Goal: Transaction & Acquisition: Purchase product/service

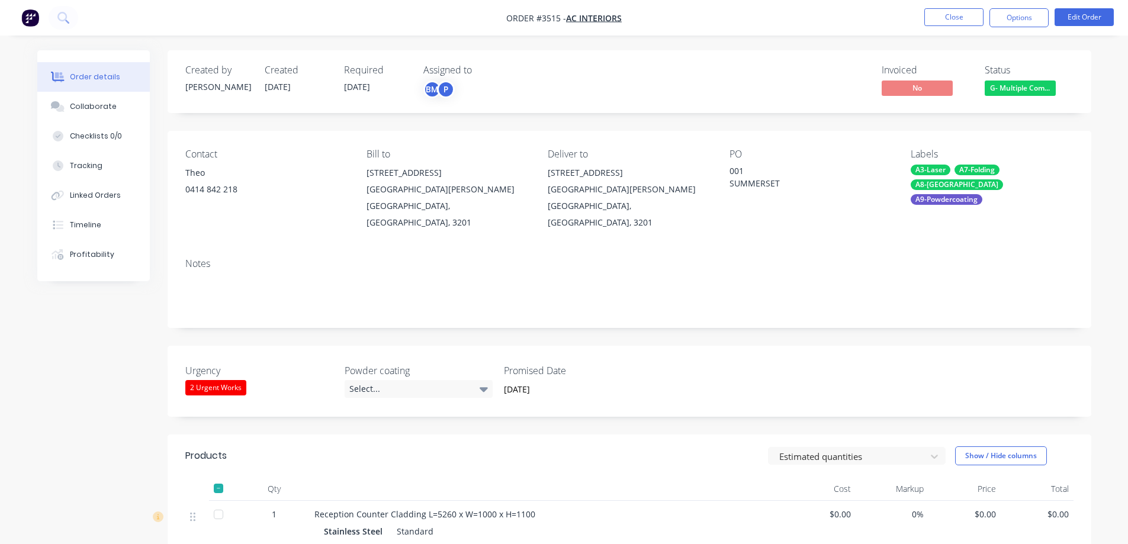
click at [86, 73] on div "Order details" at bounding box center [95, 77] width 50 height 11
click at [938, 14] on button "Close" at bounding box center [954, 17] width 59 height 18
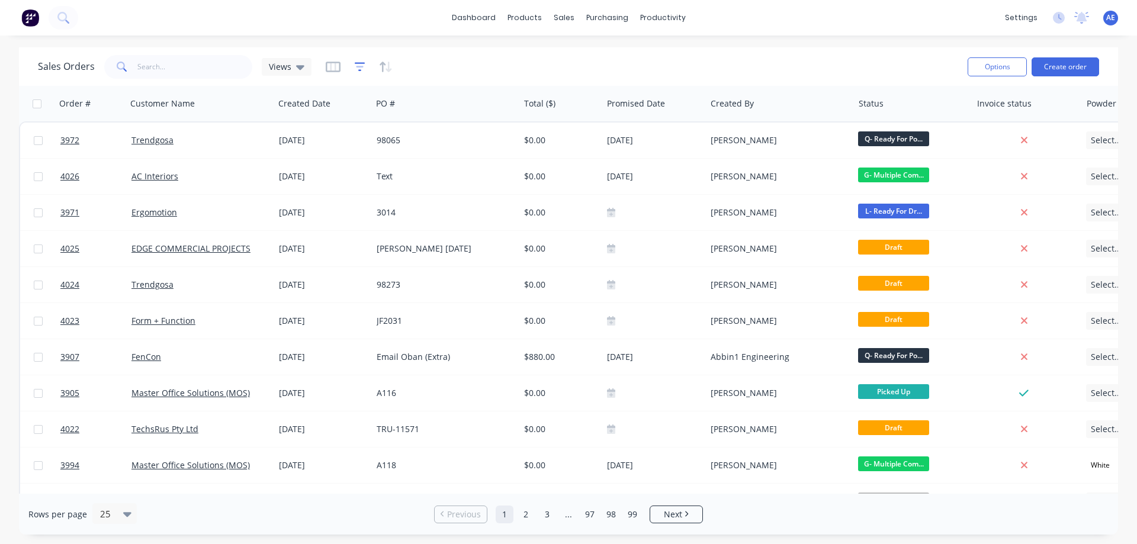
click at [359, 66] on icon "button" at bounding box center [360, 67] width 8 height 2
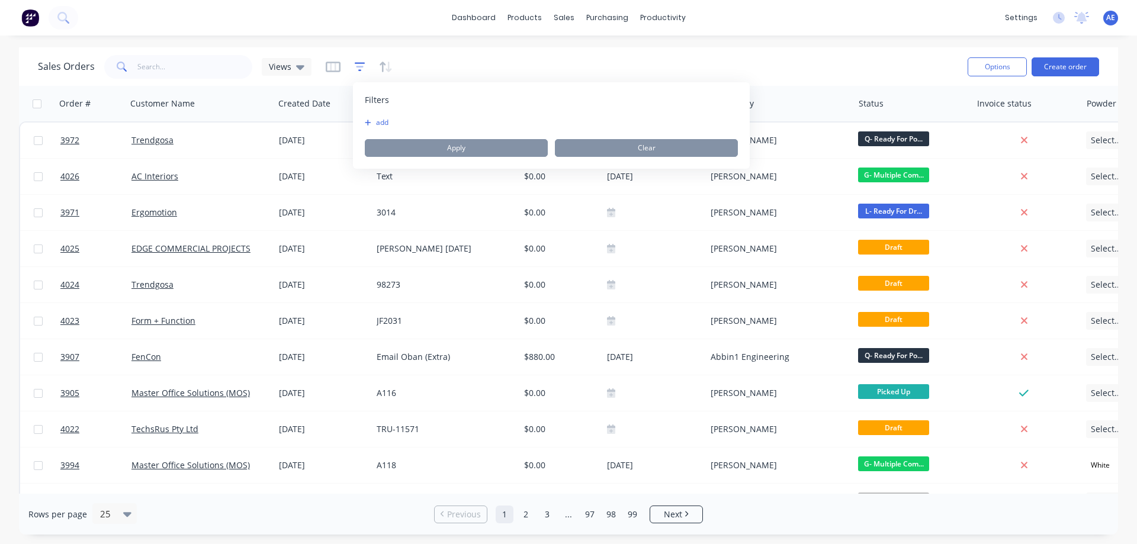
click at [361, 66] on icon "button" at bounding box center [360, 67] width 8 height 2
click at [377, 121] on button "add" at bounding box center [380, 122] width 30 height 9
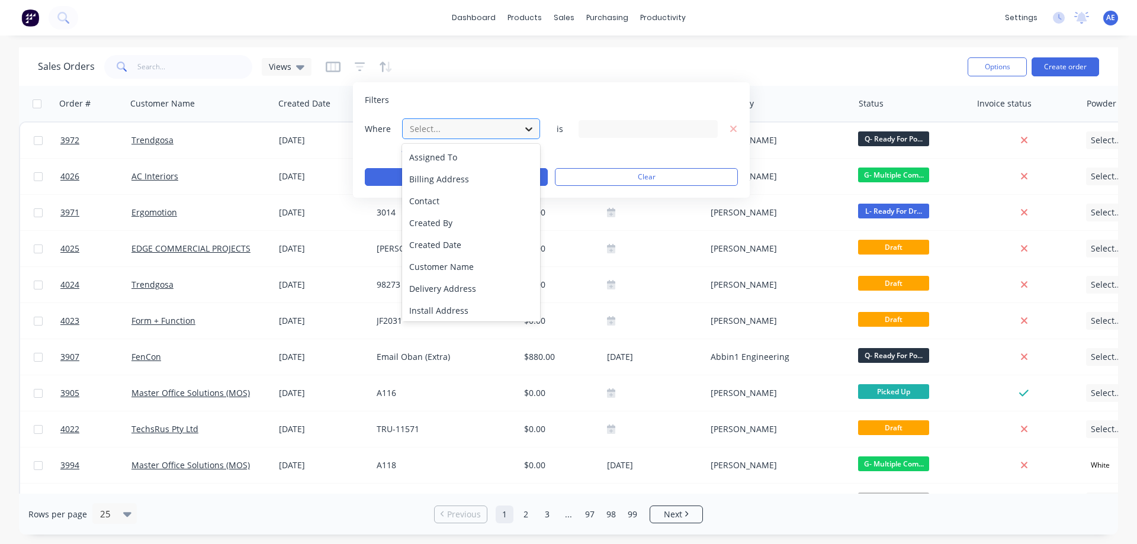
click at [531, 127] on icon at bounding box center [529, 129] width 12 height 12
click at [450, 284] on div "Status" at bounding box center [471, 286] width 138 height 22
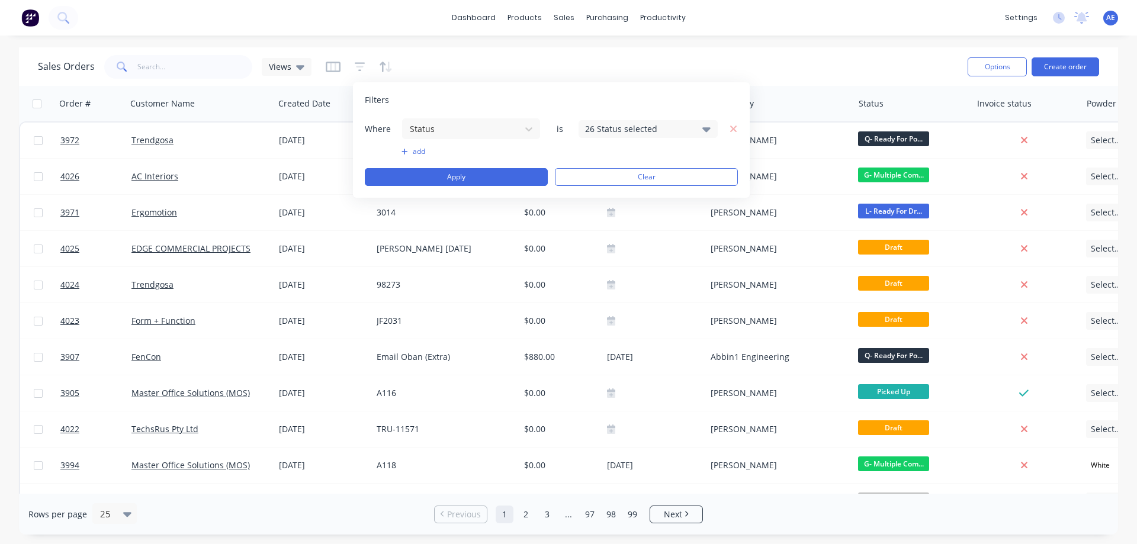
click at [705, 132] on icon at bounding box center [706, 129] width 8 height 13
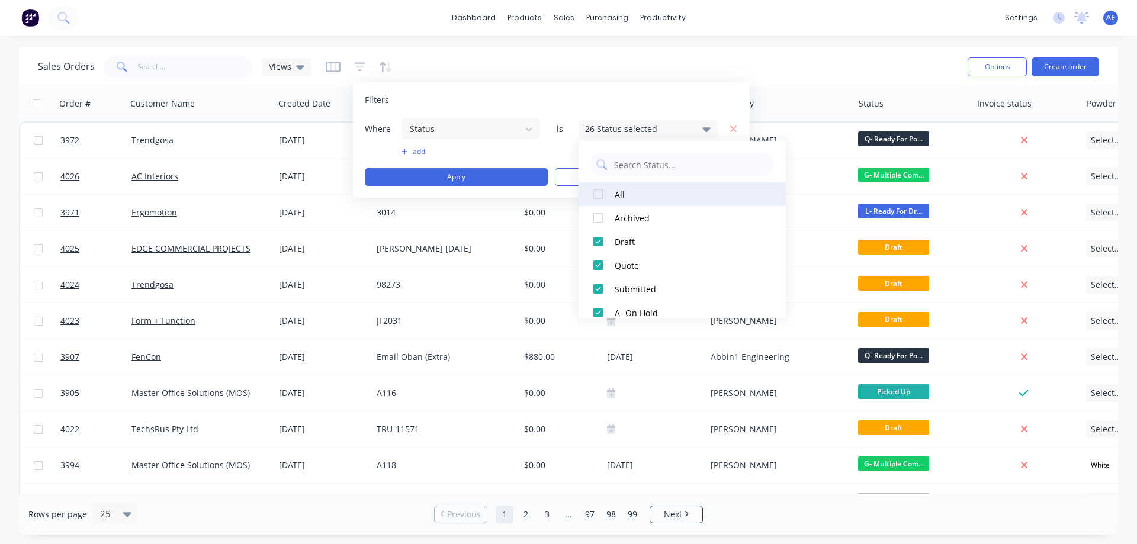
click at [602, 198] on div at bounding box center [598, 194] width 24 height 24
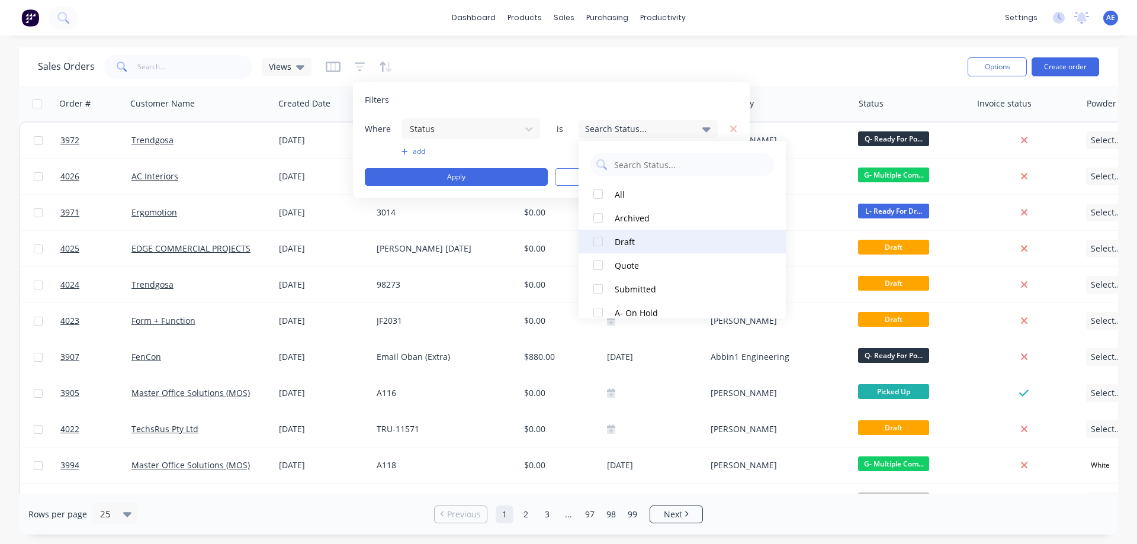
click at [601, 244] on div at bounding box center [598, 242] width 24 height 24
click at [659, 64] on div "Sales Orders Views" at bounding box center [498, 66] width 920 height 29
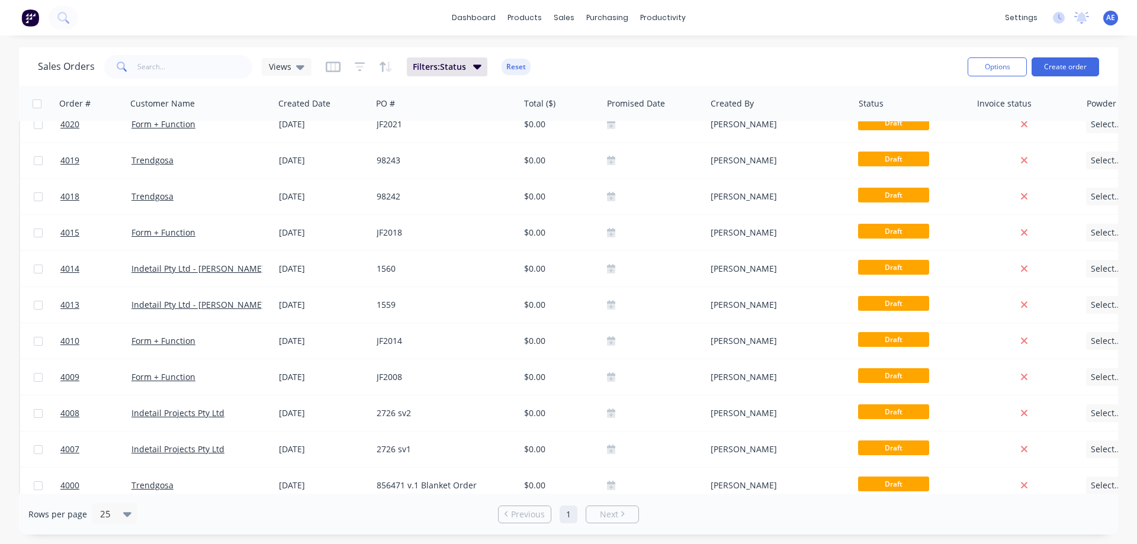
scroll to position [248, 0]
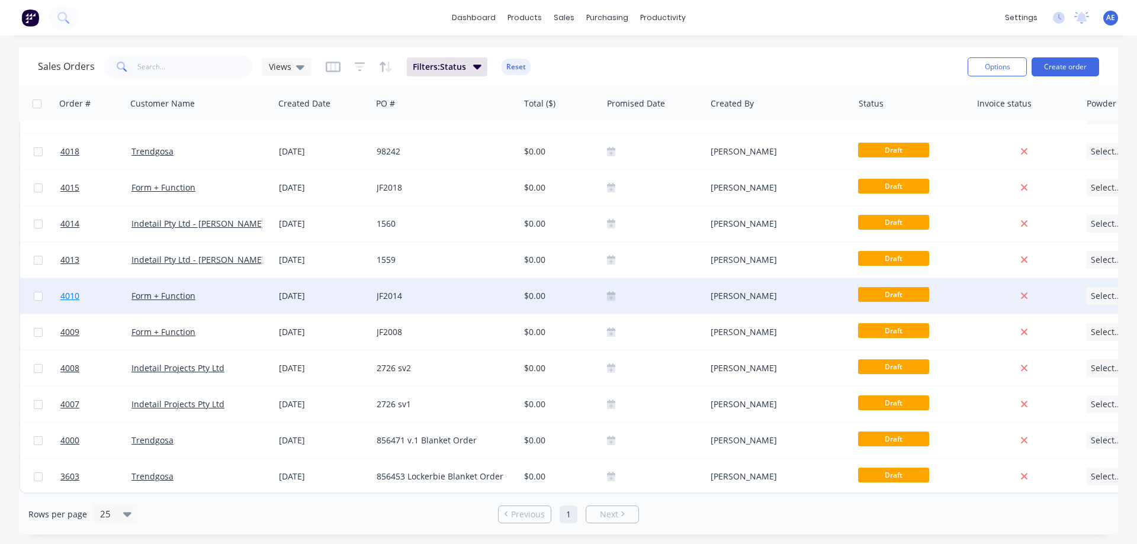
click at [67, 291] on span "4010" at bounding box center [69, 296] width 19 height 12
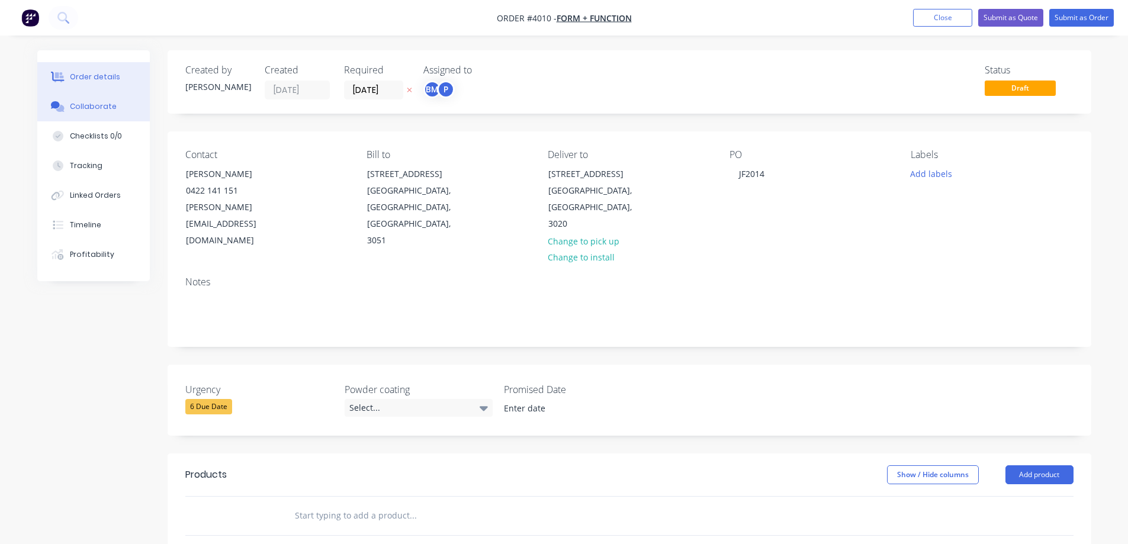
click at [85, 103] on div "Collaborate" at bounding box center [93, 106] width 47 height 11
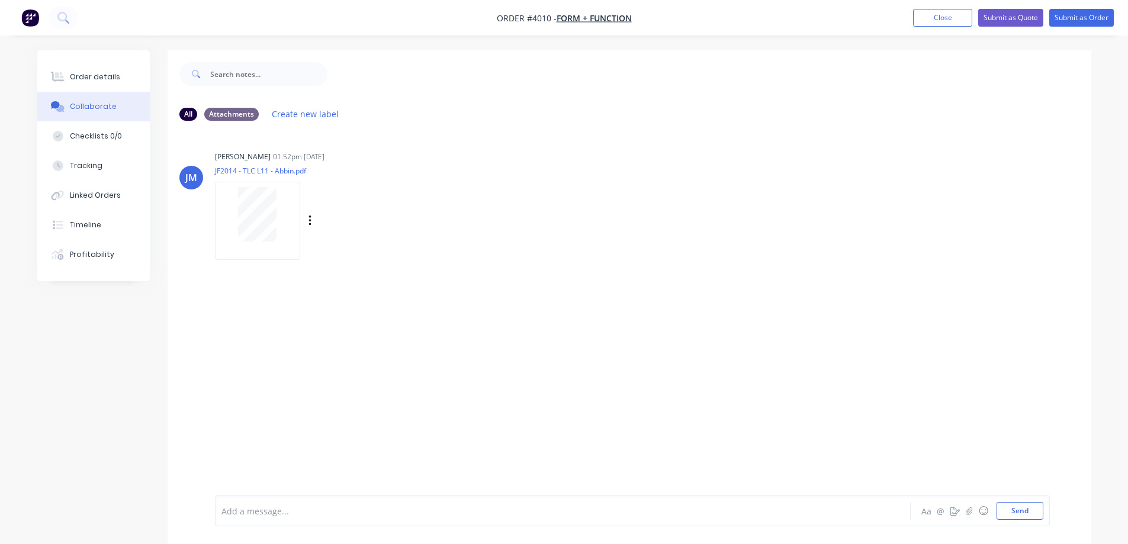
click at [275, 213] on div at bounding box center [257, 214] width 75 height 54
click at [940, 13] on button "Close" at bounding box center [942, 18] width 59 height 18
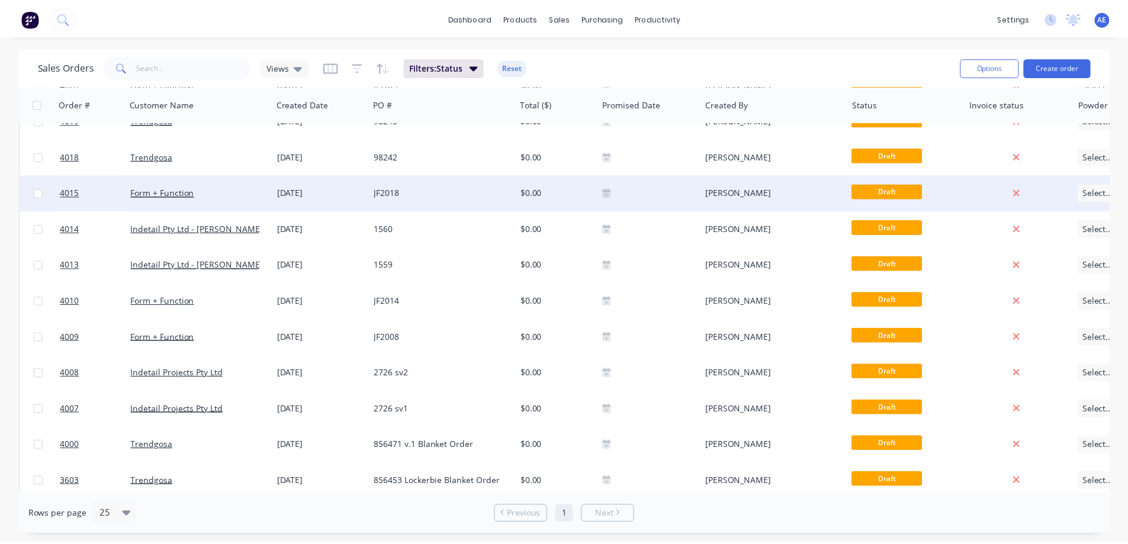
scroll to position [248, 0]
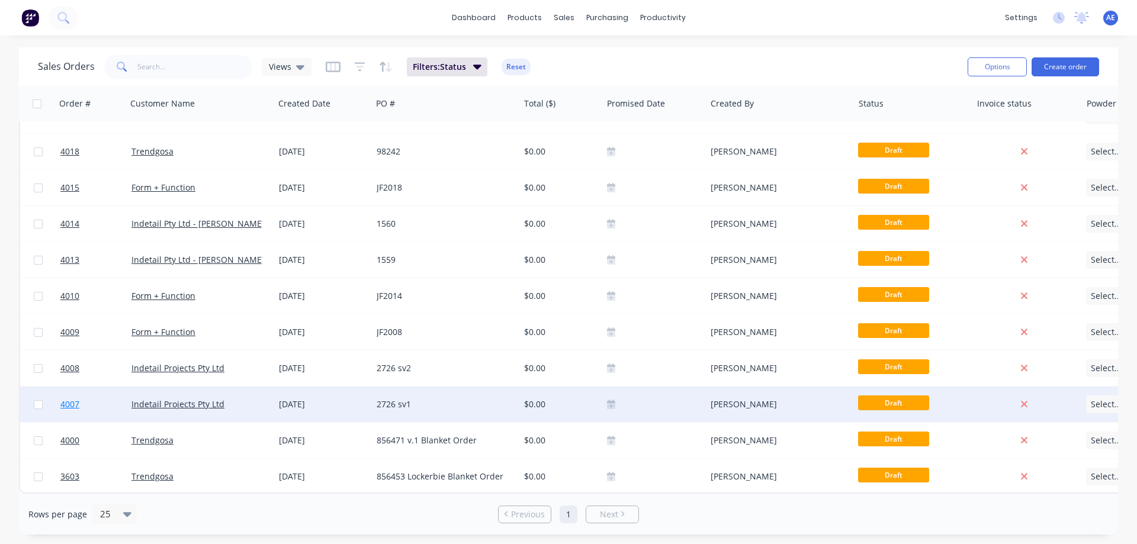
click at [72, 399] on span "4007" at bounding box center [69, 405] width 19 height 12
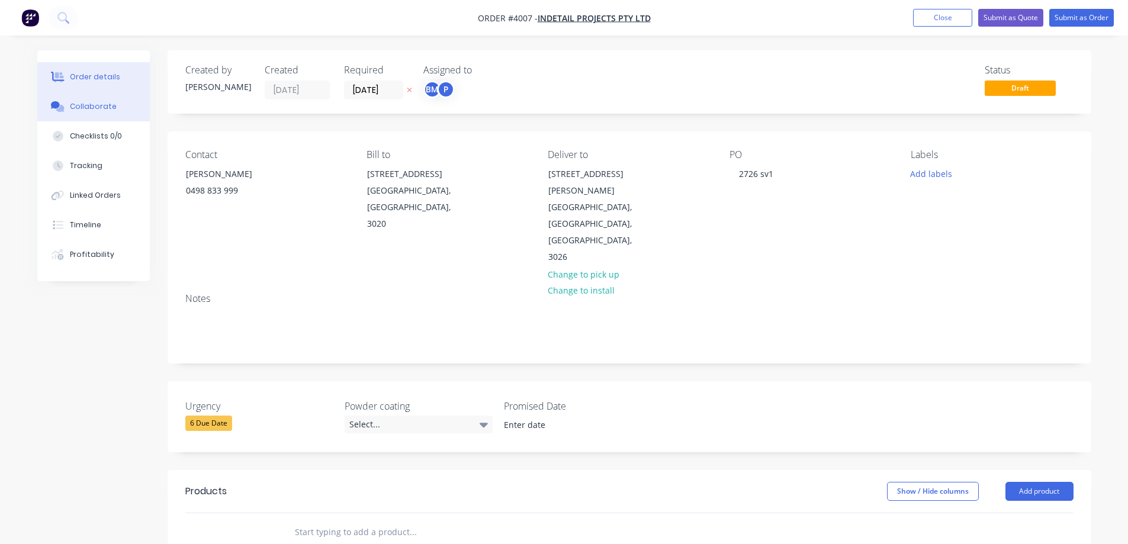
click at [86, 101] on div "Collaborate" at bounding box center [93, 106] width 47 height 11
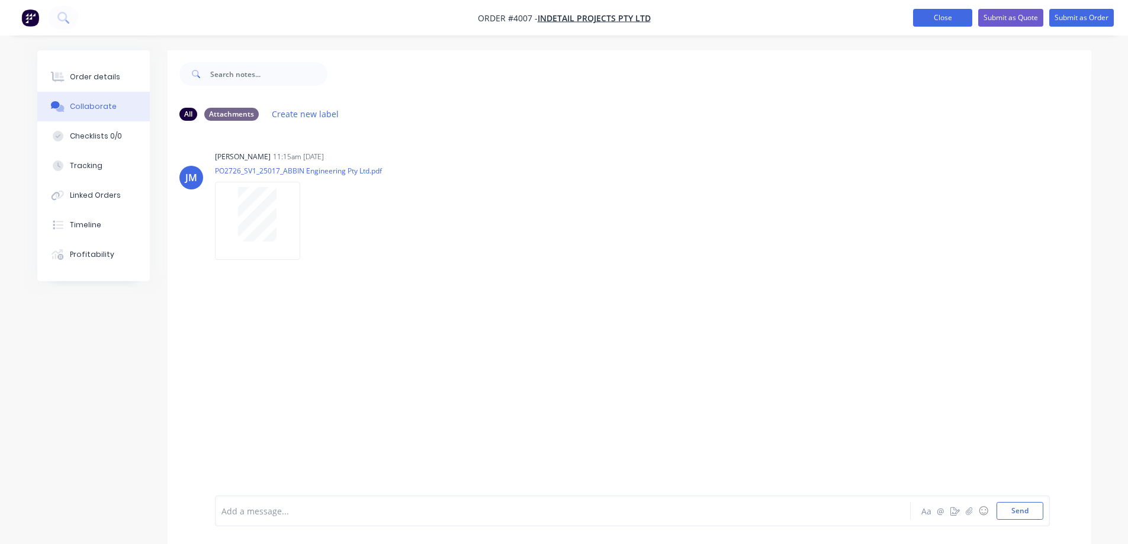
click at [919, 15] on button "Close" at bounding box center [942, 18] width 59 height 18
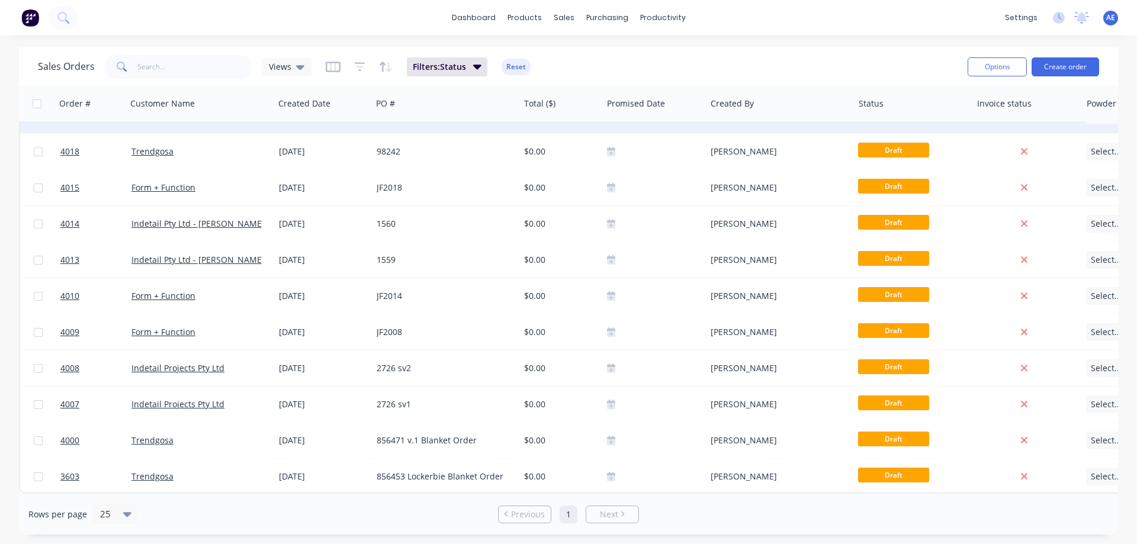
scroll to position [248, 0]
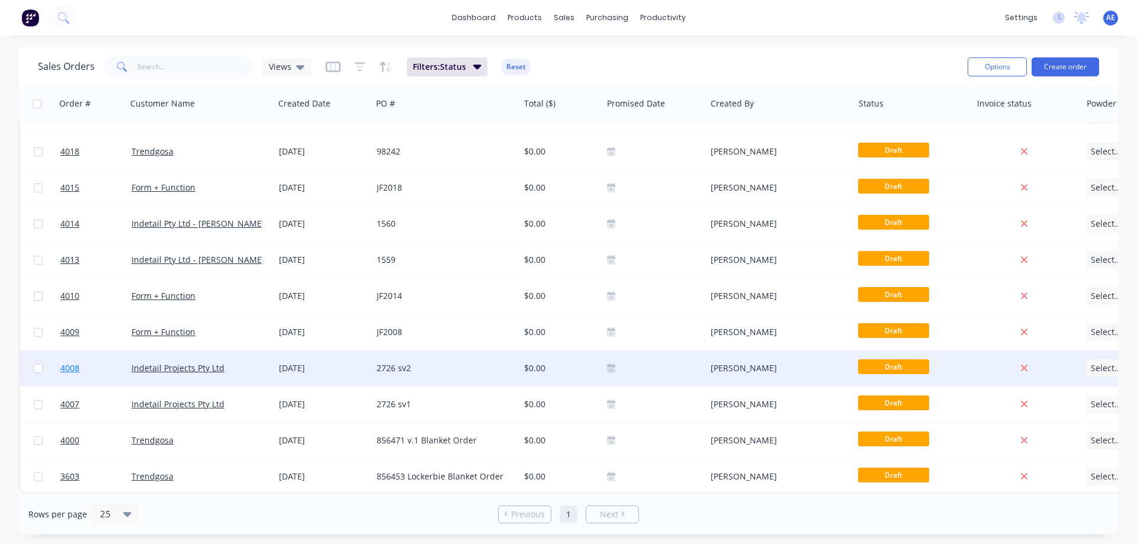
click at [75, 366] on span "4008" at bounding box center [69, 368] width 19 height 12
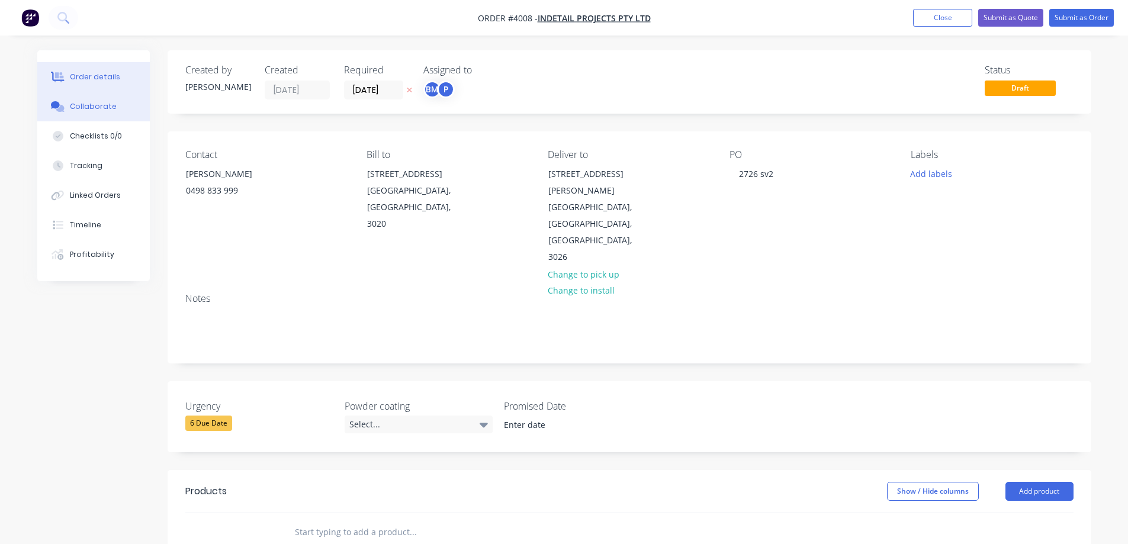
click at [82, 108] on div "Collaborate" at bounding box center [93, 106] width 47 height 11
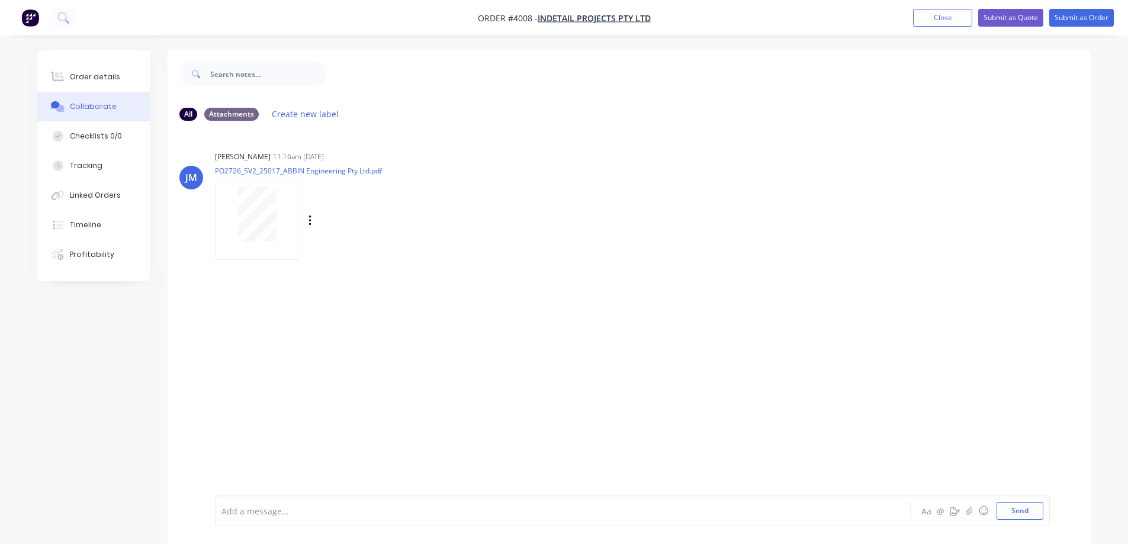
click at [229, 215] on div at bounding box center [257, 214] width 75 height 54
click at [949, 21] on button "Close" at bounding box center [942, 18] width 59 height 18
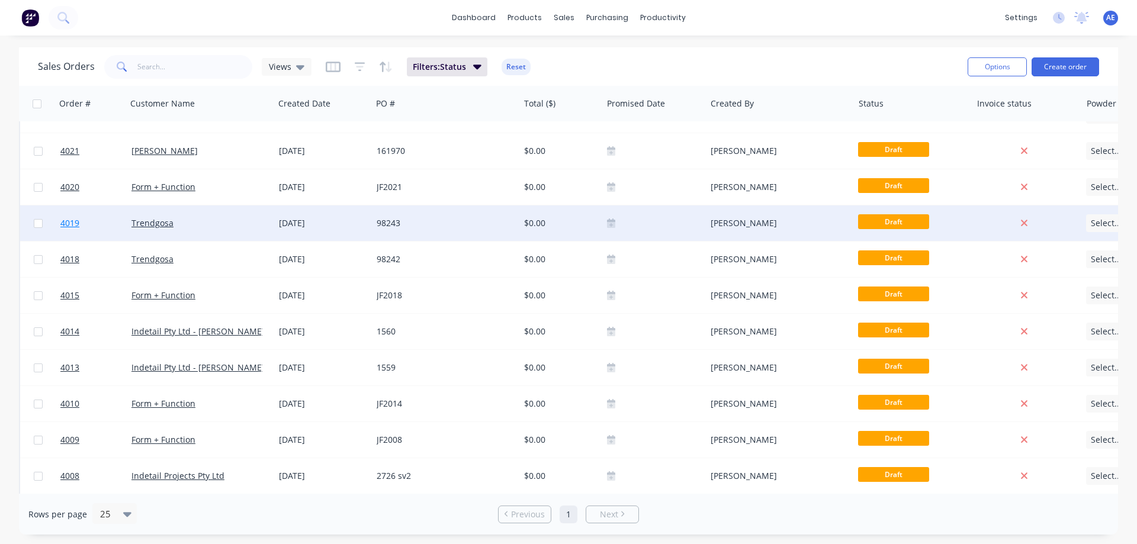
scroll to position [248, 0]
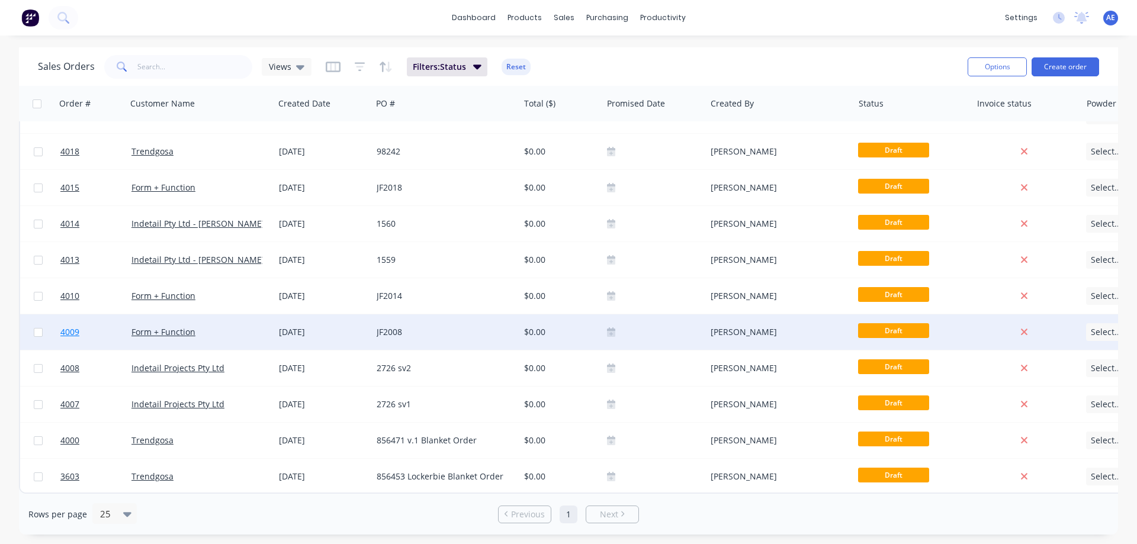
click at [72, 326] on span "4009" at bounding box center [69, 332] width 19 height 12
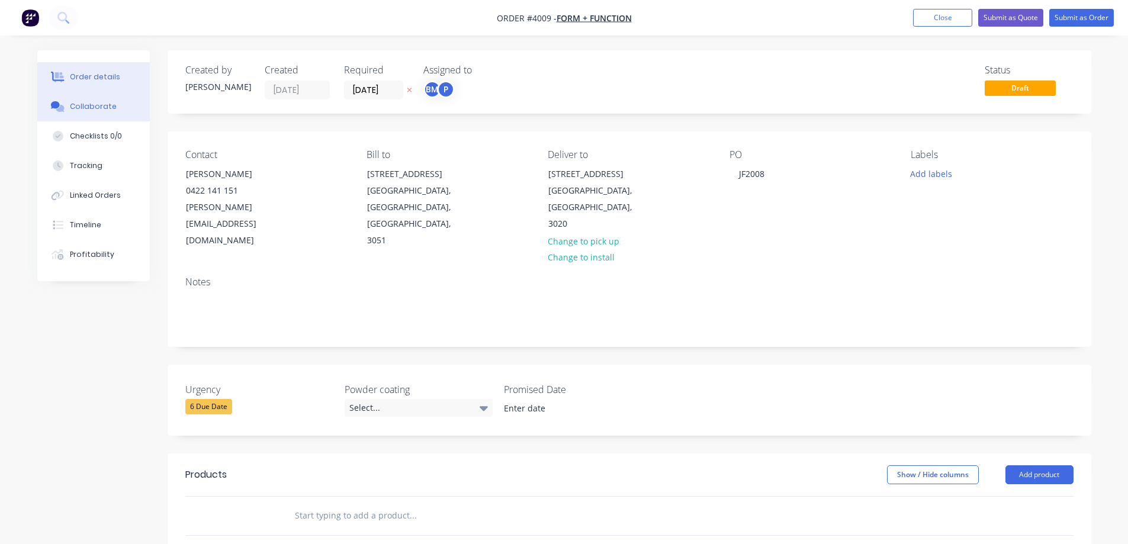
click at [89, 108] on div "Collaborate" at bounding box center [93, 106] width 47 height 11
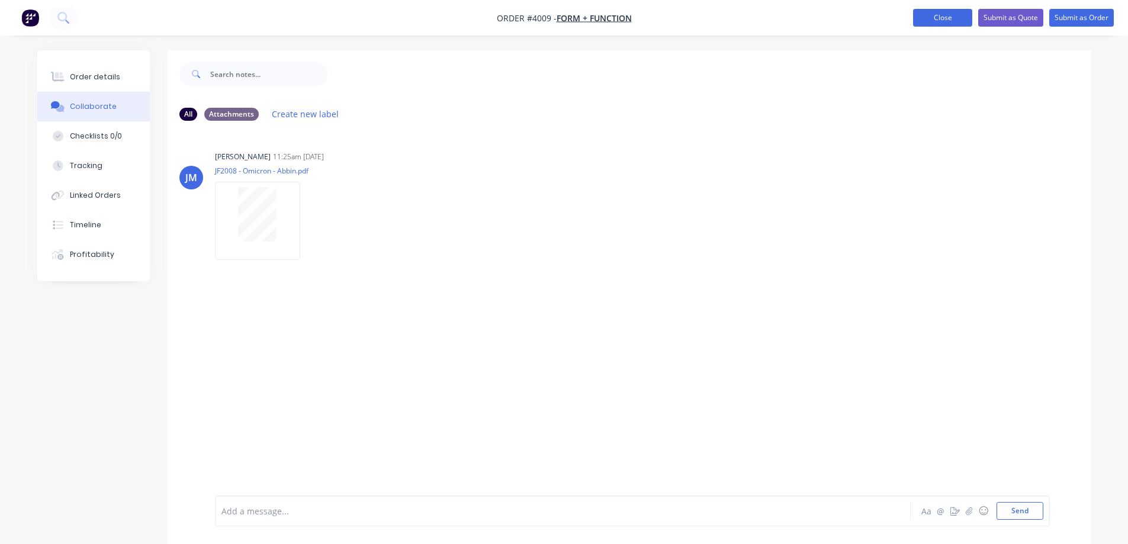
click at [930, 23] on button "Close" at bounding box center [942, 18] width 59 height 18
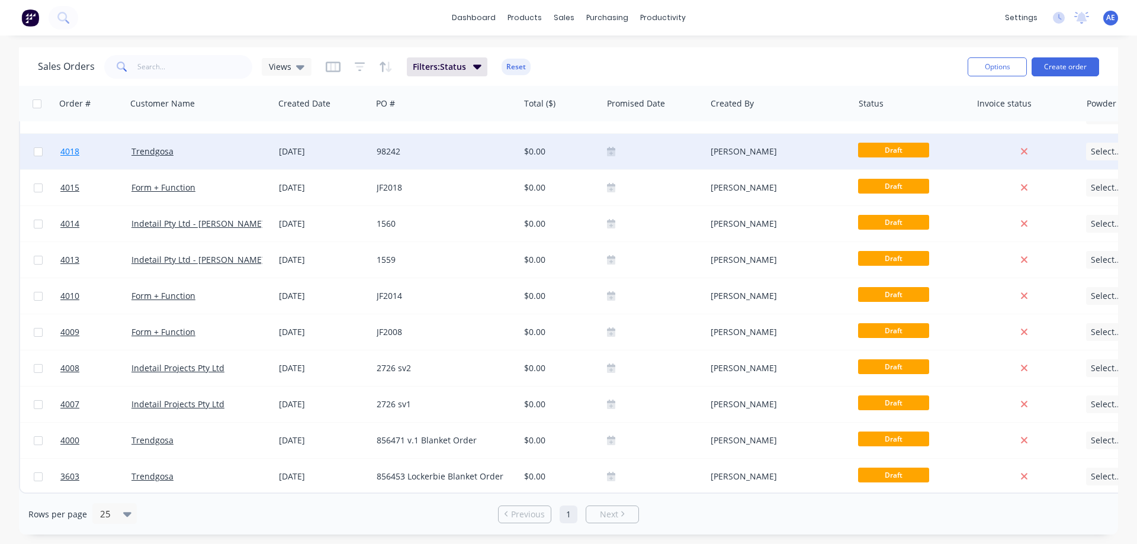
scroll to position [248, 0]
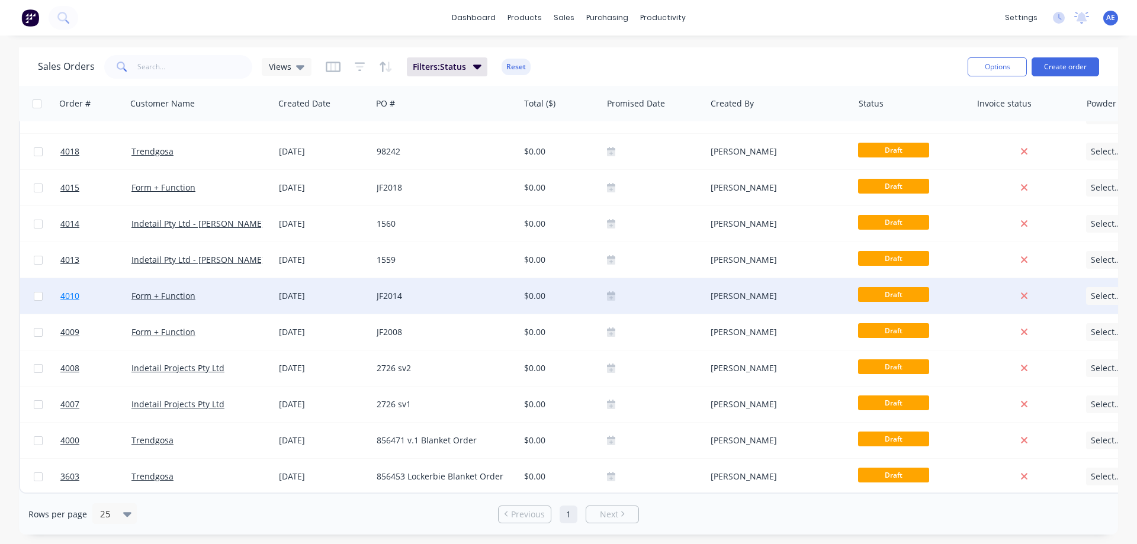
click at [70, 291] on span "4010" at bounding box center [69, 296] width 19 height 12
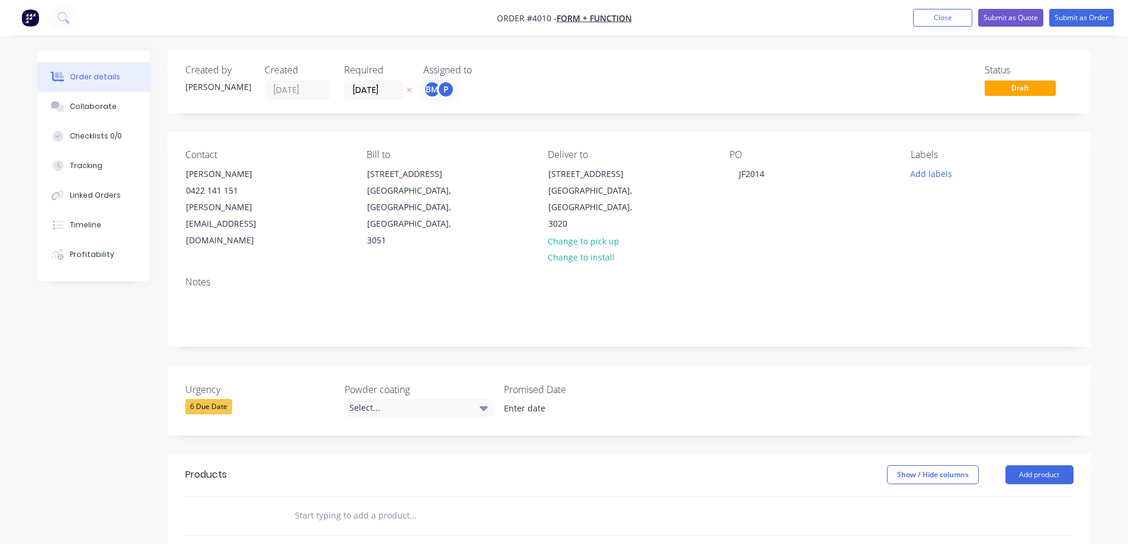
drag, startPoint x: 82, startPoint y: 109, endPoint x: 439, endPoint y: 177, distance: 364.1
click at [81, 108] on div "Collaborate" at bounding box center [93, 106] width 47 height 11
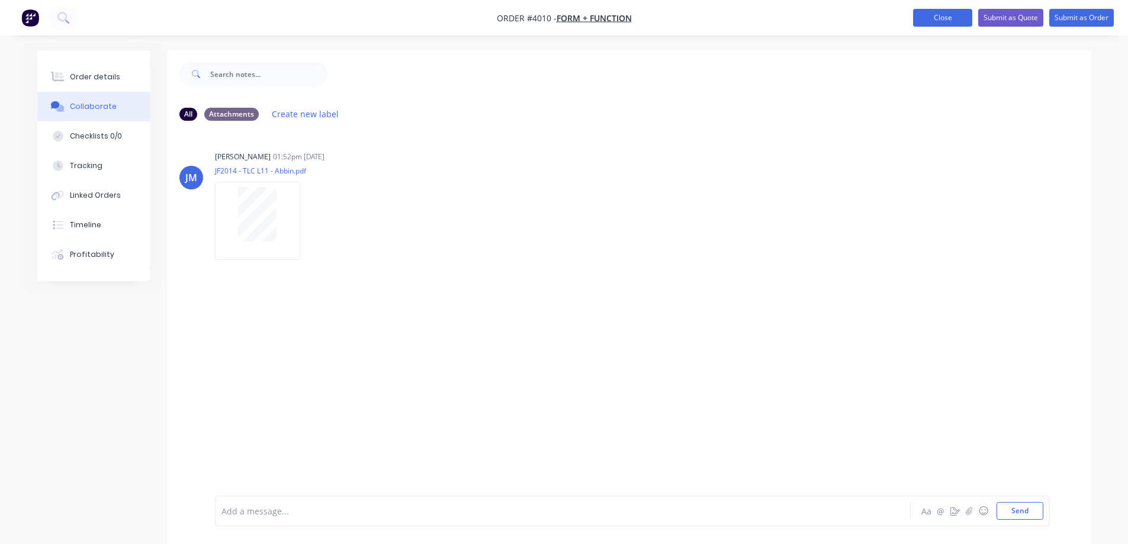
click at [936, 22] on button "Close" at bounding box center [942, 18] width 59 height 18
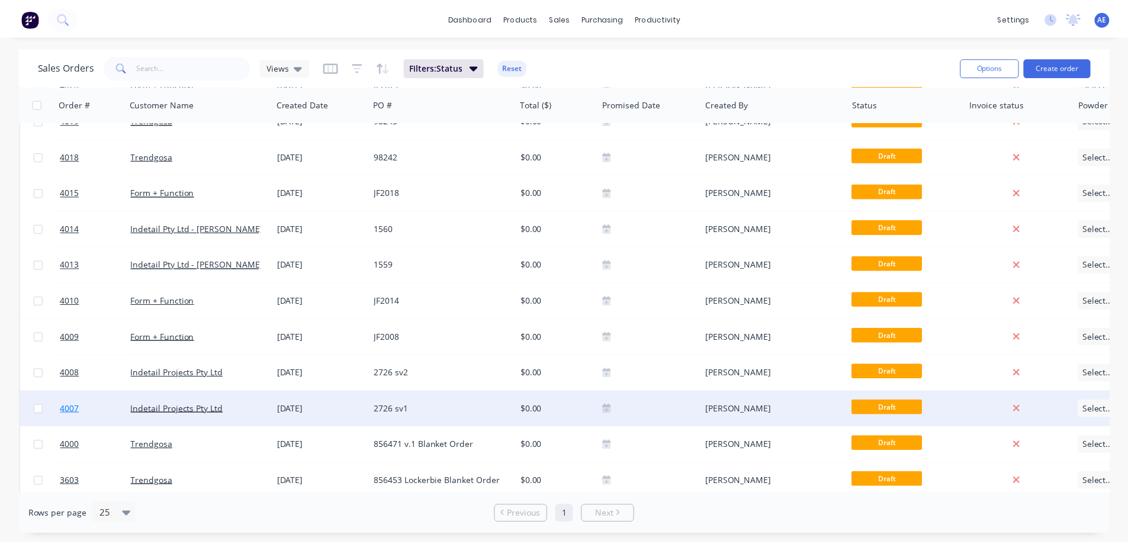
scroll to position [248, 0]
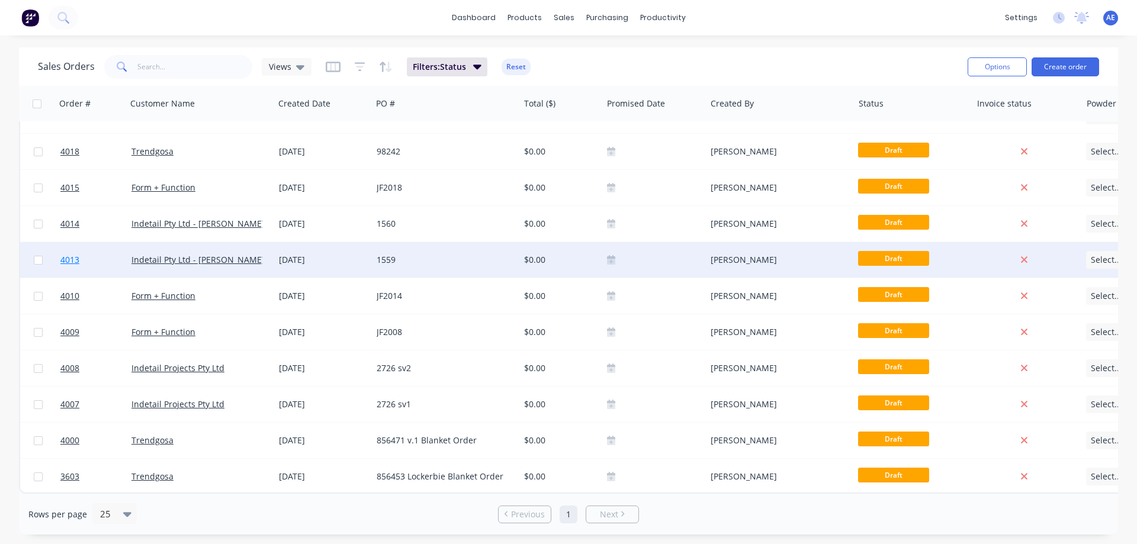
click at [67, 254] on span "4013" at bounding box center [69, 260] width 19 height 12
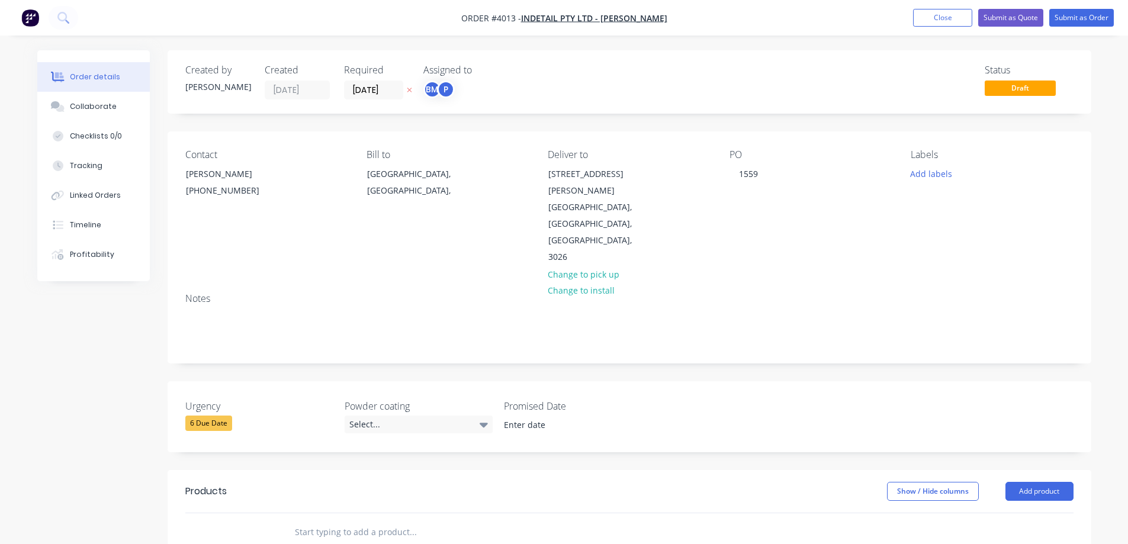
drag, startPoint x: 86, startPoint y: 103, endPoint x: 199, endPoint y: 127, distance: 115.7
click at [84, 103] on div "Collaborate" at bounding box center [93, 106] width 47 height 11
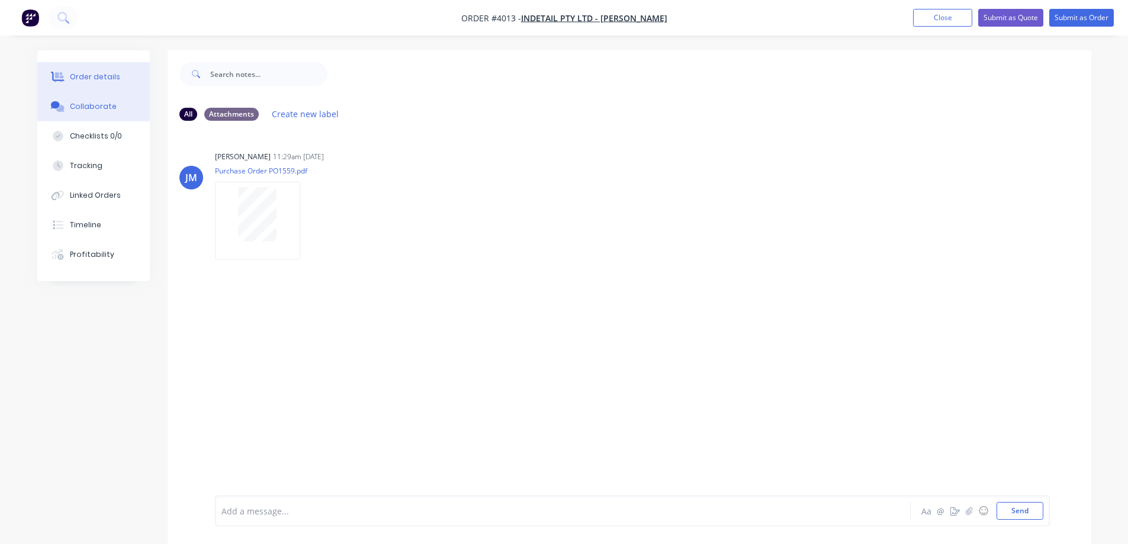
click at [95, 75] on div "Order details" at bounding box center [95, 77] width 50 height 11
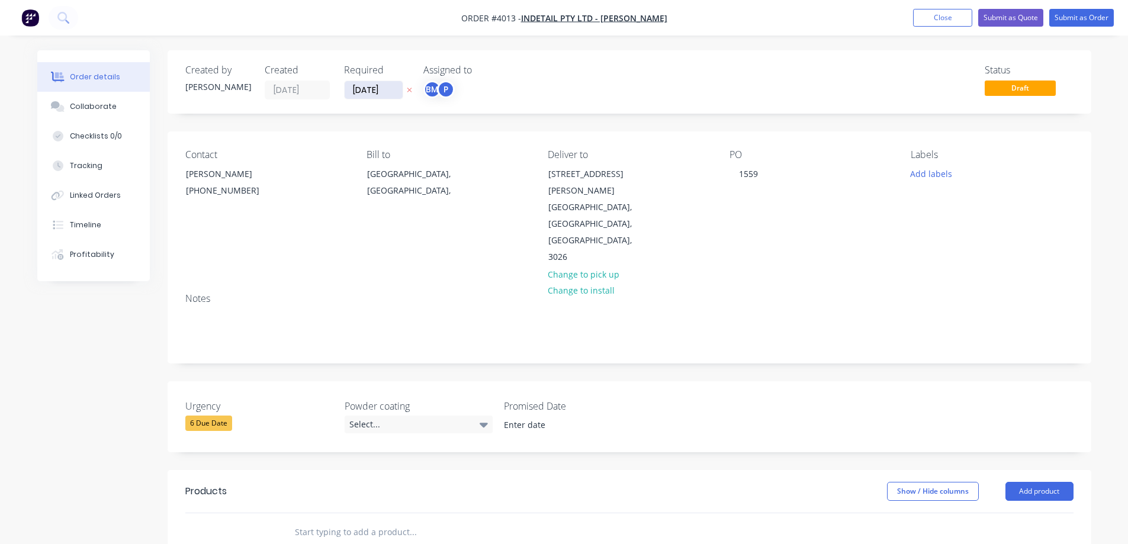
click at [361, 88] on input "[DATE]" at bounding box center [374, 90] width 58 height 18
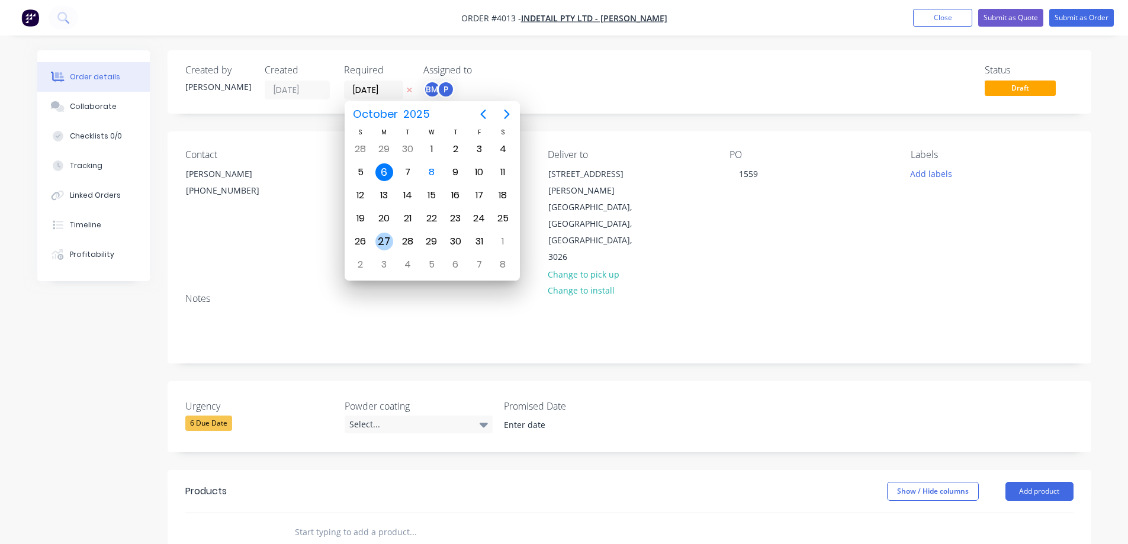
click at [390, 240] on div "27" at bounding box center [384, 242] width 18 height 18
type input "[DATE]"
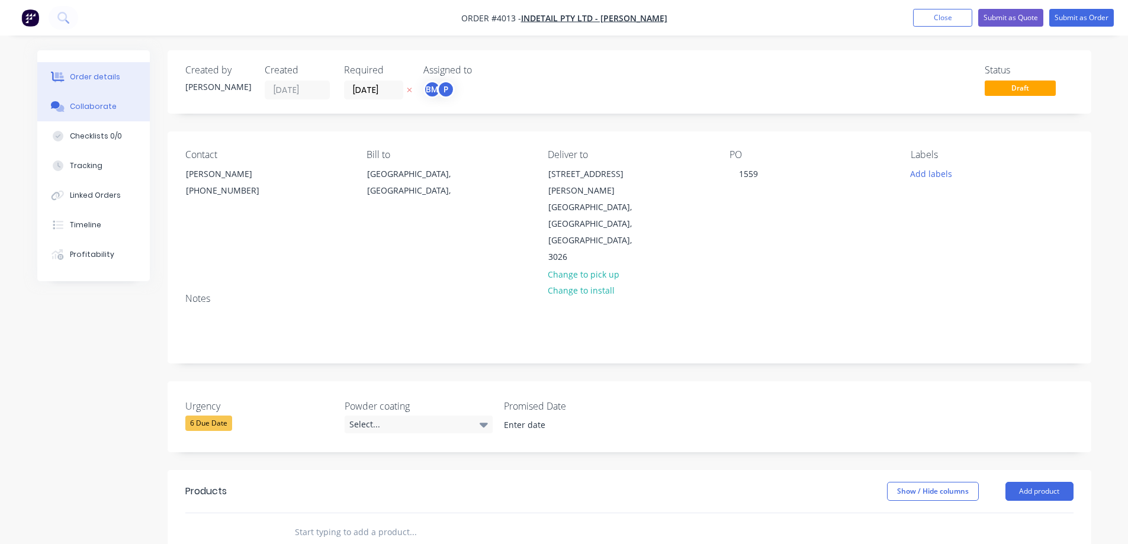
click at [95, 98] on button "Collaborate" at bounding box center [93, 107] width 113 height 30
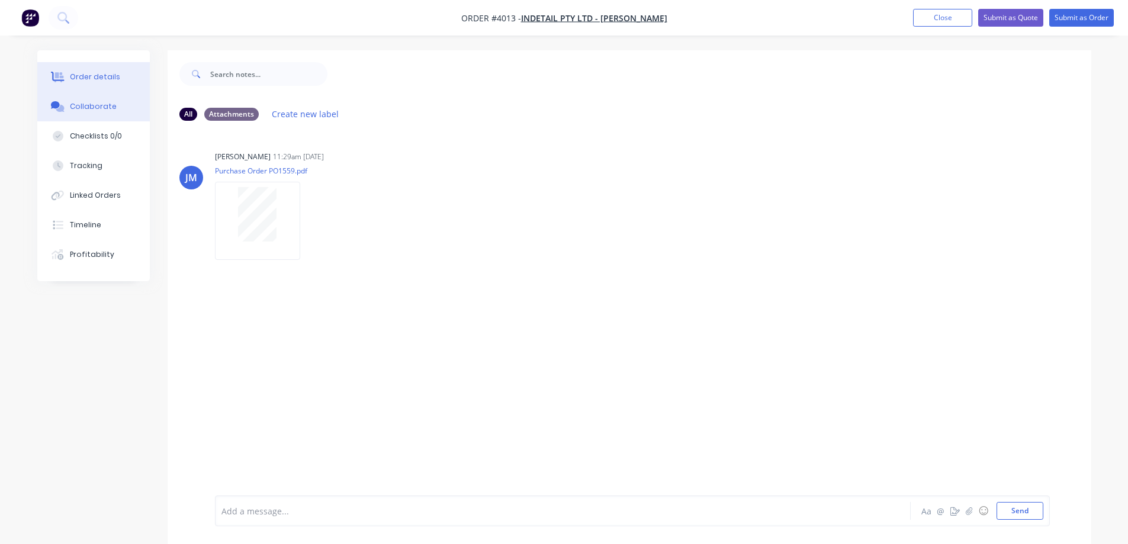
click at [104, 75] on div "Order details" at bounding box center [95, 77] width 50 height 11
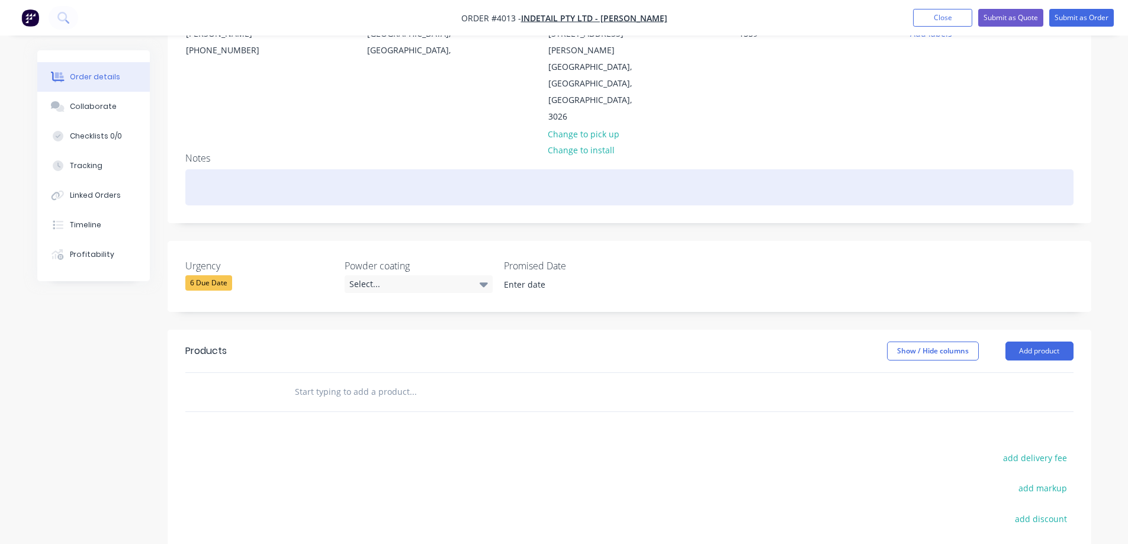
scroll to position [277, 0]
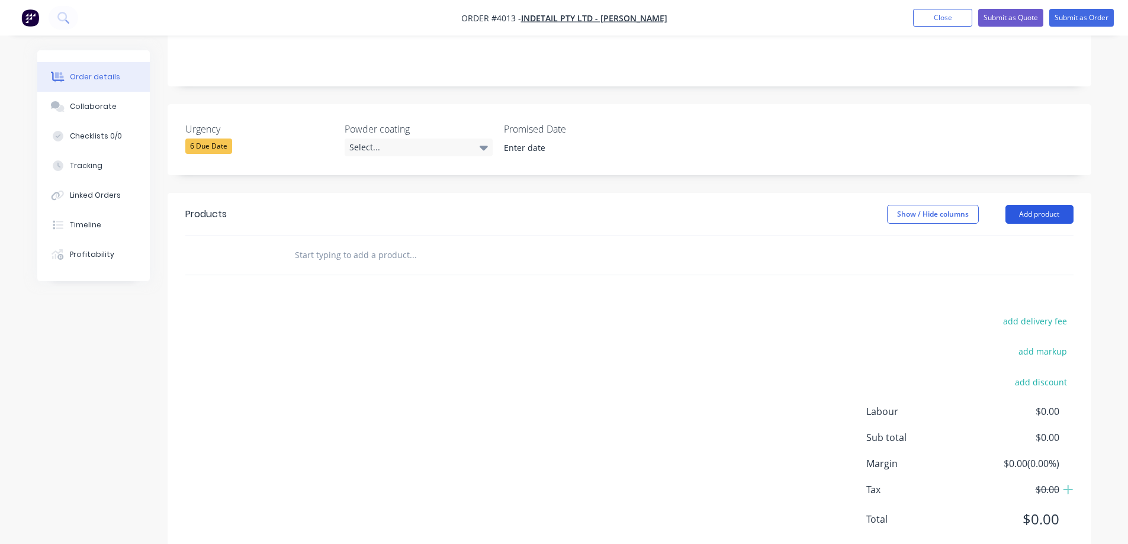
click at [1041, 205] on button "Add product" at bounding box center [1040, 214] width 68 height 19
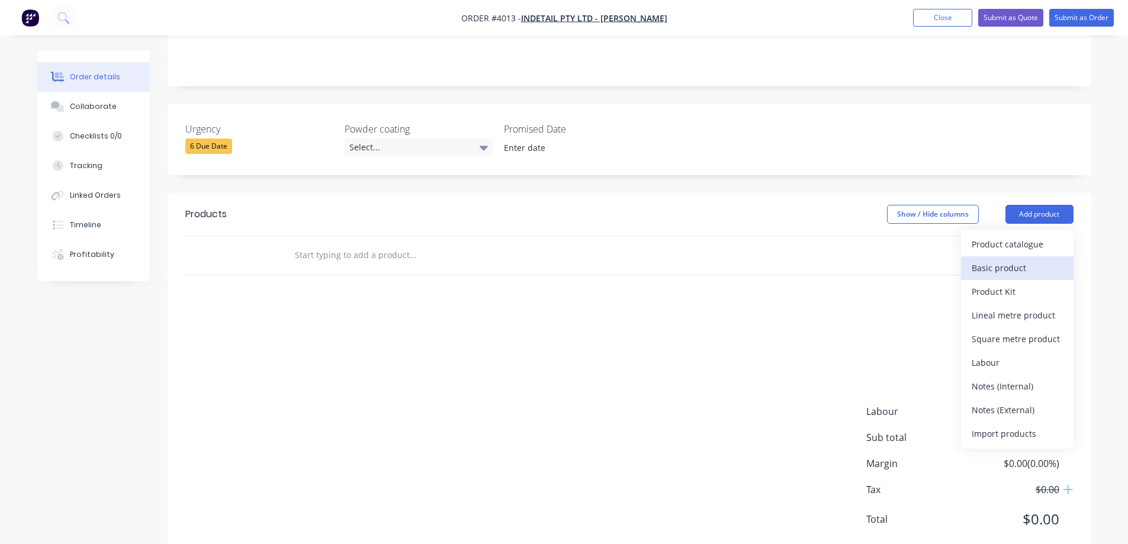
click at [1001, 259] on div "Basic product" at bounding box center [1017, 267] width 91 height 17
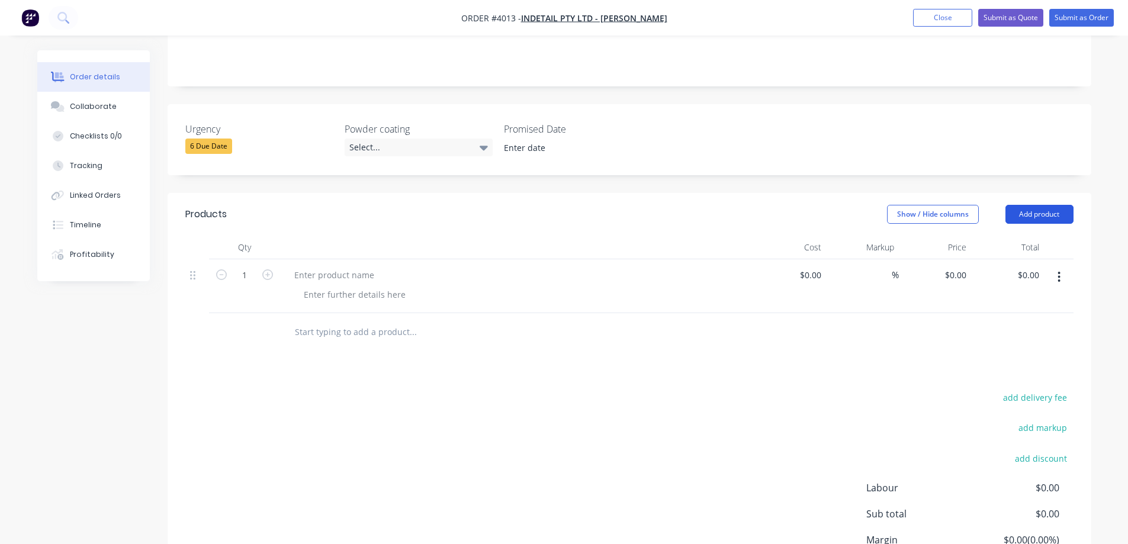
click at [1050, 205] on button "Add product" at bounding box center [1040, 214] width 68 height 19
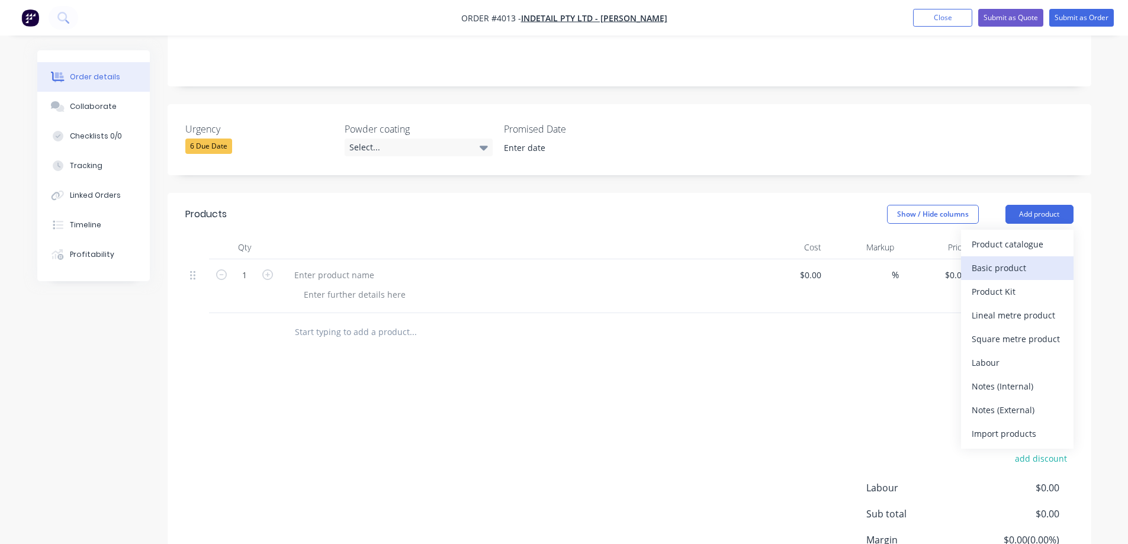
click at [999, 259] on div "Basic product" at bounding box center [1017, 267] width 91 height 17
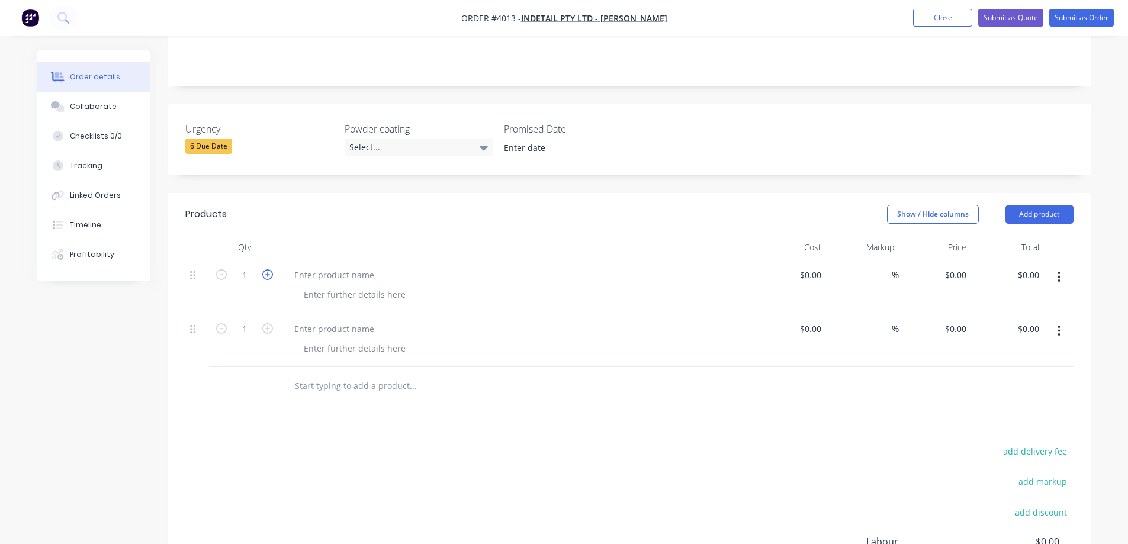
click at [270, 269] on icon "button" at bounding box center [267, 274] width 11 height 11
type input "2"
click at [342, 267] on div at bounding box center [334, 275] width 99 height 17
click at [325, 267] on div at bounding box center [334, 275] width 99 height 17
paste div
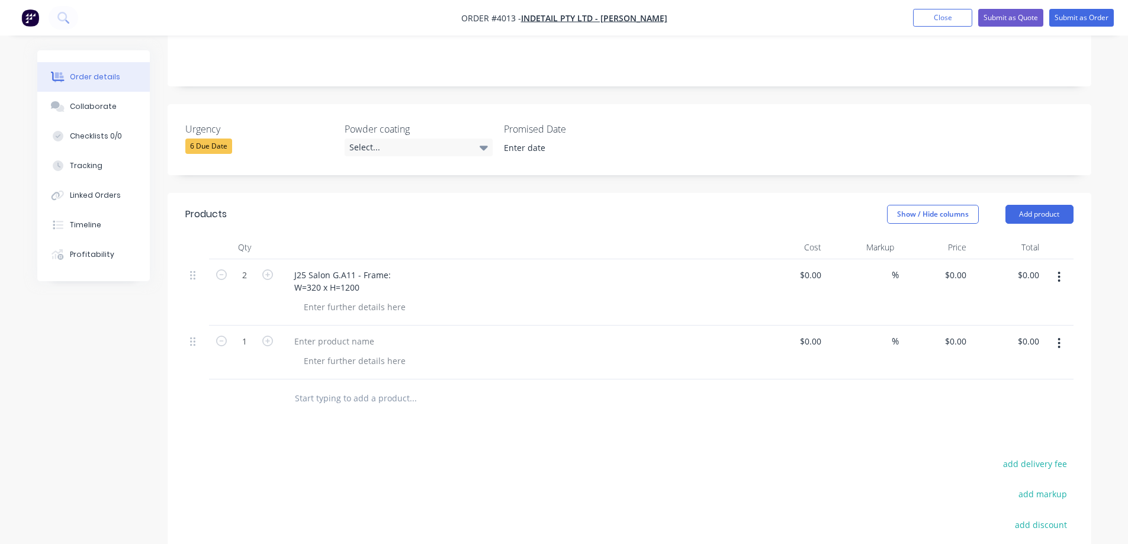
click at [404, 326] on div at bounding box center [517, 353] width 474 height 54
click at [357, 298] on div at bounding box center [354, 306] width 121 height 17
click at [342, 298] on div "Materila:" at bounding box center [321, 306] width 54 height 17
click at [318, 333] on div at bounding box center [334, 341] width 99 height 17
click at [339, 352] on div at bounding box center [354, 360] width 121 height 17
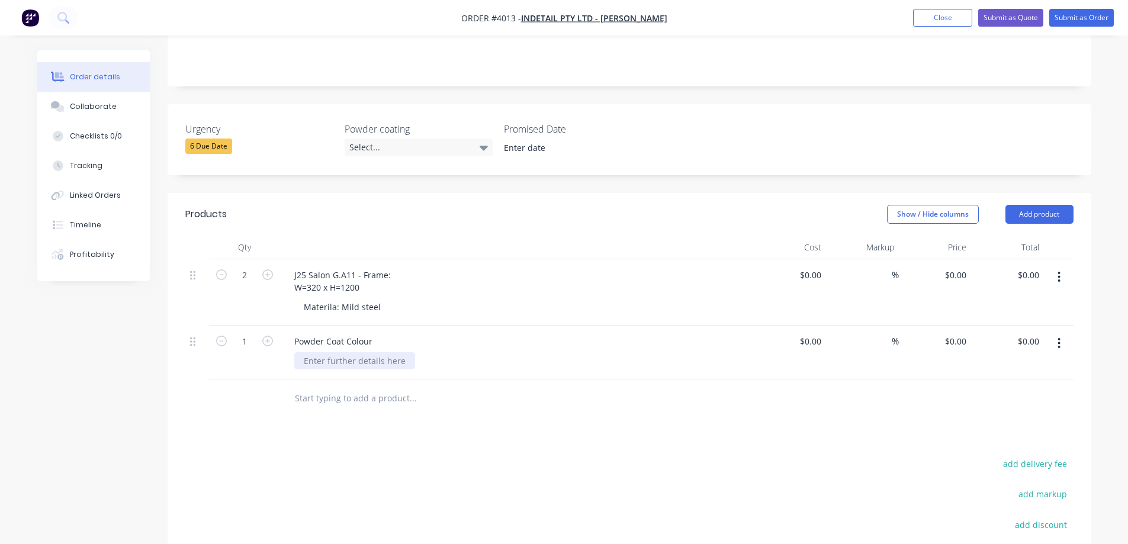
scroll to position [420, 0]
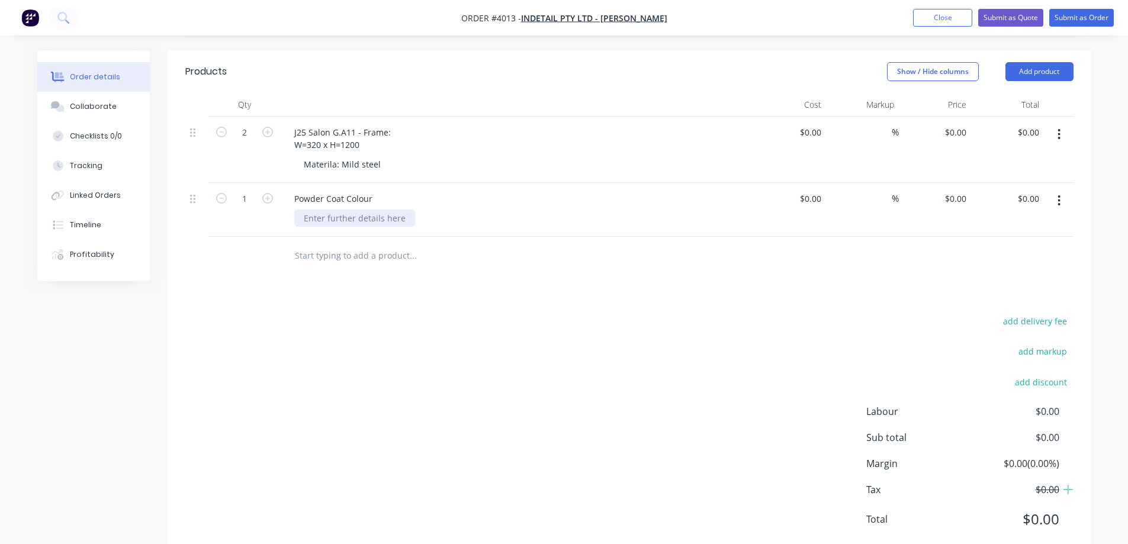
click at [348, 210] on div at bounding box center [354, 218] width 121 height 17
click at [325, 210] on div "P/C" at bounding box center [310, 218] width 32 height 17
drag, startPoint x: 373, startPoint y: 187, endPoint x: 319, endPoint y: 188, distance: 53.3
click at [319, 210] on div "P/C Dulux Duralll" at bounding box center [337, 218] width 86 height 17
click at [377, 237] on div at bounding box center [493, 256] width 426 height 38
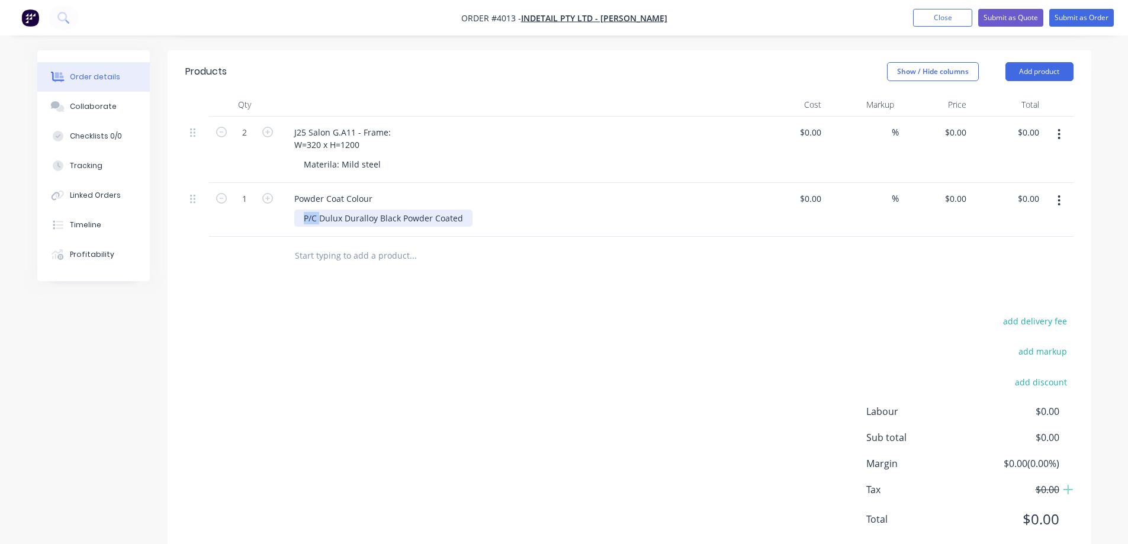
drag, startPoint x: 319, startPoint y: 185, endPoint x: 285, endPoint y: 181, distance: 34.0
click at [285, 183] on div "Powder Coat Colour P/C Dulux Duralloy Black Powder Coated" at bounding box center [517, 210] width 474 height 54
click at [461, 276] on div "Products Show / Hide columns Add product Qty Cost Markup Price Total 2 J25 Salo…" at bounding box center [630, 304] width 924 height 509
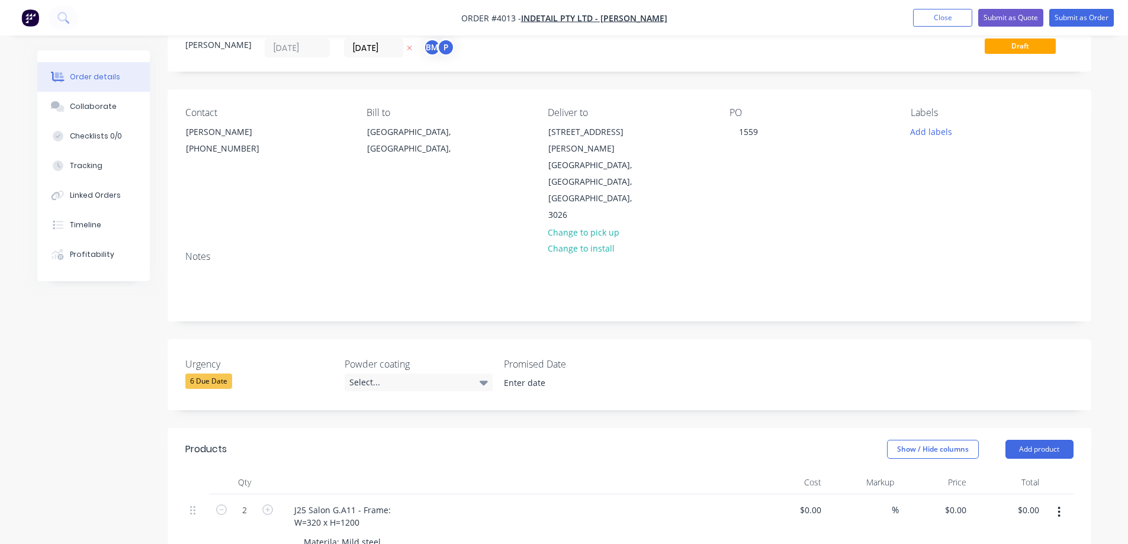
scroll to position [5, 0]
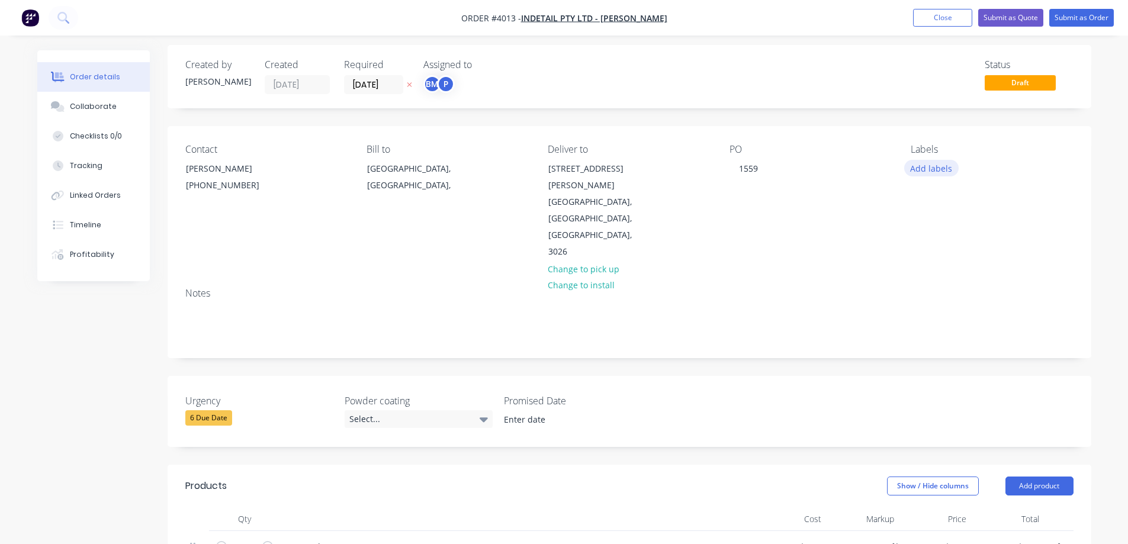
click at [941, 172] on button "Add labels" at bounding box center [931, 168] width 54 height 16
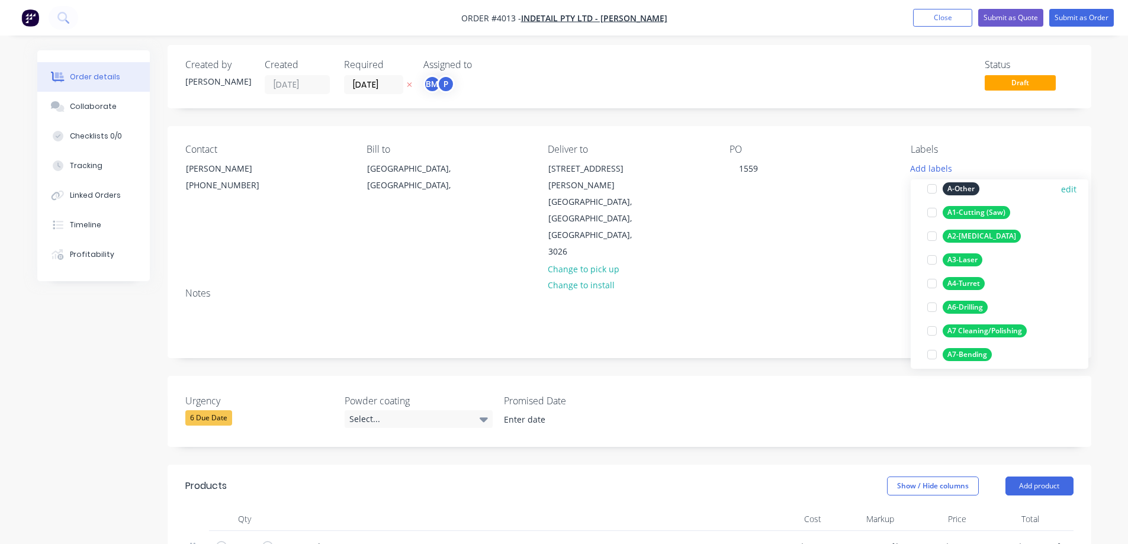
scroll to position [59, 0]
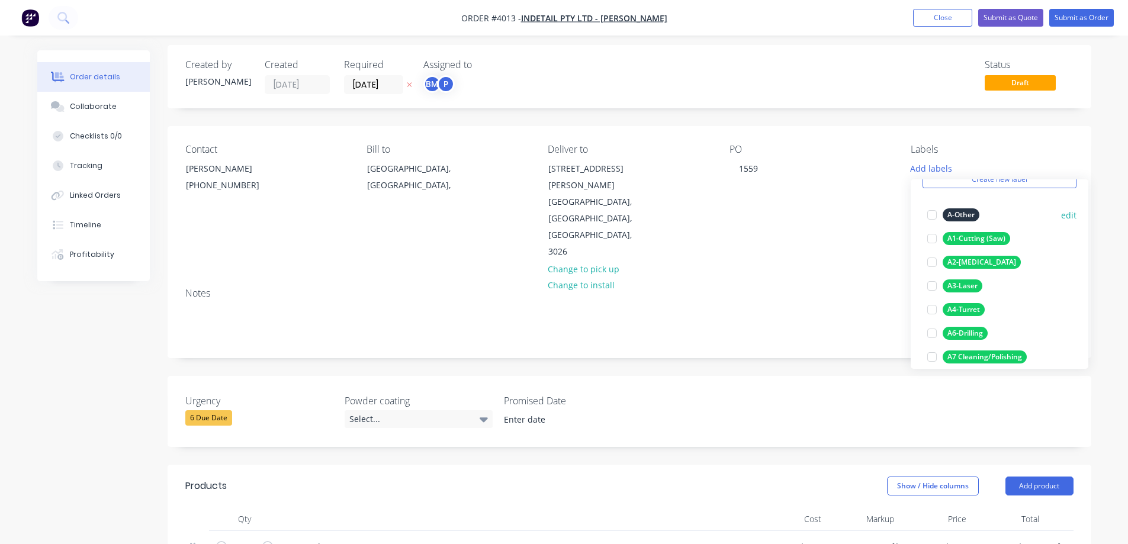
click at [932, 236] on div at bounding box center [932, 239] width 24 height 24
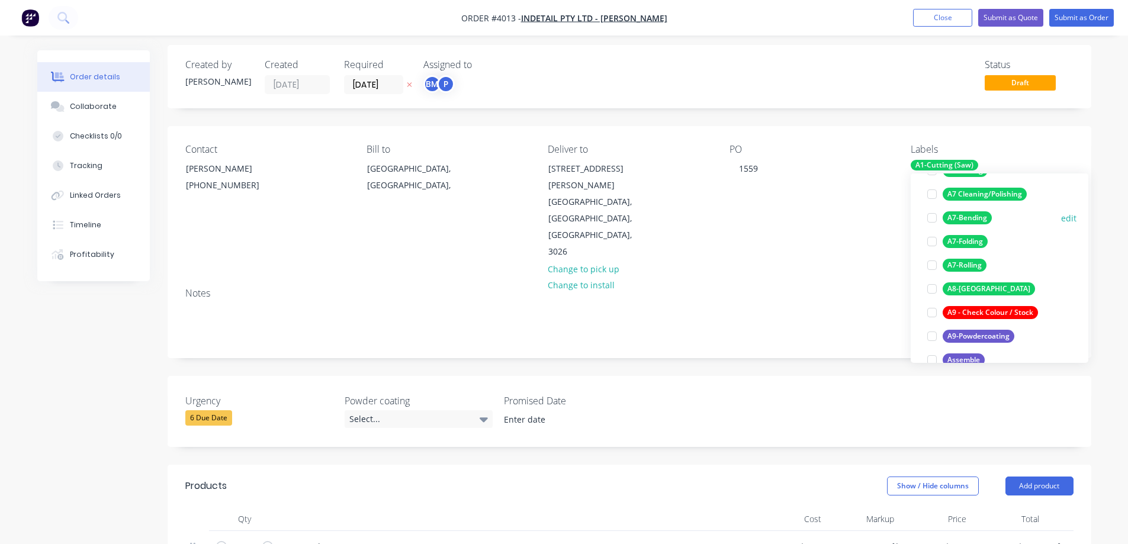
scroll to position [237, 0]
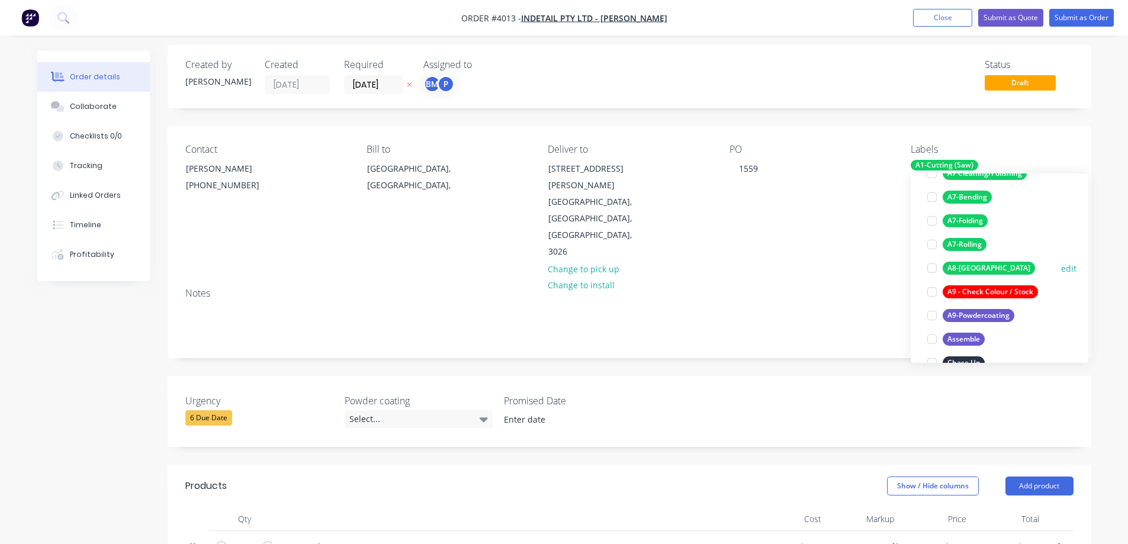
click at [936, 268] on div at bounding box center [932, 268] width 24 height 24
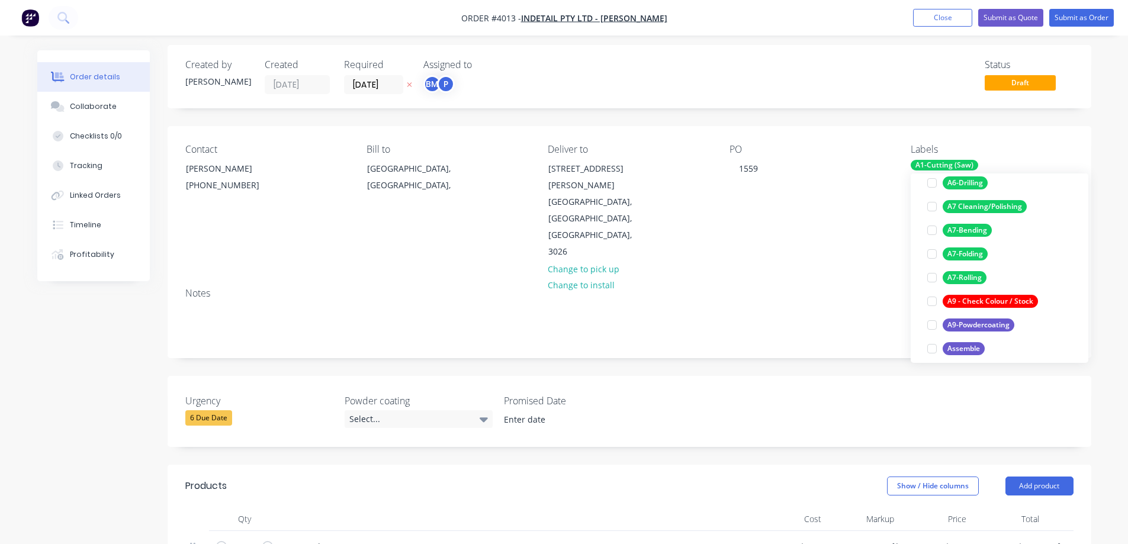
scroll to position [261, 0]
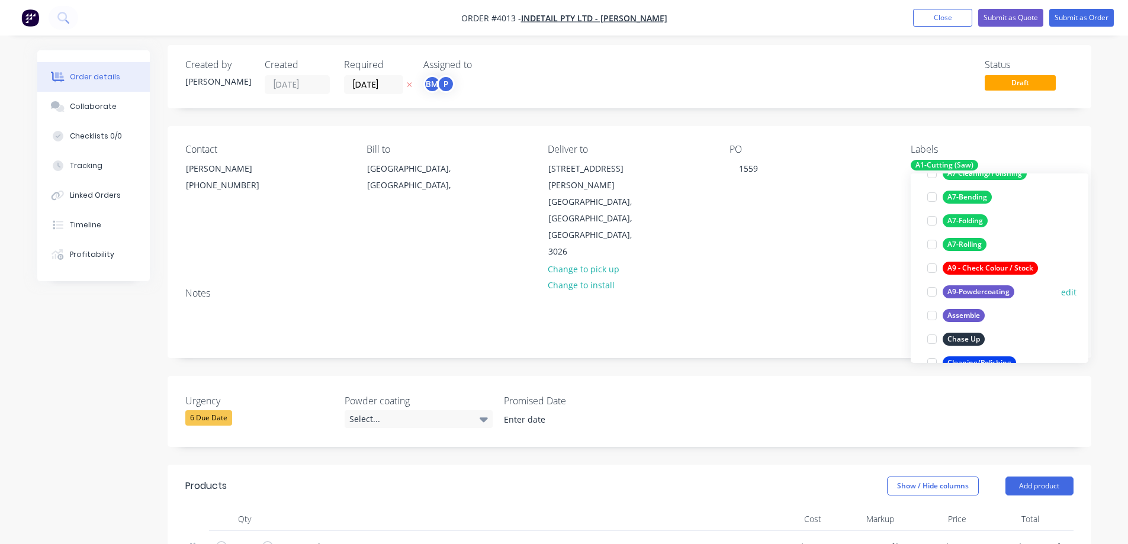
click at [935, 293] on div at bounding box center [932, 292] width 24 height 24
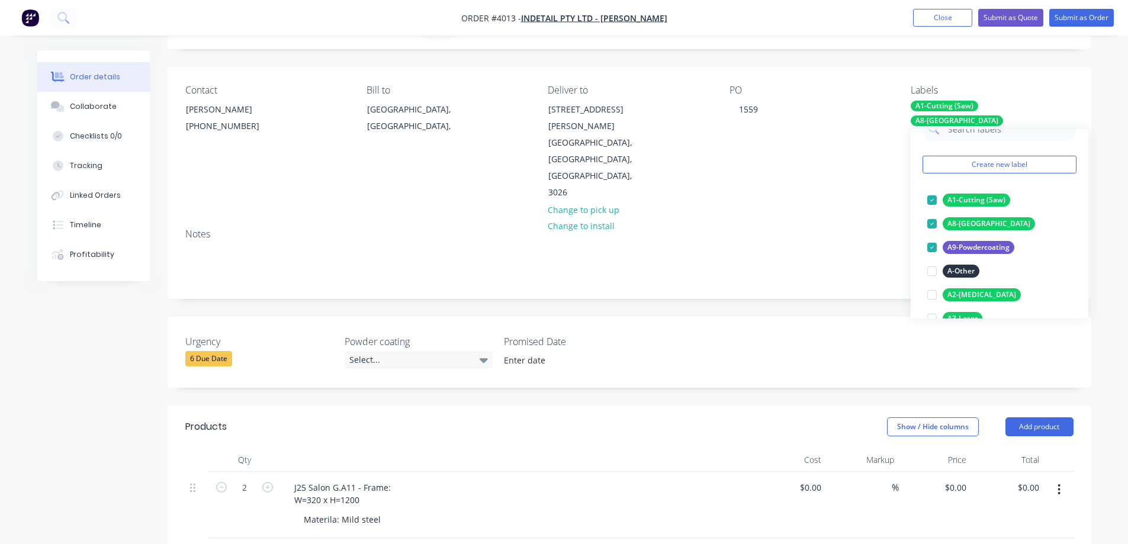
click at [766, 185] on div "Contact [PERSON_NAME] [PHONE_NUMBER] Bill to [GEOGRAPHIC_DATA], [GEOGRAPHIC_DAT…" at bounding box center [630, 143] width 924 height 152
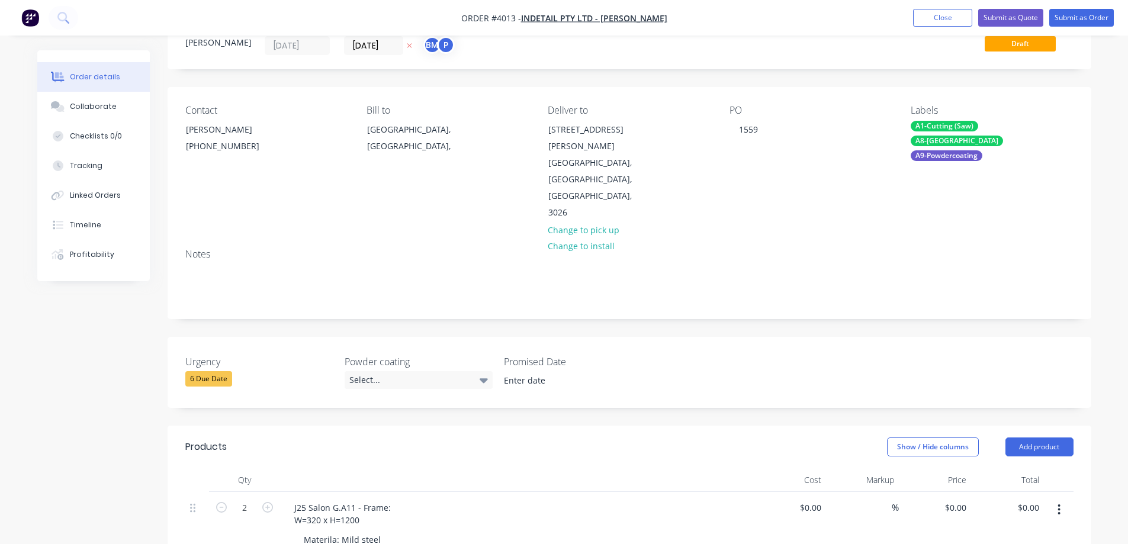
scroll to position [0, 0]
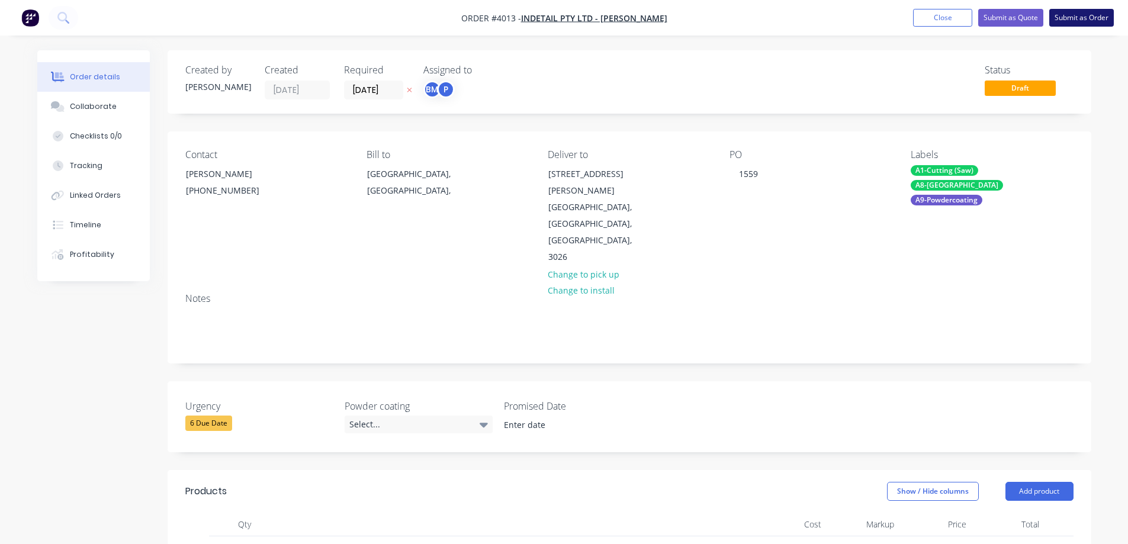
click at [1082, 23] on button "Submit as Order" at bounding box center [1081, 18] width 65 height 18
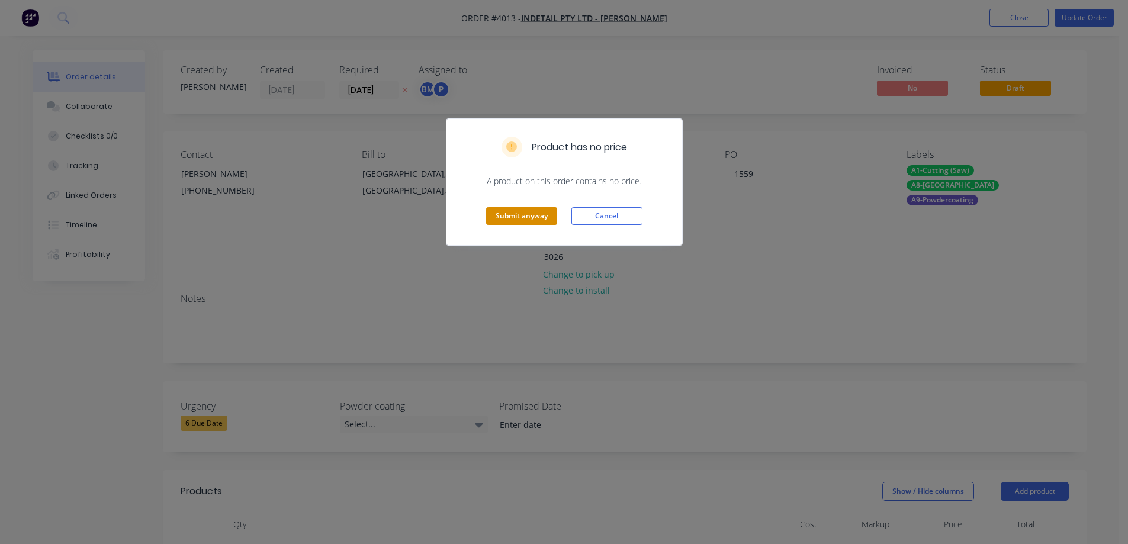
click at [536, 213] on button "Submit anyway" at bounding box center [521, 216] width 71 height 18
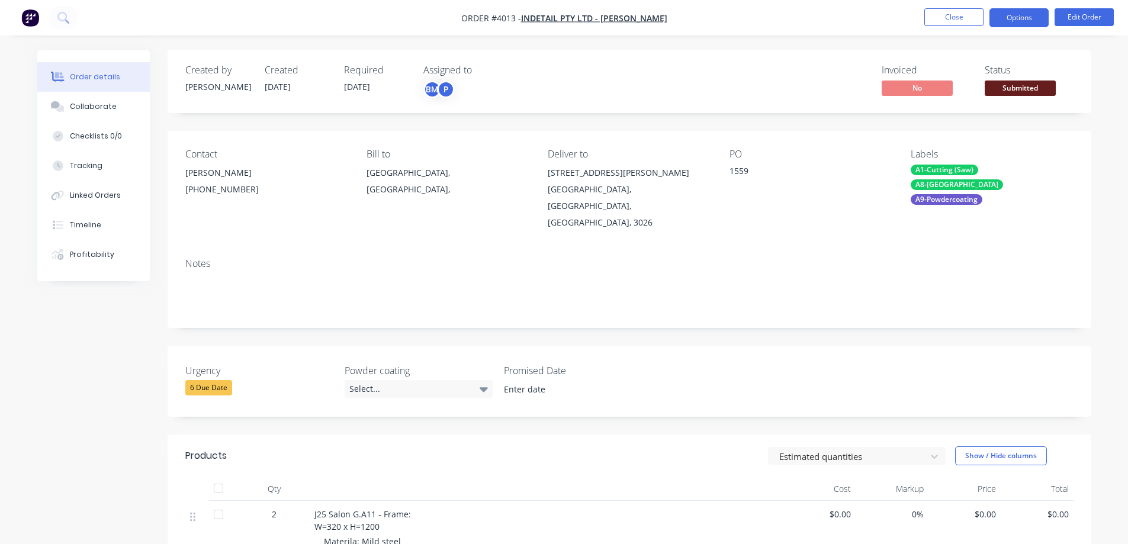
click at [1010, 20] on button "Options" at bounding box center [1019, 17] width 59 height 19
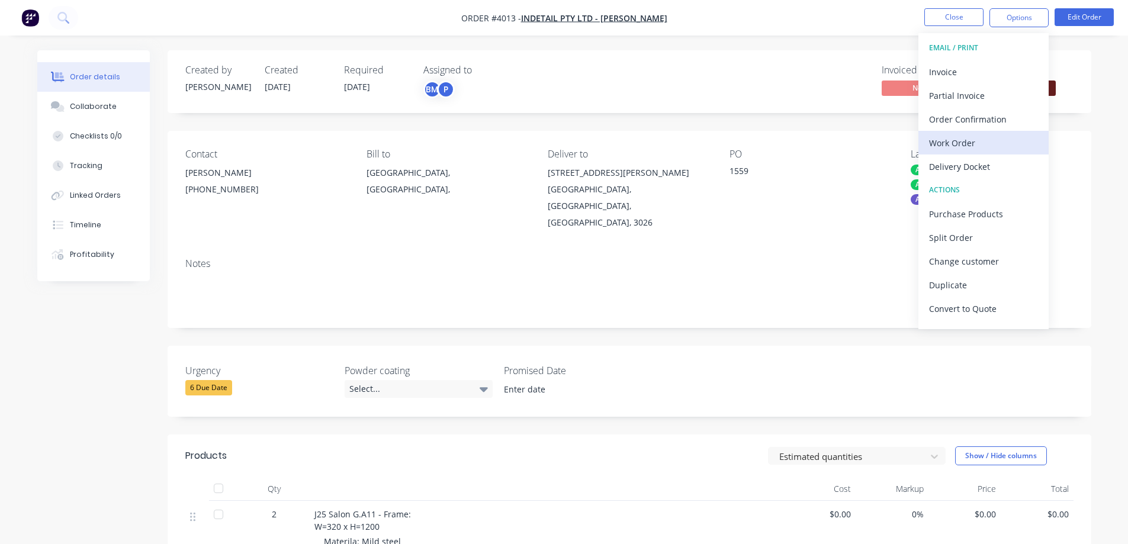
click at [961, 142] on div "Work Order" at bounding box center [983, 142] width 109 height 17
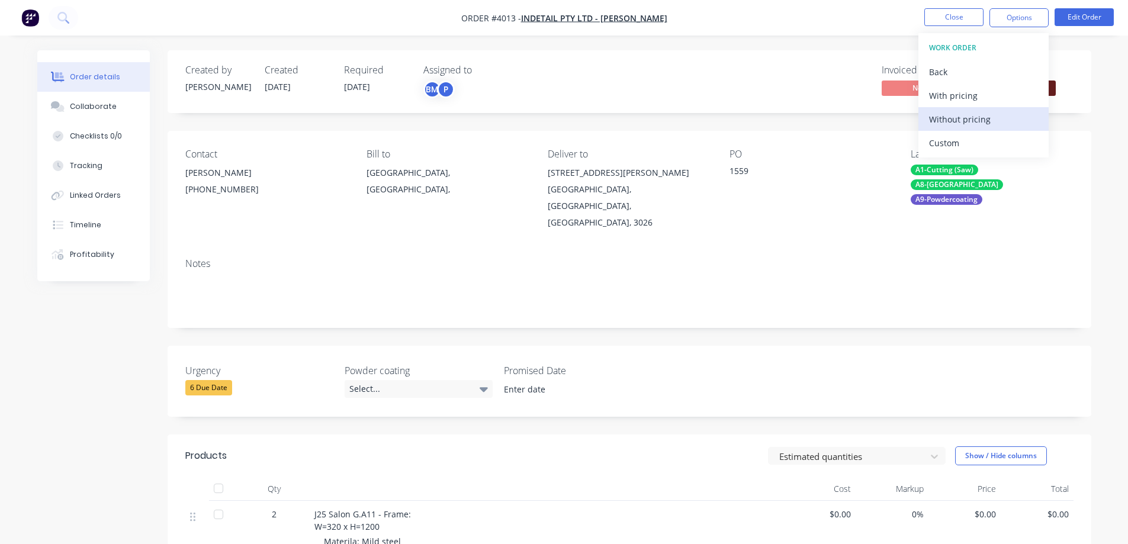
click at [962, 117] on div "Without pricing" at bounding box center [983, 119] width 109 height 17
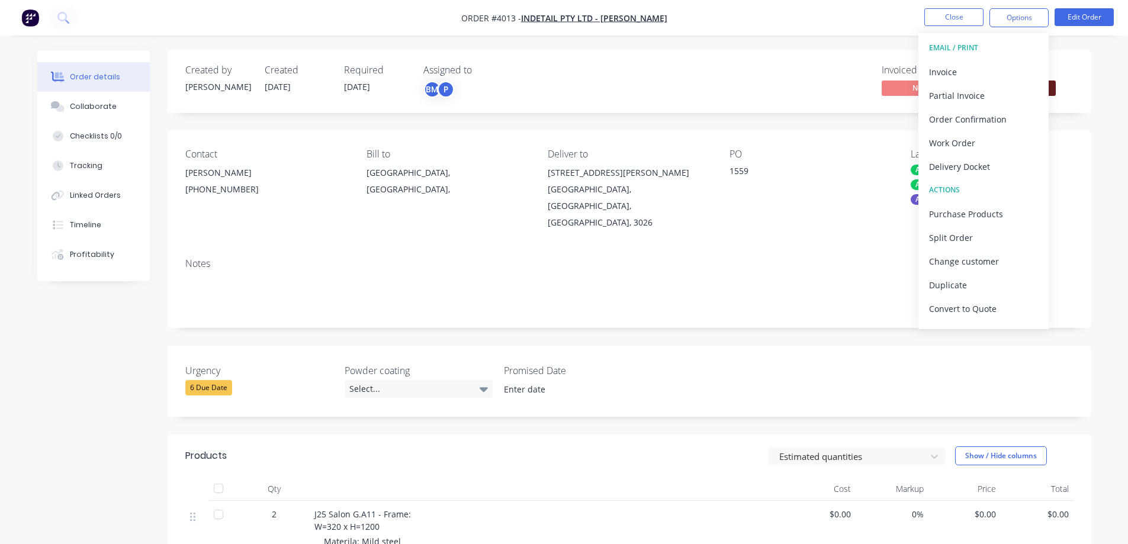
click at [837, 16] on nav "Order #4013 - Indetail Pty Ltd - Refer [PERSON_NAME] Close Options EMAIL / PRIN…" at bounding box center [564, 18] width 1128 height 36
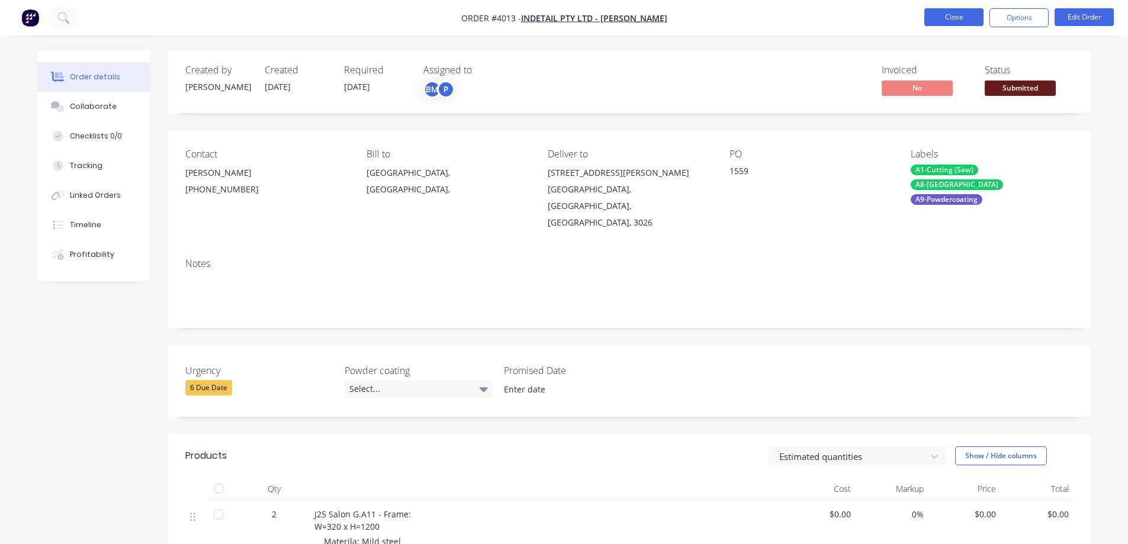
click at [960, 17] on button "Close" at bounding box center [954, 17] width 59 height 18
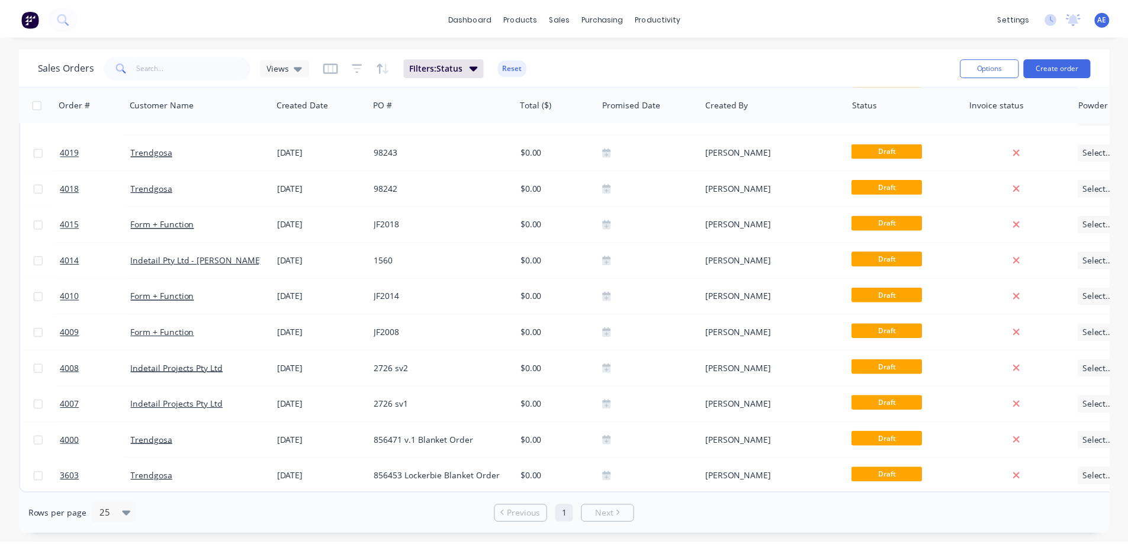
scroll to position [211, 0]
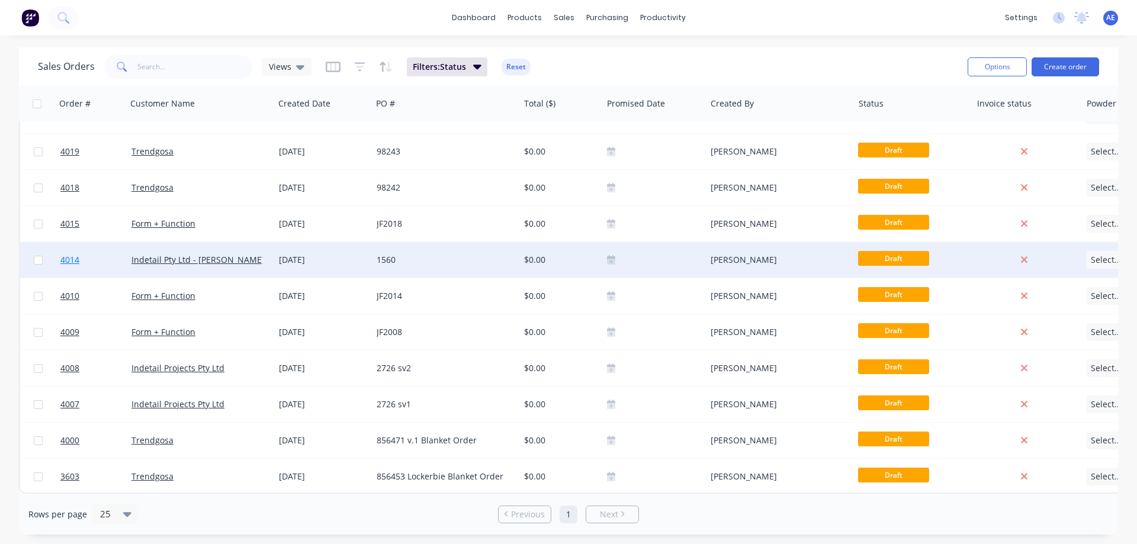
click at [71, 256] on span "4014" at bounding box center [69, 260] width 19 height 12
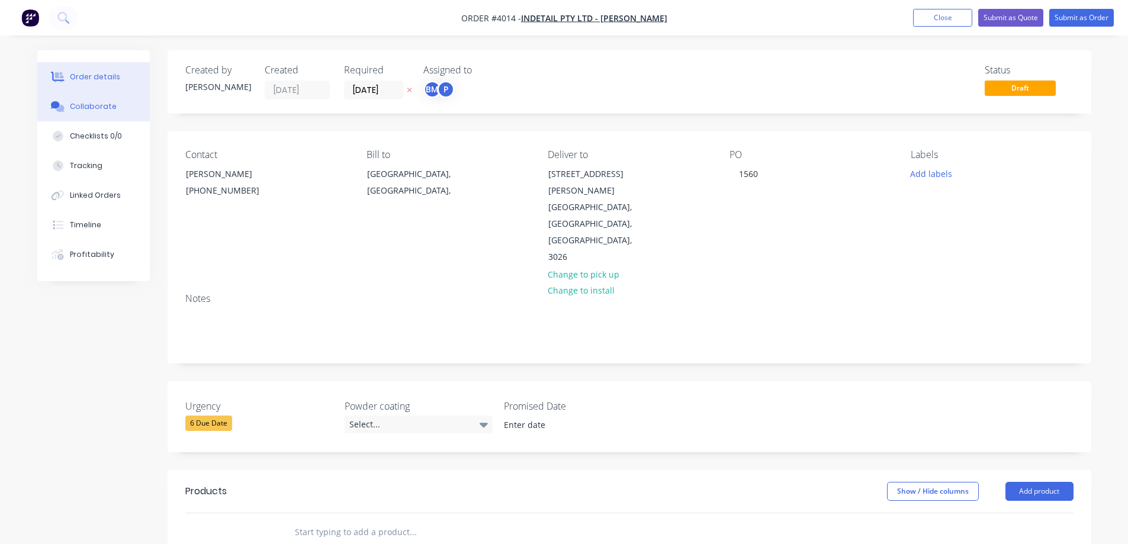
click at [79, 104] on div "Collaborate" at bounding box center [93, 106] width 47 height 11
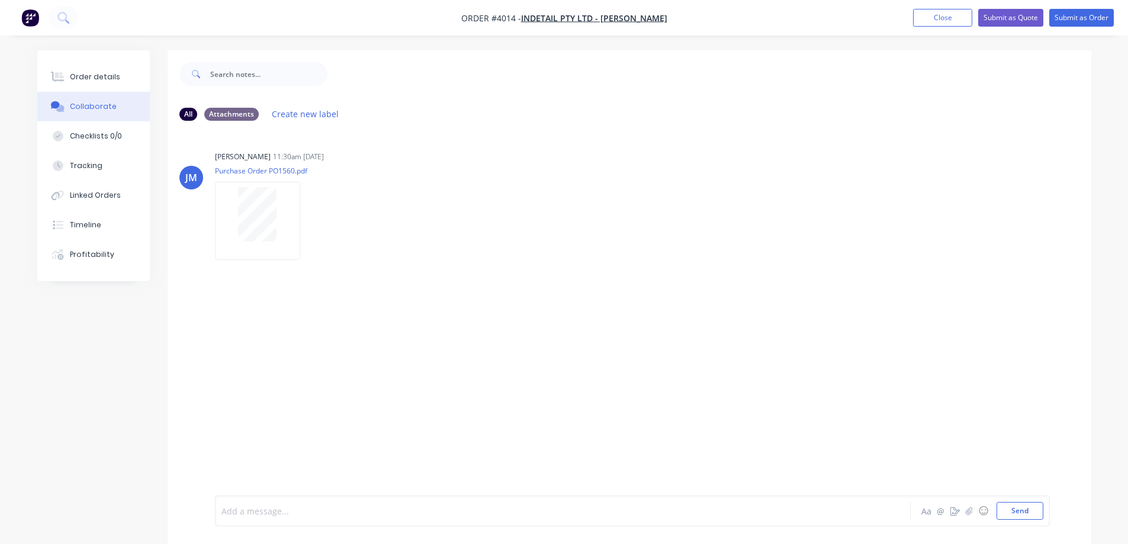
click at [415, 505] on div at bounding box center [530, 511] width 616 height 12
click at [1015, 513] on button "Send" at bounding box center [1020, 511] width 47 height 18
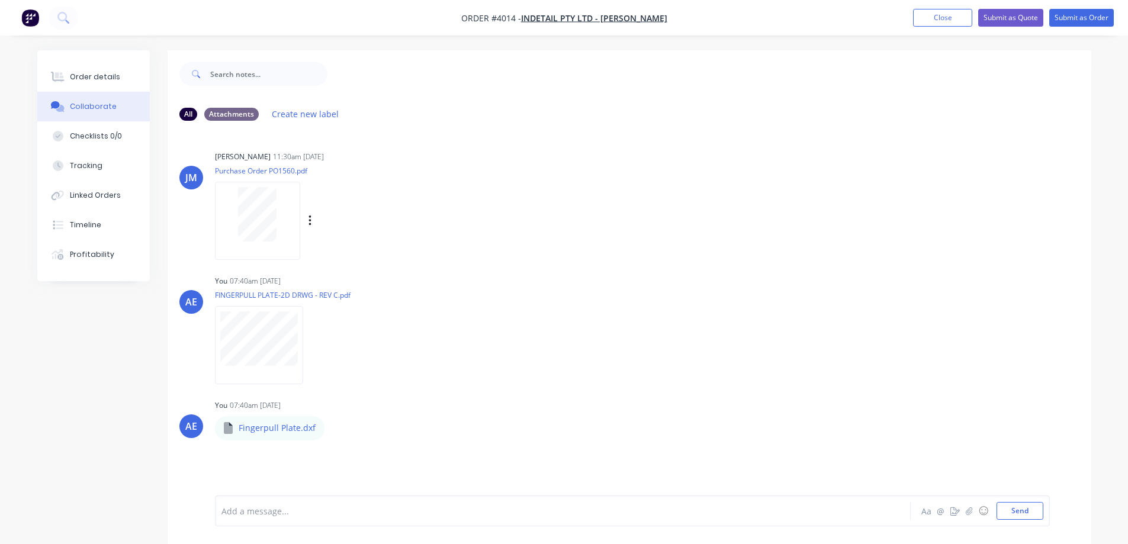
click at [743, 249] on div "[PERSON_NAME] 11:30am [DATE] Purchase Order PO1560.pdf Labels Download" at bounding box center [630, 201] width 924 height 107
click at [105, 69] on button "Order details" at bounding box center [93, 77] width 113 height 30
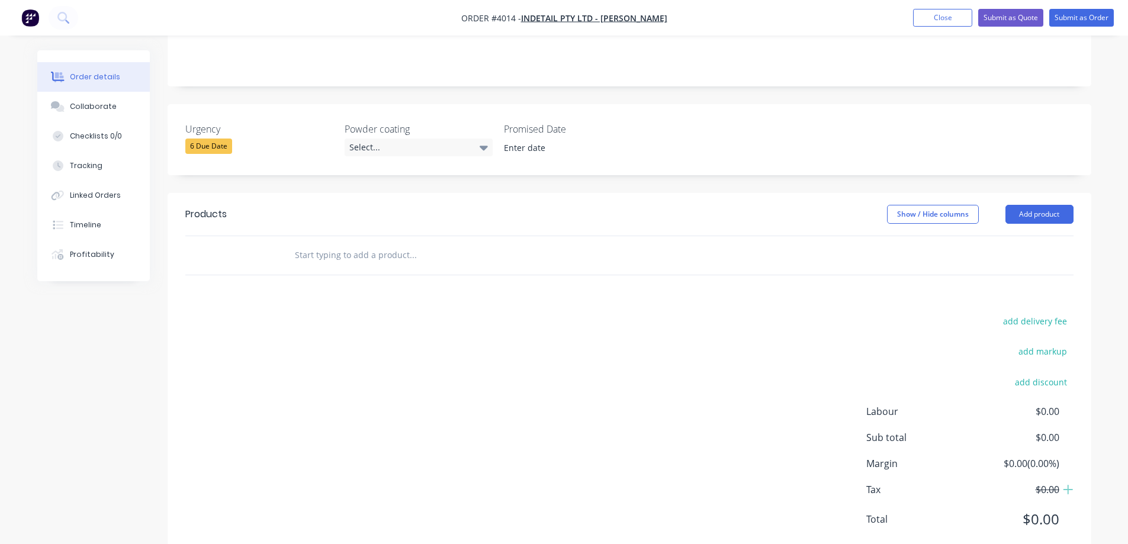
scroll to position [40, 0]
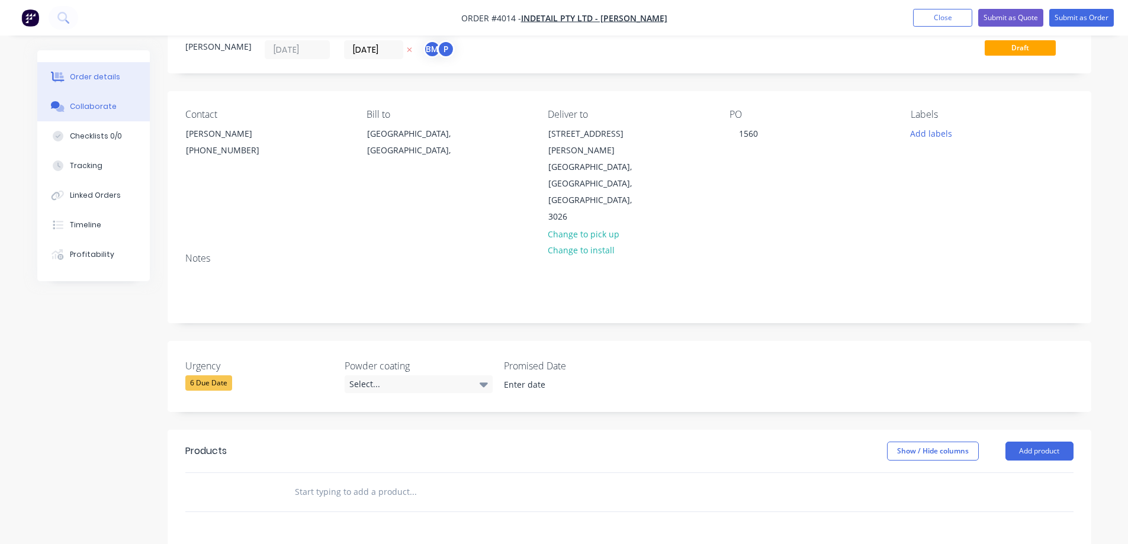
click at [95, 108] on div "Collaborate" at bounding box center [93, 106] width 47 height 11
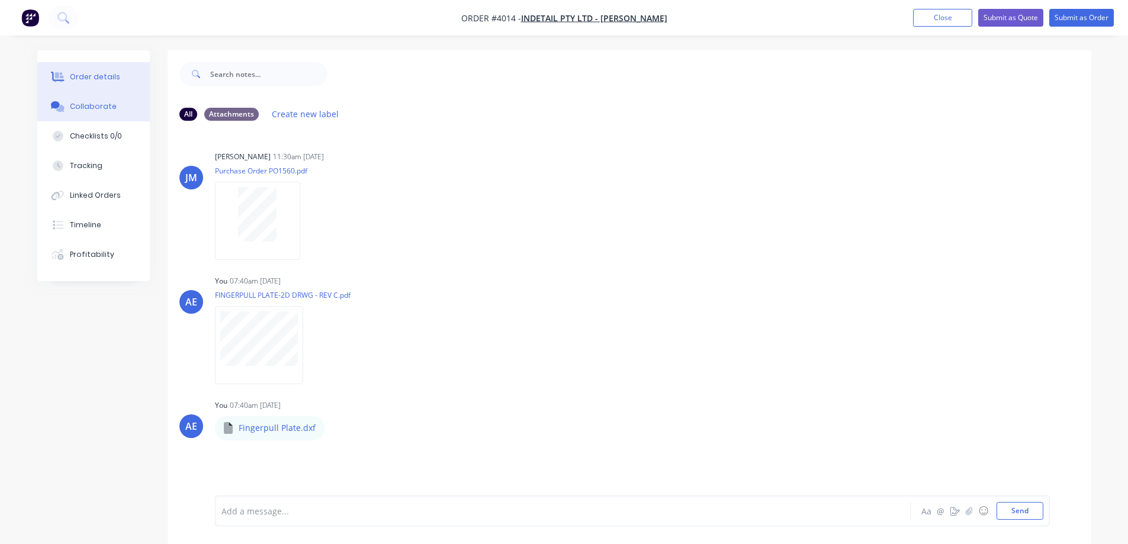
click at [103, 74] on div "Order details" at bounding box center [95, 77] width 50 height 11
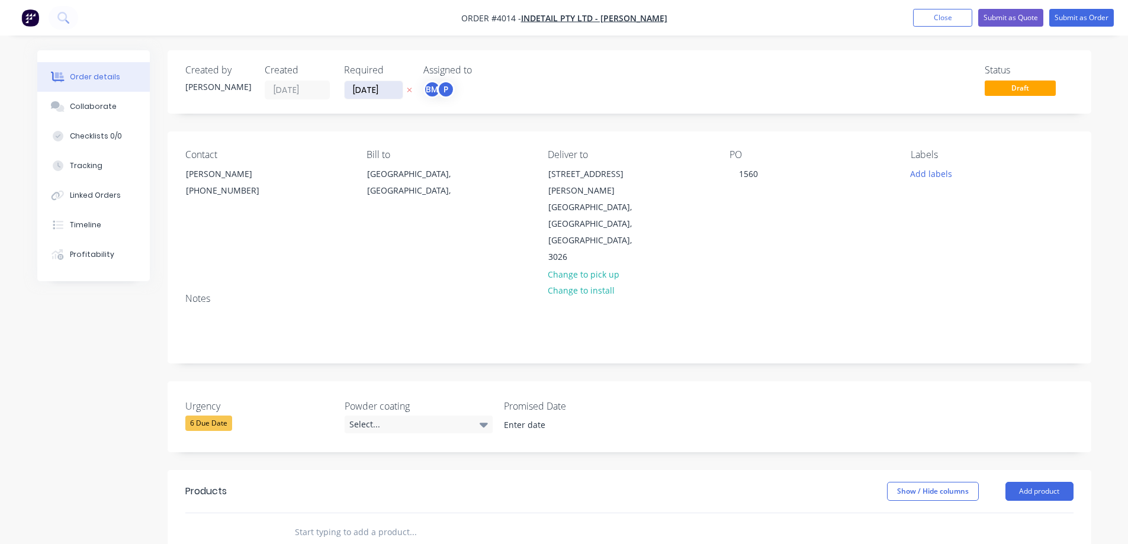
click at [378, 92] on input "[DATE]" at bounding box center [374, 90] width 58 height 18
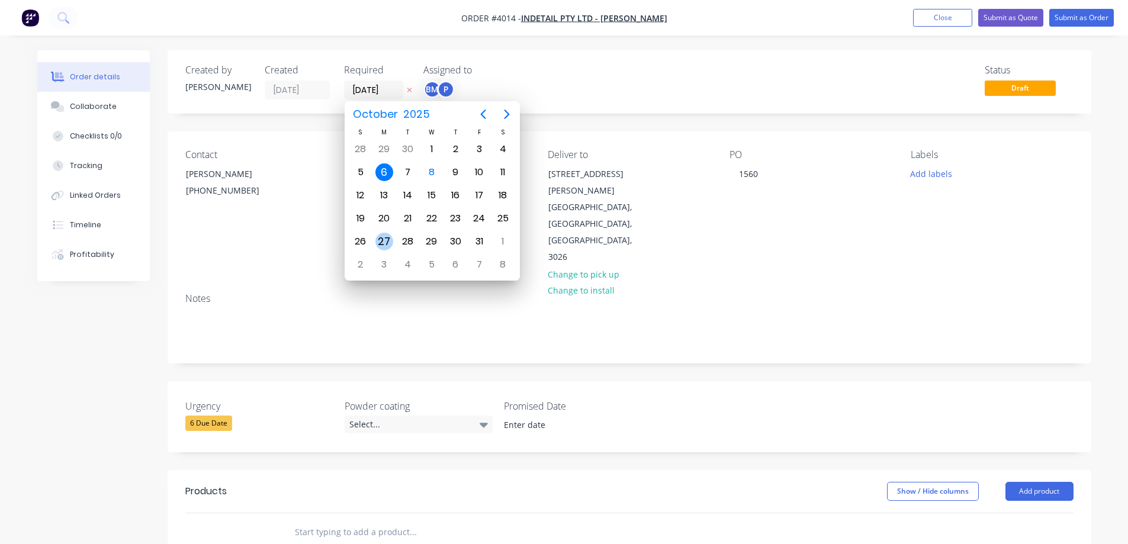
click at [385, 236] on div "27" at bounding box center [384, 242] width 18 height 18
type input "[DATE]"
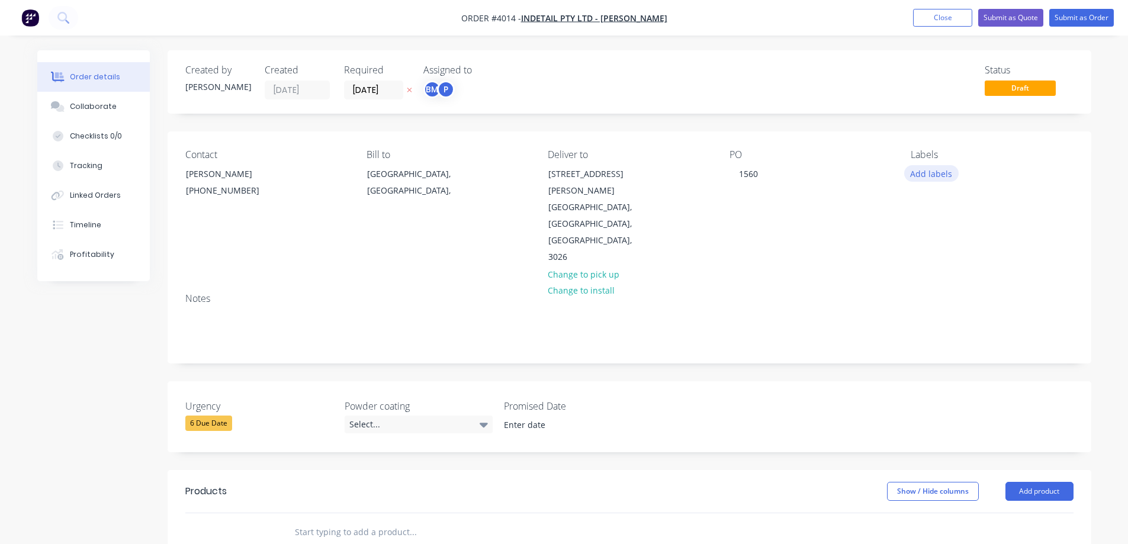
click at [933, 176] on button "Add labels" at bounding box center [931, 173] width 54 height 16
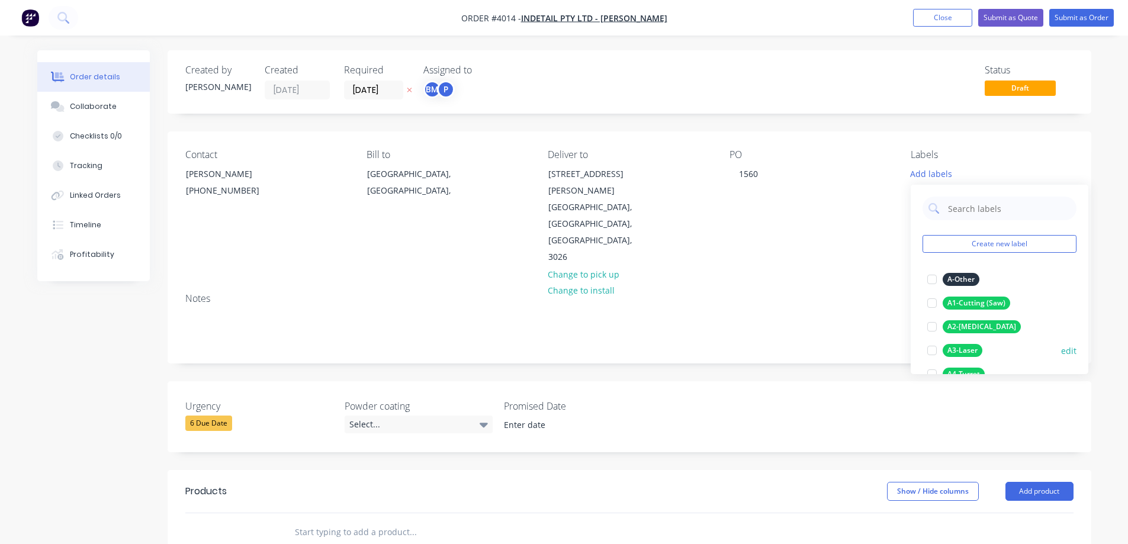
click at [932, 351] on div at bounding box center [932, 351] width 24 height 24
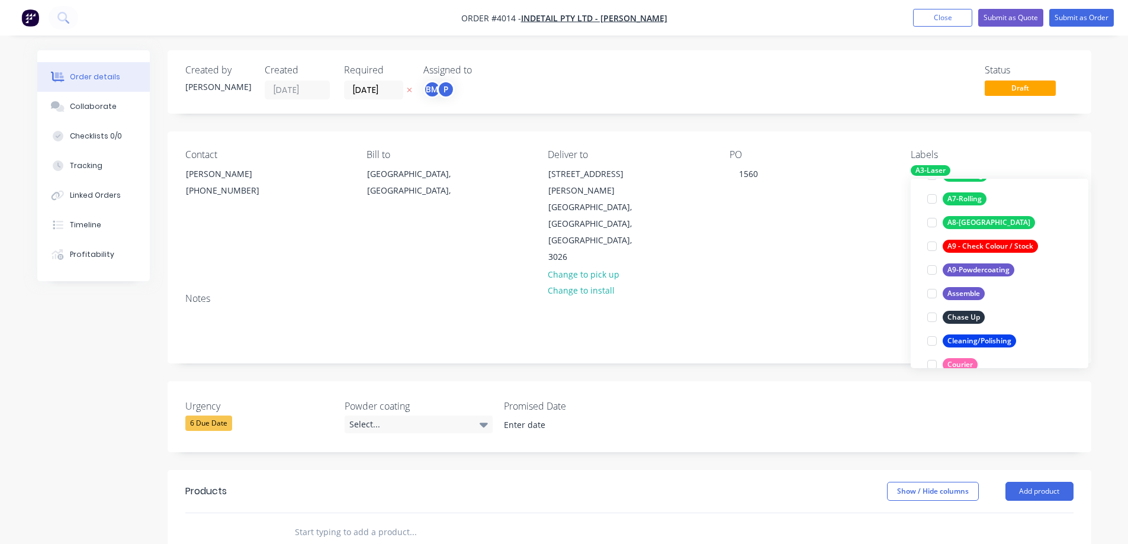
scroll to position [296, 0]
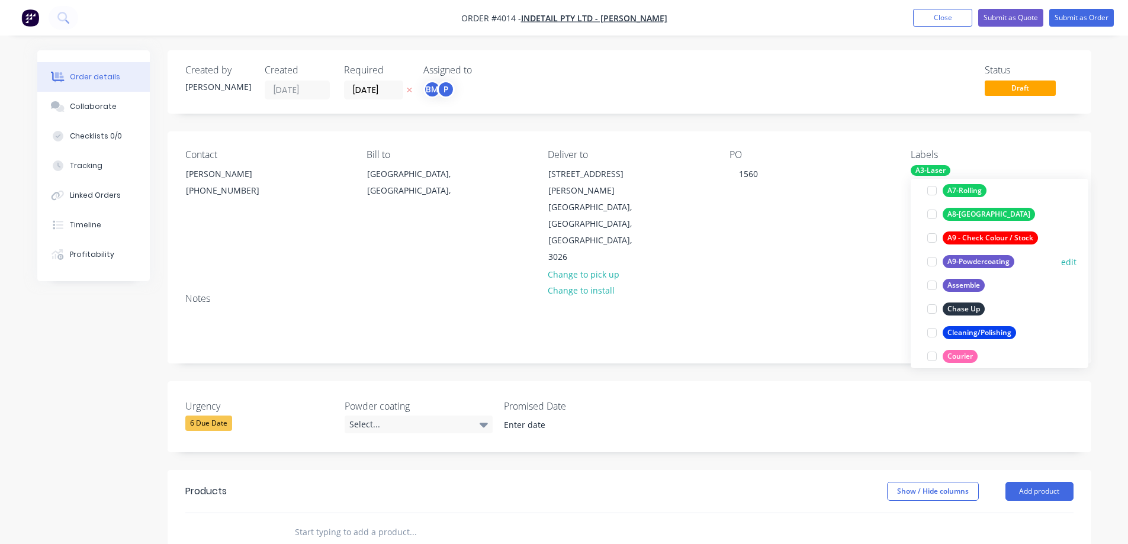
click at [933, 262] on div at bounding box center [932, 262] width 24 height 24
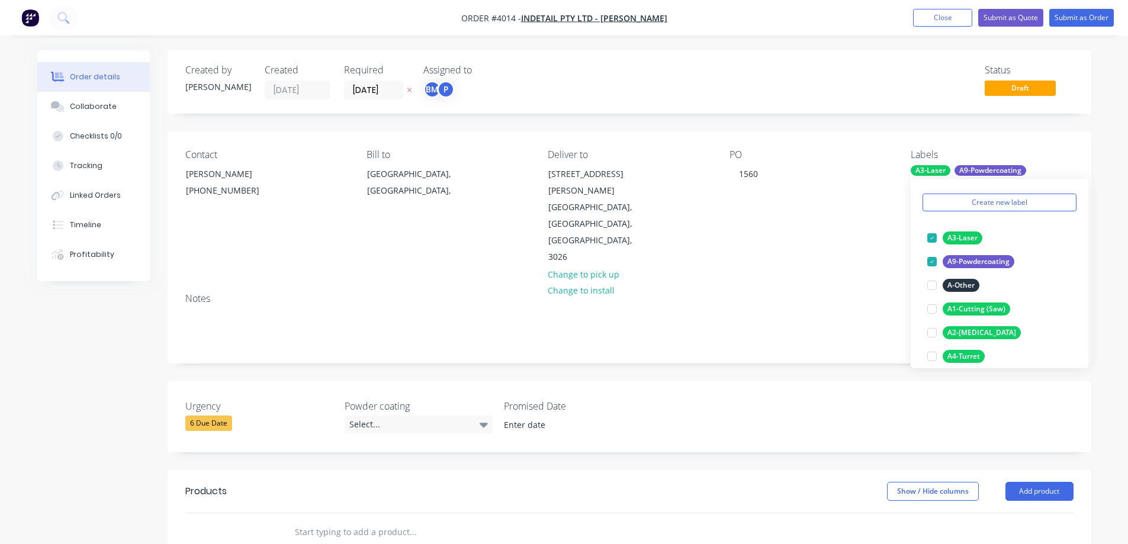
click at [765, 284] on div "Notes" at bounding box center [630, 323] width 924 height 79
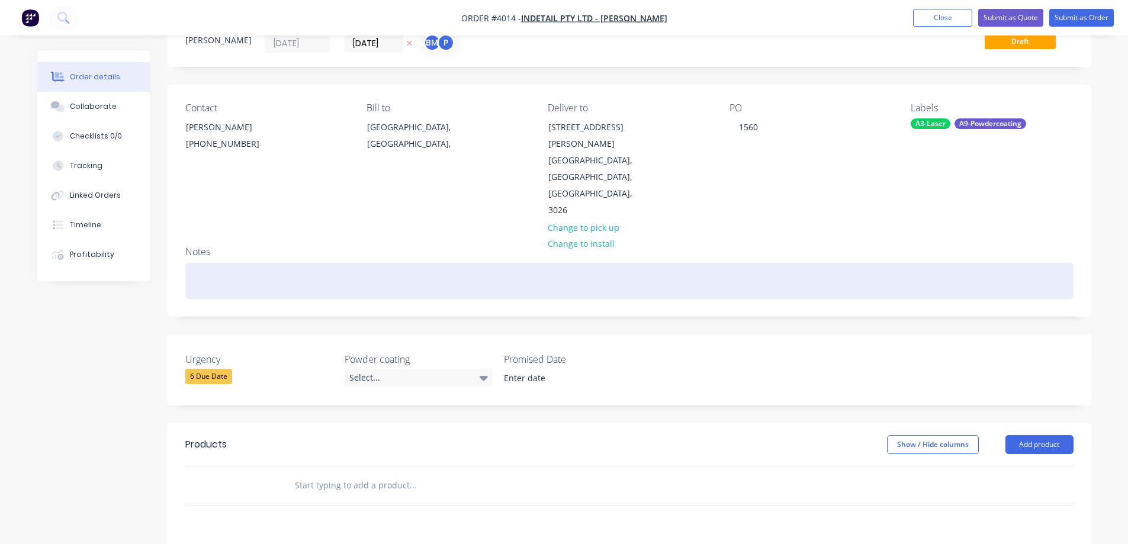
scroll to position [118, 0]
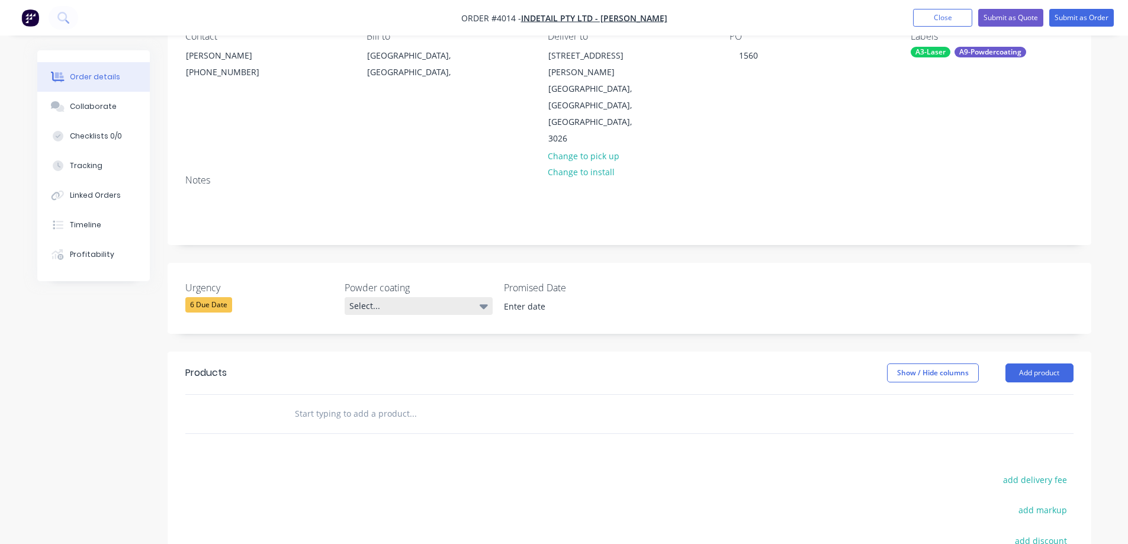
click at [484, 304] on icon at bounding box center [484, 306] width 8 height 5
click at [393, 349] on button "White" at bounding box center [434, 345] width 178 height 24
click at [1037, 364] on button "Add product" at bounding box center [1040, 373] width 68 height 19
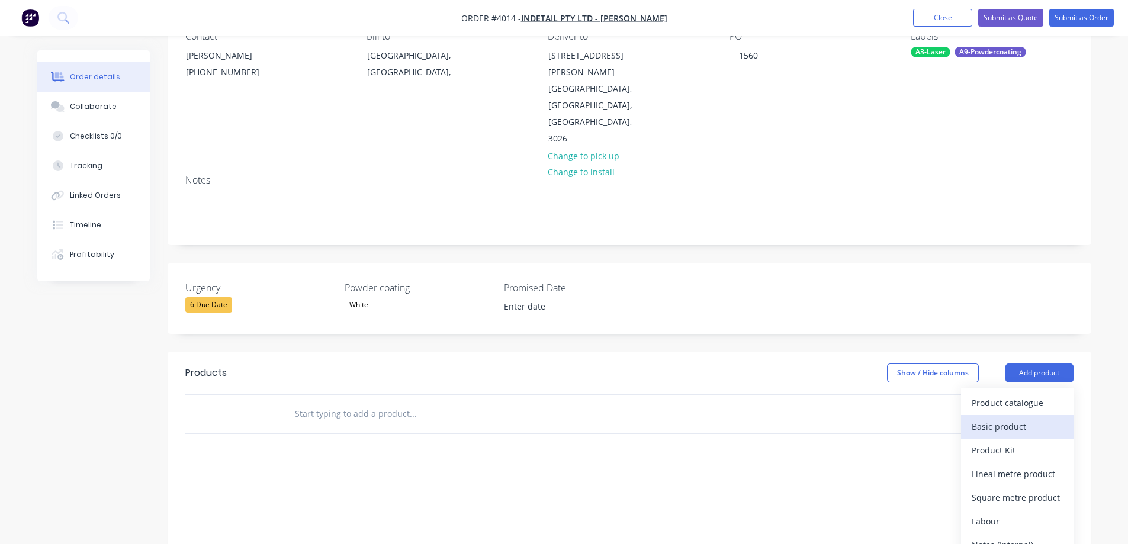
click at [999, 418] on div "Basic product" at bounding box center [1017, 426] width 91 height 17
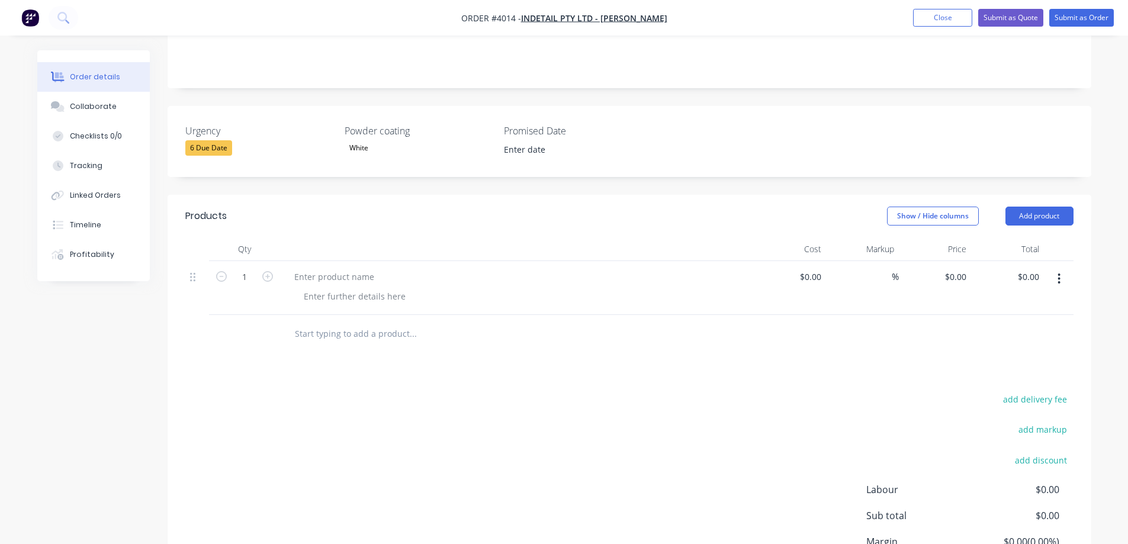
scroll to position [296, 0]
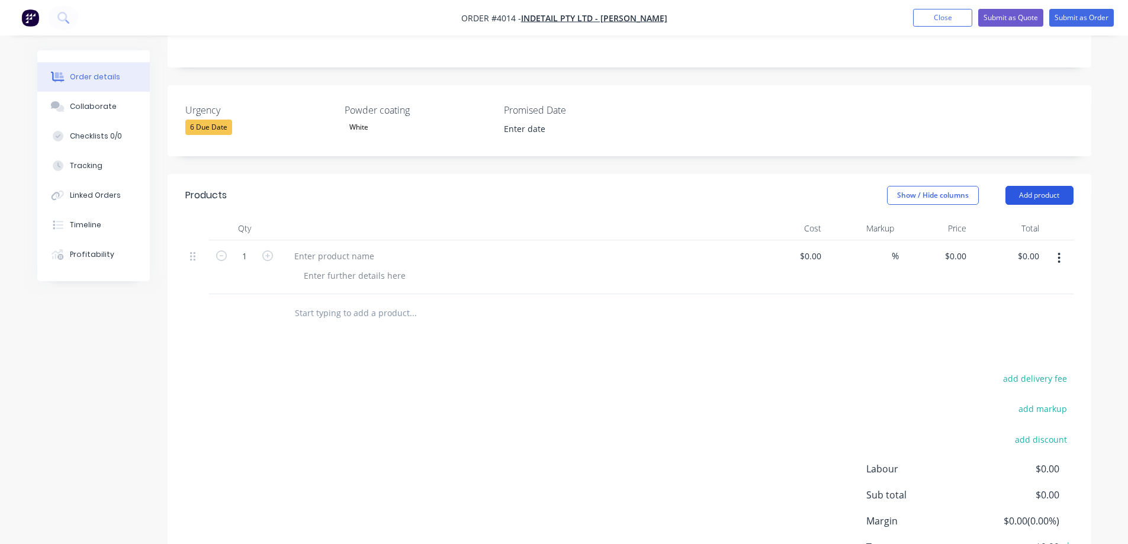
click at [1056, 186] on button "Add product" at bounding box center [1040, 195] width 68 height 19
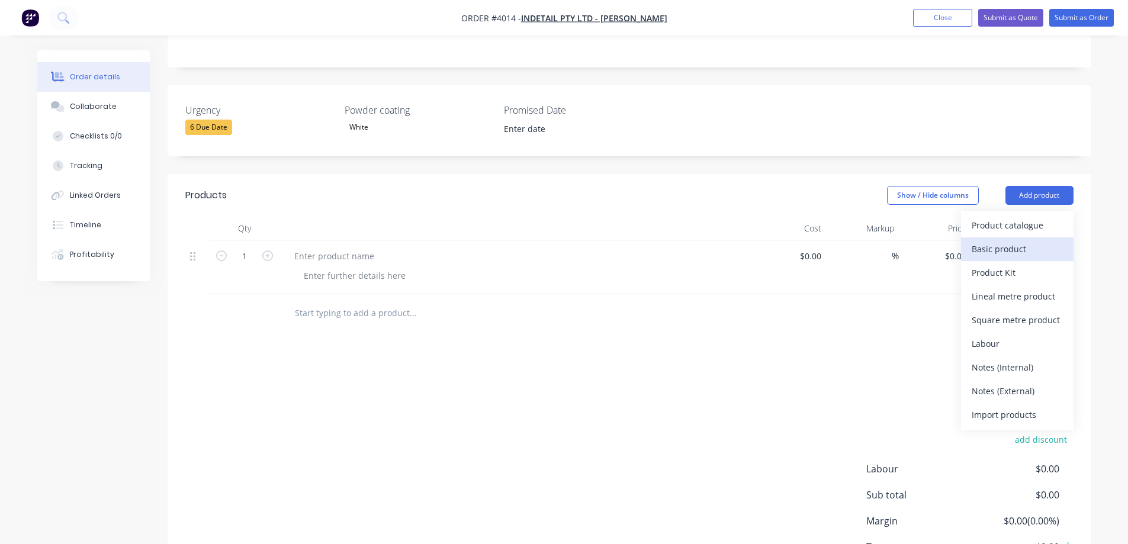
click at [1020, 240] on div "Basic product" at bounding box center [1017, 248] width 91 height 17
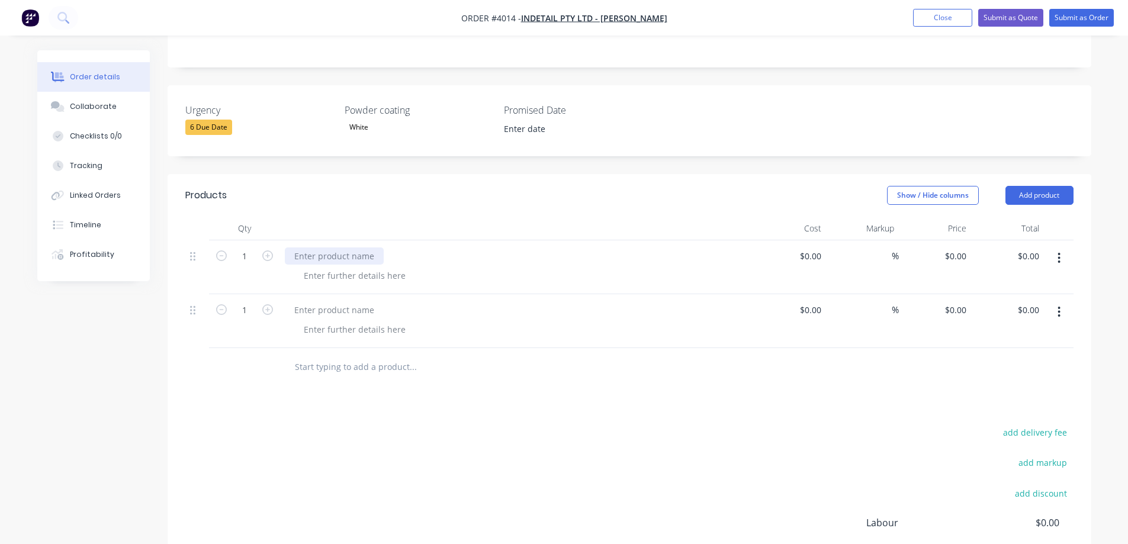
click at [335, 248] on div at bounding box center [334, 256] width 99 height 17
click at [309, 248] on div at bounding box center [334, 256] width 99 height 17
paste div
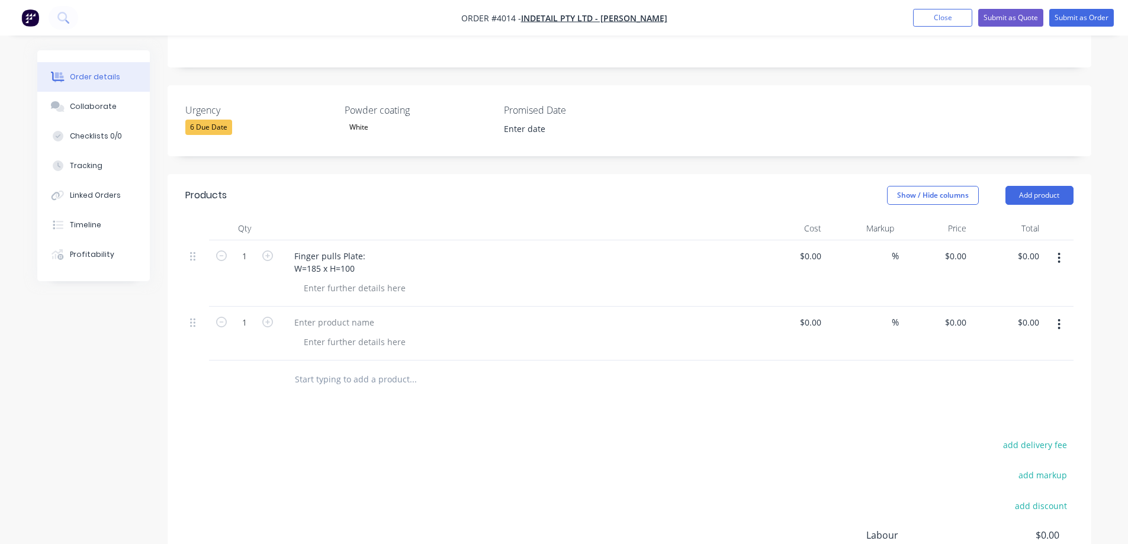
click at [431, 314] on div at bounding box center [517, 322] width 464 height 17
click at [327, 280] on div at bounding box center [354, 288] width 121 height 17
click at [349, 280] on div "Material: Alluminium" at bounding box center [345, 288] width 103 height 17
click at [389, 314] on div at bounding box center [517, 322] width 464 height 17
click at [327, 314] on div at bounding box center [334, 322] width 99 height 17
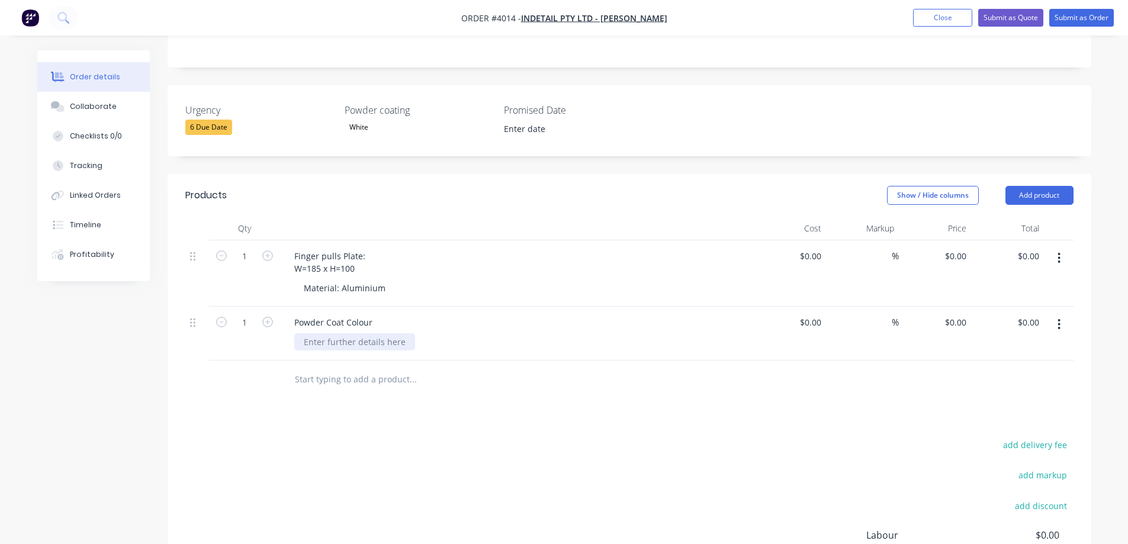
click at [320, 333] on div at bounding box center [354, 341] width 121 height 17
click at [338, 333] on div at bounding box center [354, 341] width 121 height 17
paste div
click at [303, 333] on div "Dulux Duralloy White Satin" at bounding box center [357, 341] width 126 height 17
click at [420, 370] on div "Products Show / Hide columns Add product Qty Cost Markup Price Total 1 Finger p…" at bounding box center [630, 428] width 924 height 509
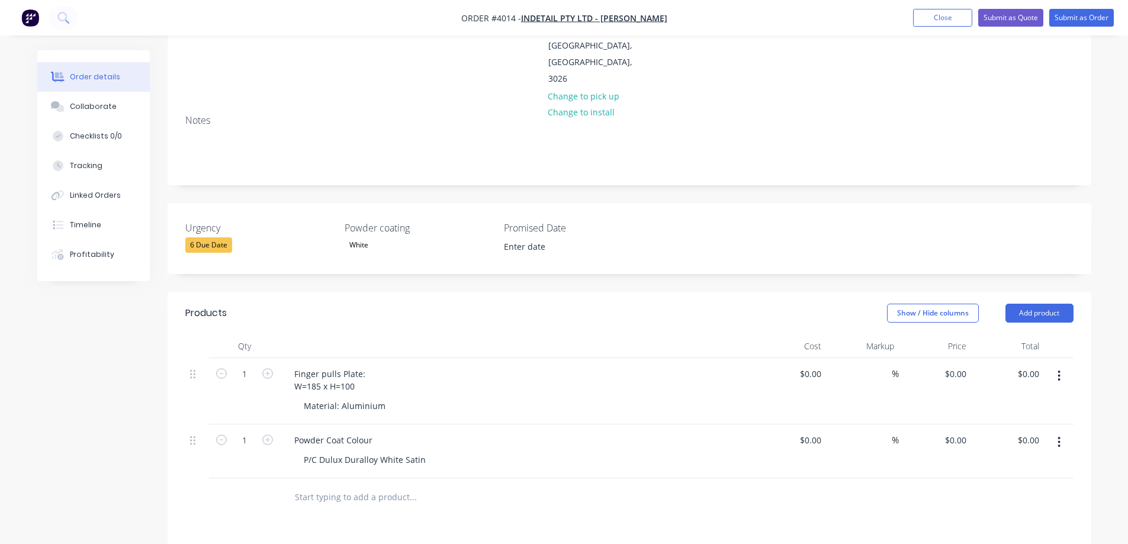
scroll to position [178, 0]
click at [265, 369] on icon "button" at bounding box center [267, 374] width 11 height 11
type input "4"
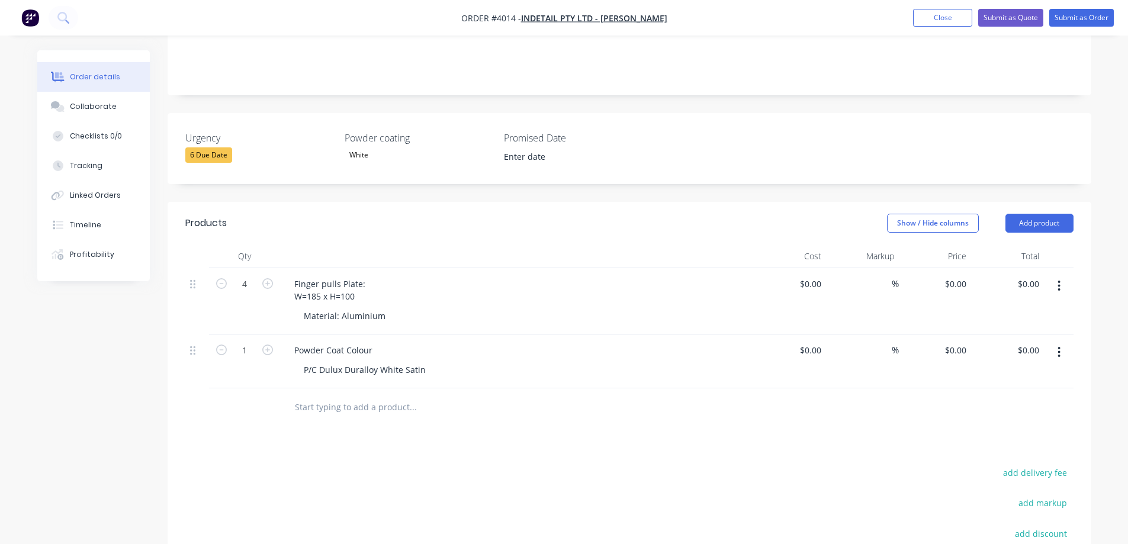
scroll to position [237, 0]
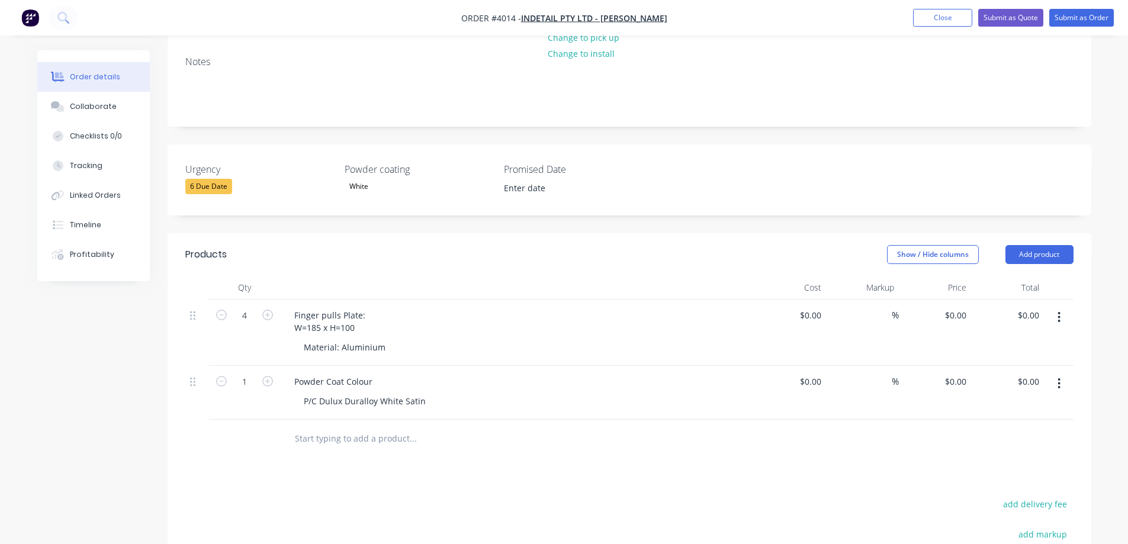
click at [606, 427] on div "Products Show / Hide columns Add product Qty Cost Markup Price Total 4 Finger p…" at bounding box center [630, 487] width 924 height 509
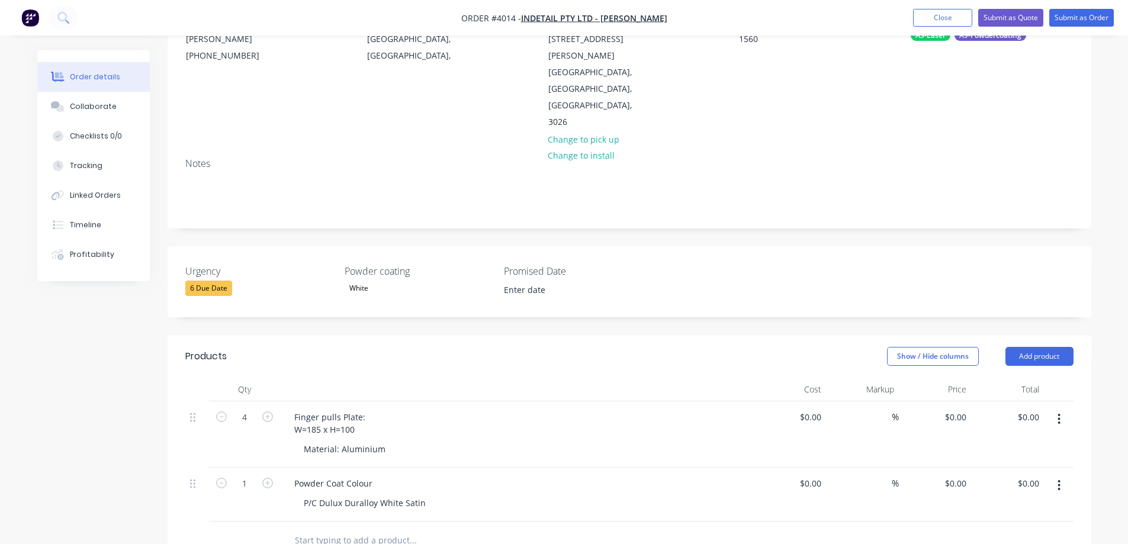
scroll to position [118, 0]
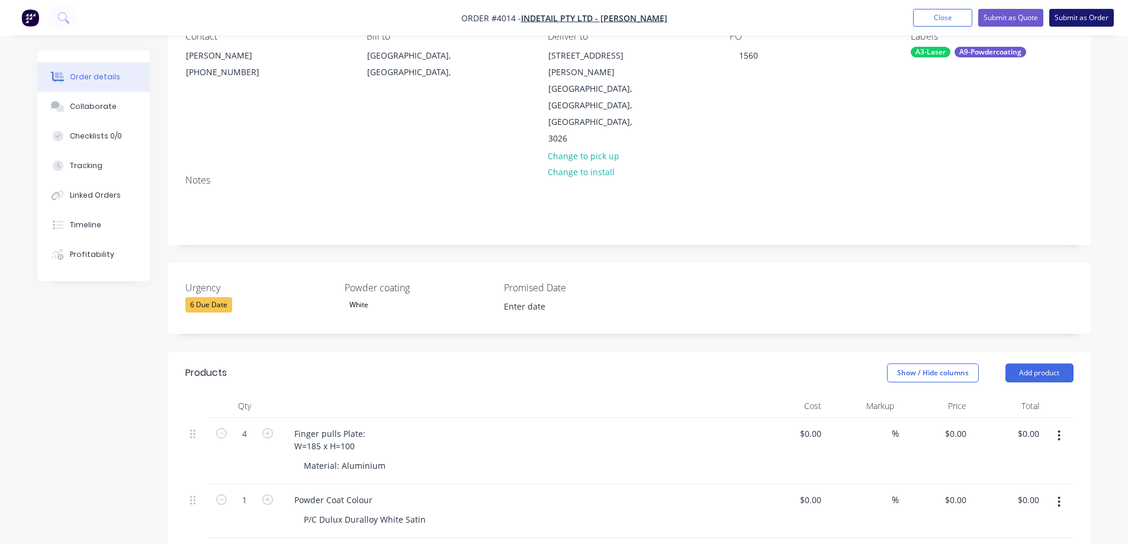
click at [1080, 23] on button "Submit as Order" at bounding box center [1081, 18] width 65 height 18
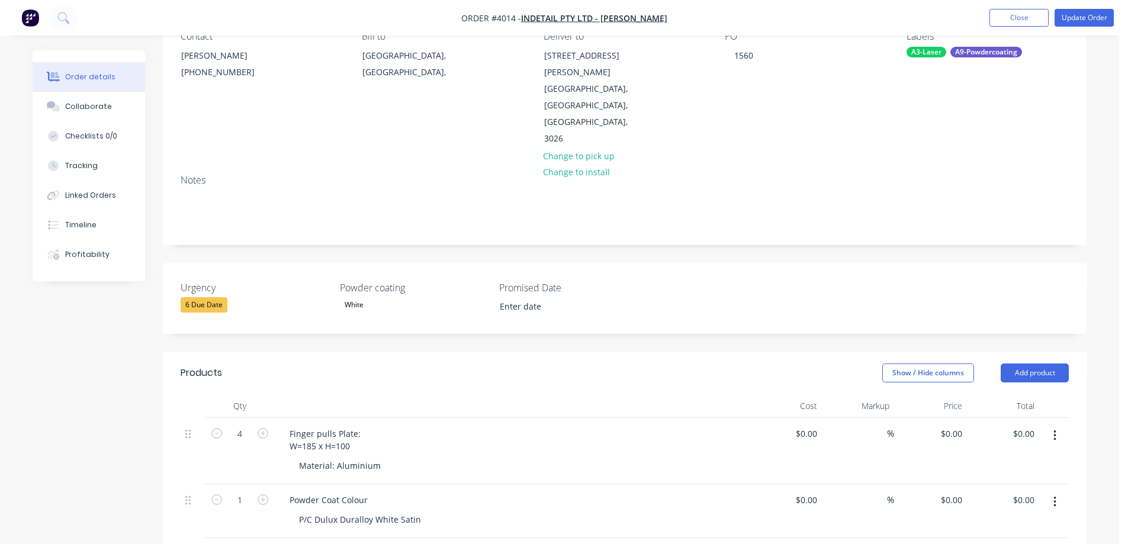
scroll to position [0, 0]
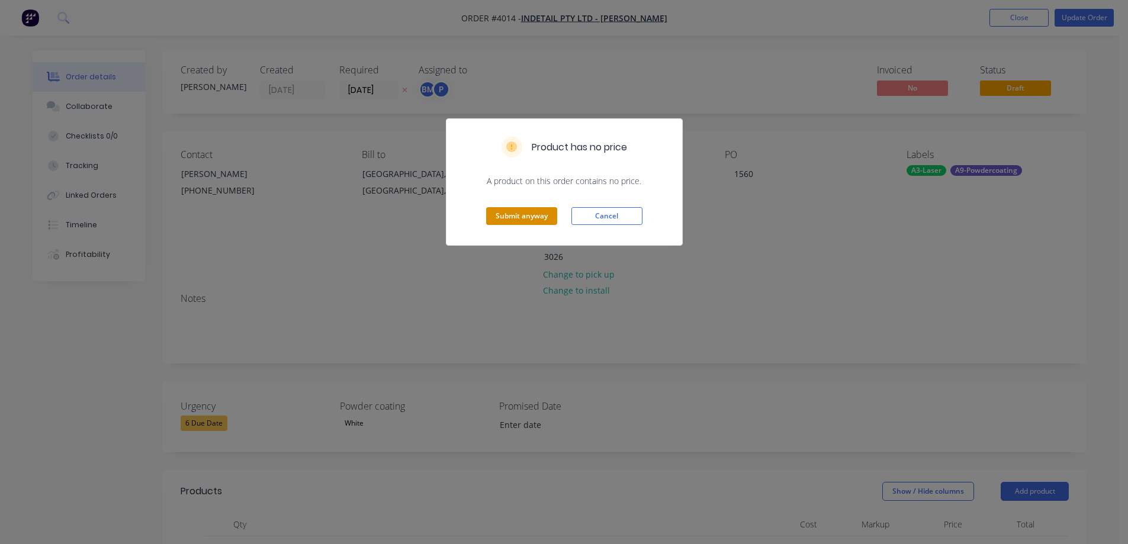
click at [527, 214] on button "Submit anyway" at bounding box center [521, 216] width 71 height 18
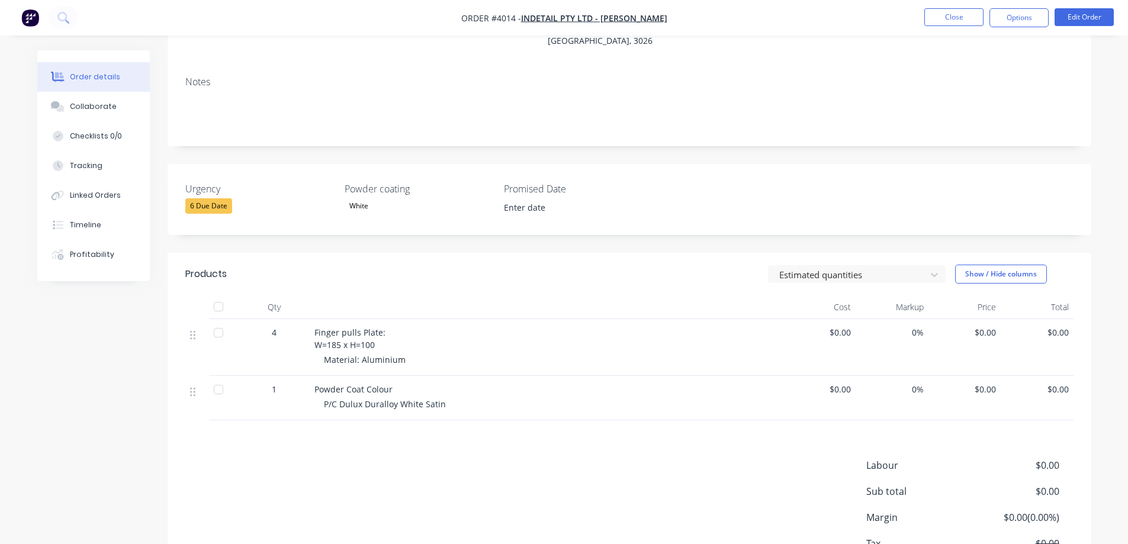
scroll to position [252, 0]
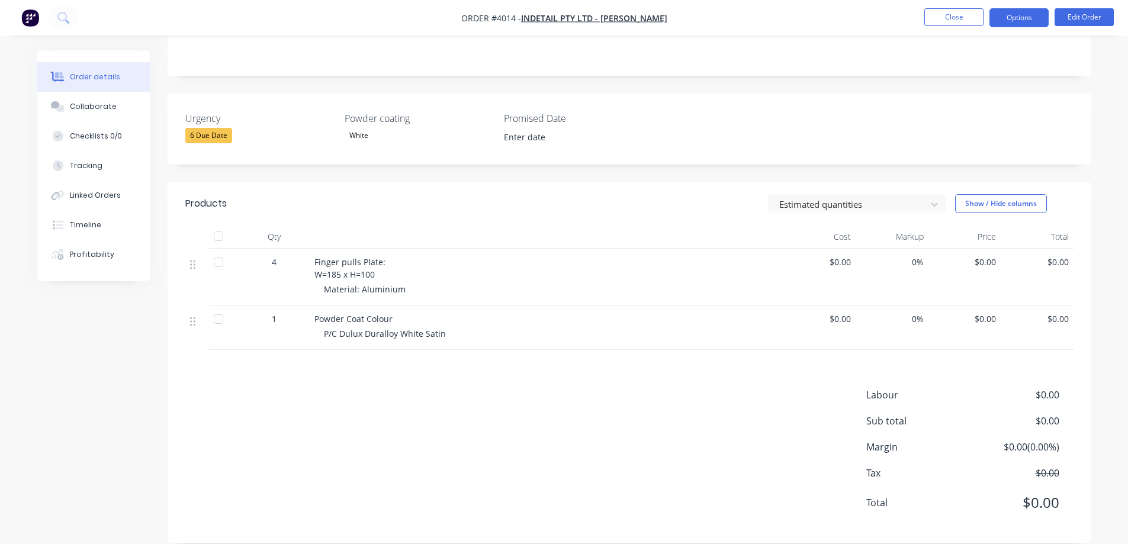
click at [1012, 21] on button "Options" at bounding box center [1019, 17] width 59 height 19
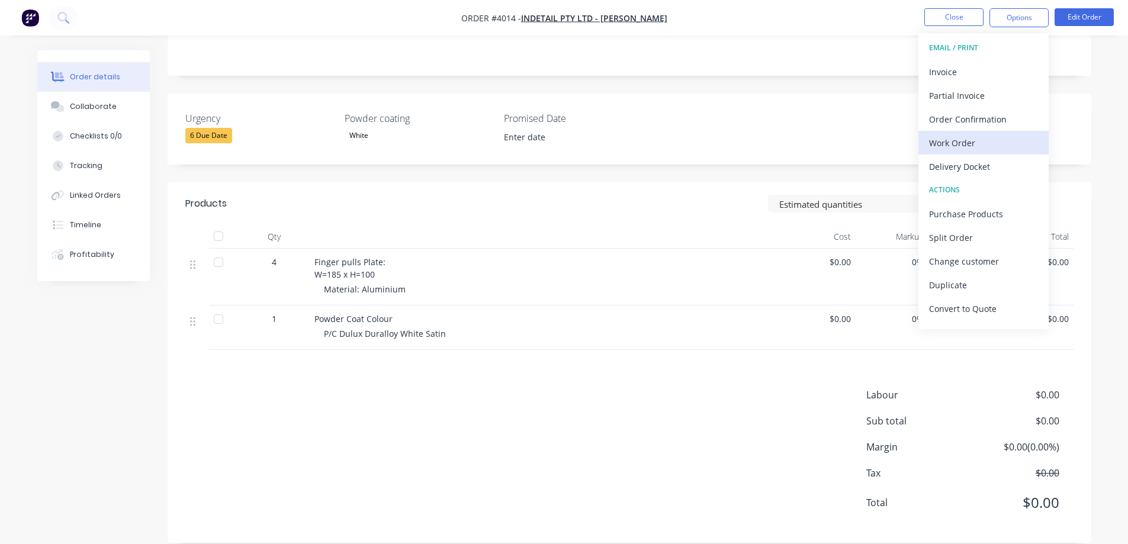
click at [963, 136] on div "Work Order" at bounding box center [983, 142] width 109 height 17
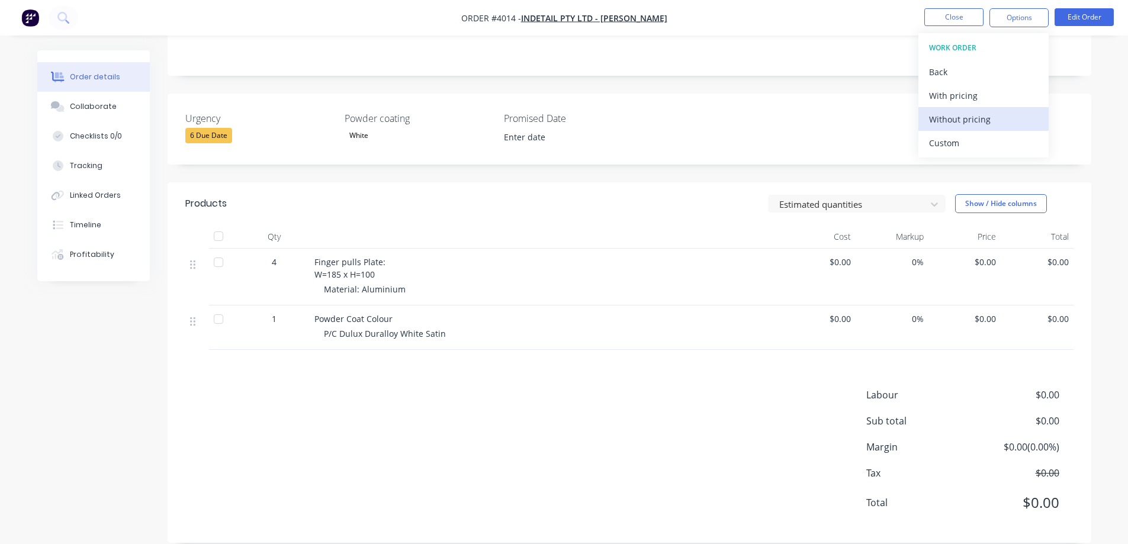
click at [970, 115] on div "Without pricing" at bounding box center [983, 119] width 109 height 17
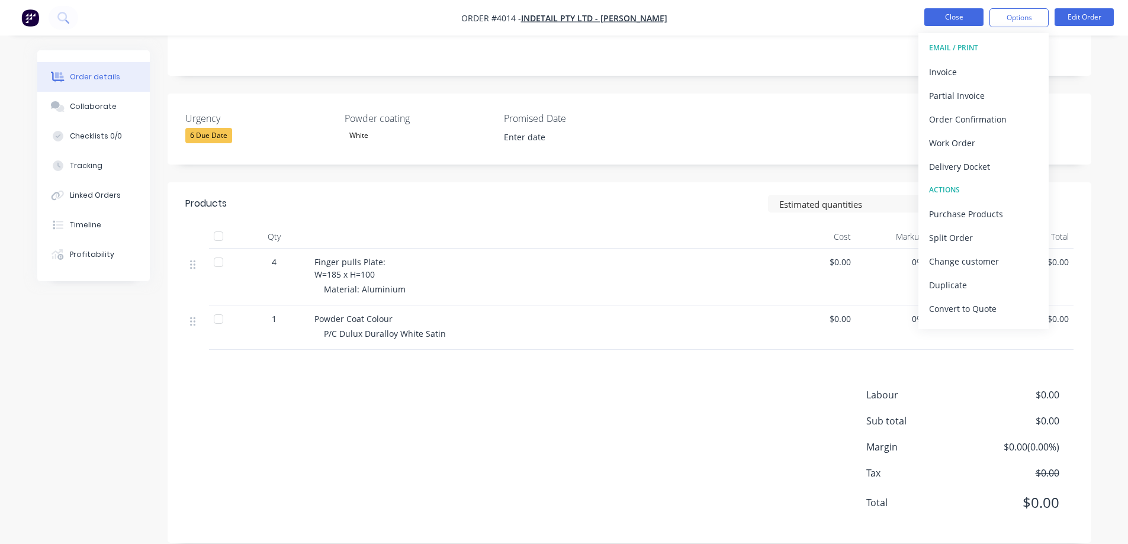
click at [933, 12] on button "Close" at bounding box center [954, 17] width 59 height 18
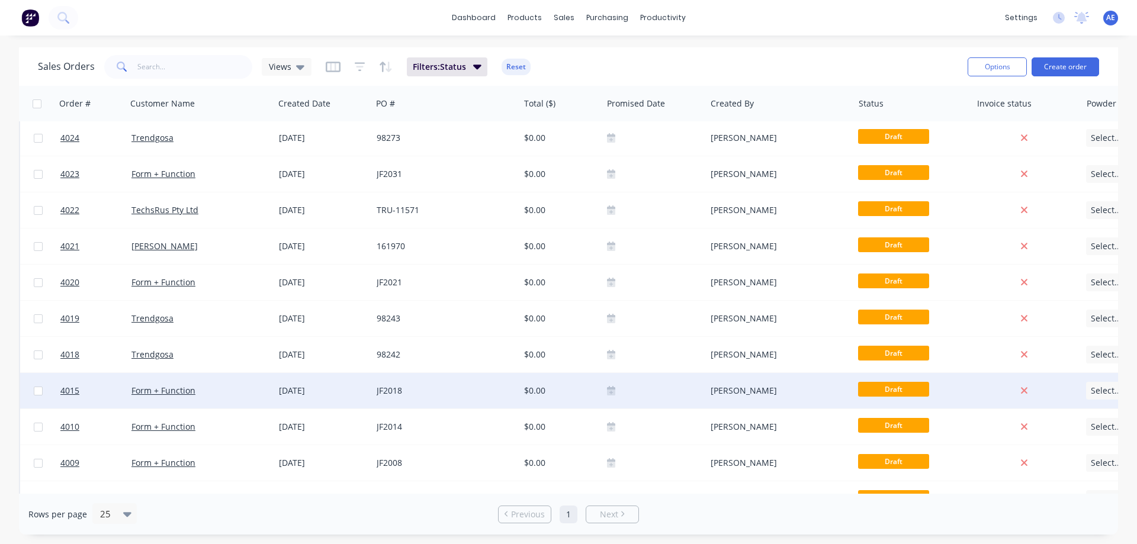
scroll to position [59, 0]
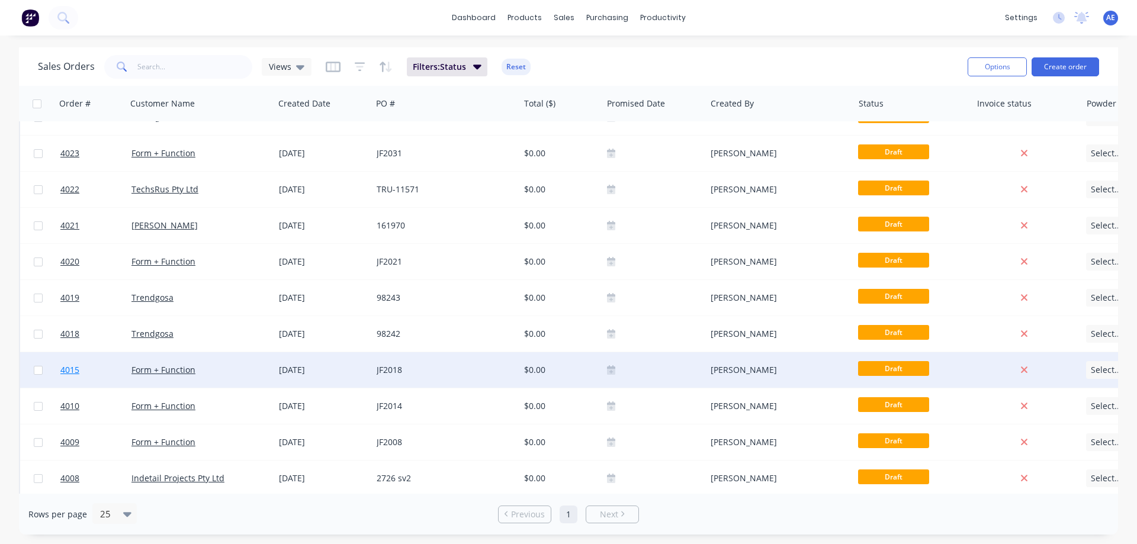
click at [75, 367] on span "4015" at bounding box center [69, 370] width 19 height 12
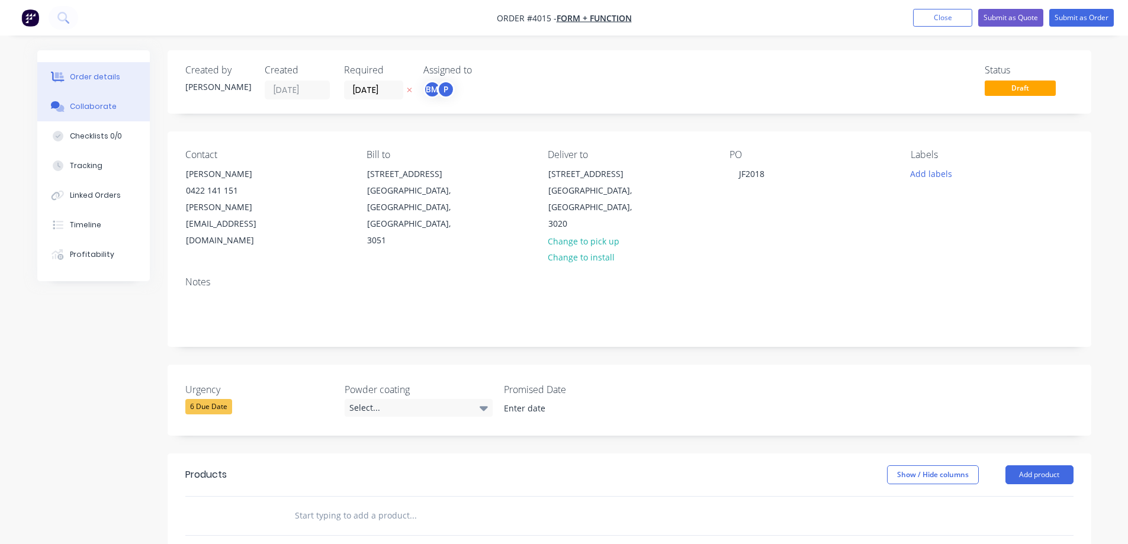
click at [88, 105] on div "Collaborate" at bounding box center [93, 106] width 47 height 11
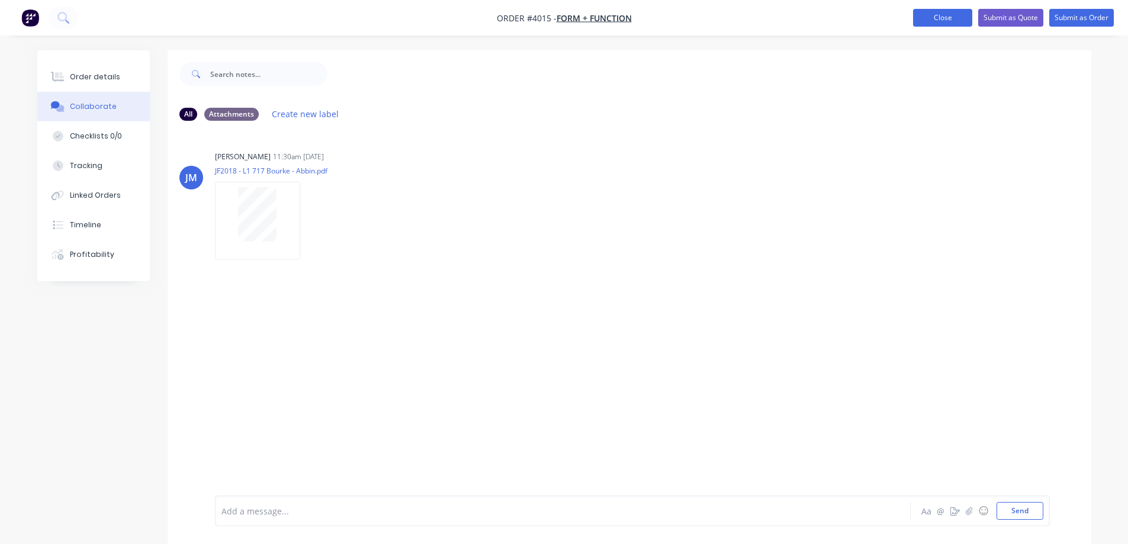
click at [932, 18] on button "Close" at bounding box center [942, 18] width 59 height 18
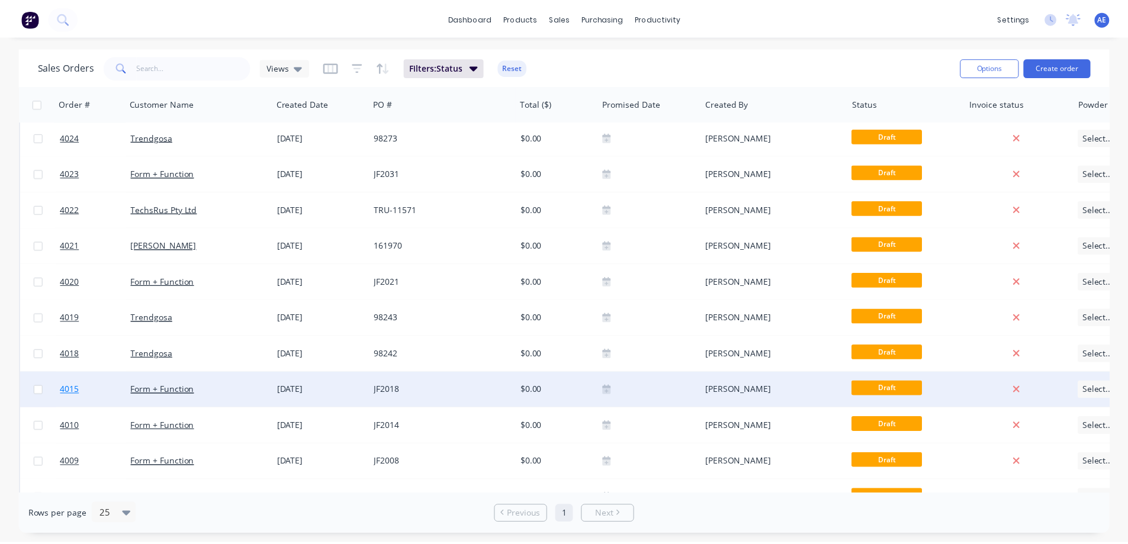
scroll to position [59, 0]
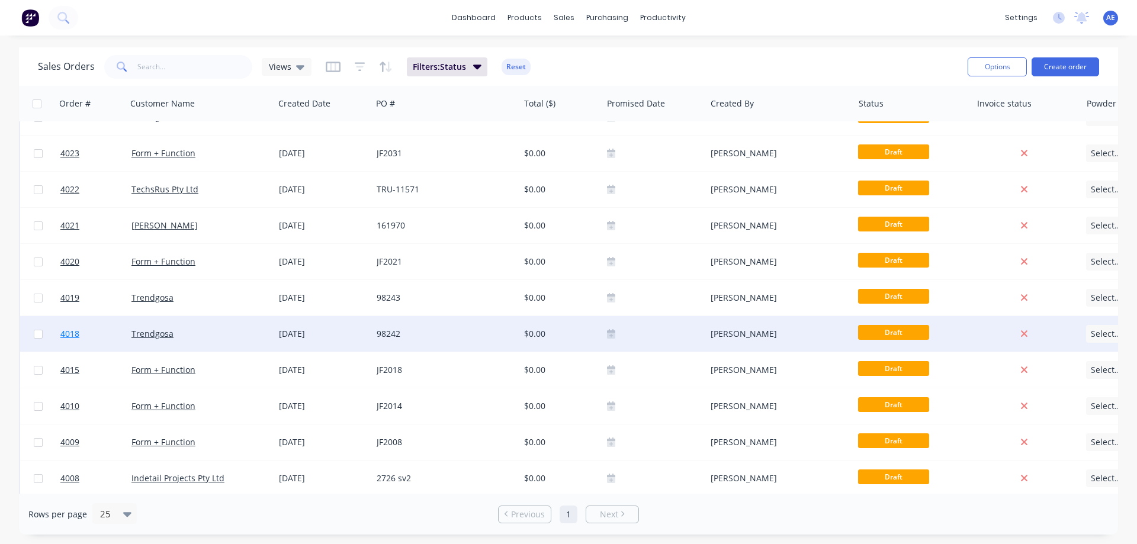
click at [74, 334] on span "4018" at bounding box center [69, 334] width 19 height 12
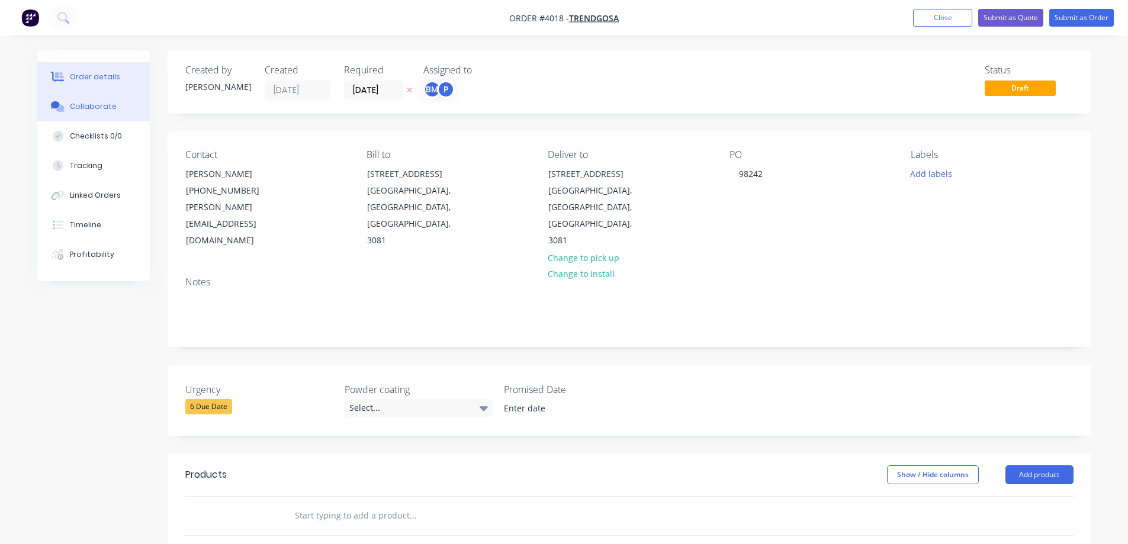
click at [91, 107] on div "Collaborate" at bounding box center [93, 106] width 47 height 11
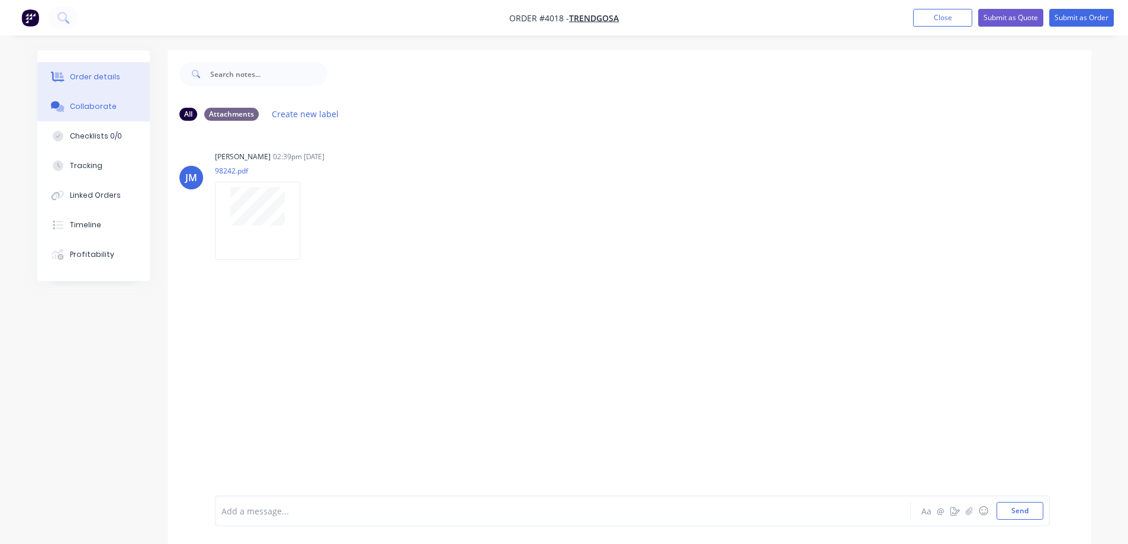
click at [94, 78] on div "Order details" at bounding box center [95, 77] width 50 height 11
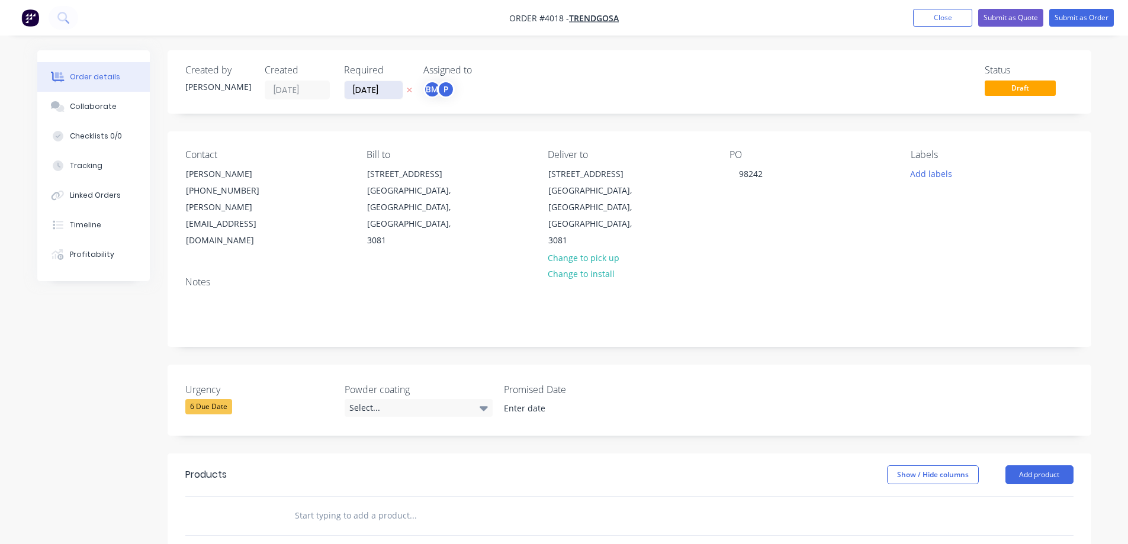
click at [378, 91] on input "[DATE]" at bounding box center [374, 90] width 58 height 18
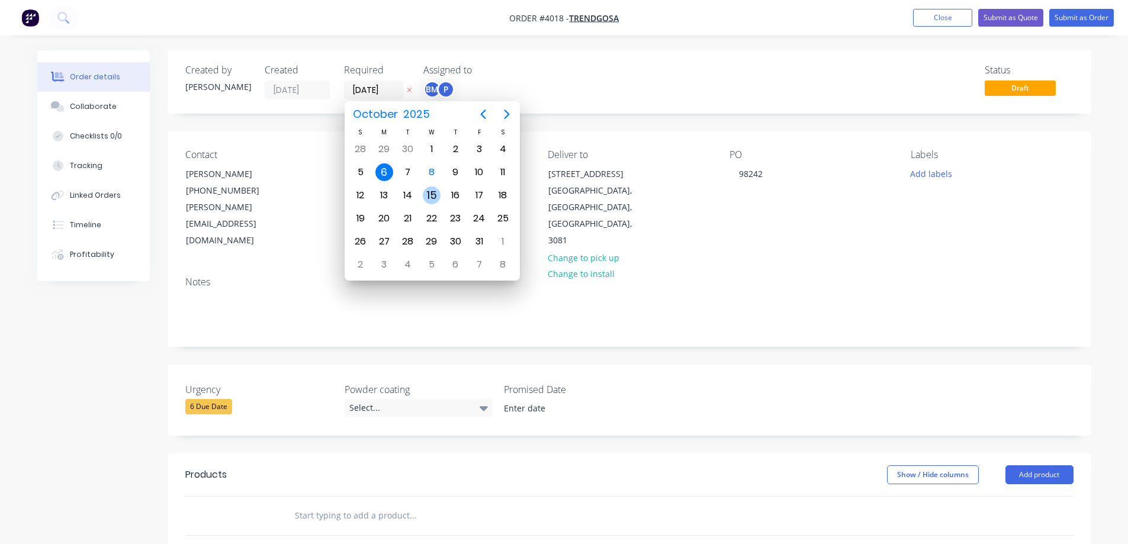
click at [423, 188] on div "15" at bounding box center [432, 195] width 24 height 23
type input "[DATE]"
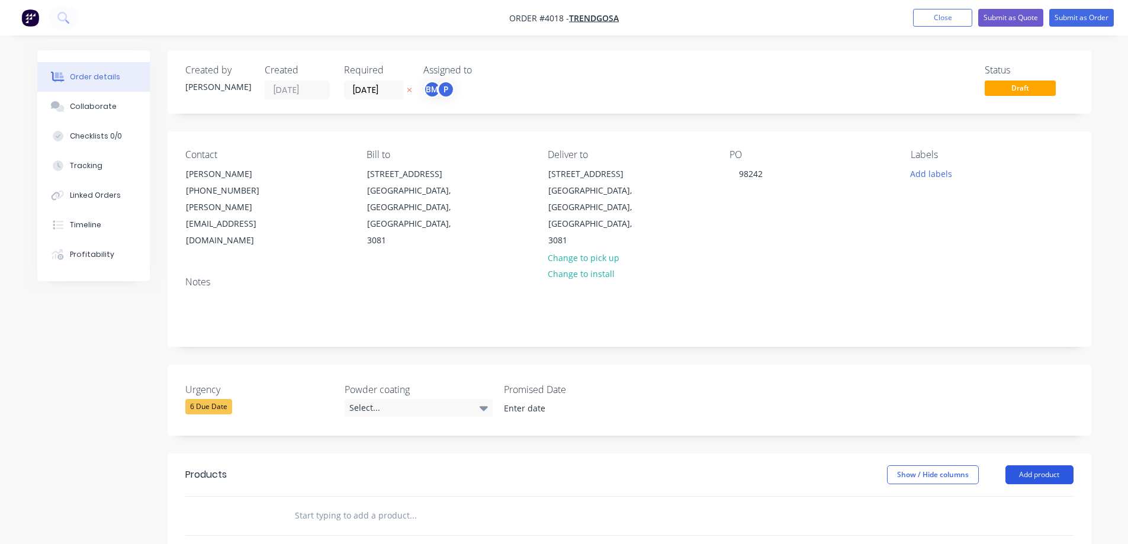
click at [1045, 466] on button "Add product" at bounding box center [1040, 475] width 68 height 19
click at [996, 520] on div "Basic product" at bounding box center [1017, 528] width 91 height 17
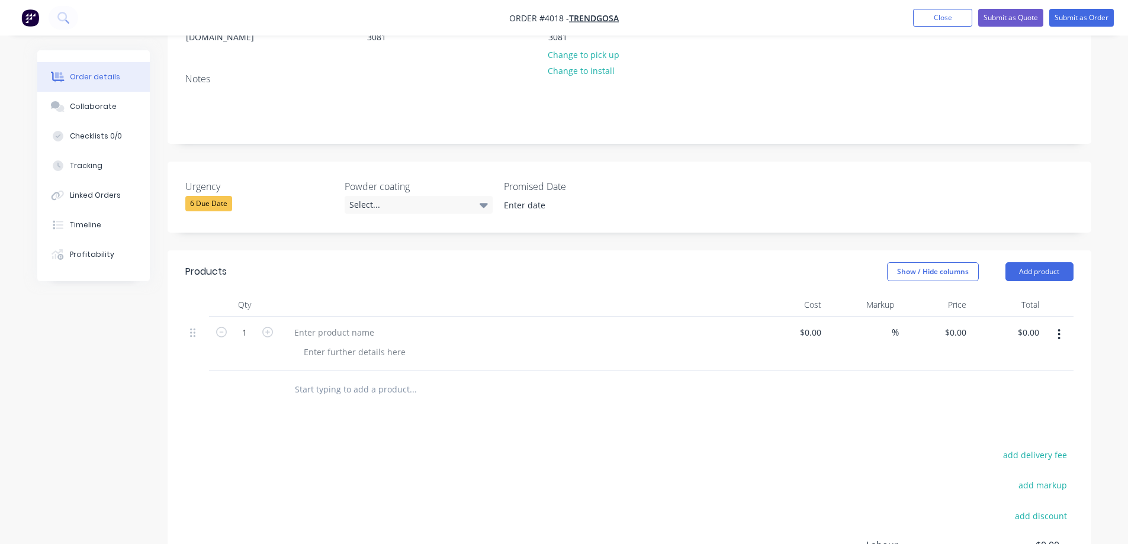
scroll to position [237, 0]
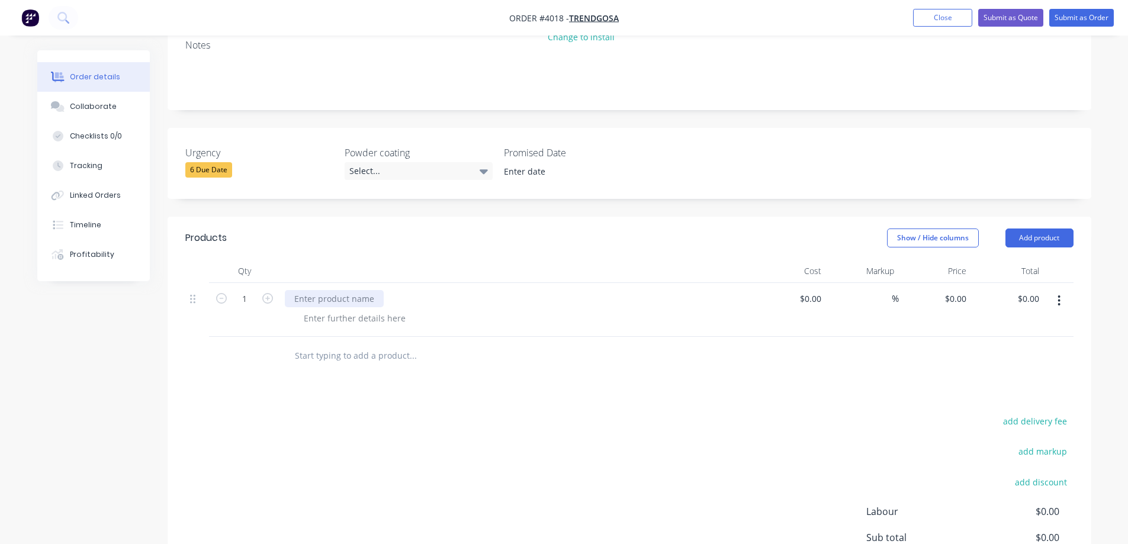
click at [300, 290] on div at bounding box center [334, 298] width 99 height 17
click at [341, 310] on div at bounding box center [354, 318] width 121 height 17
click at [335, 310] on div at bounding box center [354, 318] width 121 height 17
paste div
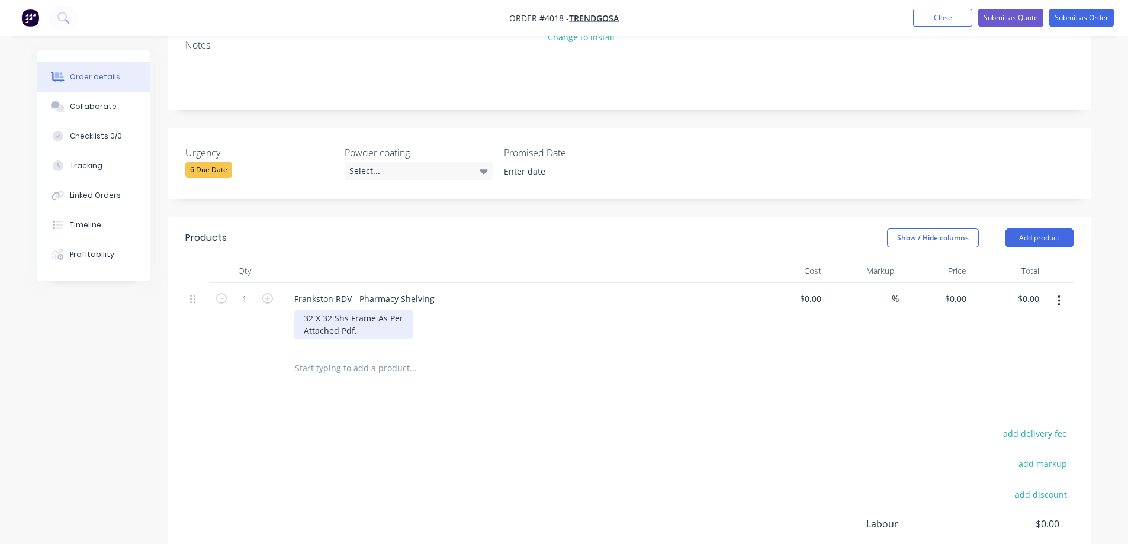
click at [405, 310] on div "32 X 32 Shs Frame As Per Attached Pdf." at bounding box center [353, 325] width 118 height 30
drag, startPoint x: 356, startPoint y: 299, endPoint x: 297, endPoint y: 305, distance: 59.5
click at [297, 310] on div "32 X 32 Shs Frame As Per attached PDF Attached Pdf." at bounding box center [380, 325] width 173 height 30
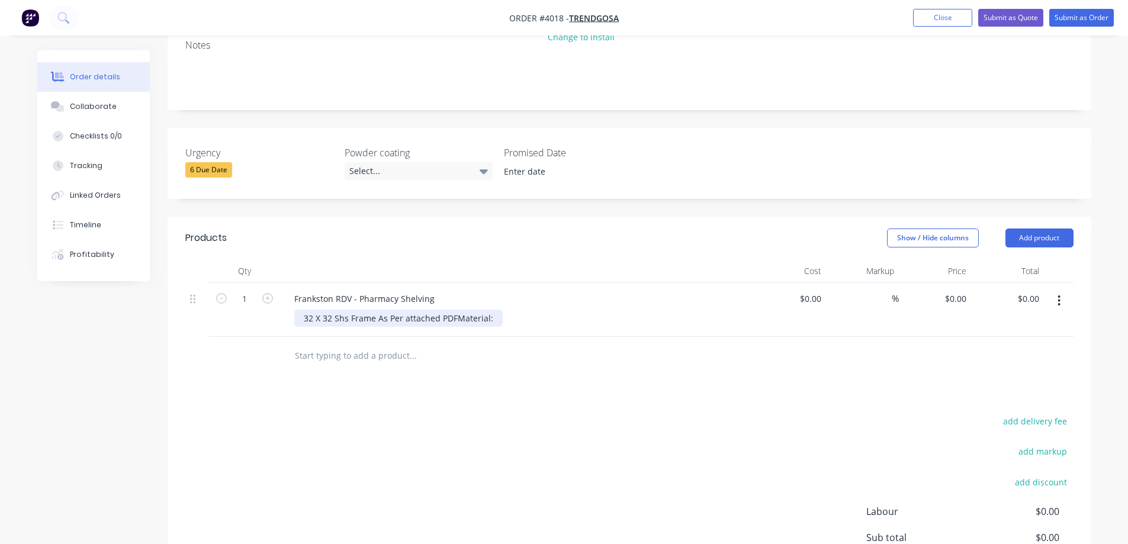
click at [346, 310] on div "32 X 32 Shs Frame As Per attached PDF Material:" at bounding box center [398, 318] width 208 height 17
click at [352, 310] on div "32 X 32 SHS Frame As Per attached PDF Material:" at bounding box center [399, 318] width 210 height 17
click at [352, 310] on div "32 X 32 SHS Frame As Per attached PDF Material: MIld steel" at bounding box center [419, 318] width 251 height 17
click at [451, 350] on div at bounding box center [493, 356] width 426 height 38
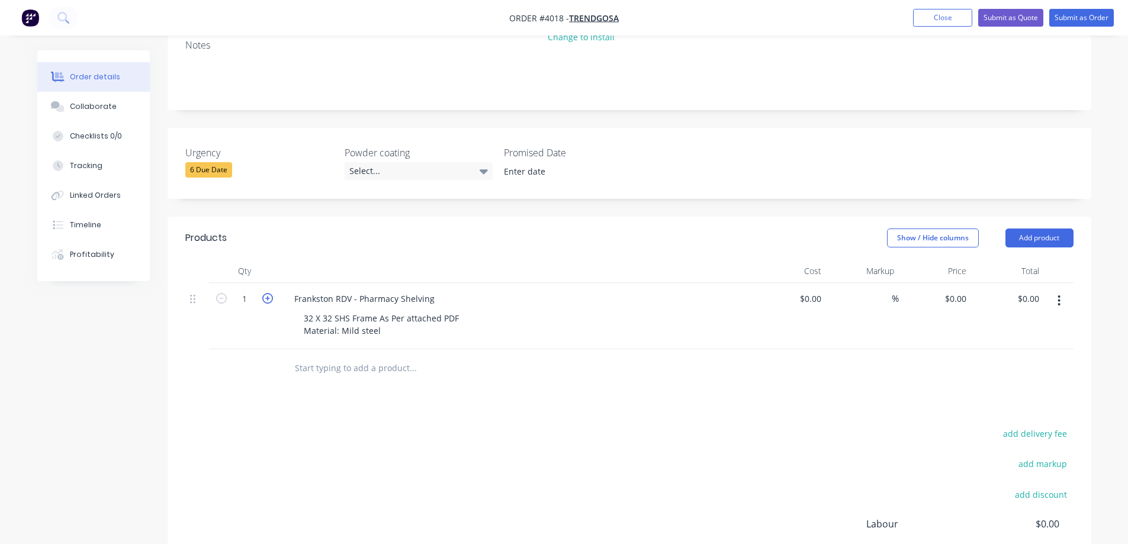
click at [266, 293] on icon "button" at bounding box center [267, 298] width 11 height 11
type input "2"
click at [1042, 229] on button "Add product" at bounding box center [1040, 238] width 68 height 19
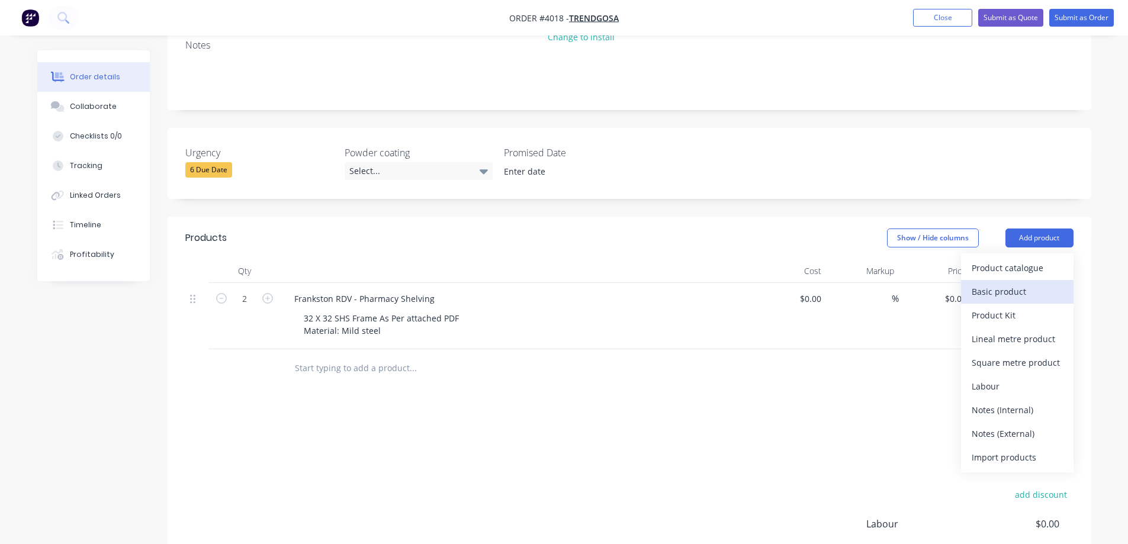
click at [1001, 283] on div "Basic product" at bounding box center [1017, 291] width 91 height 17
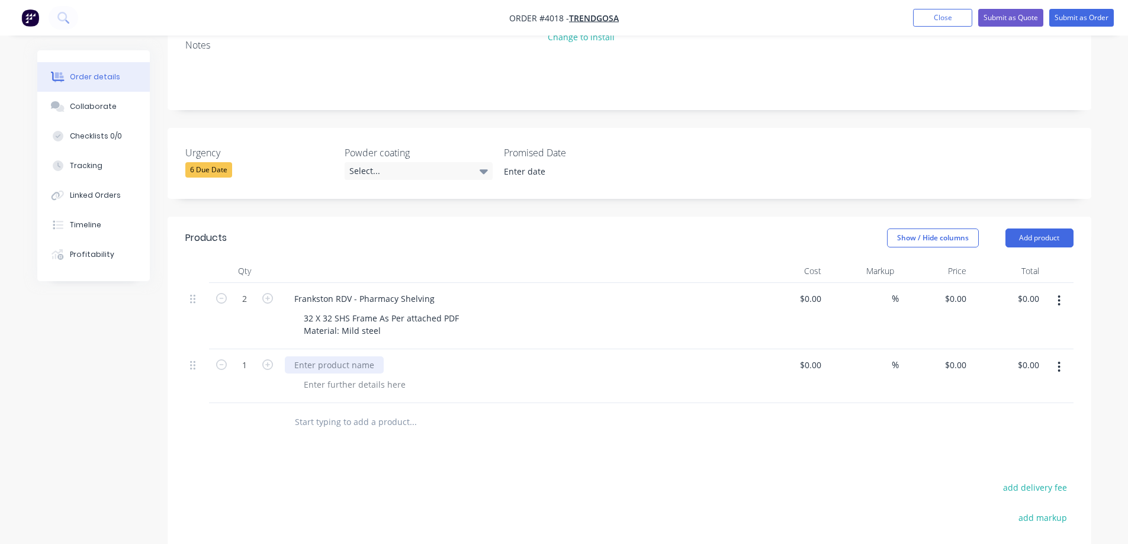
click at [312, 357] on div at bounding box center [334, 365] width 99 height 17
click at [321, 376] on div at bounding box center [354, 384] width 121 height 17
click at [342, 376] on div at bounding box center [354, 384] width 121 height 17
click at [338, 376] on div at bounding box center [354, 384] width 121 height 17
click at [312, 376] on div "P?C white" at bounding box center [322, 384] width 57 height 17
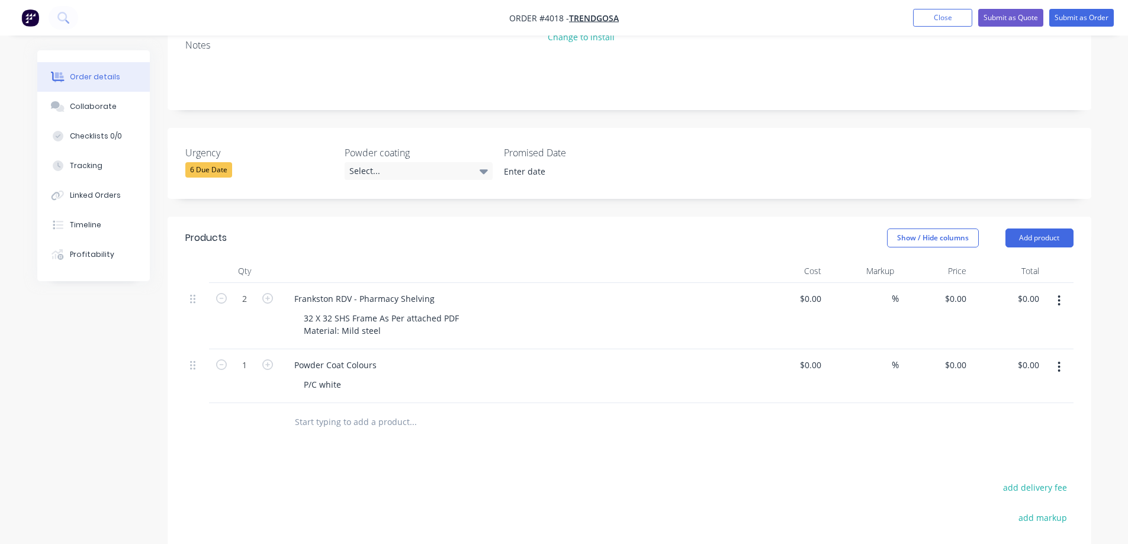
click at [599, 441] on div "Products Show / Hide columns Add product Qty Cost Markup Price Total 2 Franksto…" at bounding box center [630, 471] width 924 height 509
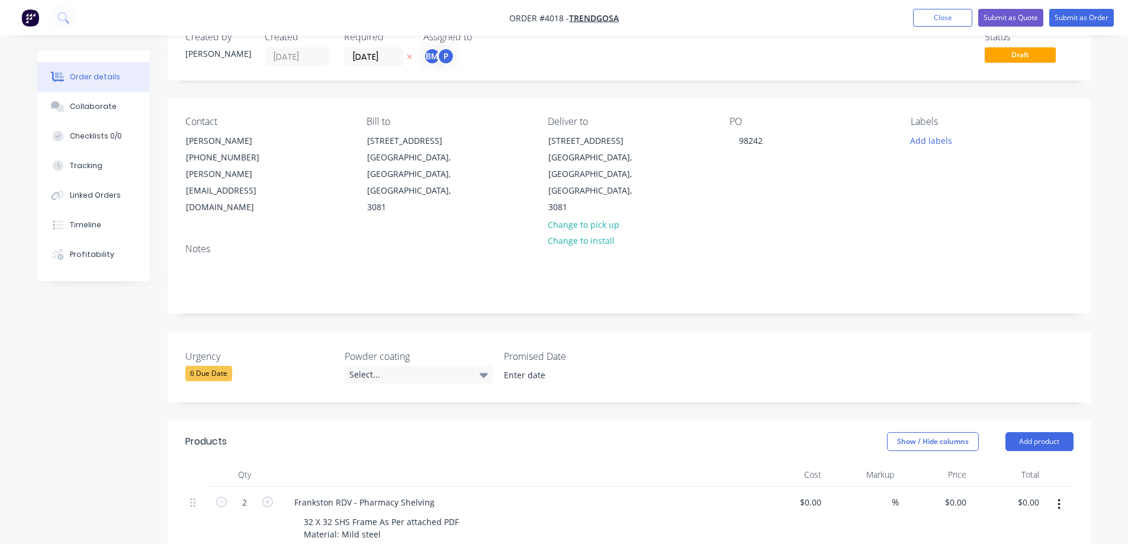
scroll to position [0, 0]
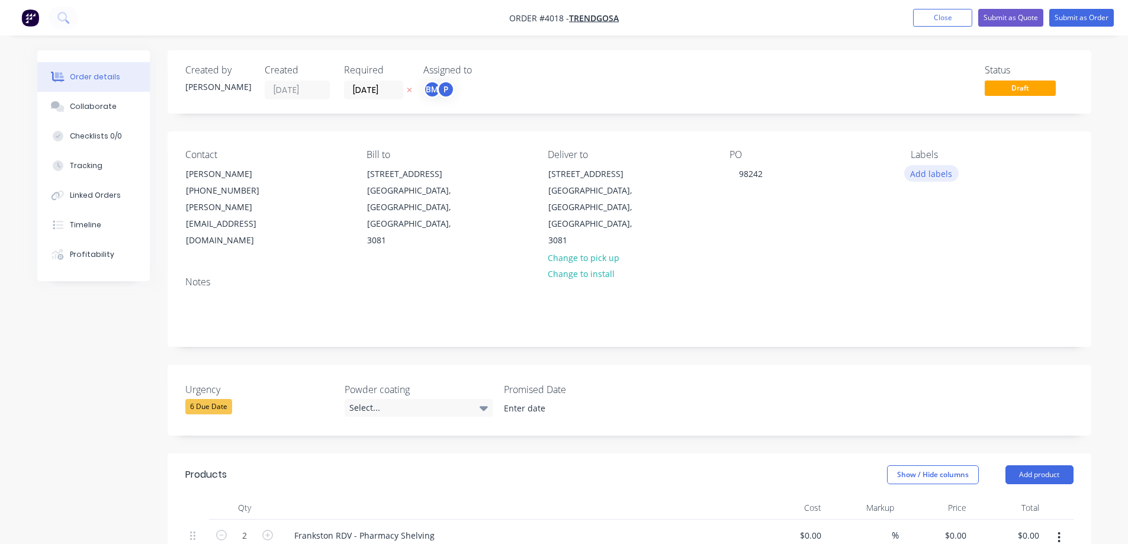
click at [920, 172] on button "Add labels" at bounding box center [931, 173] width 54 height 16
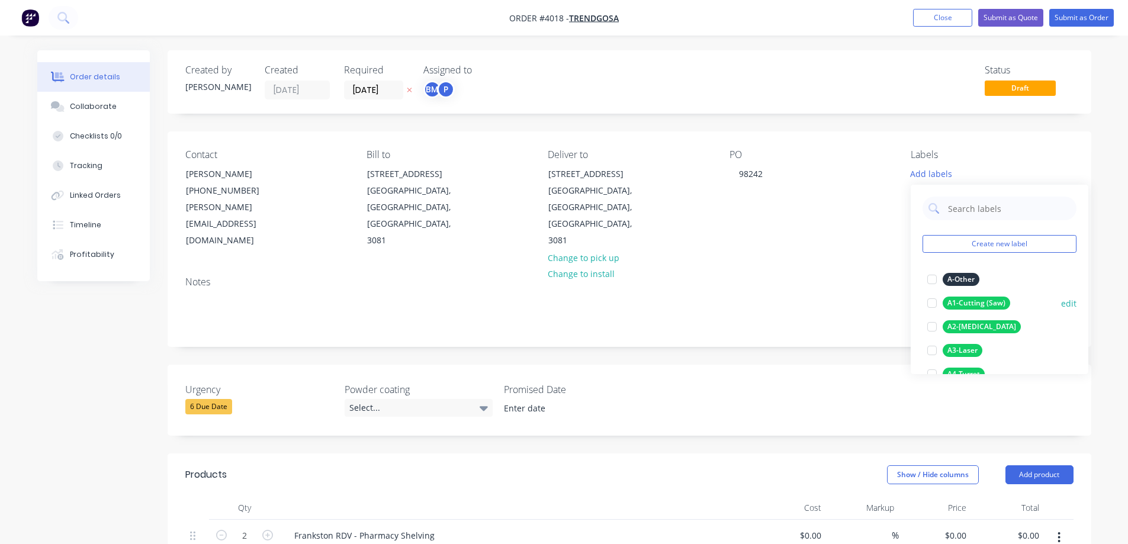
click at [933, 305] on div at bounding box center [932, 303] width 24 height 24
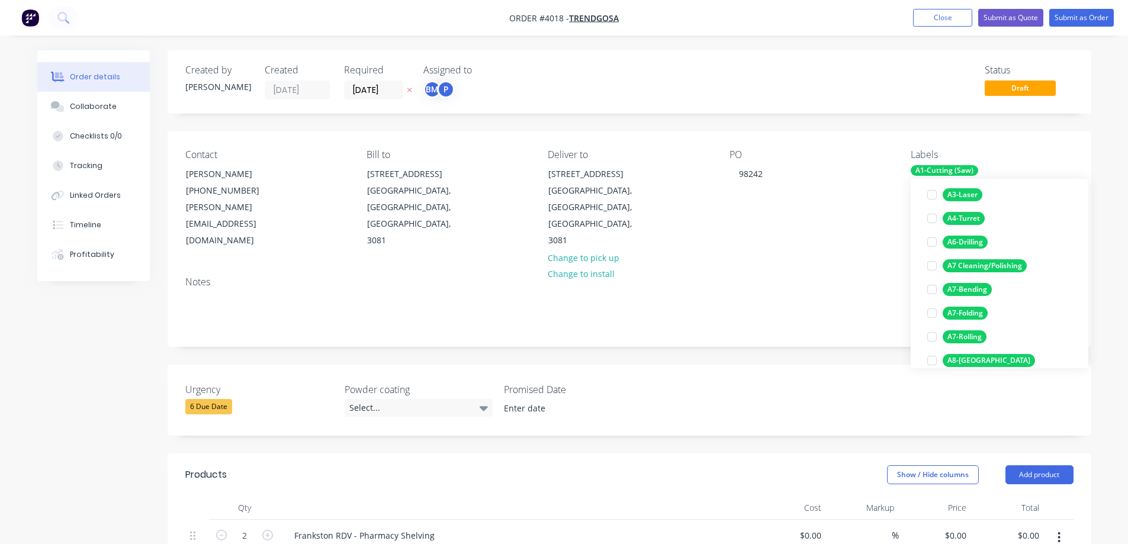
scroll to position [178, 0]
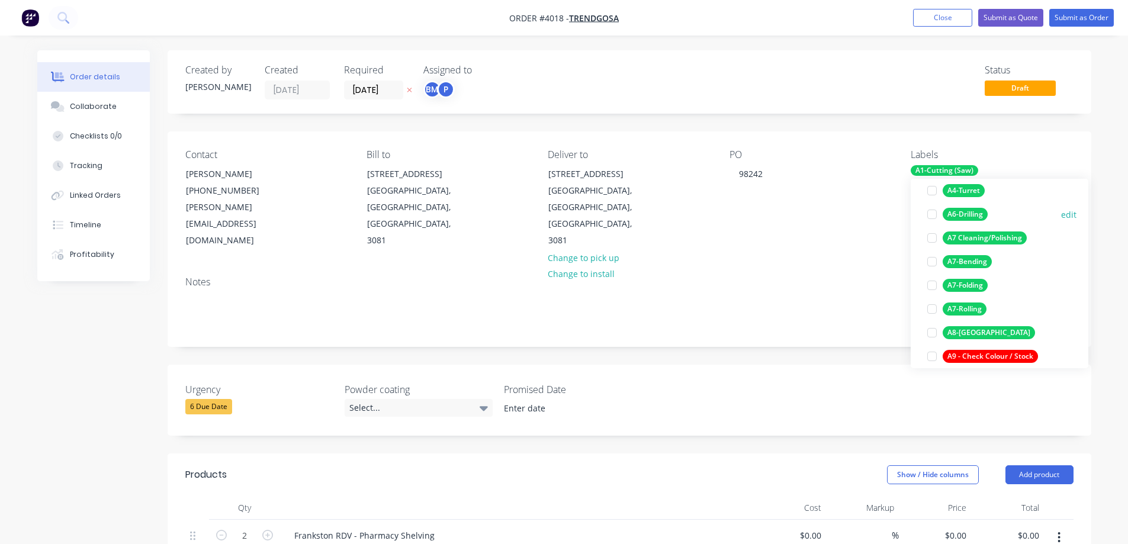
click at [932, 216] on div at bounding box center [932, 215] width 24 height 24
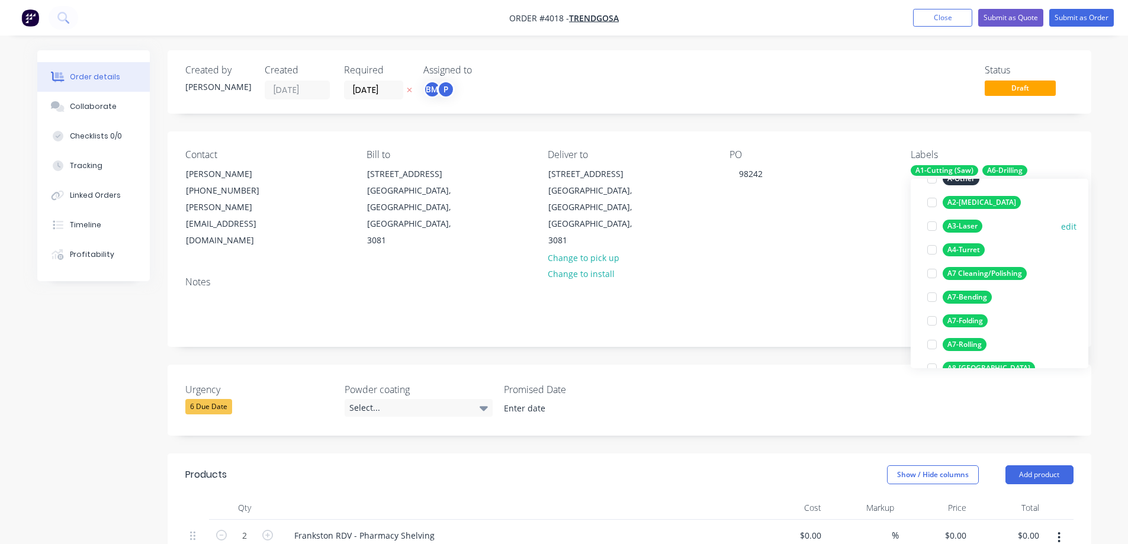
scroll to position [201, 0]
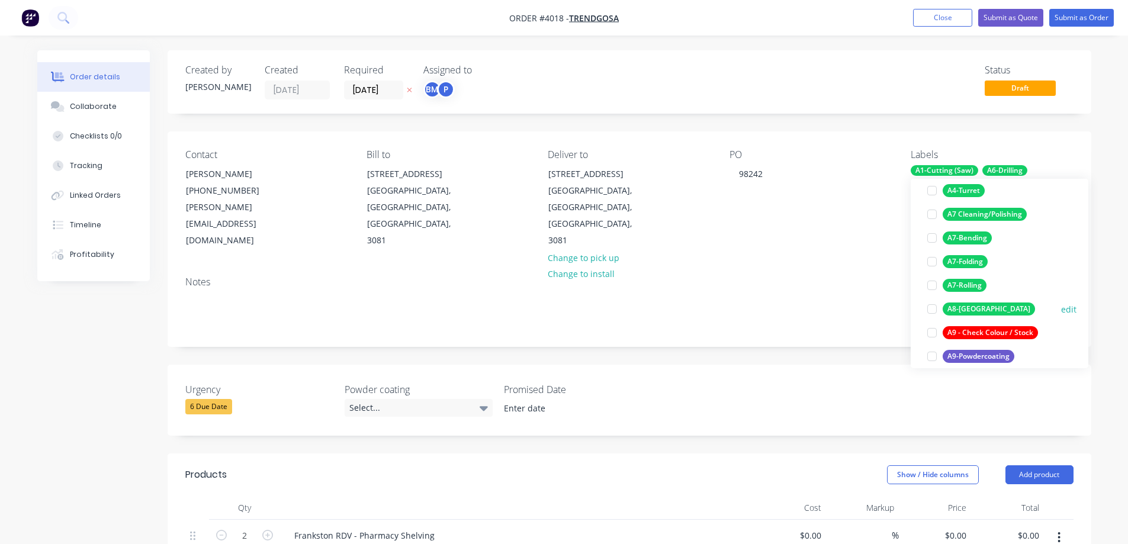
click at [933, 310] on div at bounding box center [932, 309] width 24 height 24
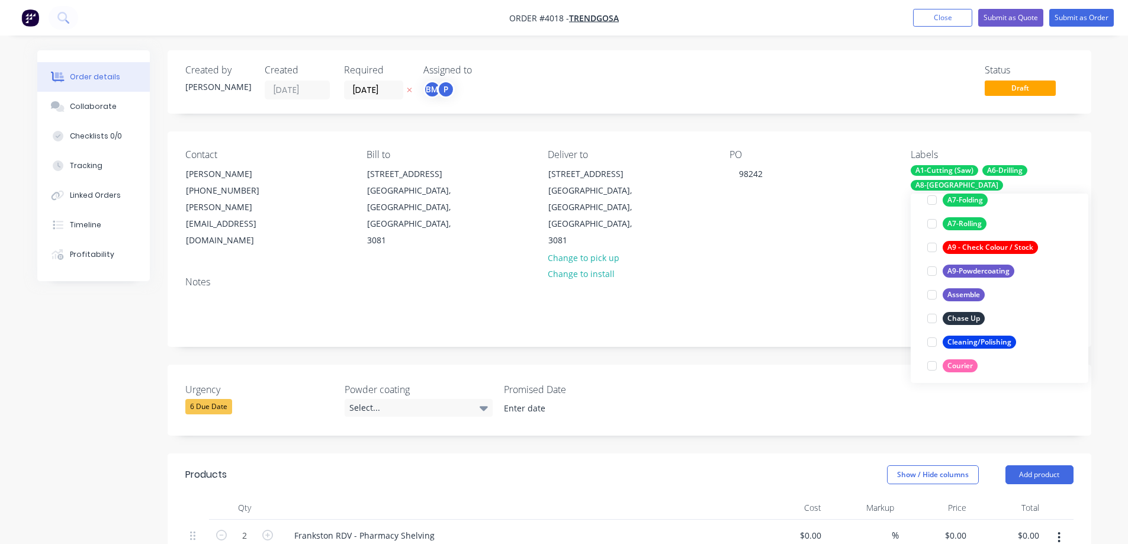
scroll to position [308, 0]
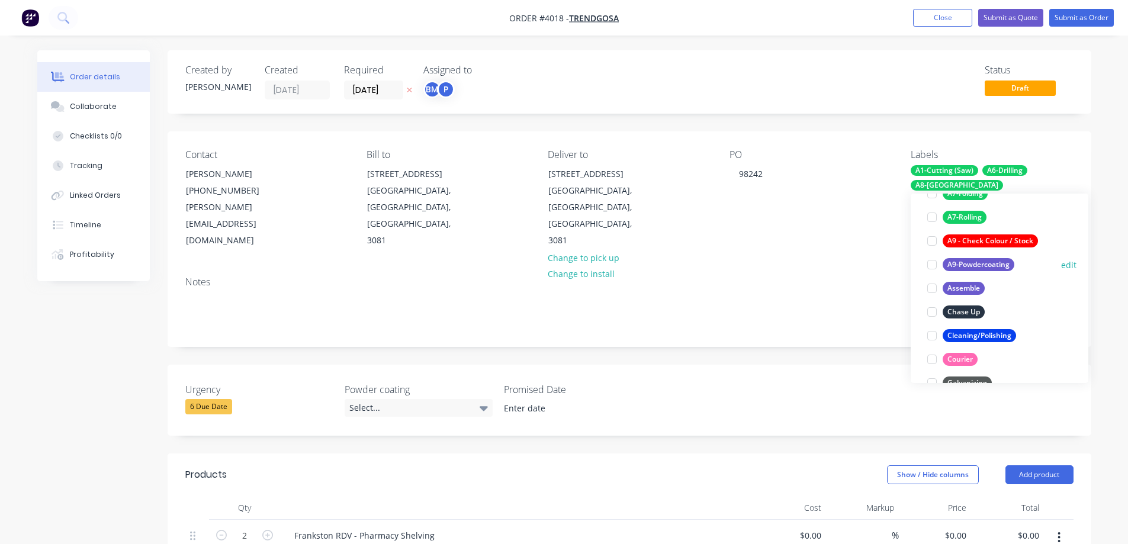
click at [934, 266] on div at bounding box center [932, 265] width 24 height 24
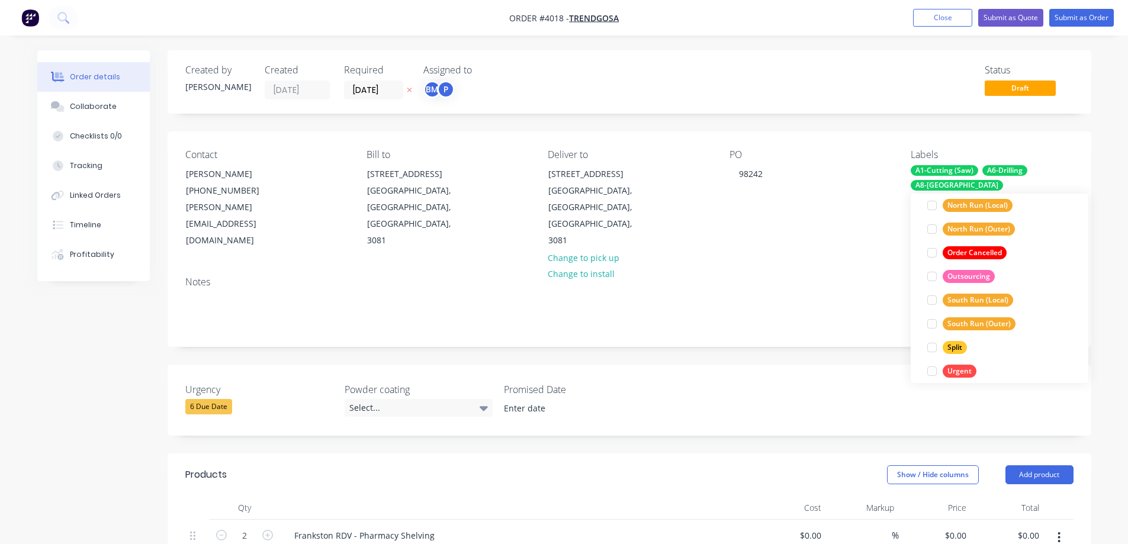
scroll to position [545, 0]
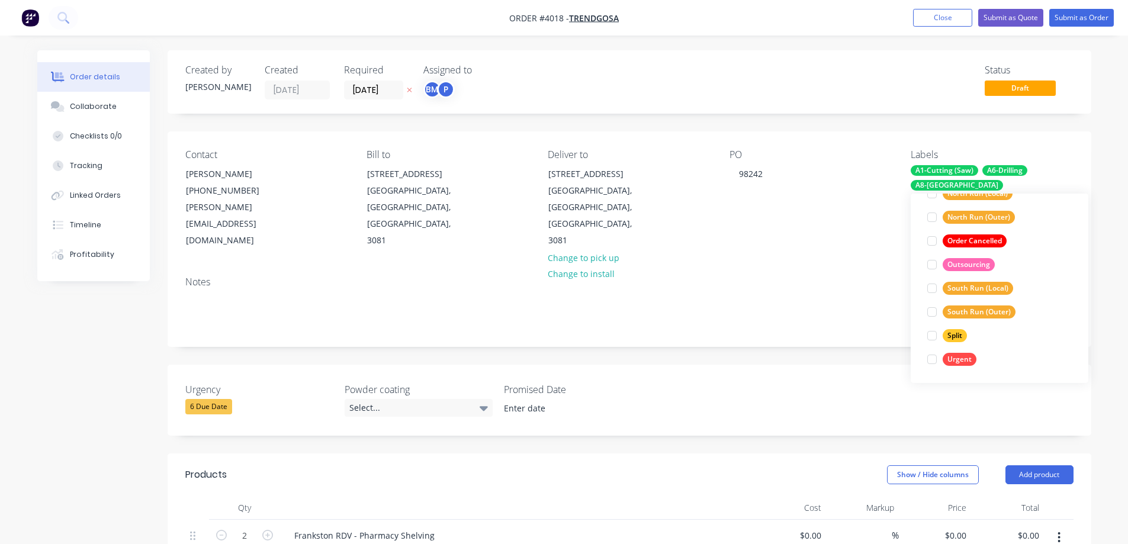
click at [801, 91] on div "Status Draft" at bounding box center [808, 82] width 532 height 35
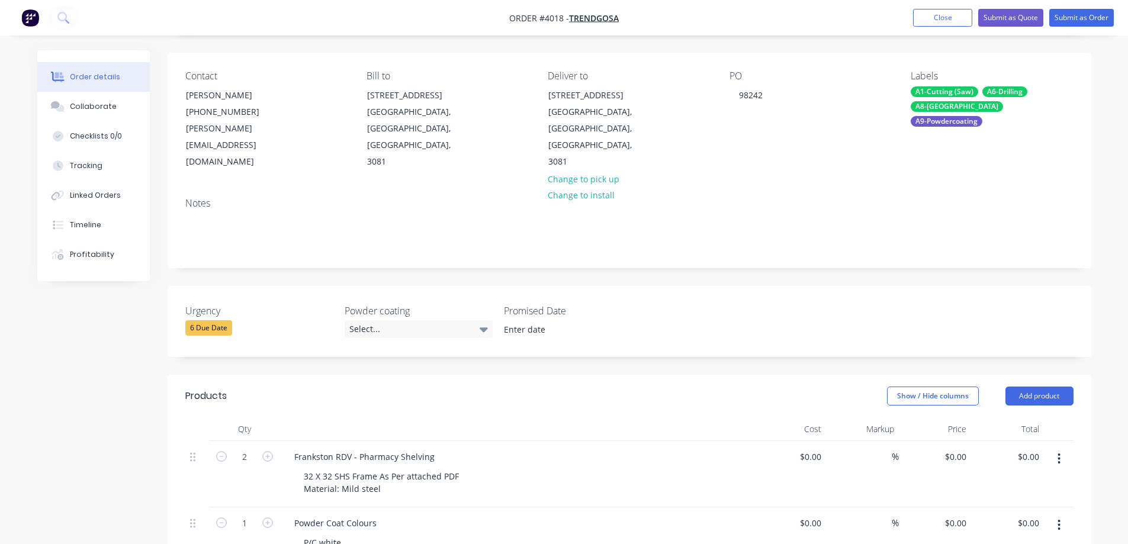
scroll to position [237, 0]
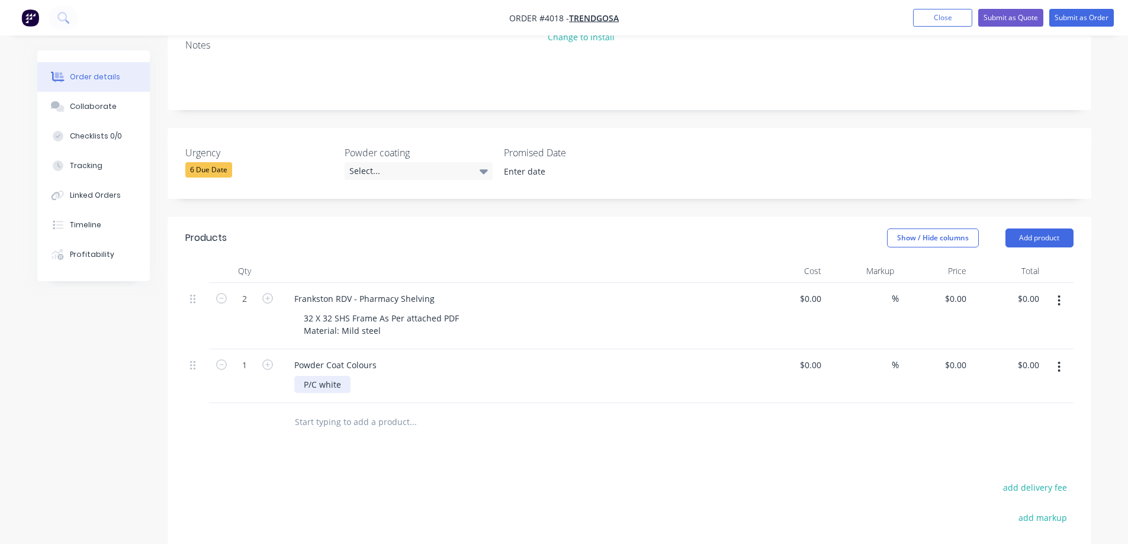
click at [326, 376] on div "P/C white" at bounding box center [322, 384] width 56 height 17
click at [572, 443] on div "Products Show / Hide columns Add product Qty Cost Markup Price Total 2 Franksto…" at bounding box center [630, 471] width 924 height 509
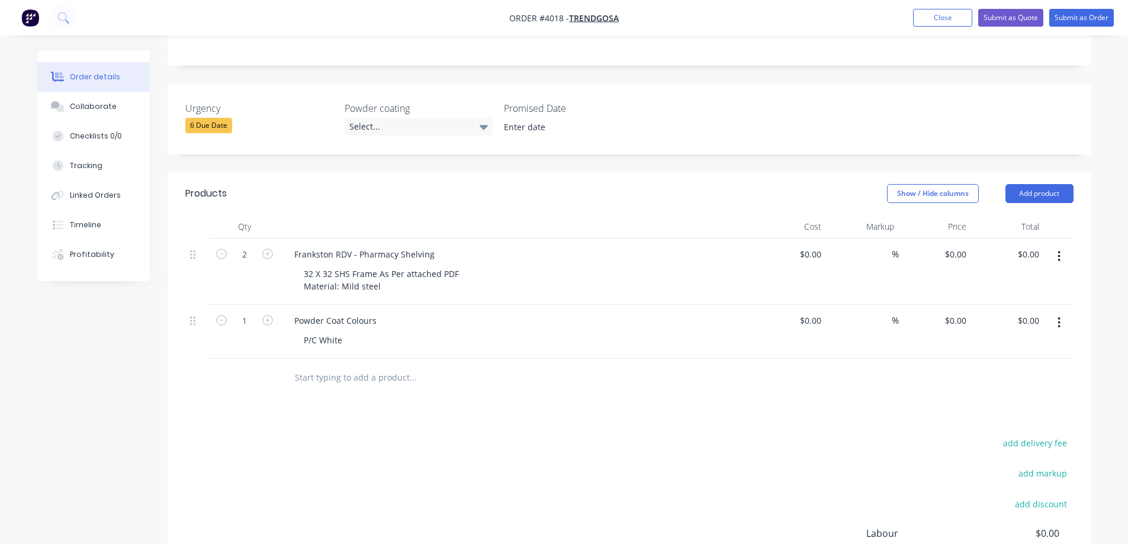
scroll to position [0, 0]
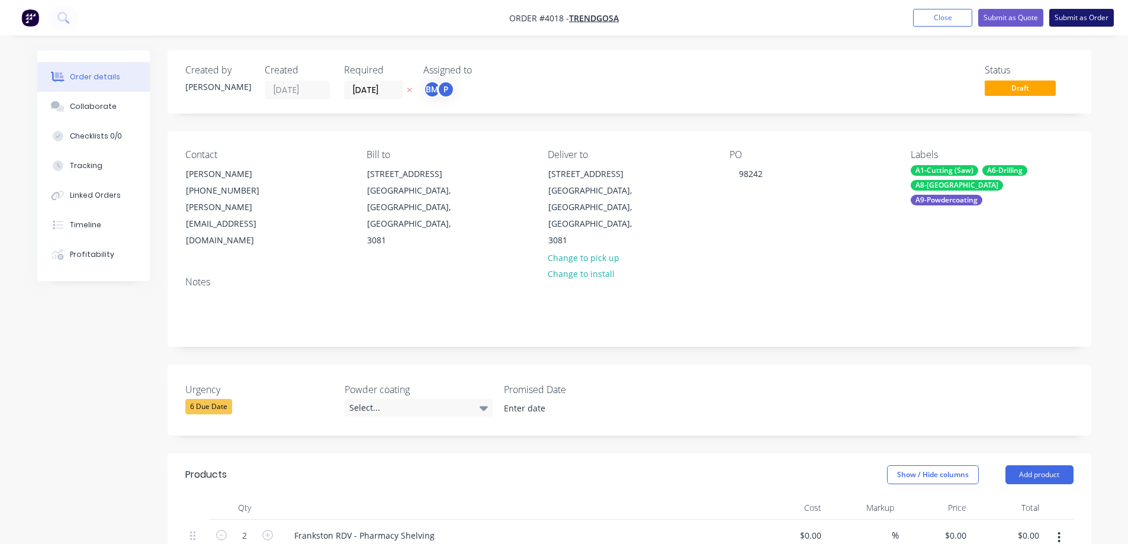
click at [1065, 19] on button "Submit as Order" at bounding box center [1081, 18] width 65 height 18
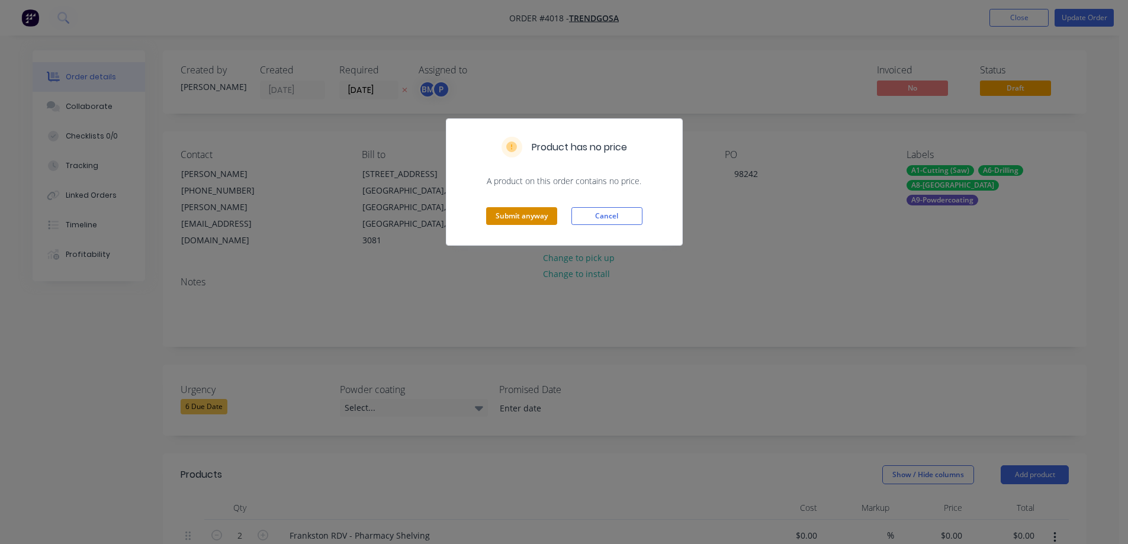
click at [536, 212] on button "Submit anyway" at bounding box center [521, 216] width 71 height 18
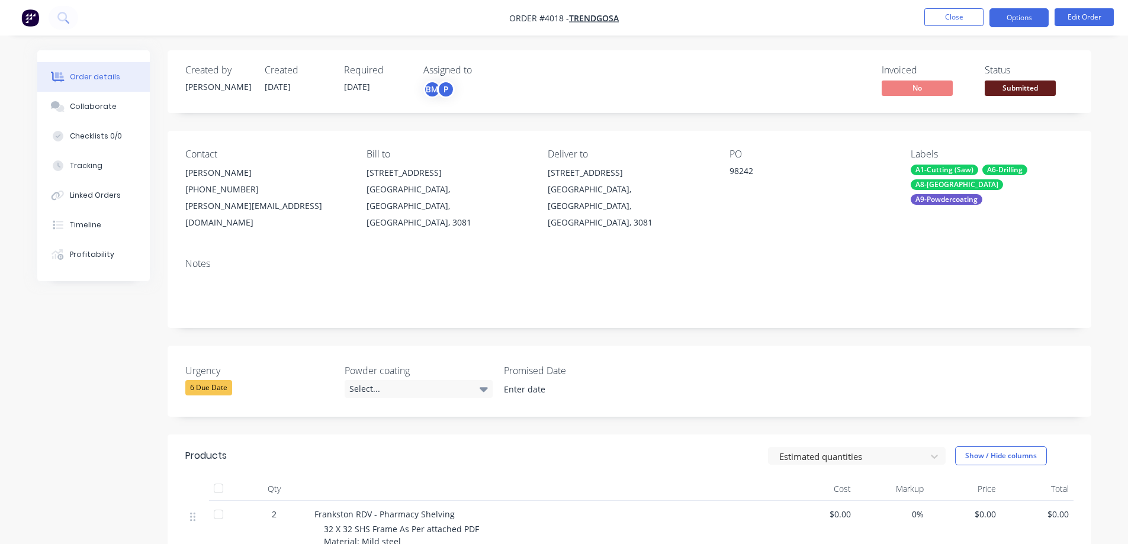
click at [1017, 21] on button "Options" at bounding box center [1019, 17] width 59 height 19
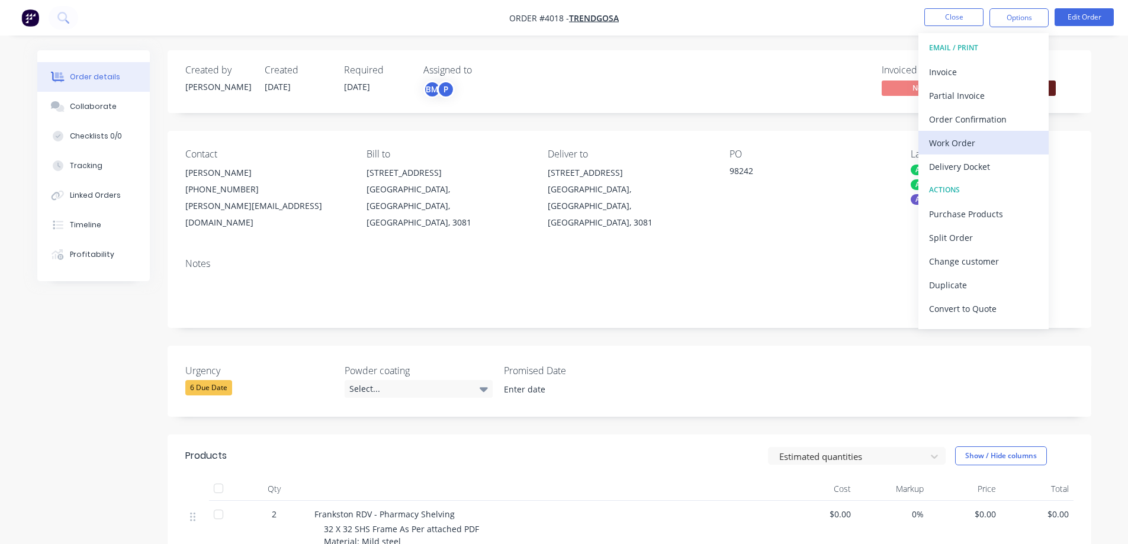
click at [967, 136] on div "Work Order" at bounding box center [983, 142] width 109 height 17
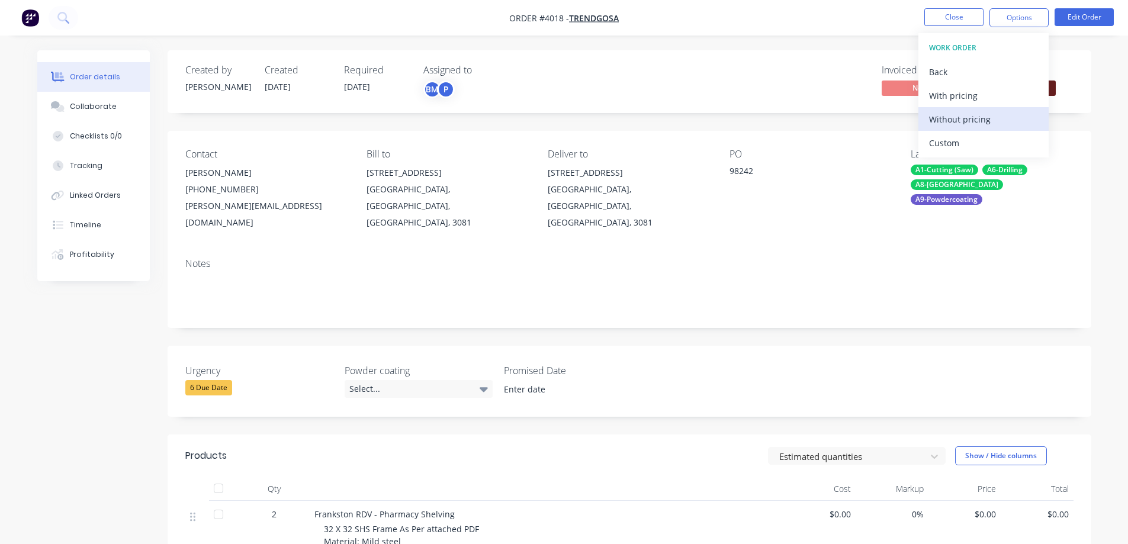
click at [966, 126] on div "Without pricing" at bounding box center [983, 119] width 109 height 17
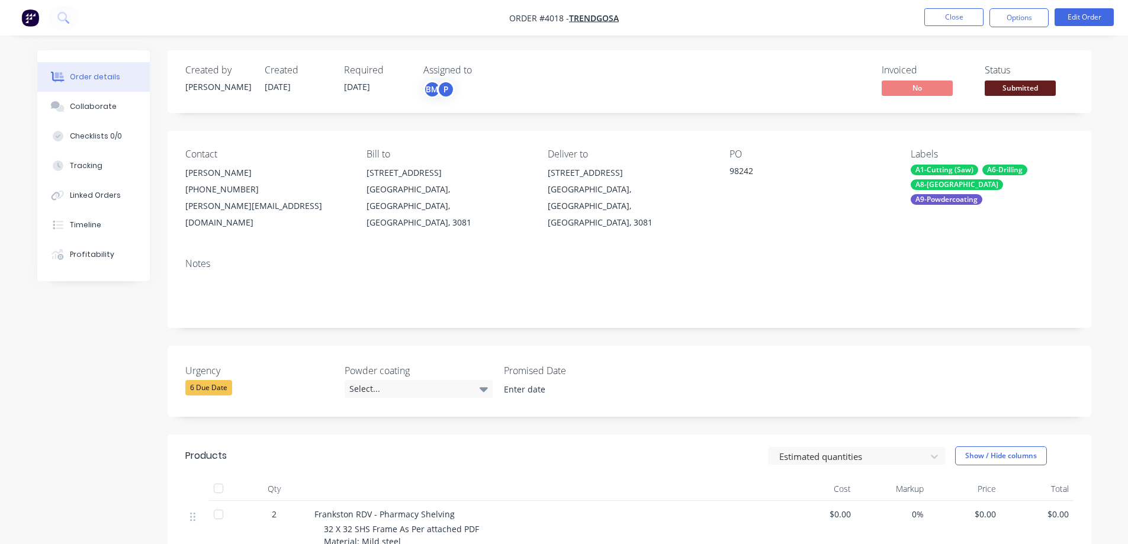
click at [726, 3] on nav "Order #4018 - Trendgosa Close Options Edit Order" at bounding box center [564, 18] width 1128 height 36
click at [941, 15] on button "Close" at bounding box center [954, 17] width 59 height 18
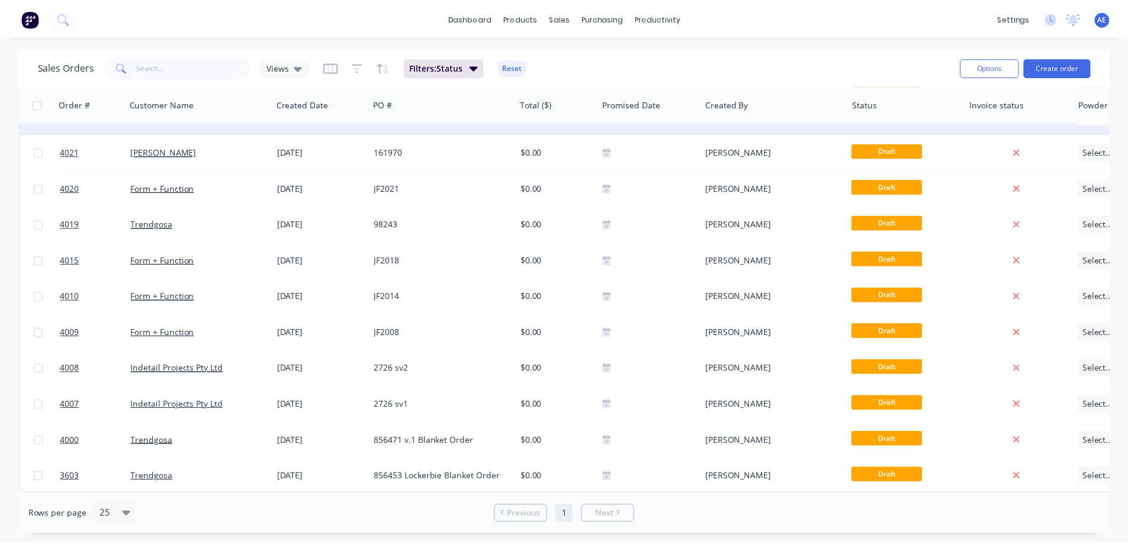
scroll to position [139, 0]
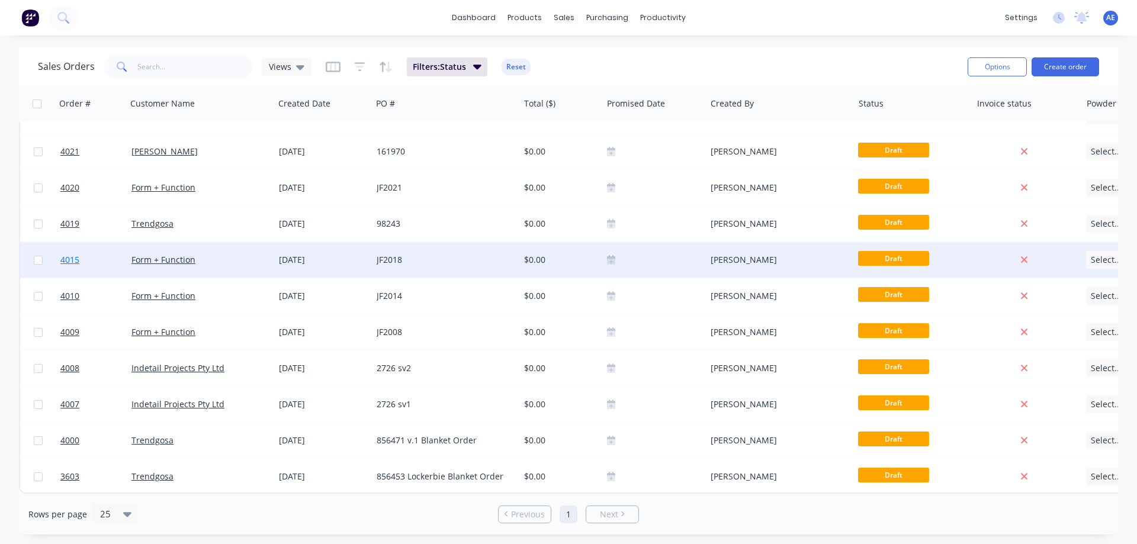
click at [69, 254] on span "4015" at bounding box center [69, 260] width 19 height 12
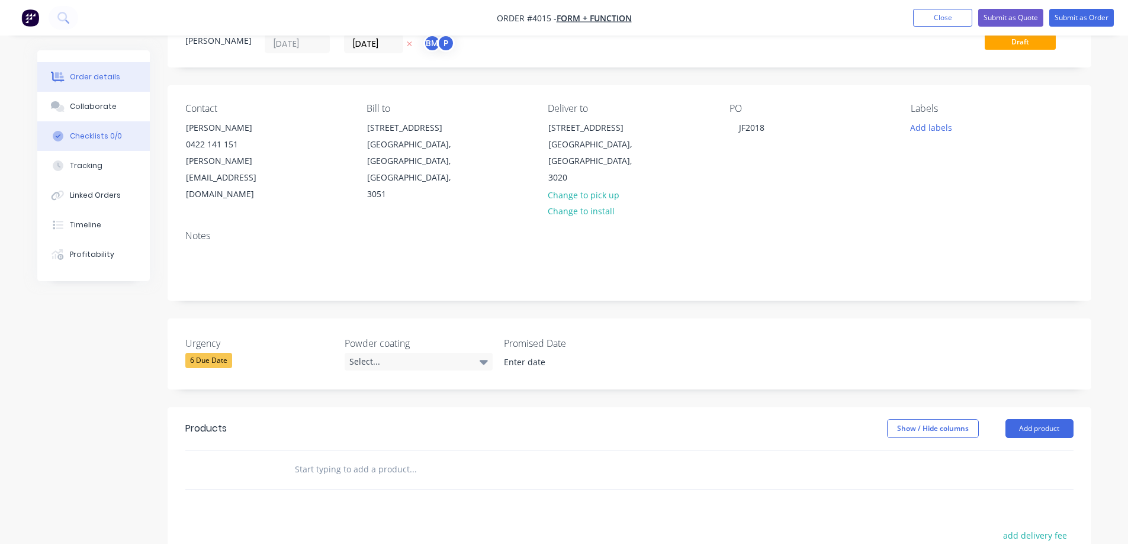
scroll to position [40, 0]
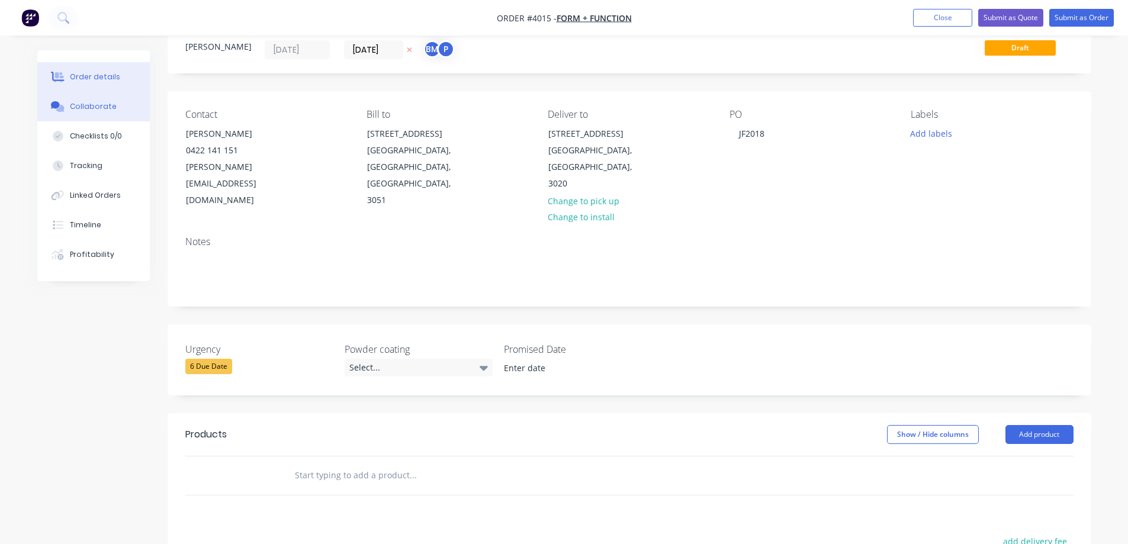
click at [102, 102] on div "Collaborate" at bounding box center [93, 106] width 47 height 11
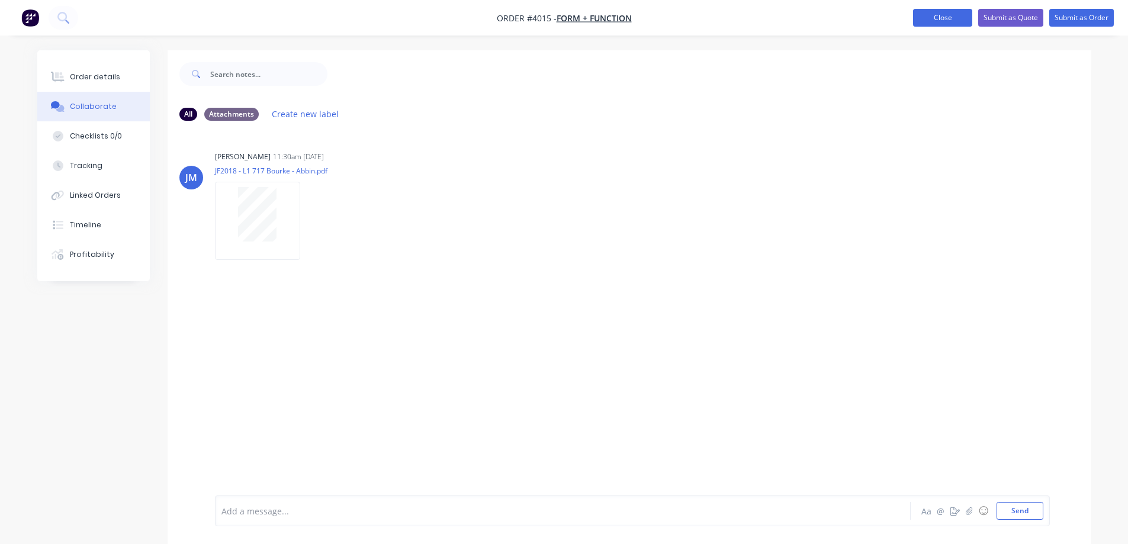
click at [938, 24] on button "Close" at bounding box center [942, 18] width 59 height 18
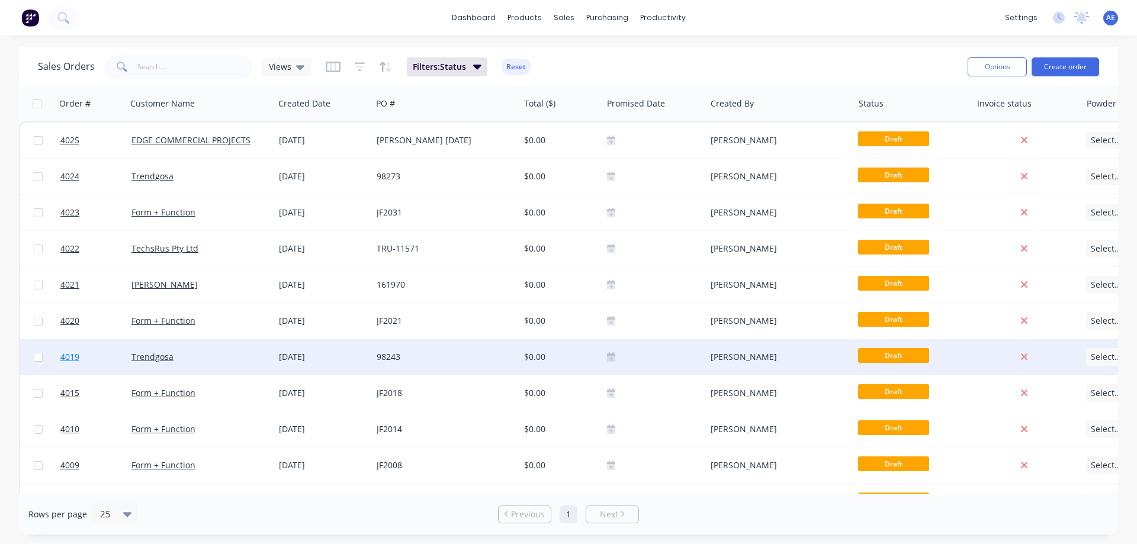
click at [70, 357] on span "4019" at bounding box center [69, 357] width 19 height 12
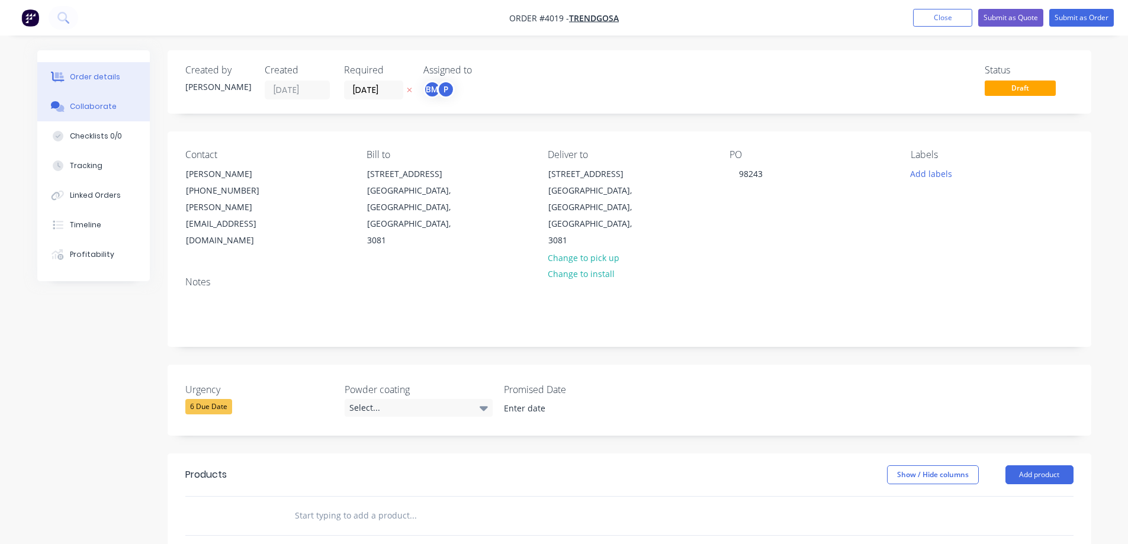
click at [92, 105] on div "Collaborate" at bounding box center [93, 106] width 47 height 11
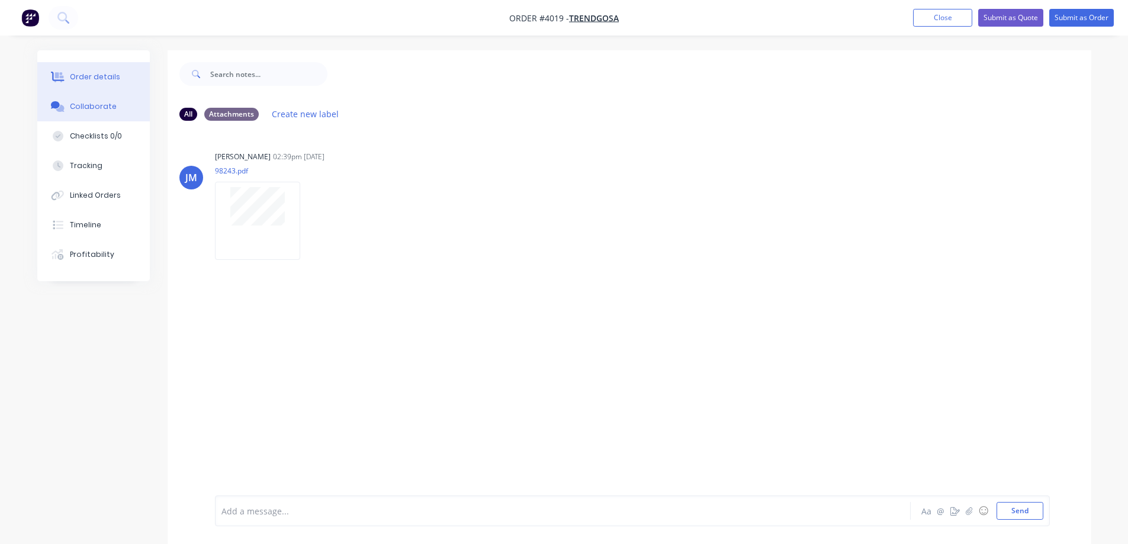
click at [101, 84] on button "Order details" at bounding box center [93, 77] width 113 height 30
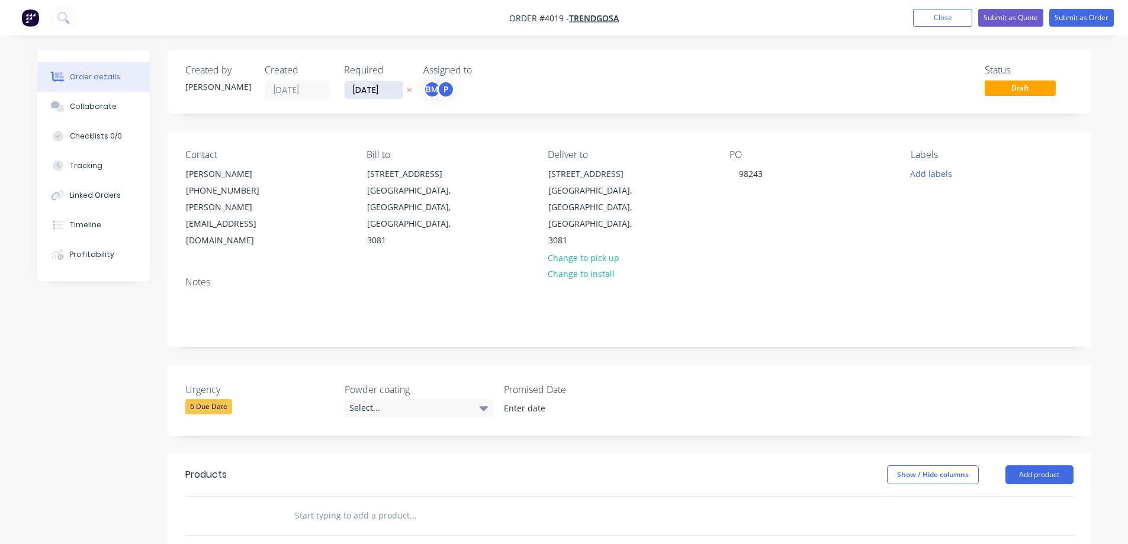
click at [363, 89] on input "[DATE]" at bounding box center [374, 90] width 58 height 18
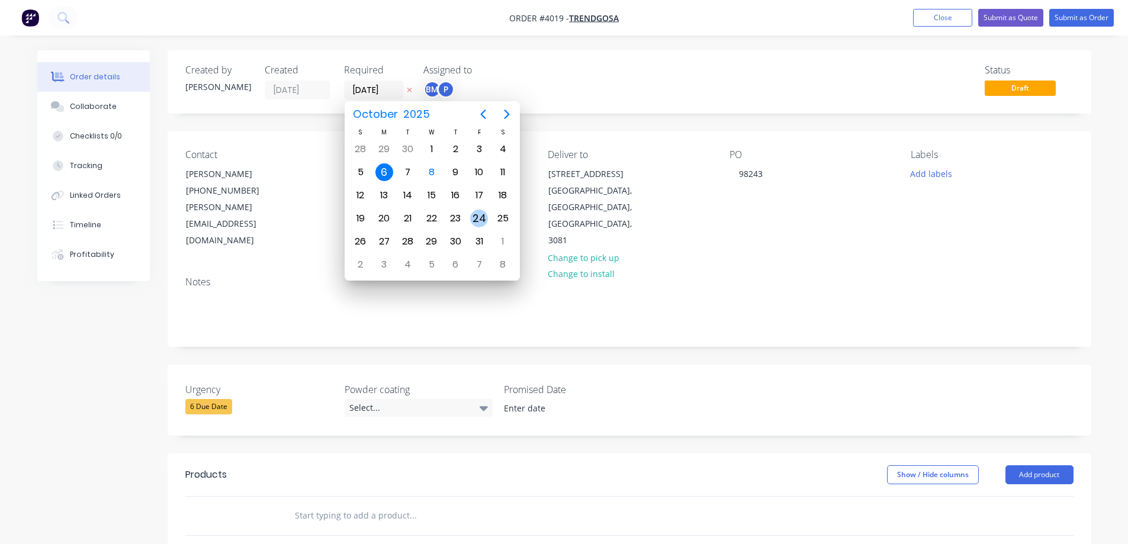
click at [481, 214] on div "24" at bounding box center [479, 219] width 18 height 18
type input "[DATE]"
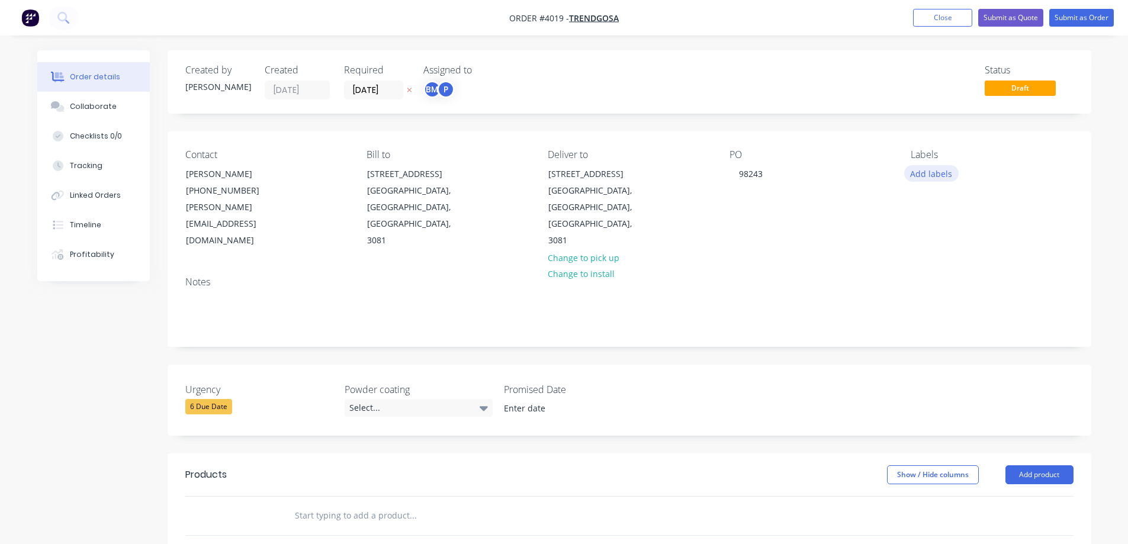
click at [930, 174] on button "Add labels" at bounding box center [931, 173] width 54 height 16
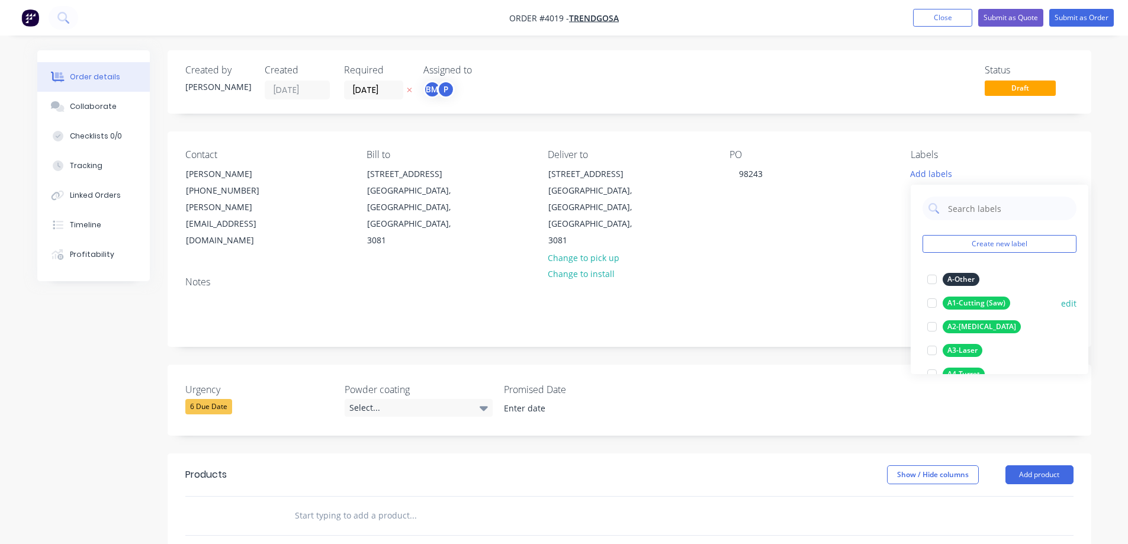
click at [936, 304] on div at bounding box center [932, 303] width 24 height 24
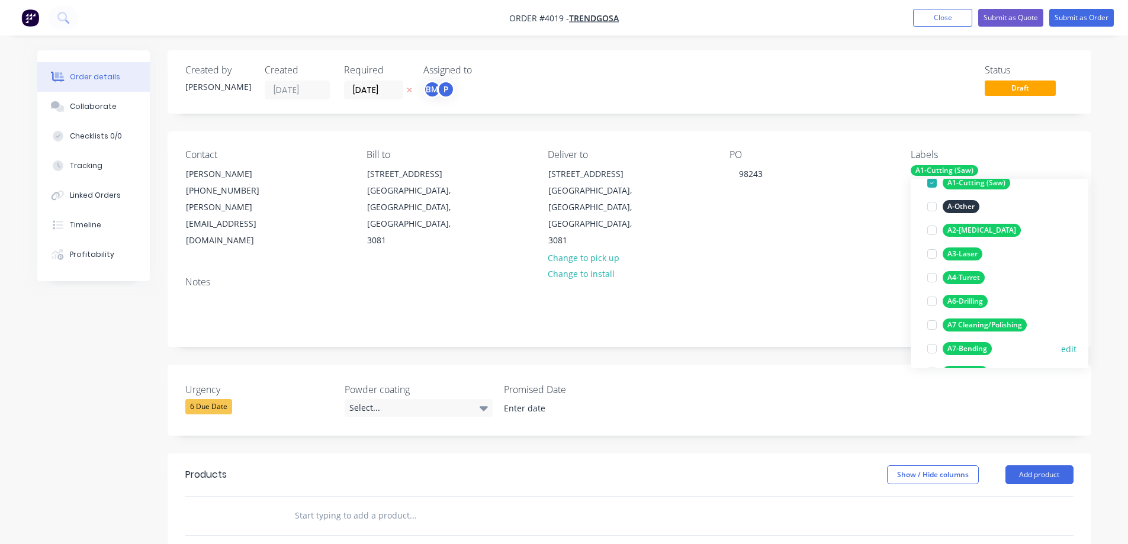
scroll to position [59, 0]
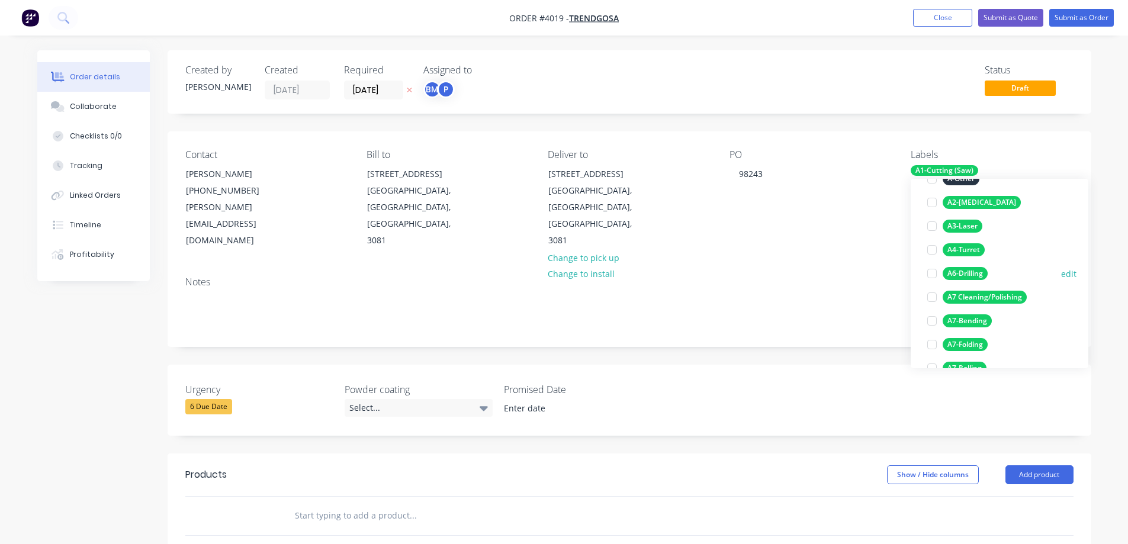
click at [932, 278] on div at bounding box center [932, 274] width 24 height 24
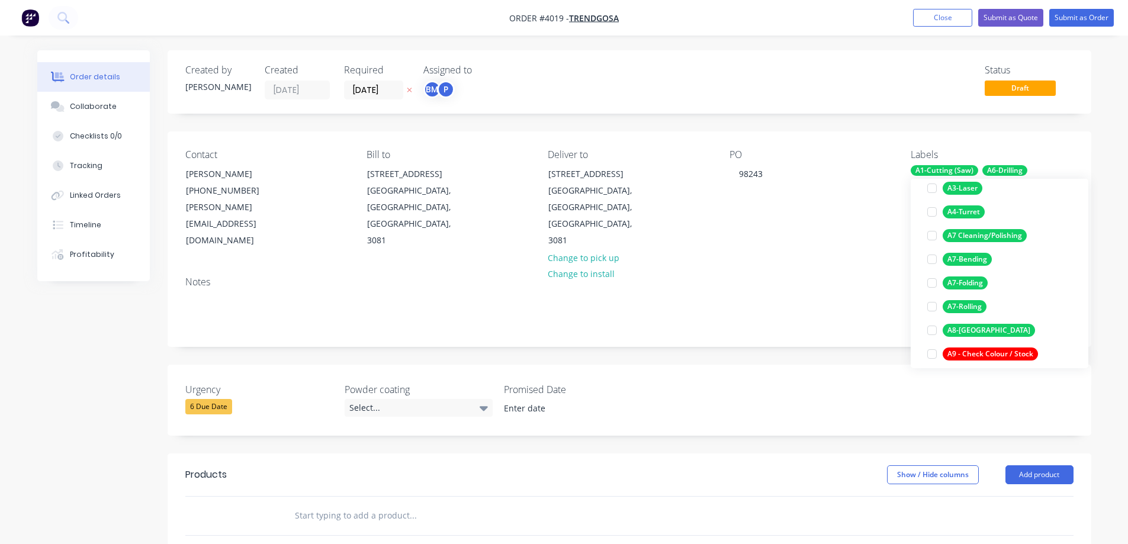
scroll to position [201, 0]
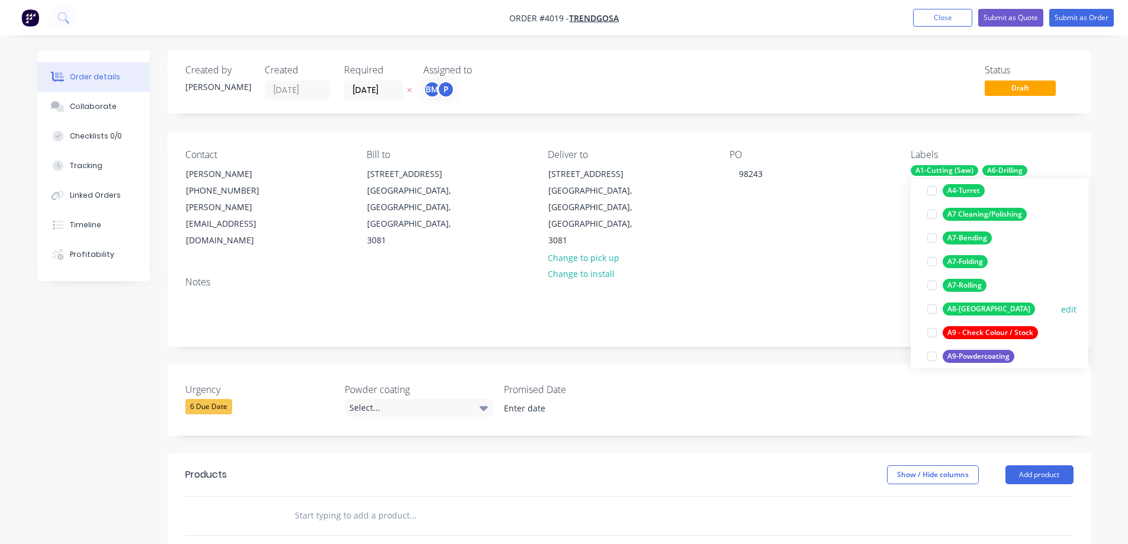
click at [935, 308] on div at bounding box center [932, 309] width 24 height 24
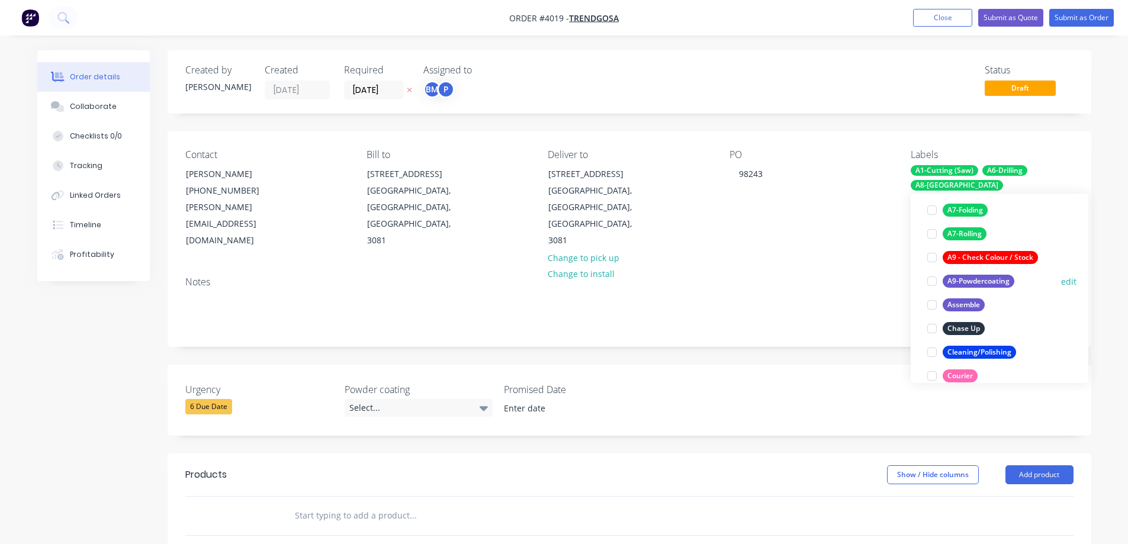
scroll to position [296, 0]
click at [933, 278] on div at bounding box center [932, 277] width 24 height 24
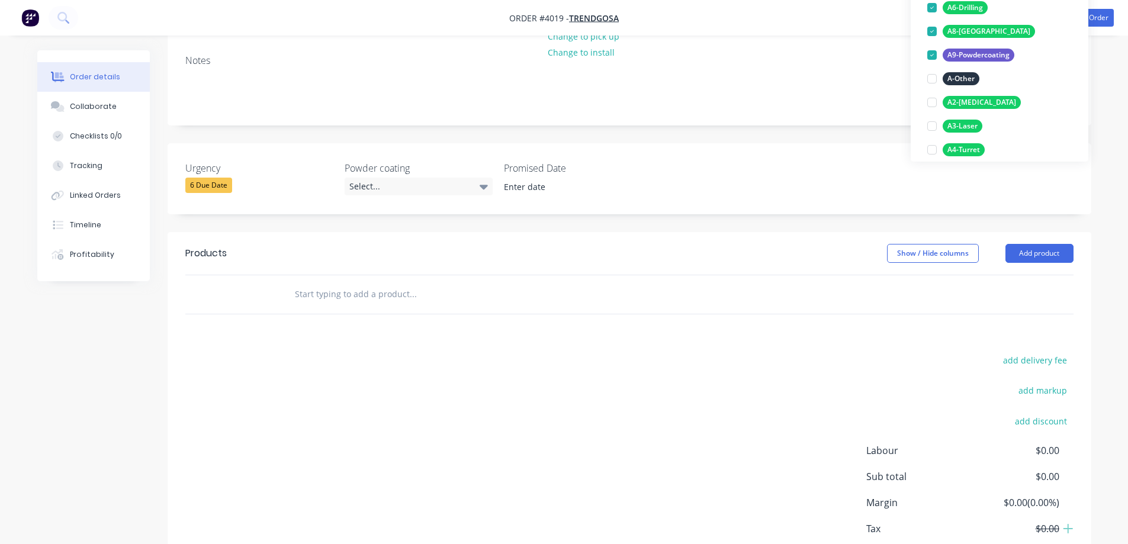
scroll to position [237, 0]
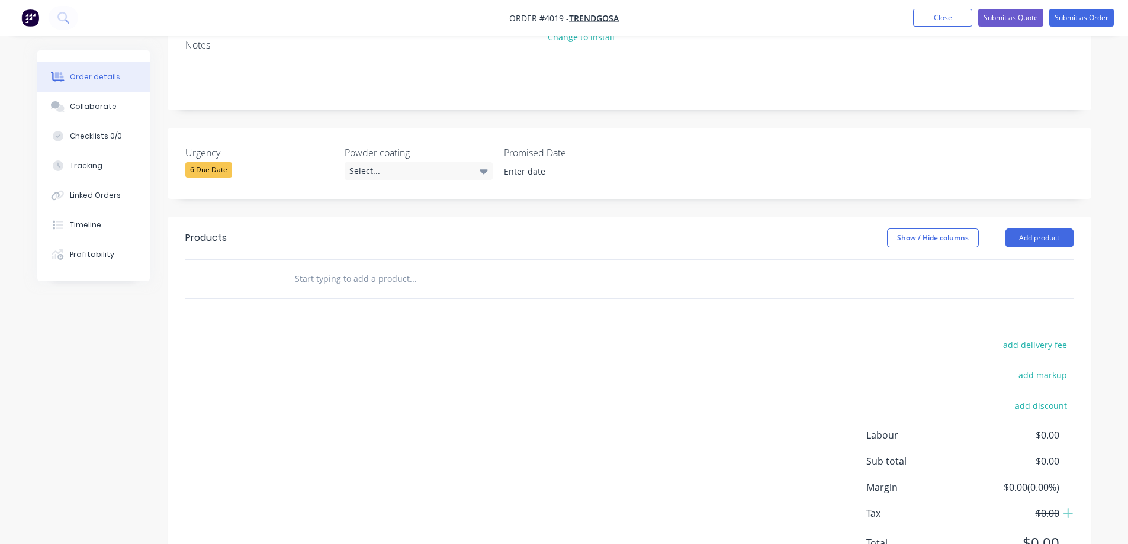
click at [634, 337] on div "add delivery fee add markup add discount Labour $0.00 Sub total $0.00 Margin $0…" at bounding box center [629, 451] width 888 height 229
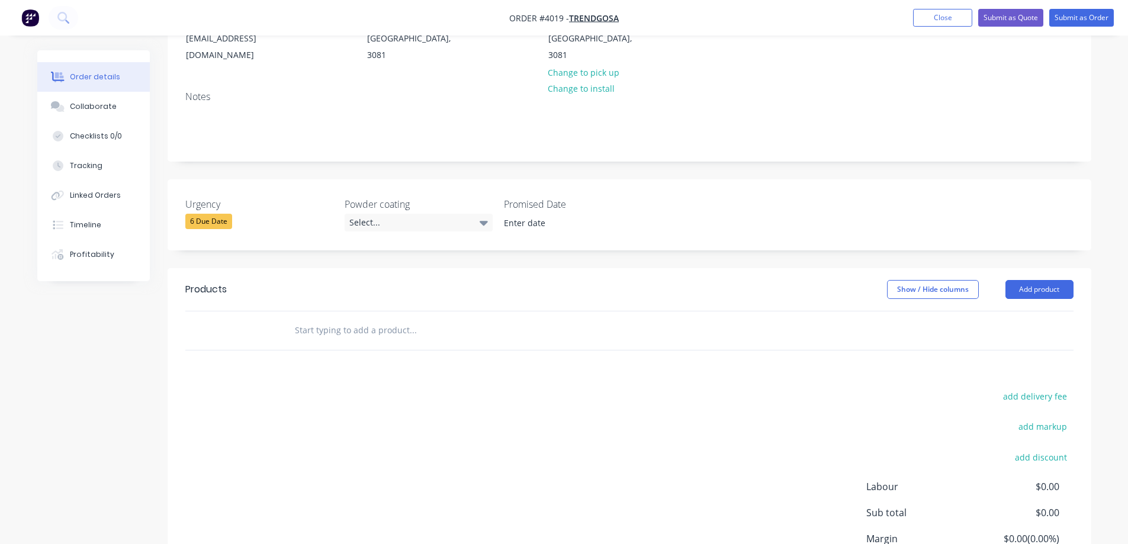
scroll to position [118, 0]
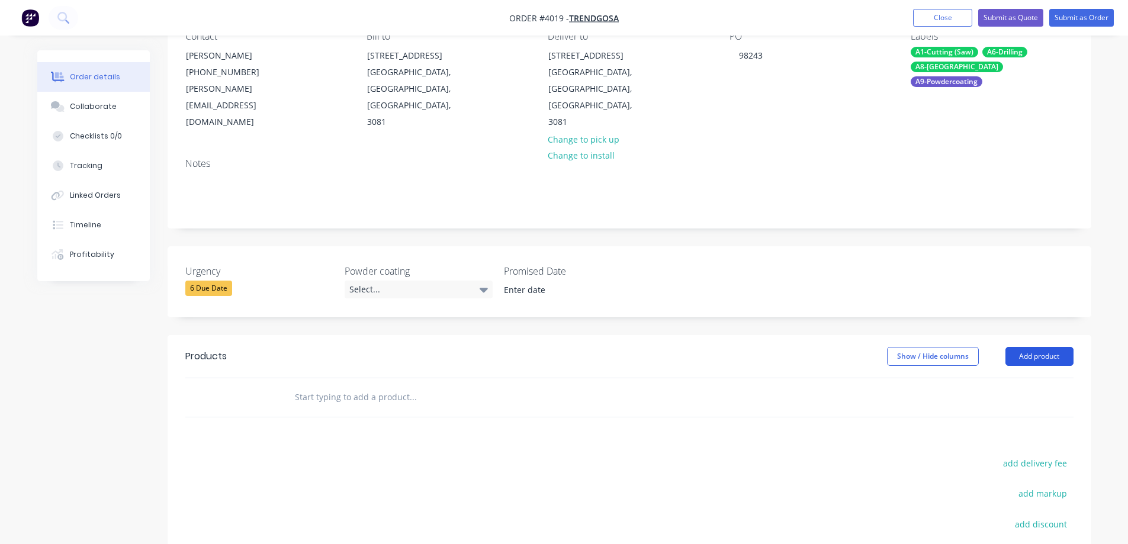
click at [1022, 347] on button "Add product" at bounding box center [1040, 356] width 68 height 19
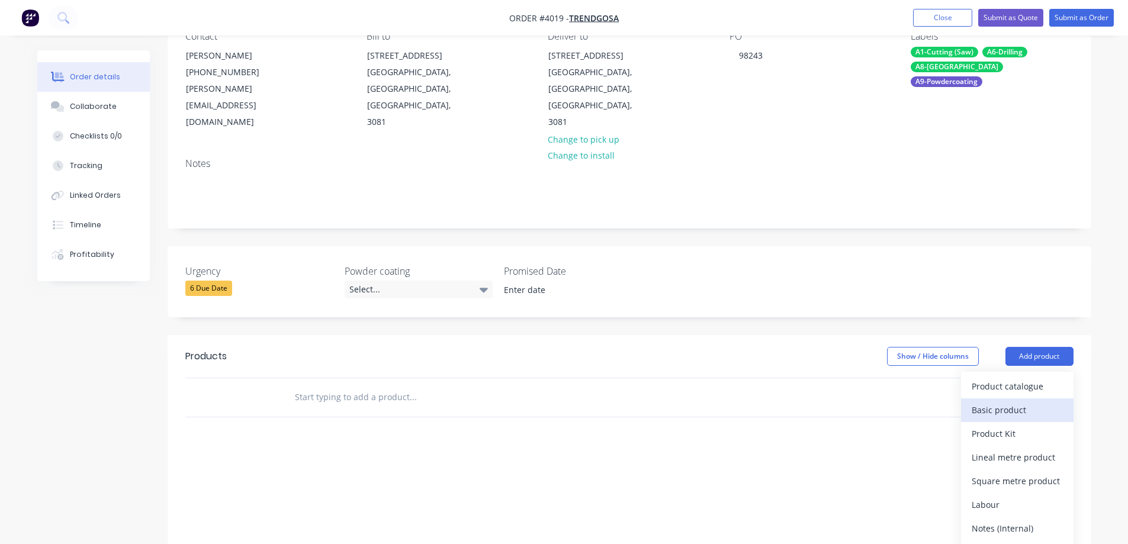
click at [993, 402] on div "Basic product" at bounding box center [1017, 410] width 91 height 17
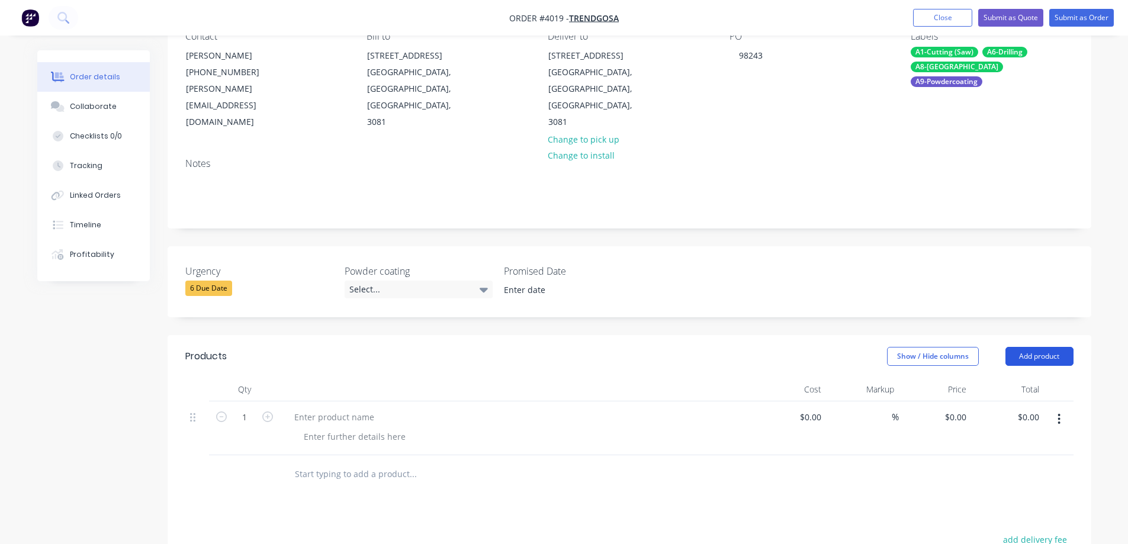
click at [1024, 347] on button "Add product" at bounding box center [1040, 356] width 68 height 19
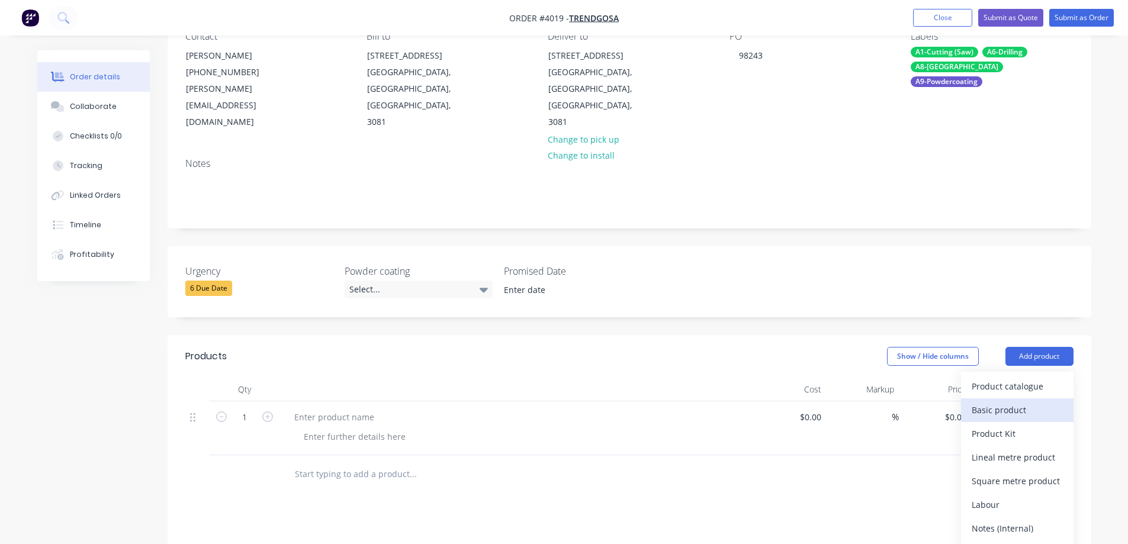
click at [1011, 402] on div "Basic product" at bounding box center [1017, 410] width 91 height 17
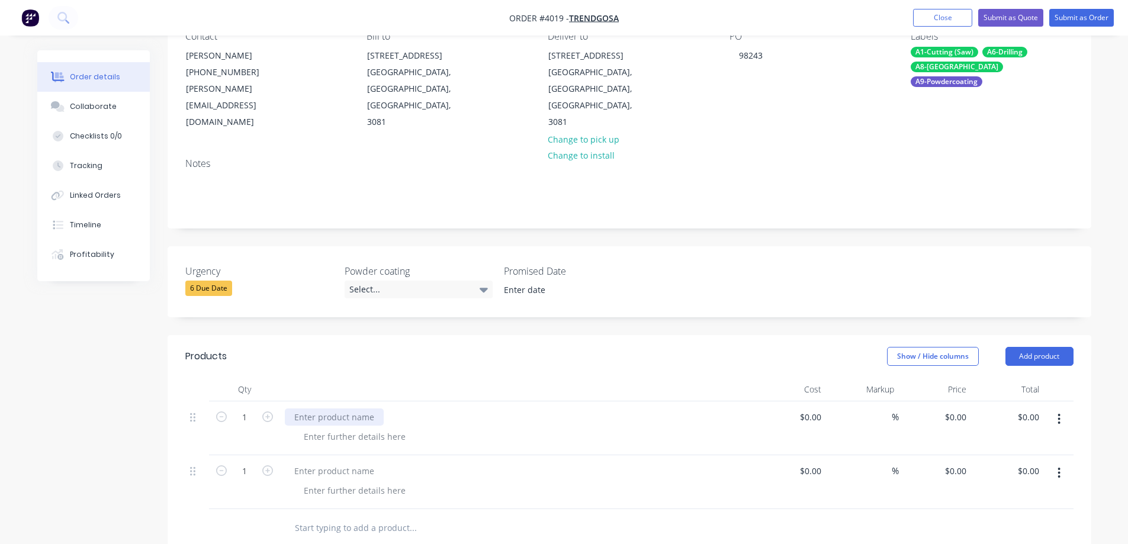
click at [325, 409] on div at bounding box center [334, 417] width 99 height 17
paste div
click at [353, 409] on div at bounding box center [334, 417] width 99 height 17
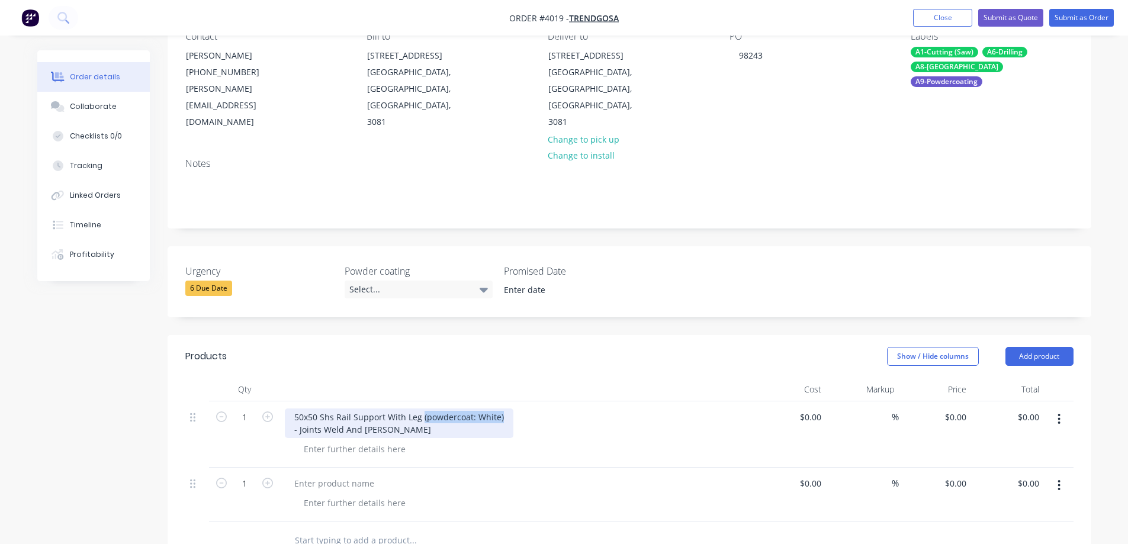
drag, startPoint x: 419, startPoint y: 386, endPoint x: 508, endPoint y: 388, distance: 88.9
click at [508, 409] on div "50x50 Shs Rail Support With Leg (powdercoat: White) - Joints Weld And [PERSON_N…" at bounding box center [517, 424] width 464 height 30
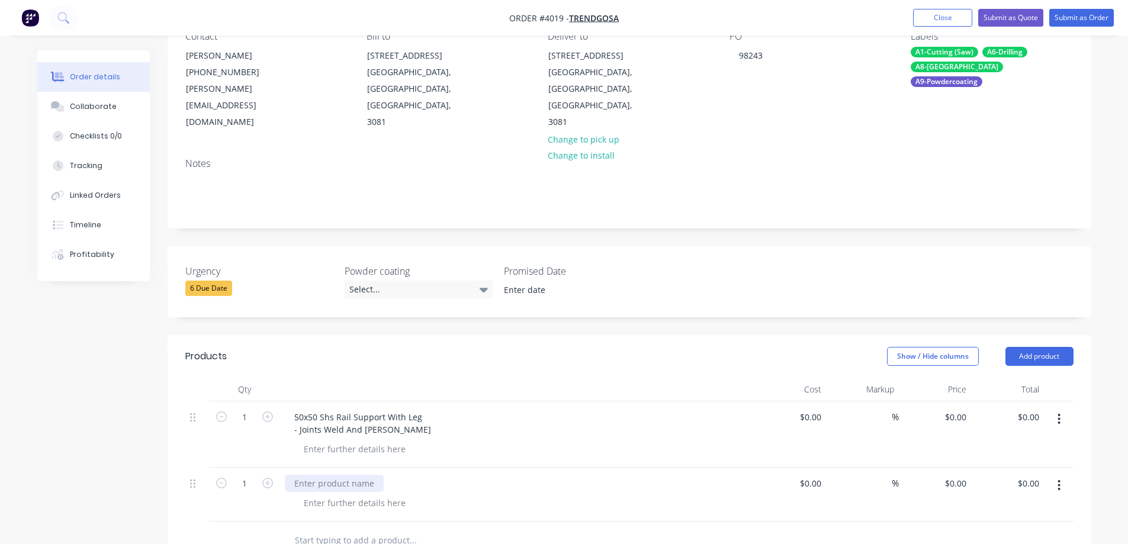
click at [340, 475] on div at bounding box center [334, 483] width 99 height 17
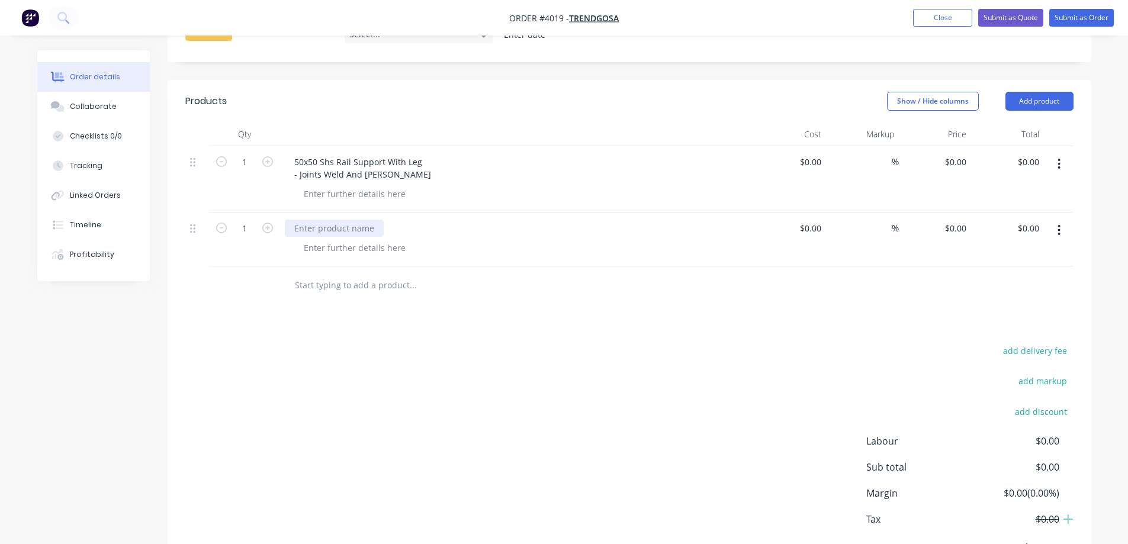
scroll to position [403, 0]
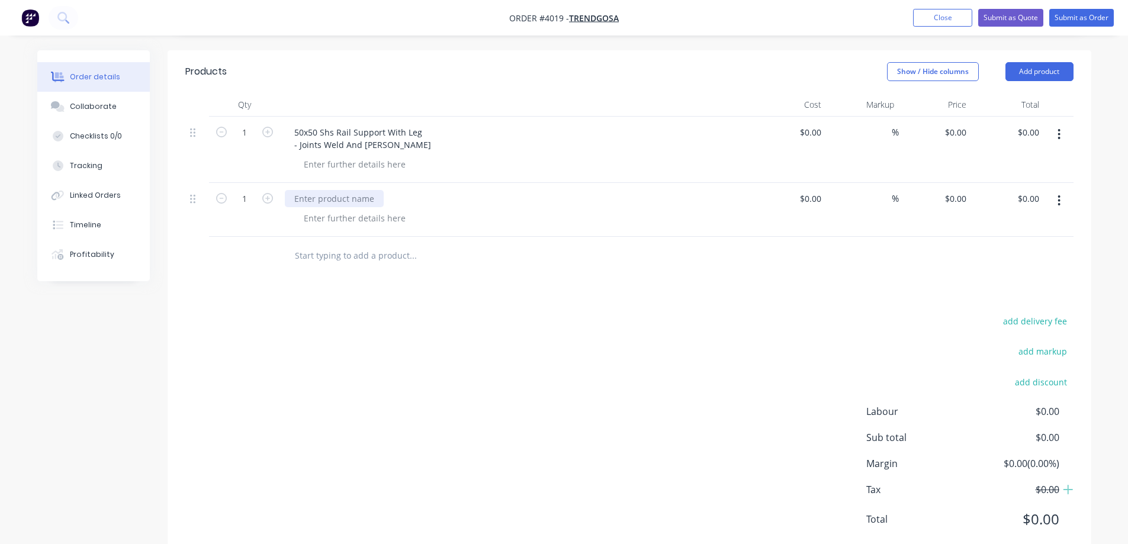
click at [340, 190] on div at bounding box center [334, 198] width 99 height 17
click at [322, 156] on div at bounding box center [354, 164] width 121 height 17
click at [322, 190] on div at bounding box center [334, 198] width 99 height 17
click at [345, 210] on div at bounding box center [354, 218] width 121 height 17
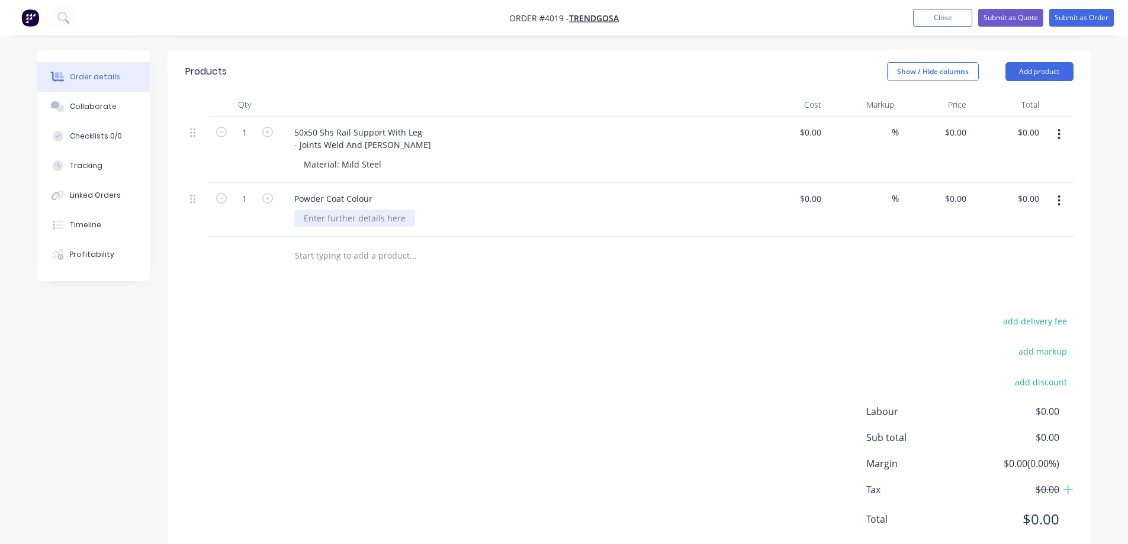
click at [341, 210] on div at bounding box center [354, 218] width 121 height 17
click at [516, 313] on div "add delivery fee add markup add discount Labour $0.00 Sub total $0.00 Margin $0…" at bounding box center [629, 427] width 888 height 229
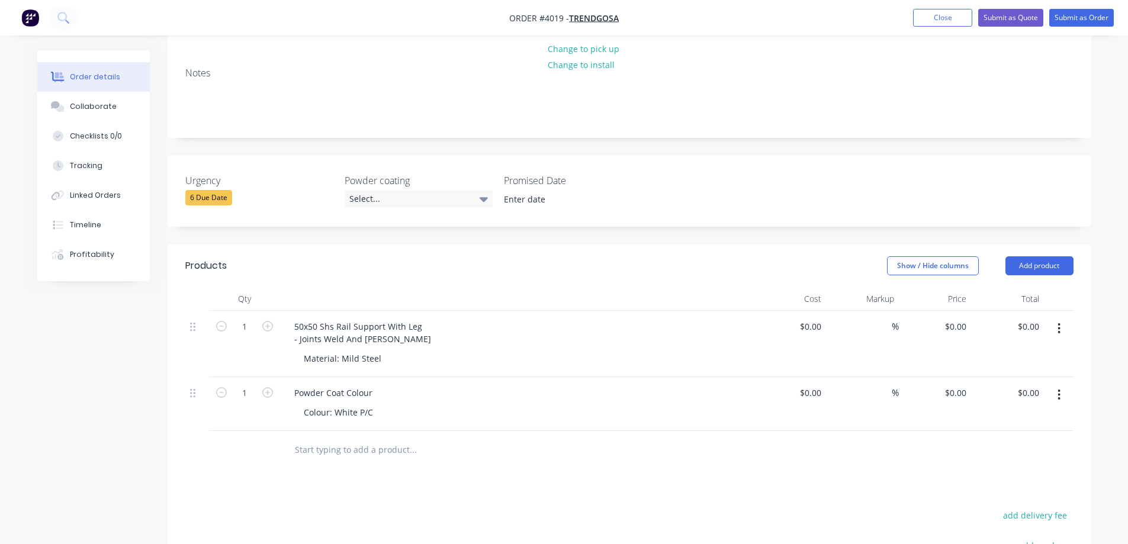
scroll to position [166, 0]
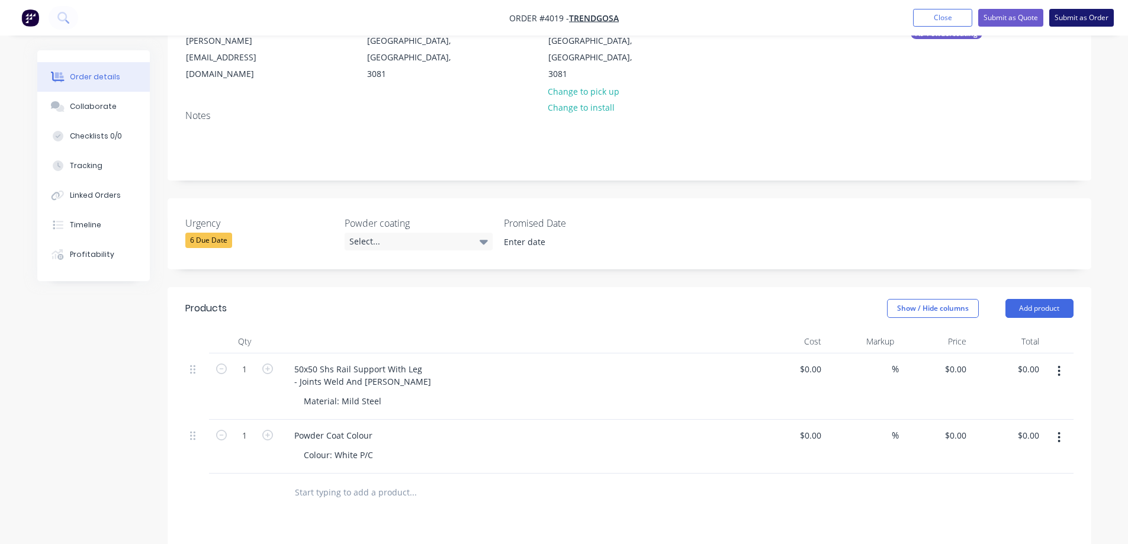
click at [1079, 19] on button "Submit as Order" at bounding box center [1081, 18] width 65 height 18
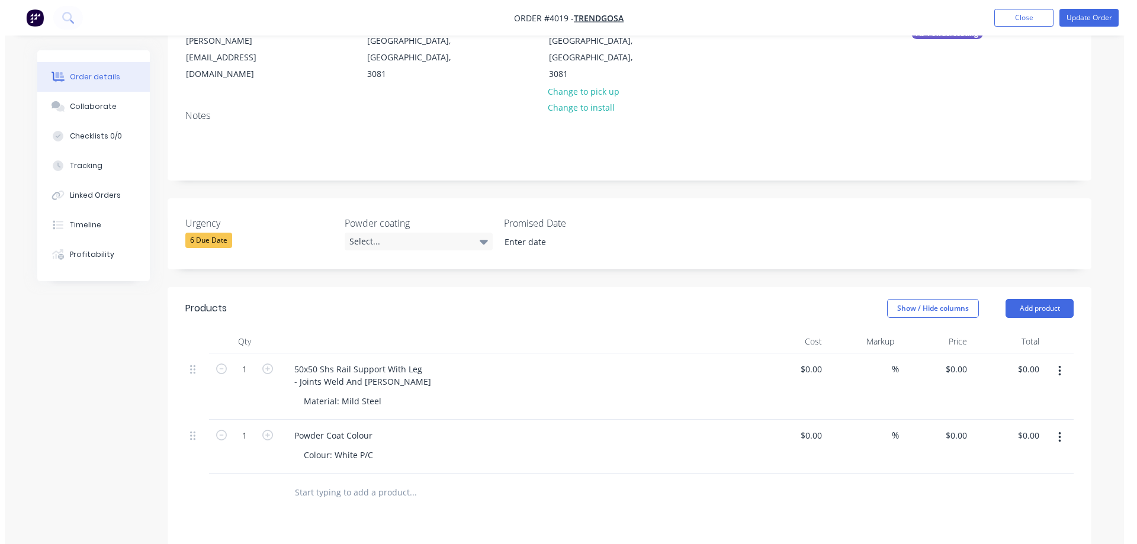
scroll to position [0, 0]
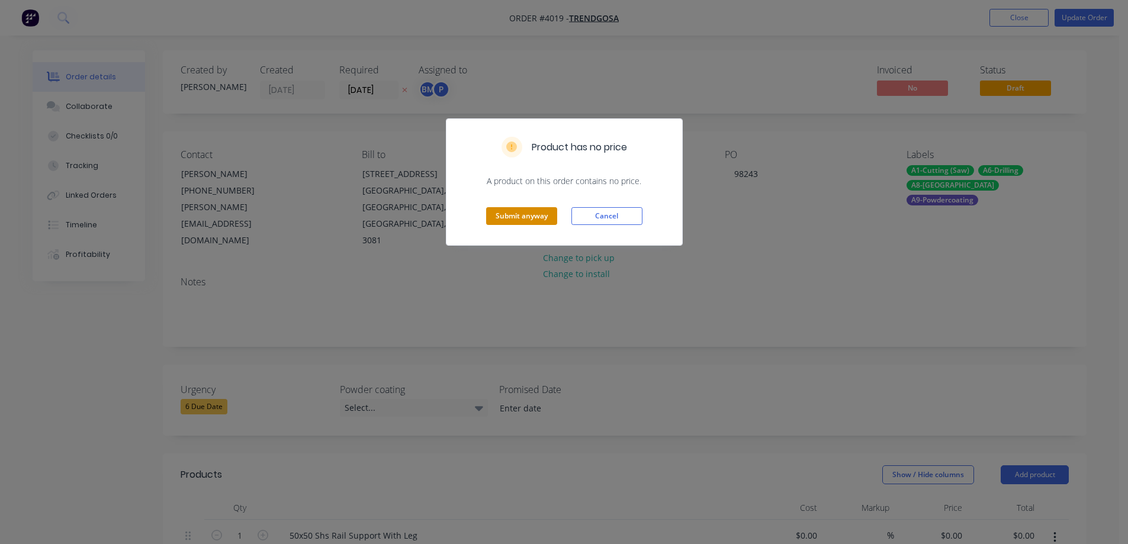
click at [511, 216] on button "Submit anyway" at bounding box center [521, 216] width 71 height 18
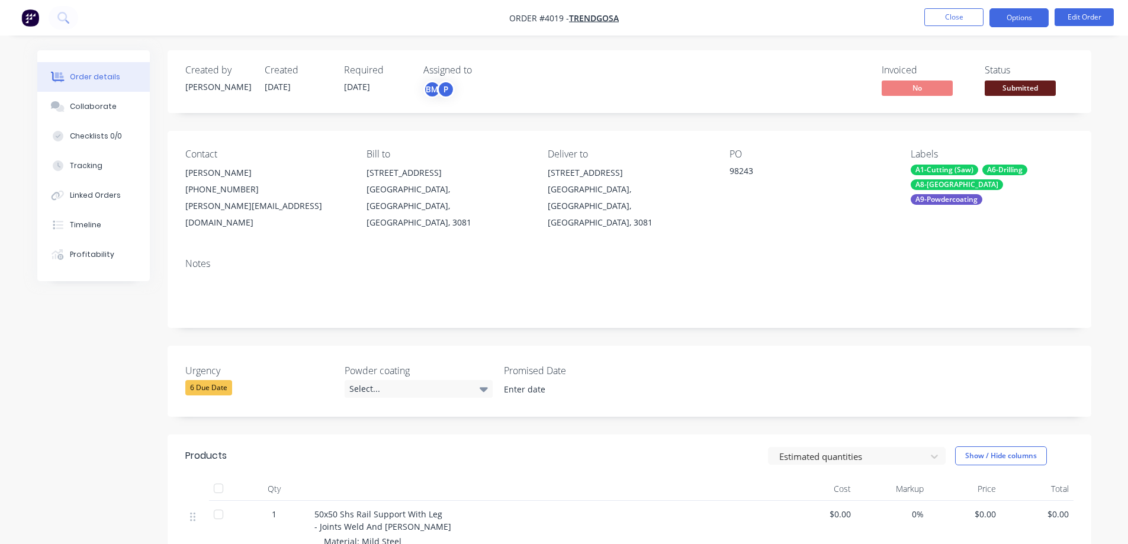
click at [1023, 19] on button "Options" at bounding box center [1019, 17] width 59 height 19
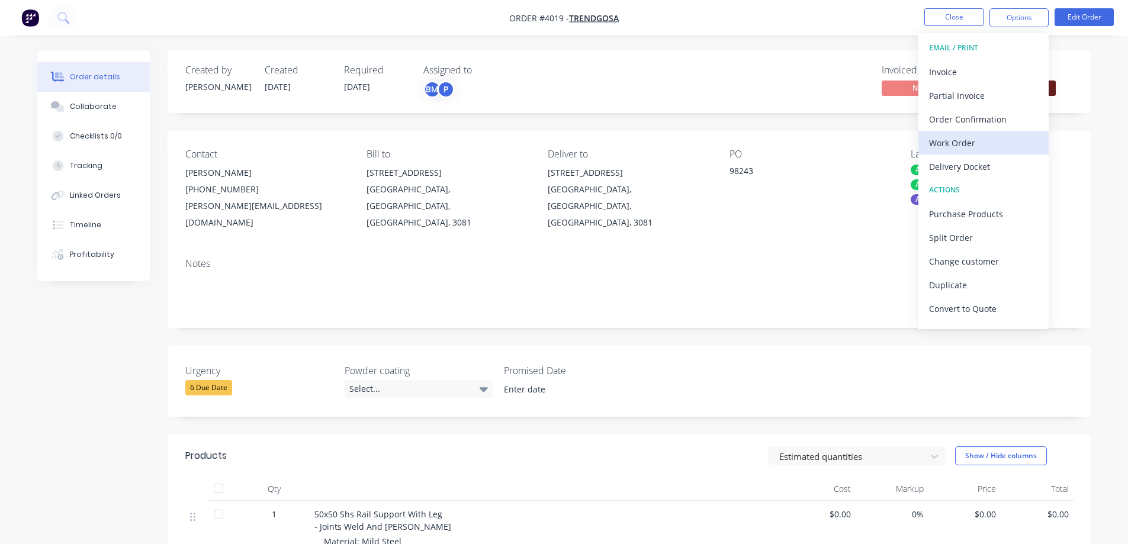
click at [963, 136] on div "Work Order" at bounding box center [983, 142] width 109 height 17
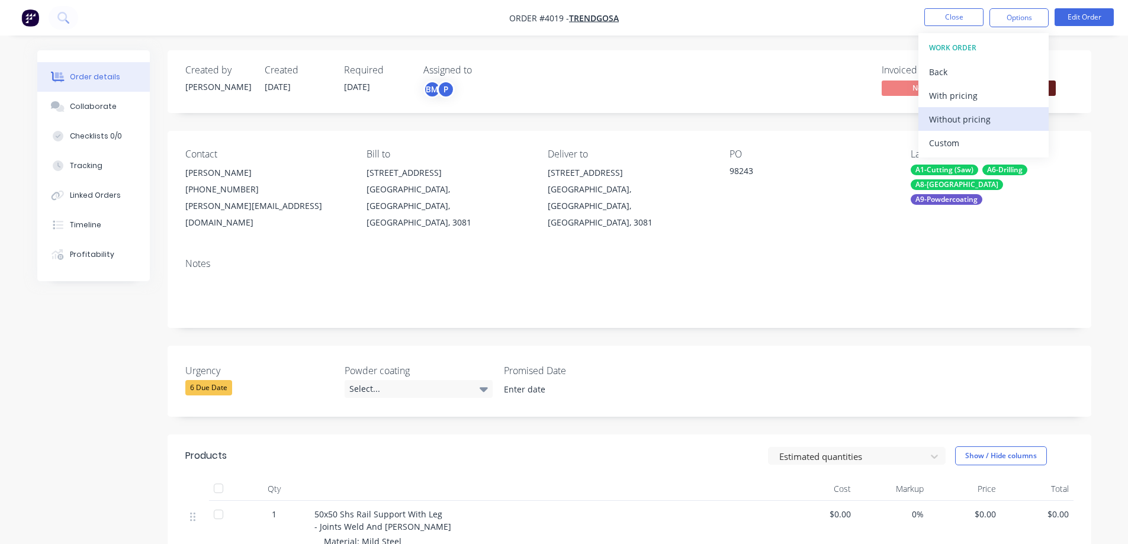
click at [970, 124] on div "Without pricing" at bounding box center [983, 119] width 109 height 17
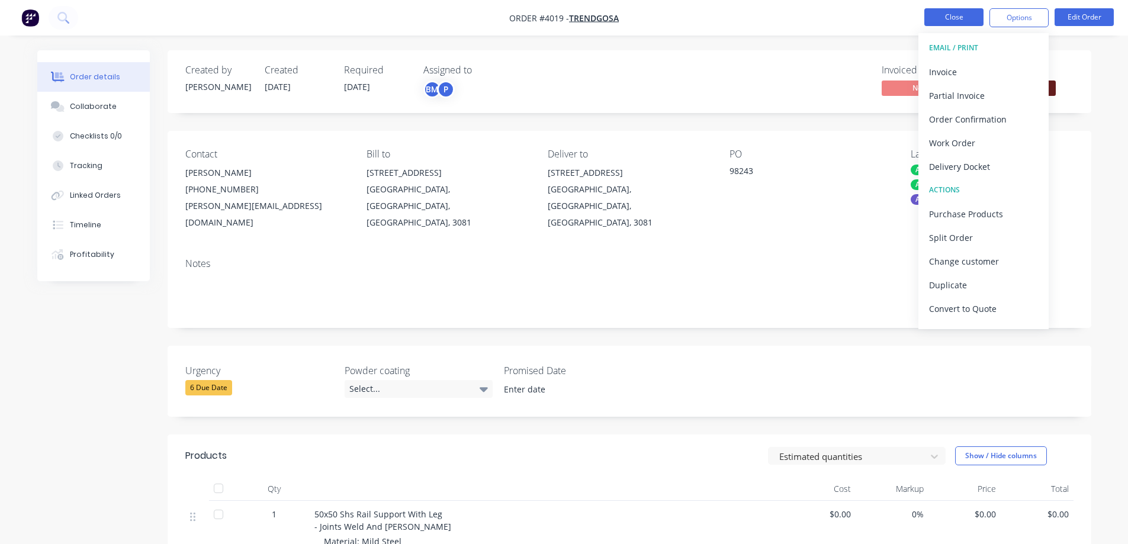
click at [958, 17] on button "Close" at bounding box center [954, 17] width 59 height 18
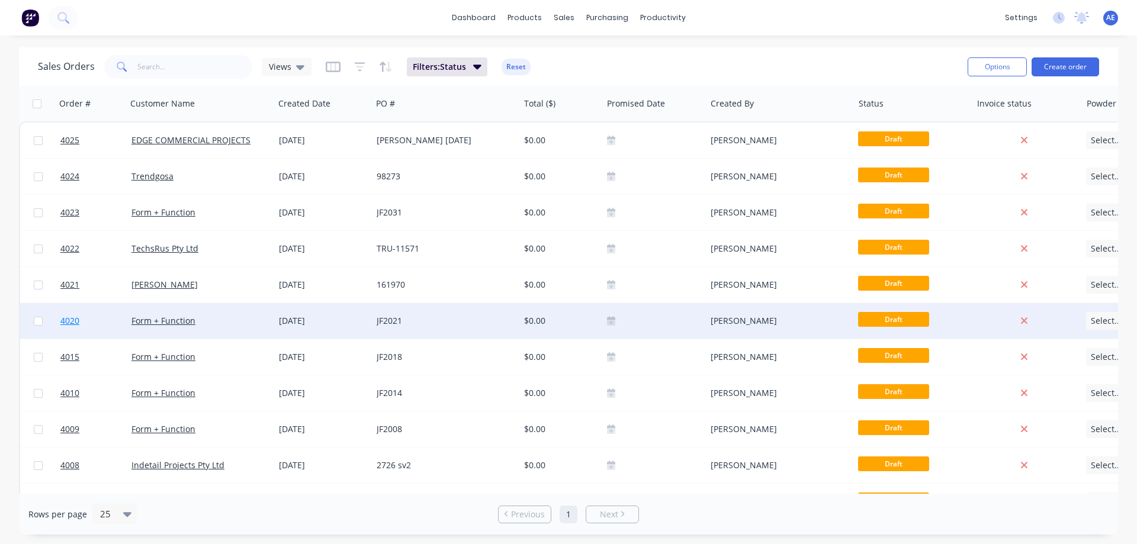
click at [74, 322] on span "4020" at bounding box center [69, 321] width 19 height 12
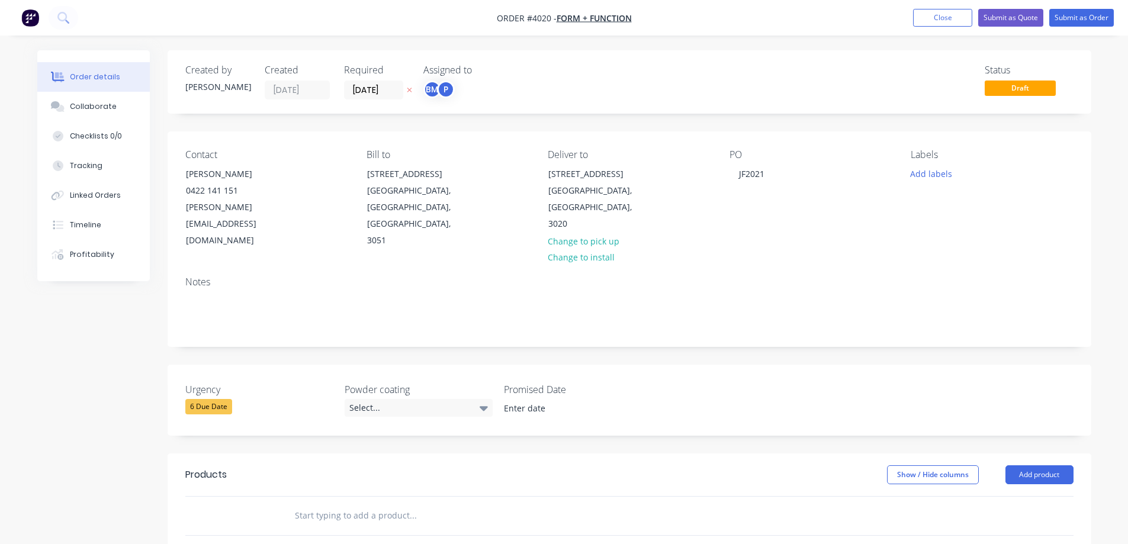
drag, startPoint x: 83, startPoint y: 104, endPoint x: 288, endPoint y: 168, distance: 215.4
click at [81, 104] on div "Collaborate" at bounding box center [93, 106] width 47 height 11
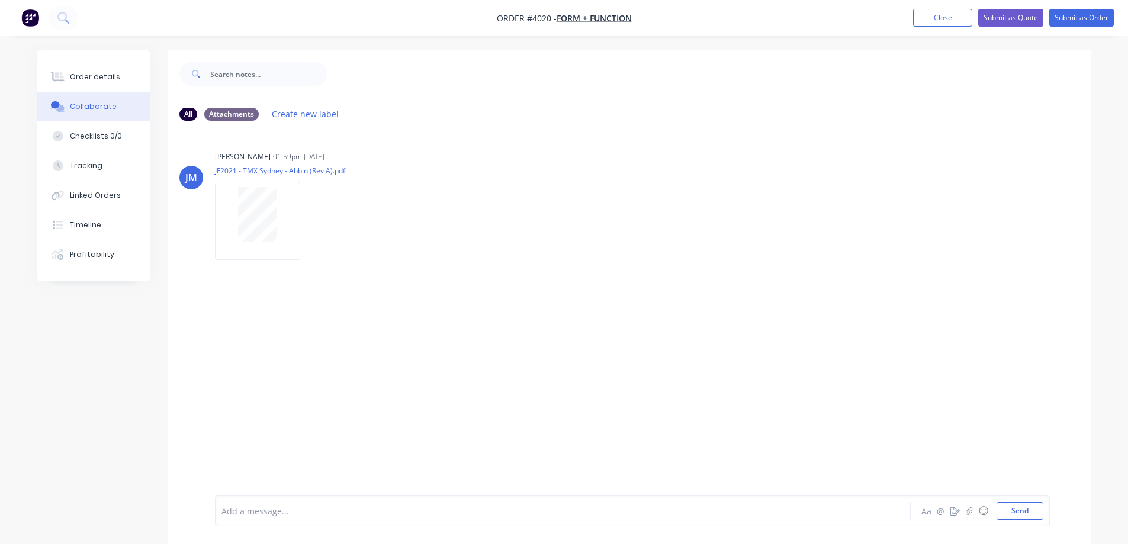
click at [833, 314] on div "[PERSON_NAME] 01:59pm [DATE] JF2021 - TMX Sydney - Abbin (Rev A).pdf Labels Dow…" at bounding box center [630, 312] width 924 height 365
click at [62, 20] on icon at bounding box center [62, 17] width 11 height 11
drag, startPoint x: 936, startPoint y: 18, endPoint x: 929, endPoint y: 18, distance: 7.7
click at [936, 18] on button "Close" at bounding box center [942, 18] width 59 height 18
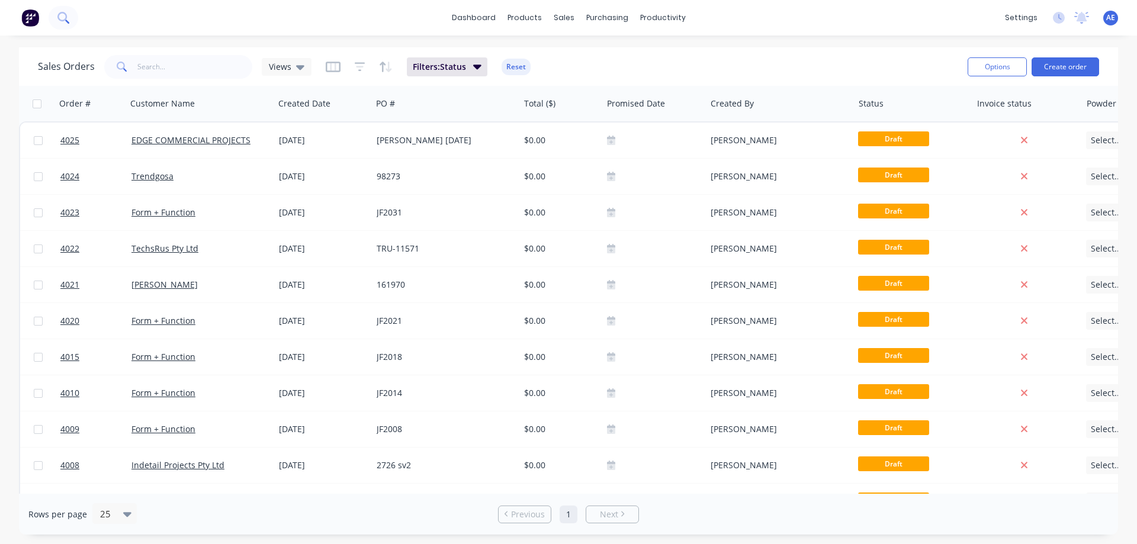
click at [63, 19] on icon at bounding box center [62, 17] width 11 height 11
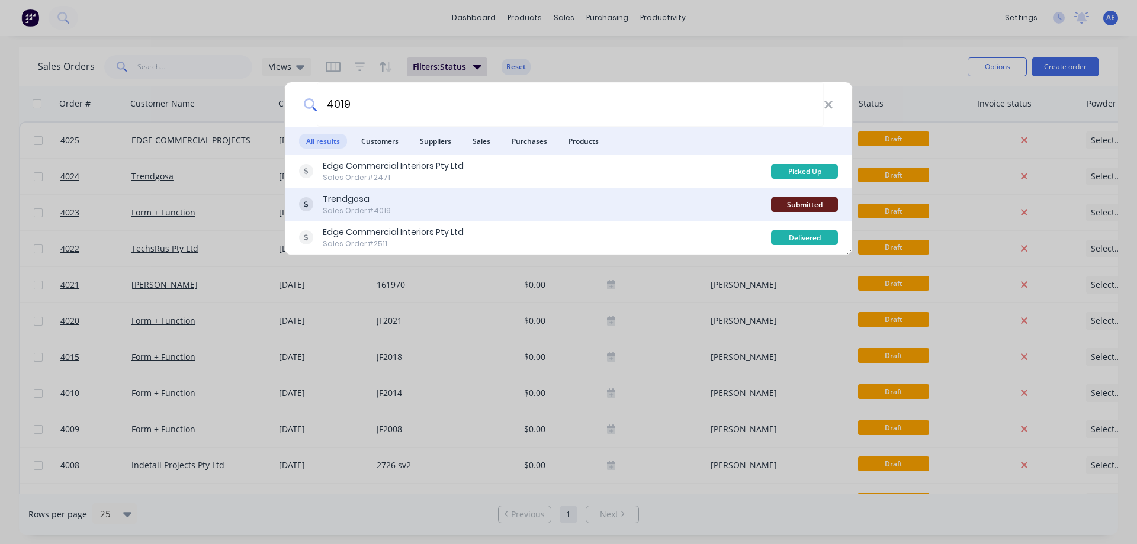
type input "4019"
click at [332, 197] on div "Trendgosa" at bounding box center [357, 199] width 68 height 12
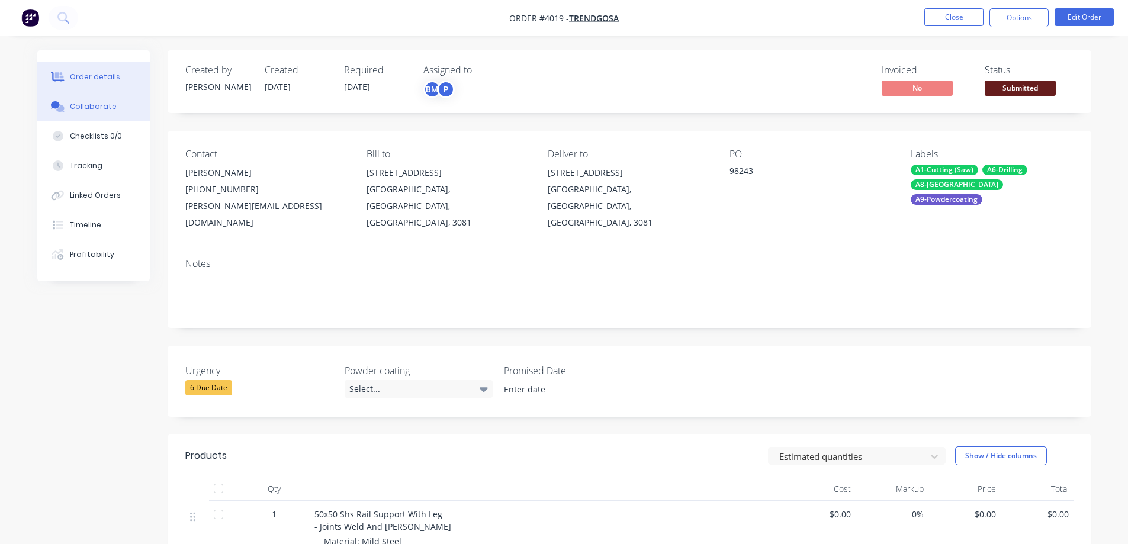
click at [102, 103] on div "Collaborate" at bounding box center [93, 106] width 47 height 11
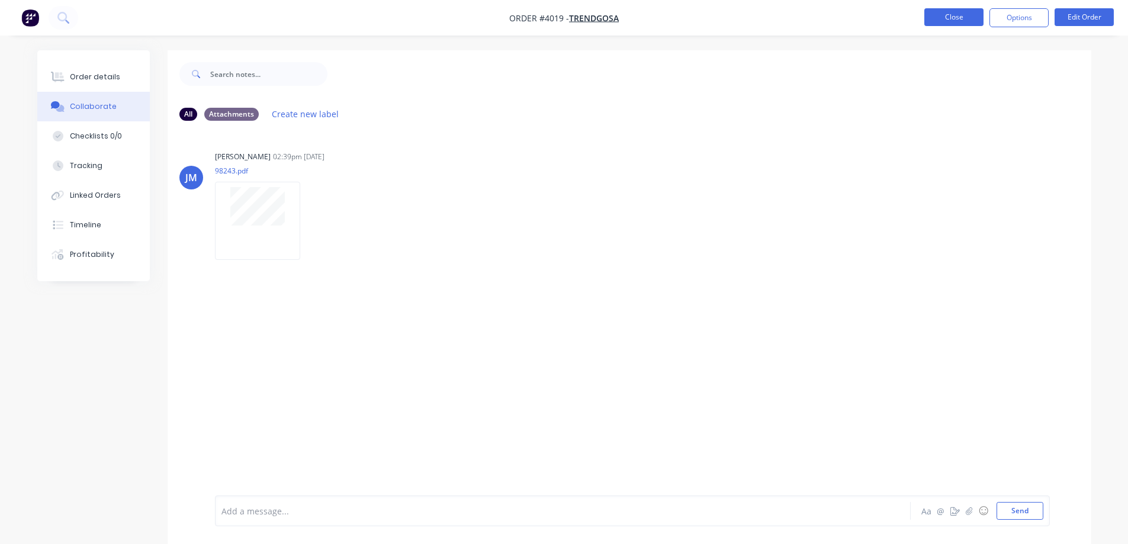
click at [956, 19] on button "Close" at bounding box center [954, 17] width 59 height 18
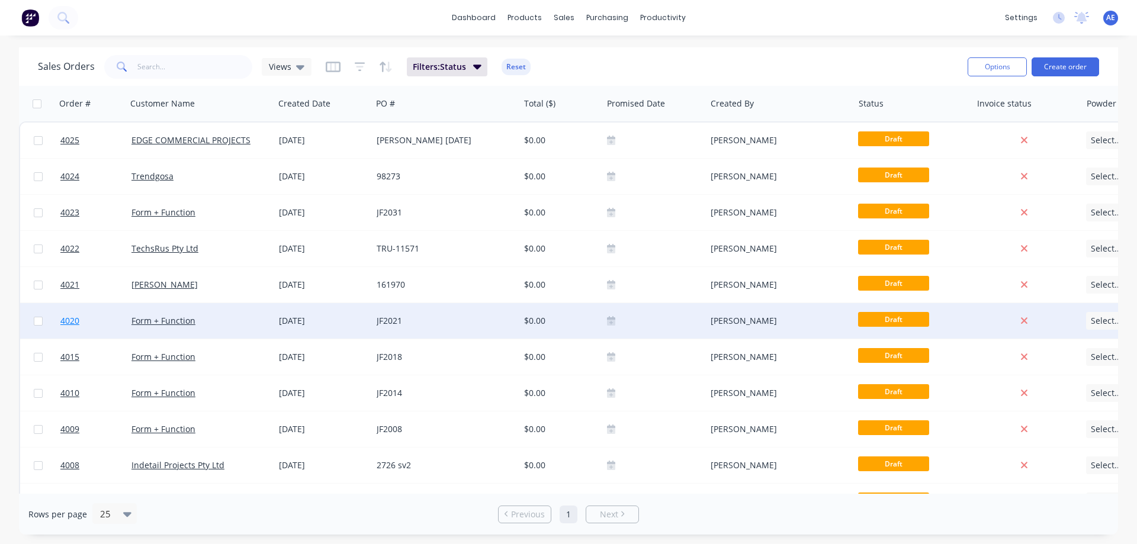
click at [70, 319] on span "4020" at bounding box center [69, 321] width 19 height 12
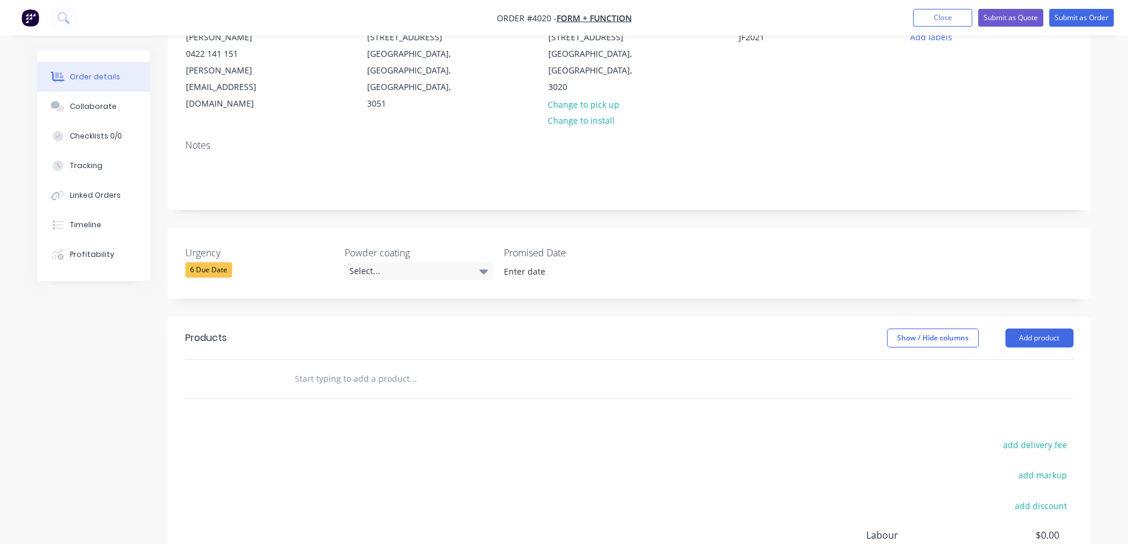
scroll to position [178, 0]
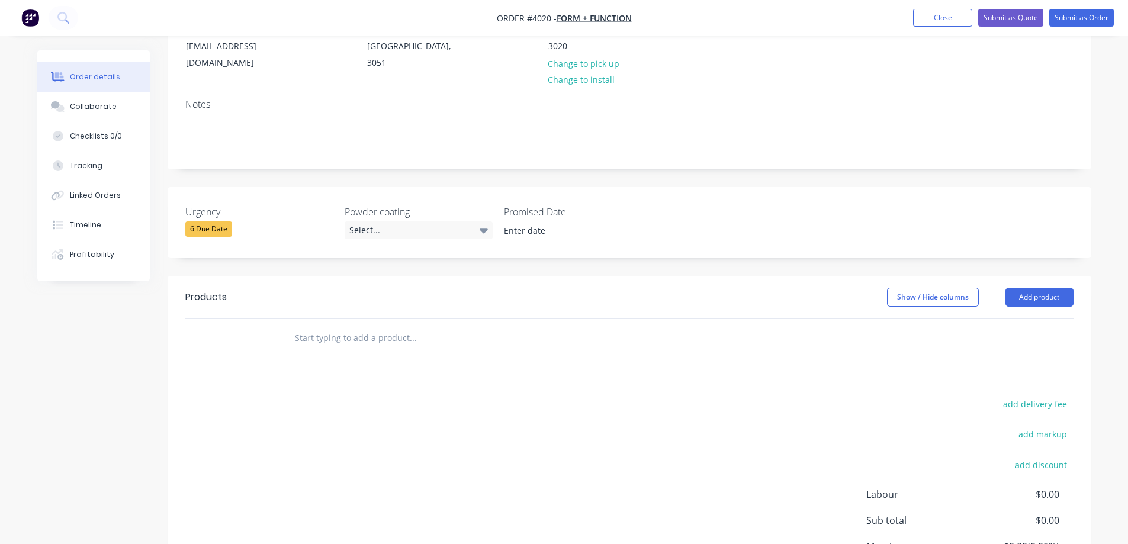
click at [214, 222] on div "6 Due Date" at bounding box center [208, 229] width 47 height 15
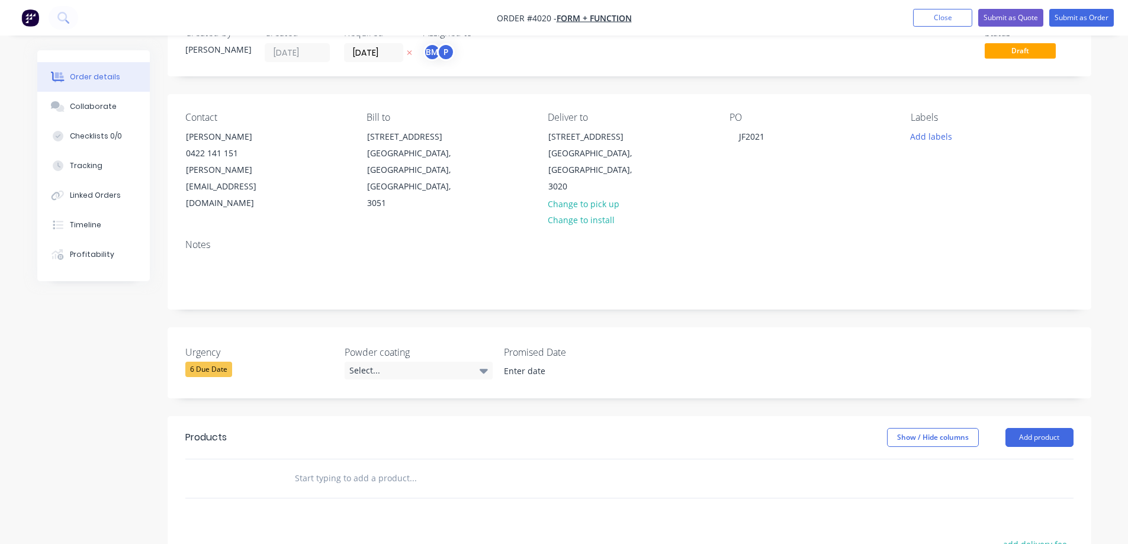
scroll to position [0, 0]
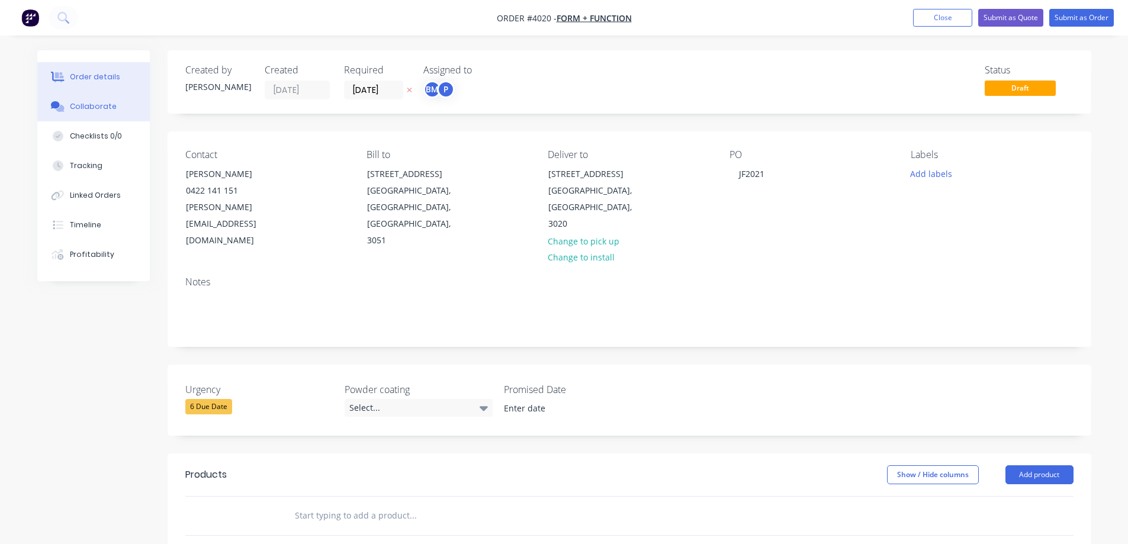
click at [88, 106] on div "Collaborate" at bounding box center [93, 106] width 47 height 11
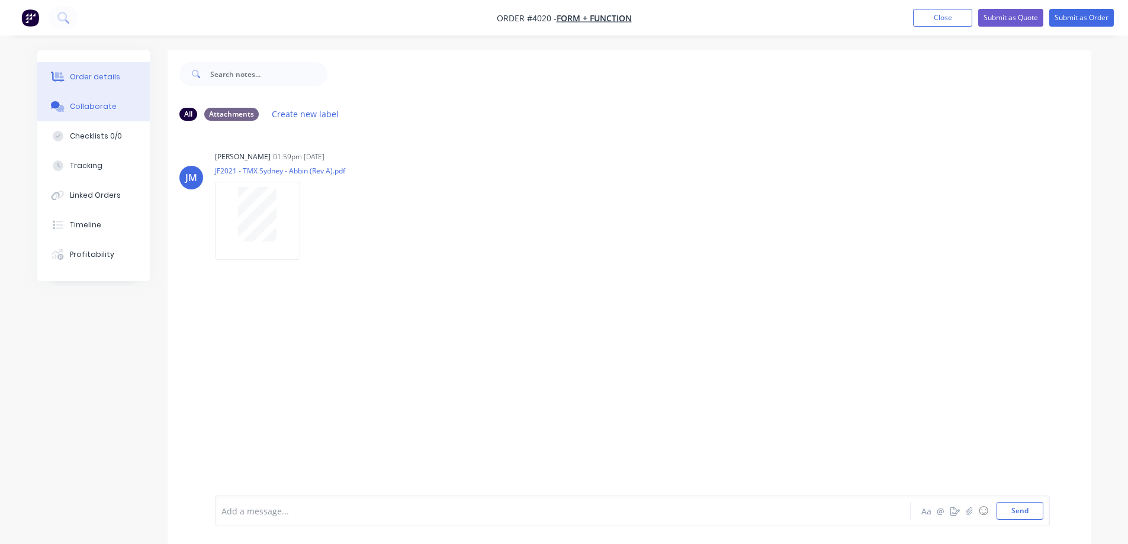
click at [92, 81] on div "Order details" at bounding box center [95, 77] width 50 height 11
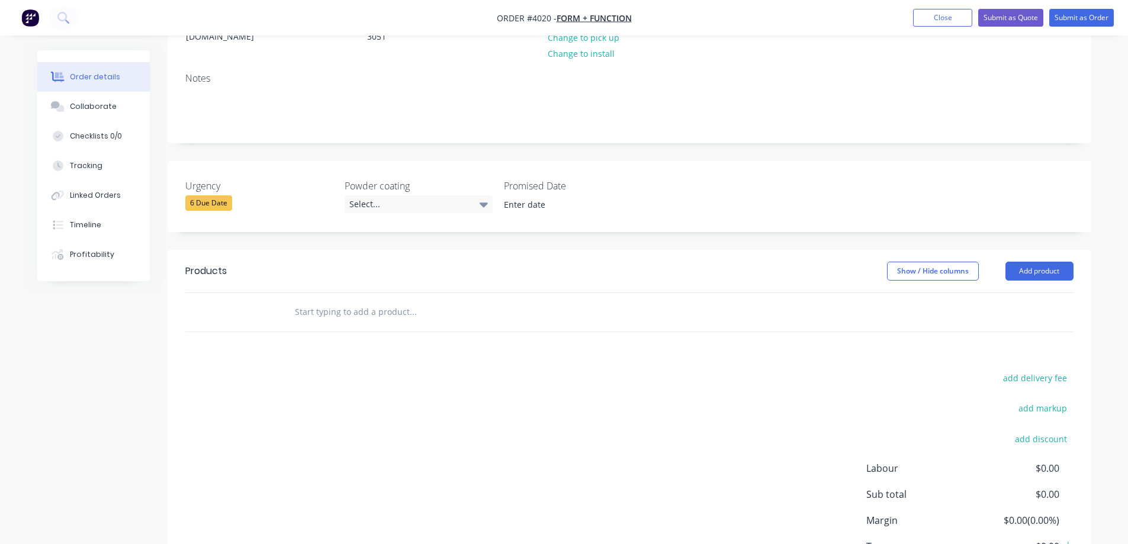
scroll to position [237, 0]
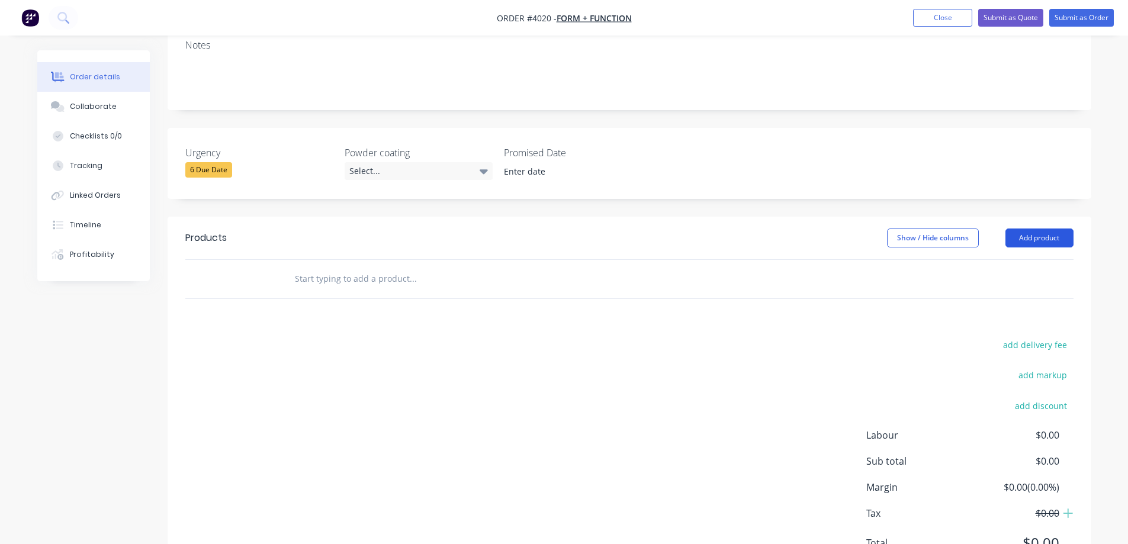
click at [1042, 229] on button "Add product" at bounding box center [1040, 238] width 68 height 19
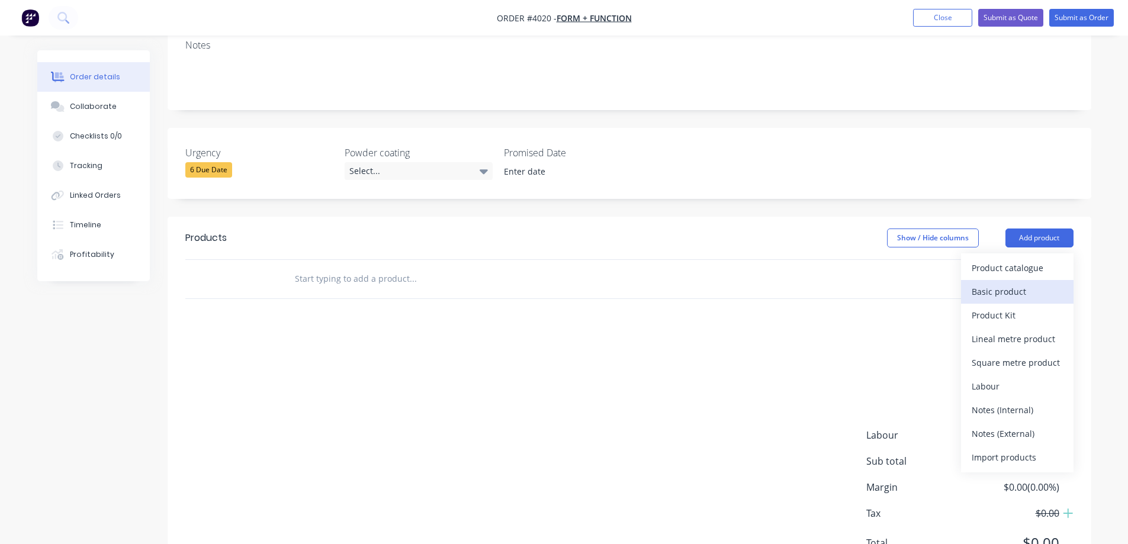
click at [1015, 283] on div "Basic product" at bounding box center [1017, 291] width 91 height 17
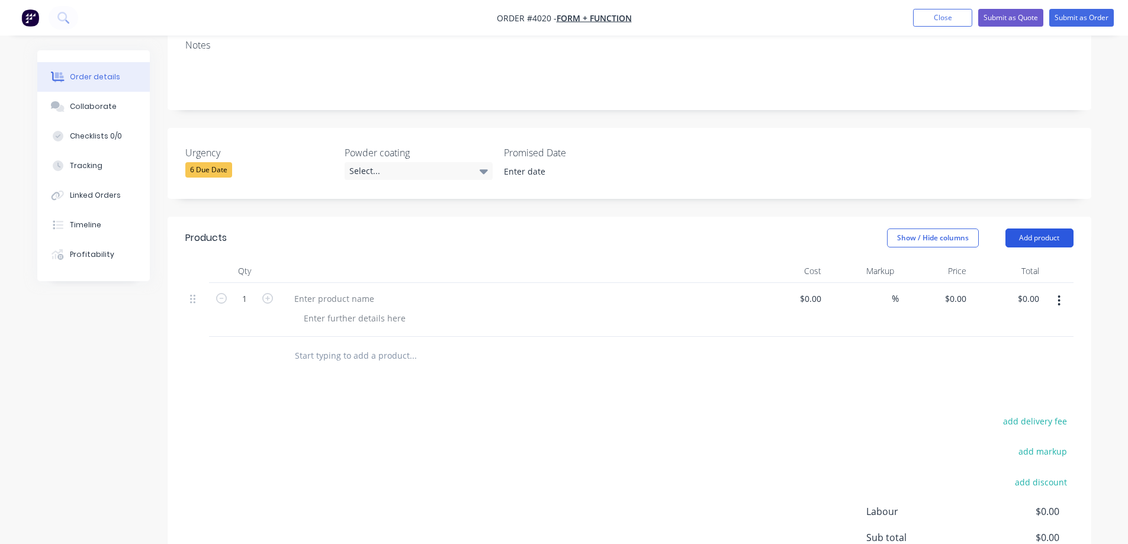
click at [1042, 229] on button "Add product" at bounding box center [1040, 238] width 68 height 19
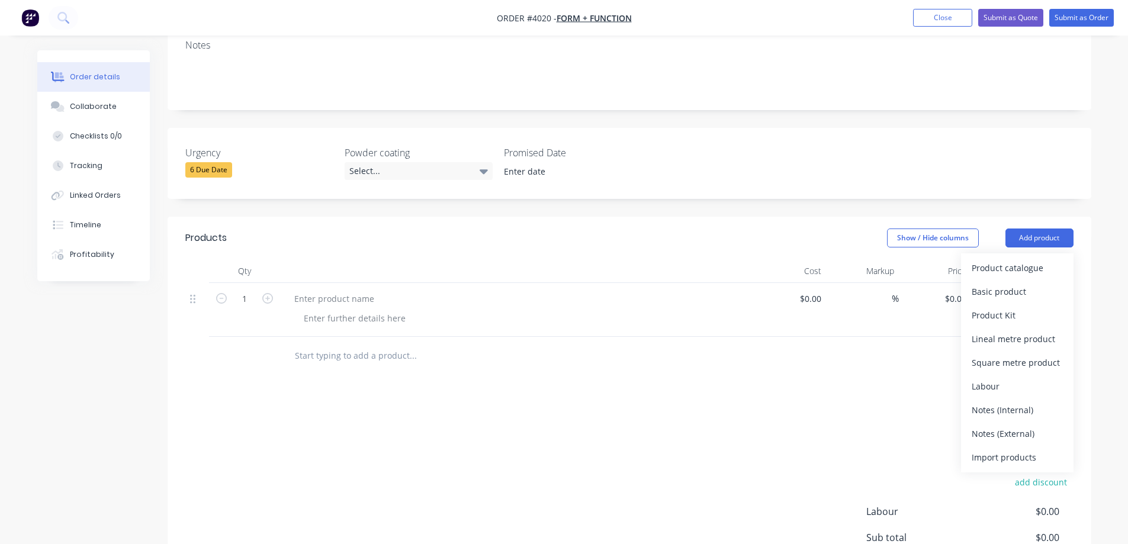
drag, startPoint x: 1014, startPoint y: 275, endPoint x: 1023, endPoint y: 268, distance: 11.0
click at [1013, 283] on div "Basic product" at bounding box center [1017, 291] width 91 height 17
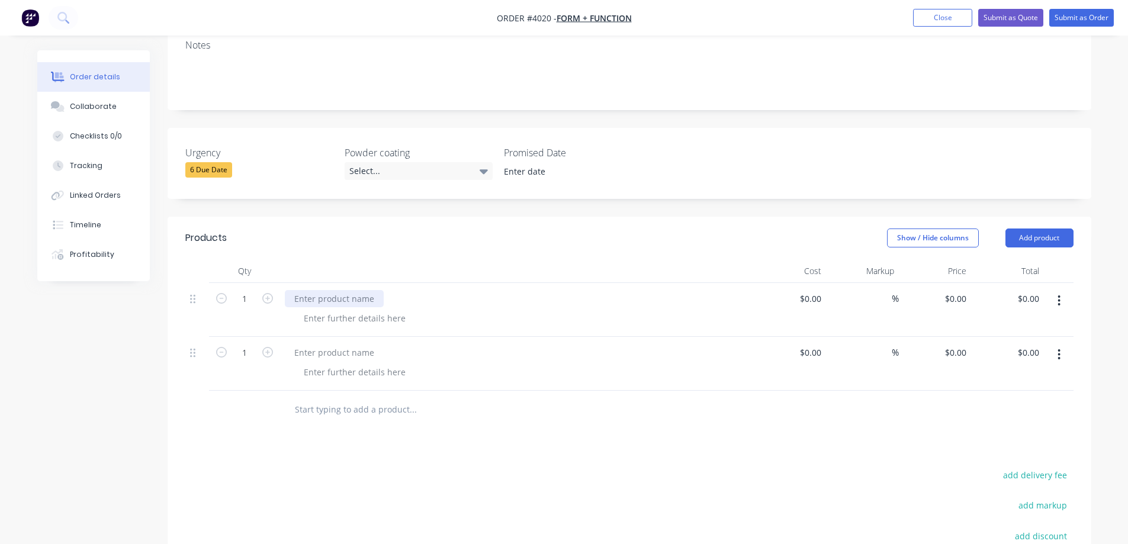
click at [300, 290] on div at bounding box center [334, 298] width 99 height 17
paste div
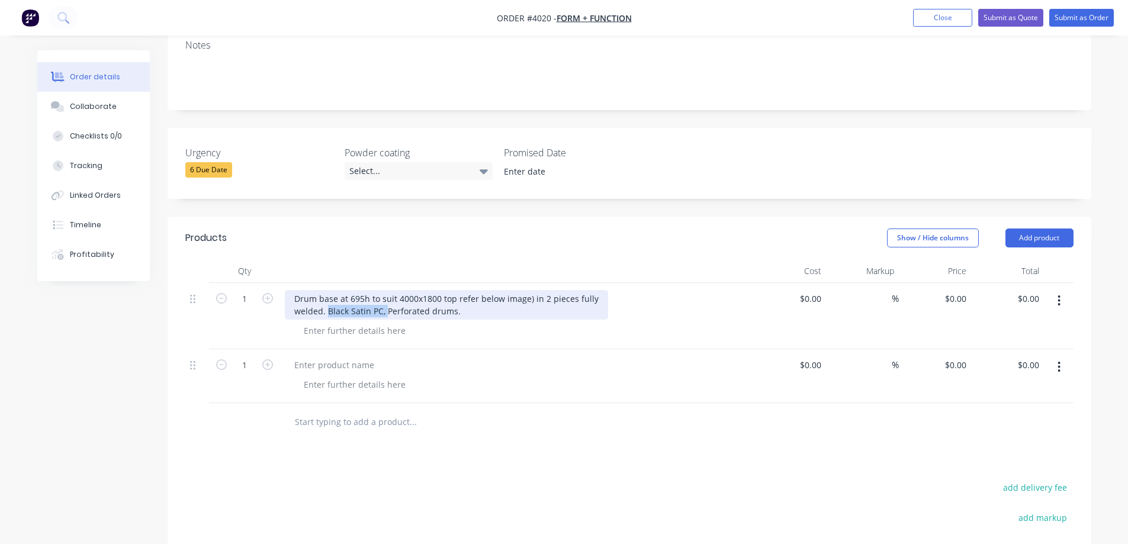
drag, startPoint x: 384, startPoint y: 294, endPoint x: 326, endPoint y: 296, distance: 58.1
click at [326, 296] on div "Drum base at 695h to suit 4000x1800 top refer below image) in 2 pieces fully we…" at bounding box center [446, 305] width 323 height 30
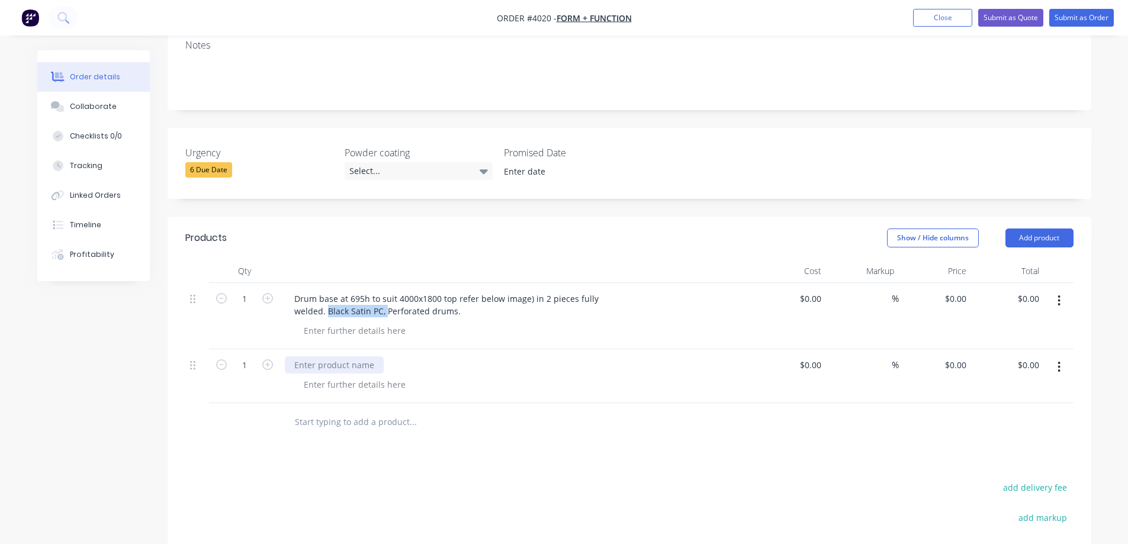
click at [335, 357] on div at bounding box center [334, 365] width 99 height 17
click at [326, 357] on div at bounding box center [334, 365] width 99 height 17
click at [323, 376] on div at bounding box center [354, 384] width 121 height 17
click at [329, 376] on div at bounding box center [354, 384] width 121 height 17
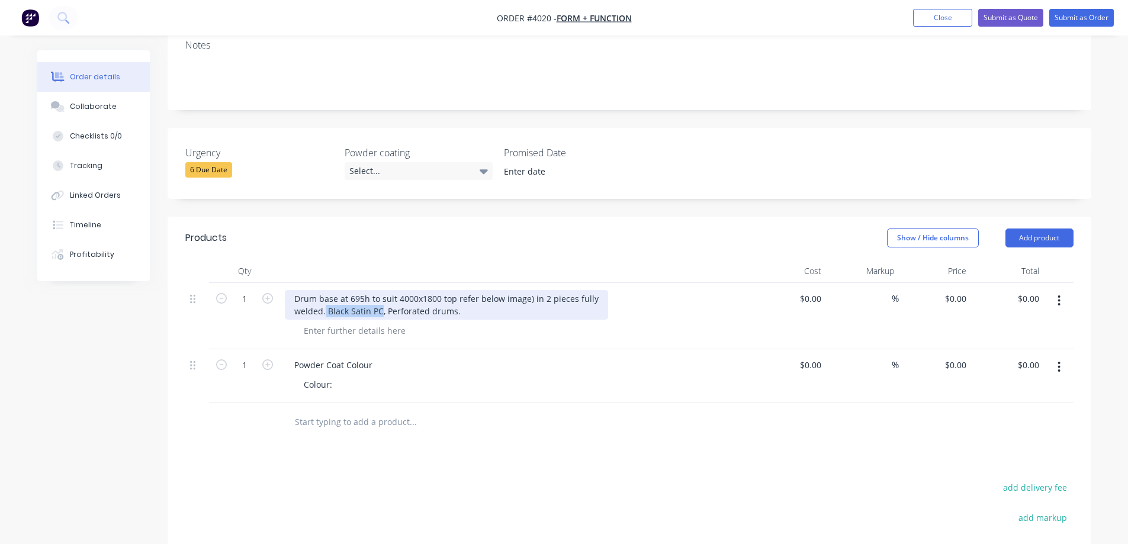
drag, startPoint x: 380, startPoint y: 293, endPoint x: 325, endPoint y: 292, distance: 54.5
click at [325, 292] on div "Drum base at 695h to suit 4000x1800 top refer below image) in 2 pieces fully we…" at bounding box center [446, 305] width 323 height 30
copy div "Black Satin PC"
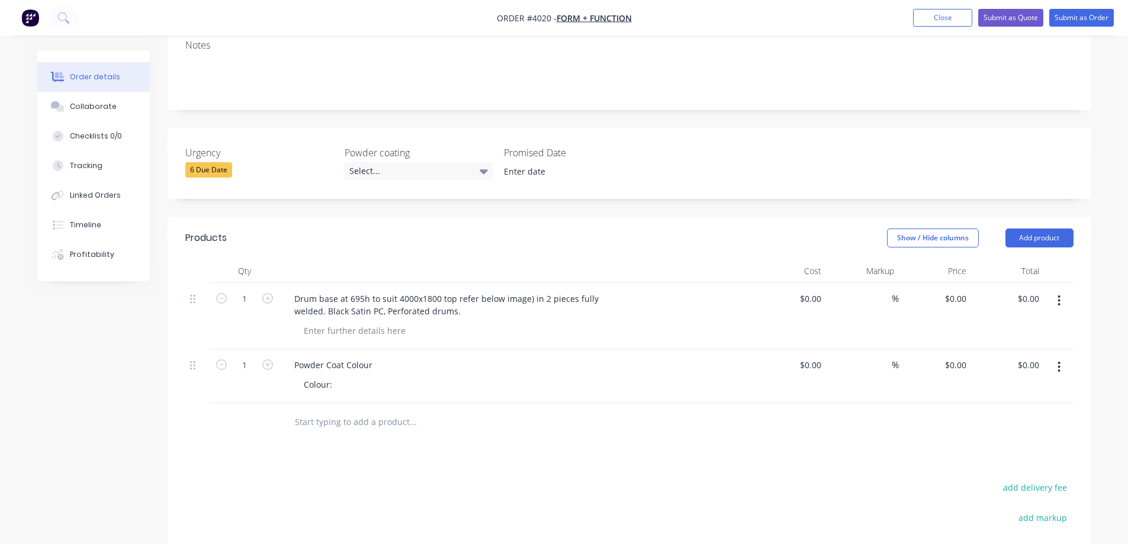
click at [349, 376] on div "Colour:" at bounding box center [521, 384] width 455 height 17
click at [342, 376] on div "Colour:" at bounding box center [521, 384] width 455 height 17
click at [333, 376] on div "Colour:" at bounding box center [317, 384] width 47 height 17
click at [382, 376] on div "Colour: Black Satin PC" at bounding box center [346, 384] width 105 height 17
click at [478, 410] on input "text" at bounding box center [412, 422] width 237 height 24
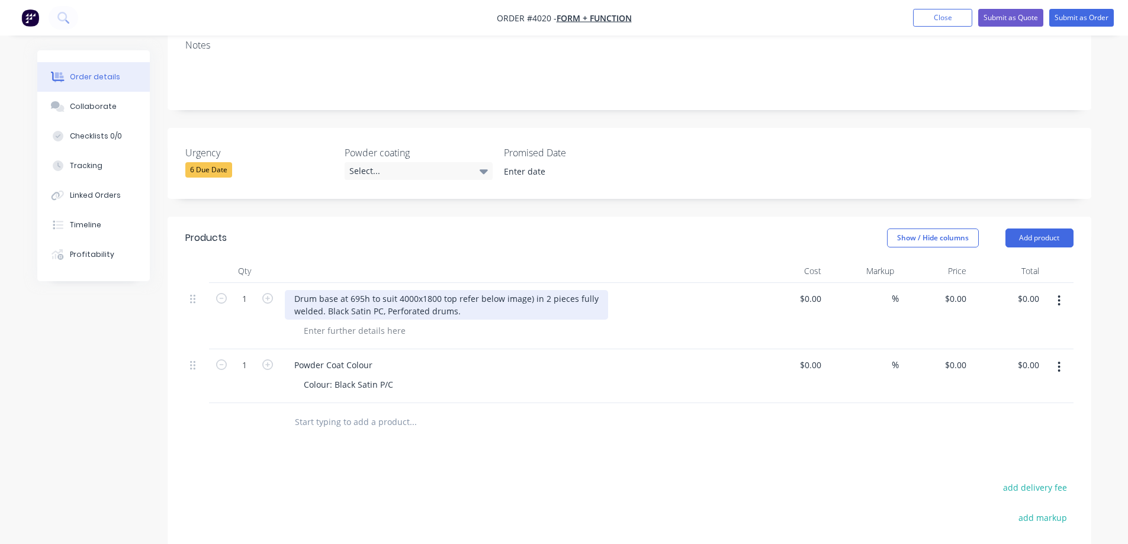
click at [384, 296] on div "Drum base at 695h to suit 4000x1800 top refer below image) in 2 pieces fully we…" at bounding box center [446, 305] width 323 height 30
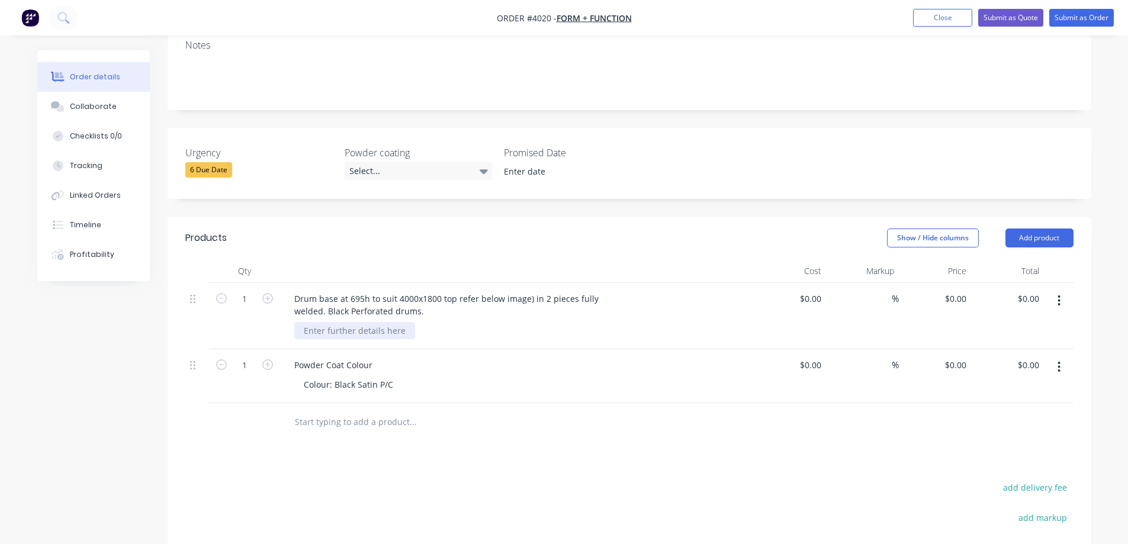
click at [313, 322] on div at bounding box center [354, 330] width 121 height 17
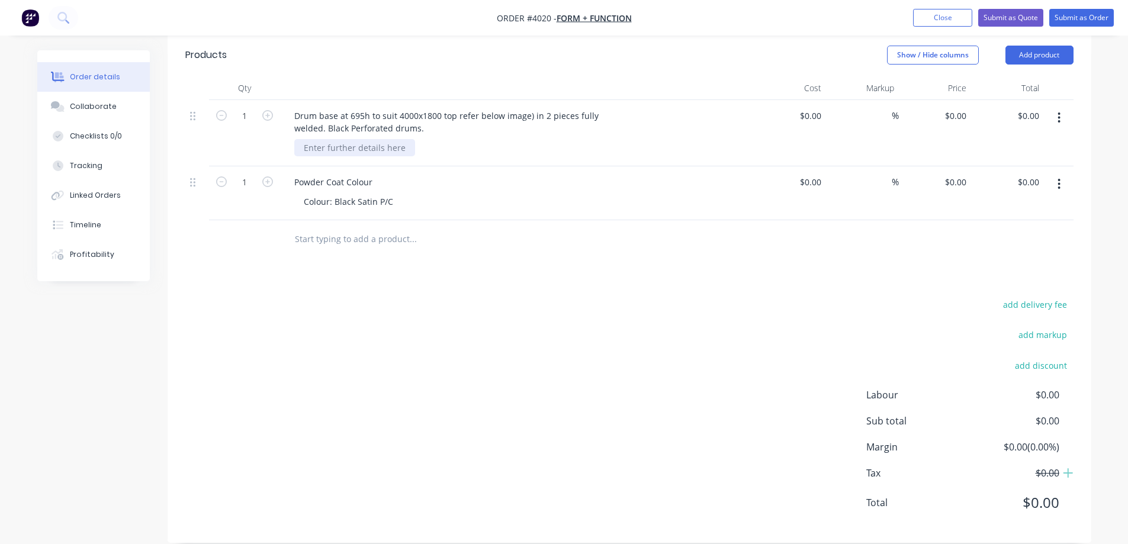
click at [335, 139] on div at bounding box center [354, 147] width 121 height 17
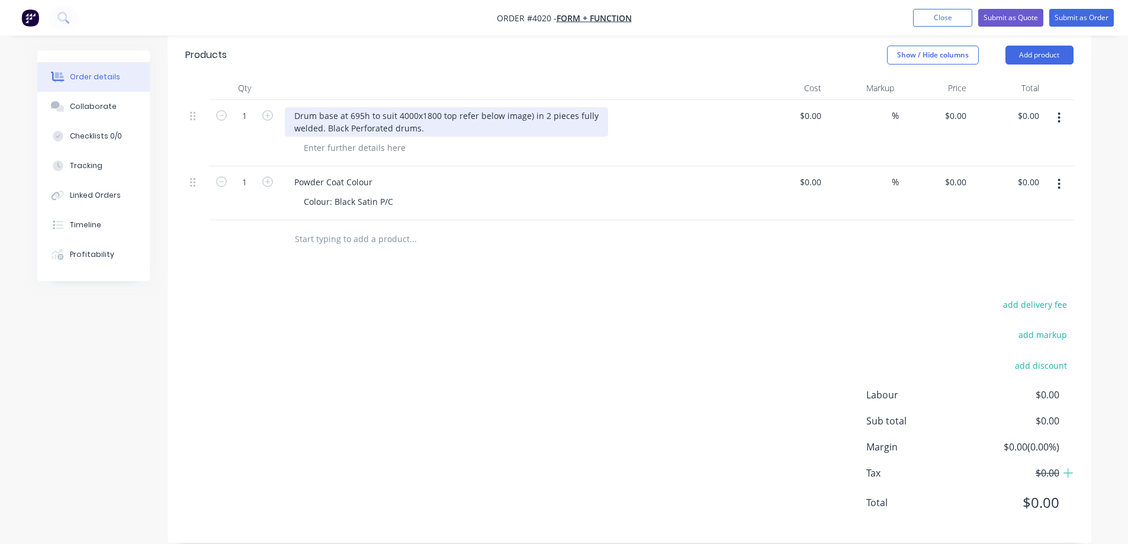
click at [346, 113] on div "Drum base at 695h to suit 4000x1800 top refer below image) in 2 pieces fully we…" at bounding box center [446, 122] width 323 height 30
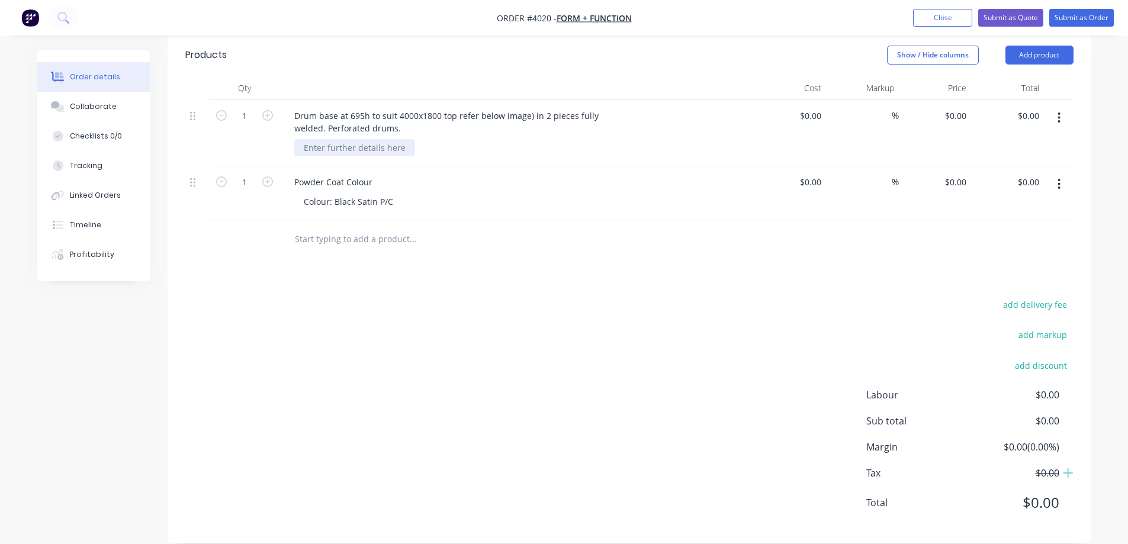
click at [359, 139] on div at bounding box center [354, 147] width 121 height 17
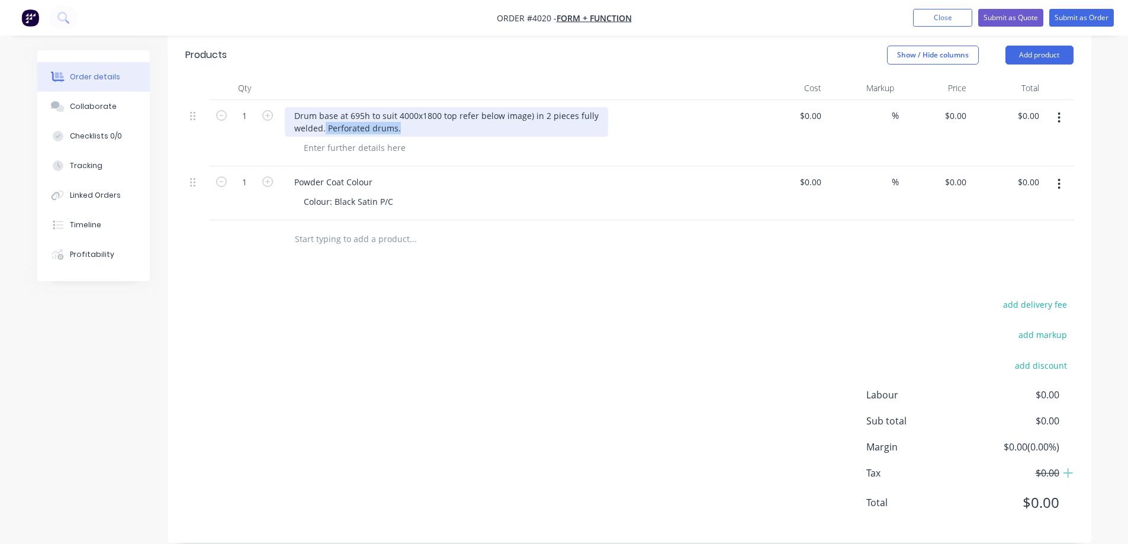
drag, startPoint x: 397, startPoint y: 115, endPoint x: 325, endPoint y: 114, distance: 72.3
click at [325, 114] on div "Drum base at 695h to suit 4000x1800 top refer below image) in 2 pieces fully we…" at bounding box center [446, 122] width 323 height 30
copy div "Perforated drums."
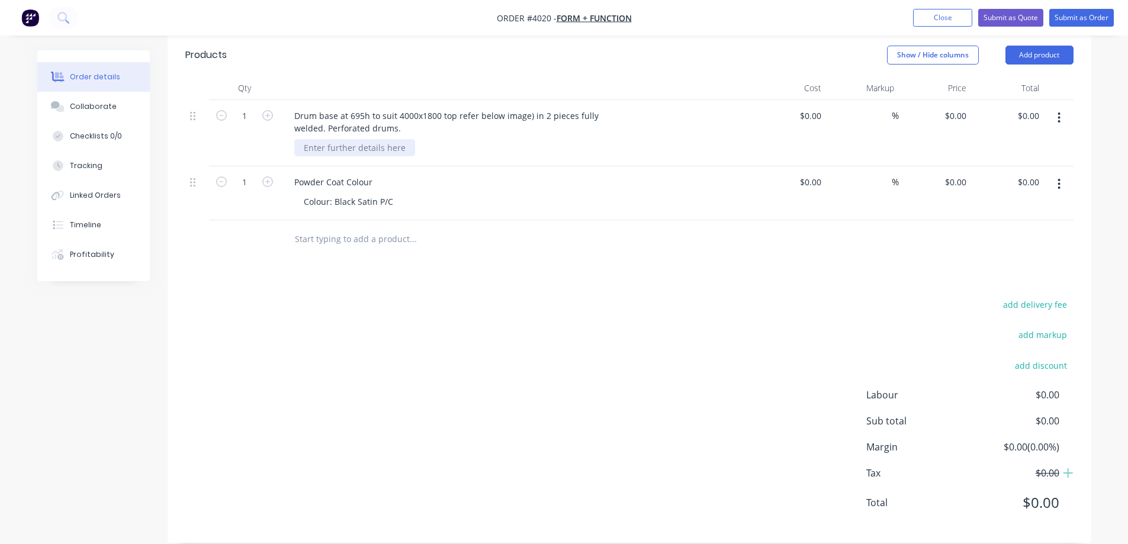
click at [329, 139] on div at bounding box center [354, 147] width 121 height 17
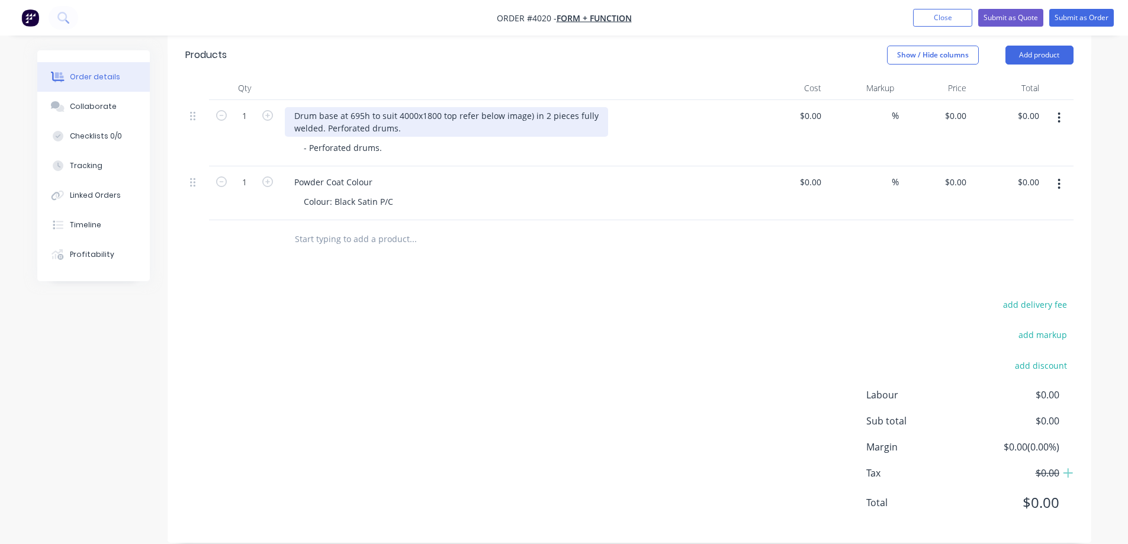
click at [403, 114] on div "Drum base at 695h to suit 4000x1800 top refer below image) in 2 pieces fully we…" at bounding box center [446, 122] width 323 height 30
click at [455, 107] on div "Drum base at 695h to suit 4000x1800 top refer below image) in 2 pieces fully we…" at bounding box center [446, 122] width 323 height 30
click at [456, 107] on div "Drum base at 695h to suit 4000x1800 top refer below image) in 2 pieces fully we…" at bounding box center [446, 122] width 323 height 30
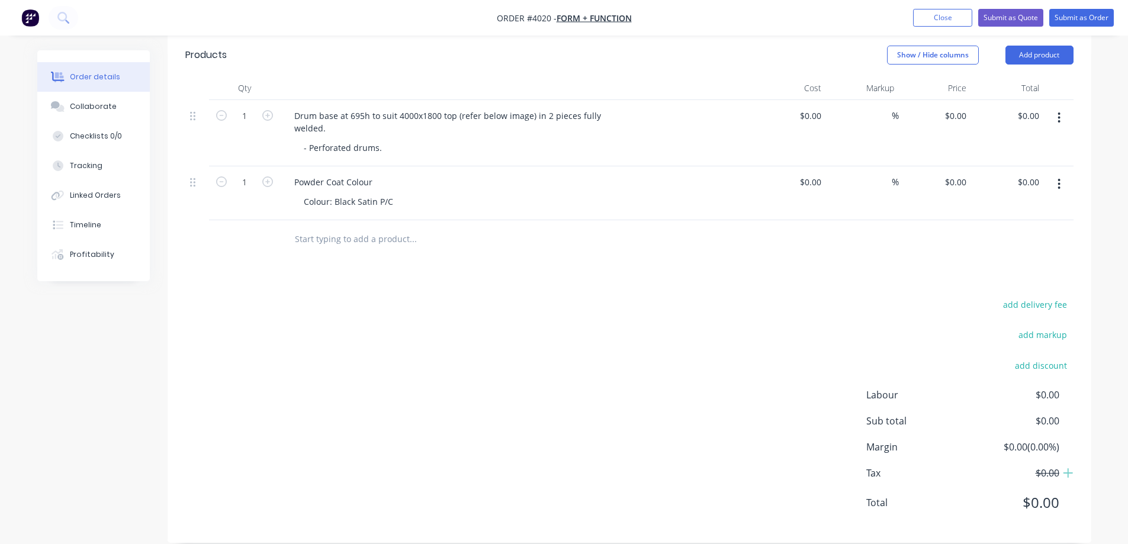
click at [492, 174] on div "Powder Coat Colour" at bounding box center [517, 182] width 464 height 17
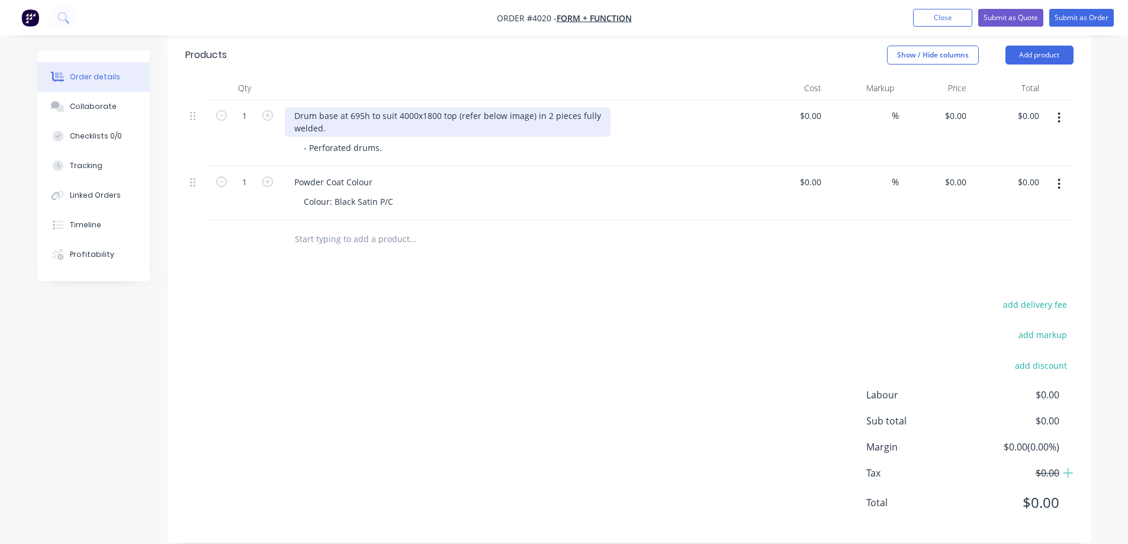
drag, startPoint x: 294, startPoint y: 110, endPoint x: 315, endPoint y: 114, distance: 21.1
click at [294, 111] on div "Drum base at 695h to suit 4000x1800 top (refer below image) in 2 pieces fully w…" at bounding box center [448, 122] width 326 height 30
drag, startPoint x: 329, startPoint y: 115, endPoint x: 543, endPoint y: 99, distance: 214.4
click at [543, 107] on div "Drum base at 695h to suit 4000x1800 top (refer below image) in 2 pieces fully -…" at bounding box center [448, 122] width 326 height 30
copy div "2 pieces fully -welded."
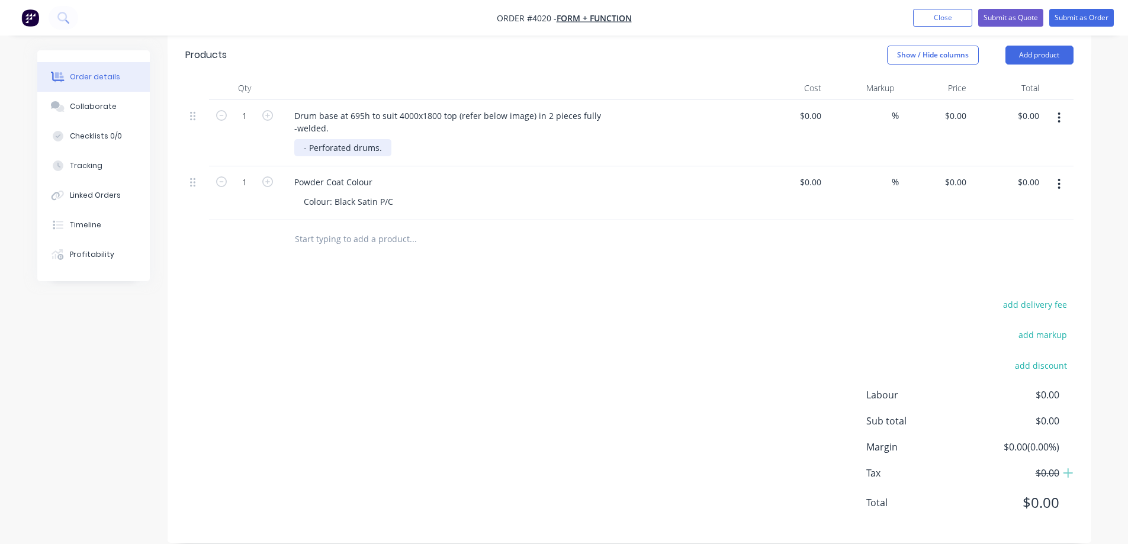
click at [304, 139] on div "- Perforated drums." at bounding box center [342, 147] width 97 height 17
click at [301, 139] on div "- Perforated drums." at bounding box center [342, 147] width 97 height 17
click at [302, 139] on div "- Perforated drums." at bounding box center [342, 147] width 97 height 17
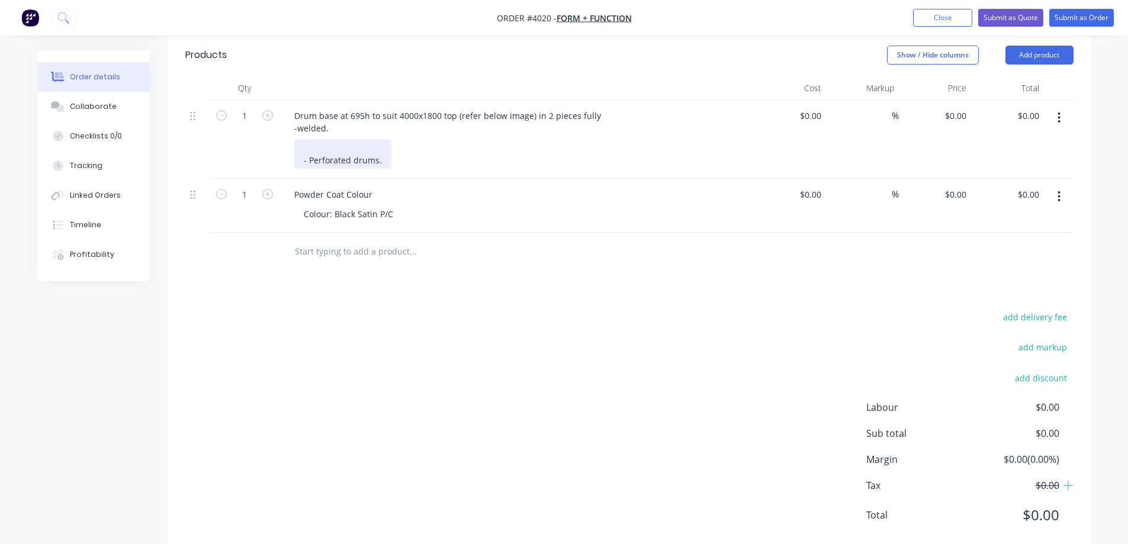
click at [308, 139] on div "- Perforated drums." at bounding box center [342, 154] width 97 height 30
click at [303, 139] on div "2 pieces fully -welded. - Perforated drums." at bounding box center [359, 154] width 131 height 30
drag, startPoint x: 337, startPoint y: 145, endPoint x: 322, endPoint y: 143, distance: 14.9
click at [322, 143] on div "-2 pieces fully -welded. - Perforated drums." at bounding box center [359, 154] width 131 height 30
click at [365, 139] on div "-2 pieces fully -welded. - Perforated drums." at bounding box center [359, 154] width 131 height 30
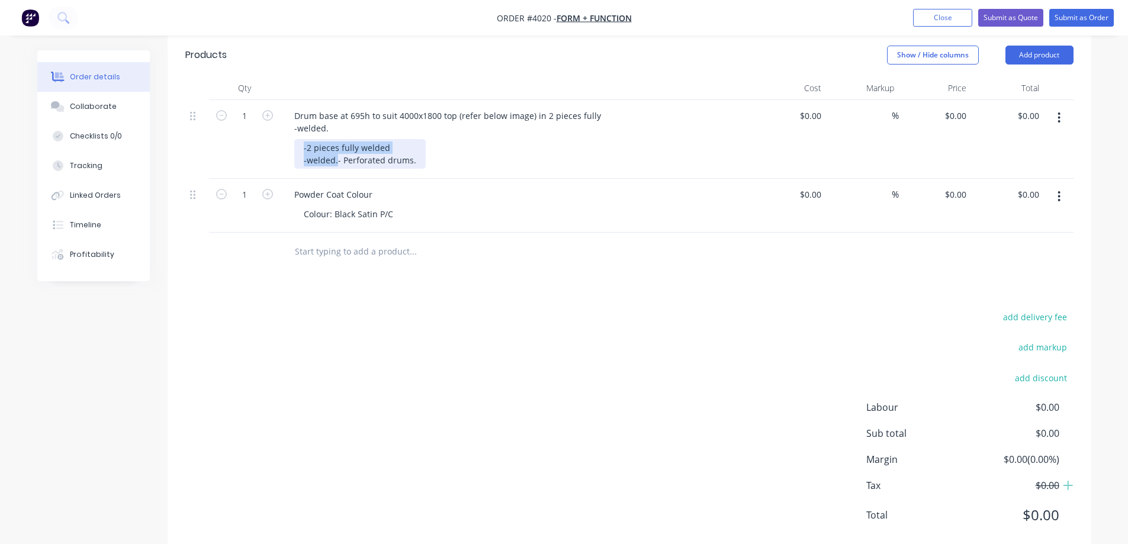
drag, startPoint x: 352, startPoint y: 143, endPoint x: 228, endPoint y: 130, distance: 125.1
click at [228, 130] on div "1 Drum base at 695h to suit 4000x1800 top (refer below image) in 2 pieces fully…" at bounding box center [629, 139] width 888 height 79
click at [345, 143] on div "-2 pieces fully welded -welded. - Perforated drums." at bounding box center [359, 154] width 131 height 30
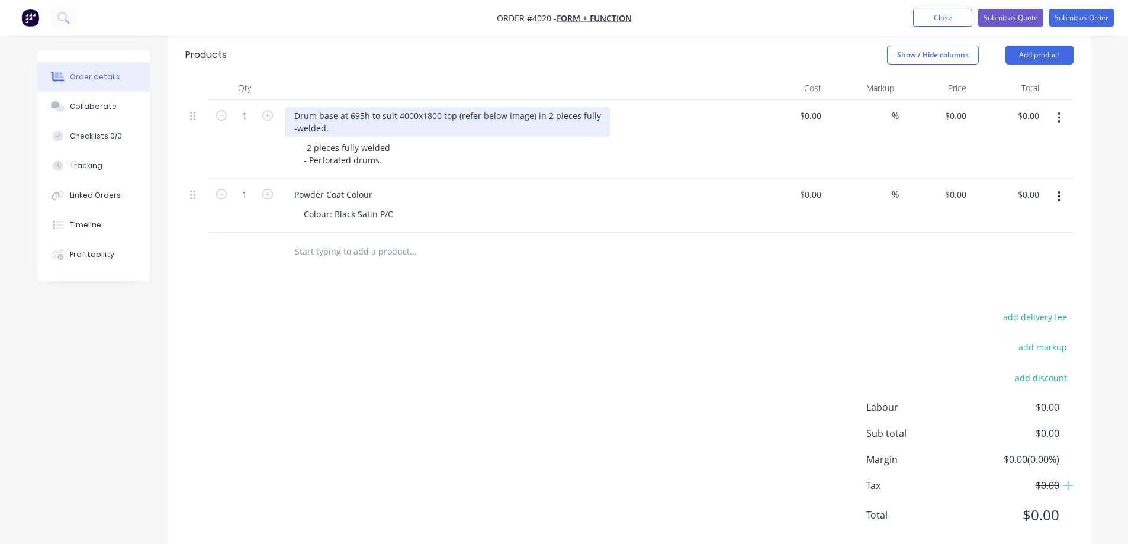
click at [337, 116] on div "Drum base at 695h to suit 4000x1800 top (refer below image) in 2 pieces fully -…" at bounding box center [448, 122] width 326 height 30
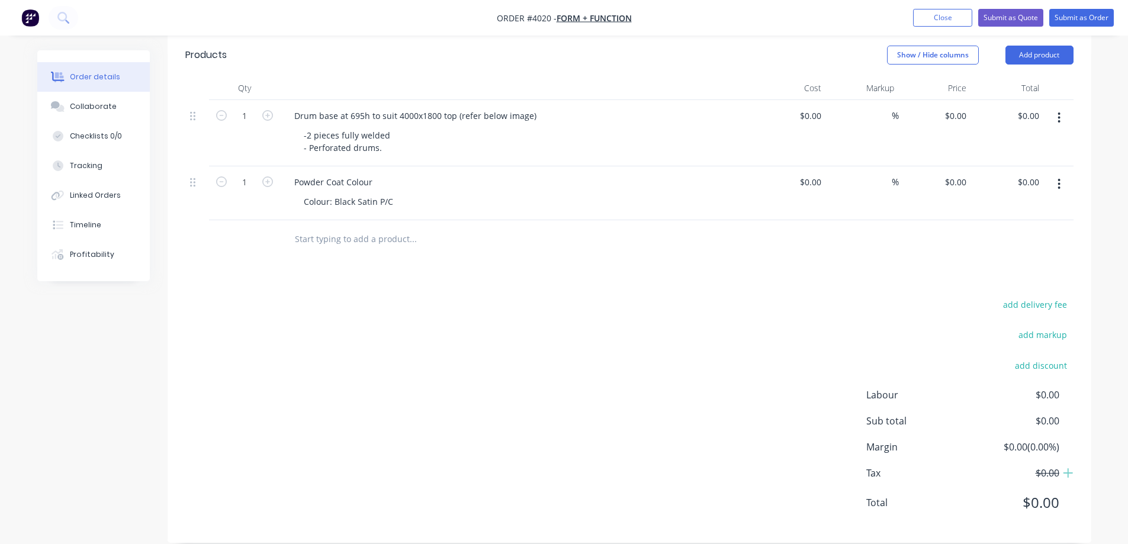
click at [520, 193] on div "Colour: Black Satin P/C" at bounding box center [521, 201] width 455 height 17
click at [455, 107] on div "Drum base at 695h to suit 4000x1800 top (refer below image)" at bounding box center [415, 115] width 261 height 17
click at [400, 127] on div "-2 pieces fully welded - Perforated drums." at bounding box center [521, 142] width 455 height 30
click at [393, 127] on div "-2 pieces fully welded - Perforated drums." at bounding box center [346, 142] width 105 height 30
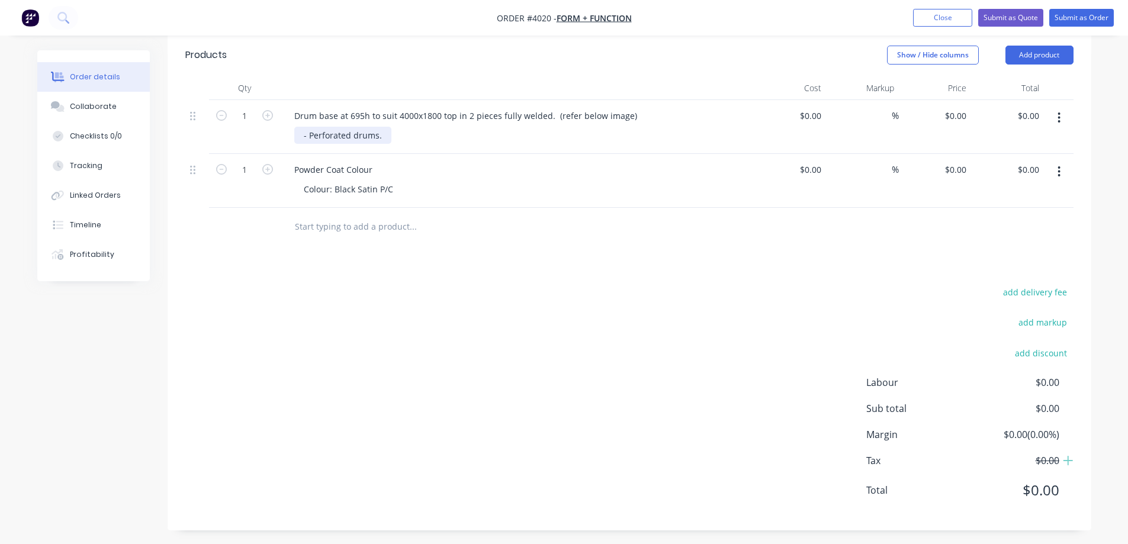
click at [297, 127] on div "- Perforated drums." at bounding box center [342, 135] width 97 height 17
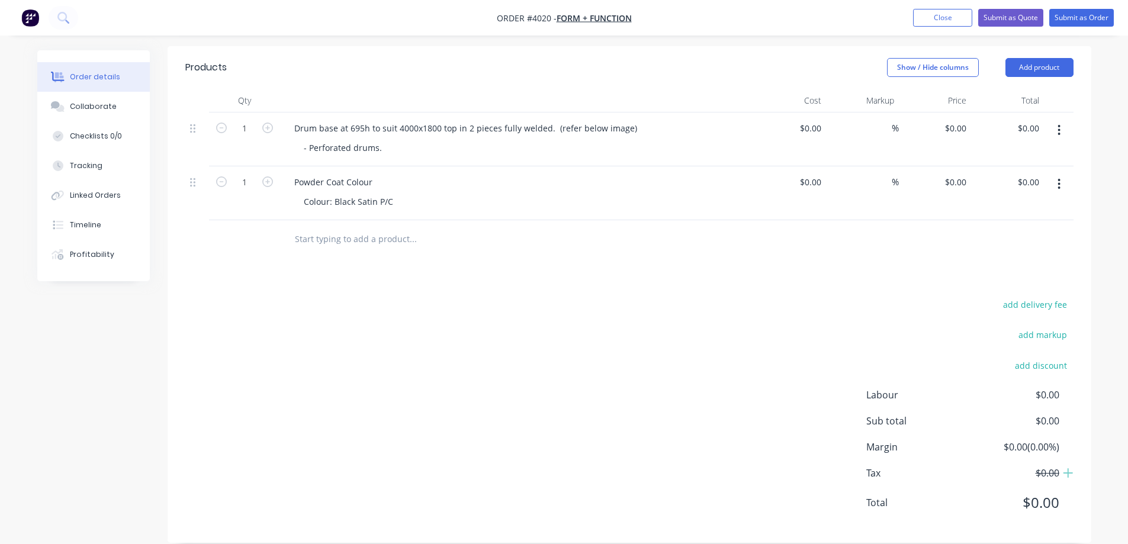
click at [524, 193] on div "Colour: Black Satin P/C" at bounding box center [521, 201] width 455 height 17
click at [576, 243] on div "Products Show / Hide columns Add product Qty Cost Markup Price Total 1 Drum bas…" at bounding box center [630, 294] width 924 height 497
click at [1061, 124] on icon "button" at bounding box center [1059, 130] width 3 height 13
click at [1017, 176] on div "Duplicate" at bounding box center [1017, 184] width 91 height 17
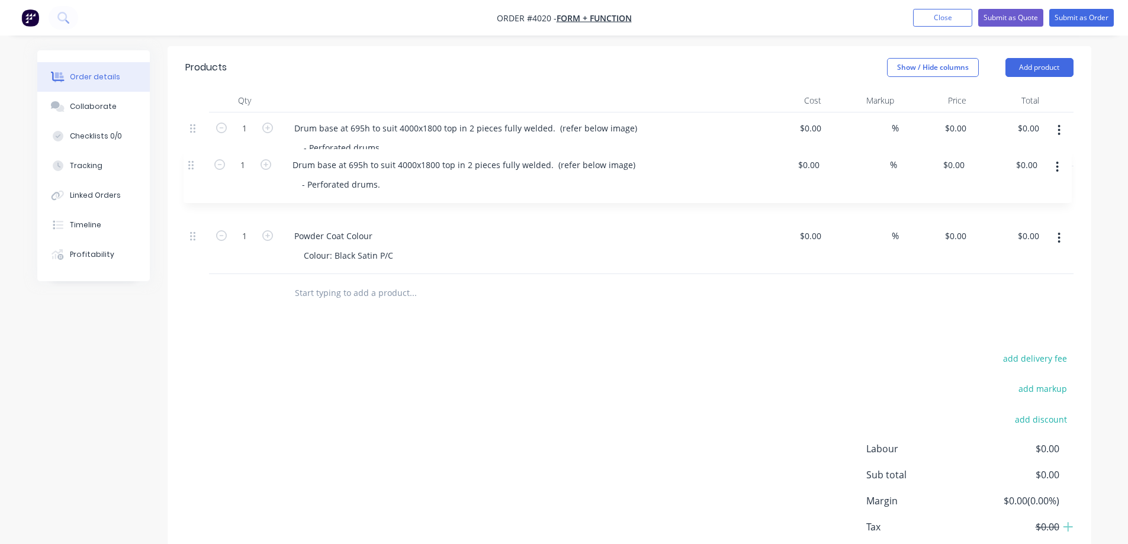
drag, startPoint x: 195, startPoint y: 223, endPoint x: 192, endPoint y: 164, distance: 58.7
click at [192, 164] on div "1 Drum base at 695h to suit 4000x1800 top in 2 pieces fully welded. (refer belo…" at bounding box center [629, 194] width 888 height 162
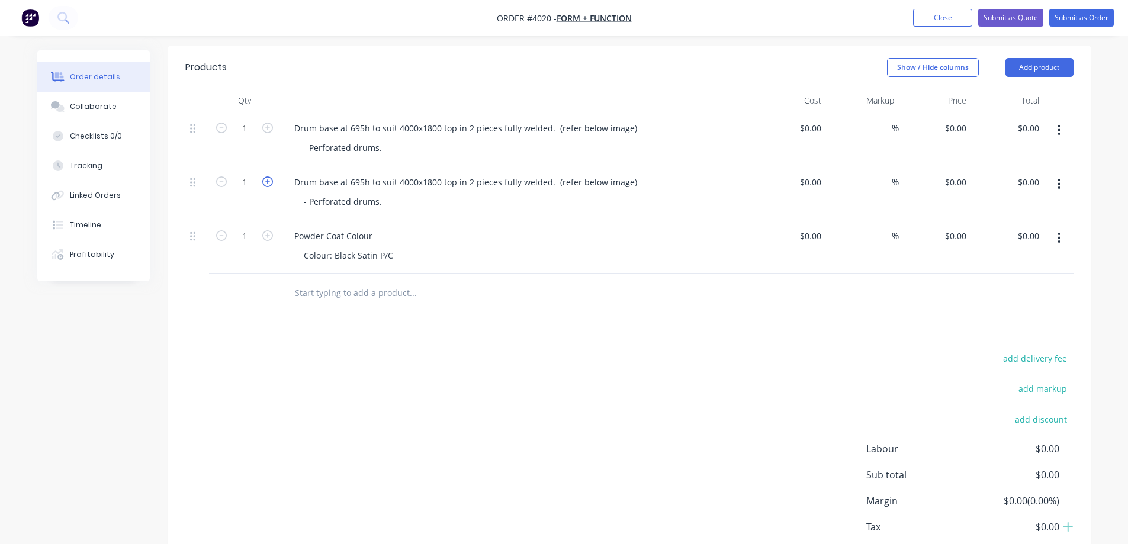
click at [265, 176] on icon "button" at bounding box center [267, 181] width 11 height 11
type input "2"
drag, startPoint x: 632, startPoint y: 165, endPoint x: 281, endPoint y: 166, distance: 351.2
click at [281, 166] on div "Drum base at 695h to suit 4000x1800 top in 2 pieces fully welded. (refer below …" at bounding box center [517, 193] width 474 height 54
paste div
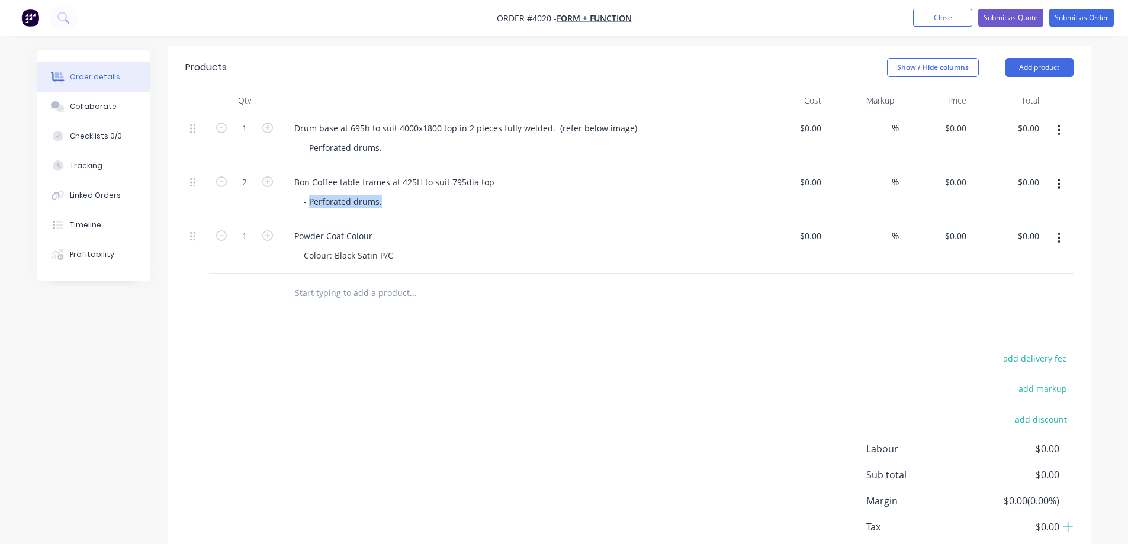
drag, startPoint x: 403, startPoint y: 187, endPoint x: 262, endPoint y: 181, distance: 141.1
click at [262, 181] on div "2 Bon Coffee table frames at 425H to suit 795dia top - Perforated drums. $0.00 …" at bounding box center [629, 193] width 888 height 54
click at [343, 193] on div "- Perforated drums." at bounding box center [342, 201] width 97 height 17
click at [380, 193] on div "- Perforated drums." at bounding box center [342, 201] width 97 height 17
click at [479, 227] on div "Powder Coat Colour" at bounding box center [517, 235] width 464 height 17
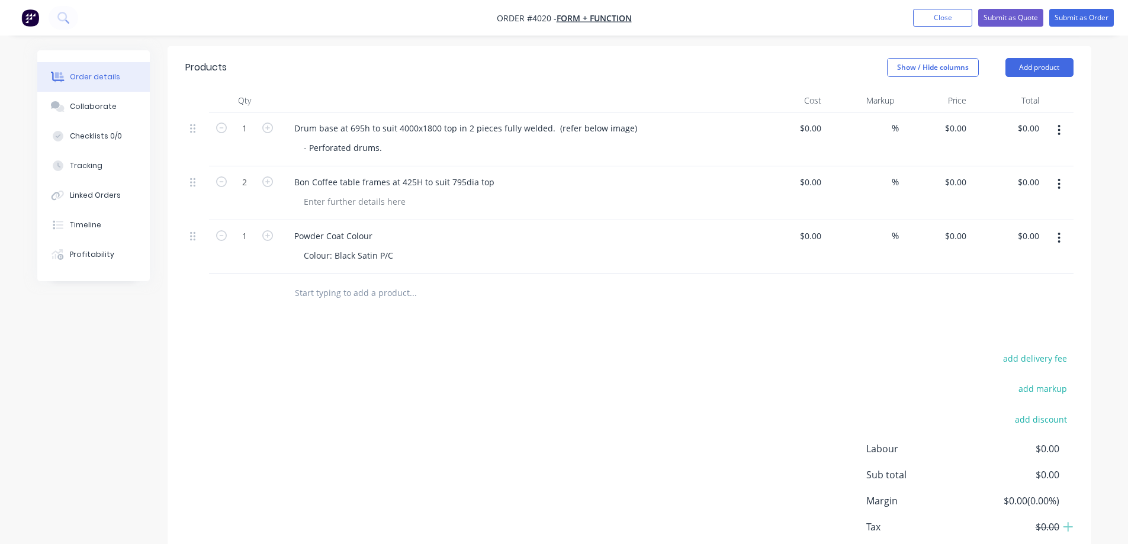
click at [1061, 174] on button "button" at bounding box center [1059, 184] width 28 height 21
click at [1009, 230] on div "Duplicate" at bounding box center [1017, 238] width 91 height 17
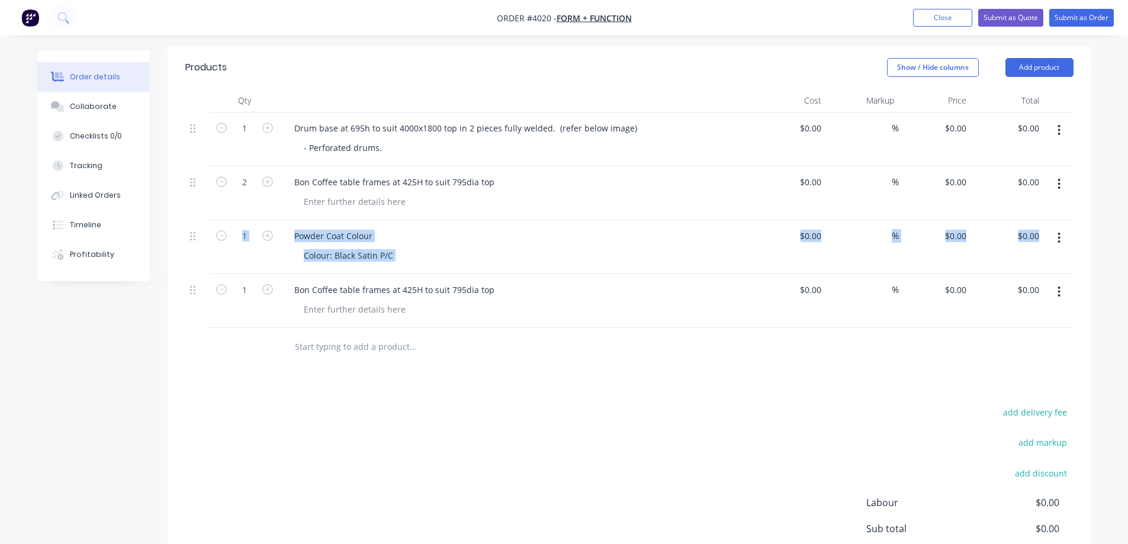
drag, startPoint x: 188, startPoint y: 277, endPoint x: 193, endPoint y: 209, distance: 68.3
click at [193, 209] on div "1 Drum base at 695h to suit 4000x1800 top in 2 pieces fully welded. (refer belo…" at bounding box center [629, 221] width 888 height 216
click at [219, 328] on div at bounding box center [244, 347] width 71 height 38
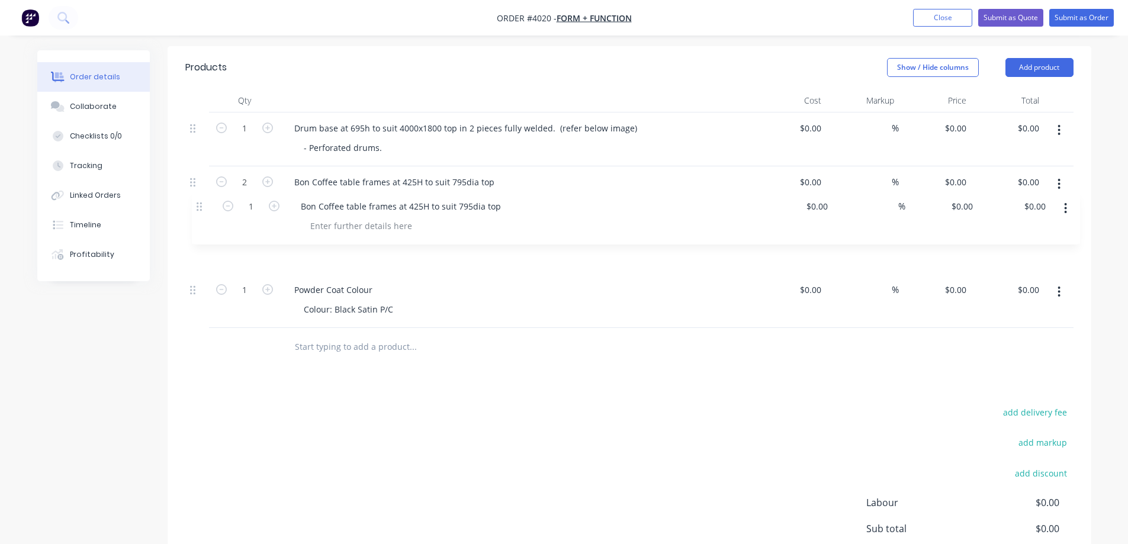
drag, startPoint x: 192, startPoint y: 276, endPoint x: 198, endPoint y: 206, distance: 70.8
click at [198, 206] on div "1 Drum base at 695h to suit 4000x1800 top in 2 pieces fully welded. (refer belo…" at bounding box center [629, 221] width 888 height 216
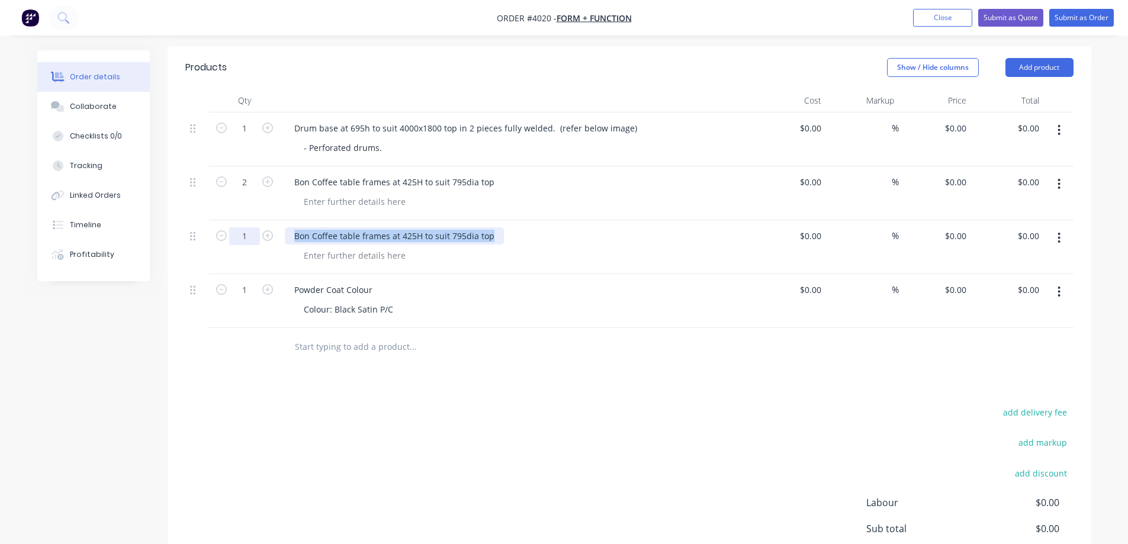
drag, startPoint x: 489, startPoint y: 220, endPoint x: 245, endPoint y: 214, distance: 244.7
click at [245, 220] on div "1 Bon Coffee table frames at 425H to suit 795dia top $0.00 $0.00 % $0.00 $0.00 …" at bounding box center [629, 247] width 888 height 54
paste div
click at [338, 247] on div at bounding box center [354, 255] width 121 height 17
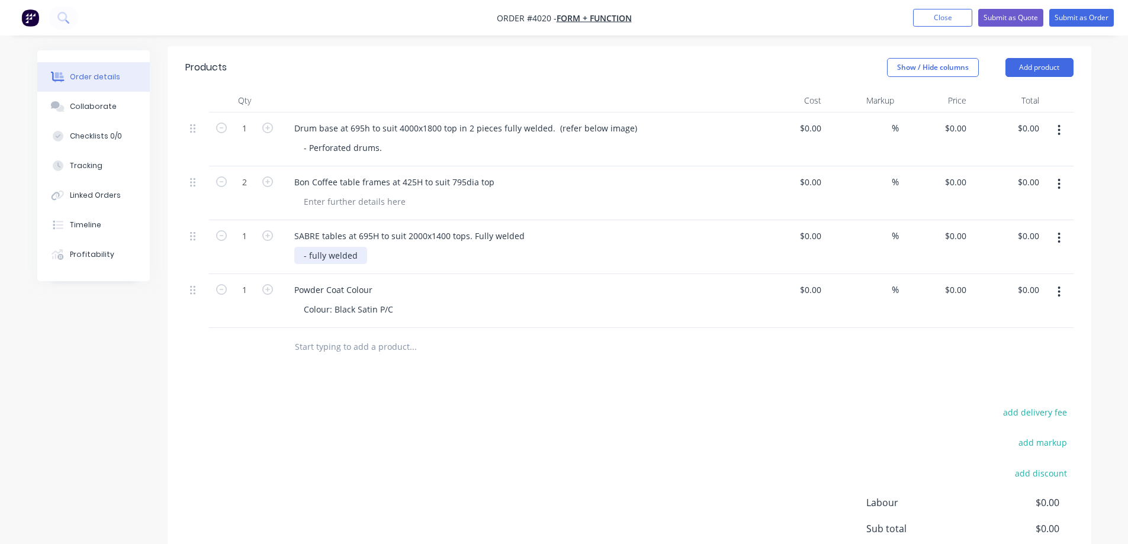
click at [312, 247] on div "- fully welded" at bounding box center [330, 255] width 73 height 17
click at [484, 281] on div "Powder Coat Colour" at bounding box center [517, 289] width 464 height 17
click at [525, 227] on div "SABRE tables at 695H to suit 2000x1400 tops. Fully welded" at bounding box center [409, 235] width 249 height 17
click at [493, 274] on div "Powder Coat Colour Colour: Black Satin P/C" at bounding box center [517, 301] width 474 height 54
drag, startPoint x: 345, startPoint y: 218, endPoint x: 365, endPoint y: 223, distance: 20.8
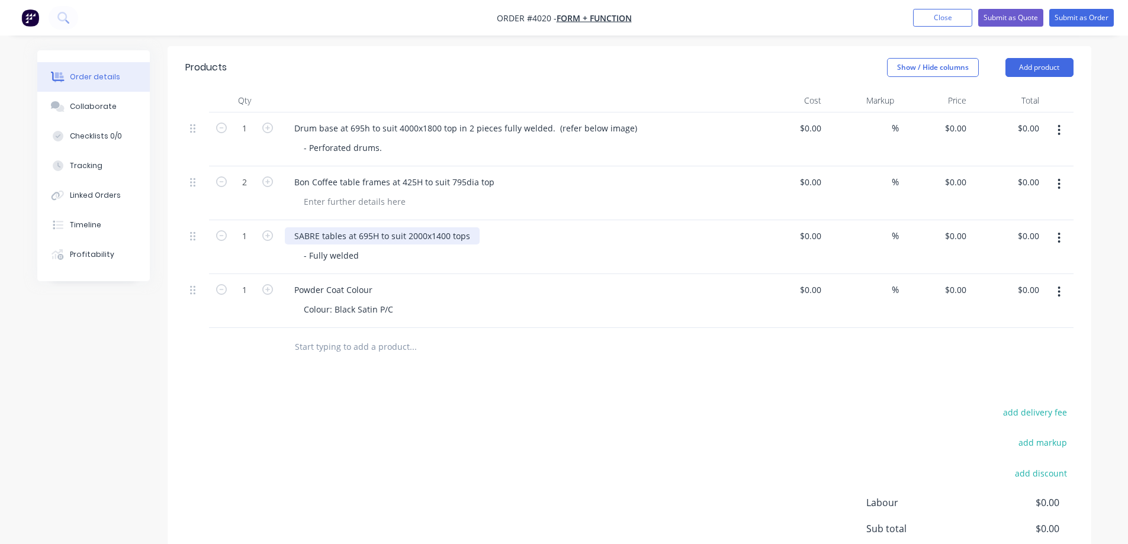
click at [345, 227] on div "SABRE tables at 695H to suit 2000x1400 tops" at bounding box center [382, 235] width 195 height 17
drag, startPoint x: 364, startPoint y: 240, endPoint x: 282, endPoint y: 236, distance: 82.4
click at [283, 236] on div "SABRE tables ( fully welded) at 695H to suit 2000x1400 tops - Fully welded" at bounding box center [517, 247] width 474 height 54
click at [333, 247] on div "- Fully welded" at bounding box center [331, 255] width 74 height 17
click at [357, 247] on div "- Fully welded" at bounding box center [331, 255] width 74 height 17
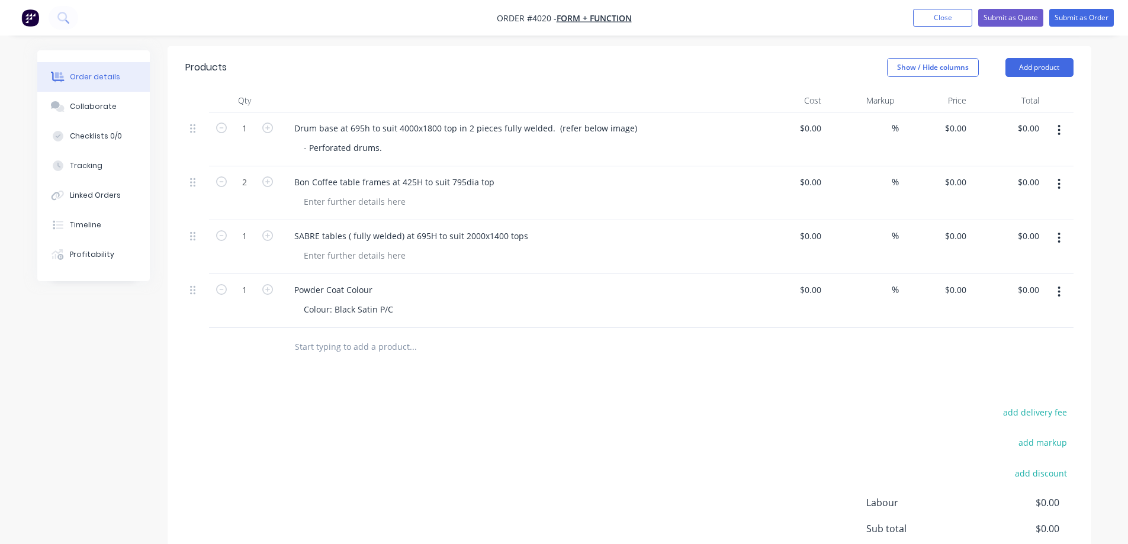
click at [440, 274] on div "Powder Coat Colour Colour: Black Satin P/C" at bounding box center [517, 301] width 474 height 54
click at [268, 230] on icon "button" at bounding box center [267, 235] width 11 height 11
type input "2"
click at [604, 281] on div "Powder Coat Colour" at bounding box center [517, 289] width 464 height 17
click at [531, 281] on div "Powder Coat Colour" at bounding box center [517, 289] width 464 height 17
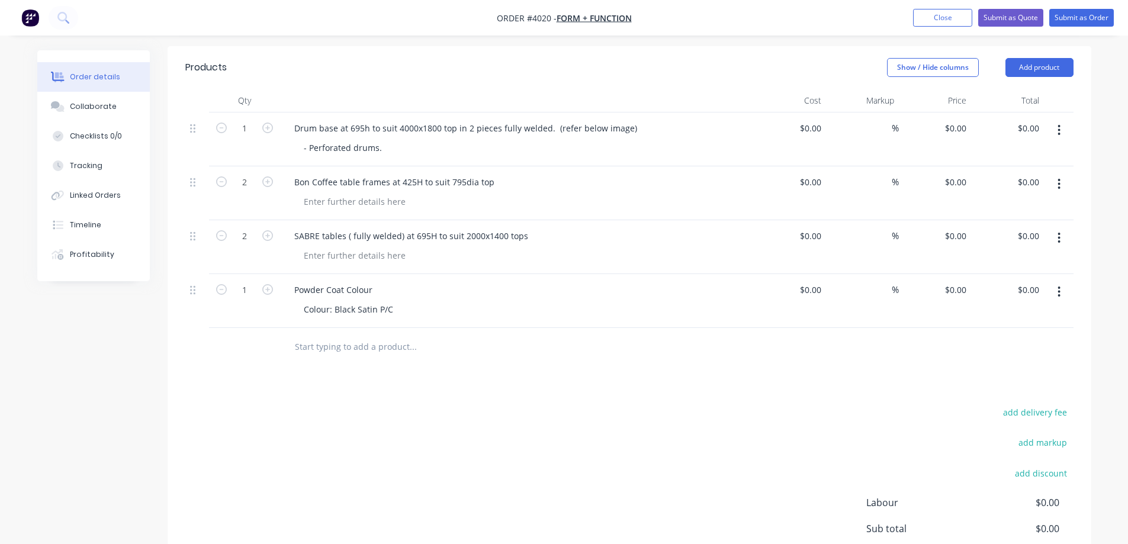
click at [1056, 227] on button "button" at bounding box center [1059, 237] width 28 height 21
click at [981, 284] on div "Duplicate" at bounding box center [1017, 292] width 91 height 17
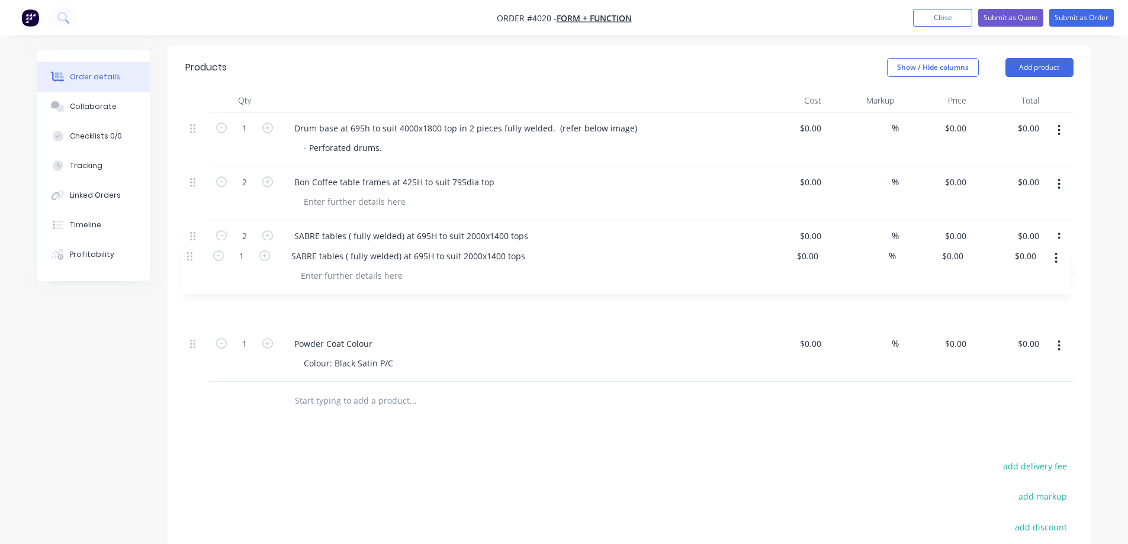
drag, startPoint x: 196, startPoint y: 333, endPoint x: 193, endPoint y: 258, distance: 75.3
click at [193, 258] on div "1 Drum base at 695h to suit 4000x1800 top in 2 pieces fully welded. (refer belo…" at bounding box center [629, 247] width 888 height 269
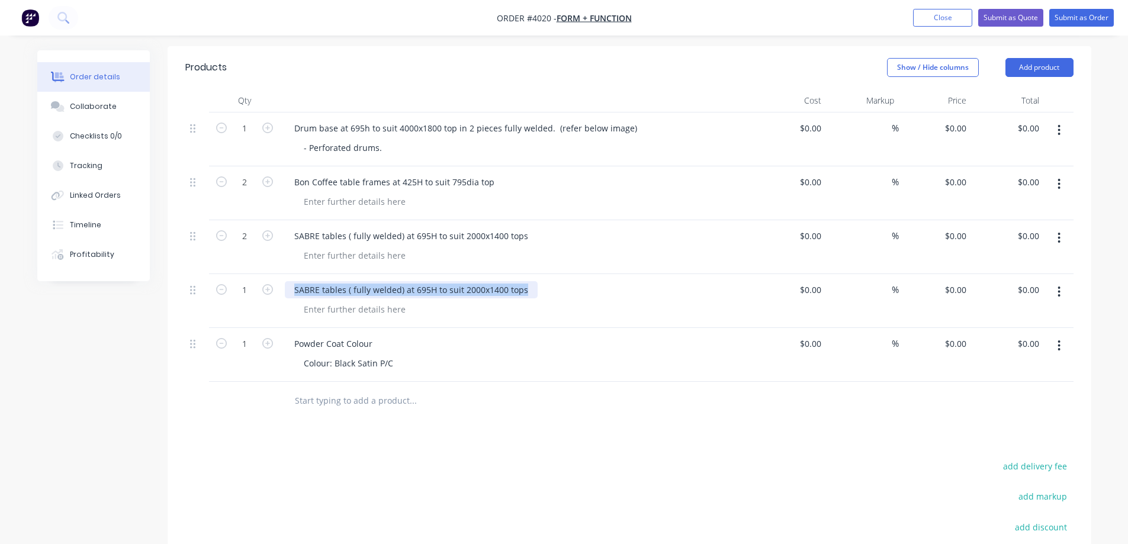
drag, startPoint x: 524, startPoint y: 274, endPoint x: 253, endPoint y: 259, distance: 271.0
click at [253, 274] on div "1 SABRE tables ( fully welded) at 695H to suit 2000x1400 tops $0.00 $0.00 % $0.…" at bounding box center [629, 301] width 888 height 54
paste div
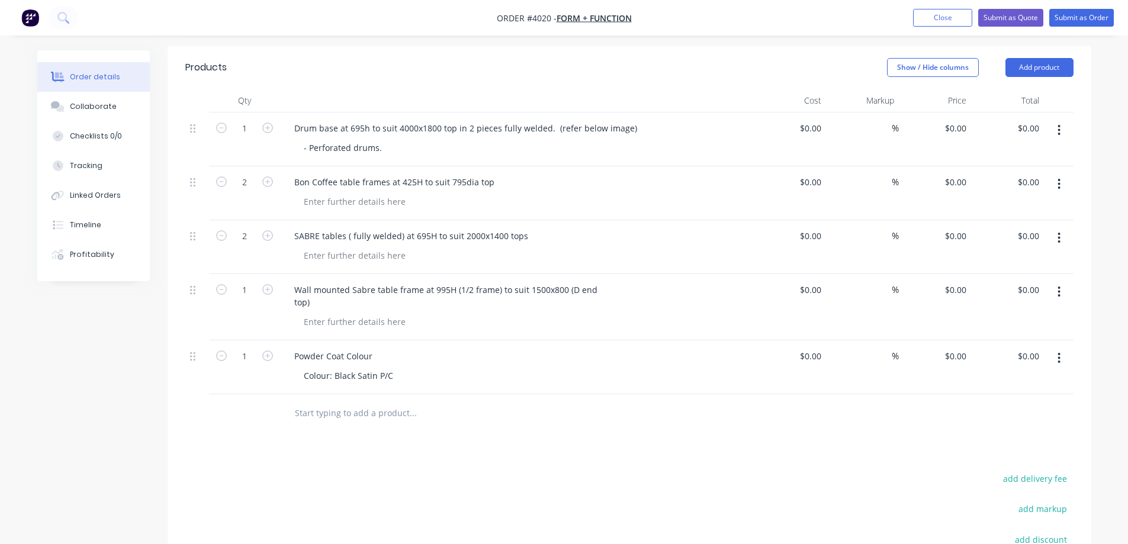
click at [605, 348] on div "Powder Coat Colour" at bounding box center [517, 356] width 464 height 17
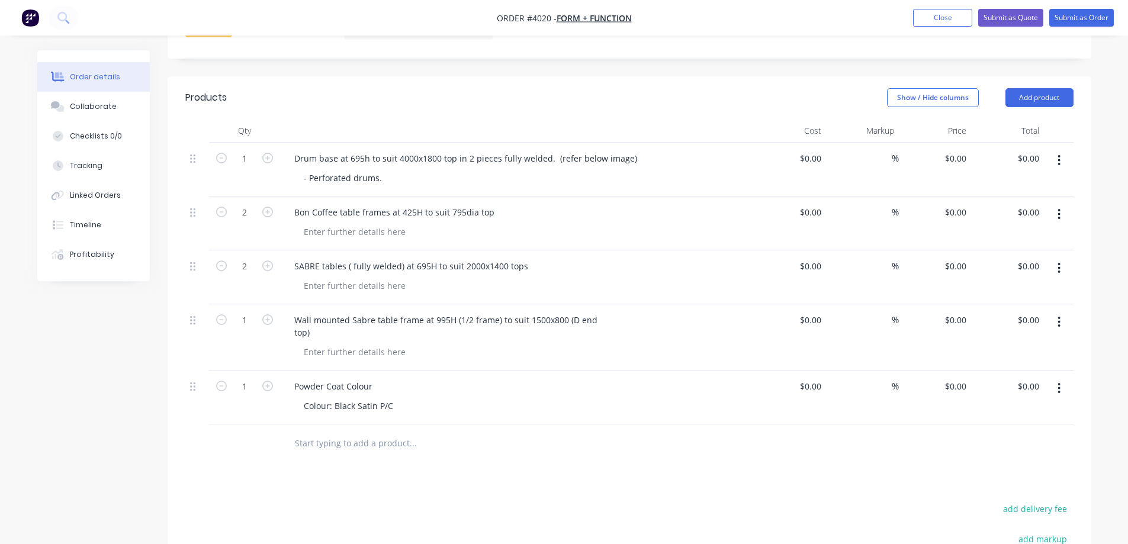
scroll to position [348, 0]
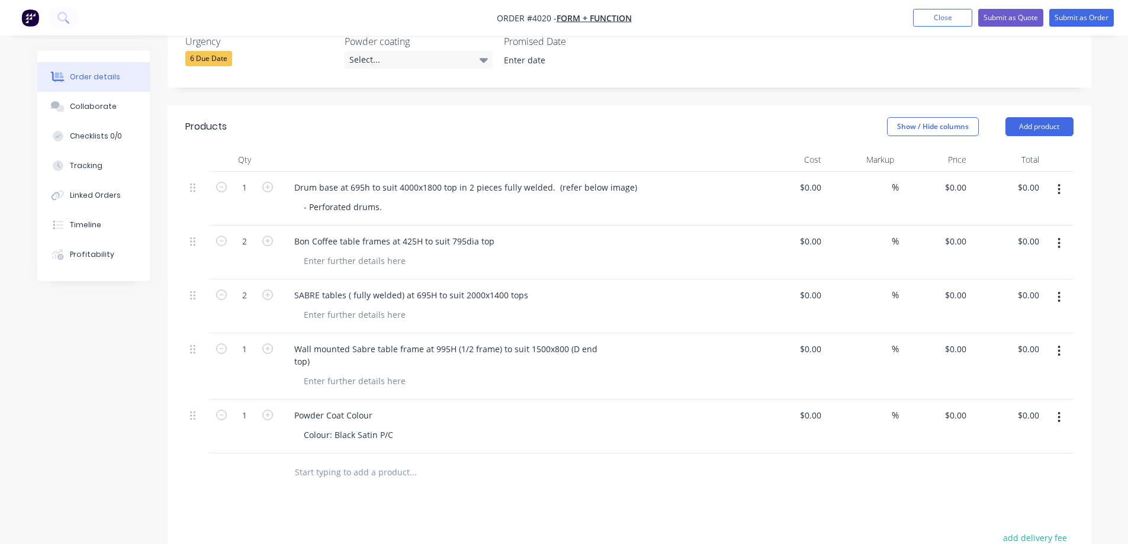
drag, startPoint x: 652, startPoint y: 473, endPoint x: 629, endPoint y: 447, distance: 34.4
click at [650, 472] on div at bounding box center [493, 473] width 426 height 38
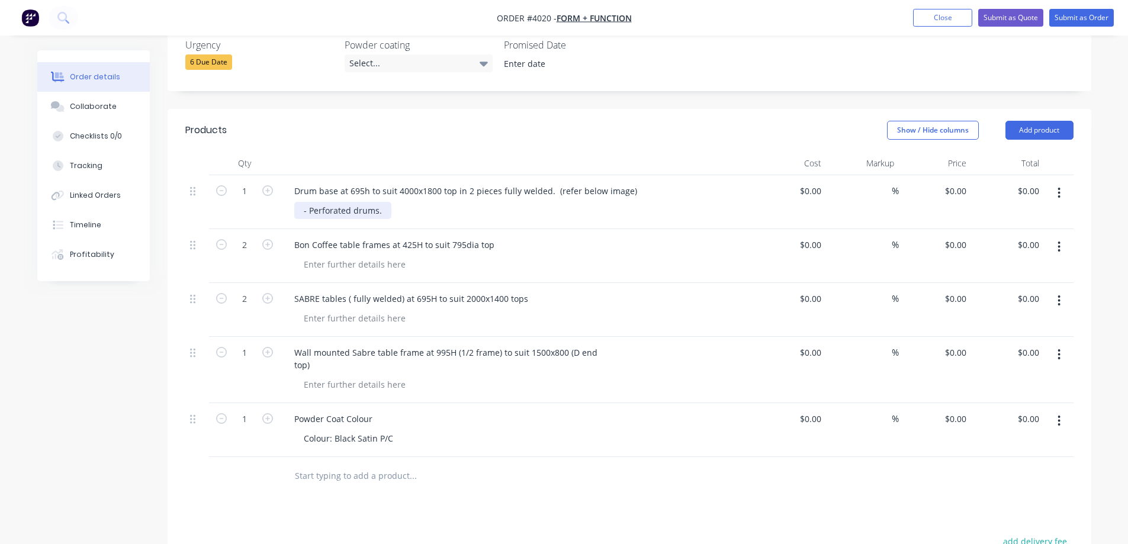
click at [386, 202] on div "- Perforated drums." at bounding box center [342, 210] width 97 height 17
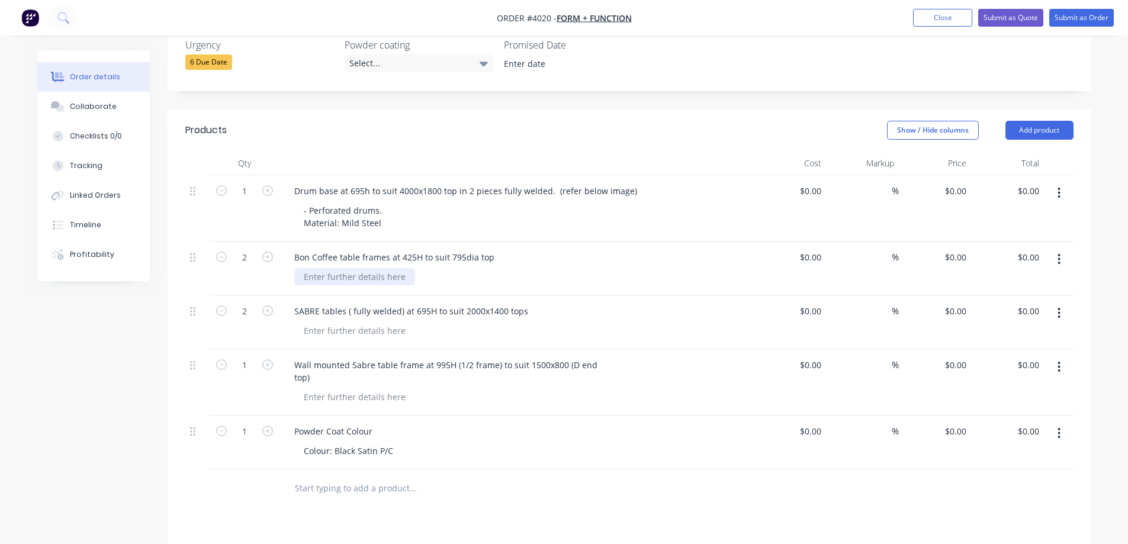
click at [354, 268] on div at bounding box center [354, 276] width 121 height 17
drag, startPoint x: 388, startPoint y: 262, endPoint x: 285, endPoint y: 253, distance: 103.4
click at [285, 253] on div "Bon Coffee table frames at 425H to suit 795dia top Material : Mild Steel" at bounding box center [517, 269] width 474 height 54
copy div "Material : Mild Steel"
click at [327, 322] on div at bounding box center [354, 330] width 121 height 17
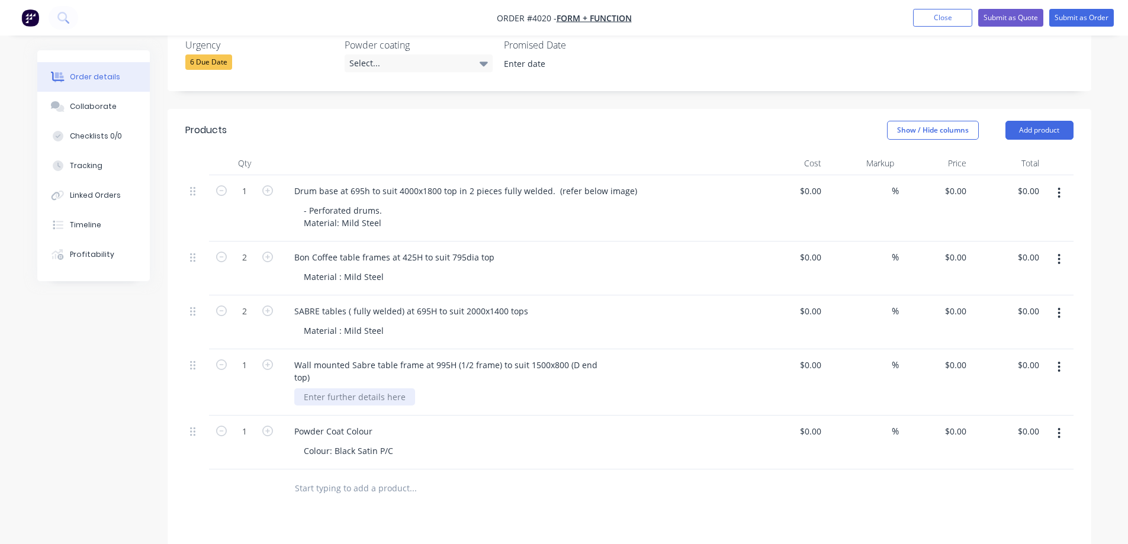
click at [320, 389] on div at bounding box center [354, 397] width 121 height 17
paste div
drag, startPoint x: 561, startPoint y: 429, endPoint x: 557, endPoint y: 421, distance: 9.3
click at [562, 442] on div "Colour: Black Satin P/C" at bounding box center [521, 450] width 455 height 17
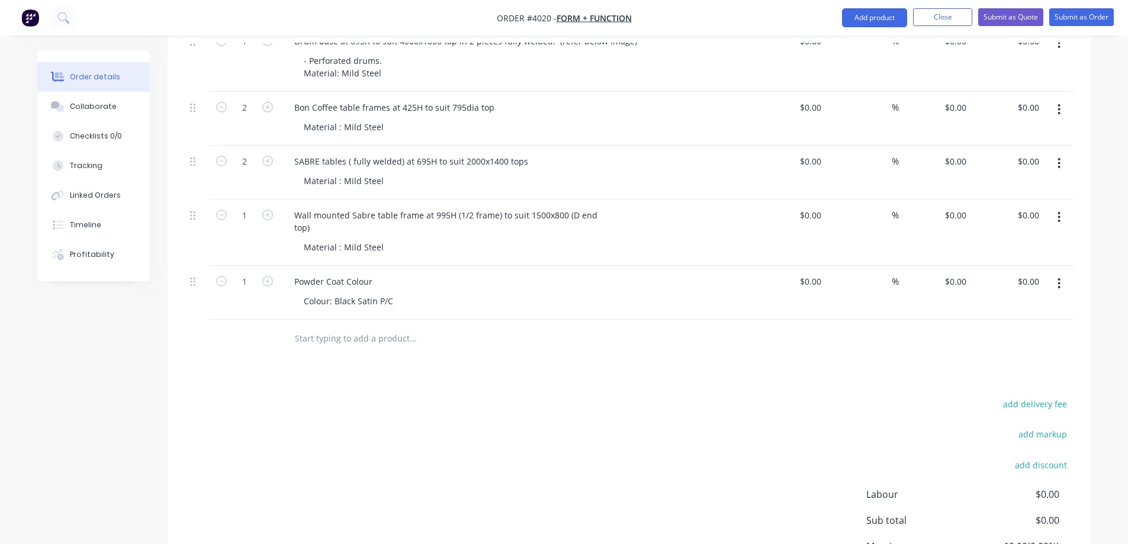
scroll to position [522, 0]
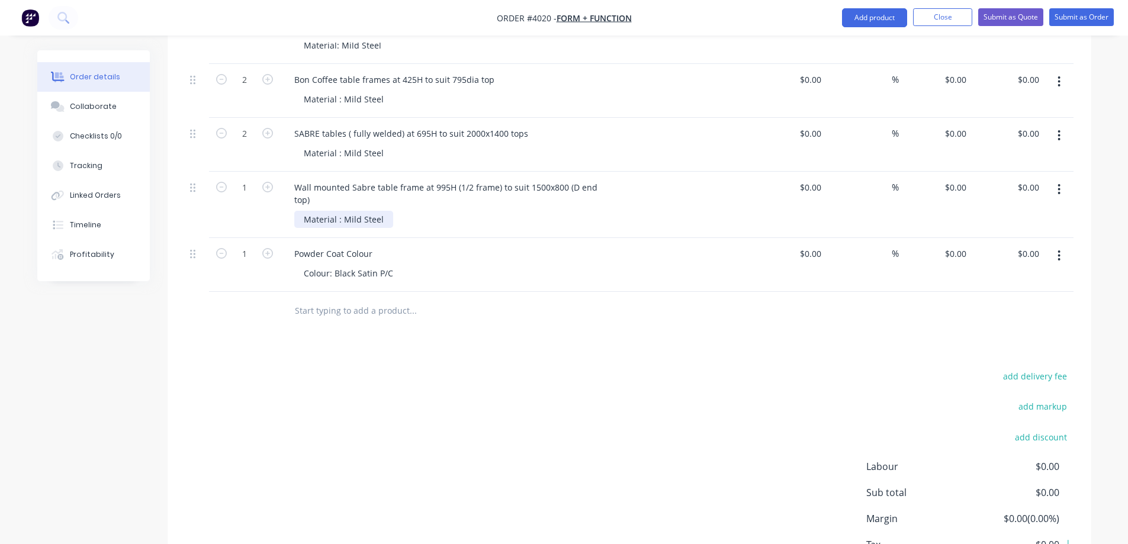
click at [303, 211] on div "Material : Mild Steel" at bounding box center [343, 219] width 99 height 17
drag, startPoint x: 753, startPoint y: 293, endPoint x: 714, endPoint y: 287, distance: 39.5
click at [749, 293] on div at bounding box center [629, 311] width 888 height 38
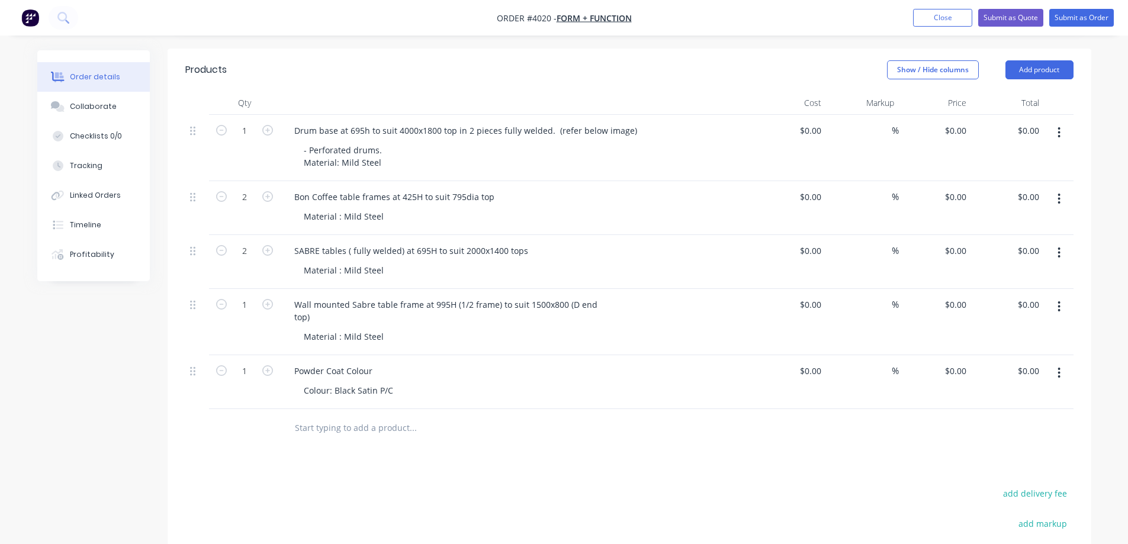
scroll to position [404, 0]
click at [1041, 62] on button "Add product" at bounding box center [1040, 71] width 68 height 19
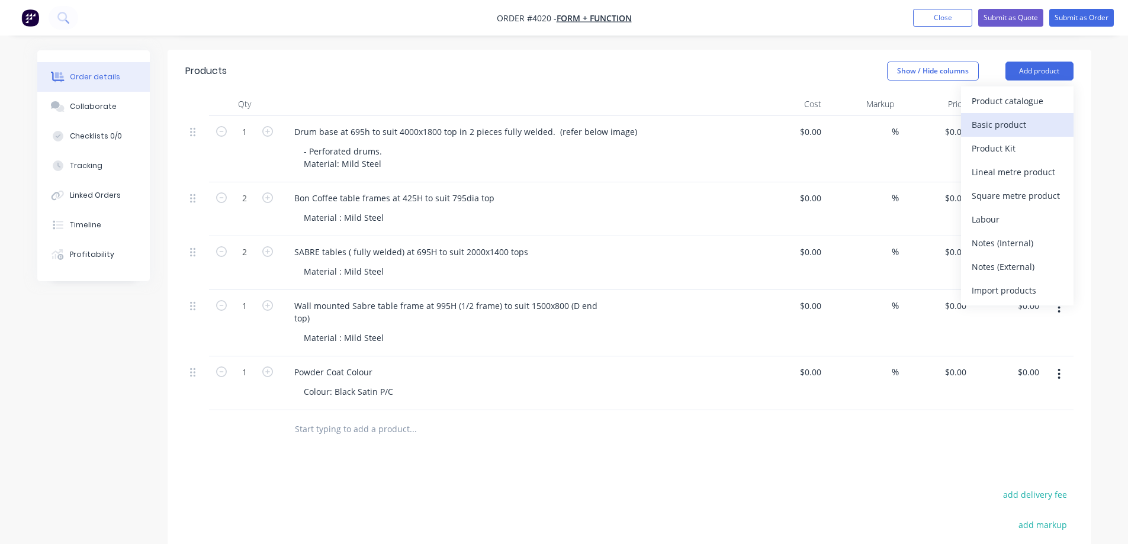
click at [1007, 116] on div "Basic product" at bounding box center [1017, 124] width 91 height 17
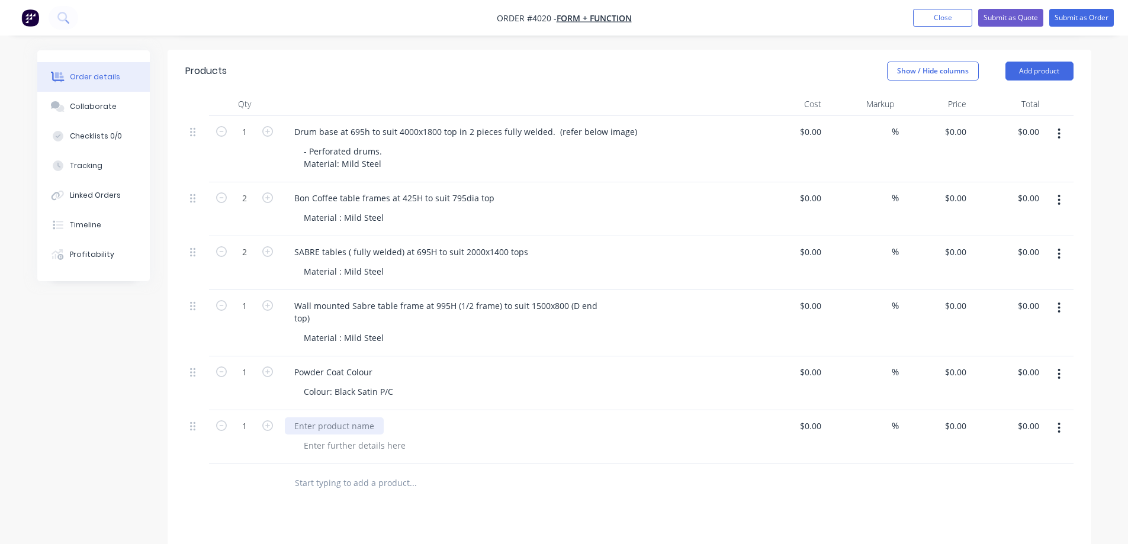
click at [308, 418] on div at bounding box center [334, 426] width 99 height 17
paste div
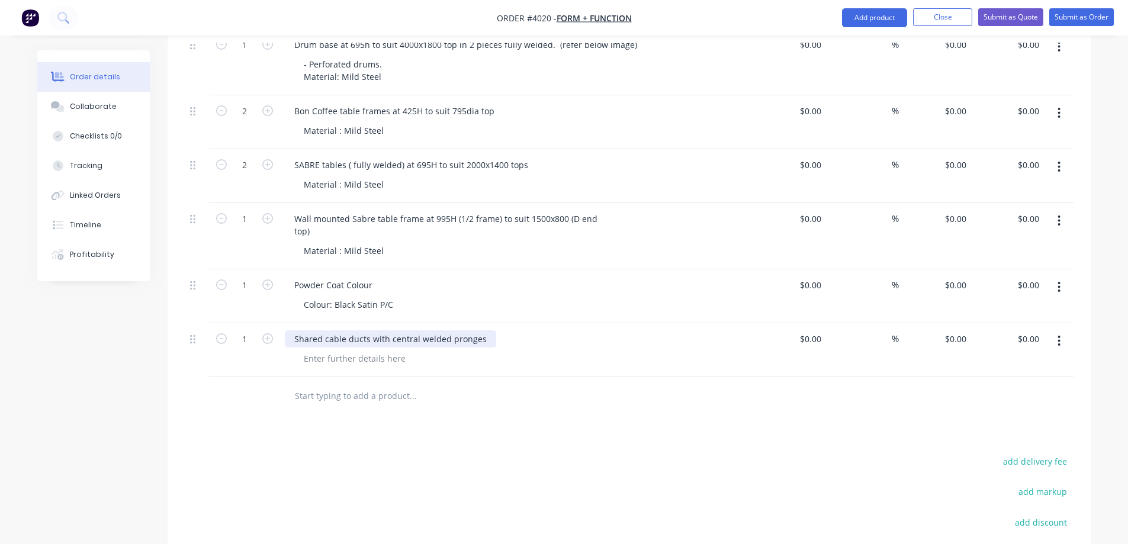
scroll to position [522, 0]
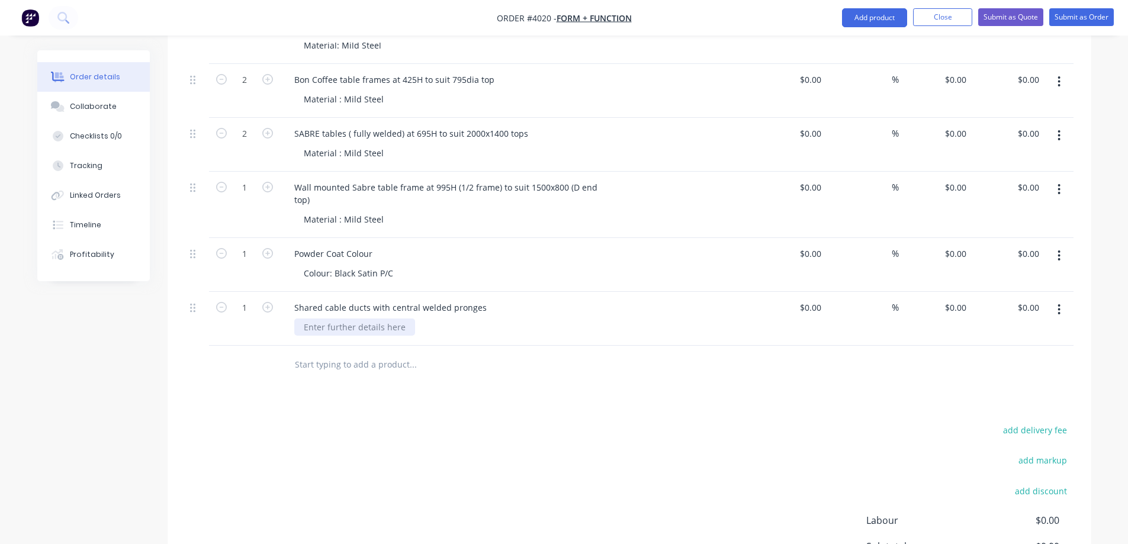
click at [339, 319] on div at bounding box center [354, 327] width 121 height 17
click at [366, 319] on div at bounding box center [354, 327] width 121 height 17
click at [357, 353] on input "text" at bounding box center [412, 365] width 237 height 24
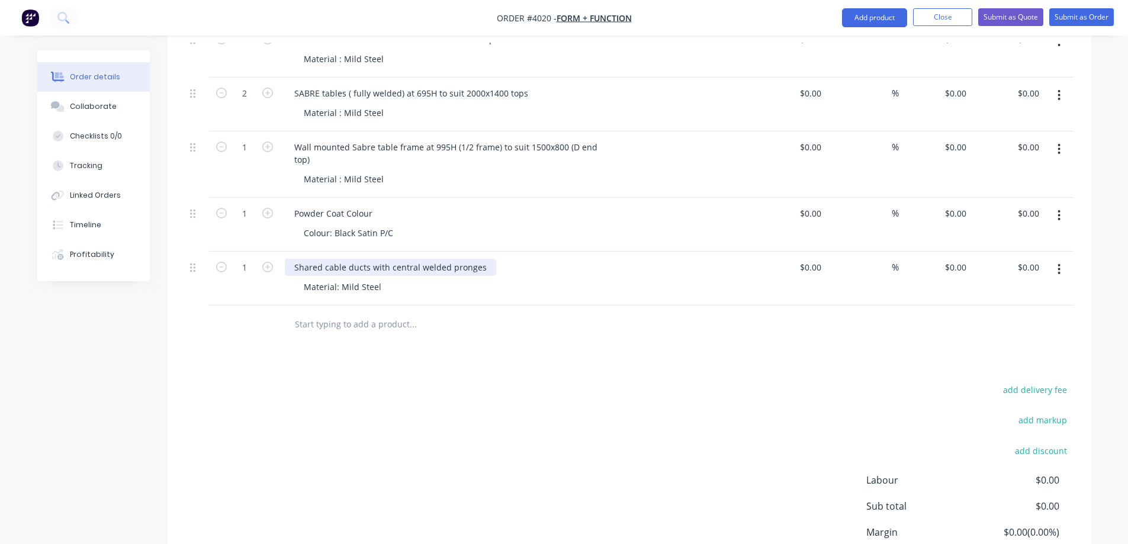
scroll to position [582, 0]
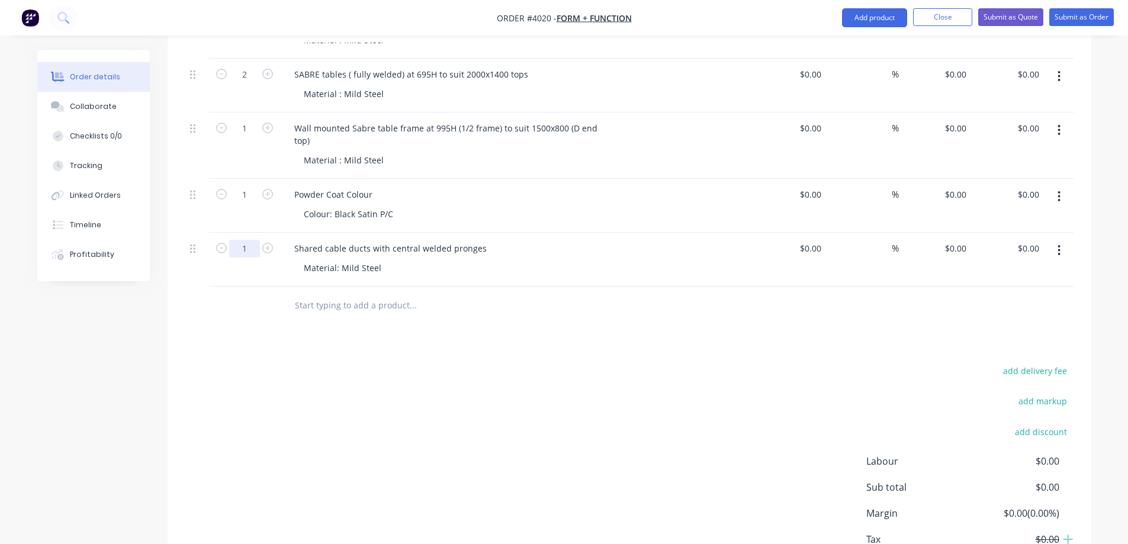
click at [249, 240] on input "1" at bounding box center [244, 249] width 31 height 18
type input "18"
click at [459, 363] on div "add delivery fee add markup add discount Labour $0.00 Sub total $0.00 Margin $0…" at bounding box center [629, 477] width 888 height 229
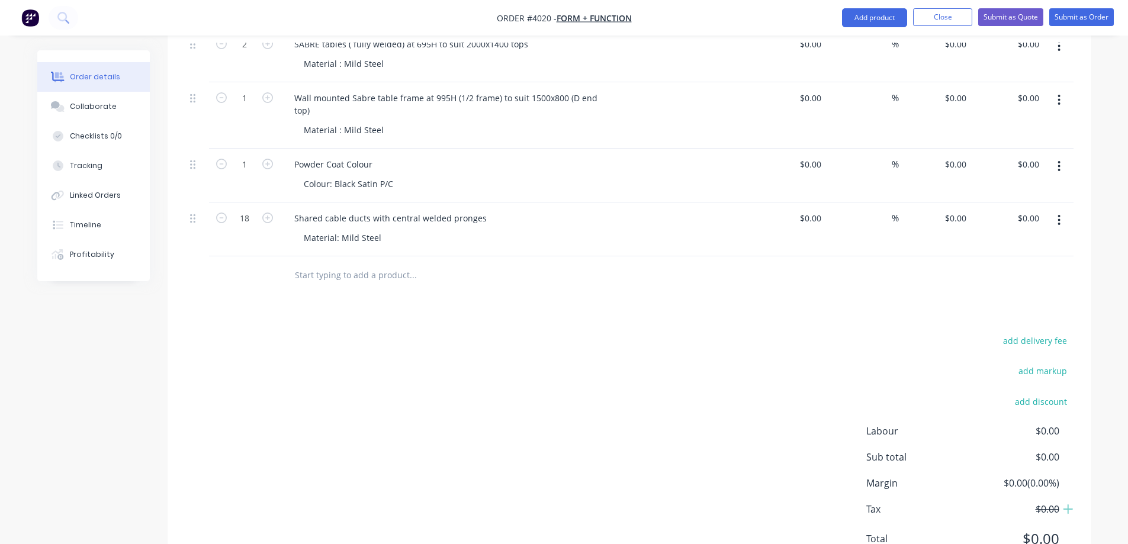
scroll to position [641, 0]
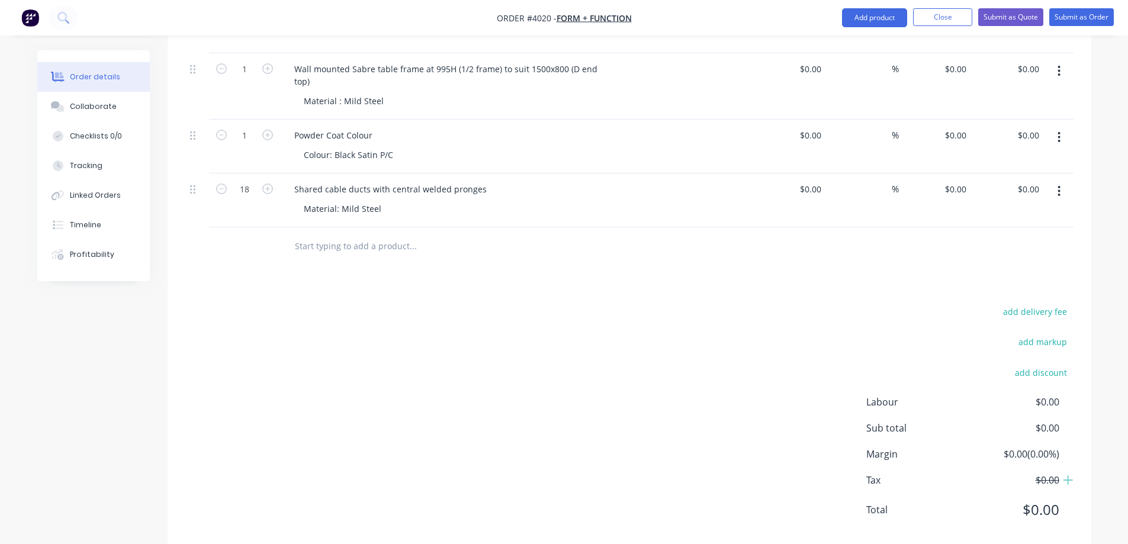
click at [1061, 127] on button "button" at bounding box center [1059, 137] width 28 height 21
click at [1022, 184] on div "Duplicate" at bounding box center [1017, 192] width 91 height 17
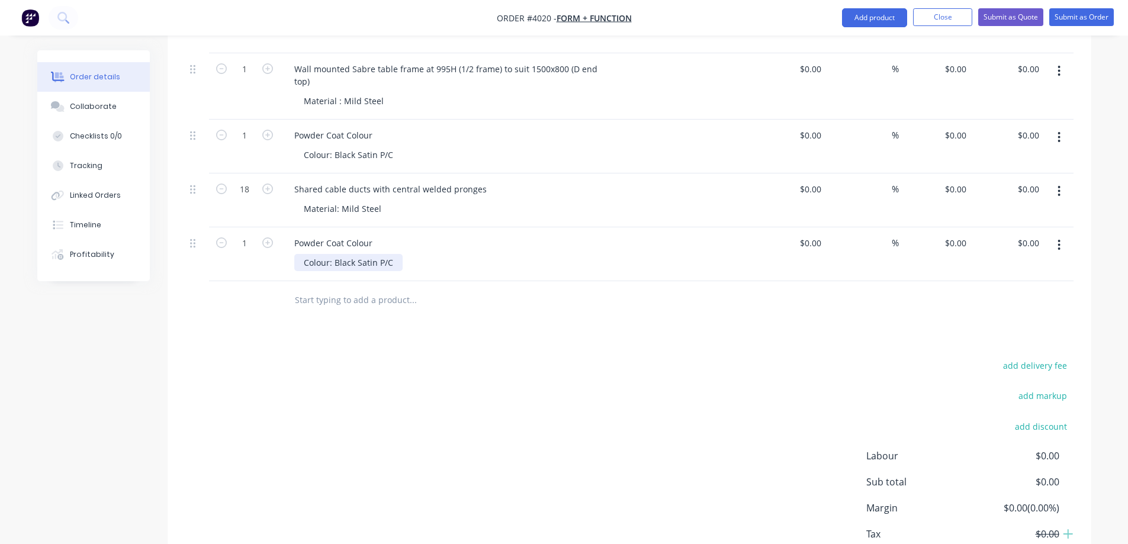
click at [354, 254] on div "Colour: Black Satin P/C" at bounding box center [348, 262] width 108 height 17
click at [375, 254] on div "Colour: Black Satin P/C" at bounding box center [348, 262] width 108 height 17
click at [606, 363] on div "add delivery fee add markup add discount Labour $0.00 Sub total $0.00 Margin $0…" at bounding box center [629, 472] width 888 height 229
click at [1062, 181] on button "button" at bounding box center [1059, 191] width 28 height 21
click at [994, 237] on div "Duplicate" at bounding box center [1017, 245] width 91 height 17
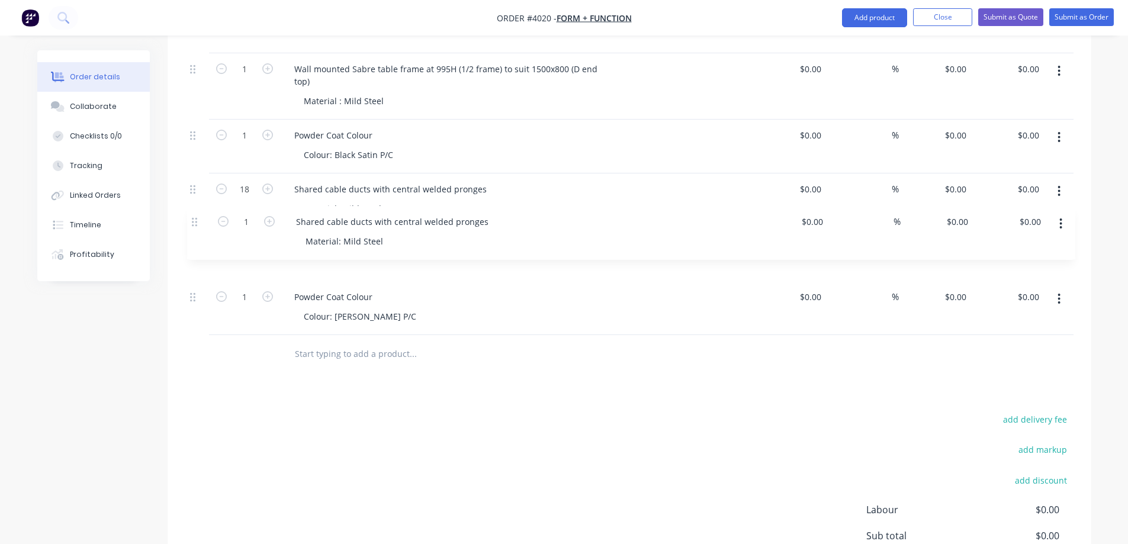
drag, startPoint x: 192, startPoint y: 285, endPoint x: 195, endPoint y: 223, distance: 62.3
click at [195, 223] on div "1 Drum base at 695h to suit 4000x1800 top in 2 pieces fully welded. (refer belo…" at bounding box center [629, 107] width 888 height 456
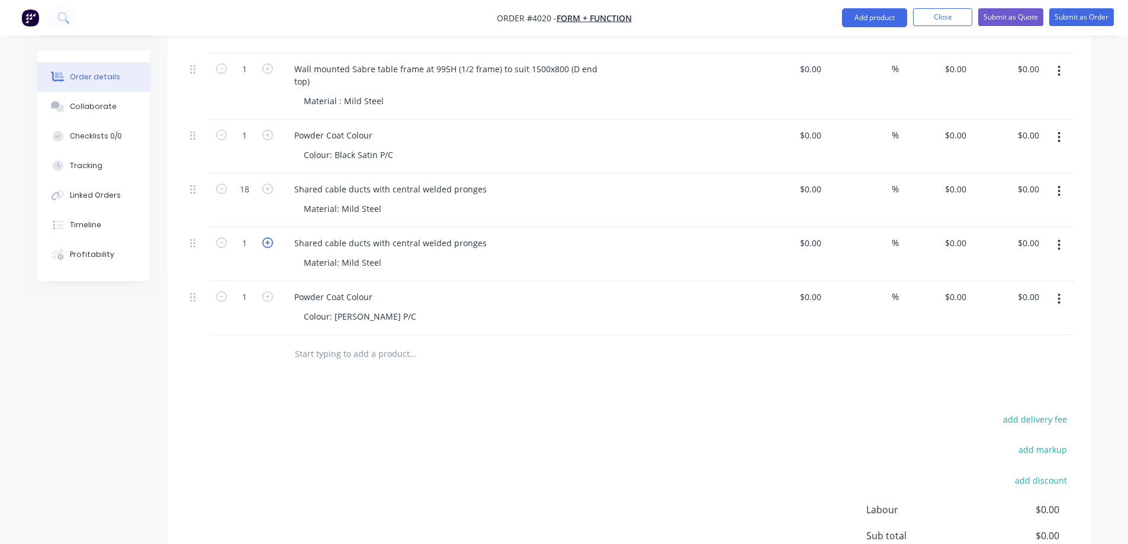
click at [264, 237] on icon "button" at bounding box center [267, 242] width 11 height 11
type input "3"
drag, startPoint x: 480, startPoint y: 228, endPoint x: 291, endPoint y: 229, distance: 188.9
click at [291, 235] on div "Shared cable ducts with central welded pronges" at bounding box center [390, 243] width 211 height 17
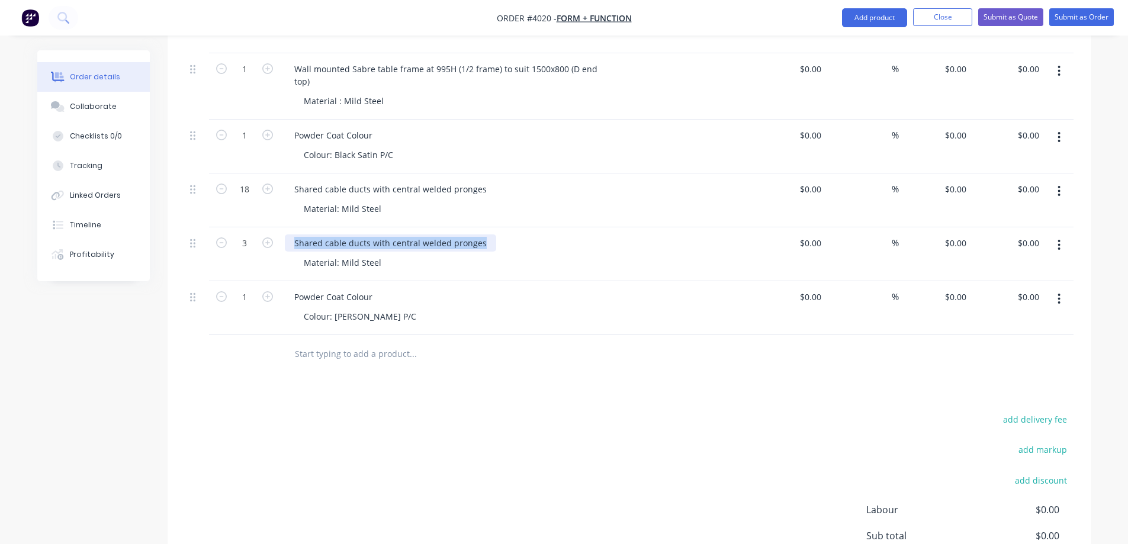
paste div
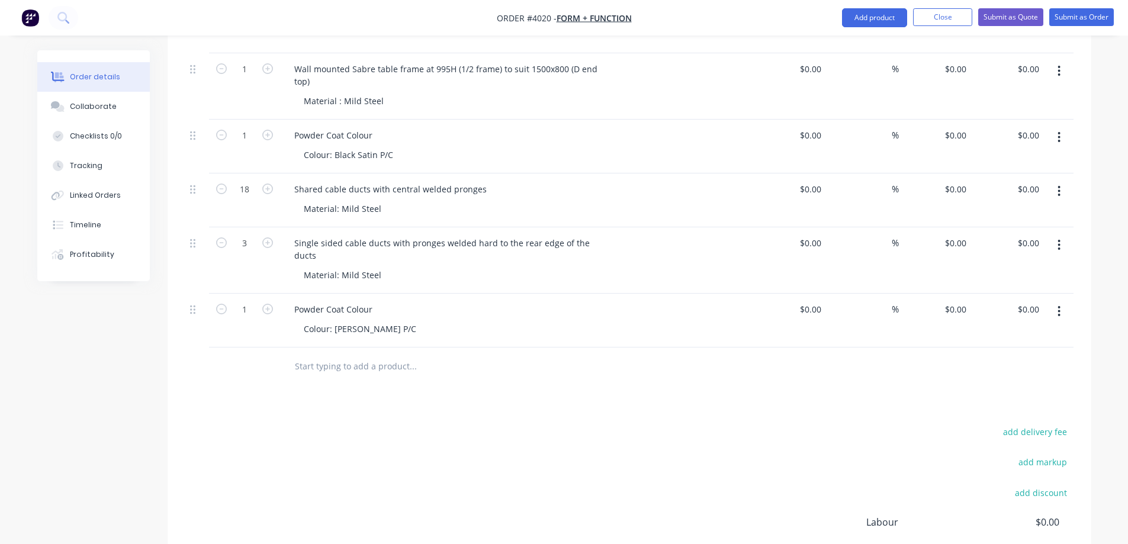
click at [624, 320] on div "Colour: [PERSON_NAME] P/C" at bounding box center [521, 328] width 455 height 17
click at [1062, 235] on button "button" at bounding box center [1059, 245] width 28 height 21
click at [1012, 291] on div "Duplicate" at bounding box center [1017, 299] width 91 height 17
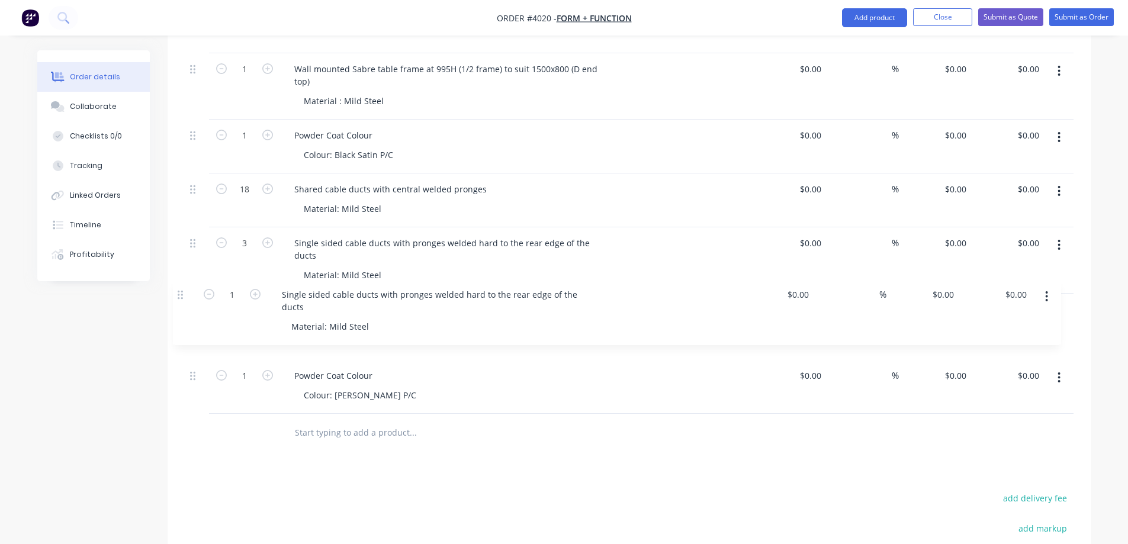
drag, startPoint x: 195, startPoint y: 351, endPoint x: 182, endPoint y: 291, distance: 61.2
click at [182, 291] on div "Qty Cost Markup Price Total 1 Drum base at 695h to suit 4000x1800 top in 2 piec…" at bounding box center [630, 153] width 924 height 597
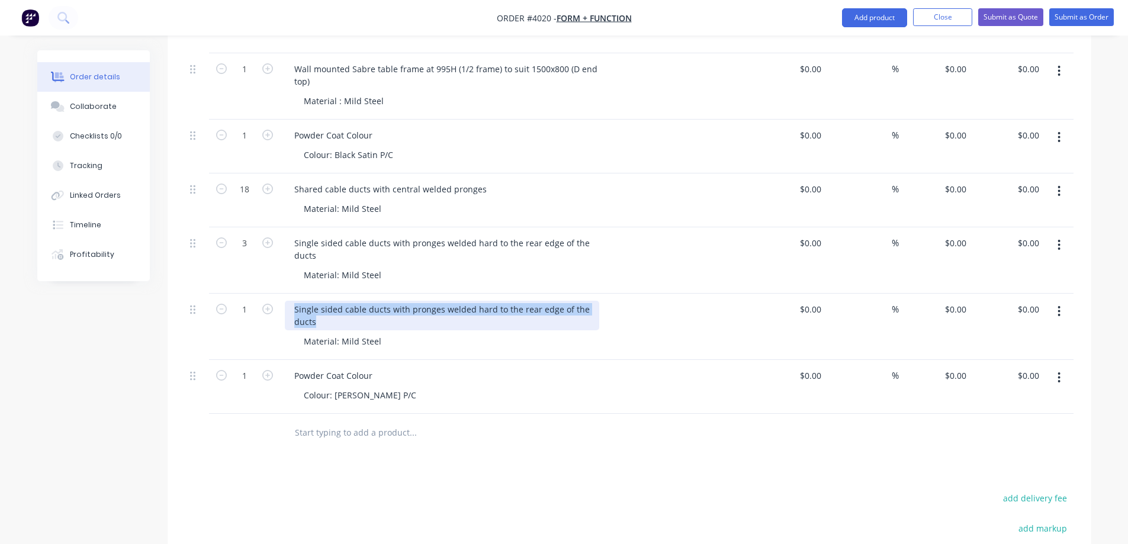
drag, startPoint x: 320, startPoint y: 306, endPoint x: 277, endPoint y: 294, distance: 44.3
click at [277, 294] on div "1 Single sided cable ducts with pronges welded hard to the rear edge of the duc…" at bounding box center [629, 327] width 888 height 66
paste div
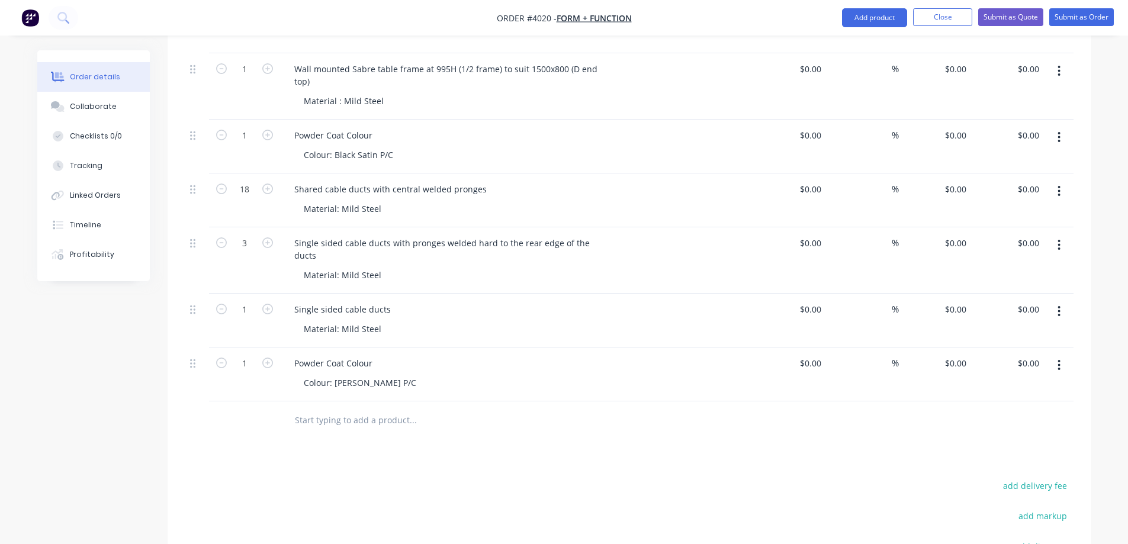
click at [628, 420] on div at bounding box center [493, 421] width 426 height 38
click at [540, 420] on div at bounding box center [493, 421] width 426 height 38
click at [268, 304] on icon "button" at bounding box center [267, 309] width 11 height 11
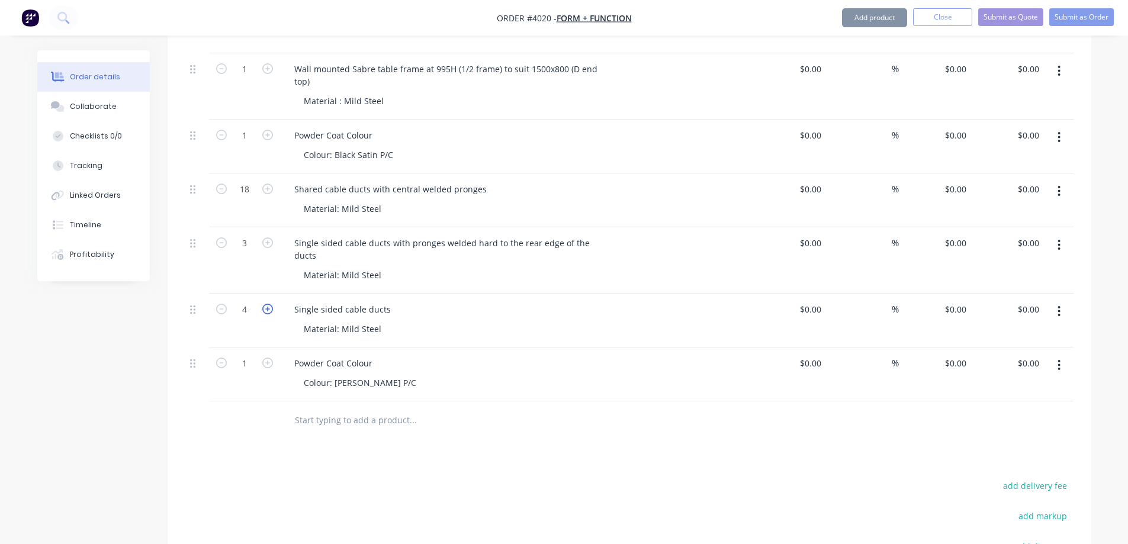
click at [268, 304] on icon "button" at bounding box center [267, 309] width 11 height 11
type input "5"
drag, startPoint x: 579, startPoint y: 464, endPoint x: 558, endPoint y: 424, distance: 44.8
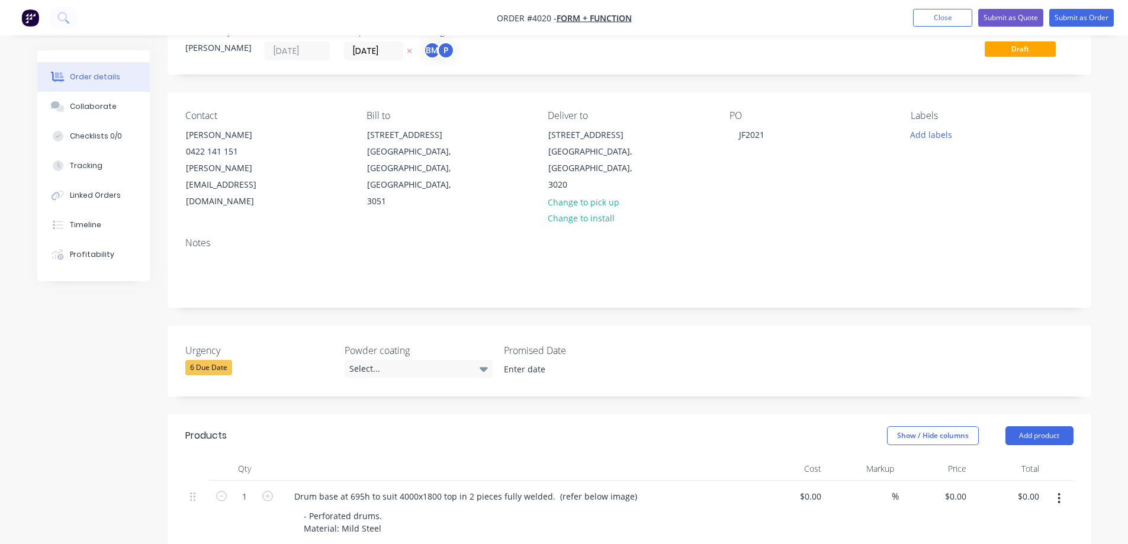
scroll to position [0, 0]
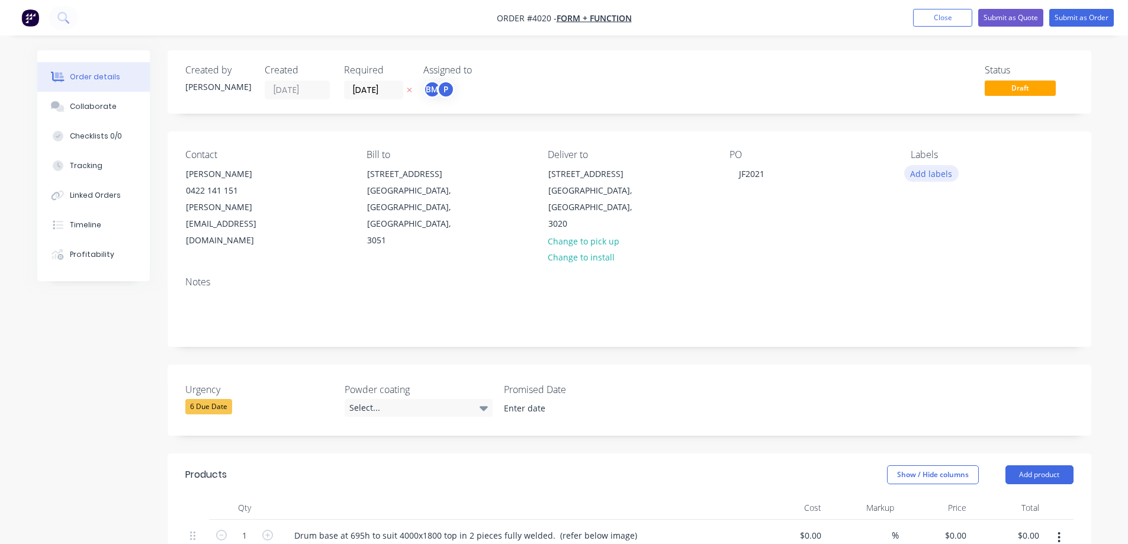
click at [920, 169] on button "Add labels" at bounding box center [931, 173] width 54 height 16
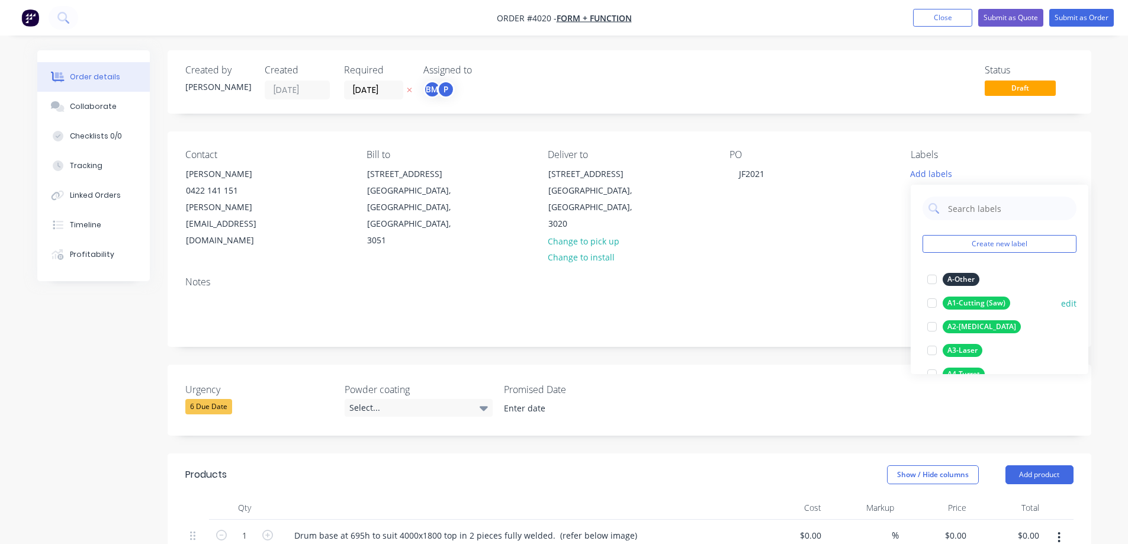
click at [936, 301] on div at bounding box center [932, 303] width 24 height 24
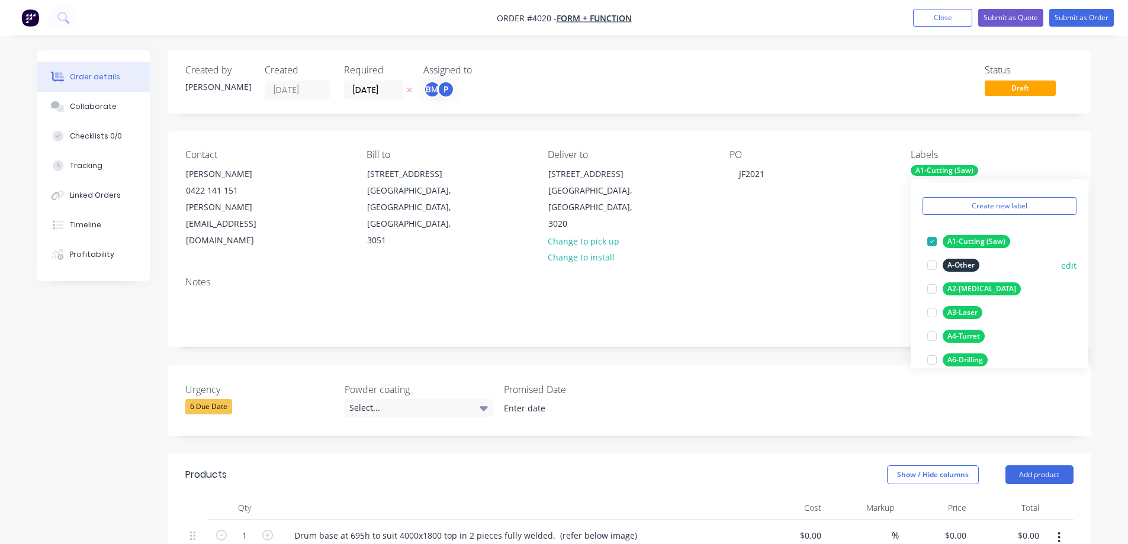
scroll to position [59, 0]
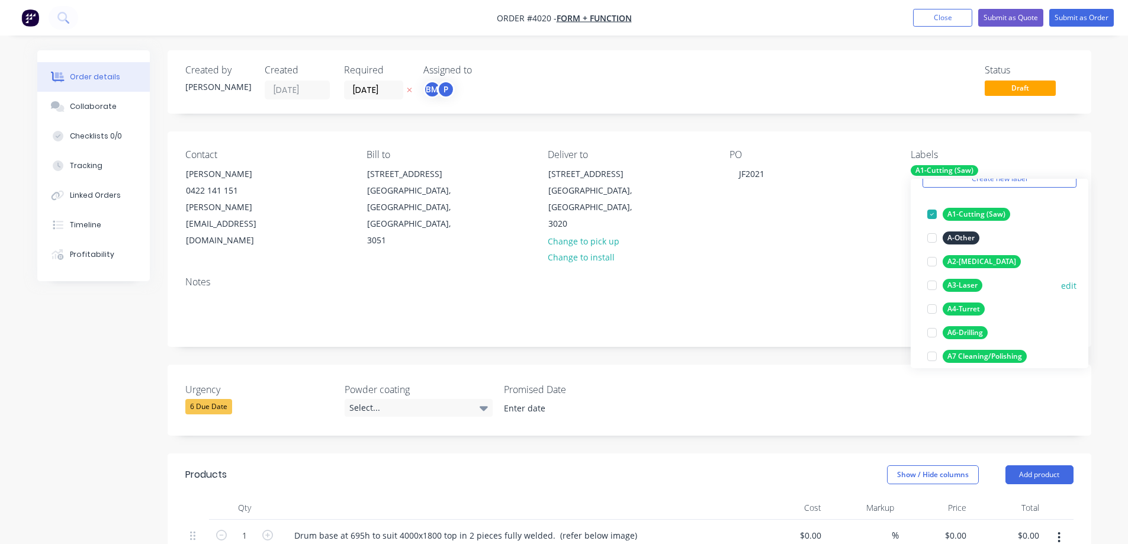
click at [931, 286] on div at bounding box center [932, 286] width 24 height 24
click at [930, 309] on div at bounding box center [932, 309] width 24 height 24
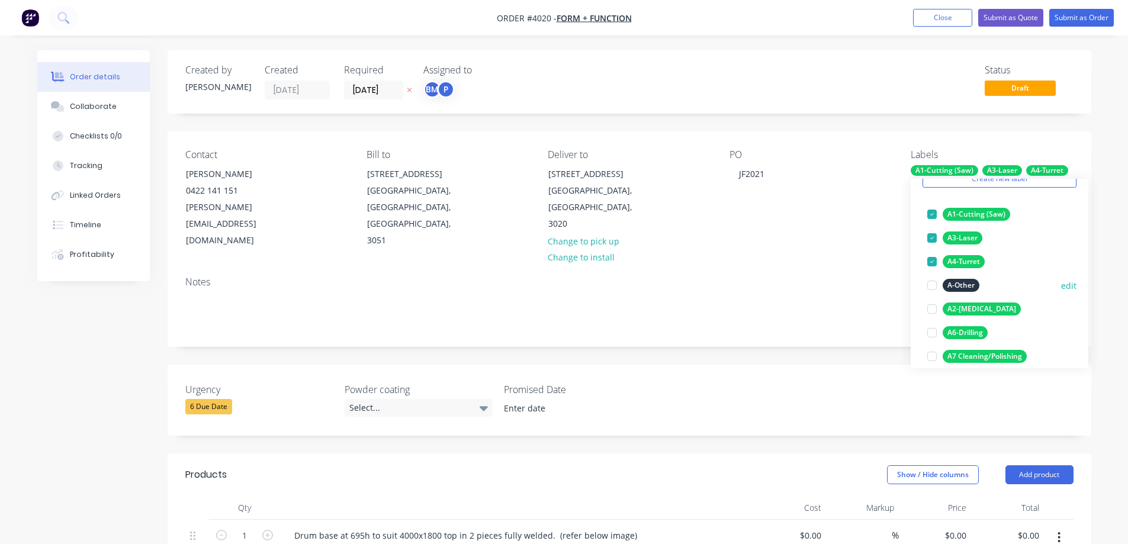
scroll to position [118, 0]
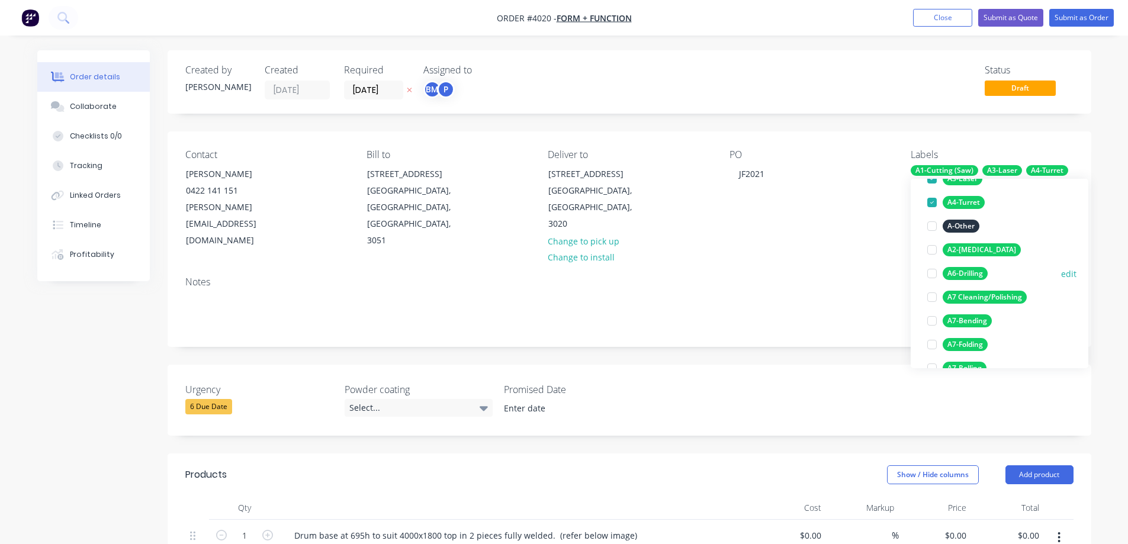
click at [929, 274] on div at bounding box center [932, 274] width 24 height 24
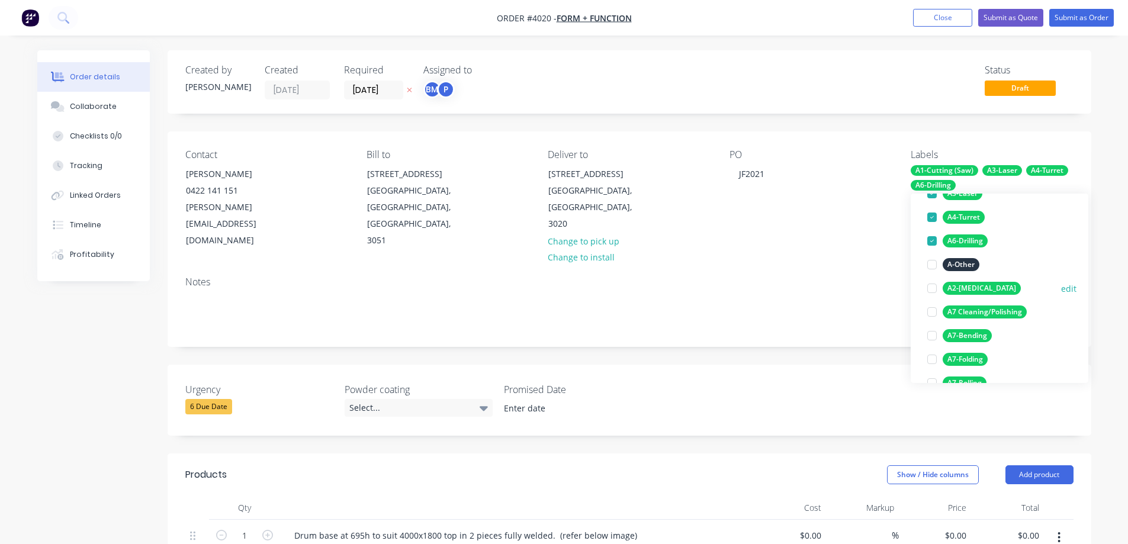
scroll to position [178, 0]
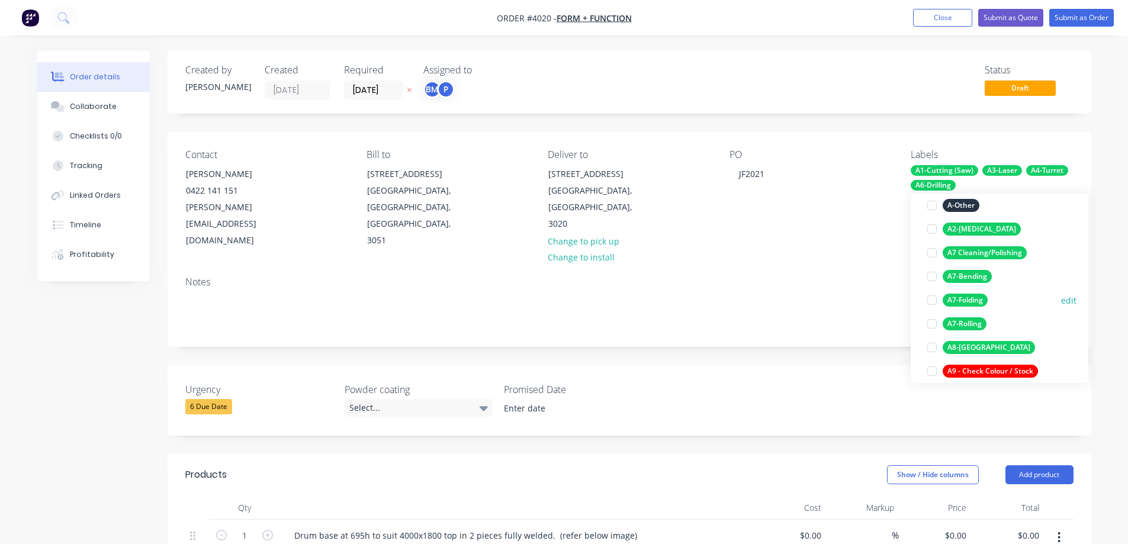
click at [933, 299] on div at bounding box center [932, 300] width 24 height 24
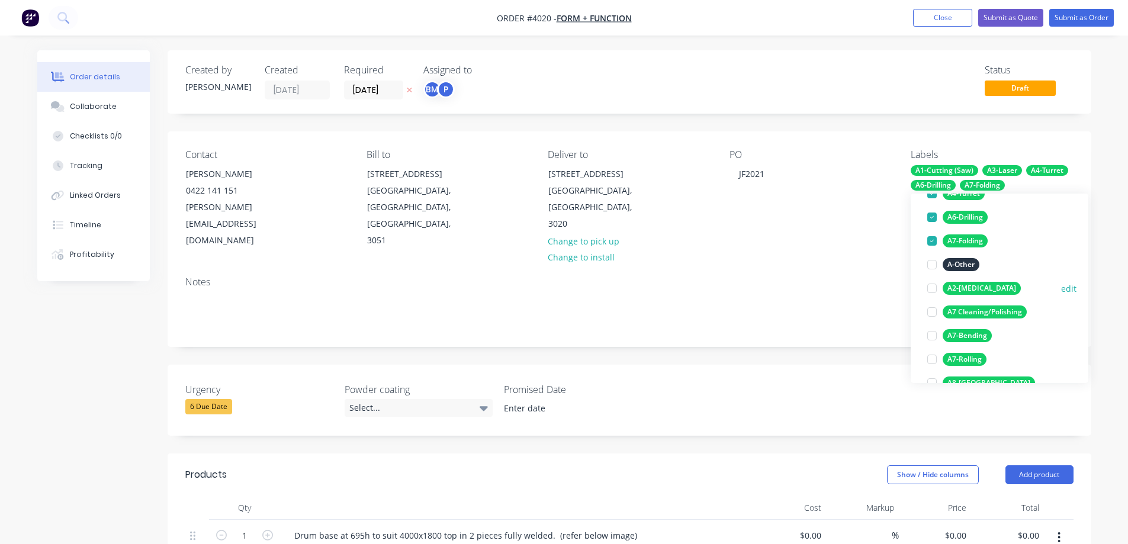
scroll to position [201, 0]
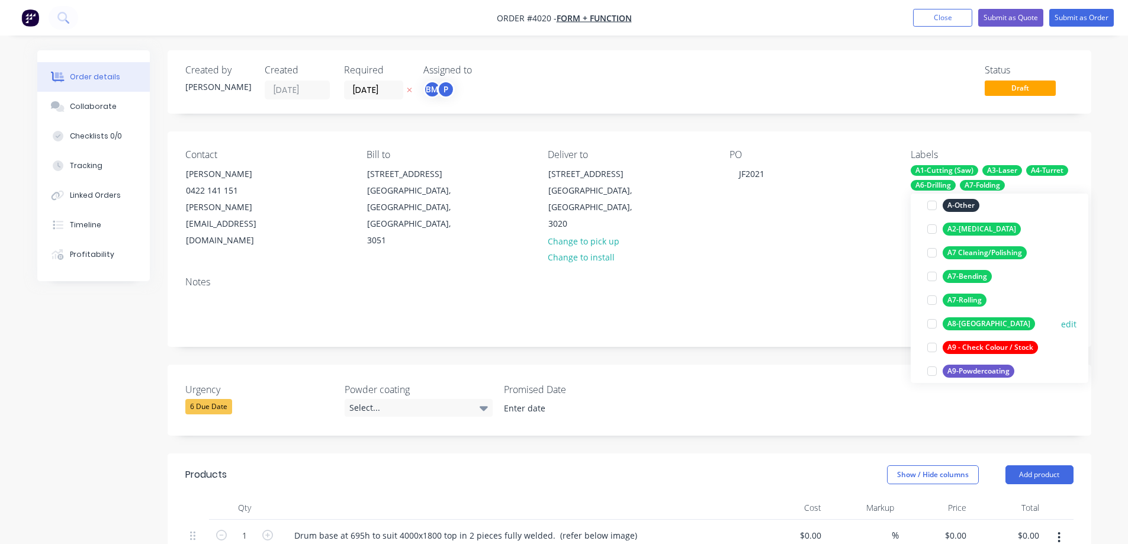
click at [933, 321] on div at bounding box center [932, 324] width 24 height 24
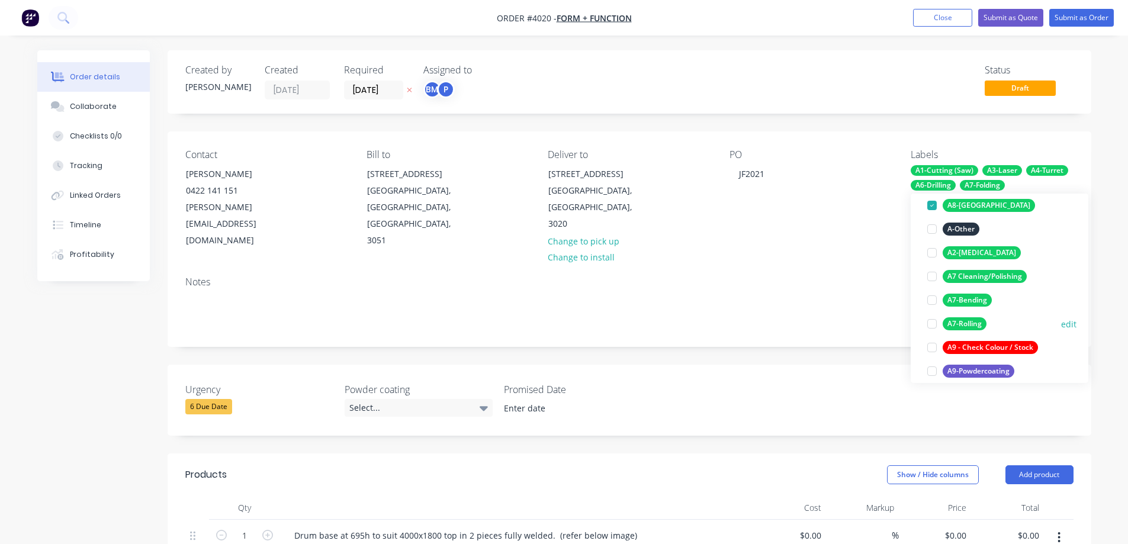
scroll to position [261, 0]
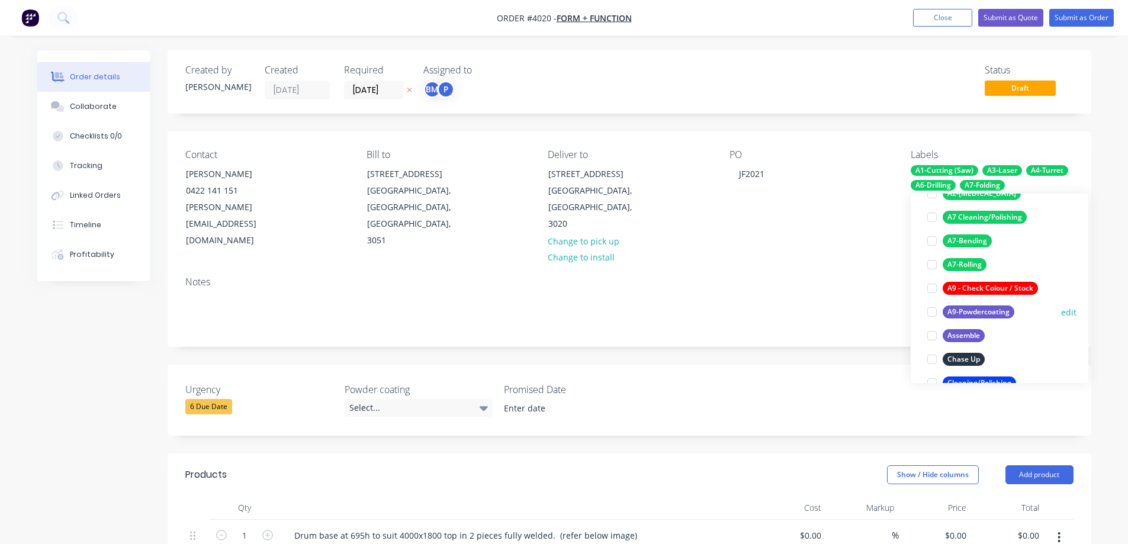
click at [932, 314] on div at bounding box center [932, 312] width 24 height 24
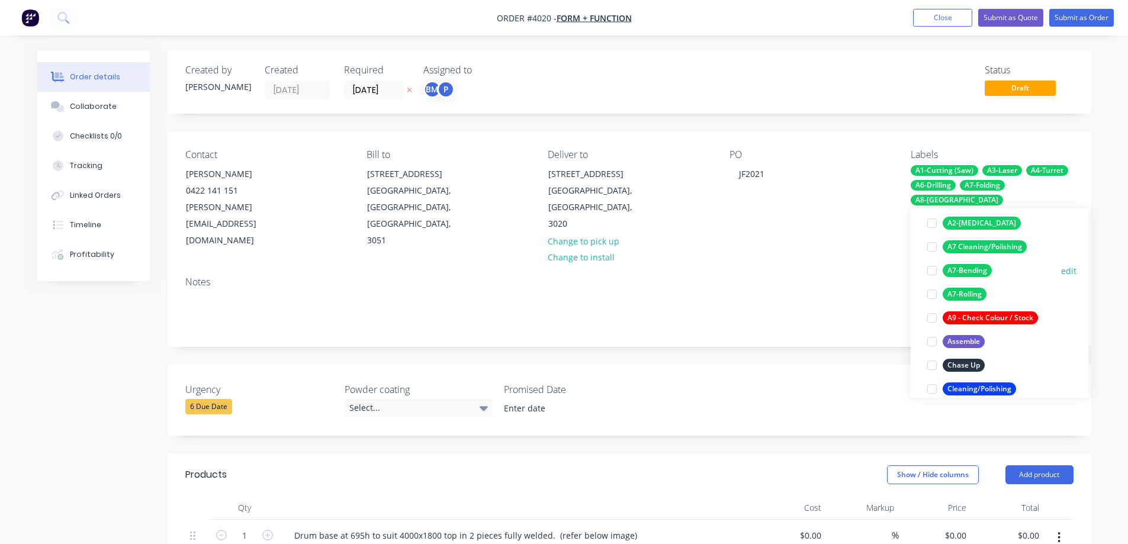
scroll to position [296, 0]
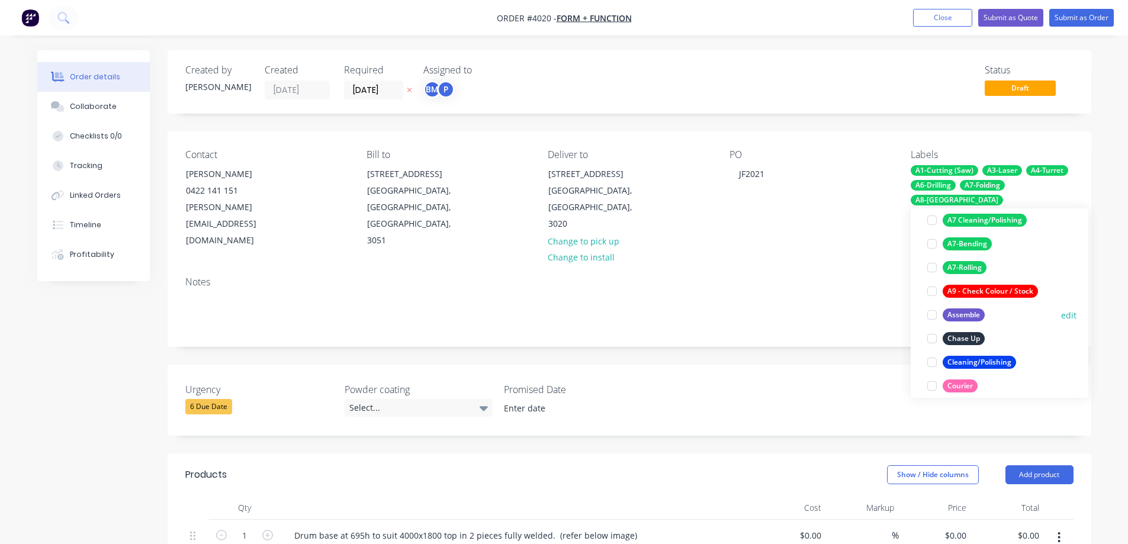
click at [932, 313] on div at bounding box center [932, 315] width 24 height 24
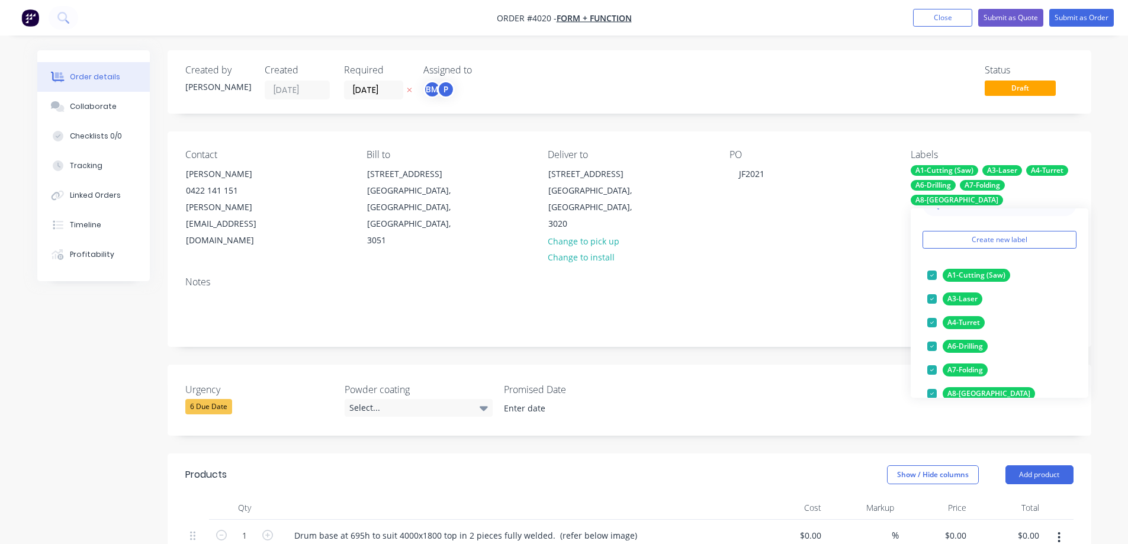
scroll to position [0, 0]
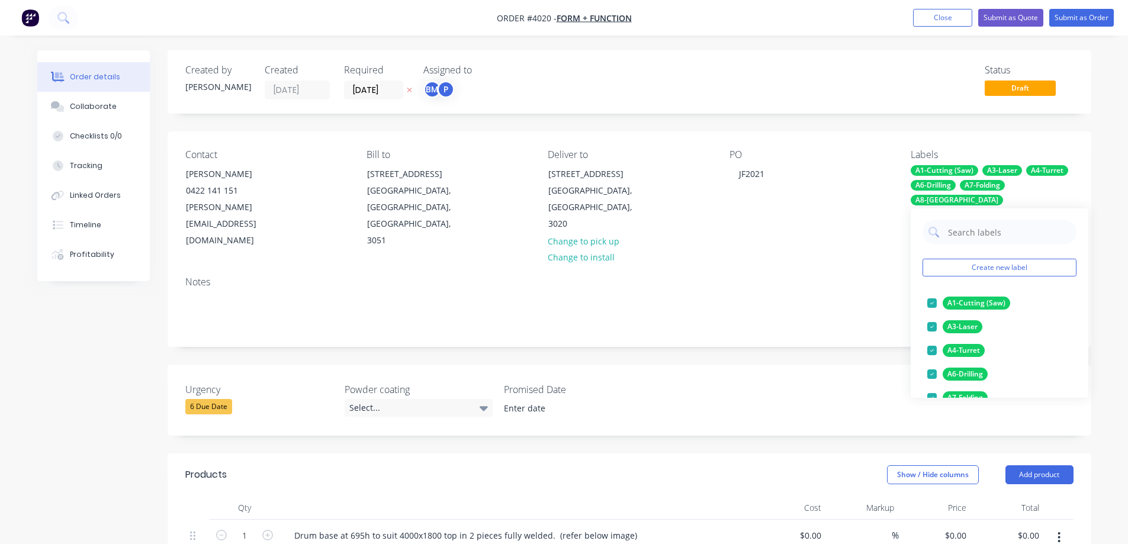
drag, startPoint x: 1003, startPoint y: 197, endPoint x: 1072, endPoint y: 195, distance: 69.3
click at [1072, 195] on div "A1-Cutting (Saw) A3-Laser A4-Turret A6-Drilling A7-Folding A8-Welding A9-Powder…" at bounding box center [992, 192] width 162 height 55
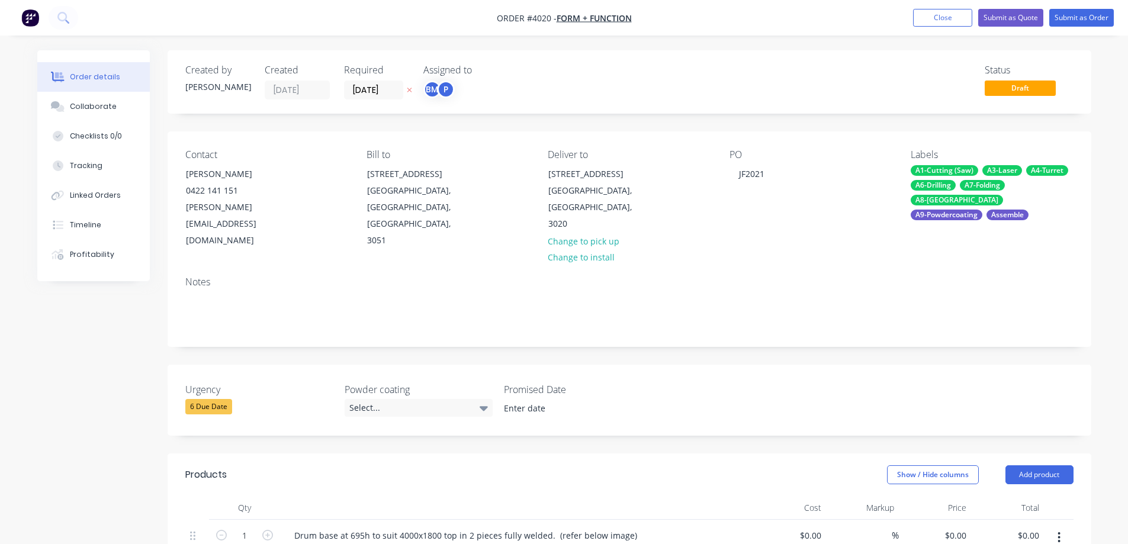
click at [1018, 210] on div "Assemble" at bounding box center [1008, 215] width 42 height 11
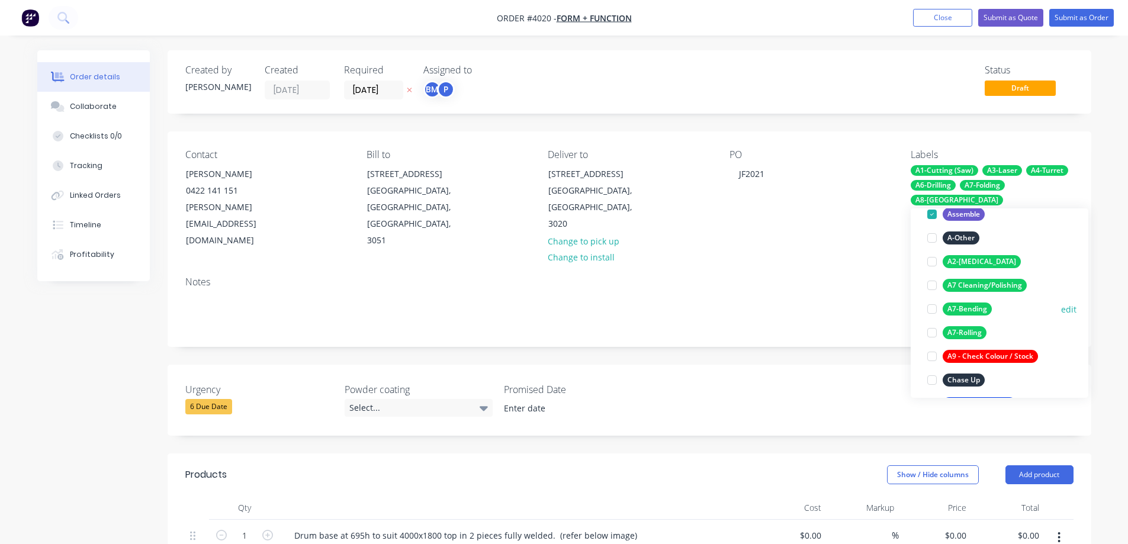
scroll to position [237, 0]
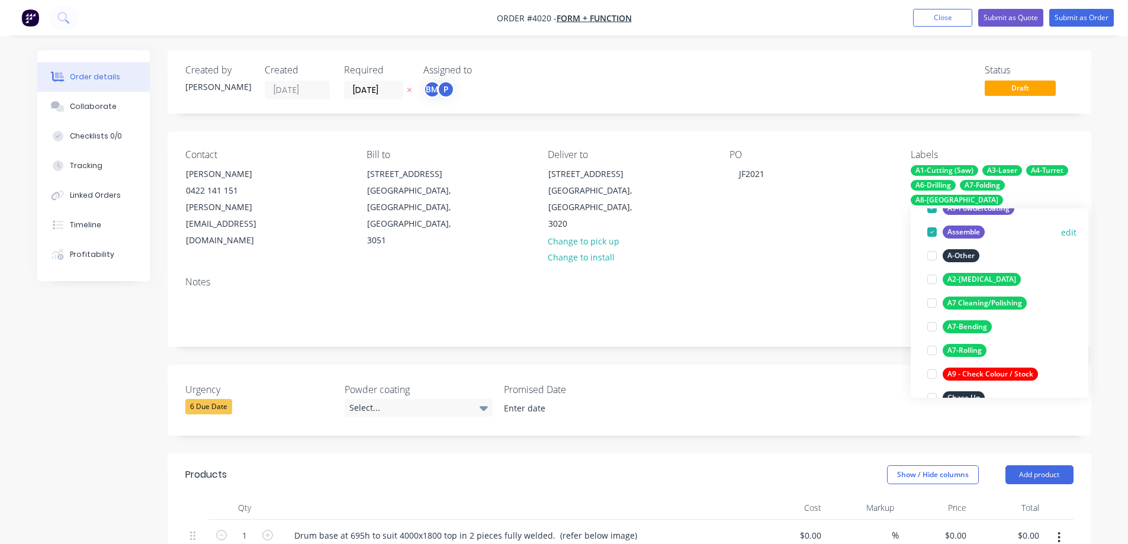
click at [934, 231] on div at bounding box center [932, 232] width 24 height 24
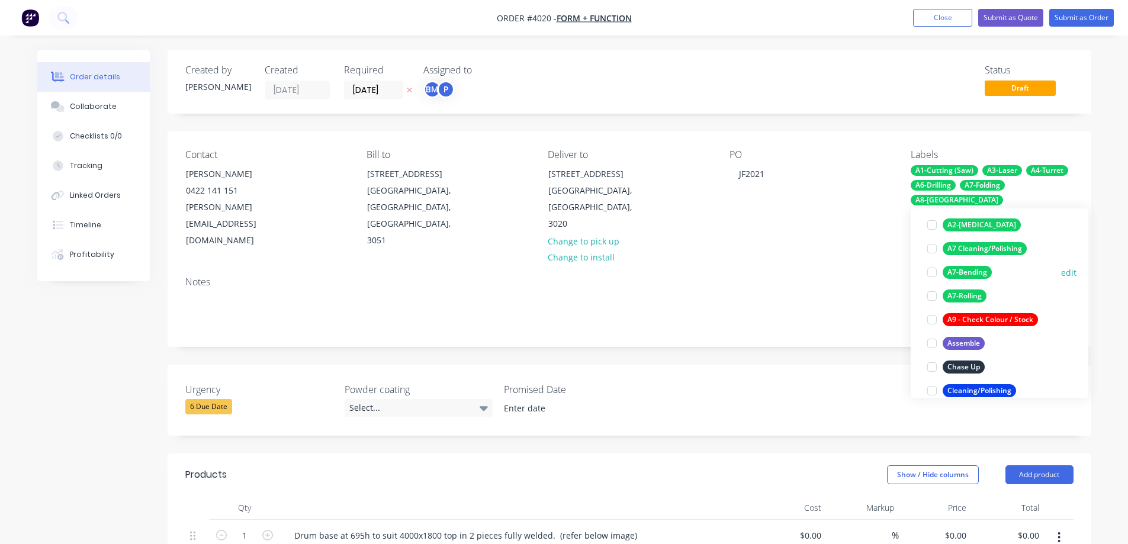
scroll to position [296, 0]
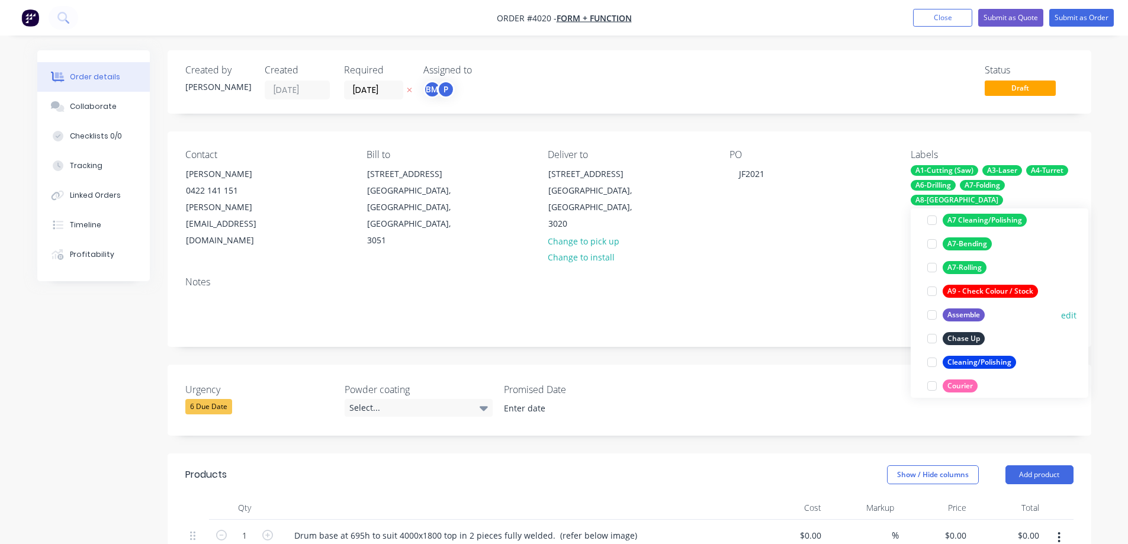
click at [935, 313] on div at bounding box center [932, 315] width 24 height 24
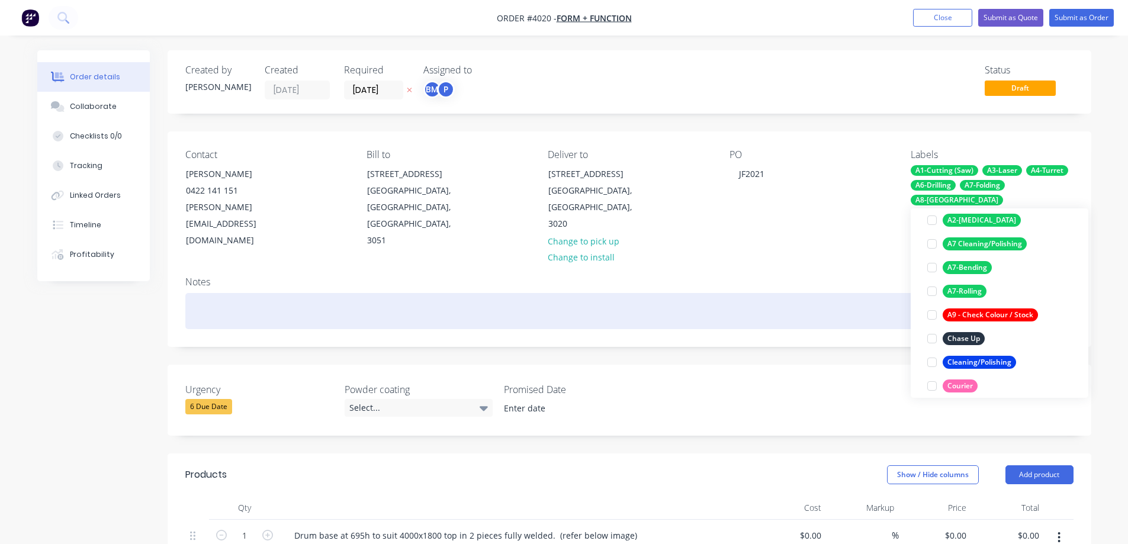
scroll to position [154, 0]
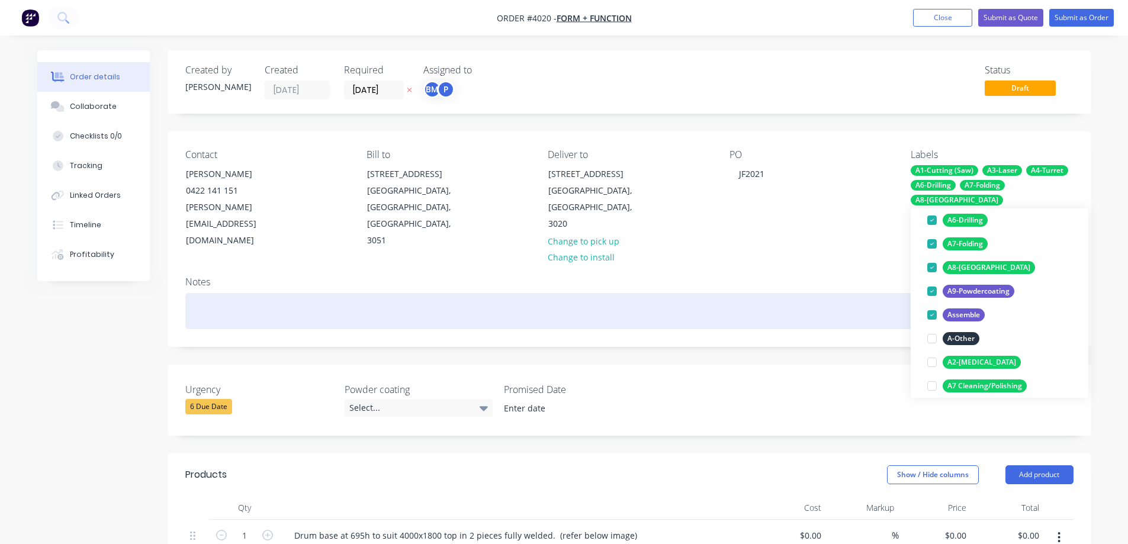
click at [853, 307] on div at bounding box center [629, 311] width 888 height 36
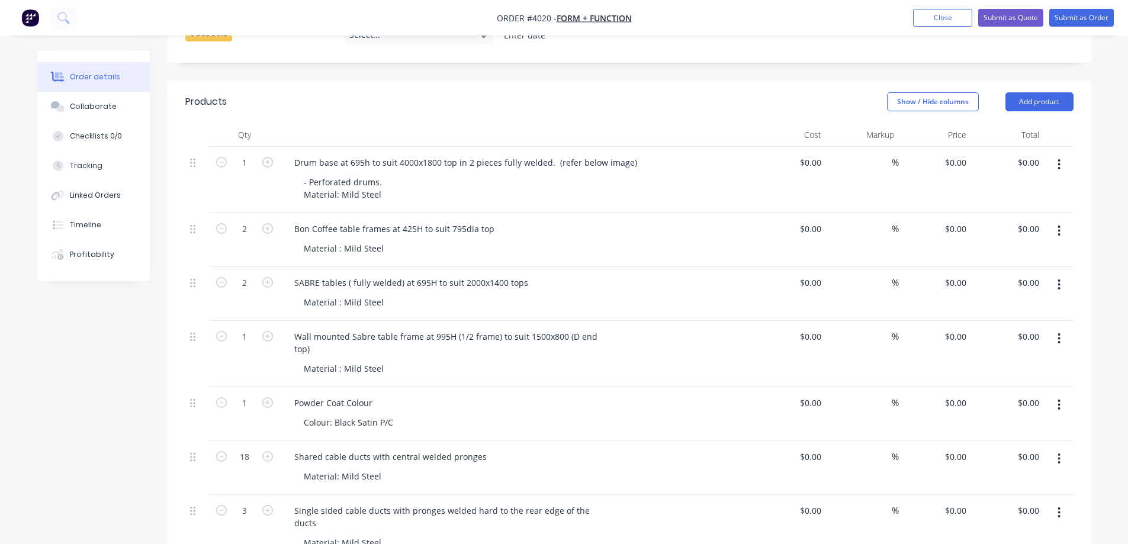
scroll to position [355, 0]
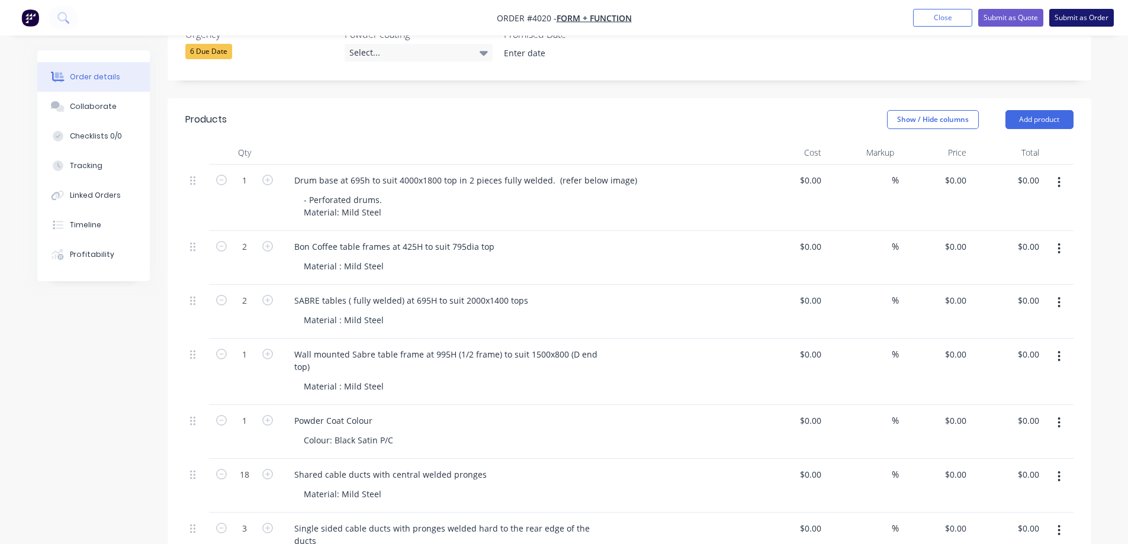
click at [1084, 20] on button "Submit as Order" at bounding box center [1081, 18] width 65 height 18
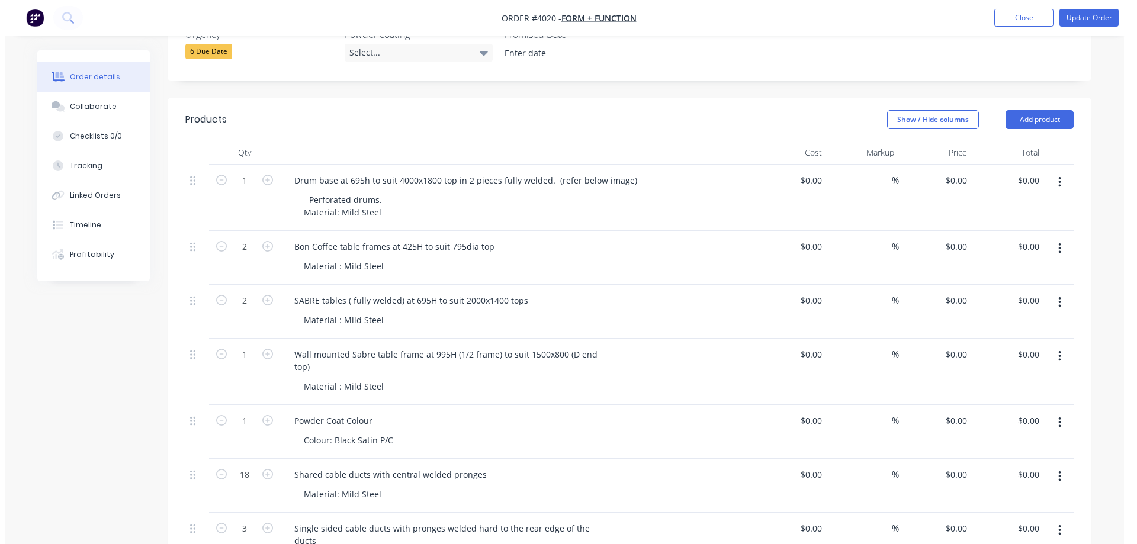
scroll to position [0, 0]
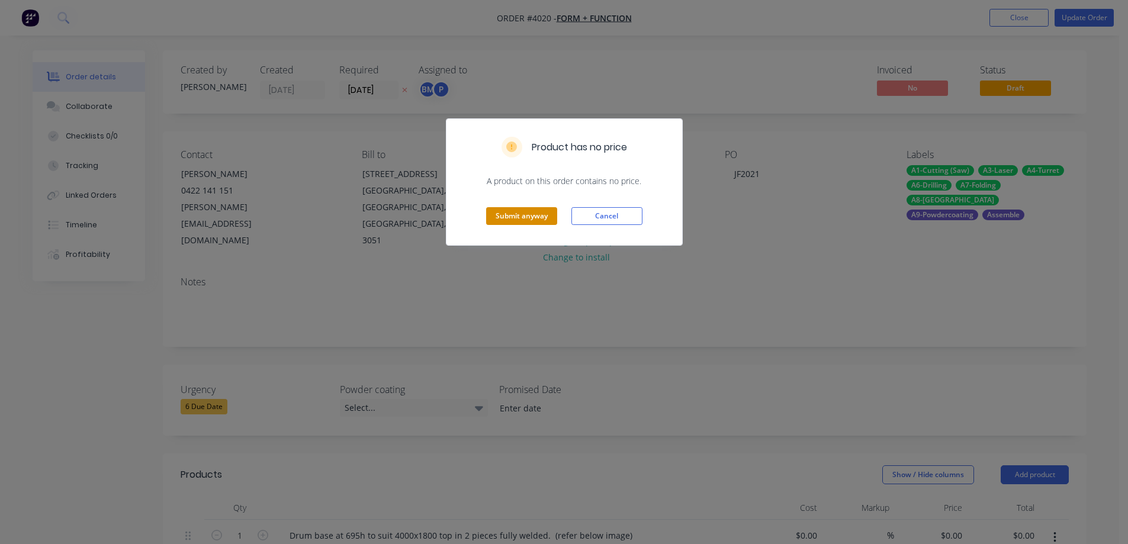
click at [511, 217] on button "Submit anyway" at bounding box center [521, 216] width 71 height 18
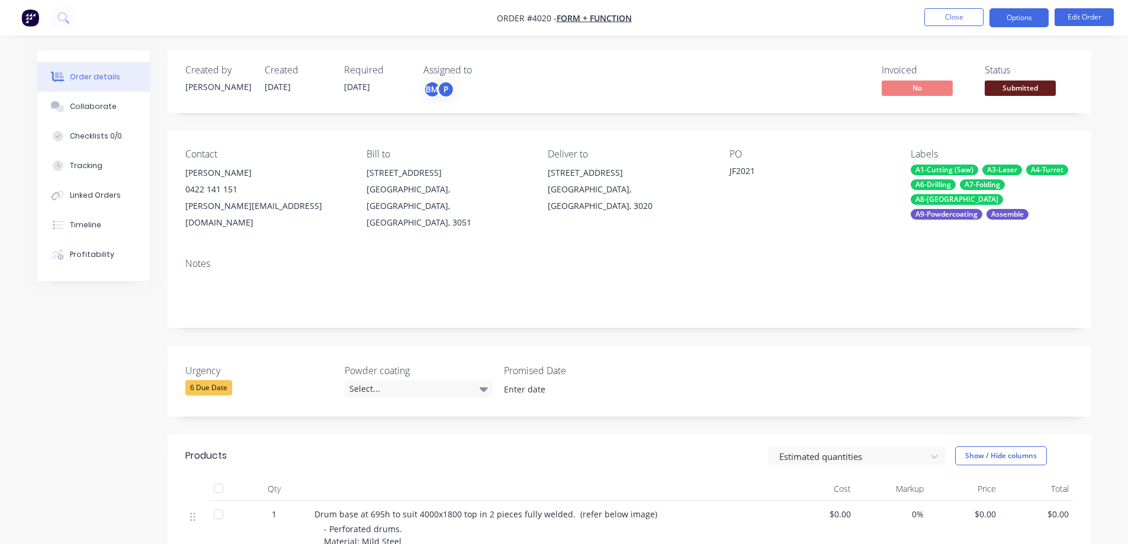
click at [1024, 20] on button "Options" at bounding box center [1019, 17] width 59 height 19
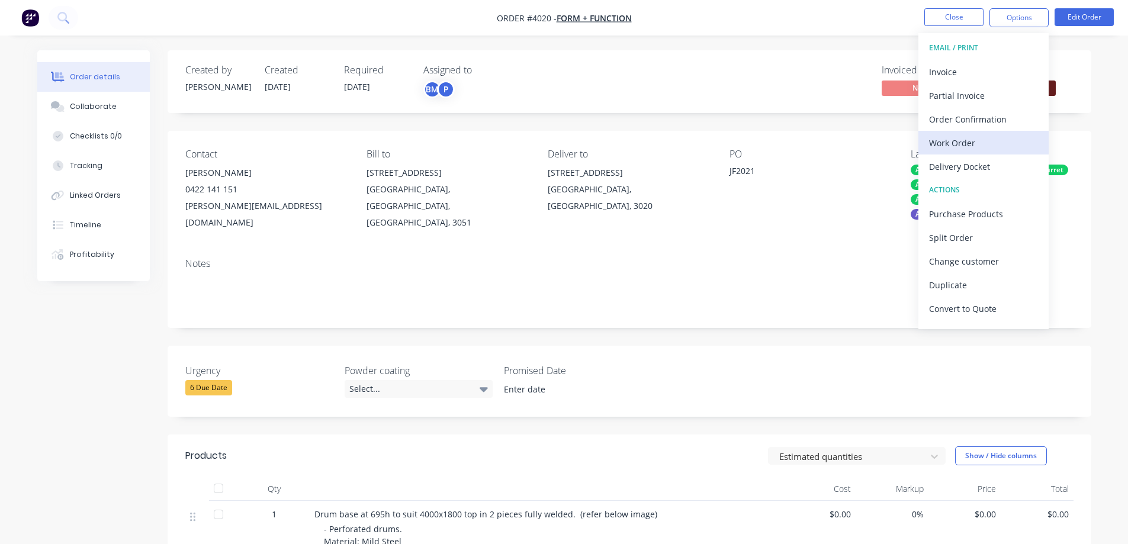
click at [978, 143] on div "Work Order" at bounding box center [983, 142] width 109 height 17
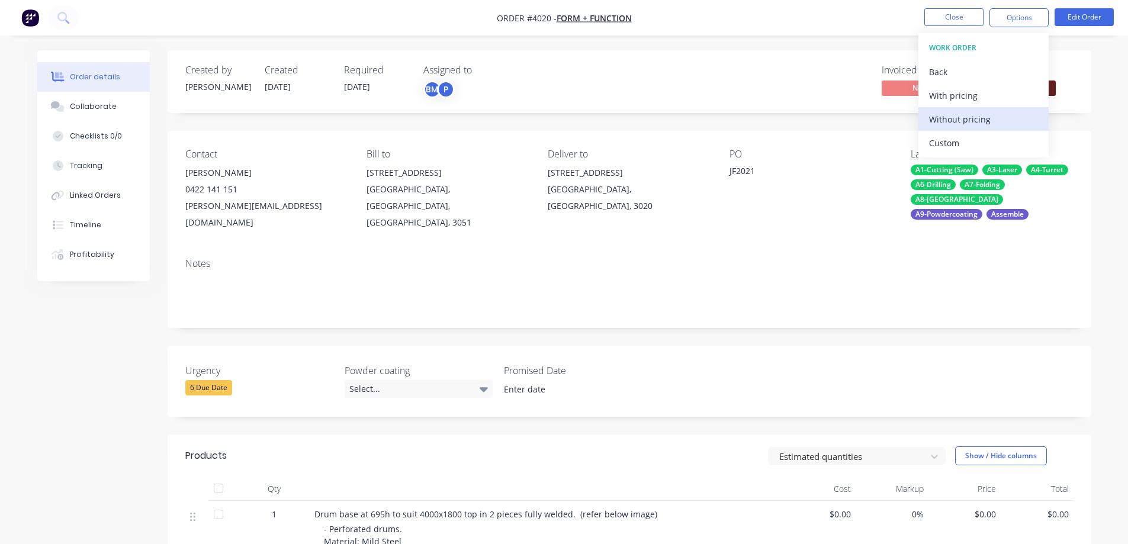
click at [978, 119] on div "Without pricing" at bounding box center [983, 119] width 109 height 17
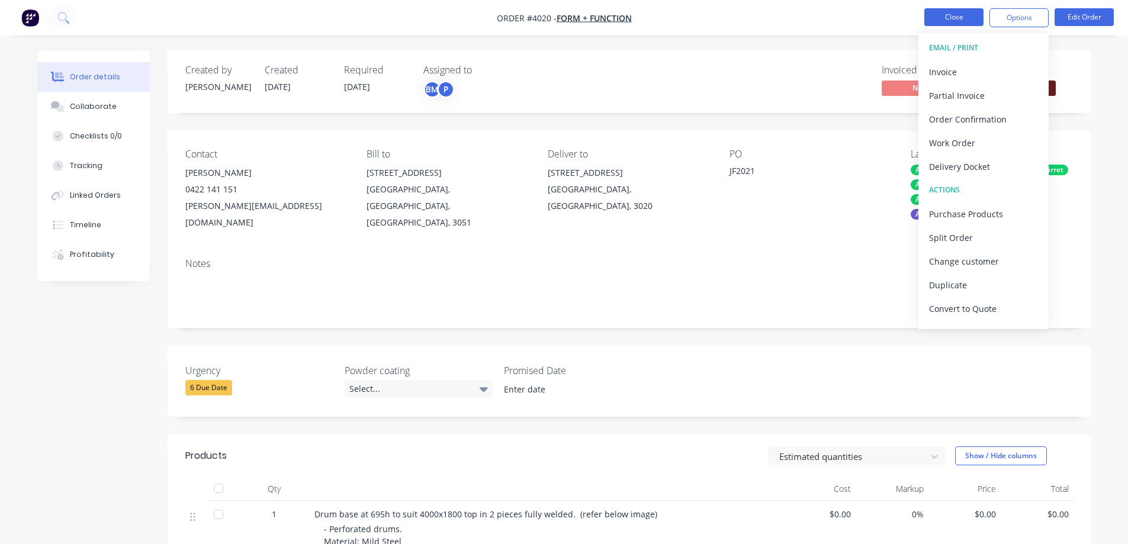
click at [960, 18] on button "Close" at bounding box center [954, 17] width 59 height 18
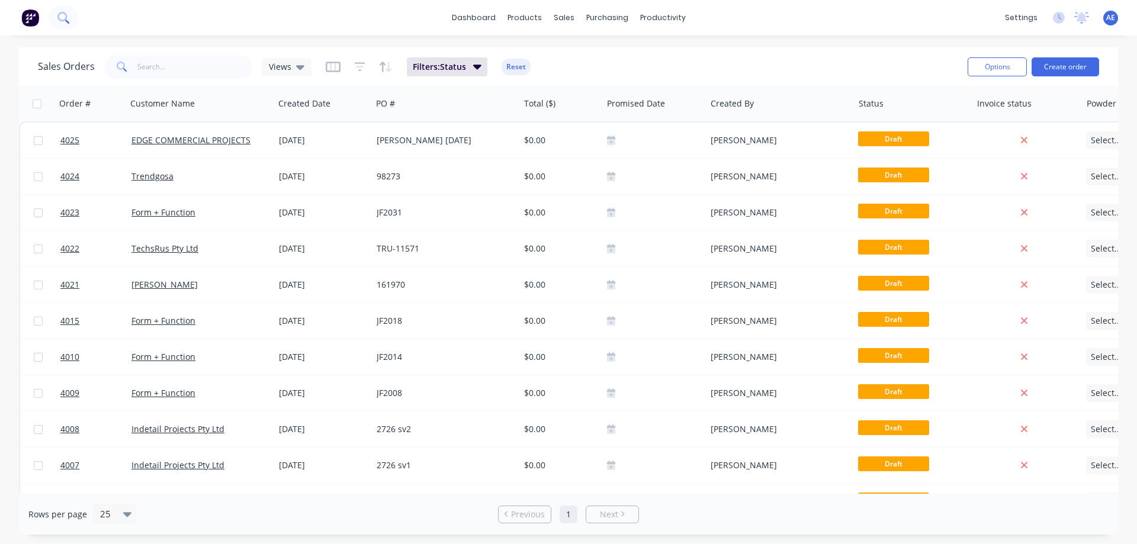
click at [63, 21] on icon at bounding box center [61, 16] width 9 height 9
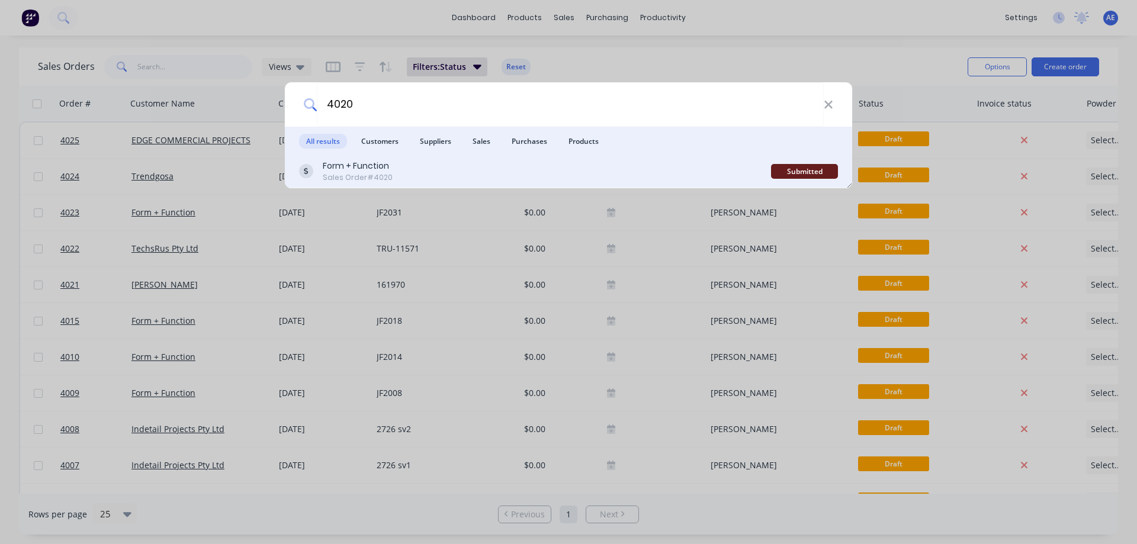
type input "4020"
click at [351, 166] on div "Form + Function" at bounding box center [358, 166] width 70 height 12
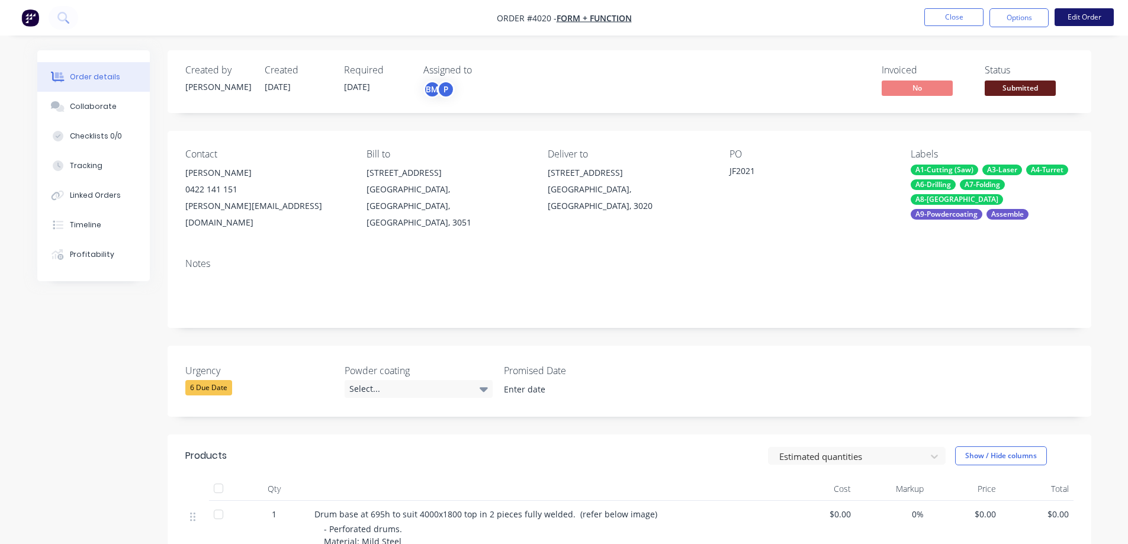
click at [1074, 12] on button "Edit Order" at bounding box center [1084, 17] width 59 height 18
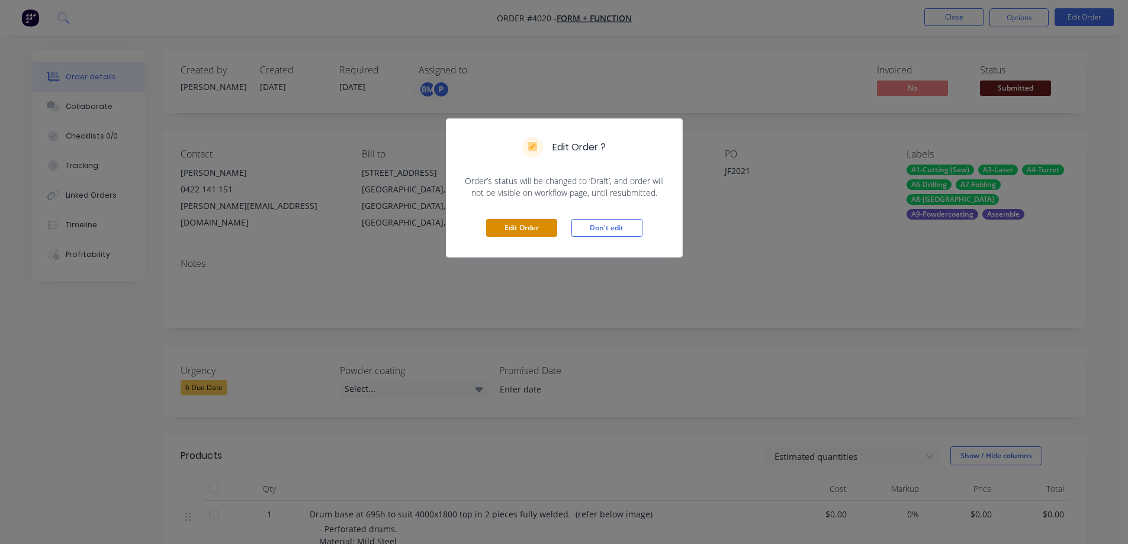
click at [525, 227] on button "Edit Order" at bounding box center [521, 228] width 71 height 18
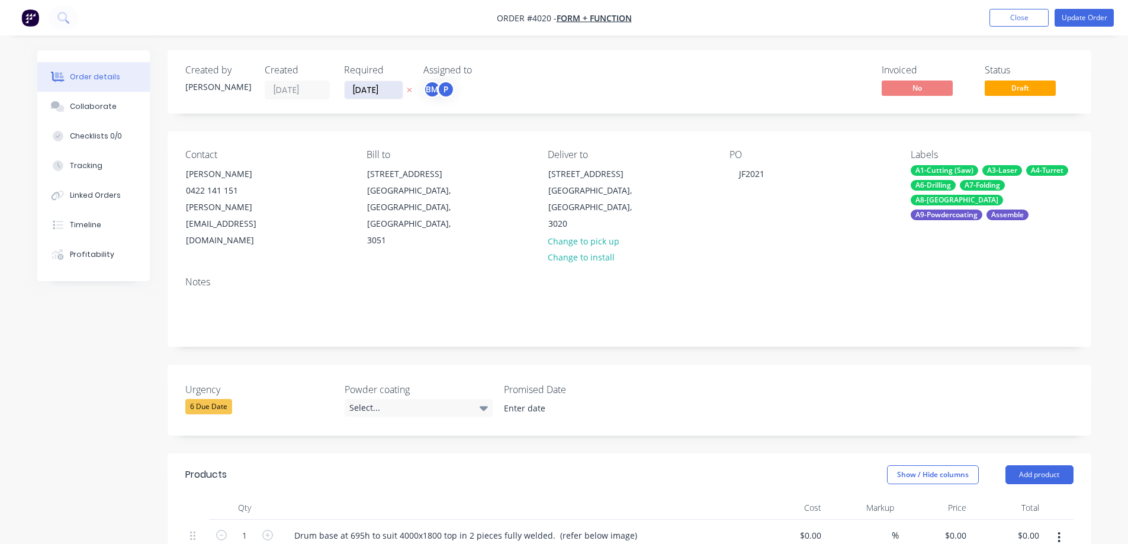
click at [367, 89] on input "[DATE]" at bounding box center [374, 90] width 58 height 18
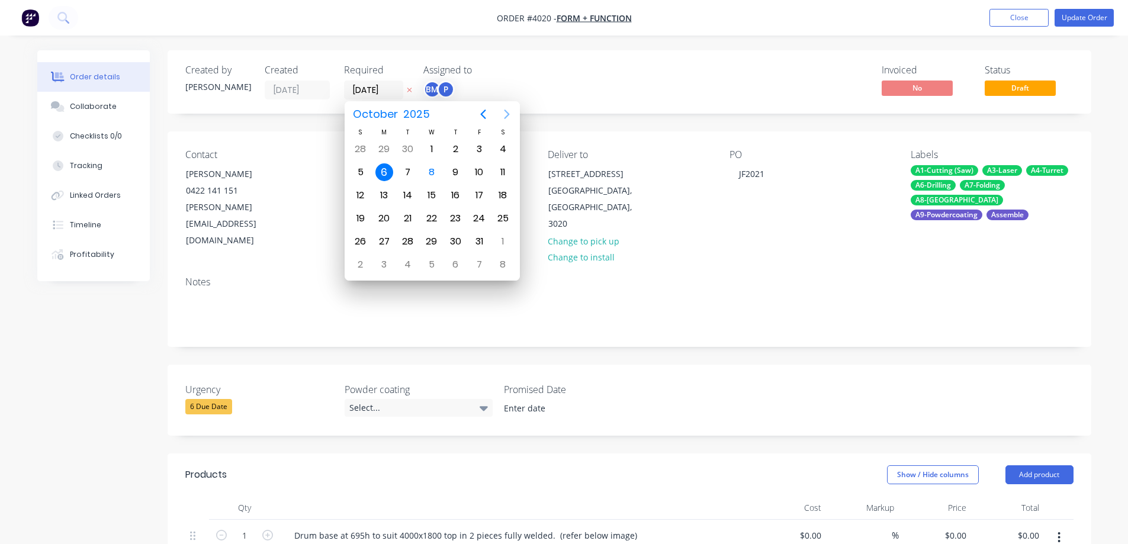
click at [509, 118] on icon "Next page" at bounding box center [507, 114] width 14 height 14
click at [406, 198] on div "11" at bounding box center [408, 196] width 18 height 18
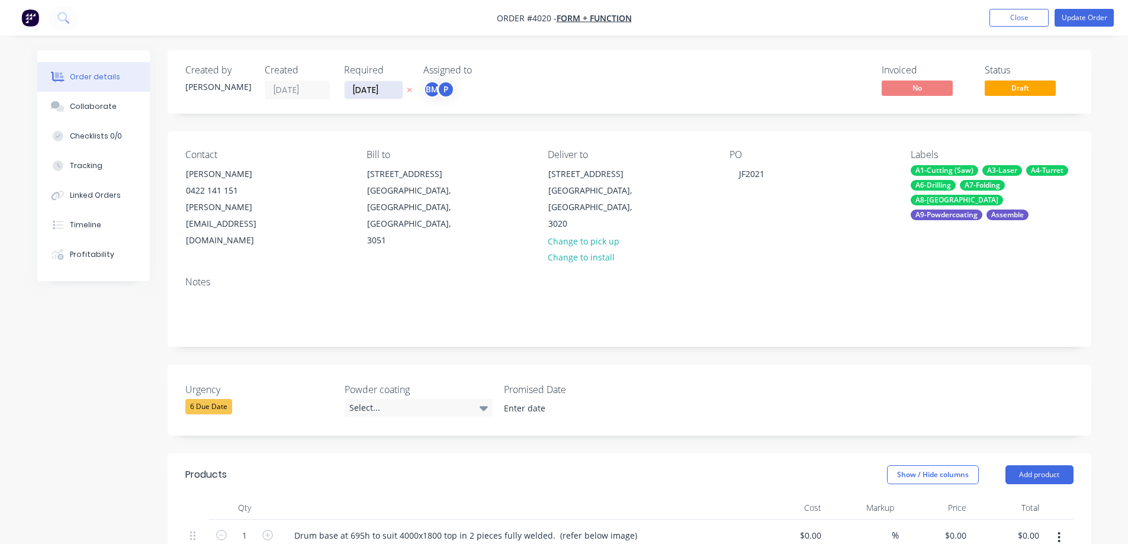
click at [362, 92] on input "[DATE]" at bounding box center [374, 90] width 58 height 18
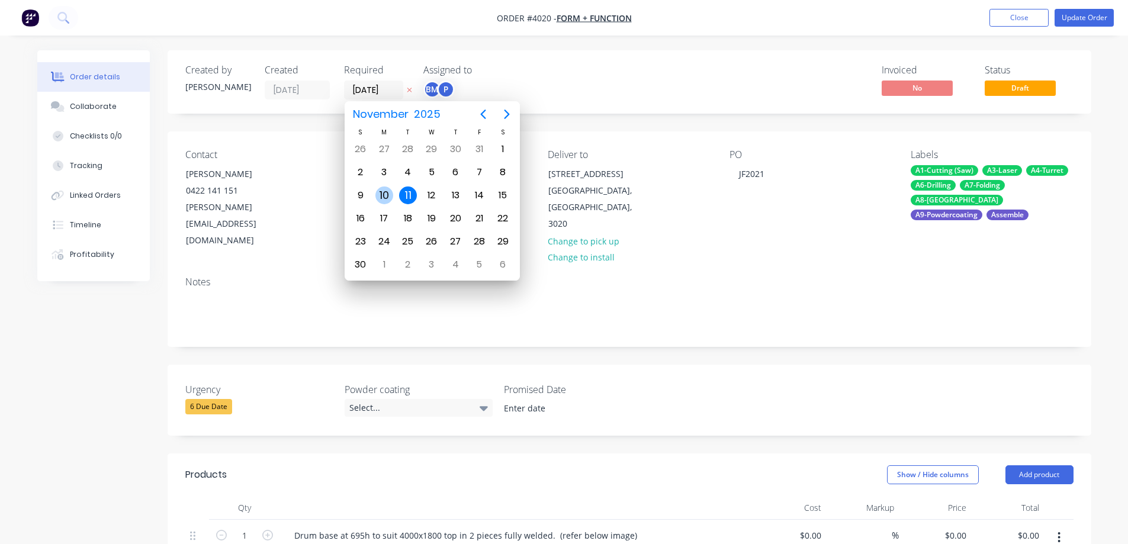
click at [383, 191] on div "10" at bounding box center [384, 196] width 18 height 18
type input "[DATE]"
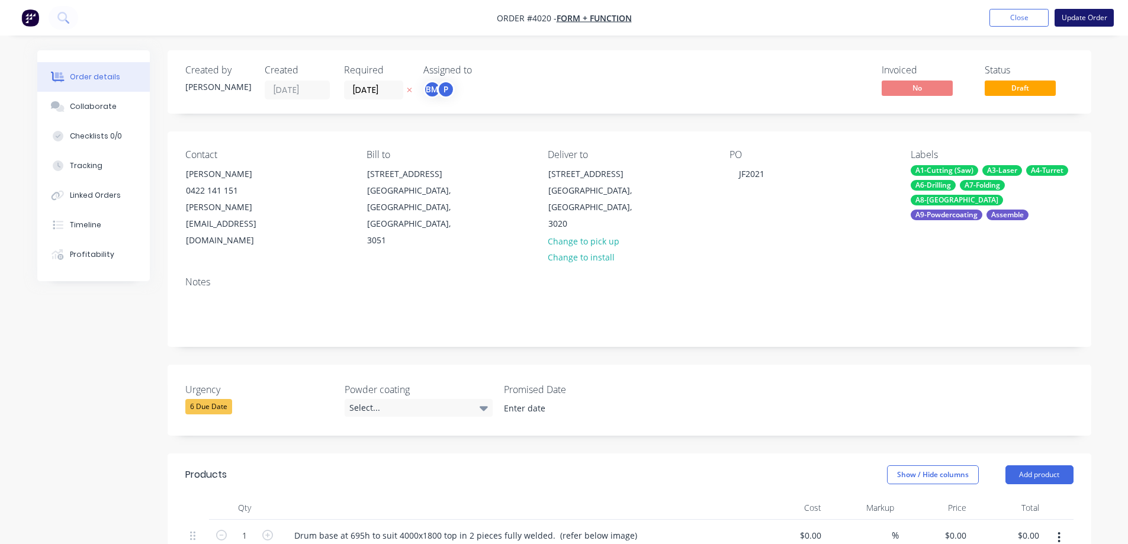
click at [1081, 24] on button "Update Order" at bounding box center [1084, 18] width 59 height 18
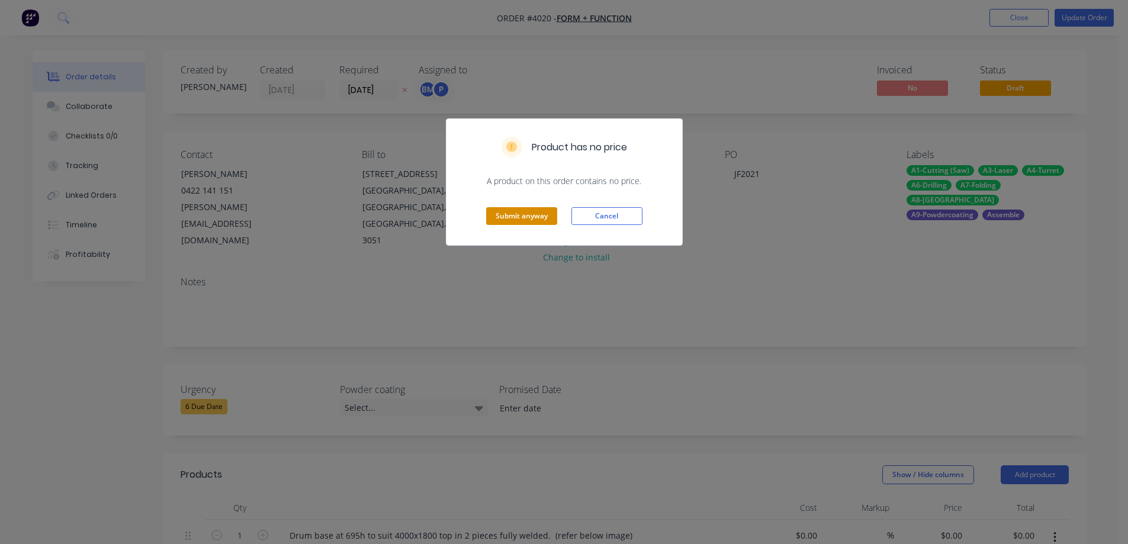
click at [512, 216] on button "Submit anyway" at bounding box center [521, 216] width 71 height 18
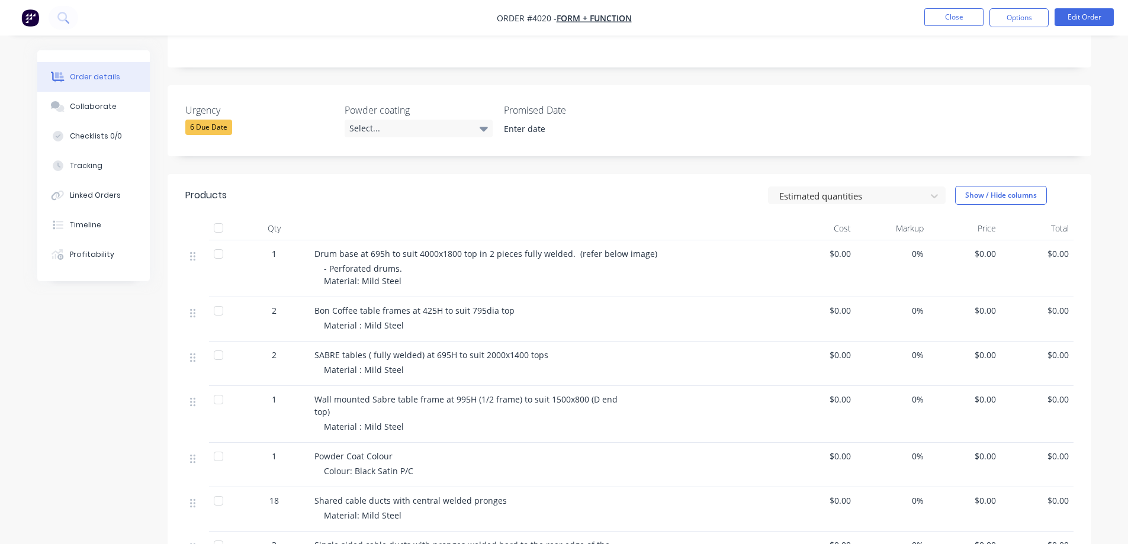
scroll to position [296, 0]
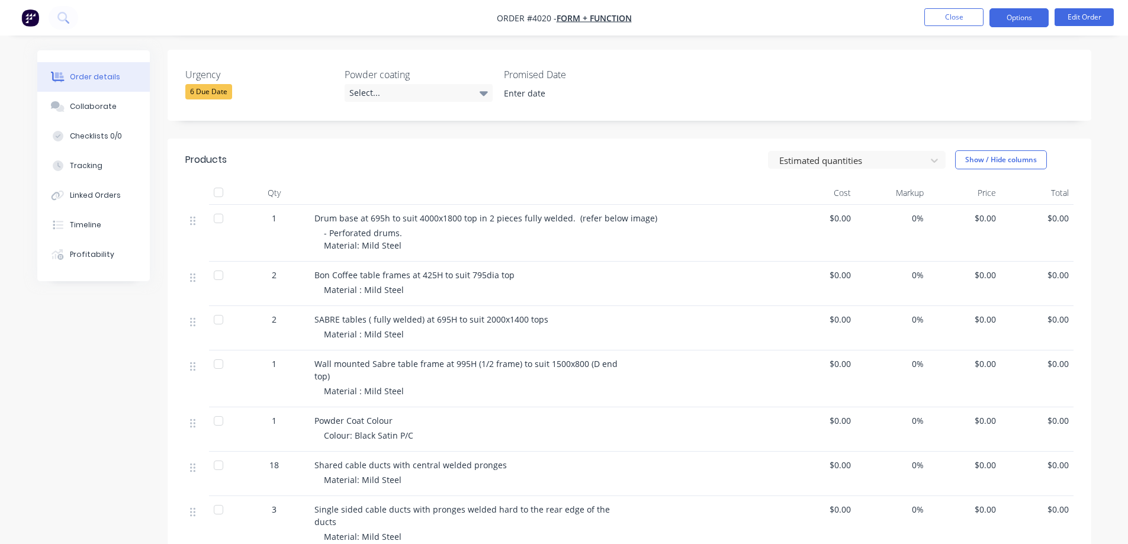
click at [1015, 21] on button "Options" at bounding box center [1019, 17] width 59 height 19
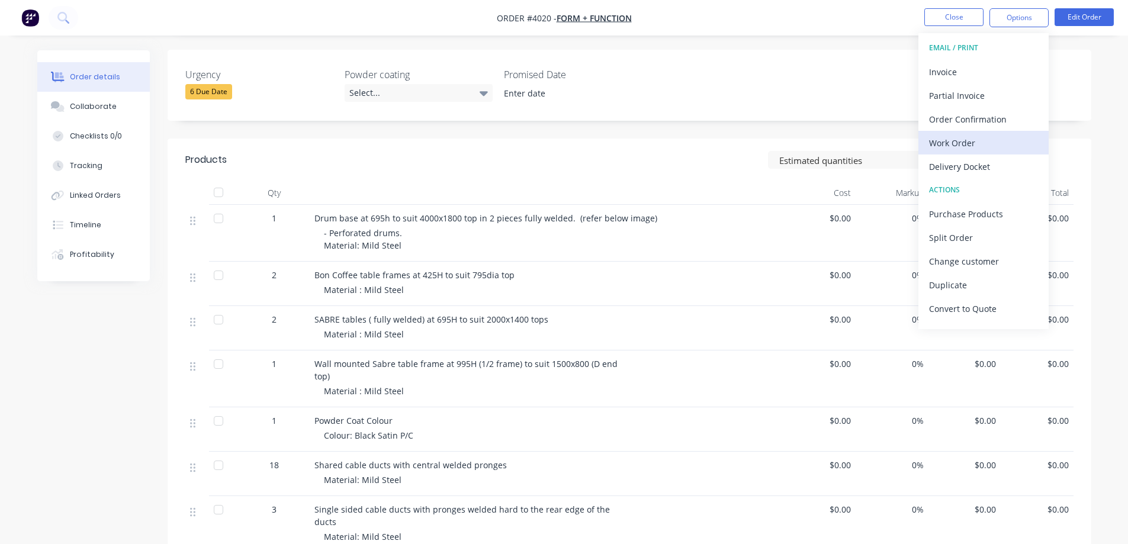
click at [983, 143] on div "Work Order" at bounding box center [983, 142] width 109 height 17
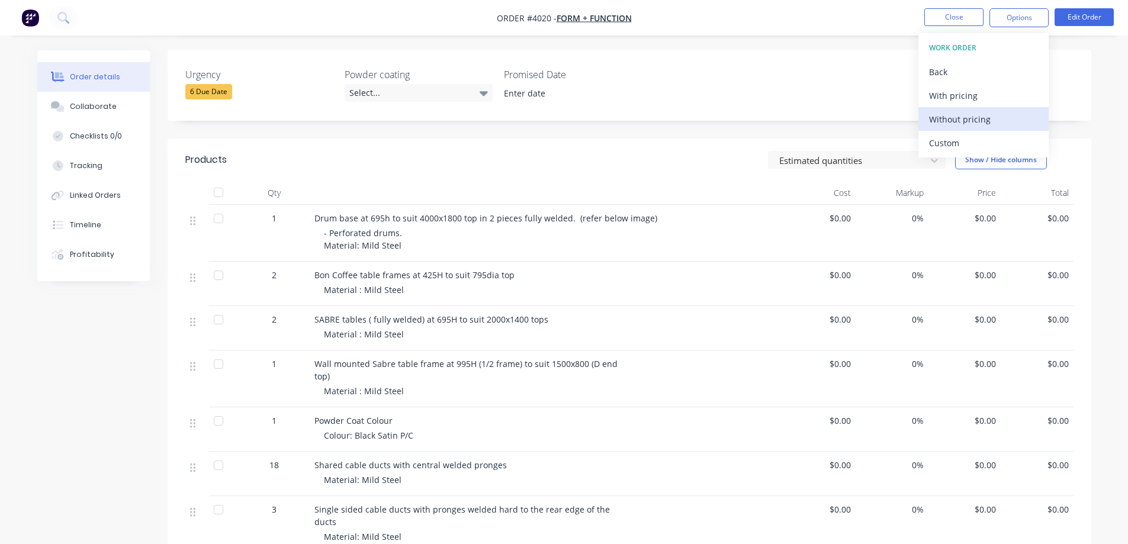
click at [981, 121] on div "Without pricing" at bounding box center [983, 119] width 109 height 17
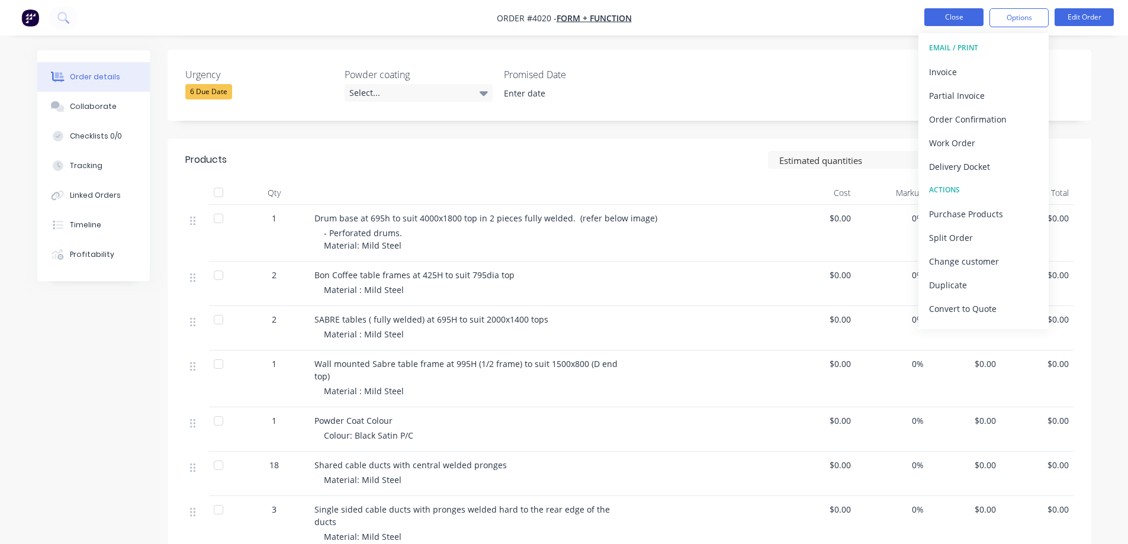
click at [938, 21] on button "Close" at bounding box center [954, 17] width 59 height 18
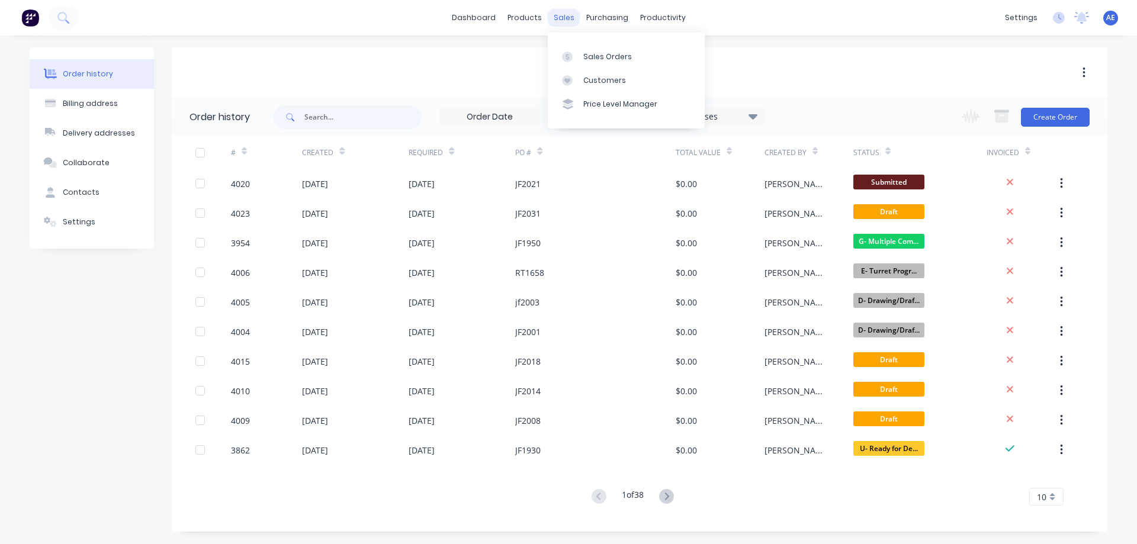
click at [562, 20] on div "sales" at bounding box center [564, 18] width 33 height 18
click at [583, 65] on link "Sales Orders" at bounding box center [626, 56] width 157 height 24
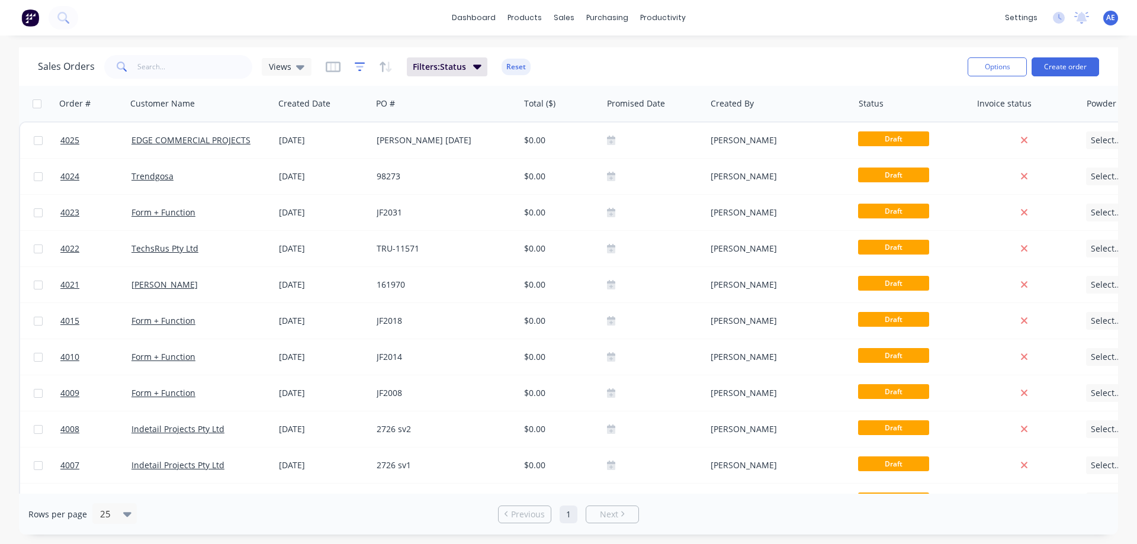
click at [359, 69] on icon "button" at bounding box center [360, 67] width 11 height 12
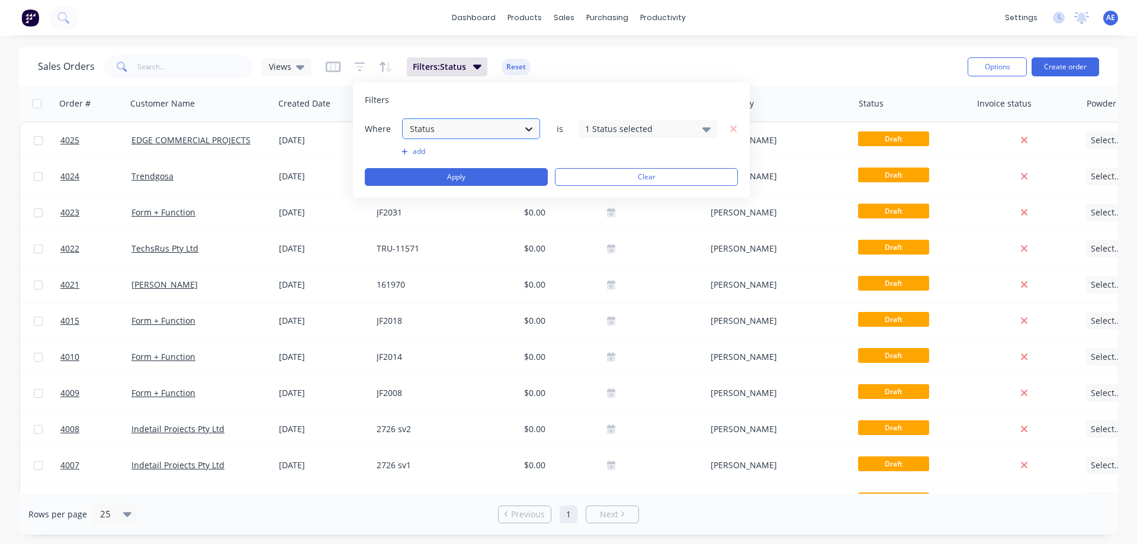
click at [527, 129] on icon at bounding box center [529, 129] width 12 height 12
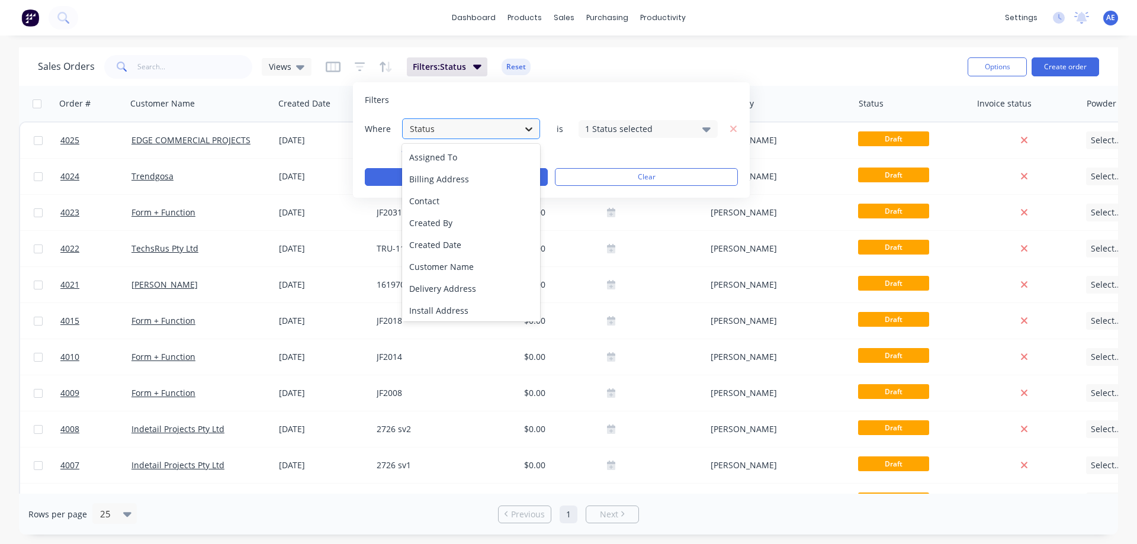
click at [527, 129] on icon at bounding box center [528, 129] width 7 height 4
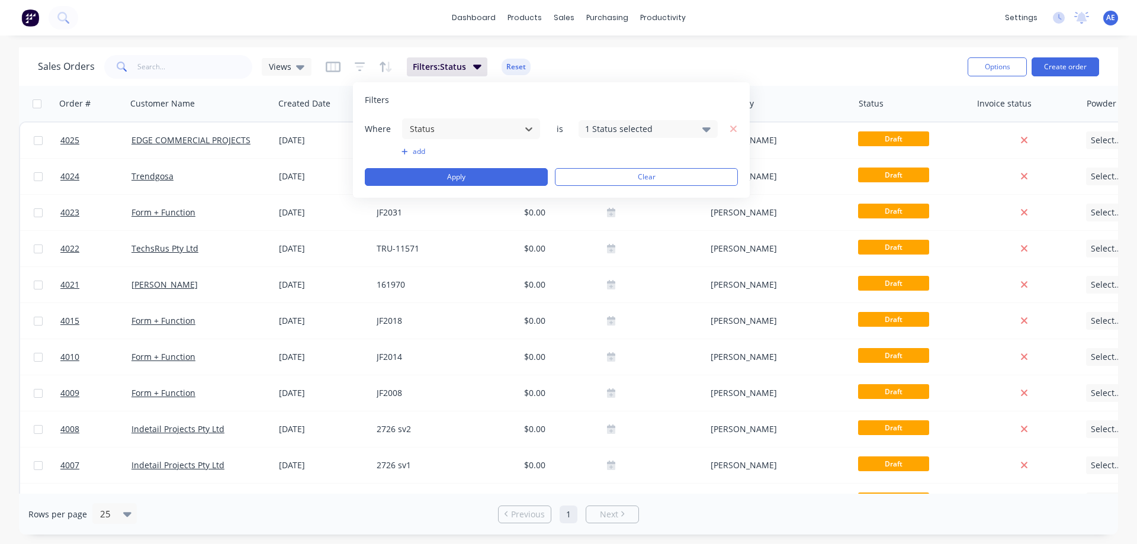
click at [702, 133] on div "1 Status selected" at bounding box center [648, 129] width 139 height 18
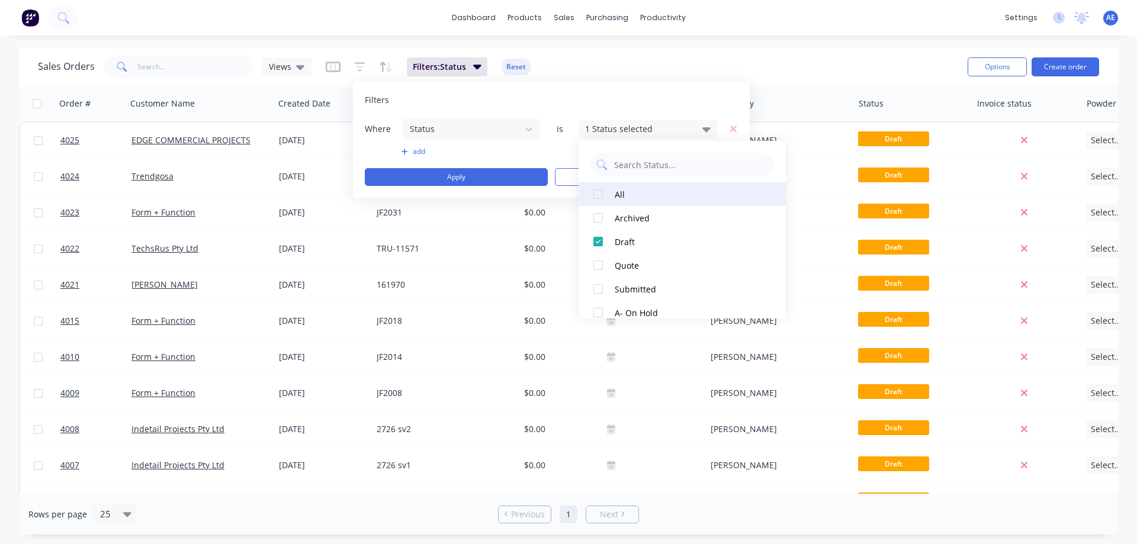
click at [597, 196] on div at bounding box center [598, 194] width 24 height 24
click at [596, 196] on div at bounding box center [598, 194] width 24 height 24
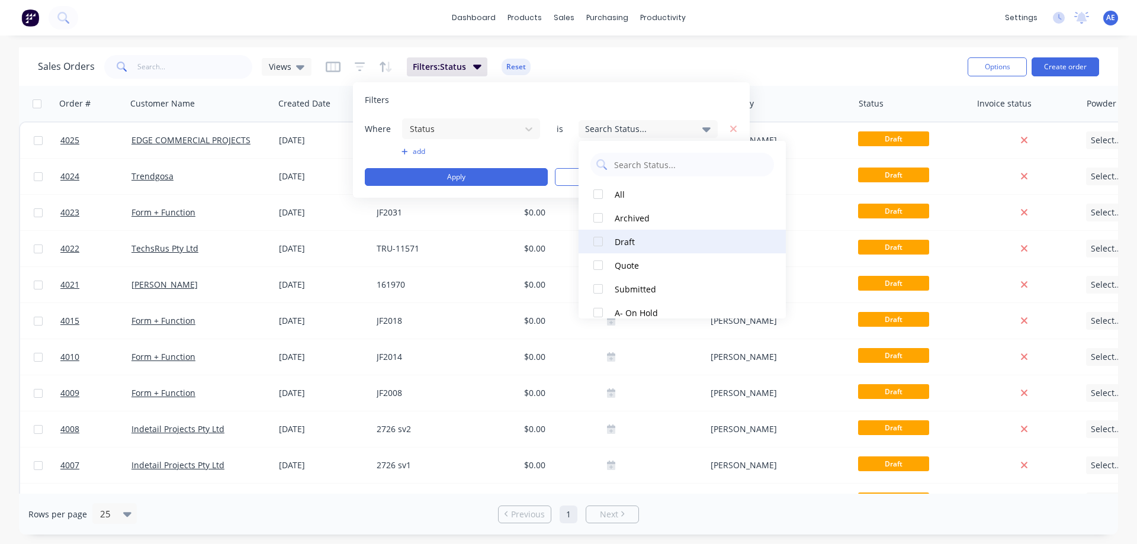
click at [598, 245] on div at bounding box center [598, 242] width 24 height 24
click at [750, 52] on div "Sales Orders Views Filters: Status Reset" at bounding box center [498, 66] width 920 height 29
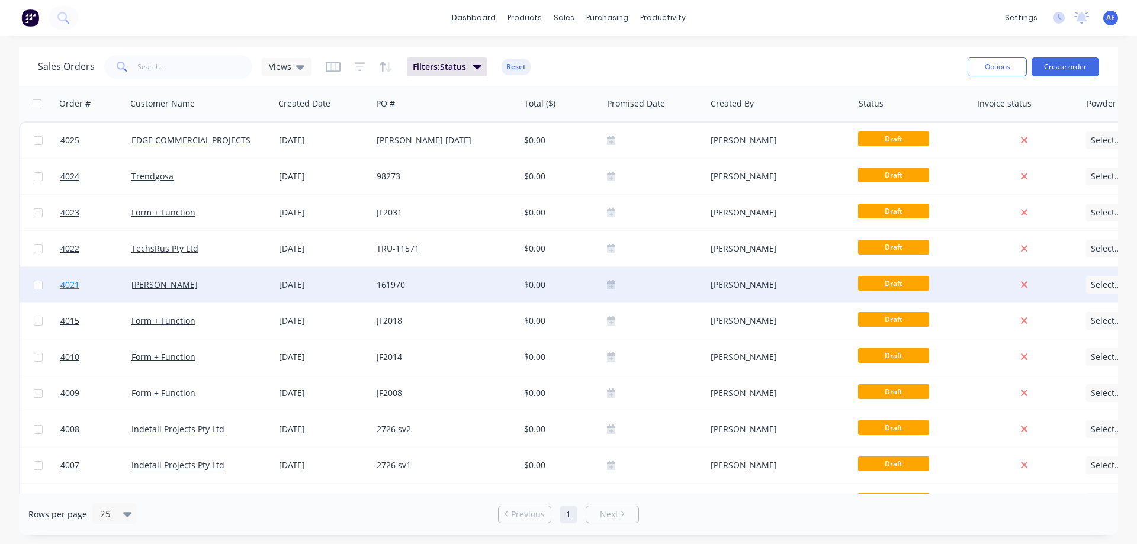
click at [68, 283] on span "4021" at bounding box center [69, 285] width 19 height 12
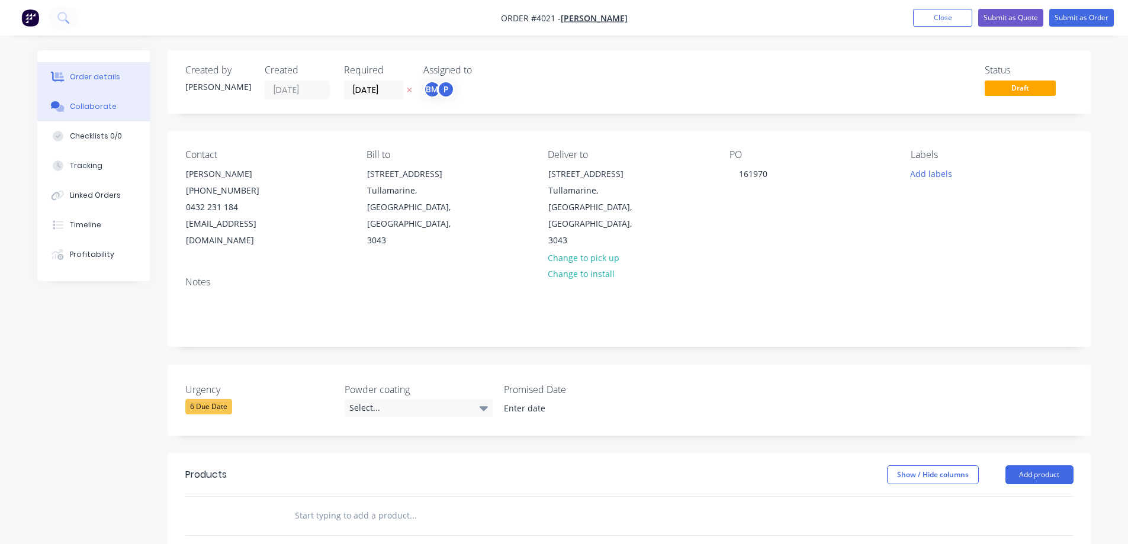
click at [98, 111] on div "Collaborate" at bounding box center [93, 106] width 47 height 11
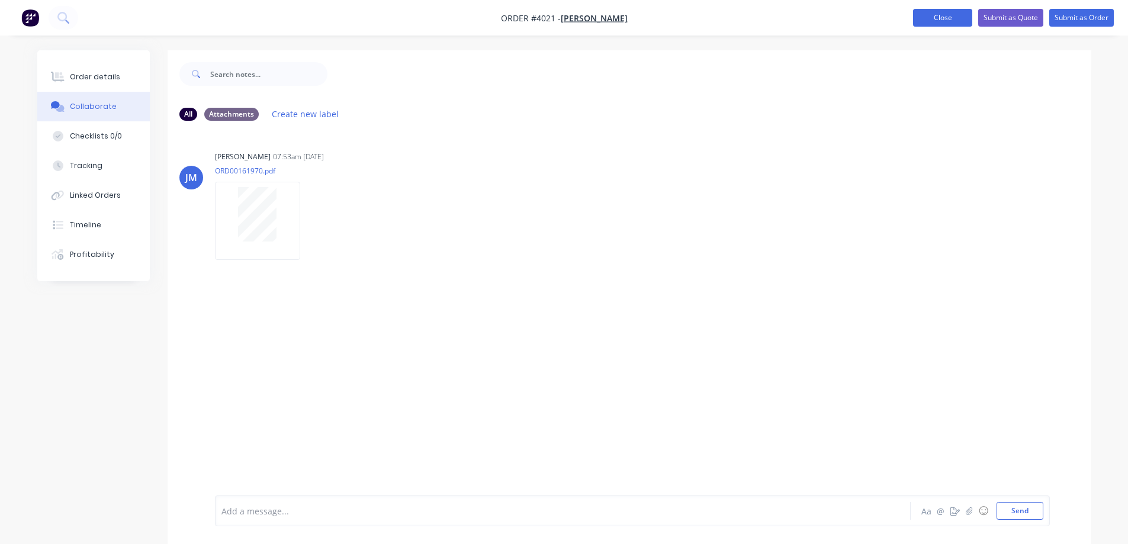
click at [951, 20] on button "Close" at bounding box center [942, 18] width 59 height 18
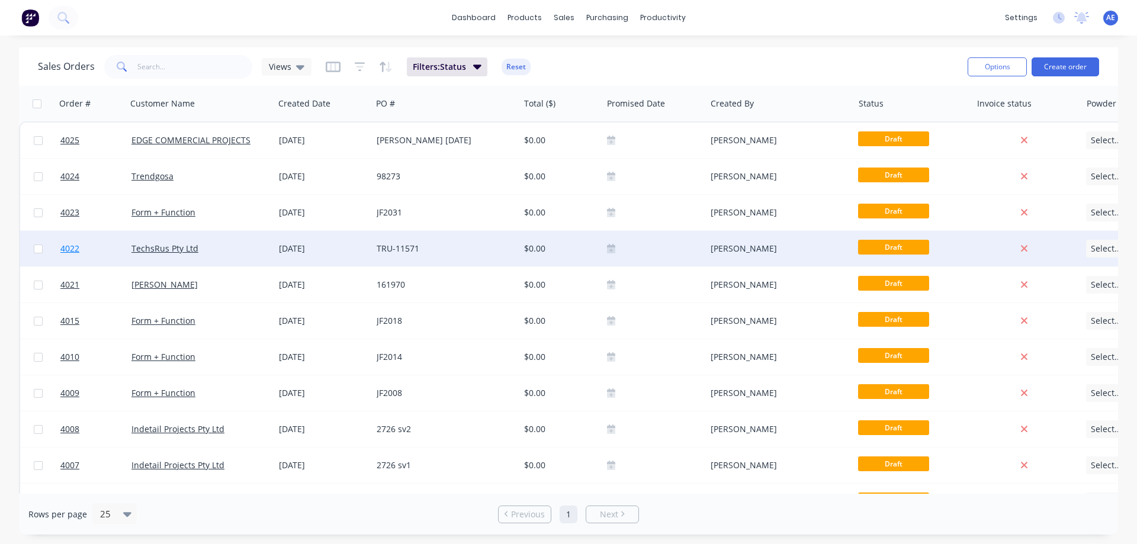
click at [65, 248] on span "4022" at bounding box center [69, 249] width 19 height 12
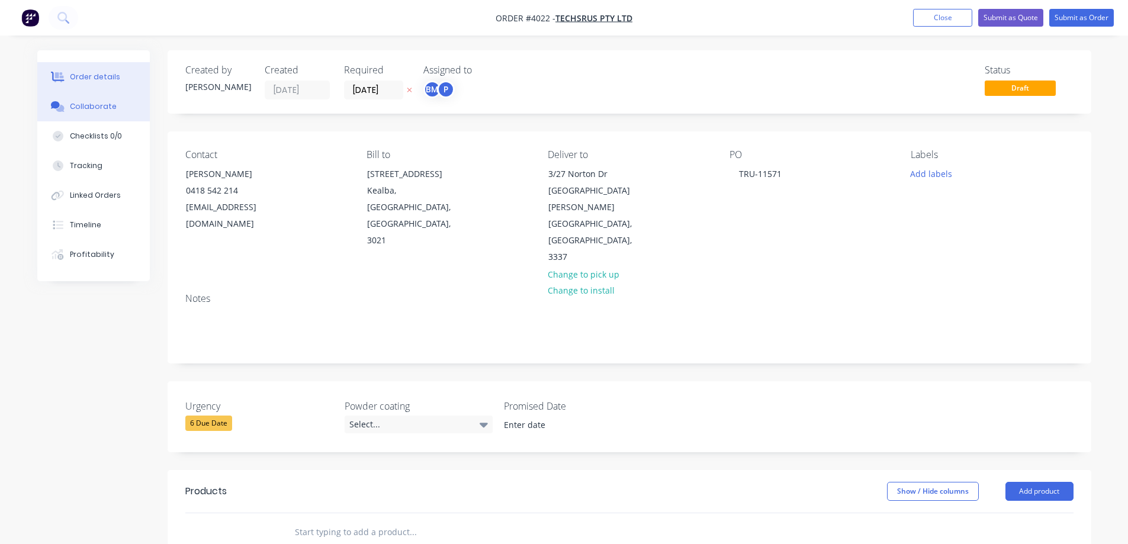
click at [78, 105] on div "Collaborate" at bounding box center [93, 106] width 47 height 11
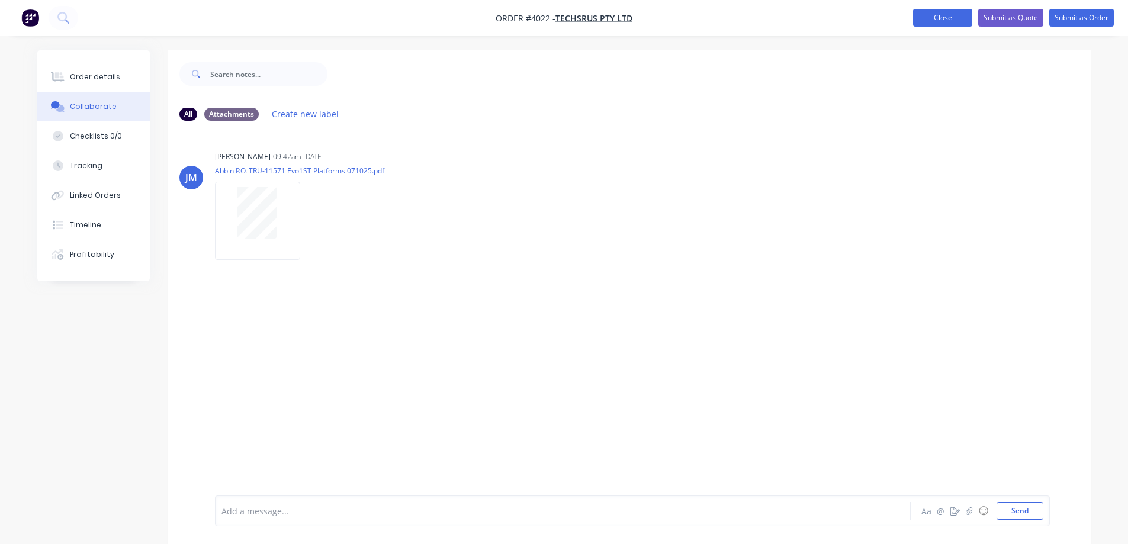
click at [940, 19] on button "Close" at bounding box center [942, 18] width 59 height 18
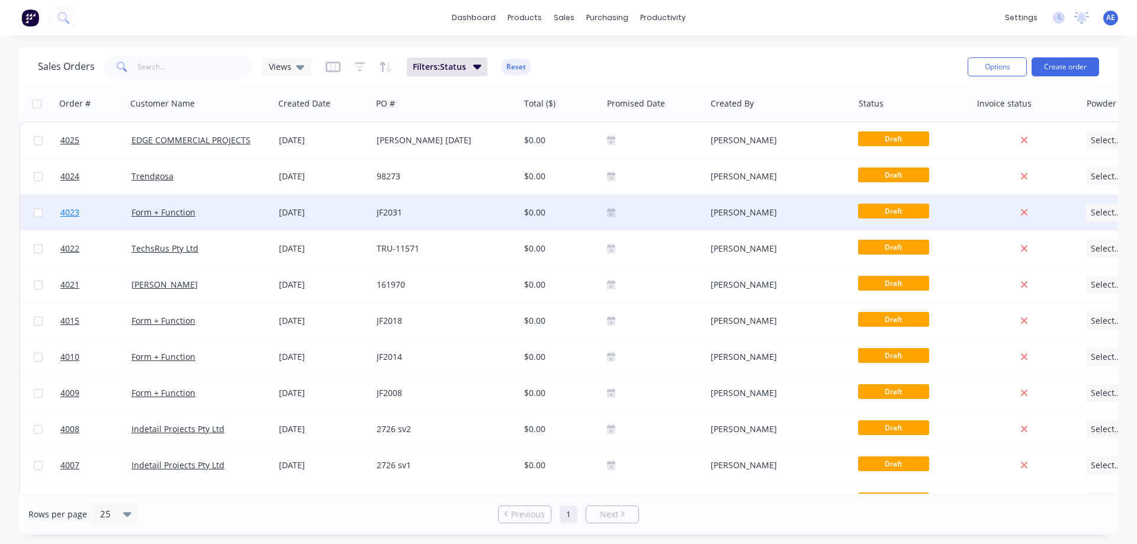
click at [66, 214] on span "4023" at bounding box center [69, 213] width 19 height 12
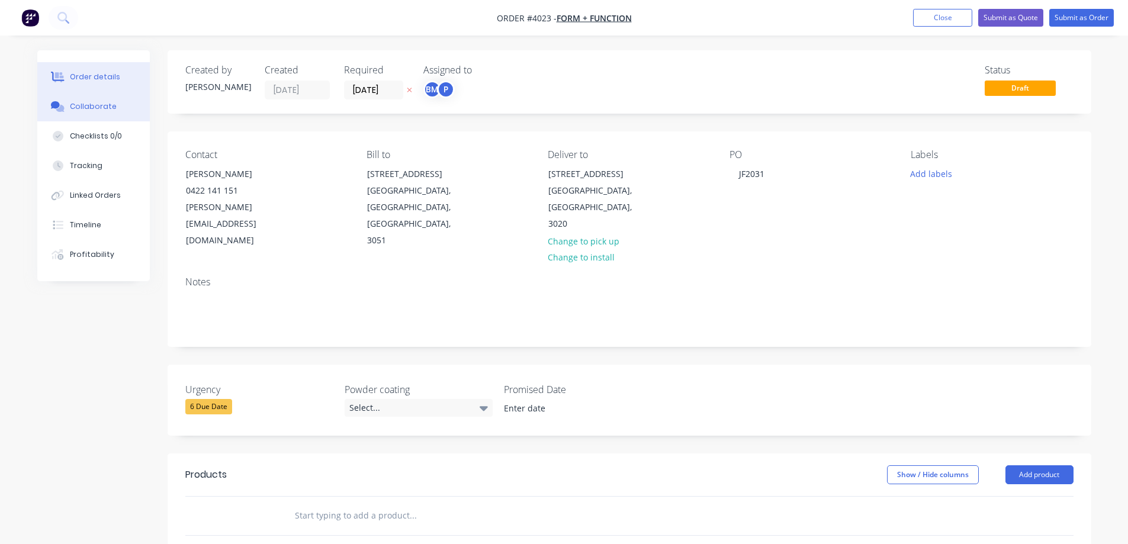
click at [94, 108] on div "Collaborate" at bounding box center [93, 106] width 47 height 11
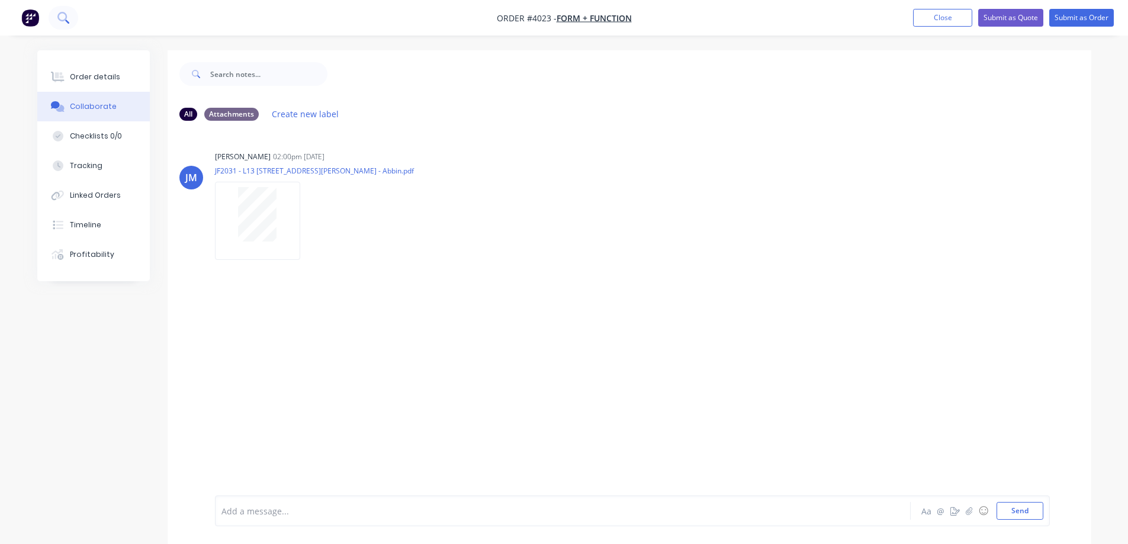
click at [62, 19] on icon at bounding box center [62, 17] width 11 height 11
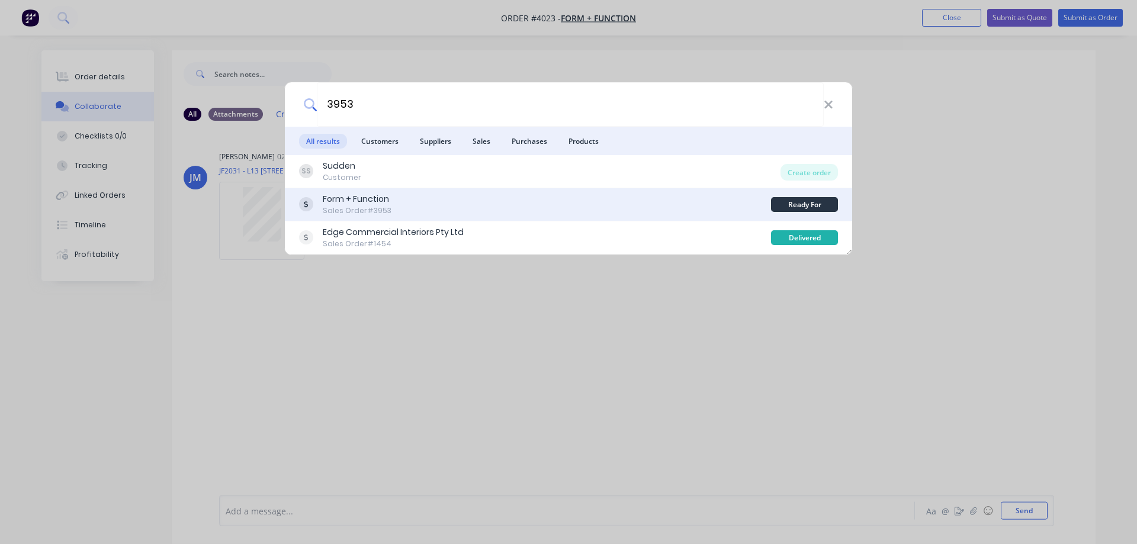
type input "3953"
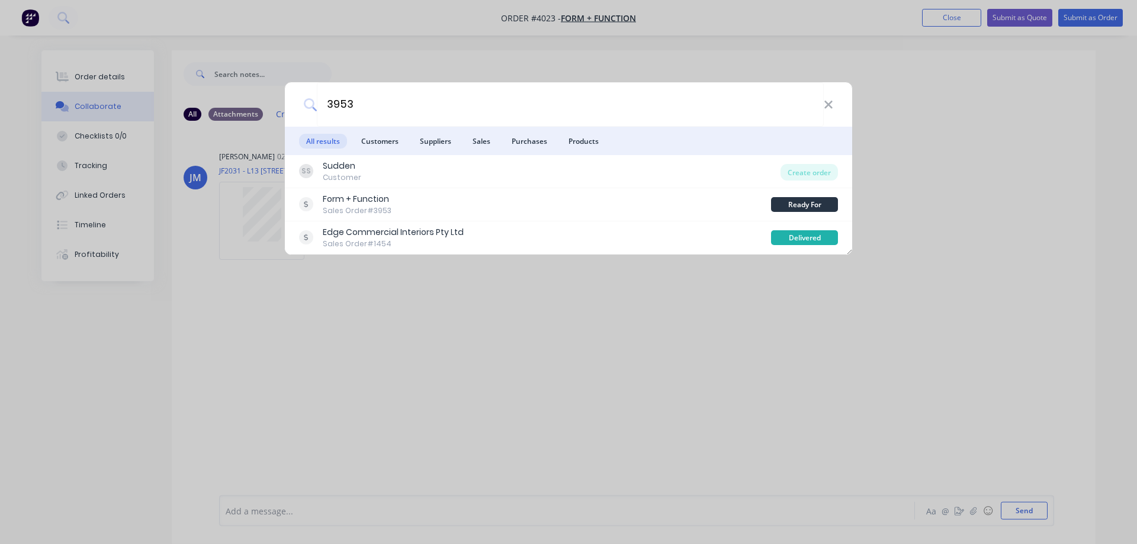
click at [325, 201] on div "Form + Function" at bounding box center [357, 199] width 69 height 12
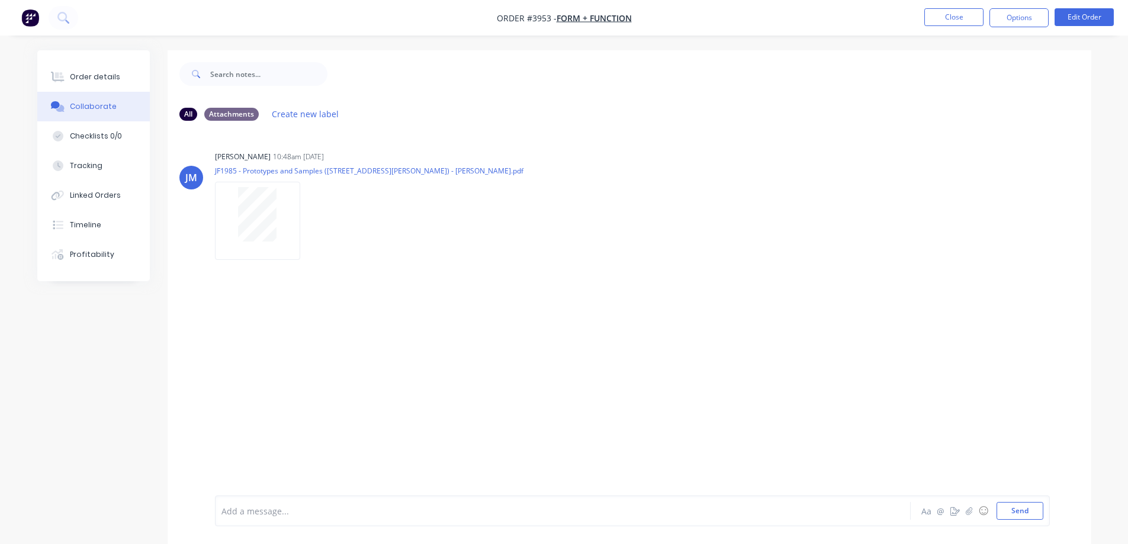
click at [90, 108] on div "Collaborate" at bounding box center [93, 106] width 47 height 11
click at [94, 83] on button "Order details" at bounding box center [93, 77] width 113 height 30
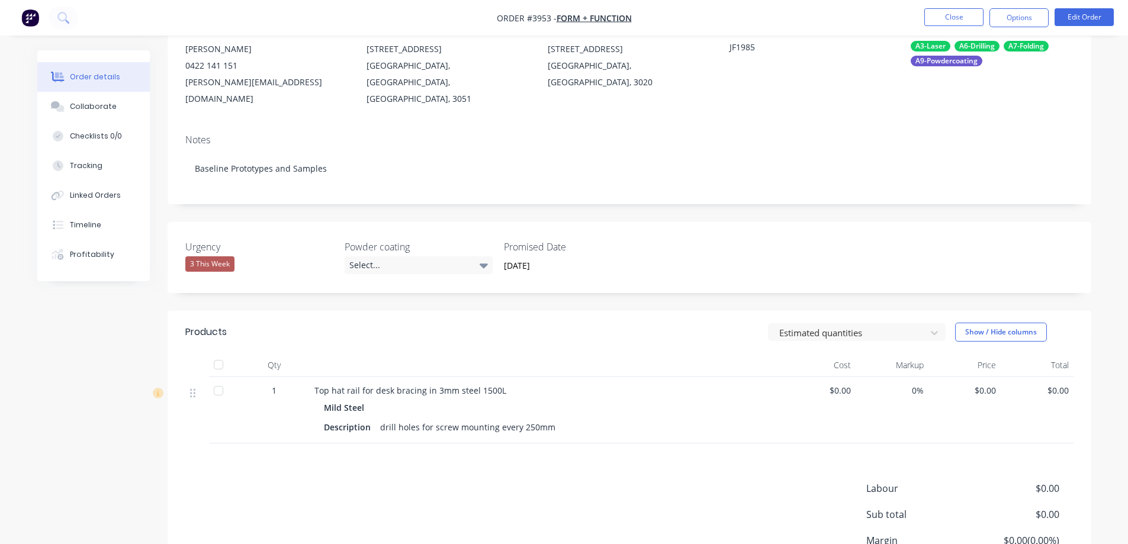
scroll to position [178, 0]
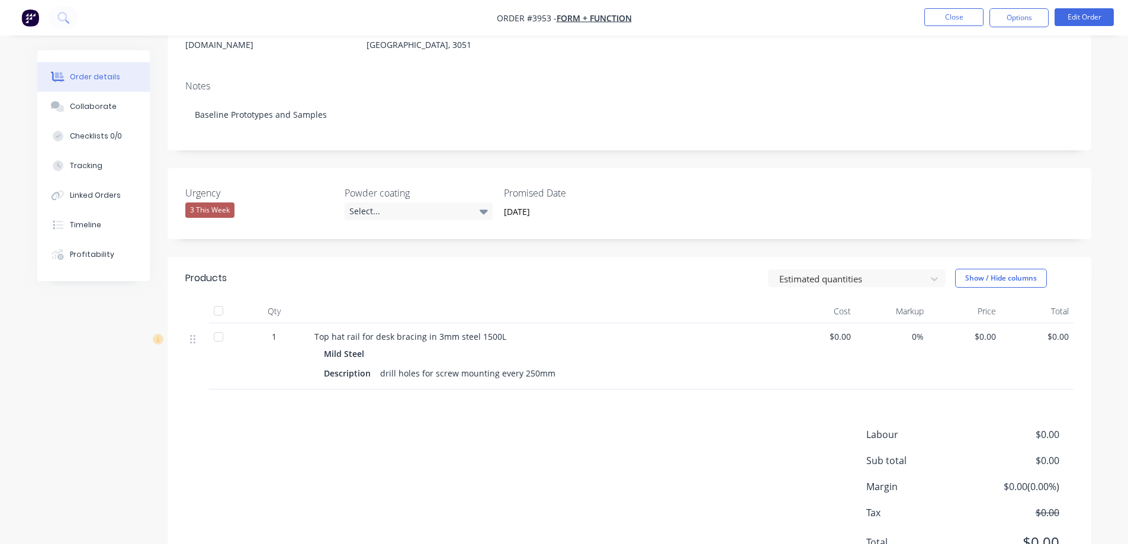
click at [545, 365] on div "drill holes for screw mounting every 250mm" at bounding box center [467, 373] width 185 height 17
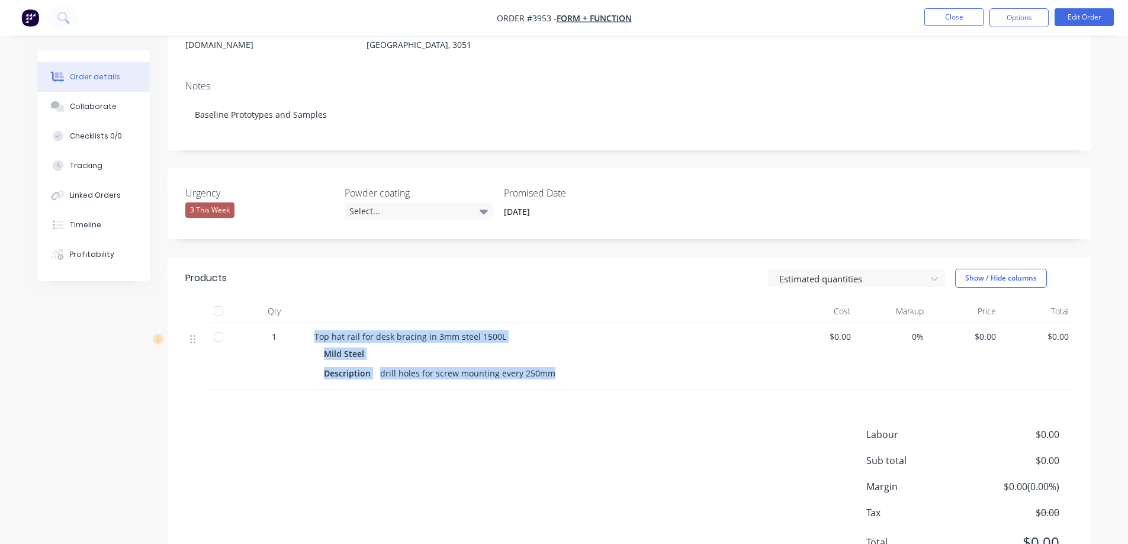
drag, startPoint x: 548, startPoint y: 359, endPoint x: 305, endPoint y: 317, distance: 246.4
click at [305, 323] on div "1 Top hat rail for desk bracing in 3mm steel 1500L Mild Steel Description drill…" at bounding box center [629, 356] width 888 height 66
copy div "Top hat rail for desk bracing in 3mm steel 1500L Mild Steel Description drill h…"
click at [942, 15] on button "Close" at bounding box center [954, 17] width 59 height 18
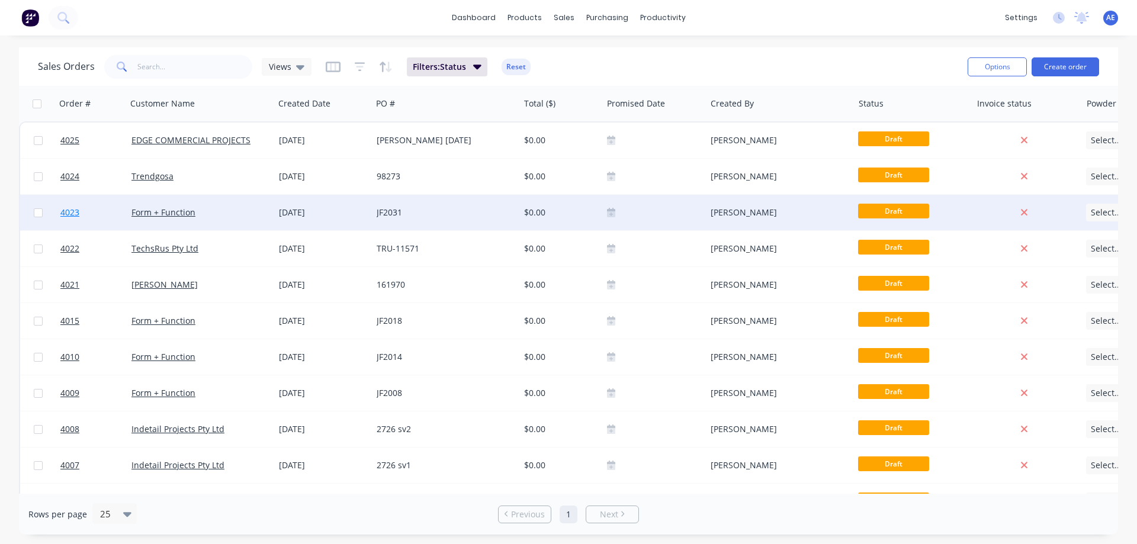
click at [72, 212] on span "4023" at bounding box center [69, 213] width 19 height 12
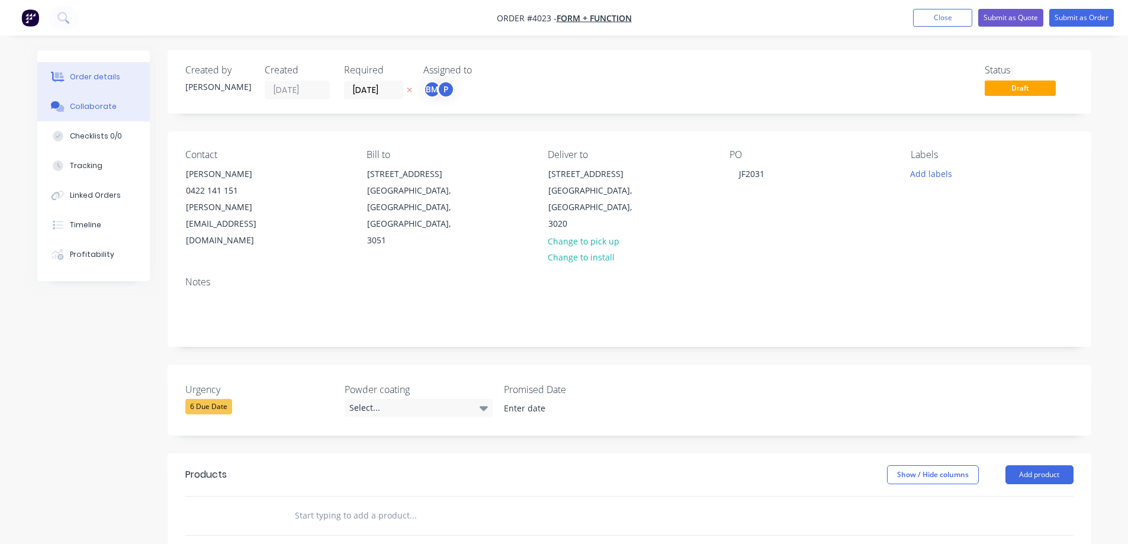
click at [89, 106] on div "Collaborate" at bounding box center [93, 106] width 47 height 11
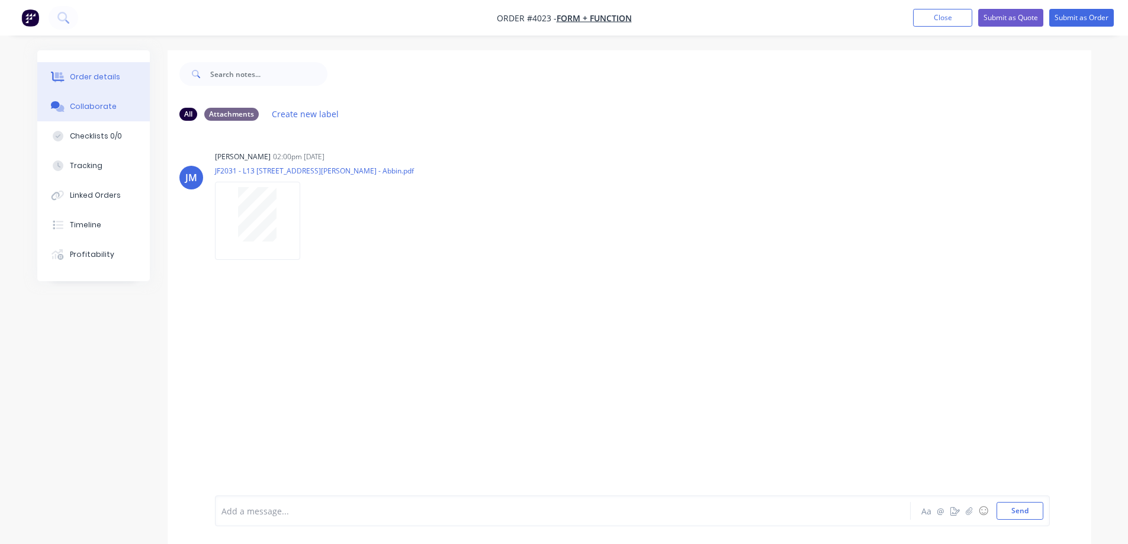
click at [105, 73] on div "Order details" at bounding box center [95, 77] width 50 height 11
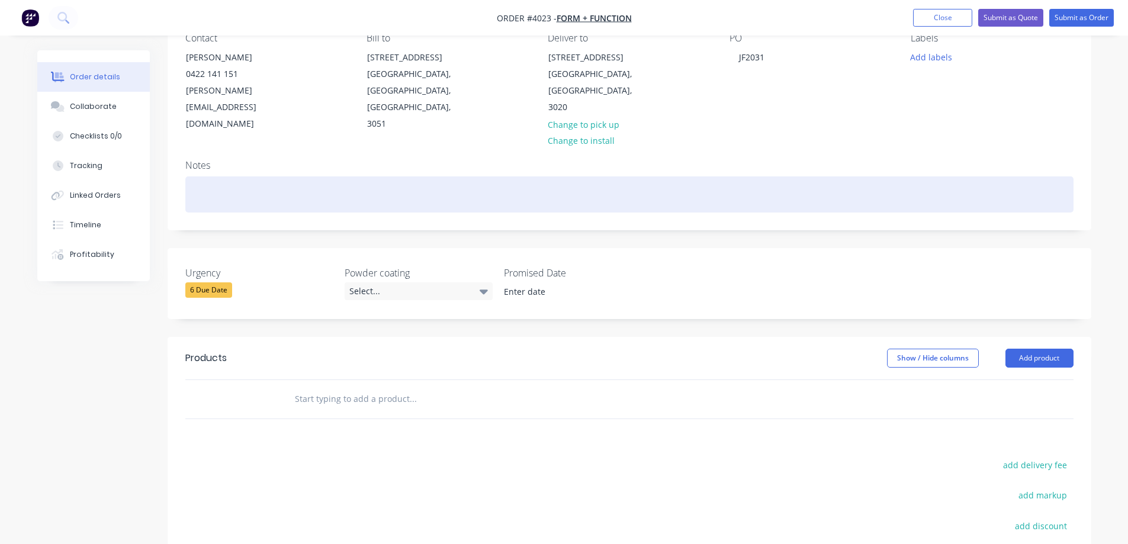
scroll to position [118, 0]
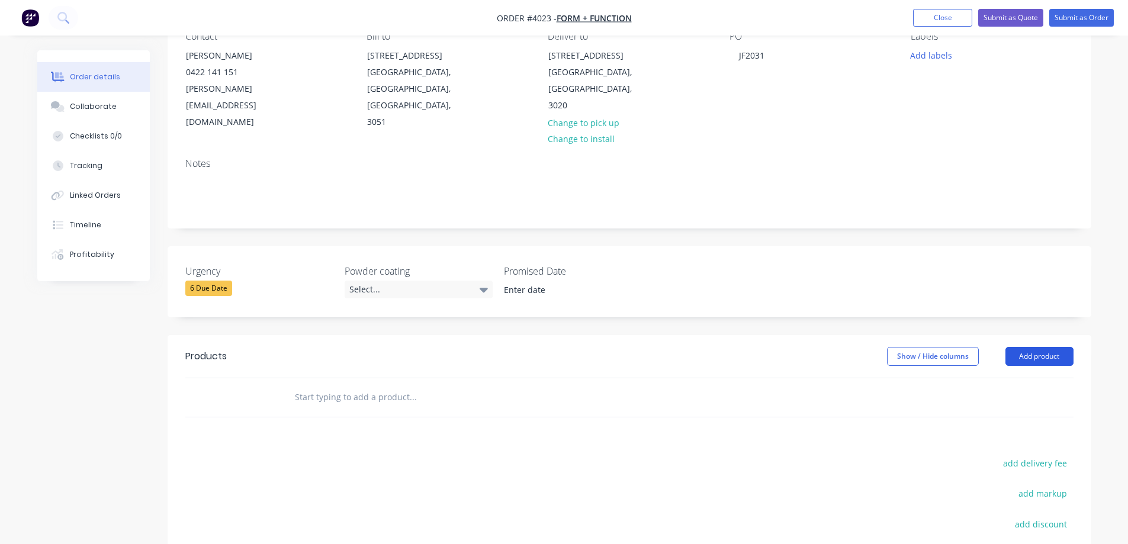
click at [1043, 347] on button "Add product" at bounding box center [1040, 356] width 68 height 19
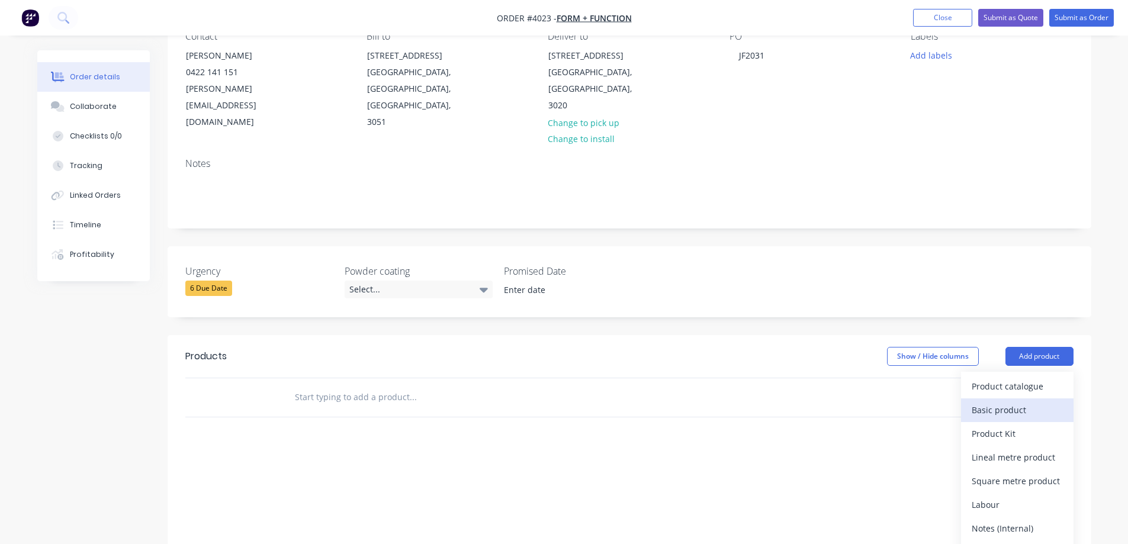
click at [995, 402] on div "Basic product" at bounding box center [1017, 410] width 91 height 17
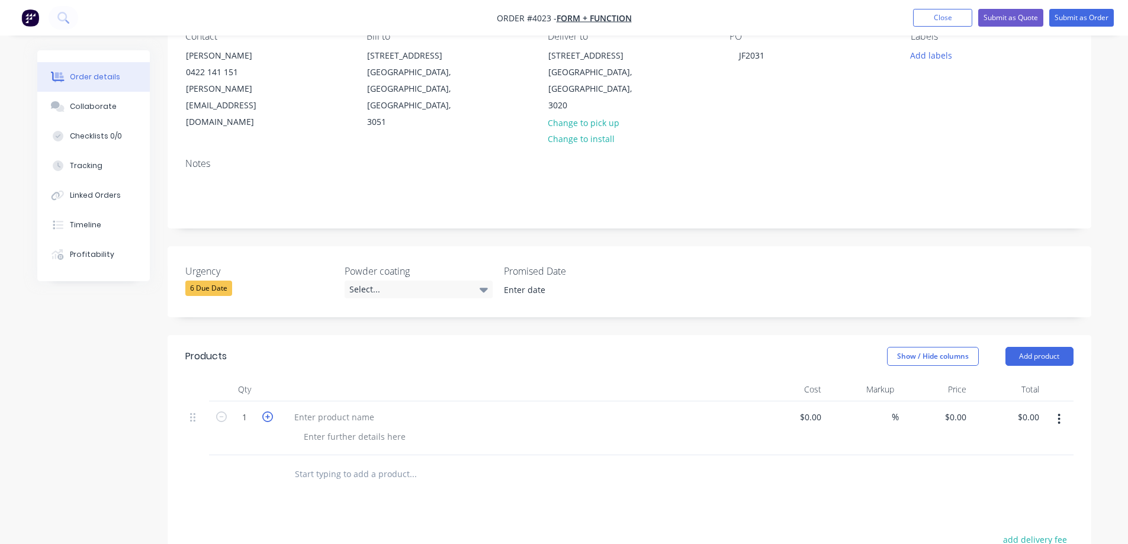
click at [266, 412] on icon "button" at bounding box center [267, 417] width 11 height 11
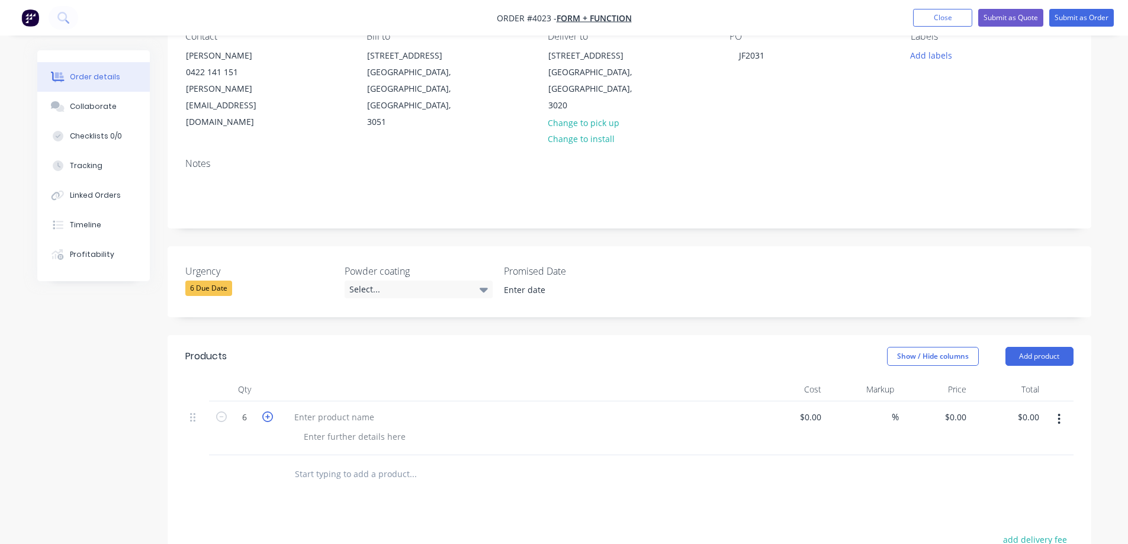
click at [266, 412] on icon "button" at bounding box center [267, 417] width 11 height 11
type input "10"
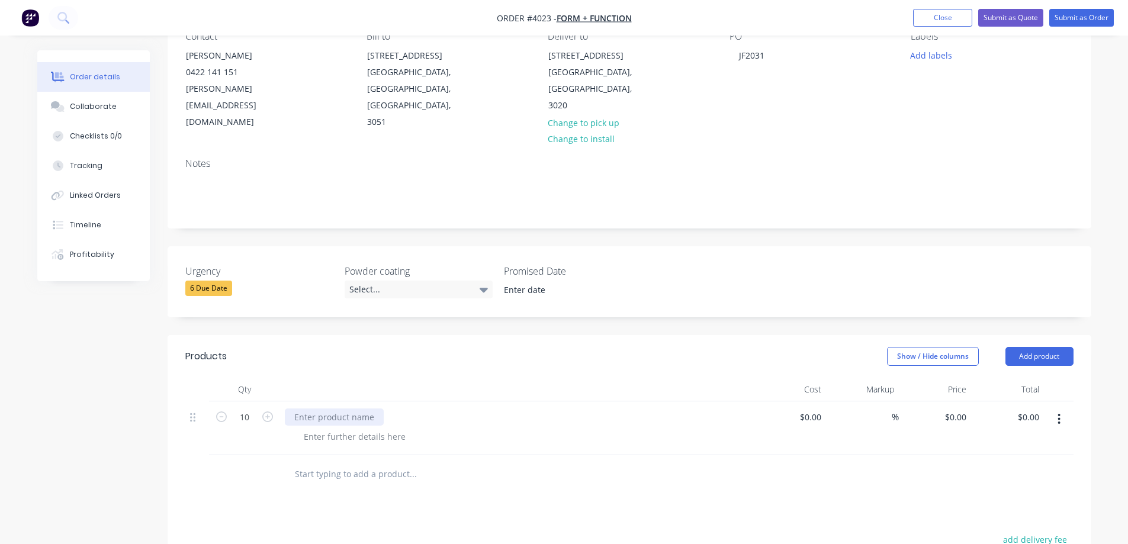
click at [338, 409] on div at bounding box center [334, 417] width 99 height 17
click at [353, 409] on div at bounding box center [334, 417] width 99 height 17
paste div
click at [586, 426] on div "Top hat rail for desk bracing in 3mm steel 1500L Mild Steel Description drill h…" at bounding box center [517, 436] width 464 height 54
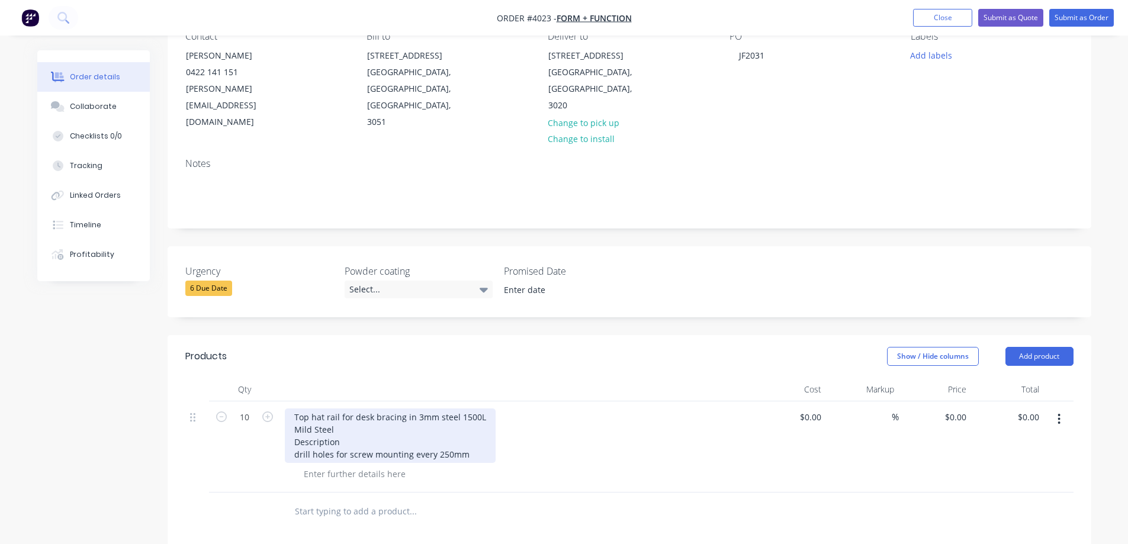
click at [348, 418] on div "Top hat rail for desk bracing in 3mm steel 1500L Mild Steel Description drill h…" at bounding box center [390, 436] width 211 height 54
drag, startPoint x: 293, startPoint y: 414, endPoint x: 487, endPoint y: 444, distance: 196.5
click at [487, 444] on div "Top hat rail for desk bracing in 3mm steel 1500L Mild Steel Description drill h…" at bounding box center [390, 436] width 211 height 54
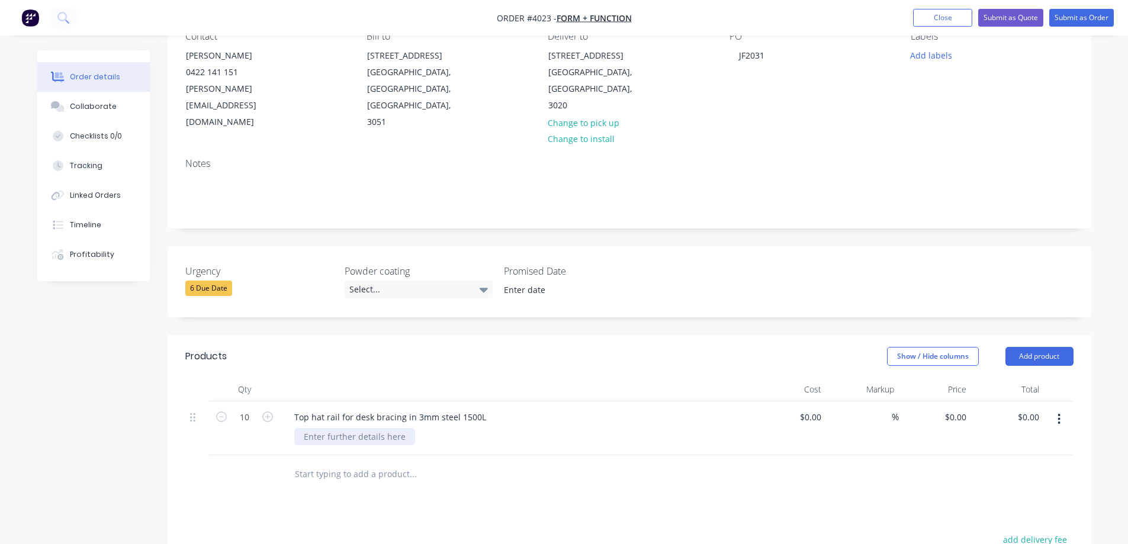
click at [356, 428] on div at bounding box center [354, 436] width 121 height 17
click at [335, 428] on div at bounding box center [354, 436] width 121 height 17
click at [435, 474] on div at bounding box center [493, 474] width 426 height 38
click at [348, 428] on div "Mild Steel" at bounding box center [323, 436] width 59 height 17
click at [355, 434] on div "Mild Steel Description:" at bounding box center [327, 443] width 67 height 30
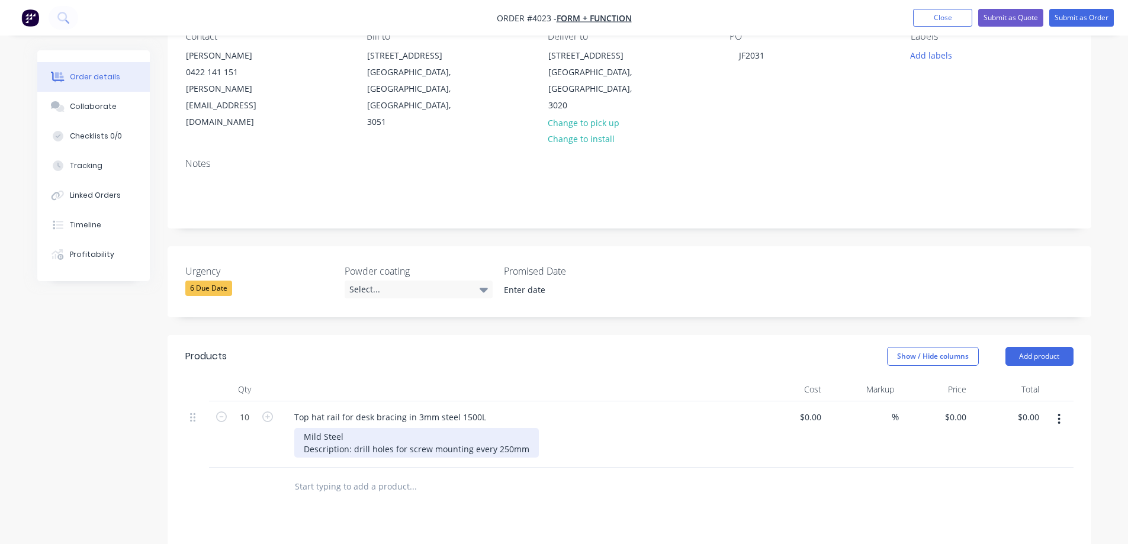
drag, startPoint x: 356, startPoint y: 432, endPoint x: 376, endPoint y: 434, distance: 20.3
click at [356, 432] on div "Mild Steel Description: drill holes for screw mounting every 250mm" at bounding box center [416, 443] width 245 height 30
click at [527, 435] on div "Mild Steel Description: Drill holes for screw mounting every 250mm" at bounding box center [416, 443] width 245 height 30
click at [312, 458] on div "Mild Steel Description: Drill holes for screw mounting every 250mm -" at bounding box center [416, 455] width 245 height 54
click at [411, 457] on div "Mild Steel Description: Drill holes for screw mounting every 250mm - Match what…" at bounding box center [416, 455] width 245 height 54
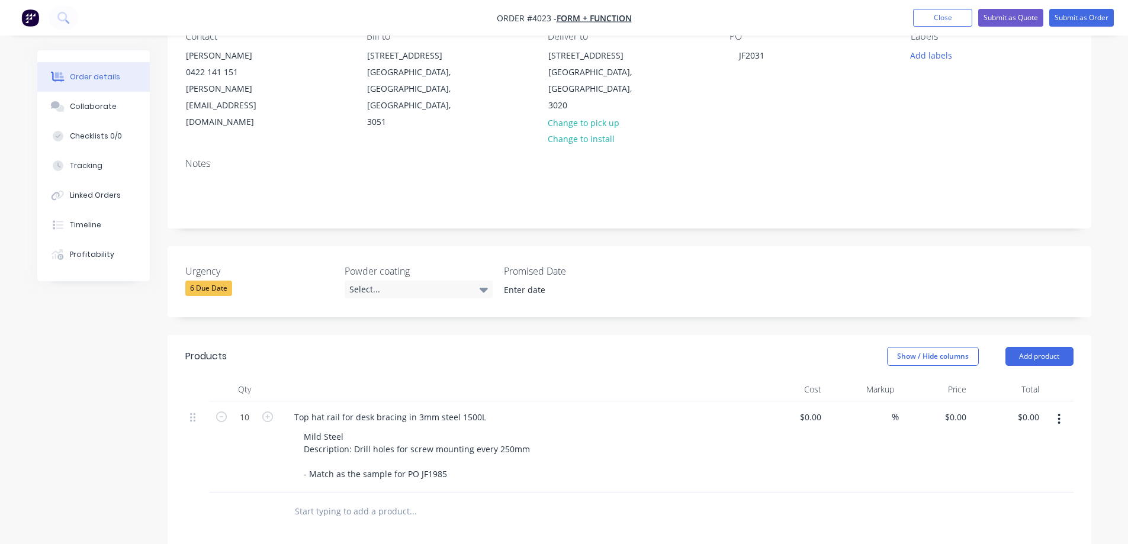
click at [621, 503] on div at bounding box center [462, 512] width 355 height 24
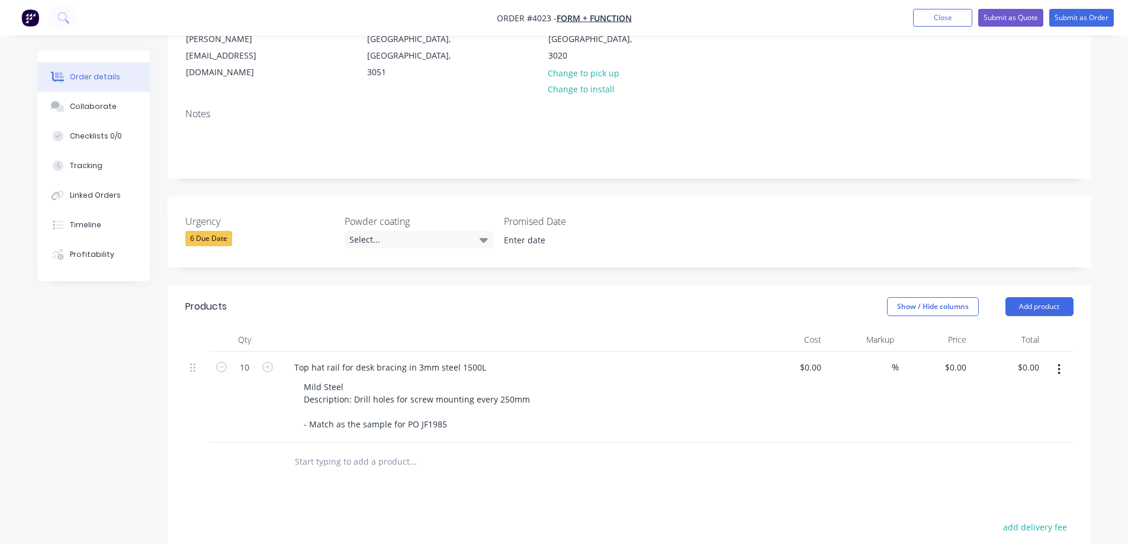
scroll to position [237, 0]
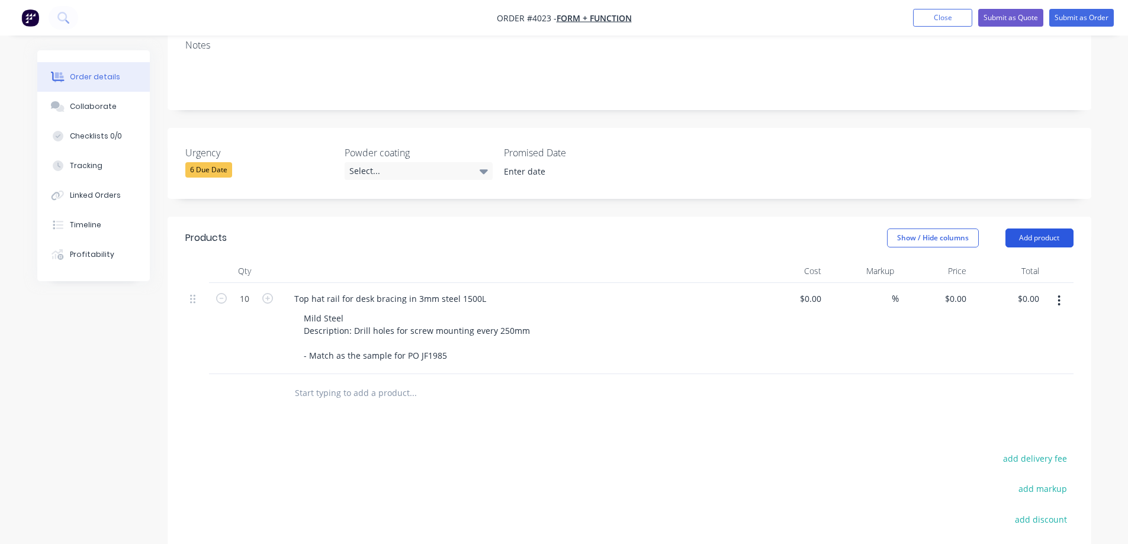
click at [1032, 229] on button "Add product" at bounding box center [1040, 238] width 68 height 19
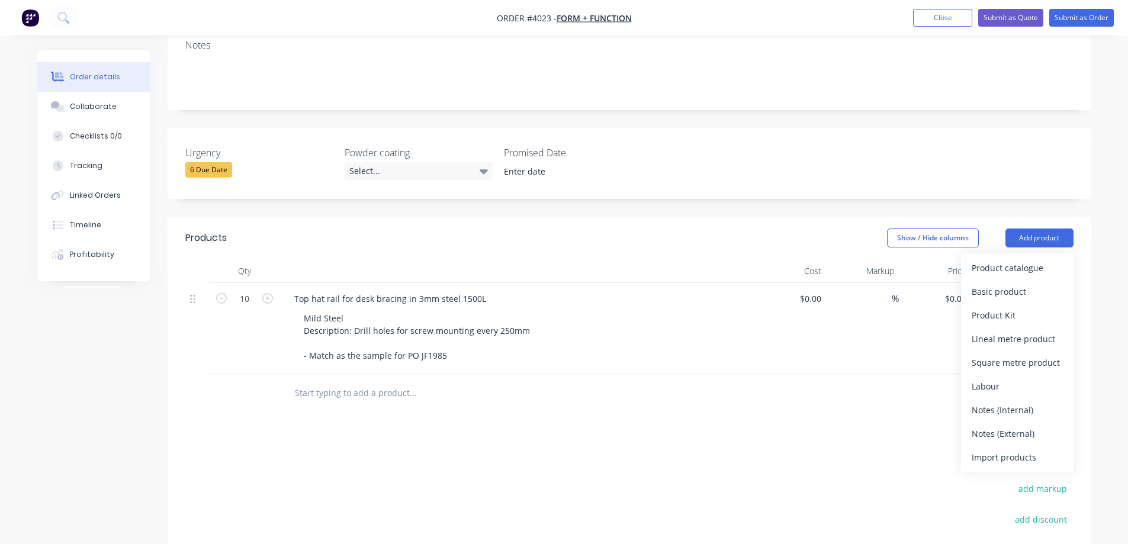
click at [996, 283] on div "Basic product" at bounding box center [1017, 291] width 91 height 17
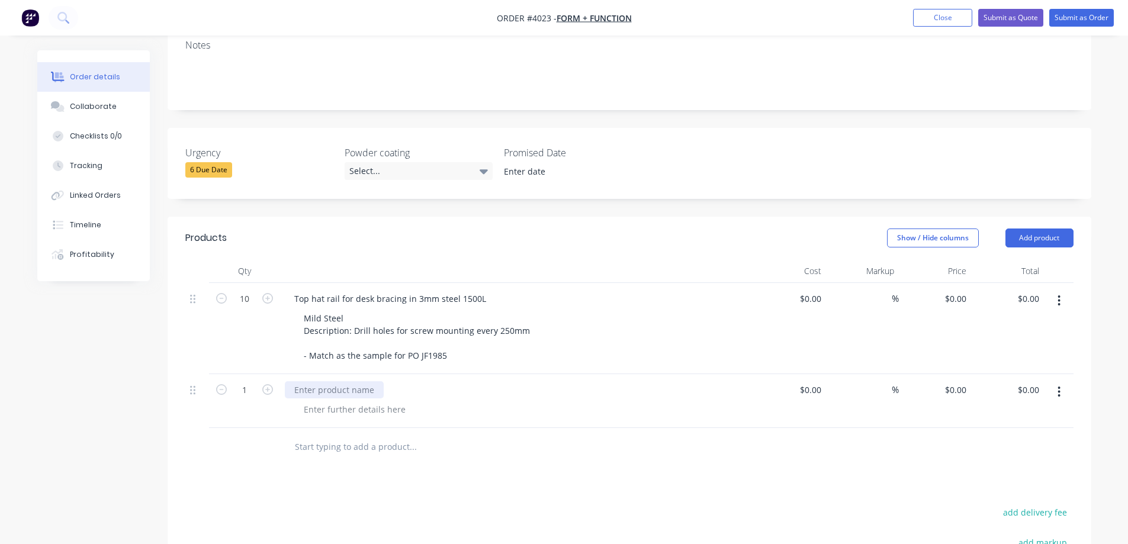
click at [307, 381] on div at bounding box center [334, 389] width 99 height 17
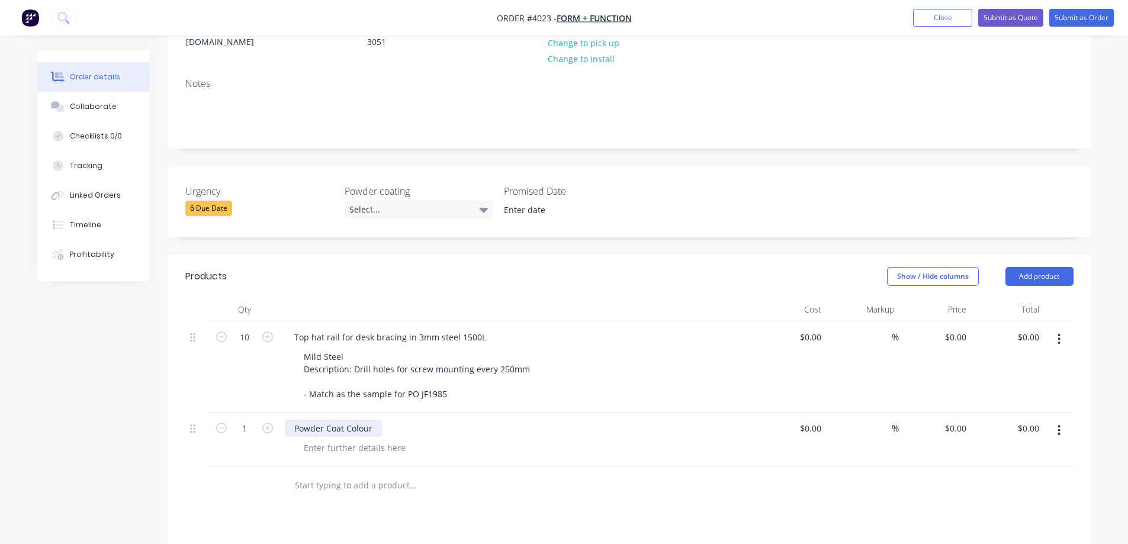
scroll to position [178, 0]
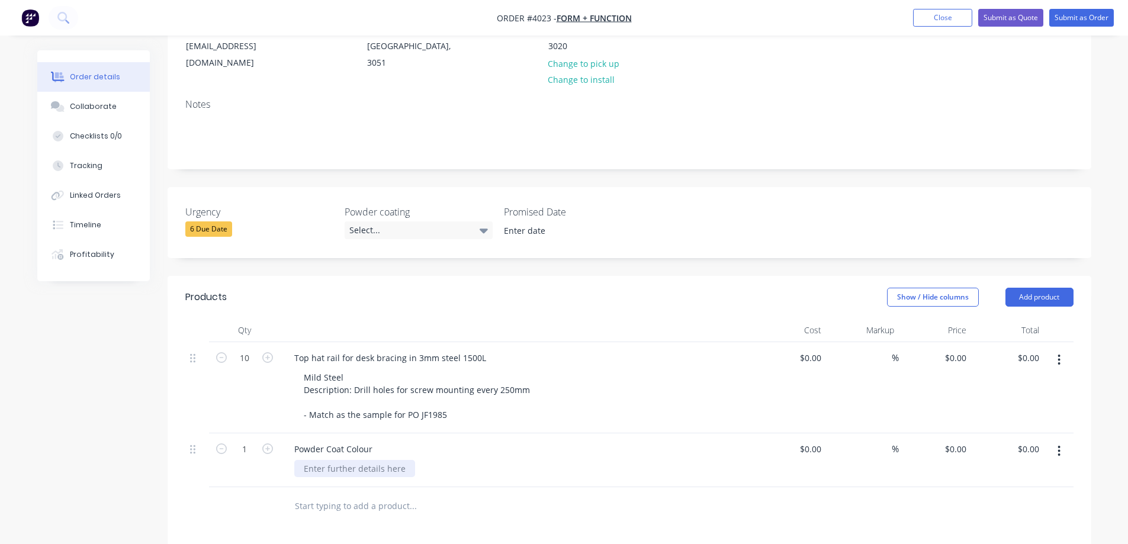
click at [326, 460] on div at bounding box center [354, 468] width 121 height 17
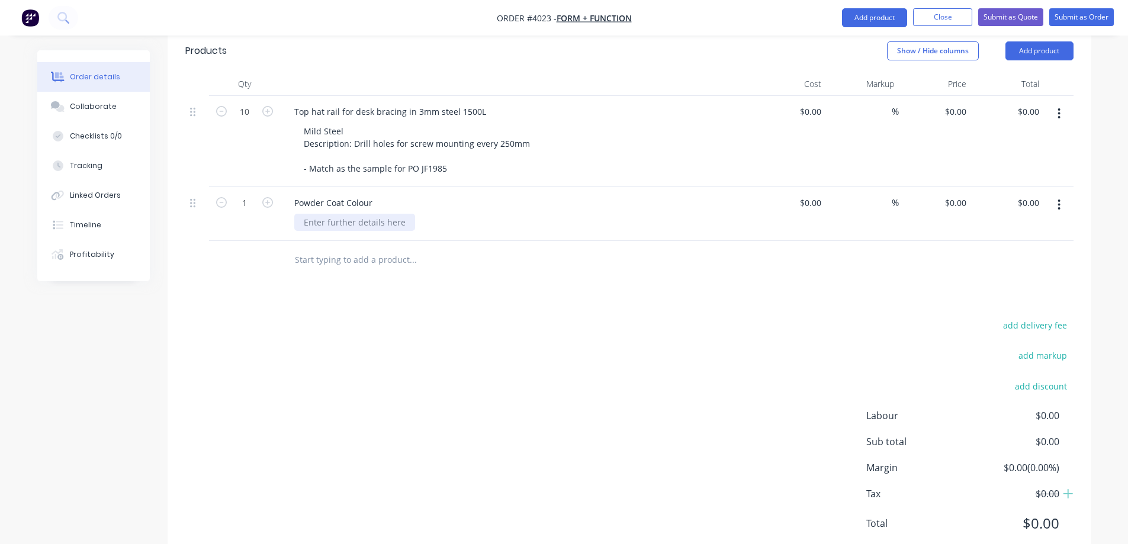
scroll to position [445, 0]
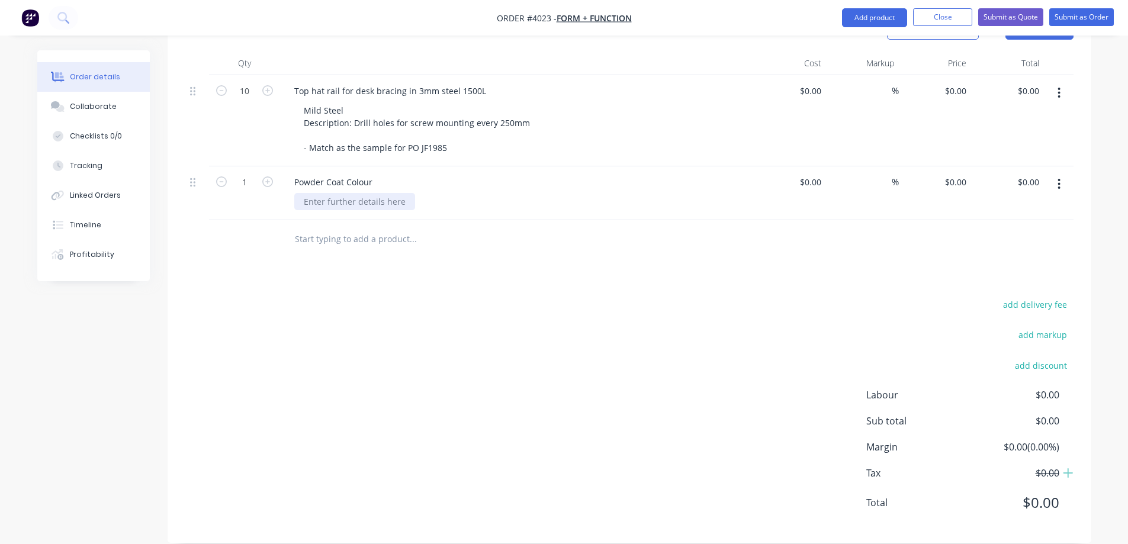
click at [318, 193] on div at bounding box center [354, 201] width 121 height 17
click at [505, 271] on div "Products Show / Hide columns Add product Qty Cost Markup Price Total 10 Top hat…" at bounding box center [630, 276] width 924 height 534
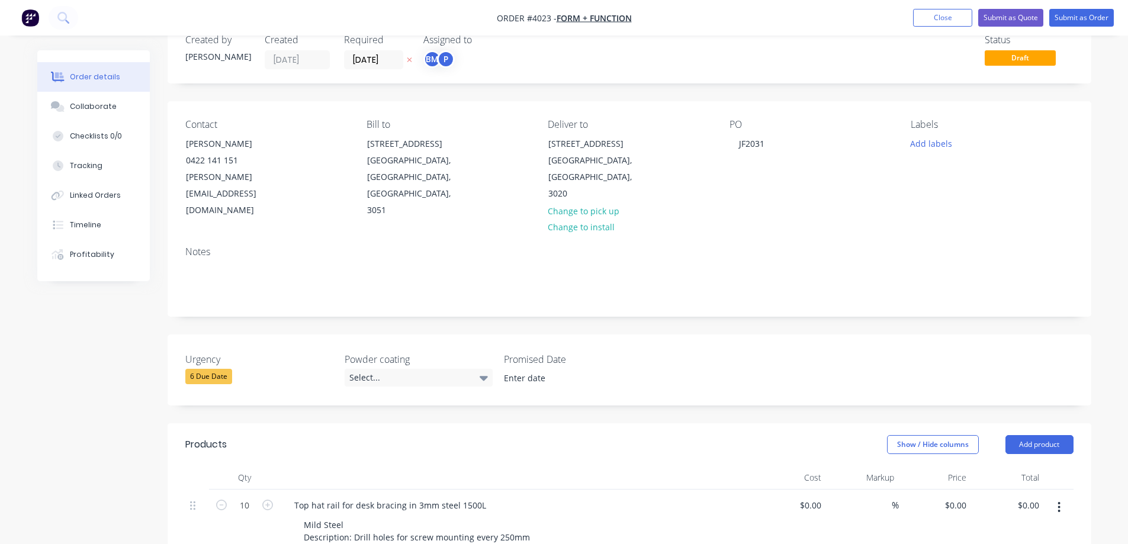
scroll to position [0, 0]
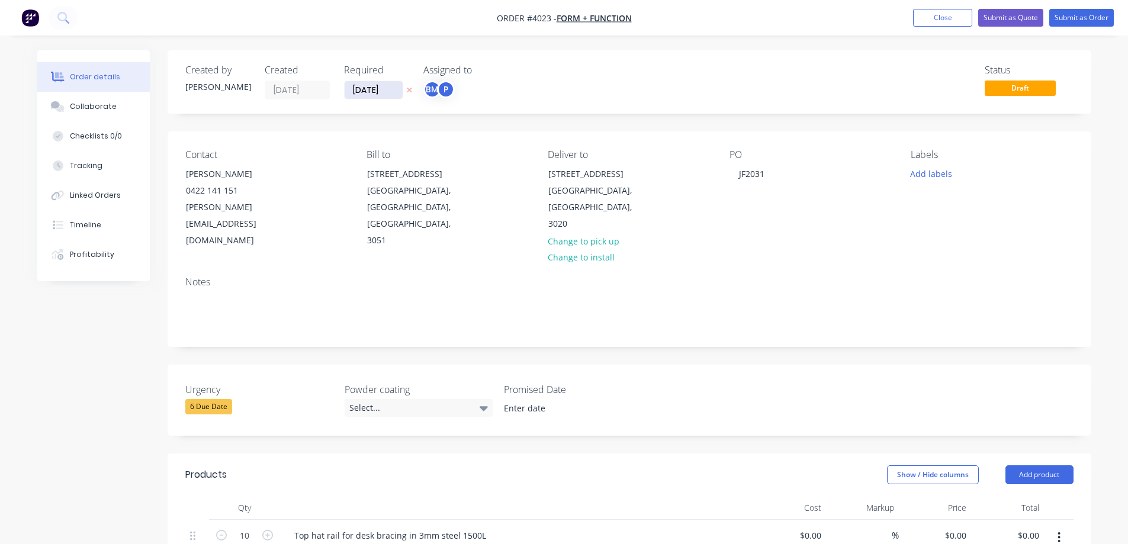
click at [371, 92] on input "[DATE]" at bounding box center [374, 90] width 58 height 18
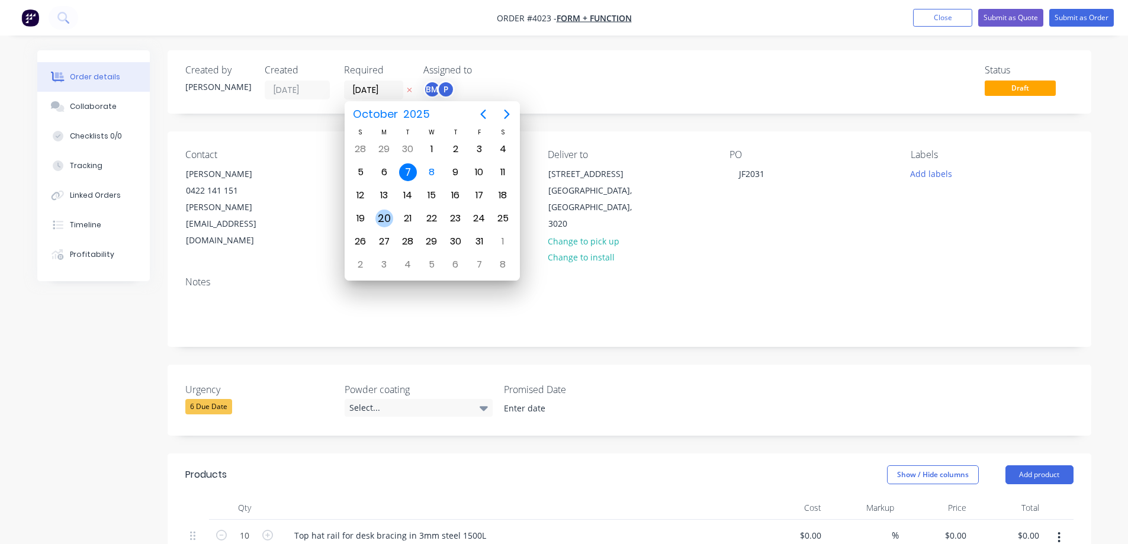
drag, startPoint x: 388, startPoint y: 215, endPoint x: 397, endPoint y: 217, distance: 9.8
click at [388, 216] on div "20" at bounding box center [384, 219] width 18 height 18
type input "[DATE]"
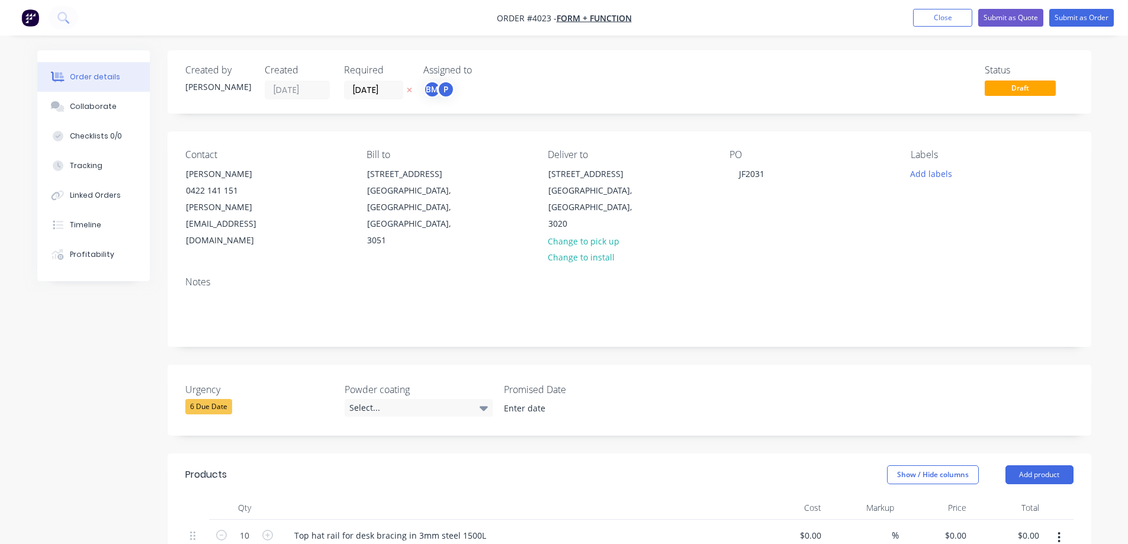
click at [1105, 271] on div "Order details Collaborate Checklists 0/0 Tracking Linked Orders Timeline Profit…" at bounding box center [564, 503] width 1128 height 1006
click at [918, 174] on button "Add labels" at bounding box center [931, 173] width 54 height 16
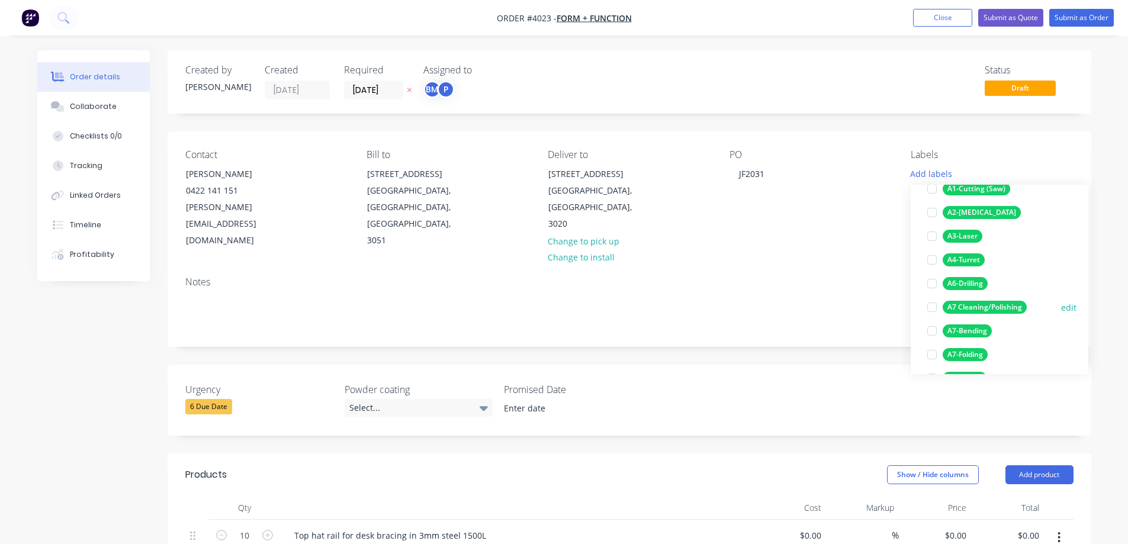
scroll to position [118, 0]
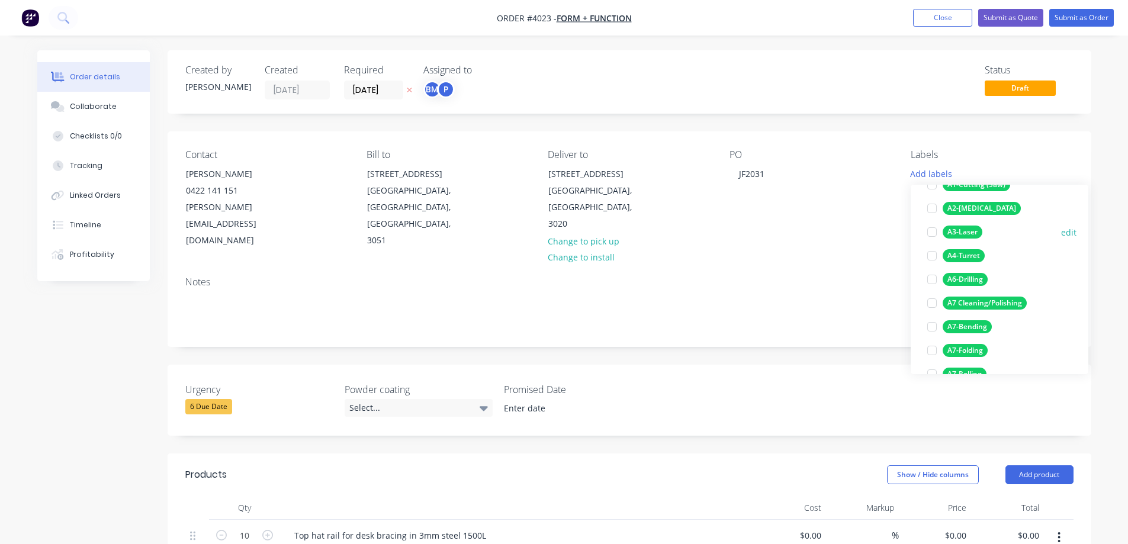
click at [933, 230] on div at bounding box center [932, 232] width 24 height 24
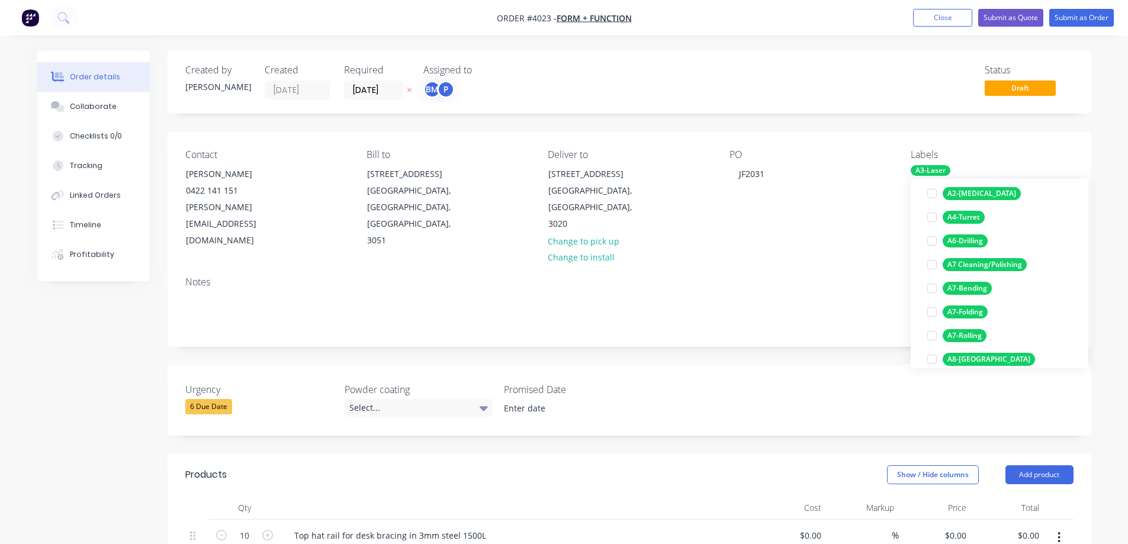
scroll to position [166, 0]
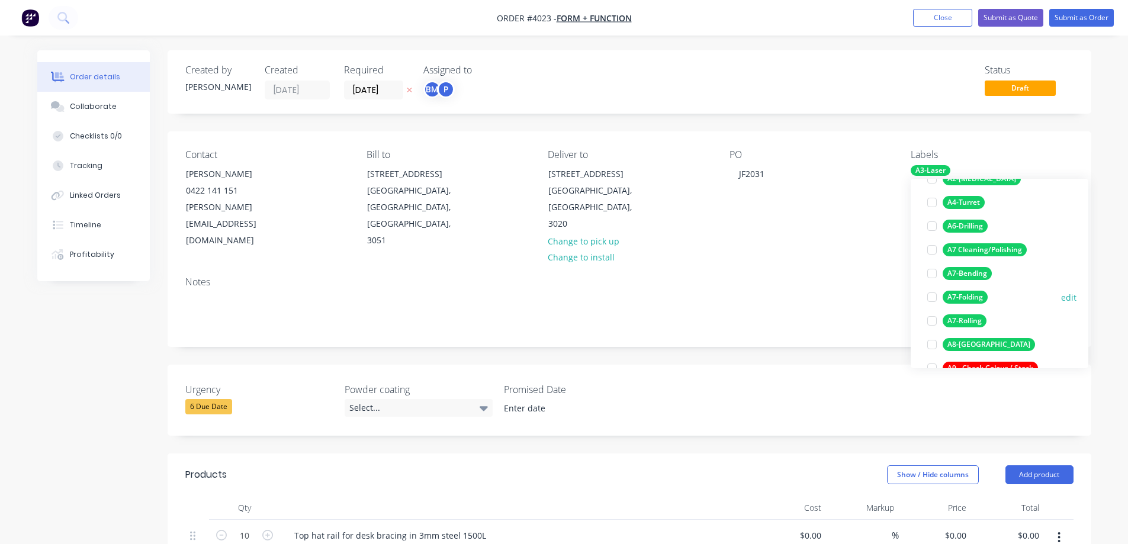
click at [932, 297] on div at bounding box center [932, 297] width 24 height 24
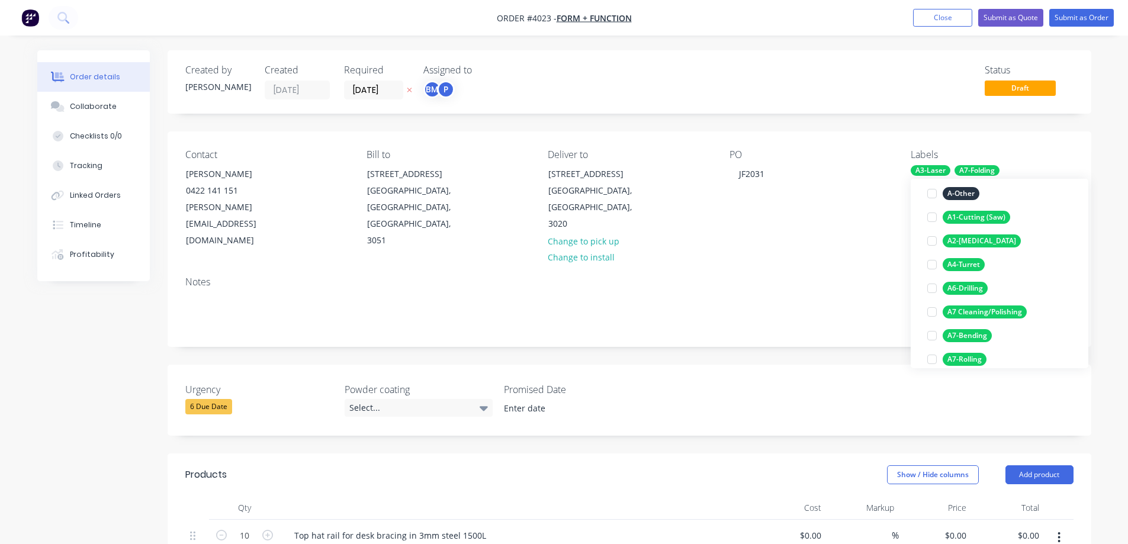
scroll to position [178, 0]
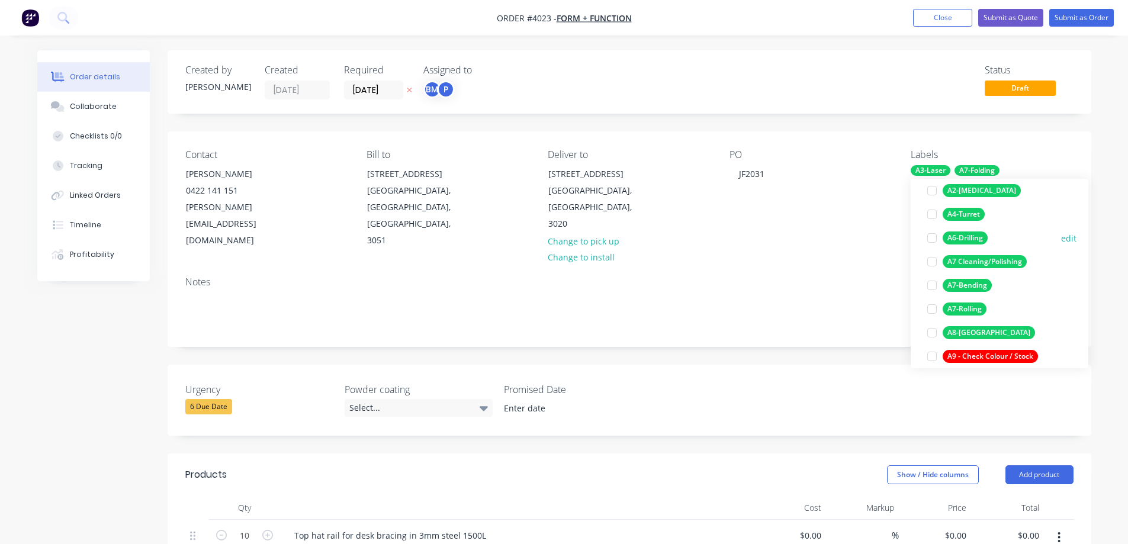
click at [932, 236] on div at bounding box center [932, 238] width 24 height 24
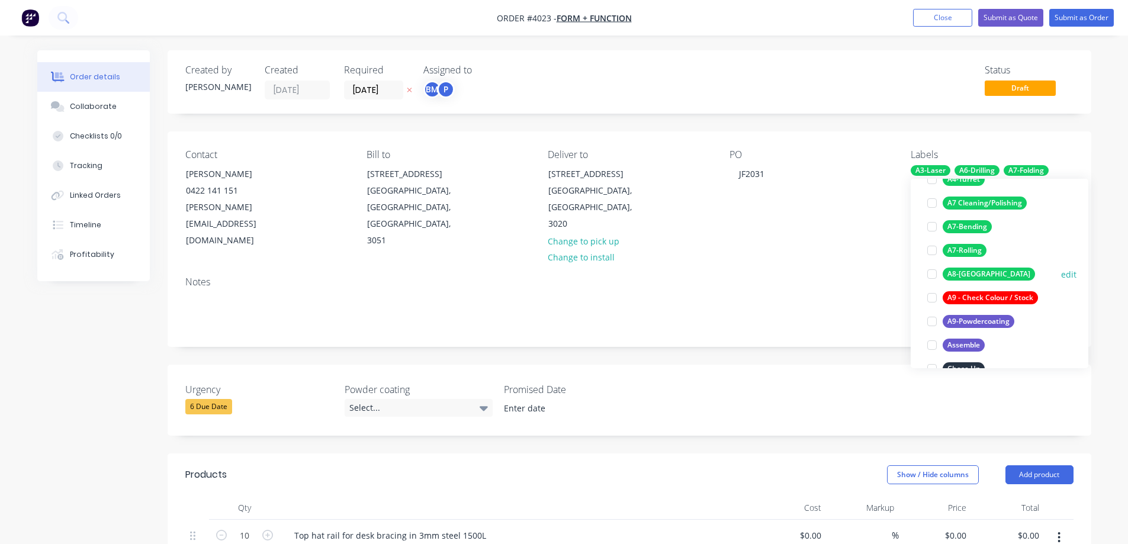
scroll to position [237, 0]
click at [933, 323] on div at bounding box center [932, 321] width 24 height 24
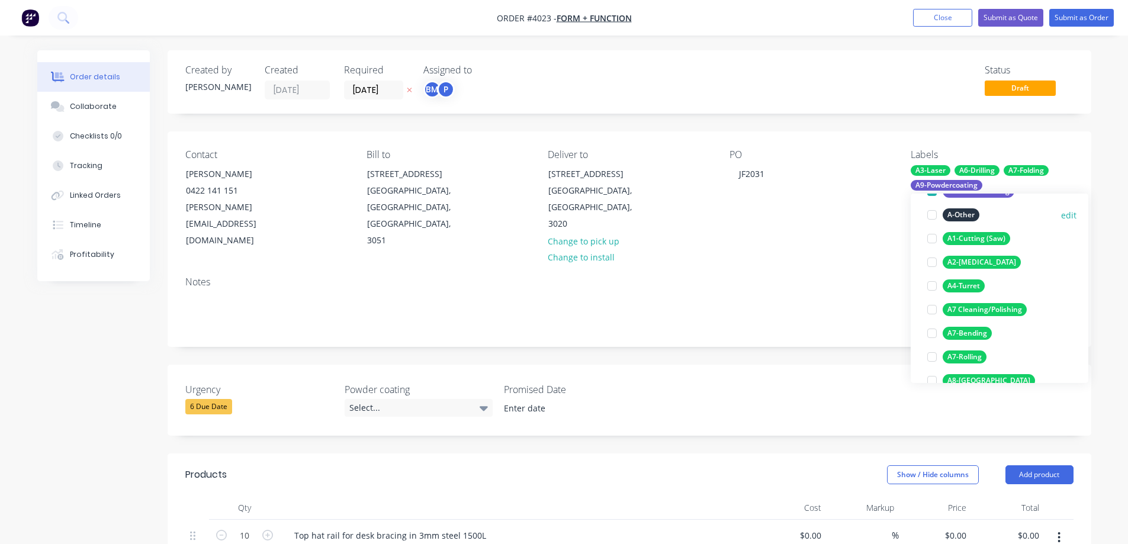
scroll to position [142, 0]
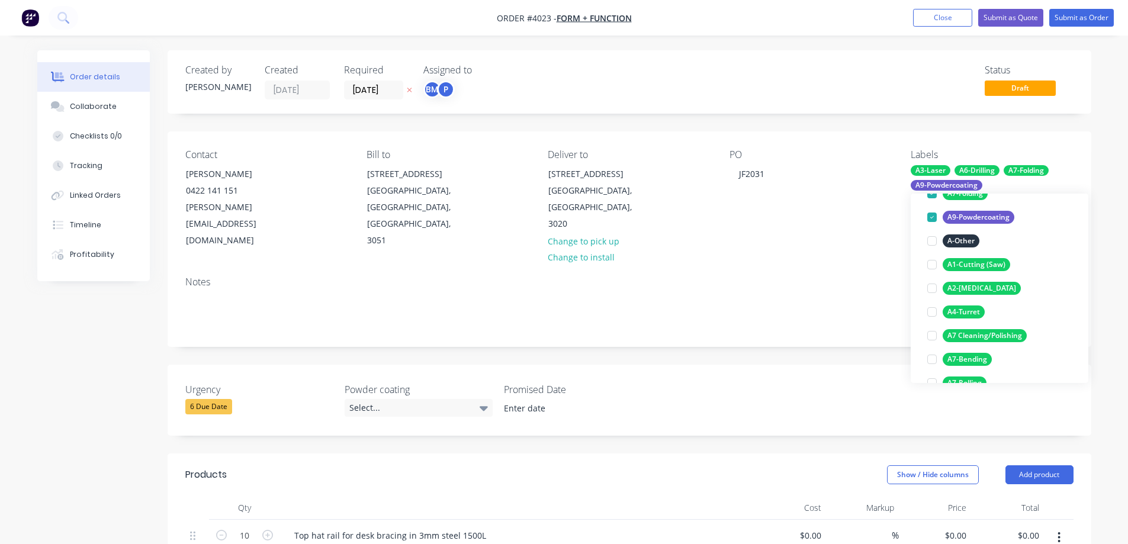
click at [1108, 230] on div "Order details Collaborate Checklists 0/0 Tracking Linked Orders Timeline Profit…" at bounding box center [564, 503] width 1128 height 1006
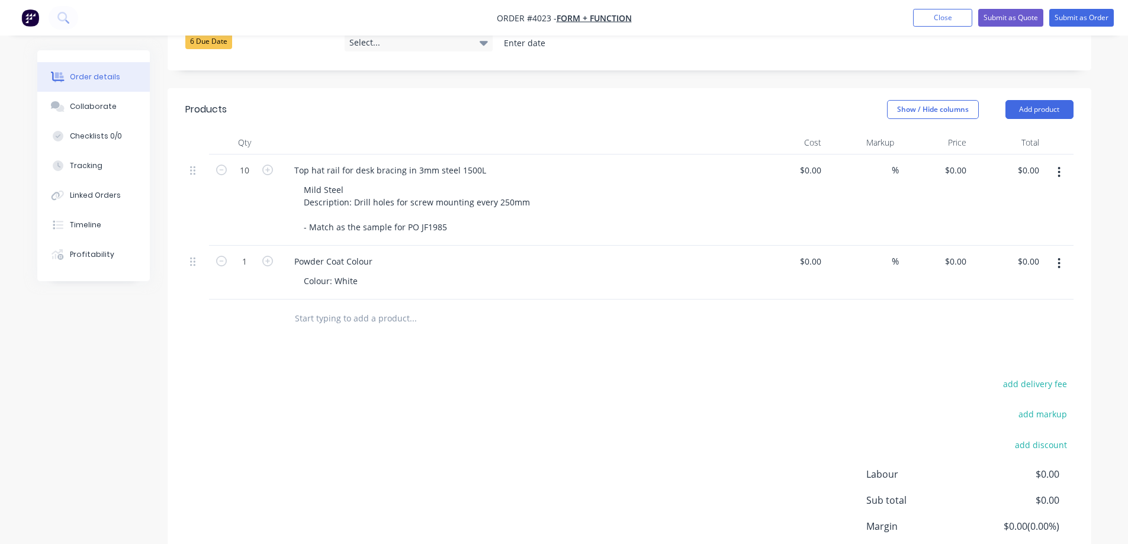
scroll to position [267, 0]
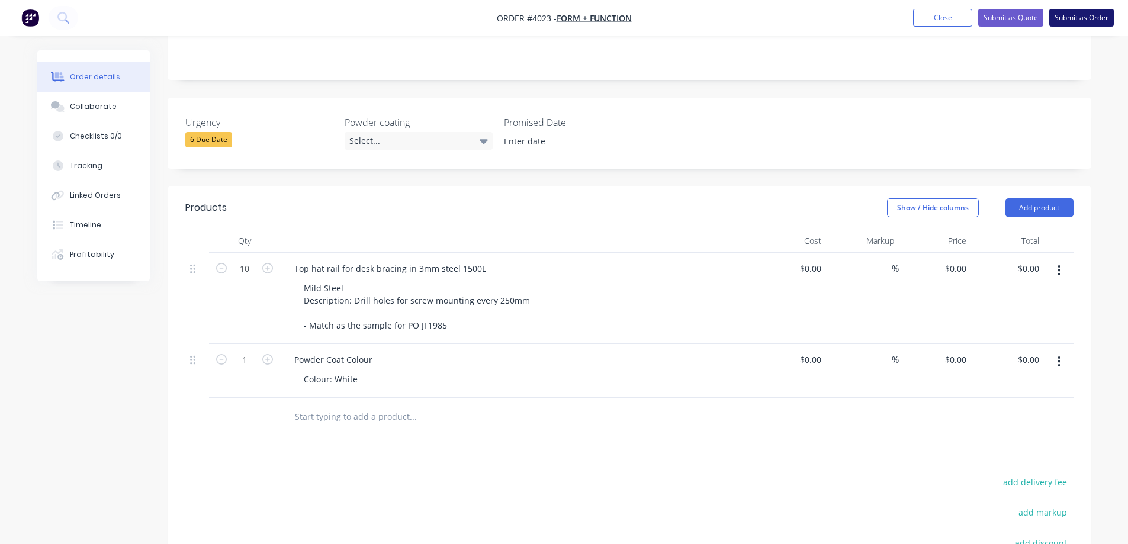
click at [1086, 15] on button "Submit as Order" at bounding box center [1081, 18] width 65 height 18
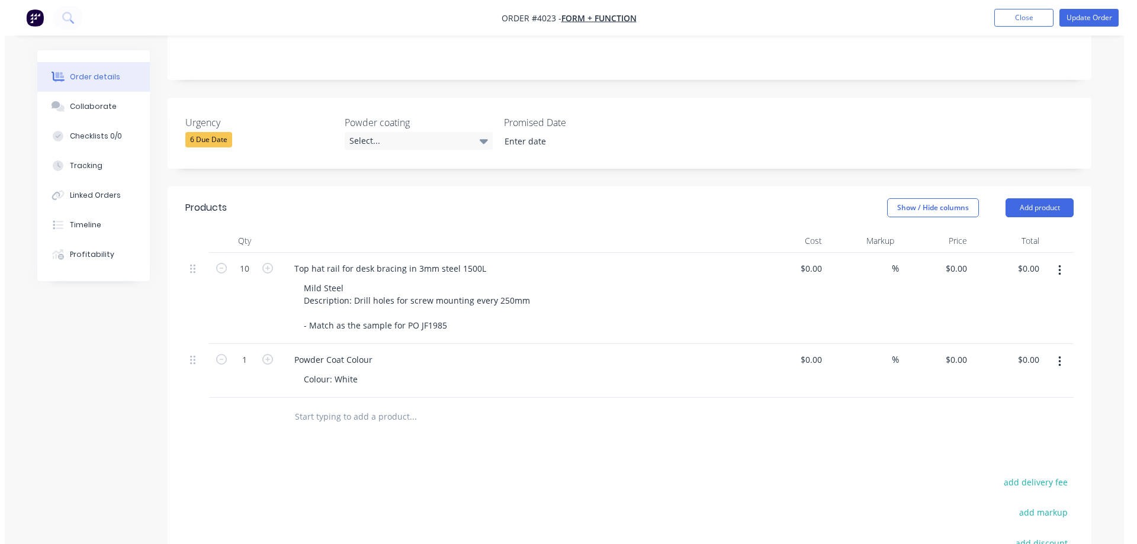
scroll to position [0, 0]
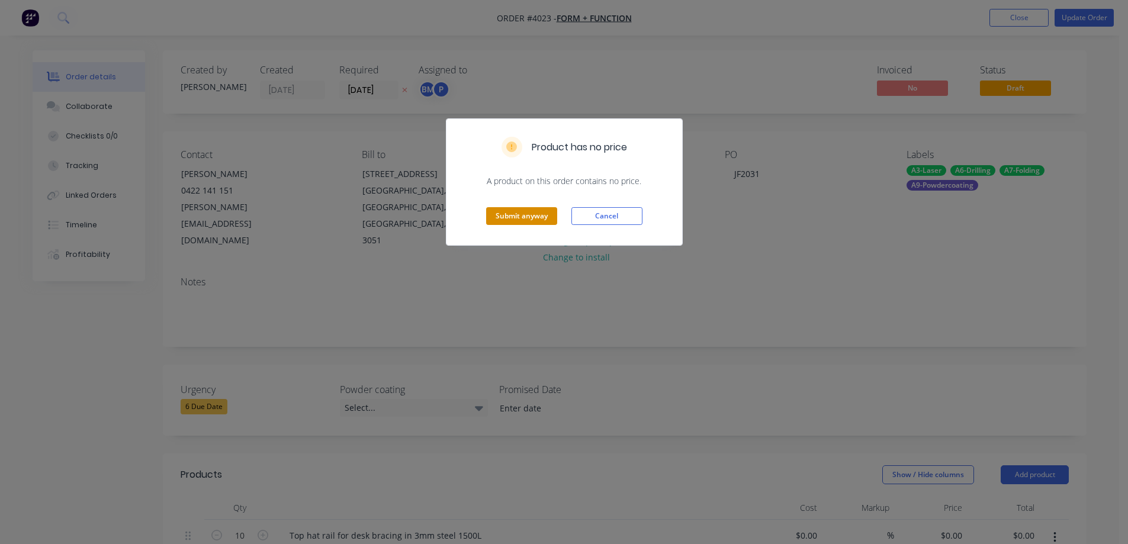
click at [521, 213] on button "Submit anyway" at bounding box center [521, 216] width 71 height 18
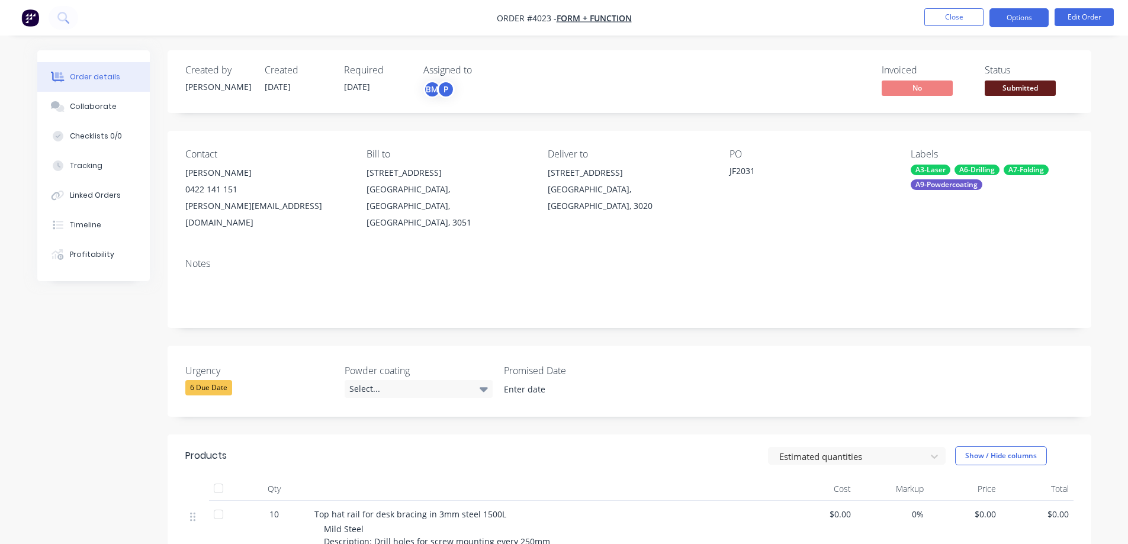
click at [1010, 14] on button "Options" at bounding box center [1019, 17] width 59 height 19
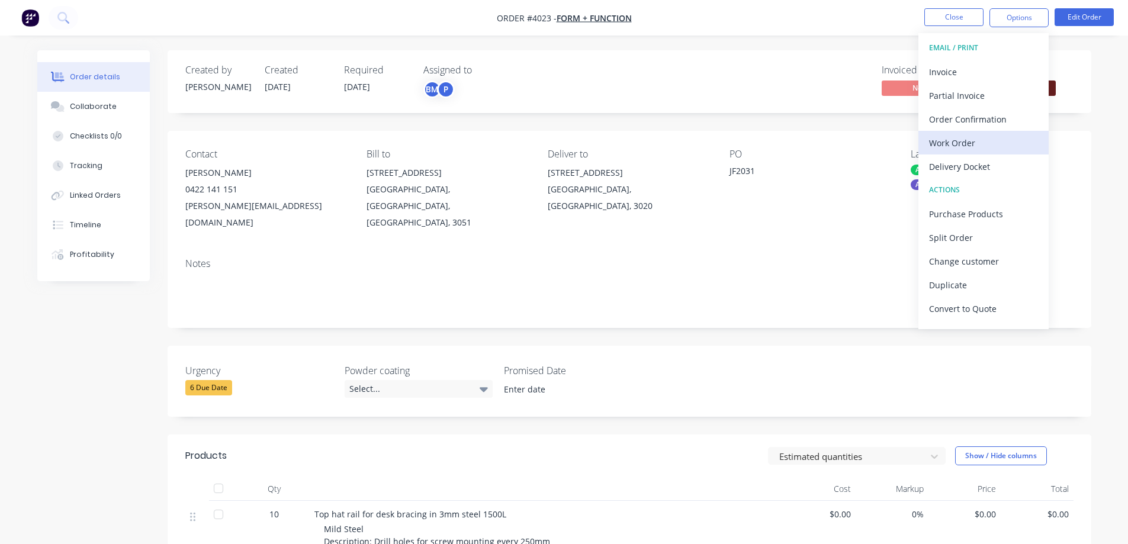
click at [958, 152] on button "Work Order" at bounding box center [984, 143] width 130 height 24
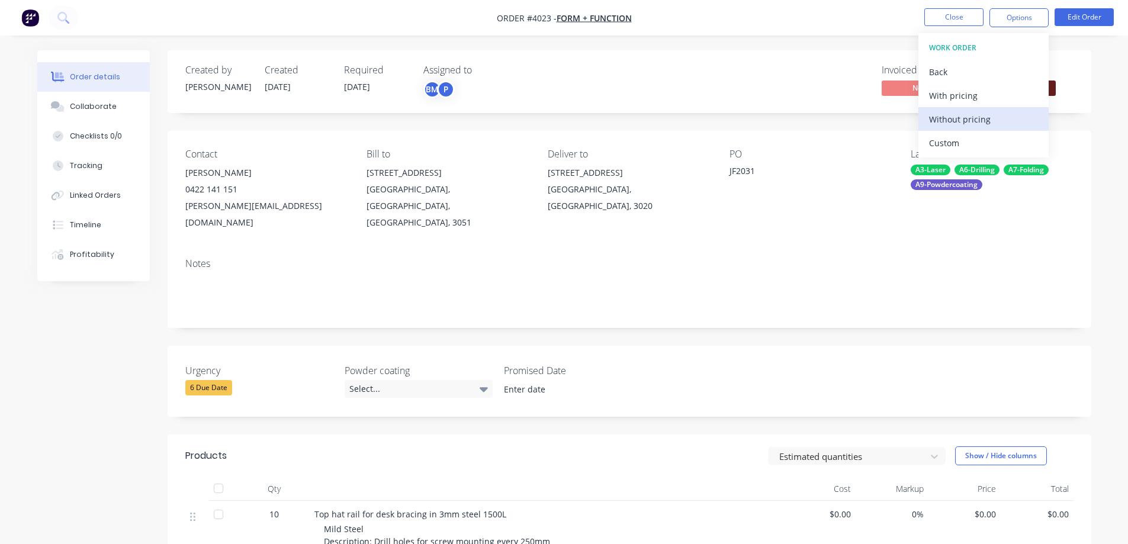
click at [965, 118] on div "Without pricing" at bounding box center [983, 119] width 109 height 17
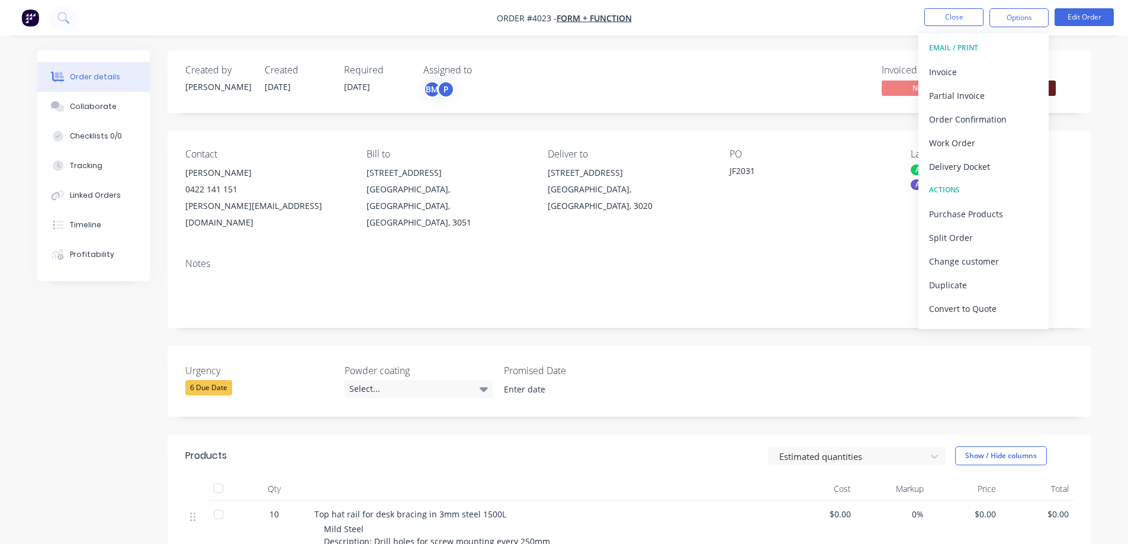
click at [771, 20] on nav "Order #4023 - Form + Function Close Options EMAIL / PRINT Invoice Partial Invoi…" at bounding box center [564, 18] width 1128 height 36
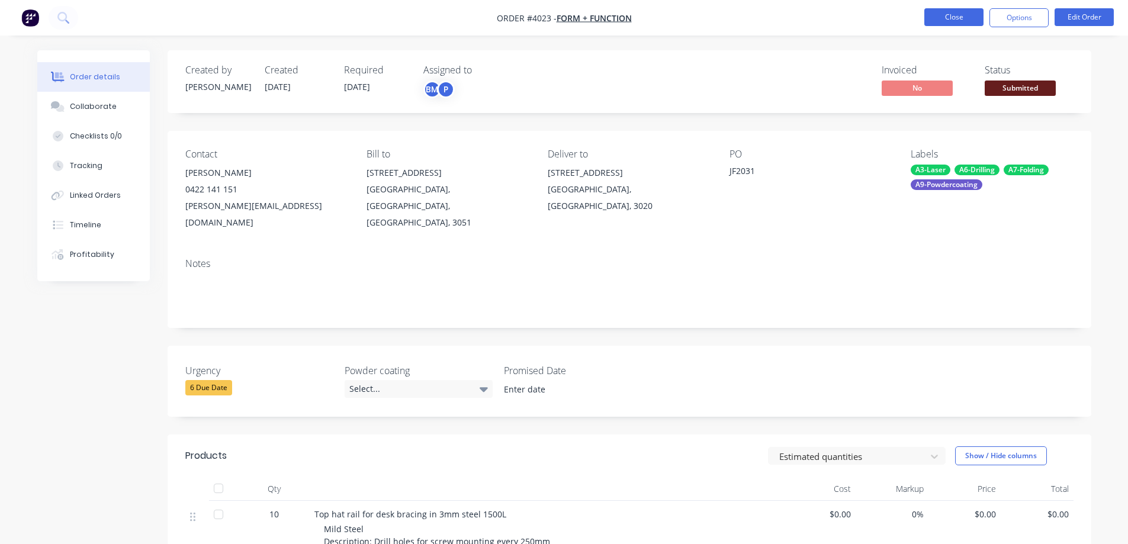
click at [945, 20] on button "Close" at bounding box center [954, 17] width 59 height 18
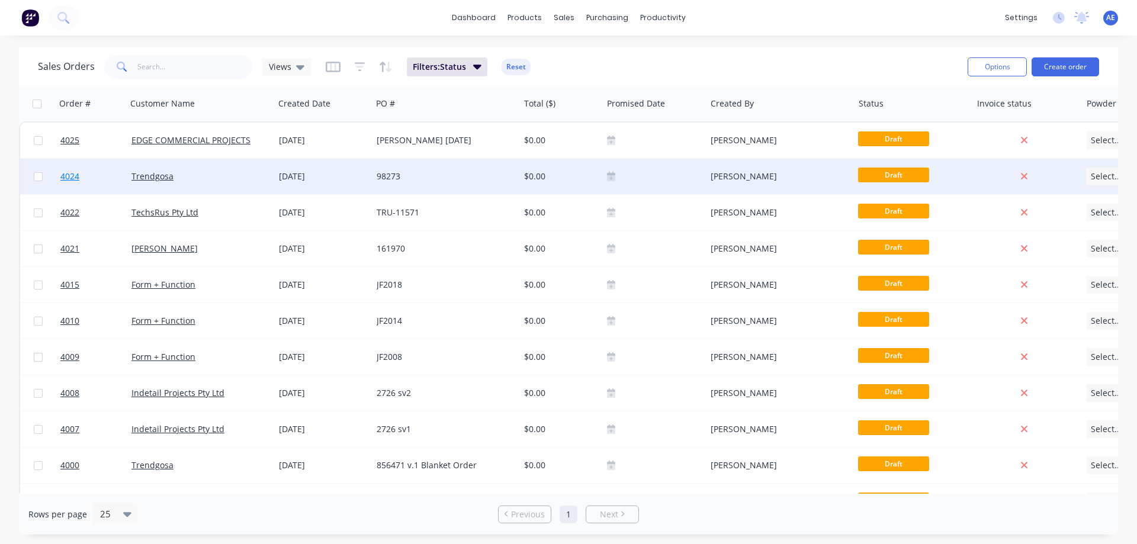
click at [70, 178] on span "4024" at bounding box center [69, 177] width 19 height 12
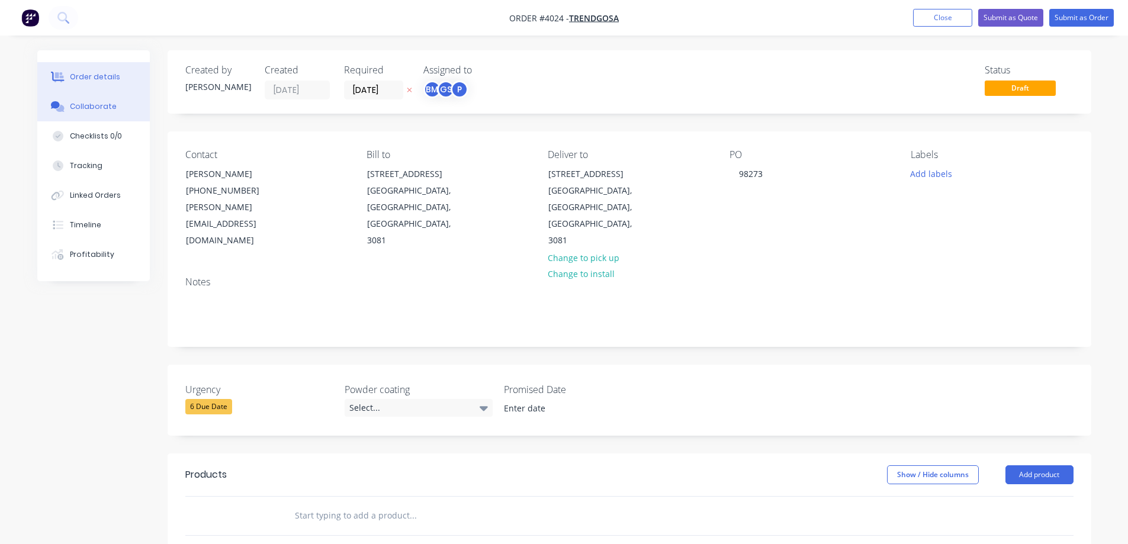
click at [92, 106] on div "Collaborate" at bounding box center [93, 106] width 47 height 11
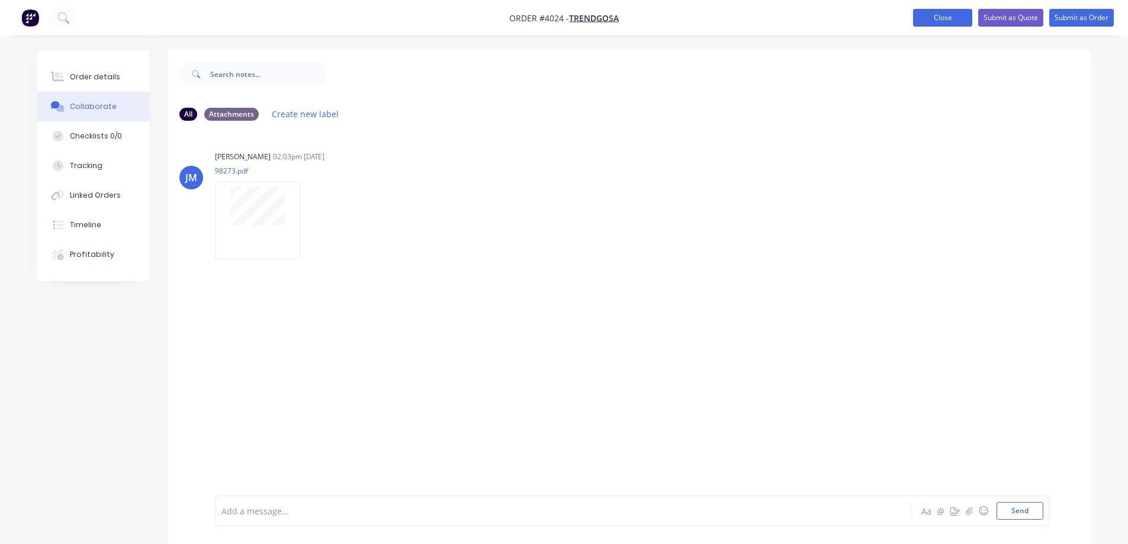
click at [951, 20] on button "Close" at bounding box center [942, 18] width 59 height 18
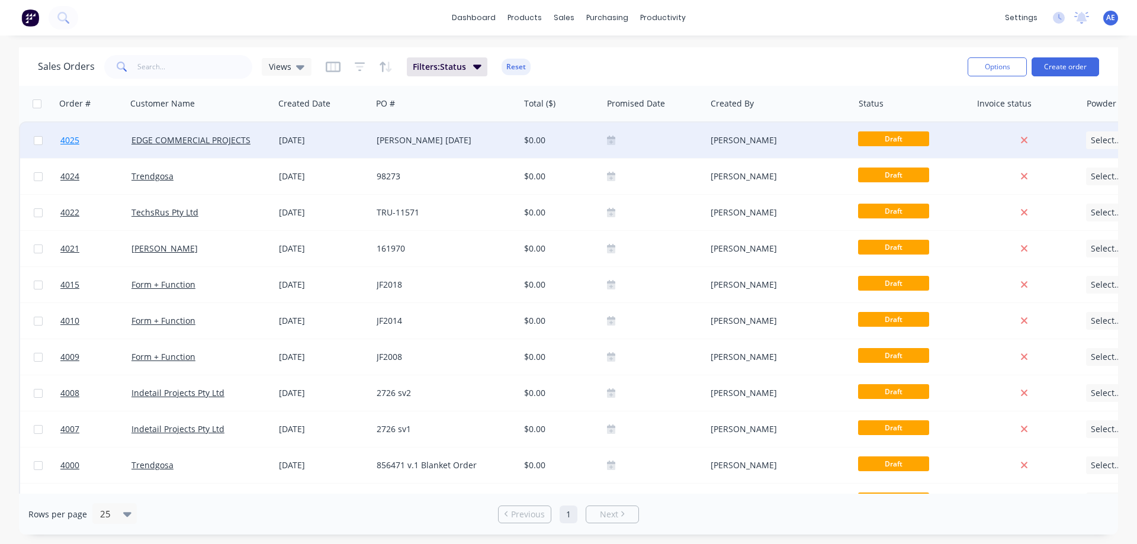
click at [64, 141] on span "4025" at bounding box center [69, 140] width 19 height 12
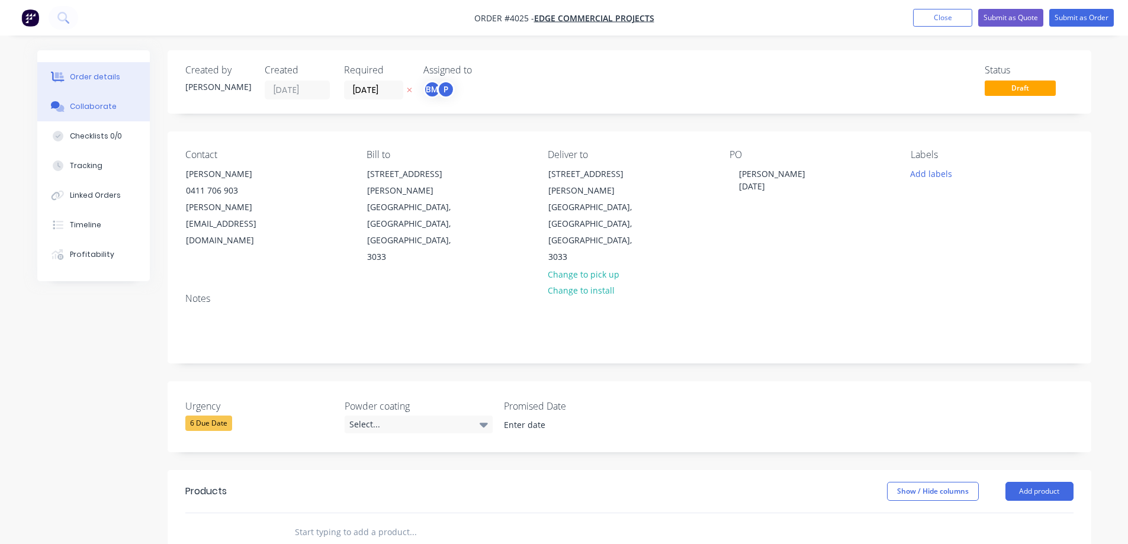
click at [86, 109] on div "Collaborate" at bounding box center [93, 106] width 47 height 11
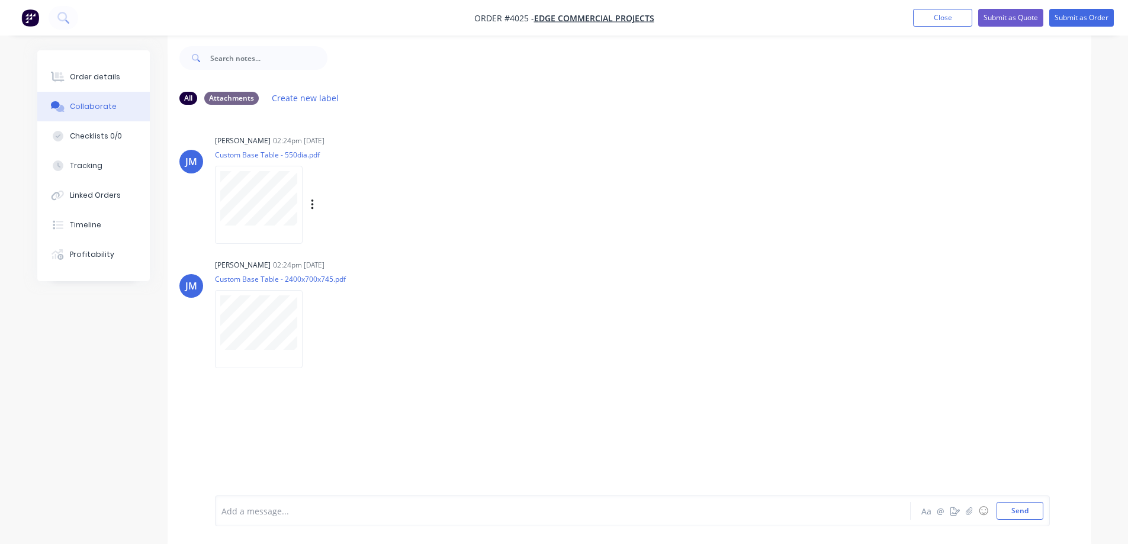
scroll to position [18, 0]
click at [64, 16] on icon at bounding box center [62, 17] width 11 height 11
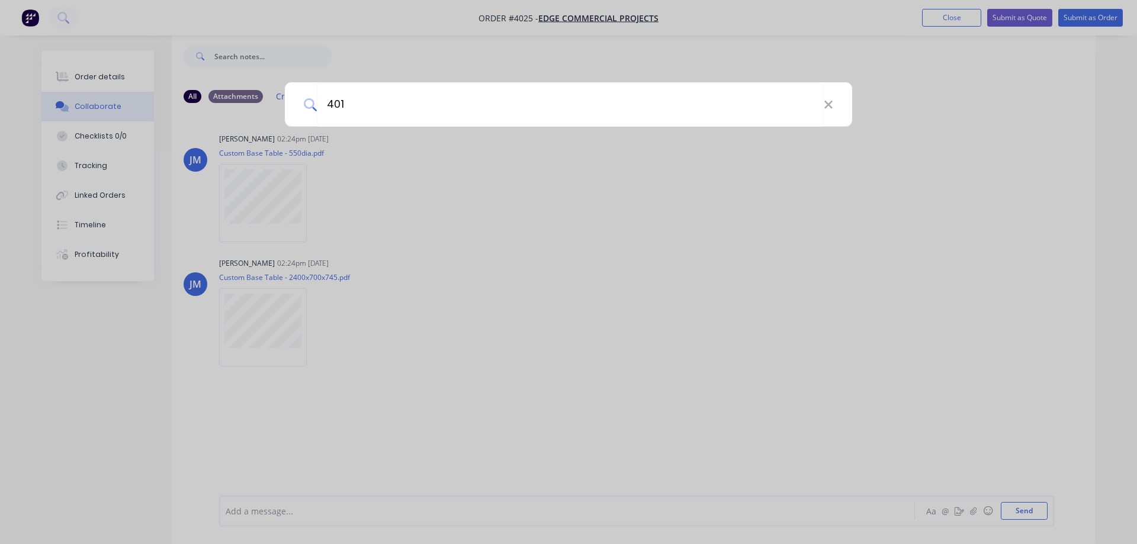
type input "4018"
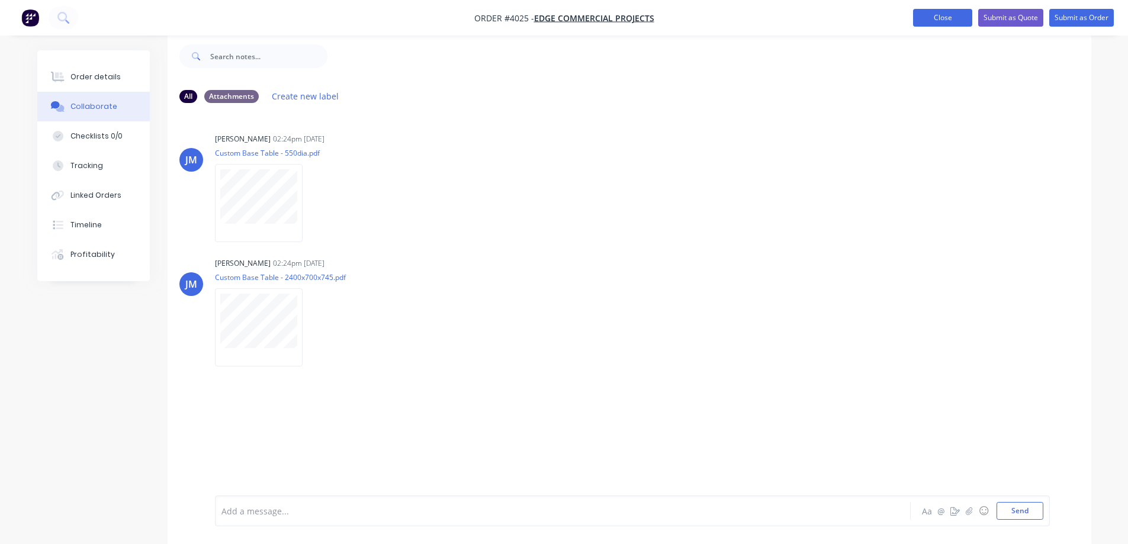
click at [938, 18] on button "Close" at bounding box center [942, 18] width 59 height 18
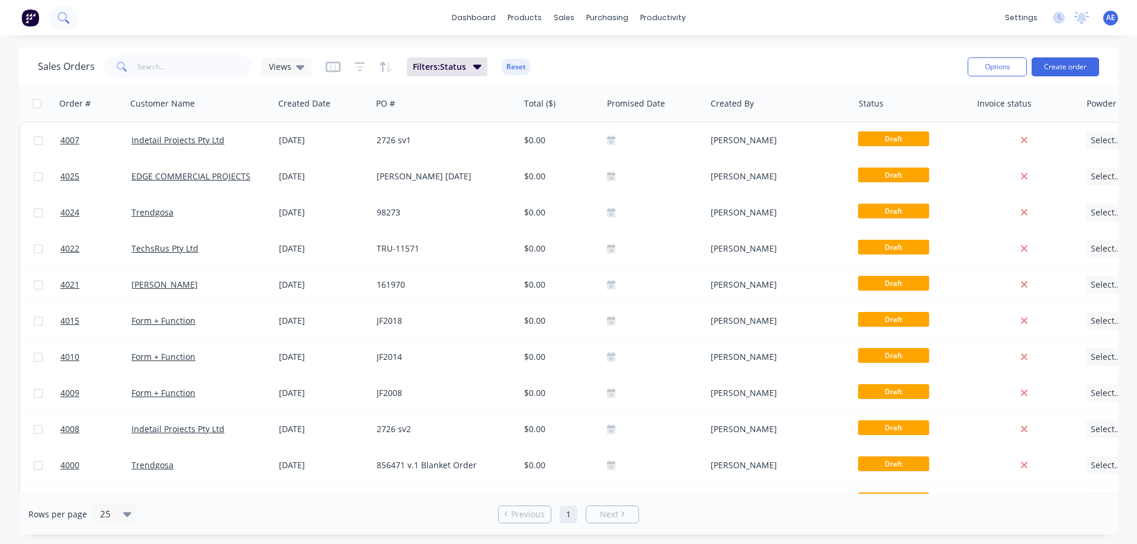
click at [60, 15] on icon at bounding box center [62, 17] width 11 height 11
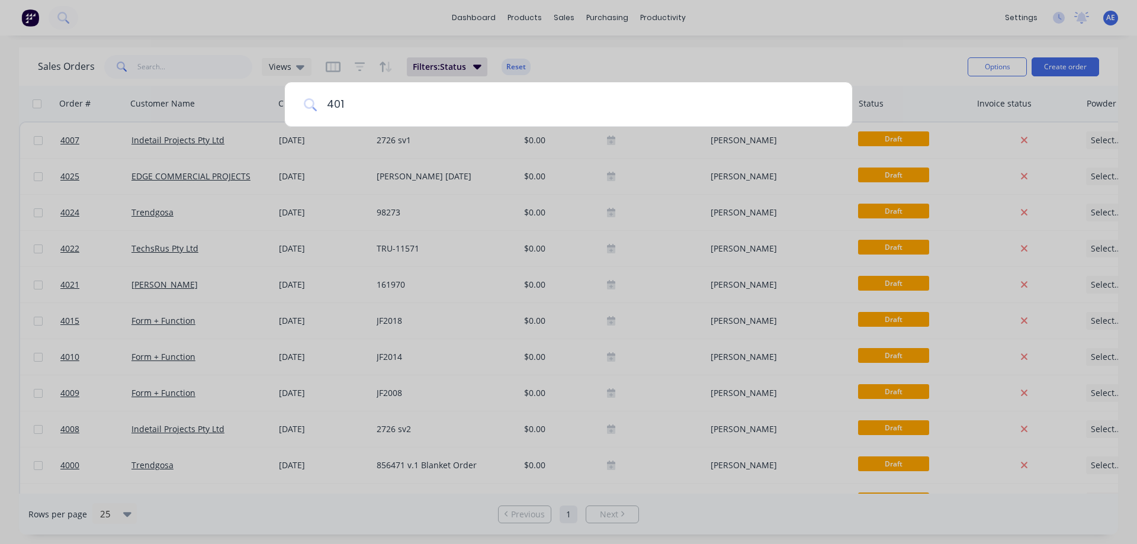
type input "4018"
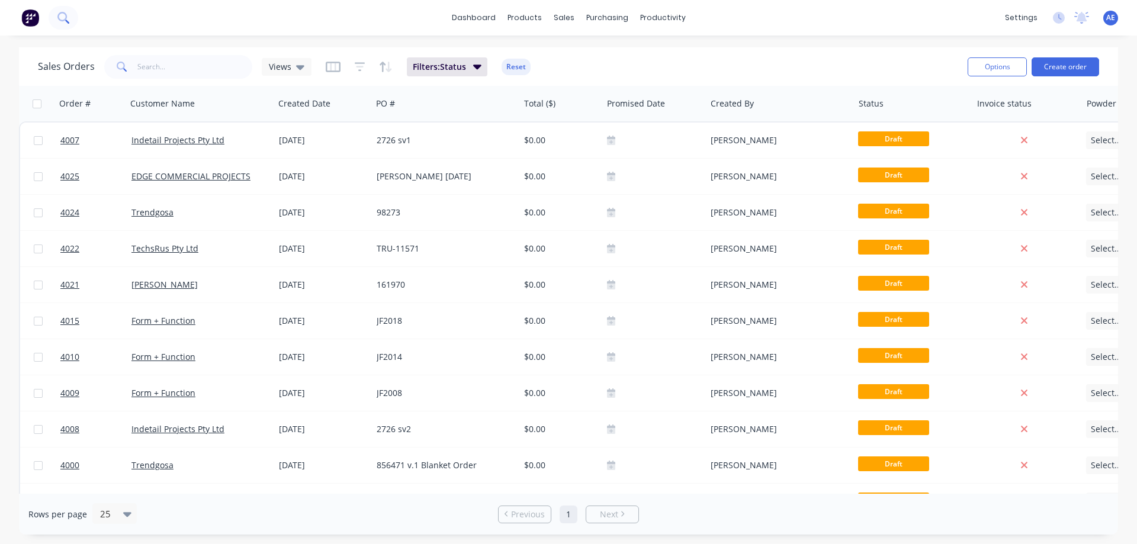
click at [63, 20] on icon at bounding box center [62, 17] width 11 height 11
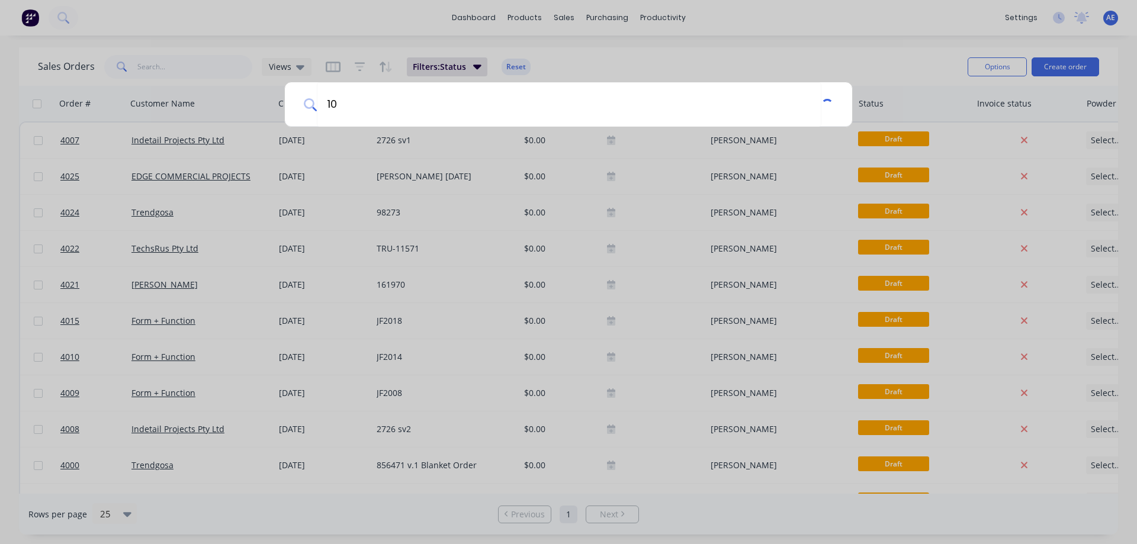
type input "1"
type input "7"
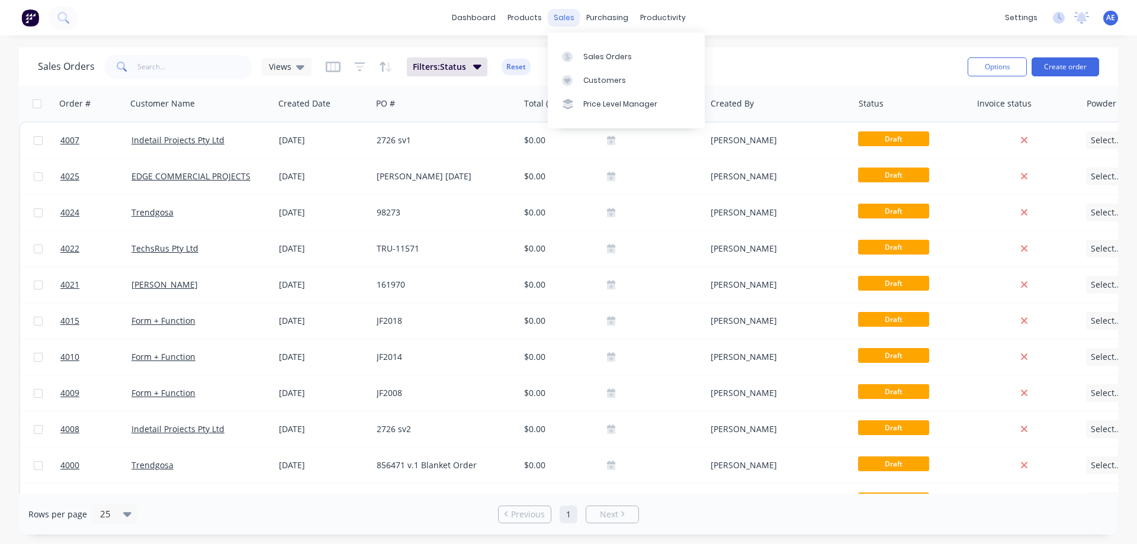
click at [558, 17] on div "sales" at bounding box center [564, 18] width 33 height 18
click at [593, 53] on div "Sales Orders" at bounding box center [607, 57] width 49 height 11
click at [567, 21] on div "sales" at bounding box center [564, 18] width 33 height 18
click at [582, 57] on link "Sales Orders" at bounding box center [626, 56] width 157 height 24
click at [477, 17] on link "dashboard" at bounding box center [474, 18] width 56 height 18
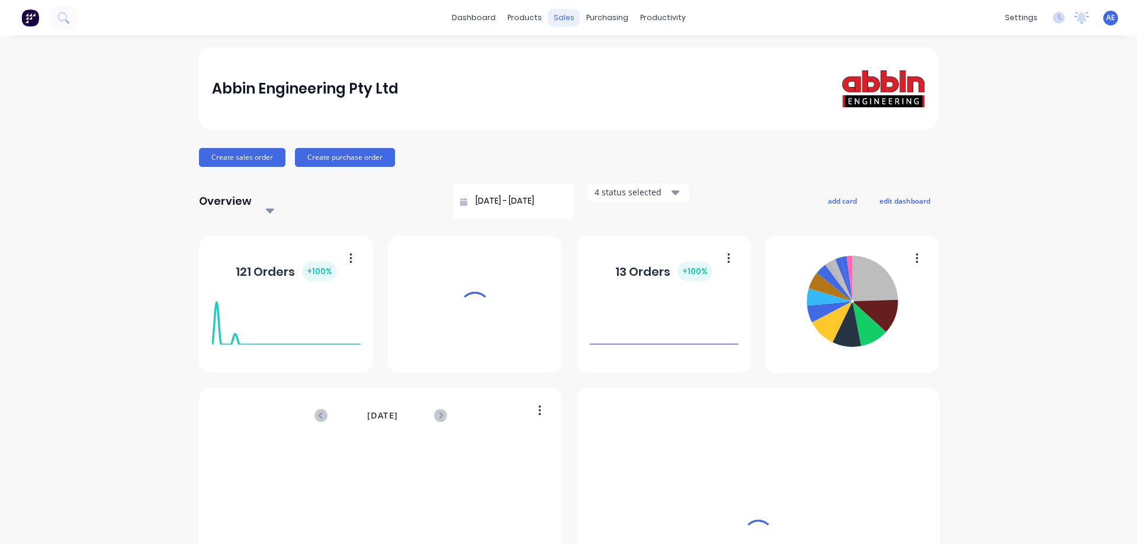
click at [557, 20] on div "sales" at bounding box center [564, 18] width 33 height 18
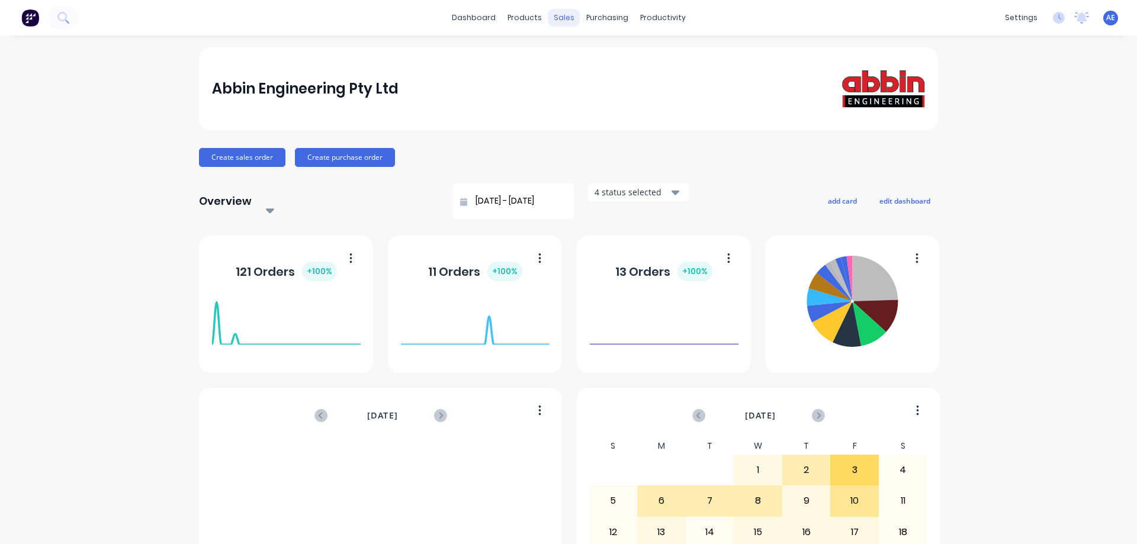
click at [556, 15] on div "sales" at bounding box center [564, 18] width 33 height 18
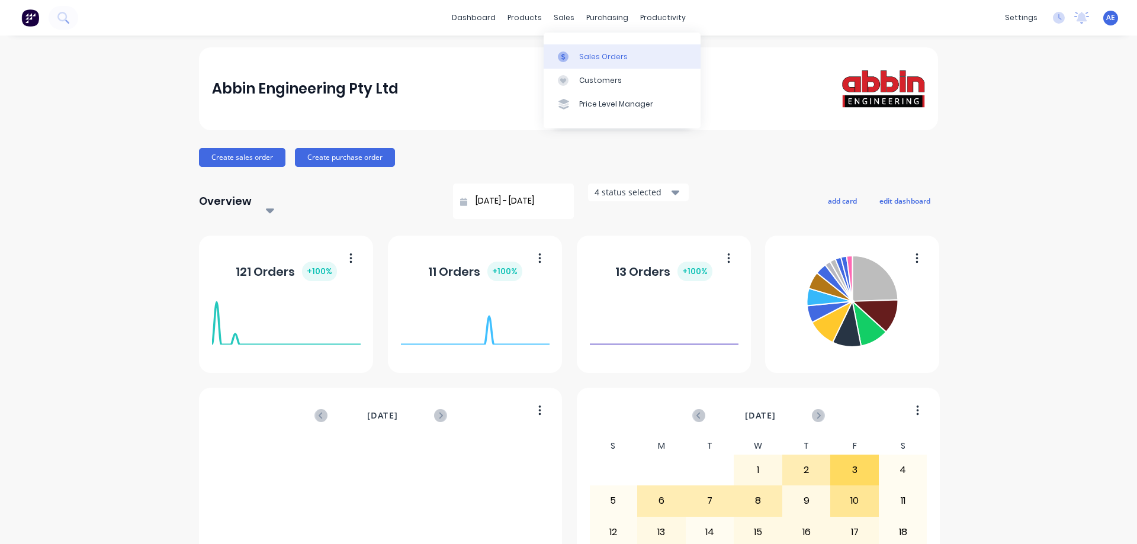
click at [587, 57] on div "Sales Orders" at bounding box center [603, 57] width 49 height 11
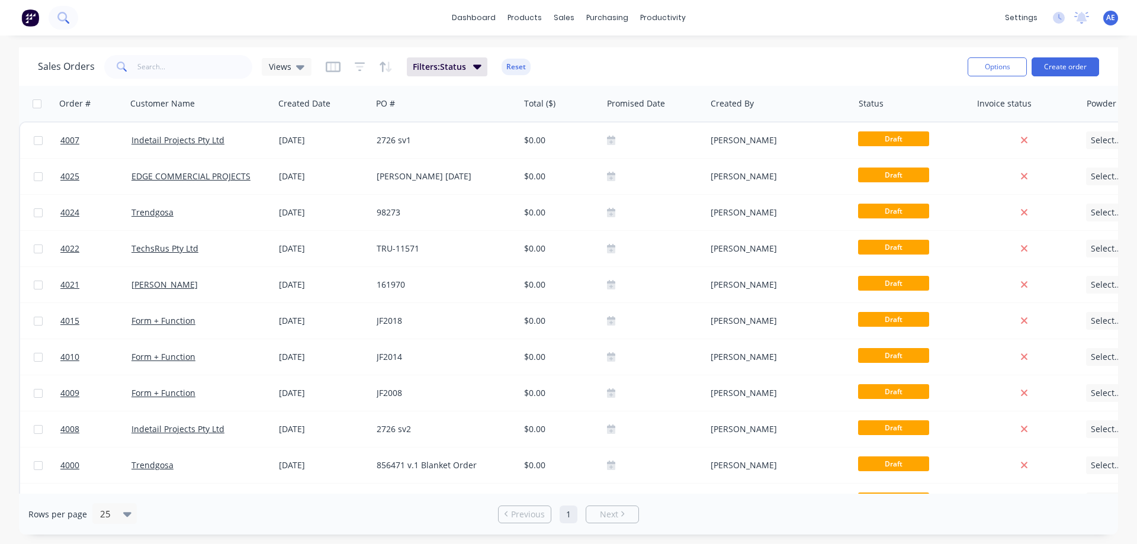
click at [63, 17] on icon at bounding box center [62, 17] width 11 height 11
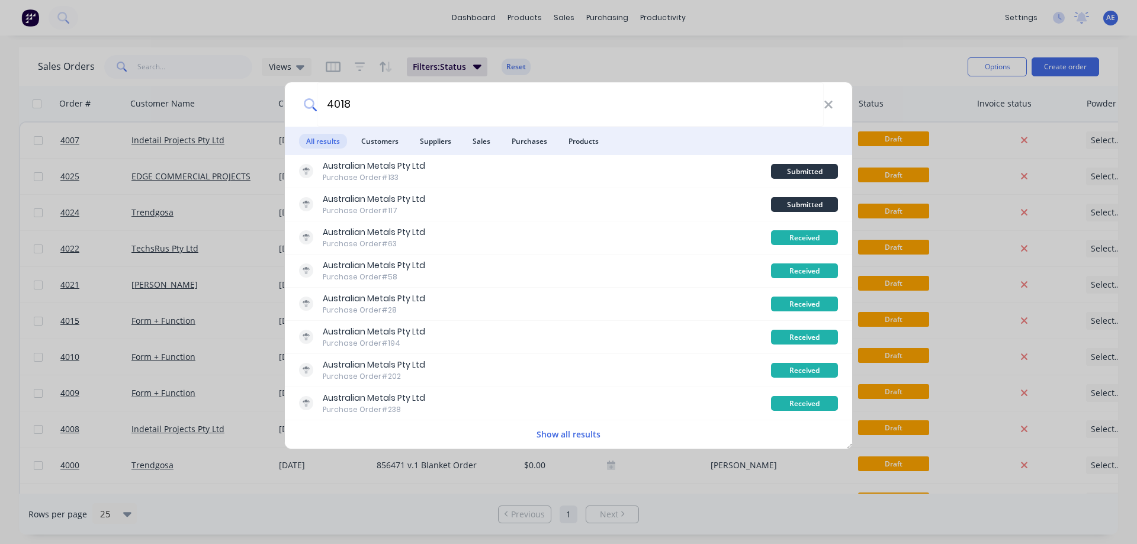
type input "4018"
click at [133, 63] on div "4018 All results Customers Suppliers Sales Purchases Products Australian Metals…" at bounding box center [568, 272] width 1137 height 544
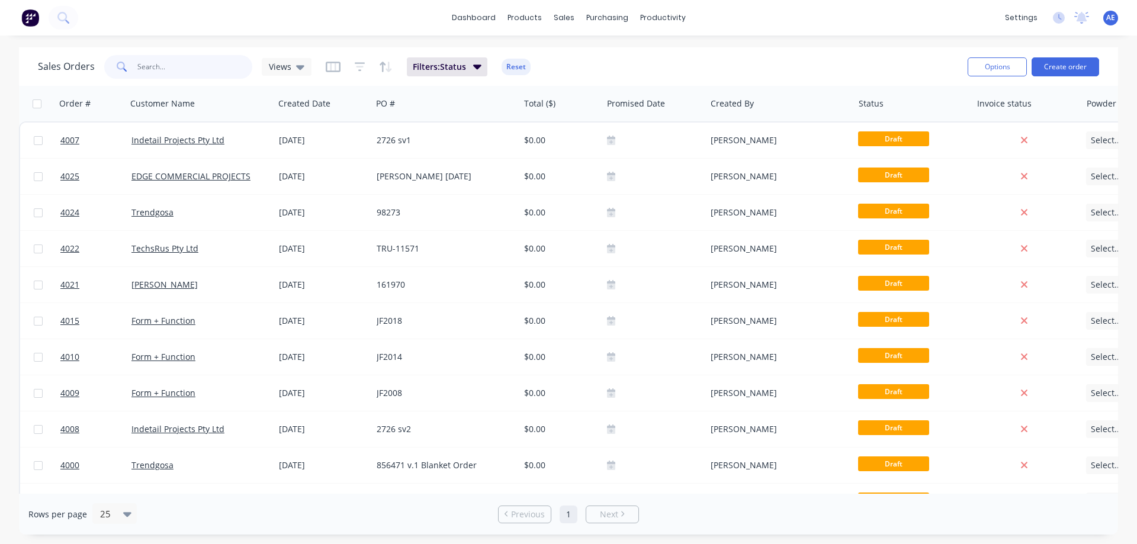
click at [139, 63] on input "text" at bounding box center [194, 67] width 115 height 24
type input "4018"
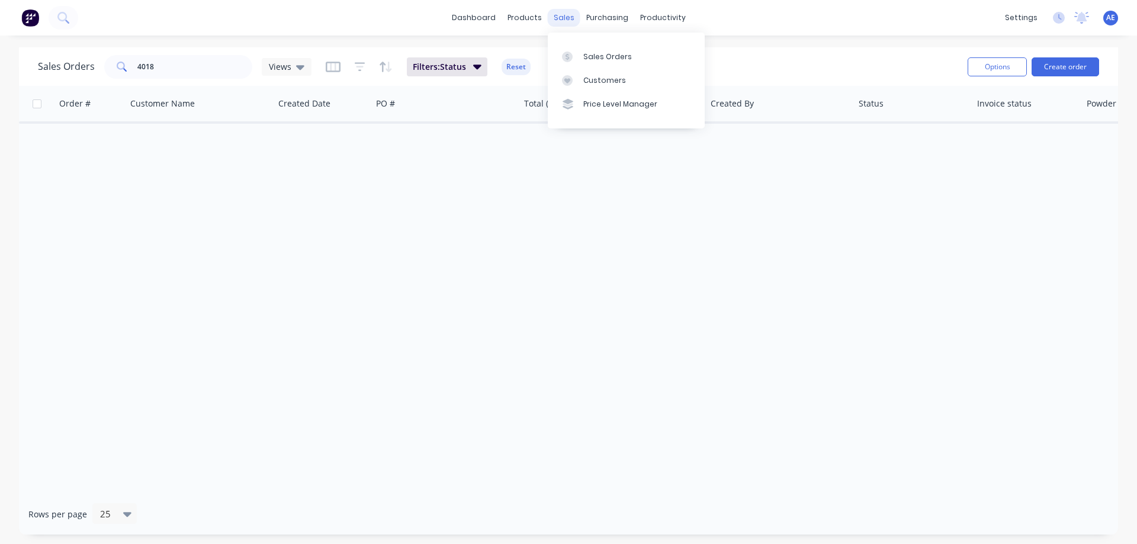
click at [572, 14] on div "sales" at bounding box center [564, 18] width 33 height 18
click at [588, 54] on div "Sales Orders" at bounding box center [607, 57] width 49 height 11
click at [357, 63] on icon "button" at bounding box center [360, 66] width 11 height 9
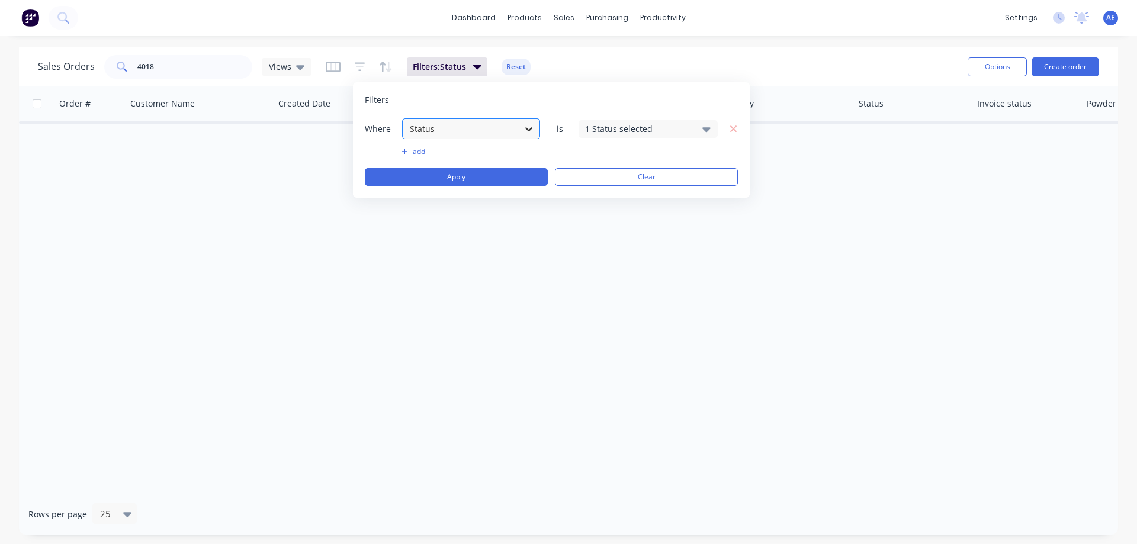
click at [524, 129] on icon at bounding box center [529, 129] width 12 height 12
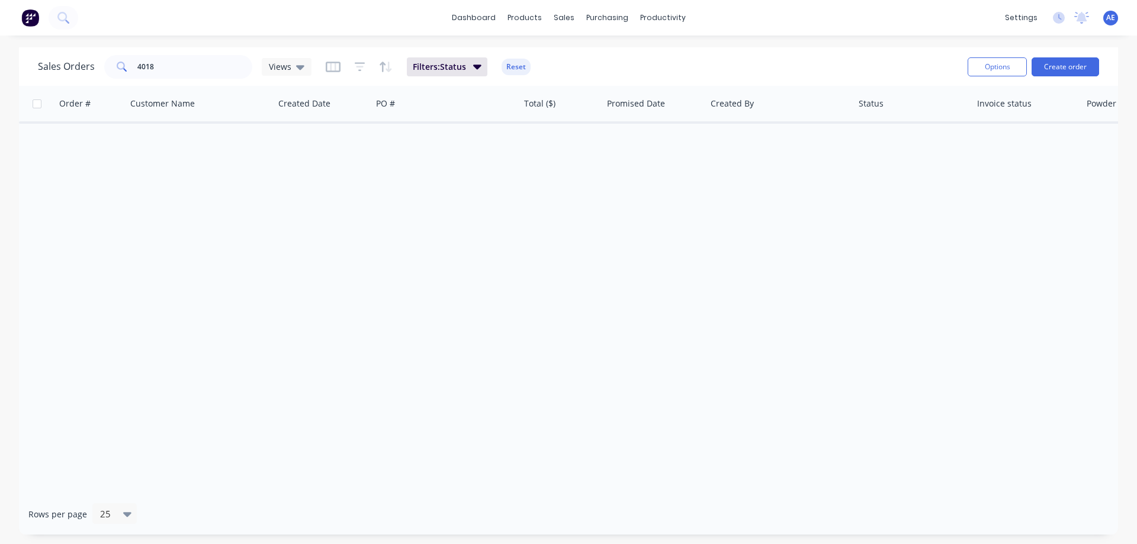
click at [356, 73] on button "button" at bounding box center [360, 66] width 11 height 19
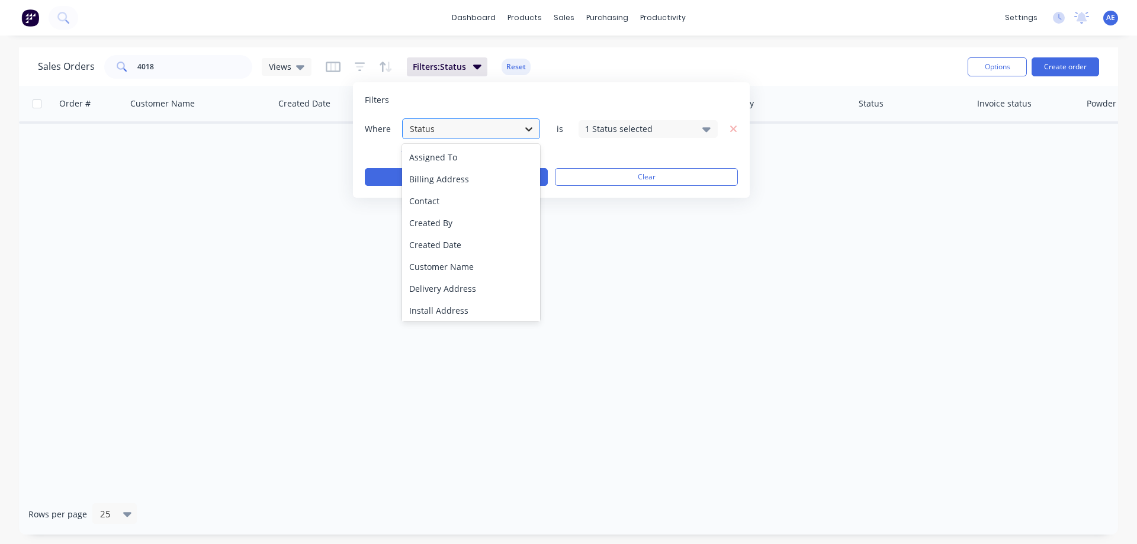
click at [525, 130] on icon at bounding box center [529, 129] width 12 height 12
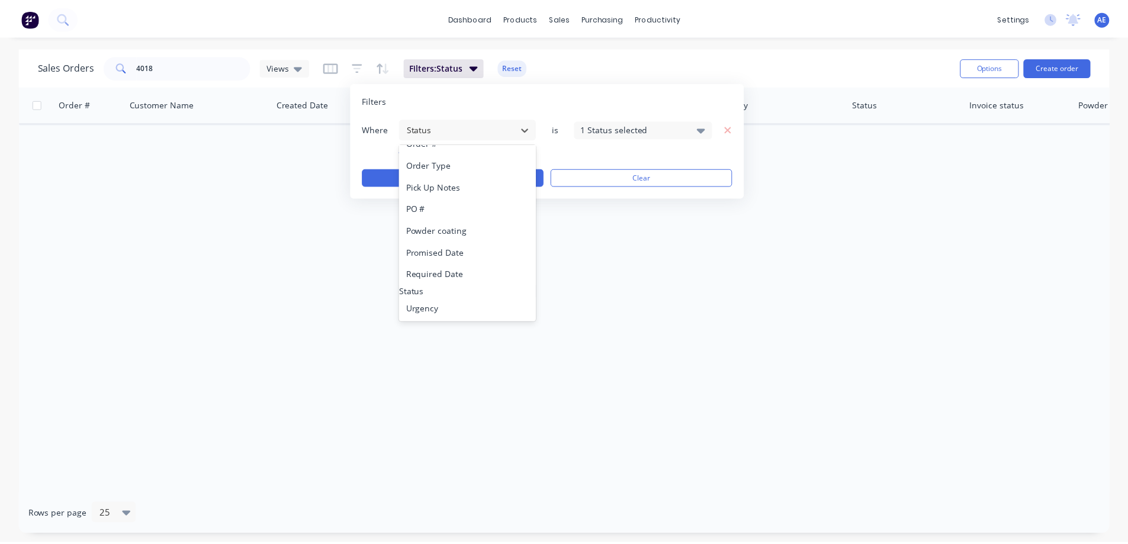
scroll to position [331, 0]
click at [438, 285] on div "Status" at bounding box center [471, 291] width 138 height 12
drag, startPoint x: 473, startPoint y: 282, endPoint x: 592, endPoint y: 281, distance: 119.6
click at [474, 285] on div "Status" at bounding box center [471, 291] width 138 height 12
click at [683, 286] on div "Order # Customer Name Created Date PO # Total ($) Promised Date Created By Stat…" at bounding box center [568, 290] width 1099 height 408
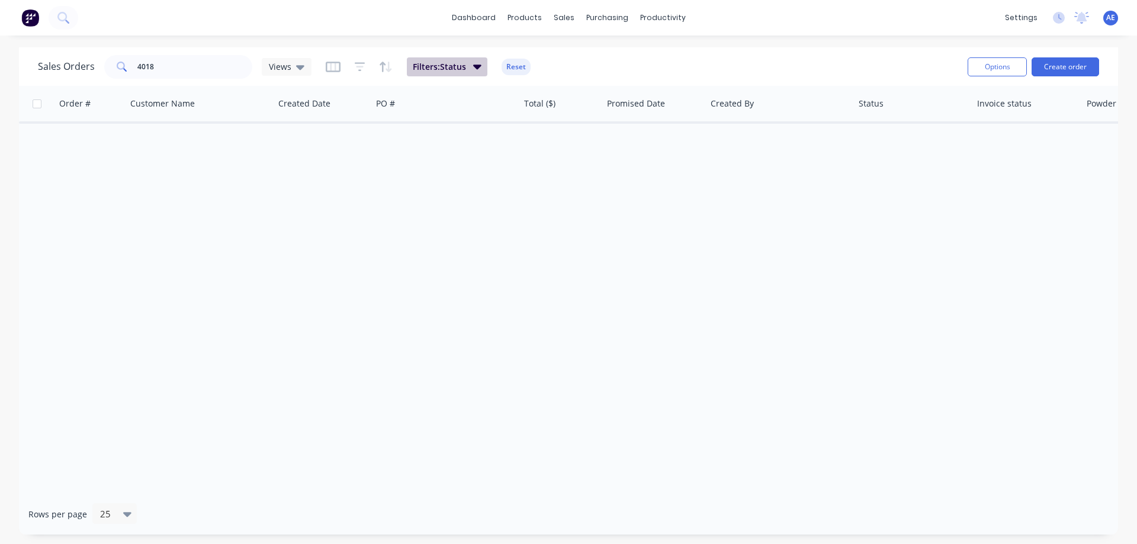
click at [454, 69] on span "Filters: Status" at bounding box center [439, 67] width 53 height 12
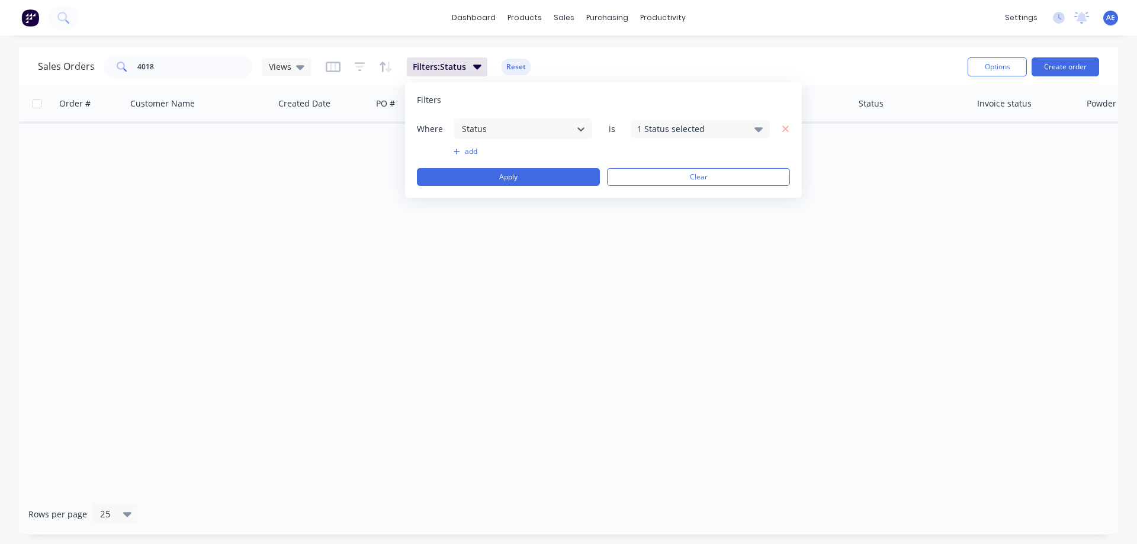
click at [755, 131] on icon at bounding box center [759, 129] width 8 height 13
click at [651, 194] on div at bounding box center [650, 194] width 24 height 24
click at [649, 291] on div at bounding box center [650, 289] width 24 height 24
click at [531, 313] on div "Order # Customer Name Created Date PO # Total ($) Promised Date Created By Stat…" at bounding box center [568, 290] width 1099 height 408
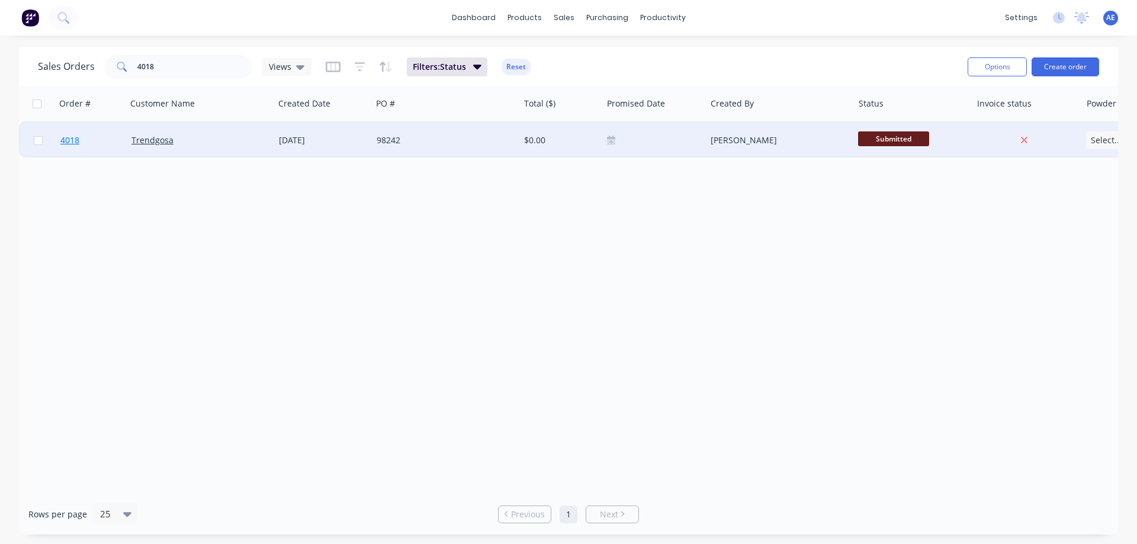
click at [69, 139] on span "4018" at bounding box center [69, 140] width 19 height 12
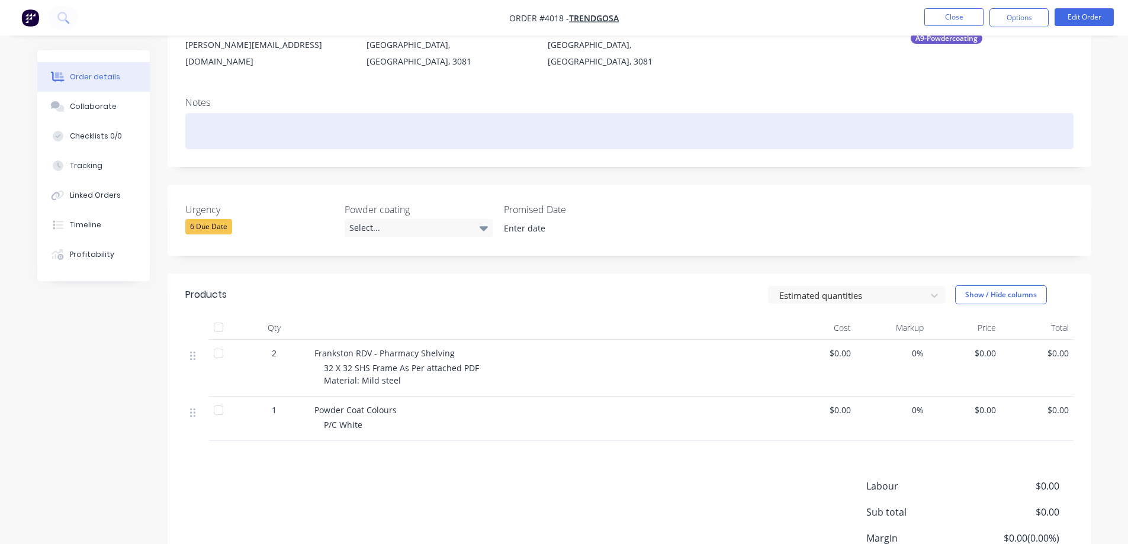
scroll to position [178, 0]
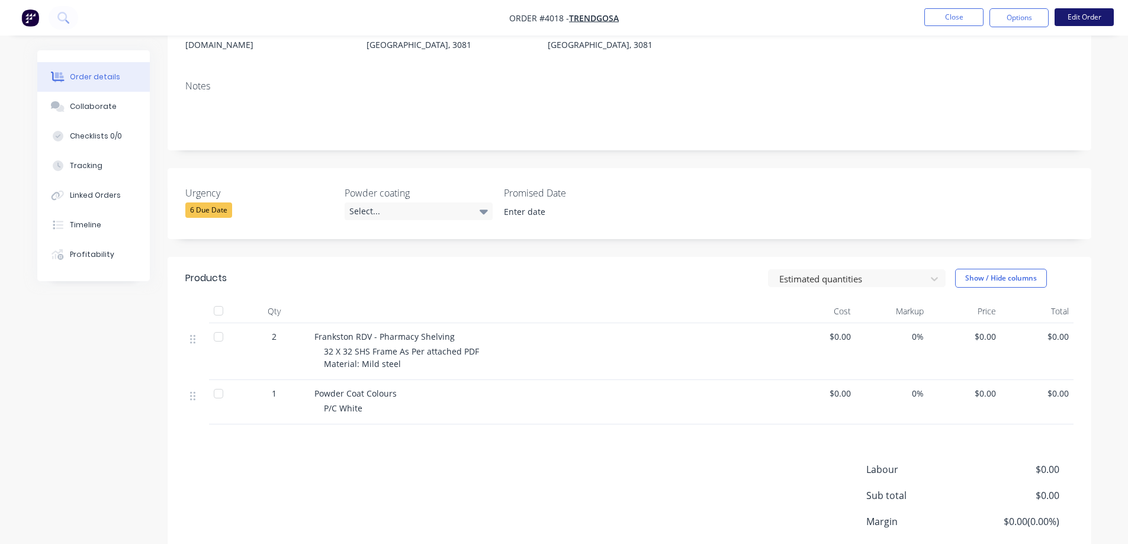
click at [1080, 21] on button "Edit Order" at bounding box center [1084, 17] width 59 height 18
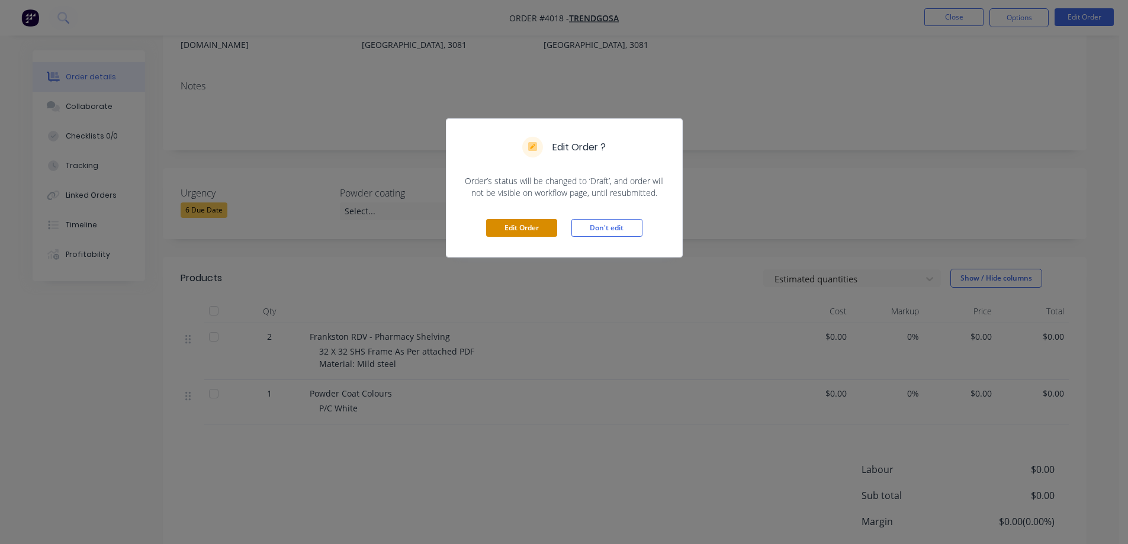
click at [525, 227] on button "Edit Order" at bounding box center [521, 228] width 71 height 18
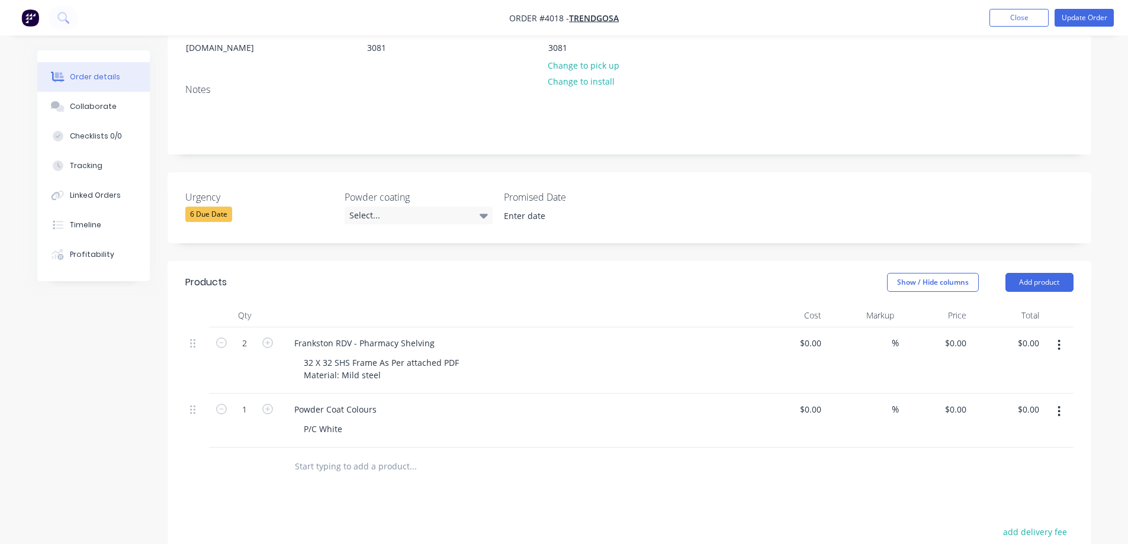
scroll to position [237, 0]
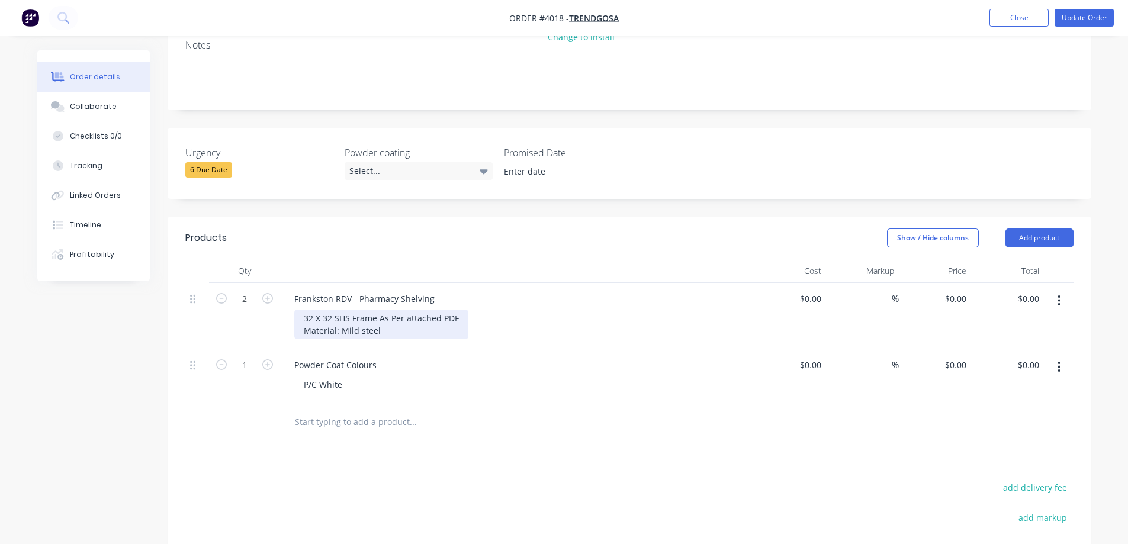
click at [378, 310] on div "32 X 32 SHS Frame As Per attached PDF Material: Mild steel" at bounding box center [381, 325] width 174 height 30
click at [564, 423] on div "Products Show / Hide columns Add product Qty Cost Markup Price Total 2 Franksto…" at bounding box center [630, 471] width 924 height 509
click at [1078, 20] on button "Update Order" at bounding box center [1084, 18] width 59 height 18
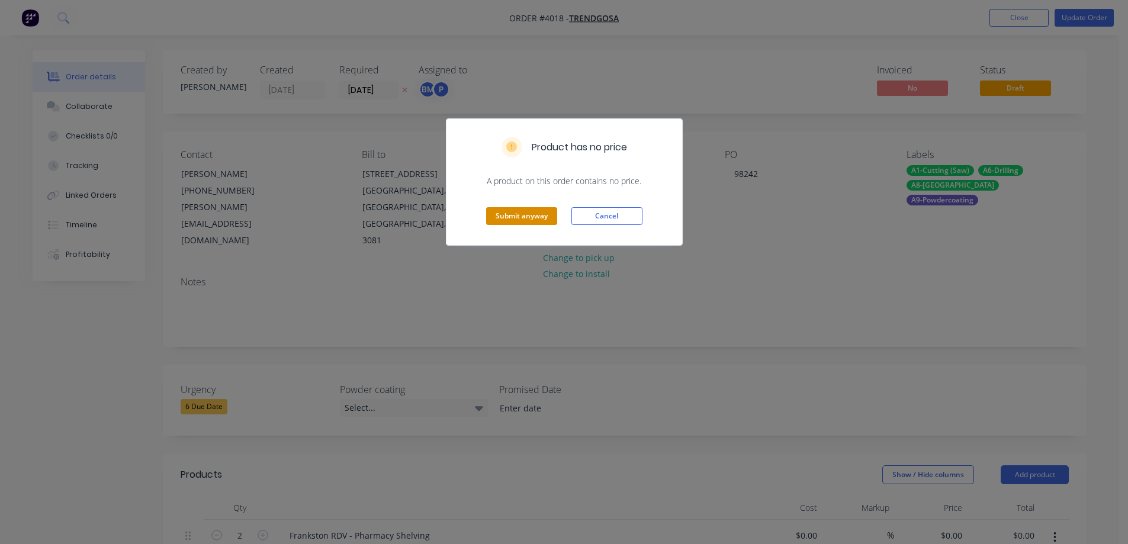
click at [518, 219] on button "Submit anyway" at bounding box center [521, 216] width 71 height 18
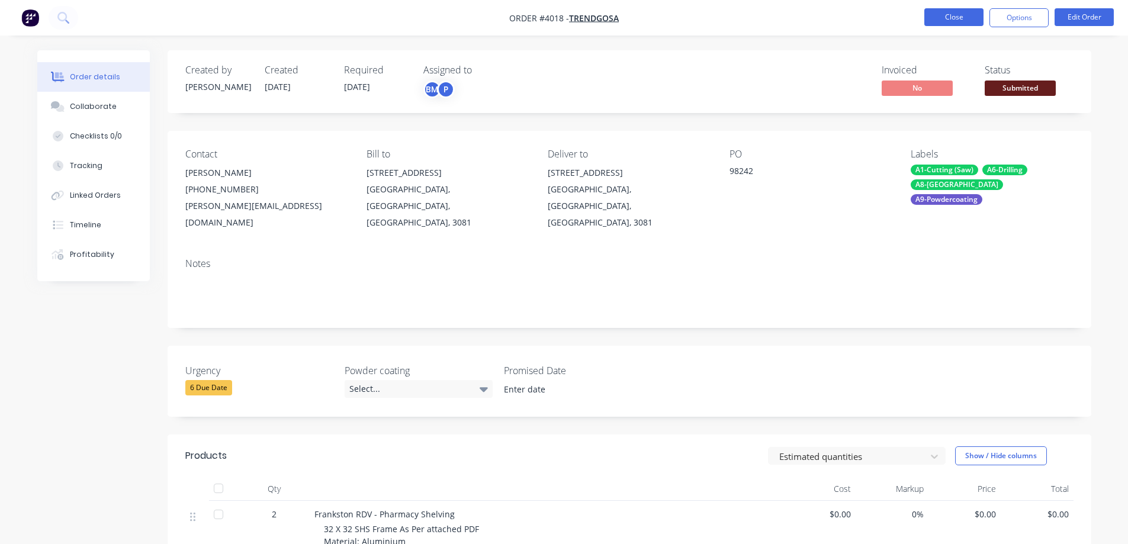
click at [948, 20] on button "Close" at bounding box center [954, 17] width 59 height 18
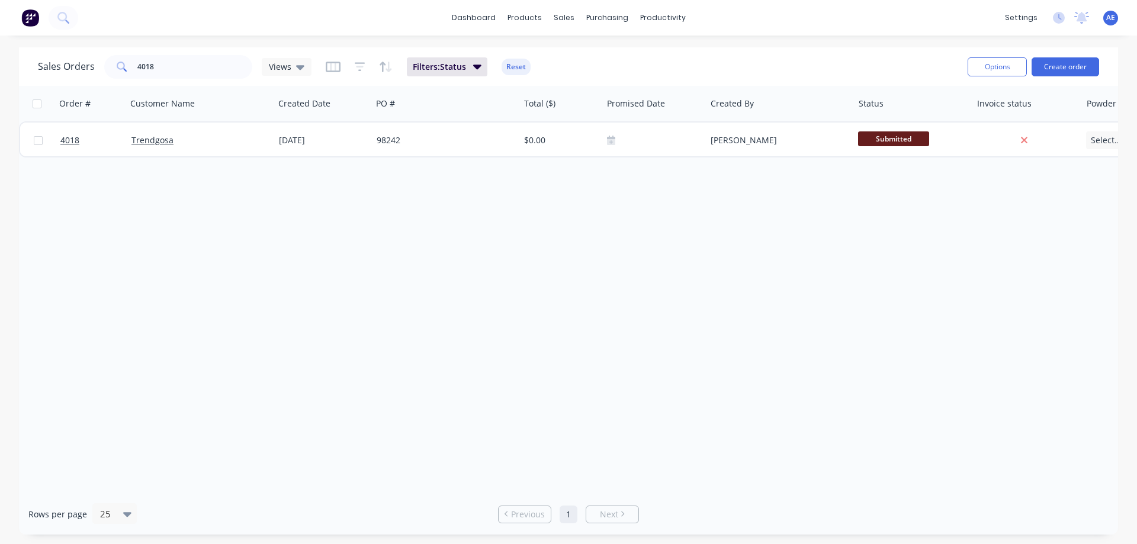
click at [588, 406] on div "Order # Customer Name Created Date PO # Total ($) Promised Date Created By Stat…" at bounding box center [568, 290] width 1099 height 408
click at [566, 285] on div "Order # Customer Name Created Date PO # Total ($) Promised Date Created By Stat…" at bounding box center [568, 290] width 1099 height 408
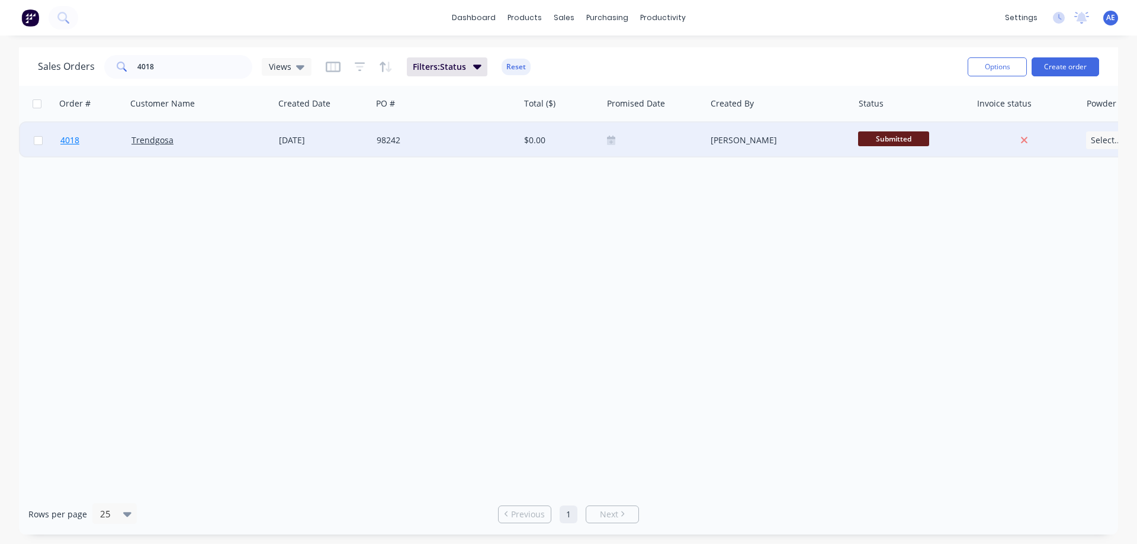
click at [72, 143] on span "4018" at bounding box center [69, 140] width 19 height 12
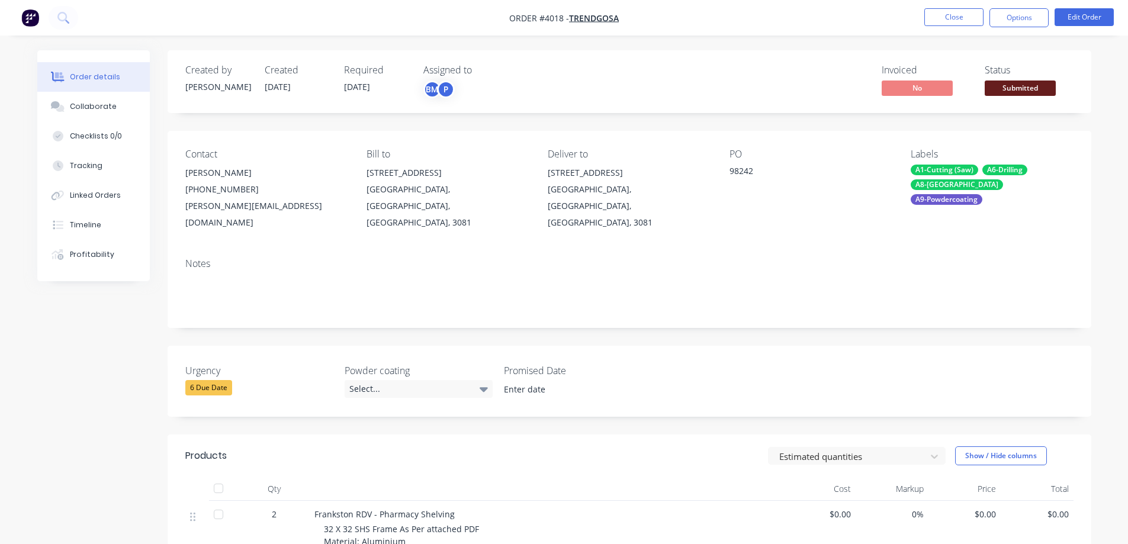
scroll to position [178, 0]
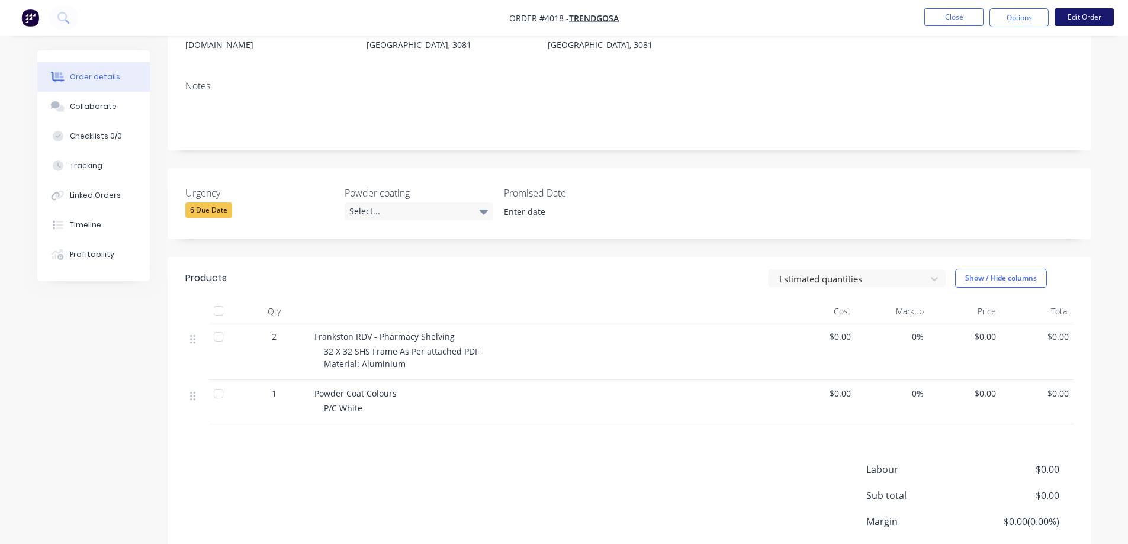
click at [1069, 18] on button "Edit Order" at bounding box center [1084, 17] width 59 height 18
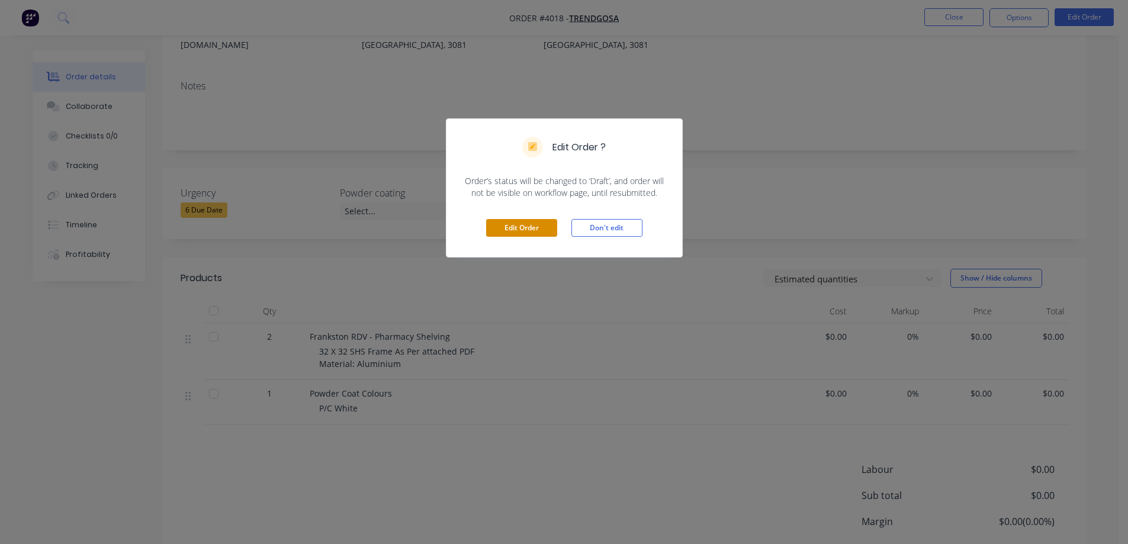
click at [518, 229] on button "Edit Order" at bounding box center [521, 228] width 71 height 18
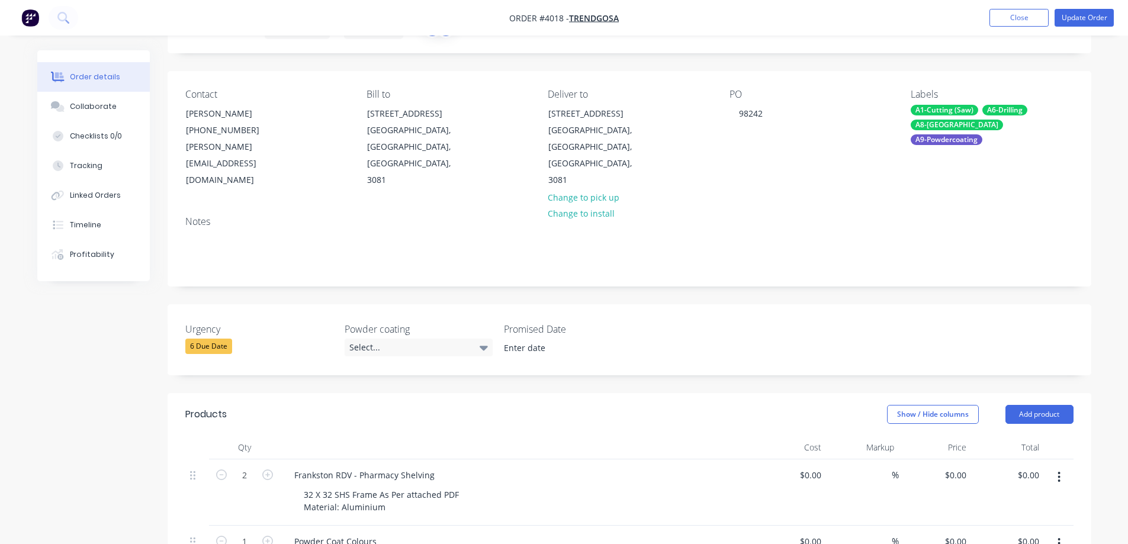
scroll to position [237, 0]
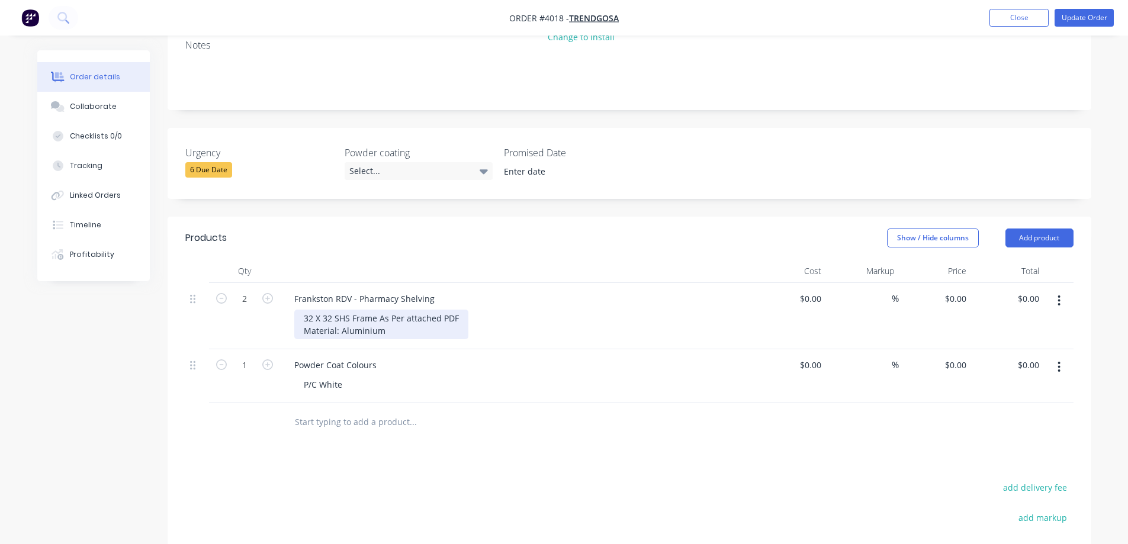
click at [380, 310] on div "32 X 32 SHS Frame As Per attached PDF Material: Aluminium" at bounding box center [381, 325] width 174 height 30
click at [1097, 14] on button "Update Order" at bounding box center [1084, 18] width 59 height 18
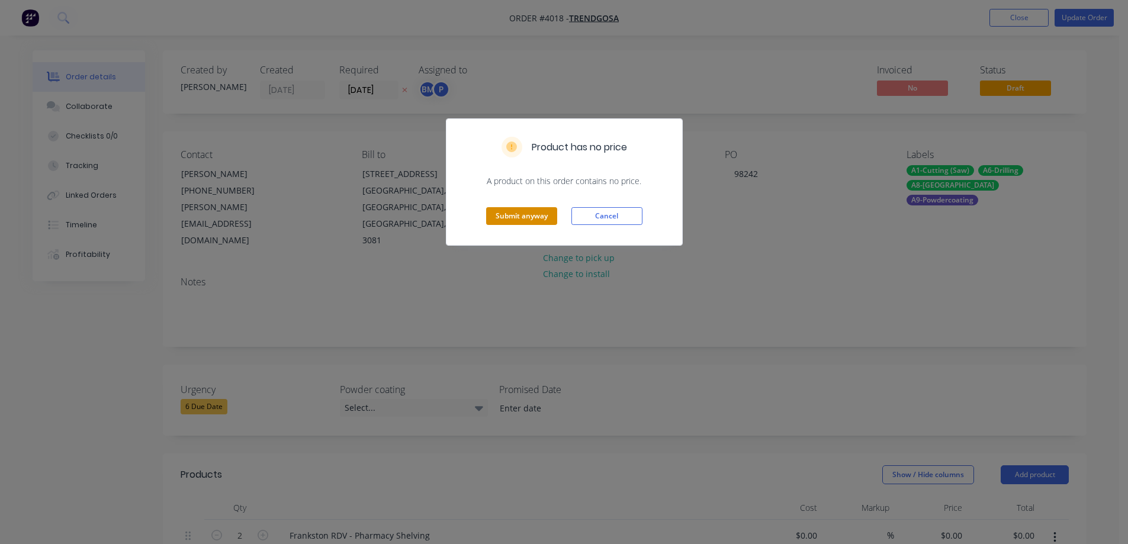
click at [534, 216] on button "Submit anyway" at bounding box center [521, 216] width 71 height 18
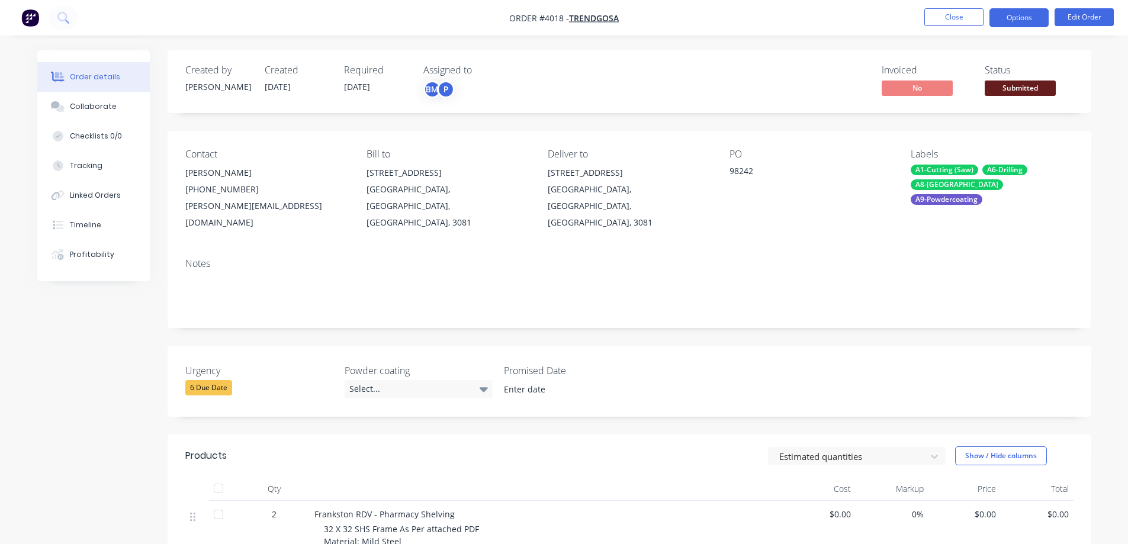
click at [1018, 17] on button "Options" at bounding box center [1019, 17] width 59 height 19
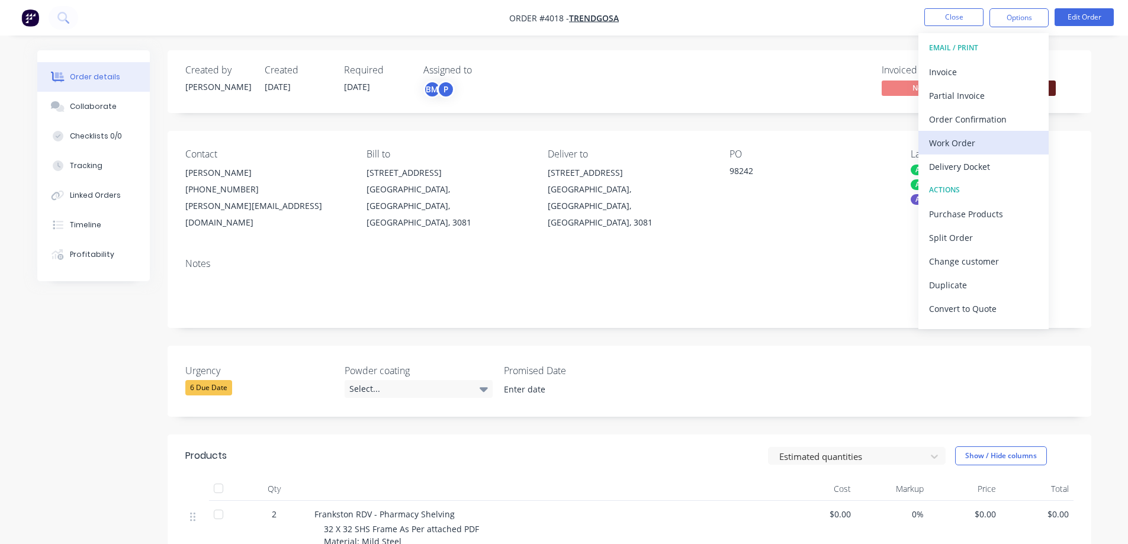
click at [957, 137] on div "Work Order" at bounding box center [983, 142] width 109 height 17
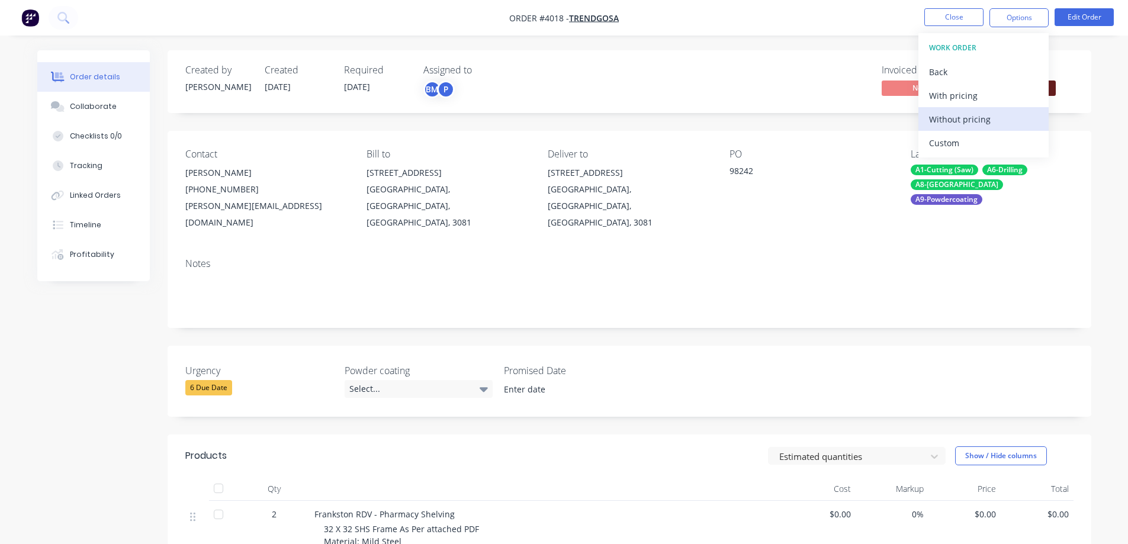
click at [963, 120] on div "Without pricing" at bounding box center [983, 119] width 109 height 17
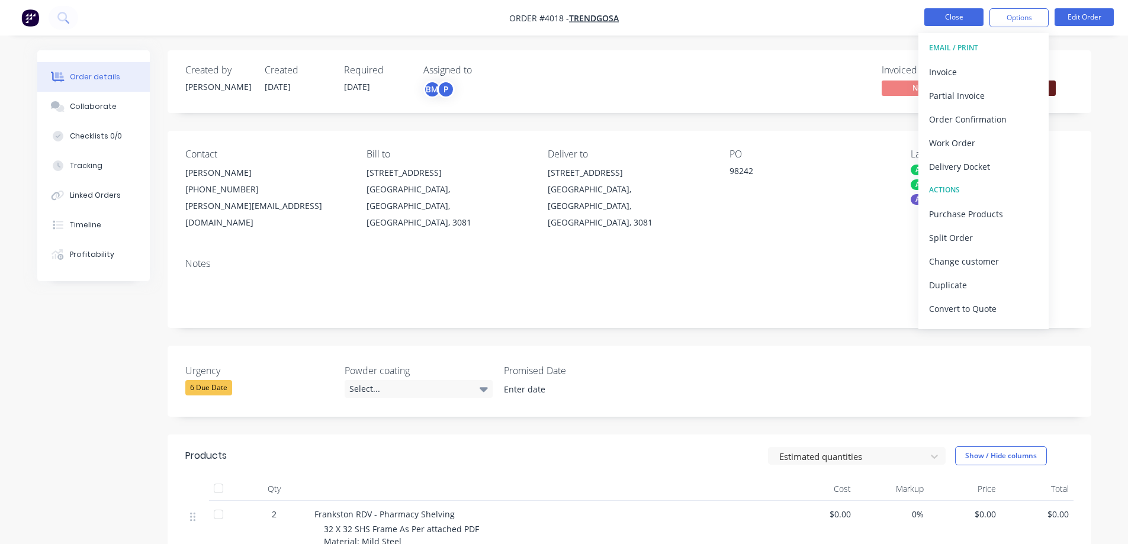
click at [945, 18] on button "Close" at bounding box center [954, 17] width 59 height 18
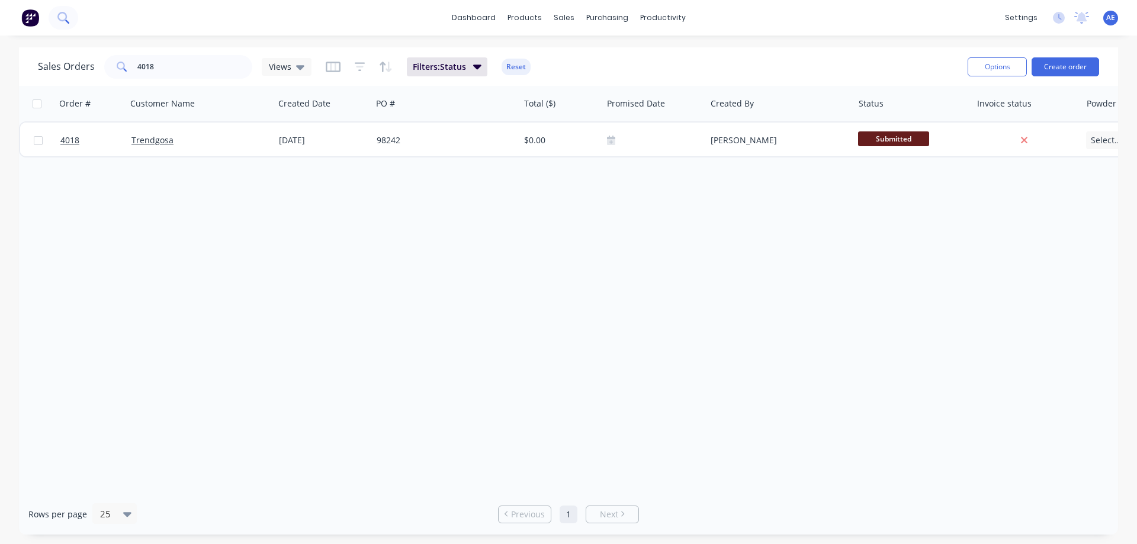
click at [57, 21] on icon at bounding box center [62, 17] width 11 height 11
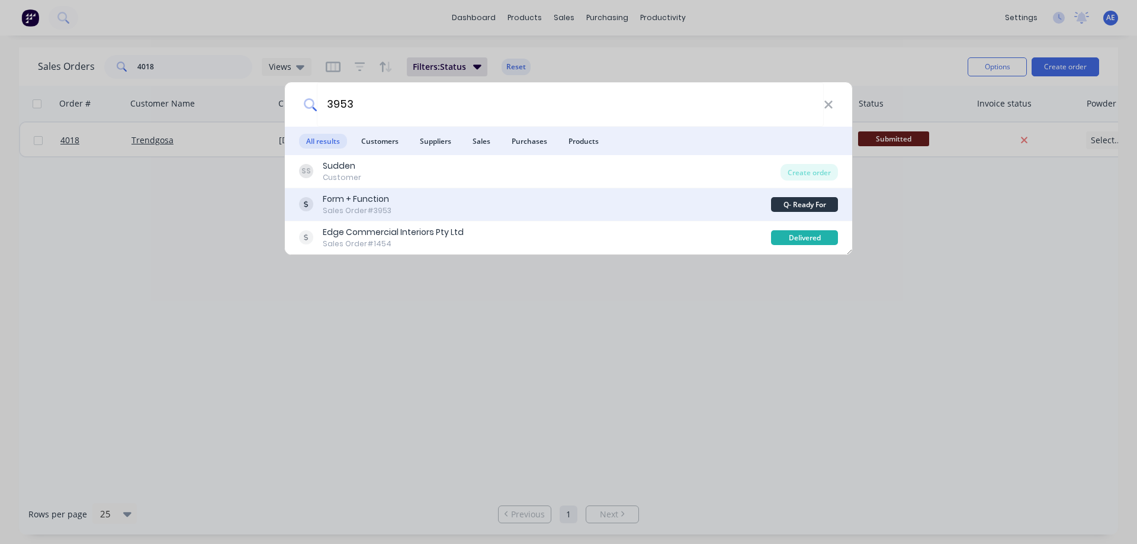
type input "3953"
click at [357, 207] on div "Sales Order #3953" at bounding box center [357, 211] width 69 height 11
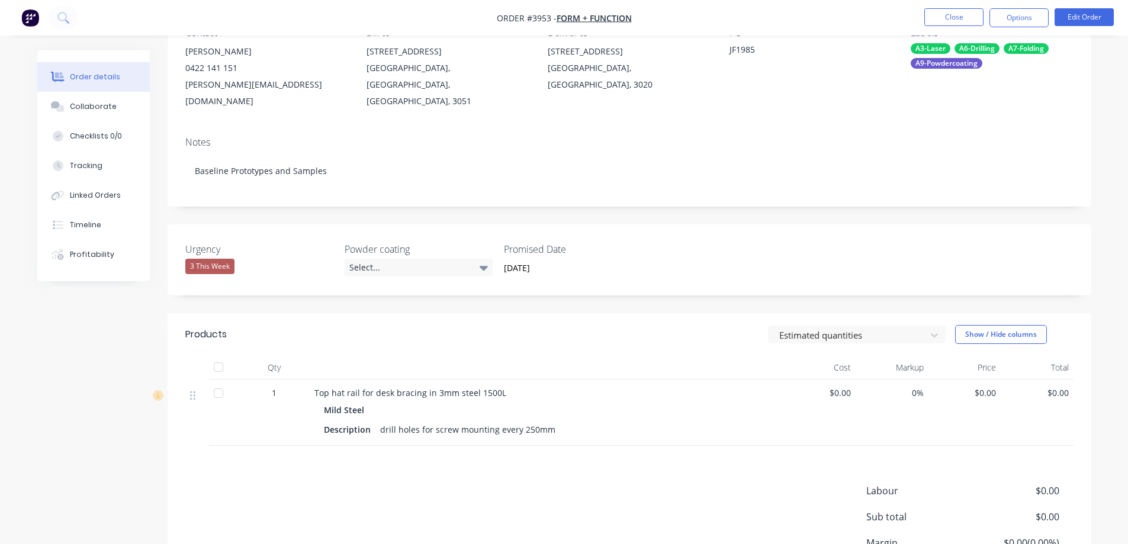
scroll to position [217, 0]
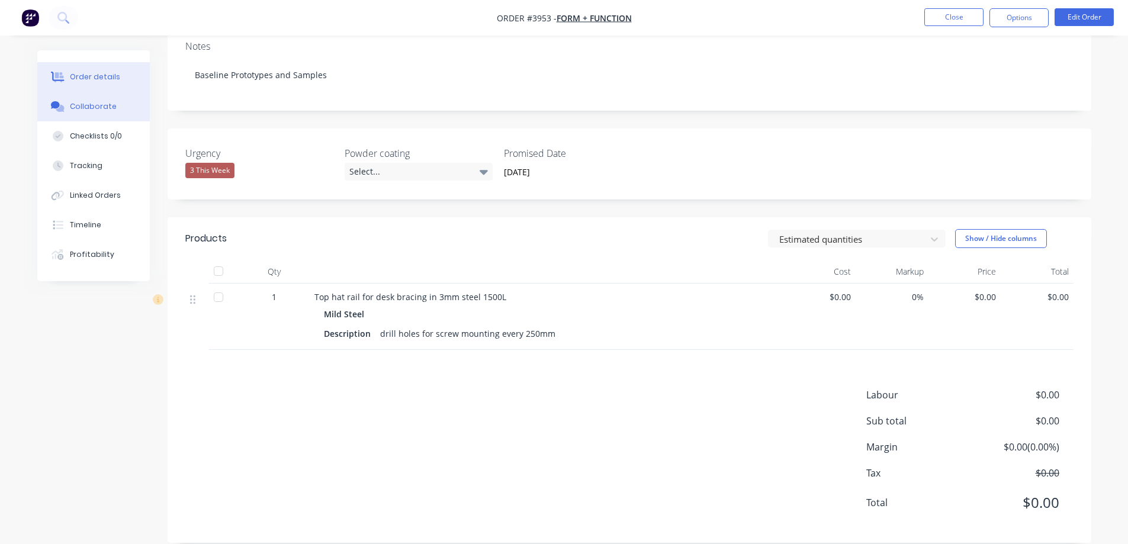
click at [70, 105] on div "Collaborate" at bounding box center [93, 106] width 47 height 11
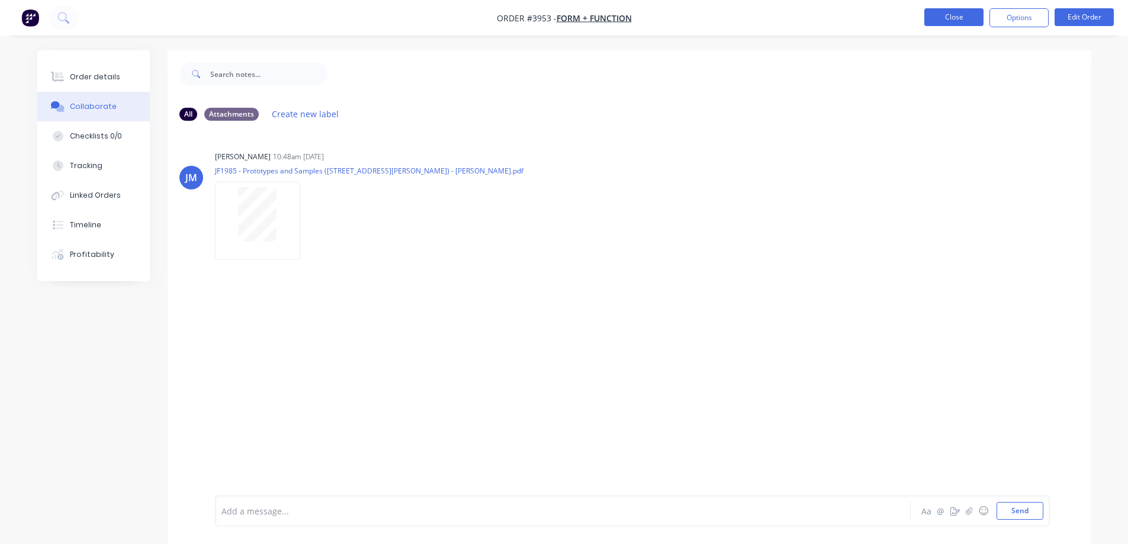
click at [951, 12] on button "Close" at bounding box center [954, 17] width 59 height 18
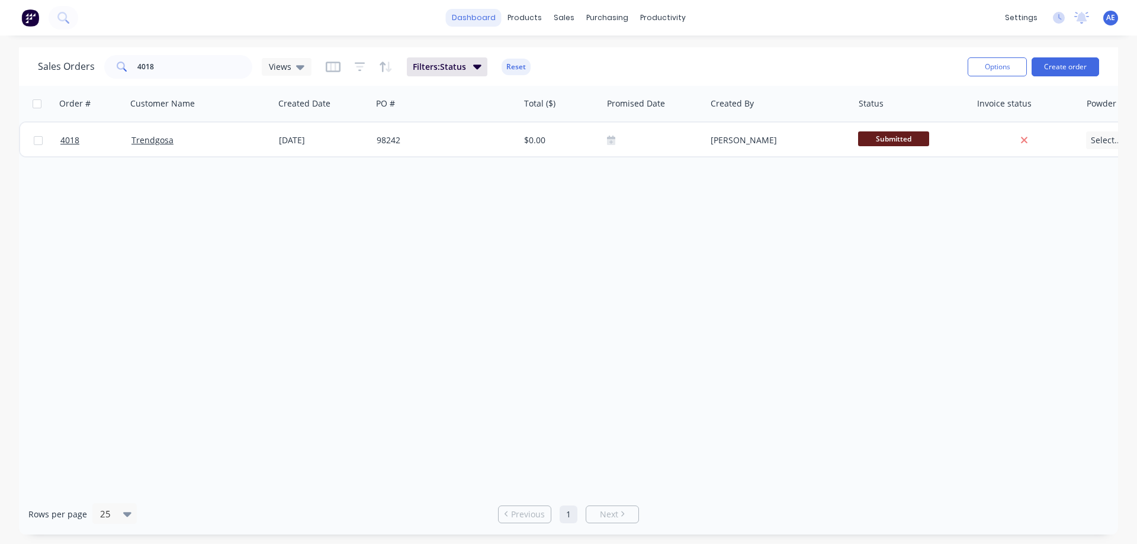
click at [476, 20] on link "dashboard" at bounding box center [474, 18] width 56 height 18
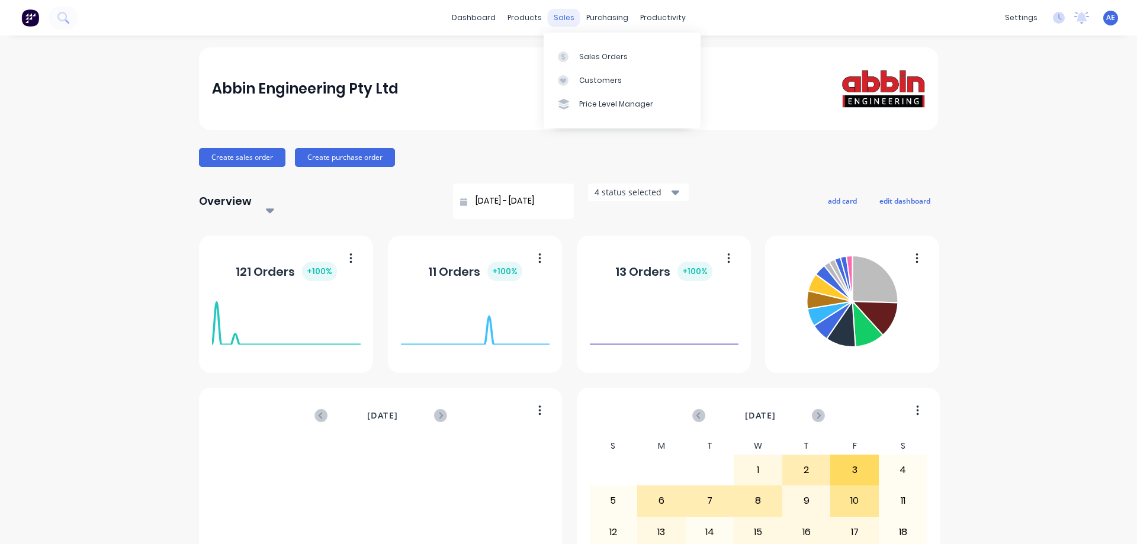
click at [558, 17] on div "sales" at bounding box center [564, 18] width 33 height 18
click at [580, 52] on div "Sales Orders" at bounding box center [603, 57] width 49 height 11
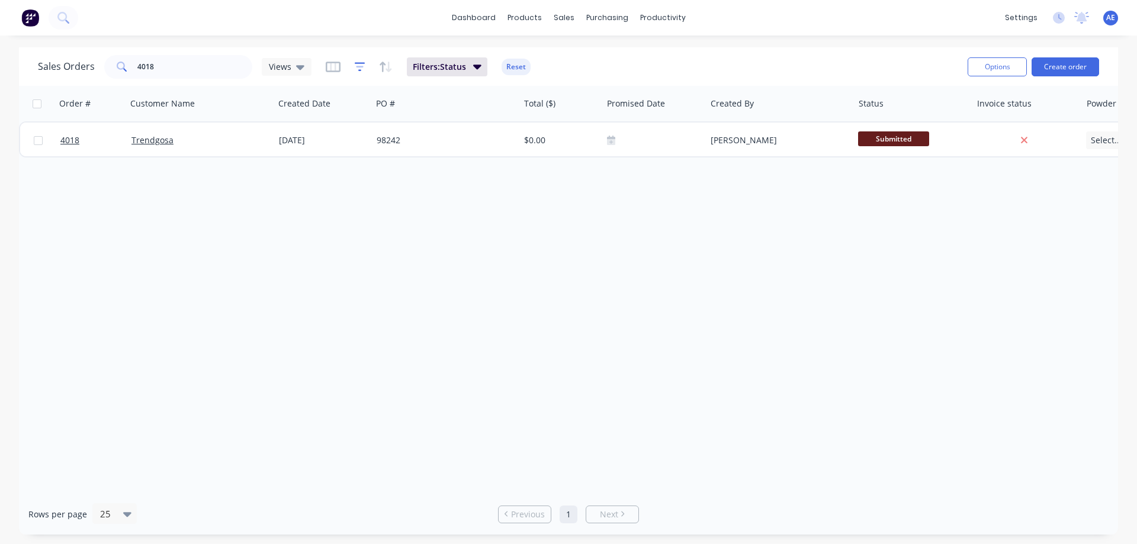
click at [359, 65] on icon "button" at bounding box center [360, 67] width 11 height 12
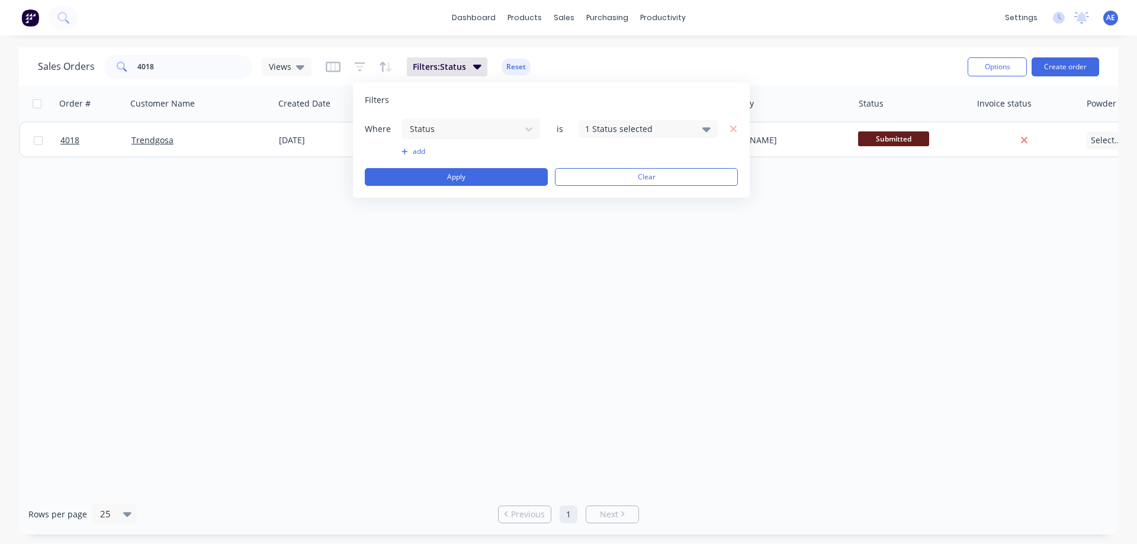
click at [701, 129] on div "1 Status selected" at bounding box center [648, 129] width 139 height 18
click at [604, 165] on icon at bounding box center [600, 163] width 9 height 9
click at [598, 195] on div at bounding box center [598, 194] width 24 height 24
click at [599, 239] on div at bounding box center [598, 242] width 24 height 24
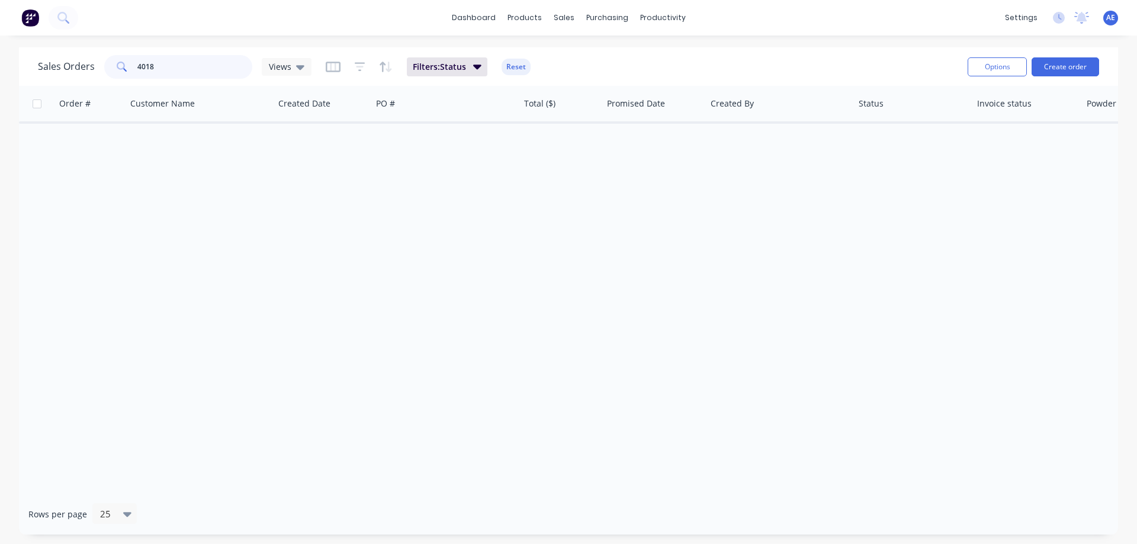
drag, startPoint x: 161, startPoint y: 64, endPoint x: 95, endPoint y: 60, distance: 65.8
click at [95, 60] on div "Sales Orders 4018 Views" at bounding box center [175, 67] width 274 height 24
drag, startPoint x: 879, startPoint y: 211, endPoint x: 865, endPoint y: 207, distance: 15.0
click at [878, 212] on div "Order # Customer Name Created Date PO # Total ($) Promised Date Created By Stat…" at bounding box center [568, 290] width 1099 height 408
click at [489, 17] on link "dashboard" at bounding box center [474, 18] width 56 height 18
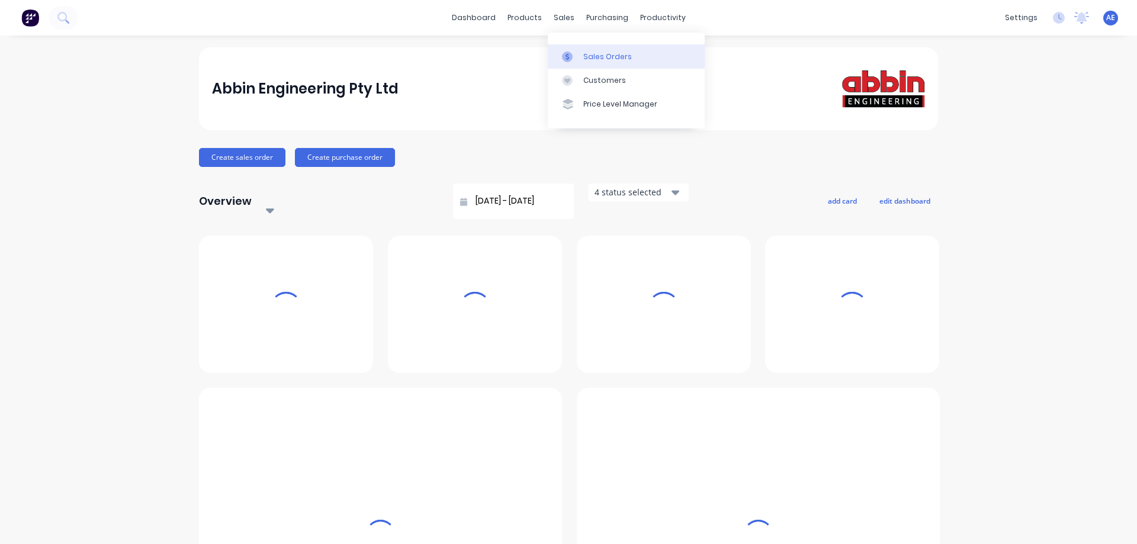
click at [586, 63] on link "Sales Orders" at bounding box center [626, 56] width 157 height 24
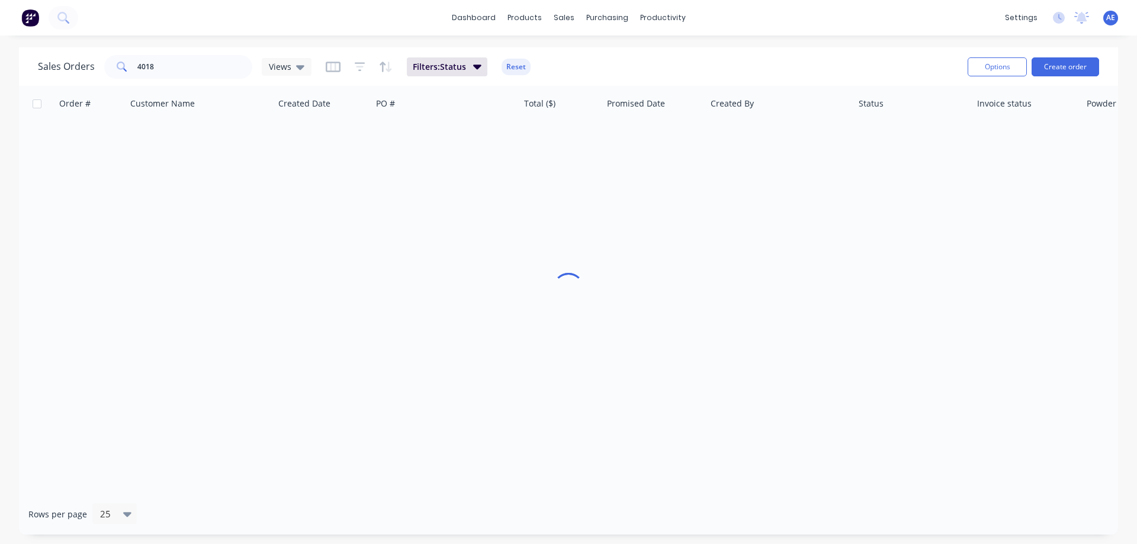
click at [594, 58] on div "Sales Orders 4018 Views Filters: Status Reset" at bounding box center [498, 66] width 920 height 29
click at [479, 66] on icon "button" at bounding box center [477, 67] width 8 height 5
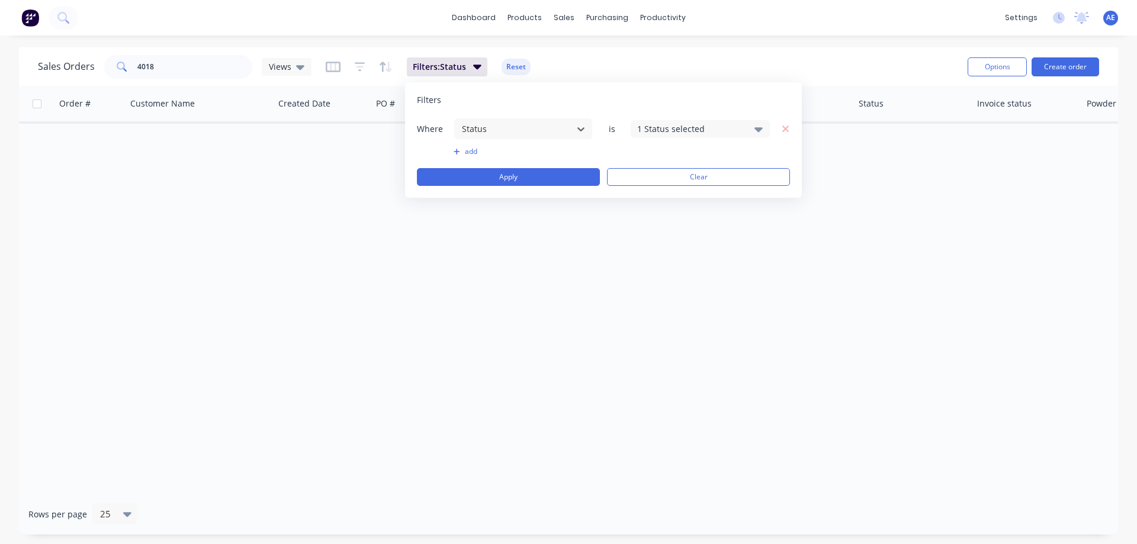
click at [657, 170] on button "Clear" at bounding box center [698, 177] width 183 height 18
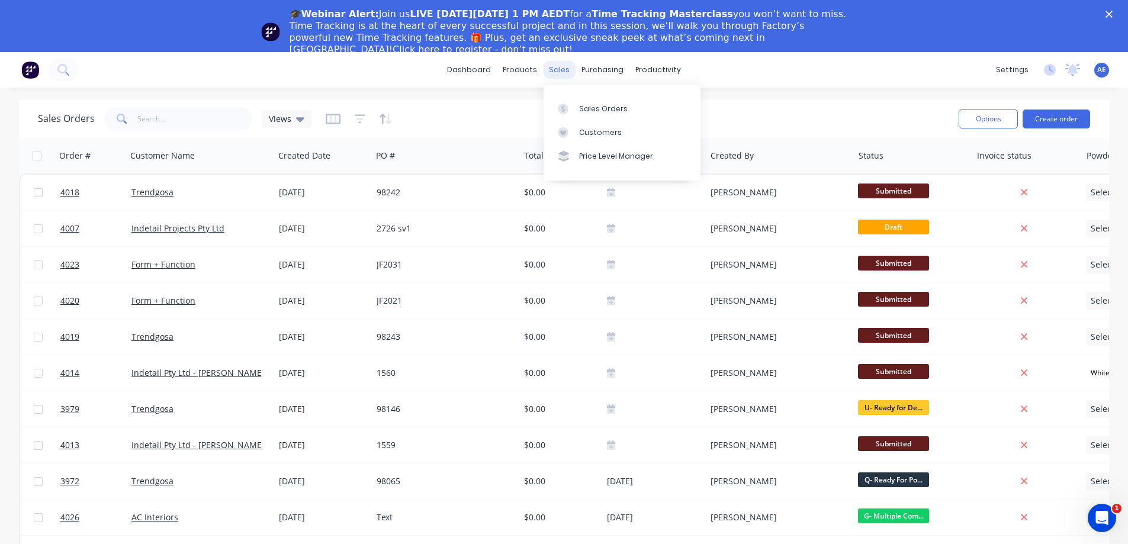
click at [556, 71] on div "sales" at bounding box center [559, 70] width 33 height 18
click at [589, 108] on div "Sales Orders" at bounding box center [603, 109] width 49 height 11
click at [588, 109] on div "Sales Orders" at bounding box center [603, 109] width 49 height 11
click at [361, 117] on icon "button" at bounding box center [360, 119] width 11 height 12
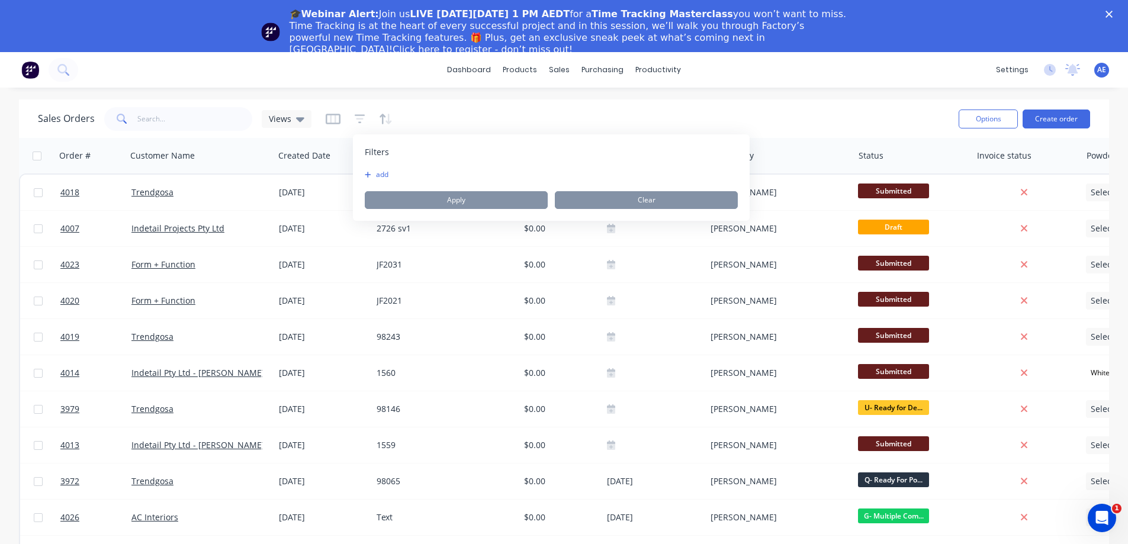
click at [382, 179] on button "add" at bounding box center [380, 174] width 30 height 9
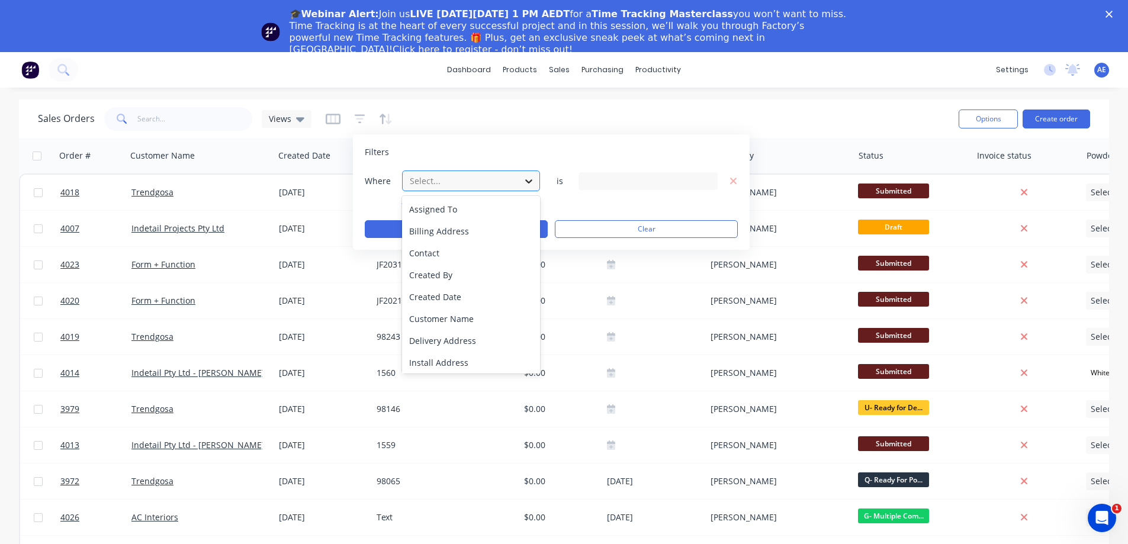
click at [529, 179] on icon at bounding box center [529, 181] width 12 height 12
click at [441, 345] on div "Status" at bounding box center [471, 339] width 138 height 22
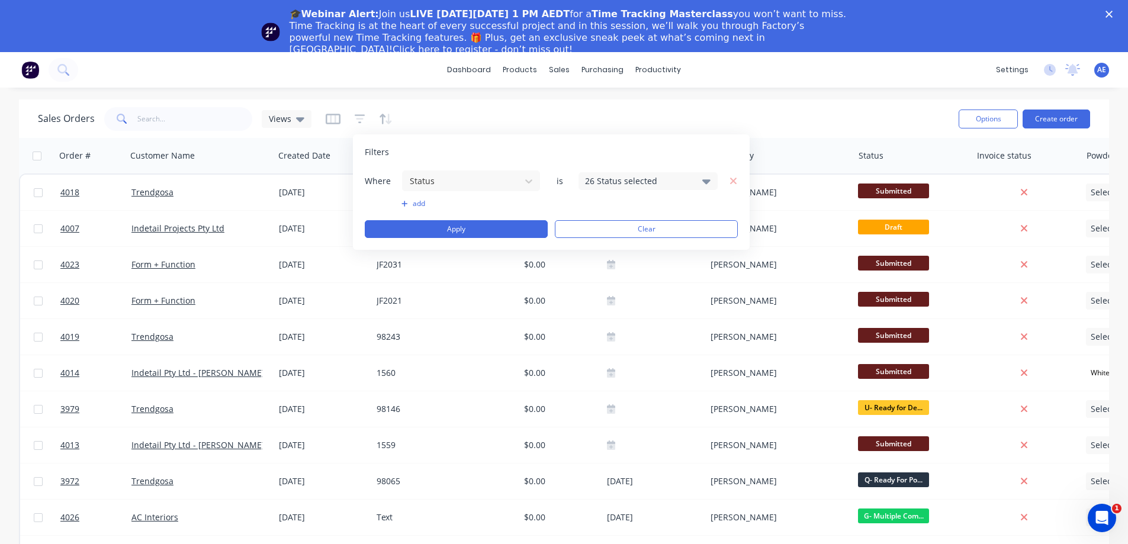
click at [705, 183] on icon at bounding box center [706, 181] width 8 height 13
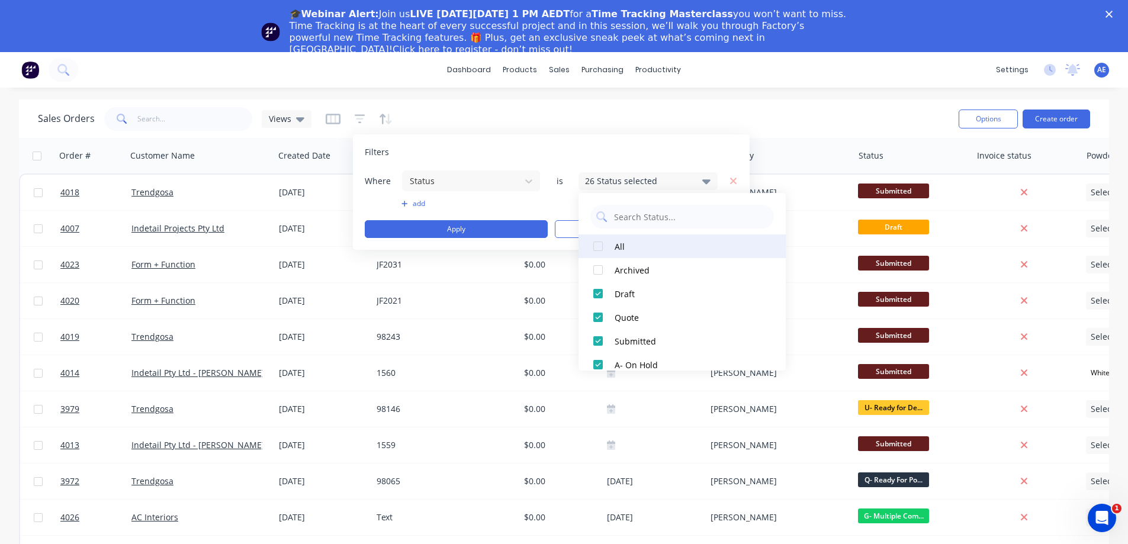
click at [599, 246] on div at bounding box center [598, 247] width 24 height 24
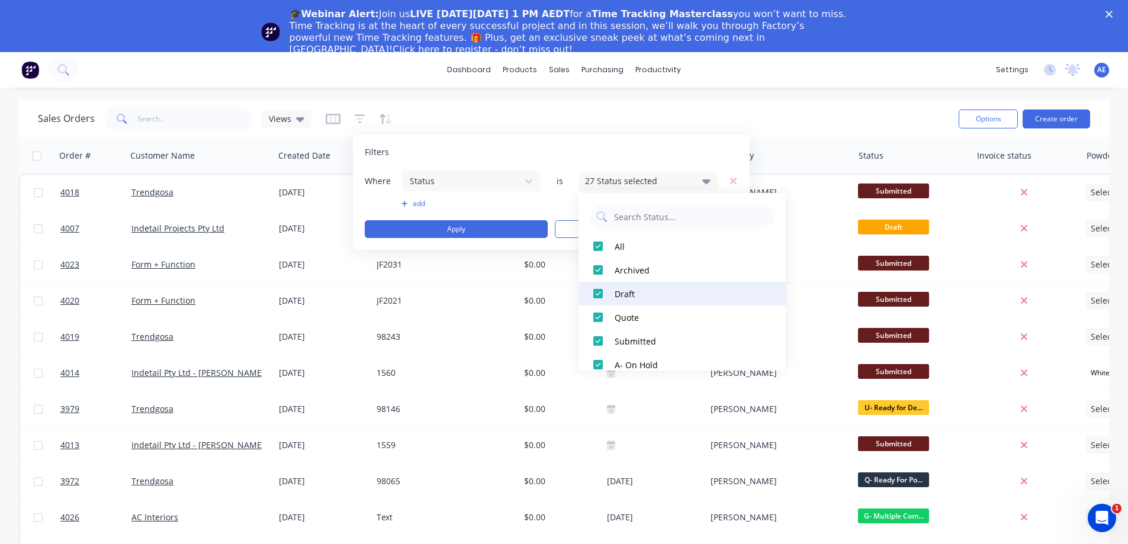
click at [600, 291] on div at bounding box center [598, 294] width 24 height 24
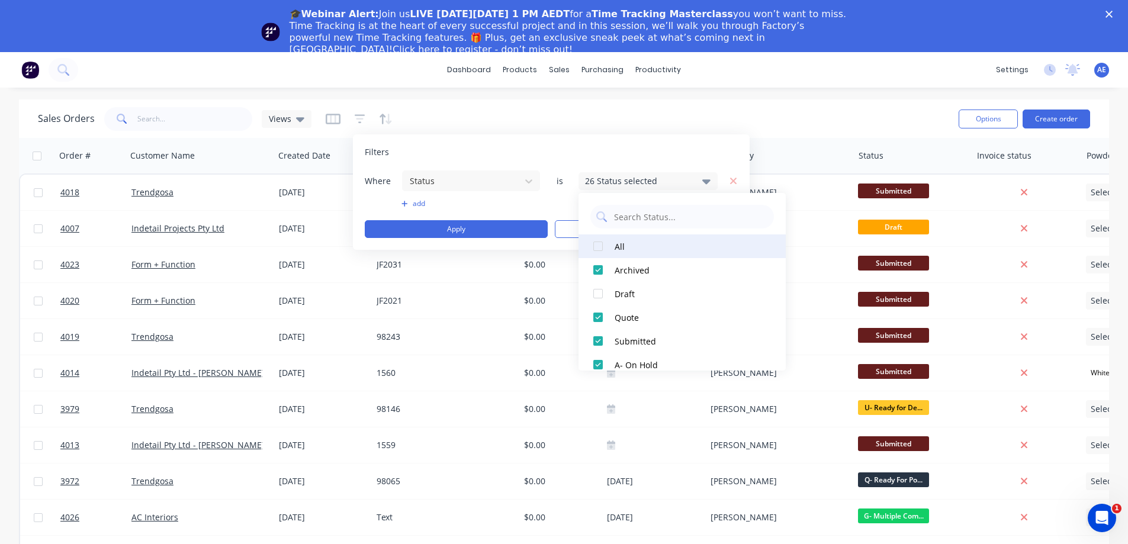
drag, startPoint x: 598, startPoint y: 239, endPoint x: 599, endPoint y: 246, distance: 7.1
click at [599, 242] on div at bounding box center [598, 247] width 24 height 24
click at [598, 247] on div at bounding box center [598, 247] width 24 height 24
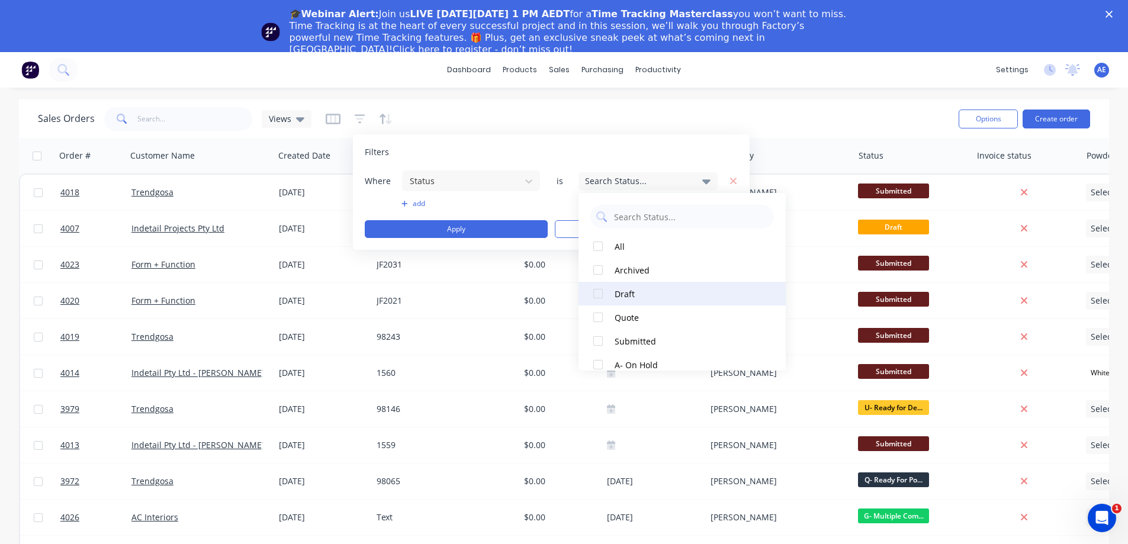
click at [599, 297] on div at bounding box center [598, 294] width 24 height 24
click at [682, 113] on div "Sales Orders Views" at bounding box center [493, 118] width 911 height 29
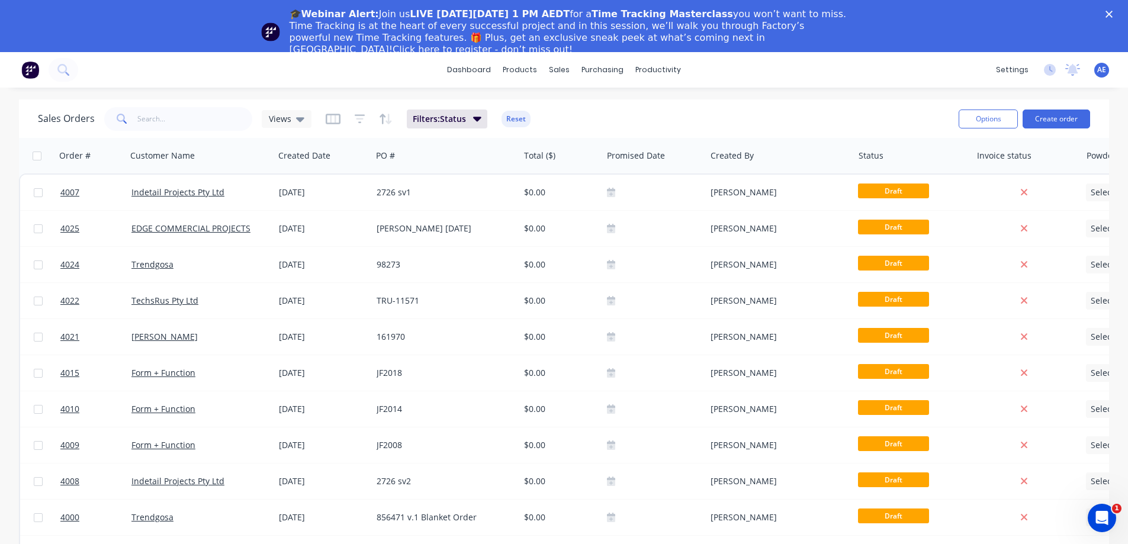
click at [176, 73] on div "dashboard products sales purchasing productivity dashboard products Product Cat…" at bounding box center [564, 70] width 1128 height 36
click at [63, 71] on icon at bounding box center [62, 69] width 11 height 11
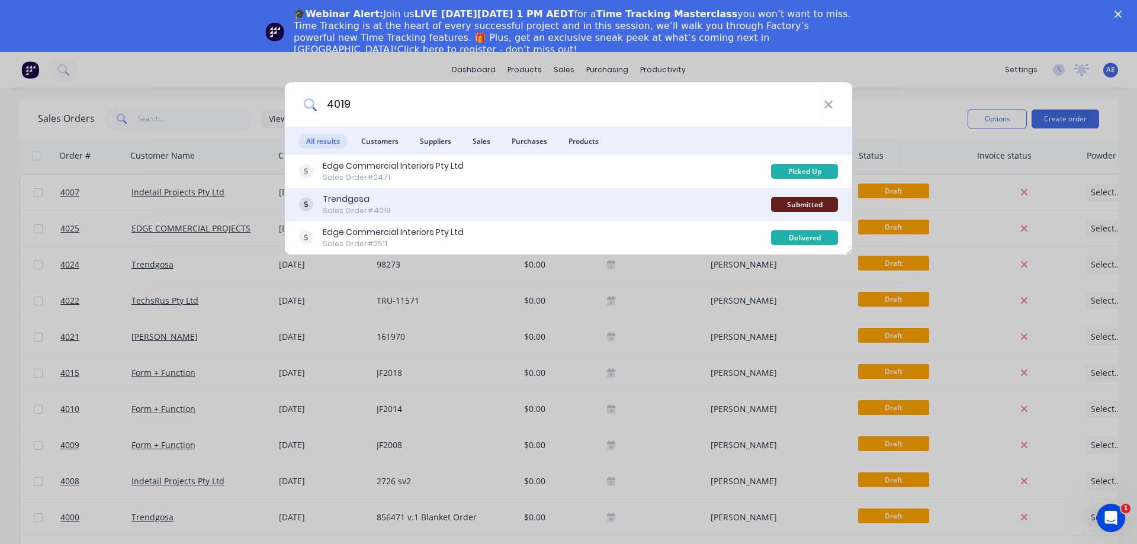
type input "4019"
click at [333, 195] on div "Trendgosa" at bounding box center [357, 199] width 68 height 12
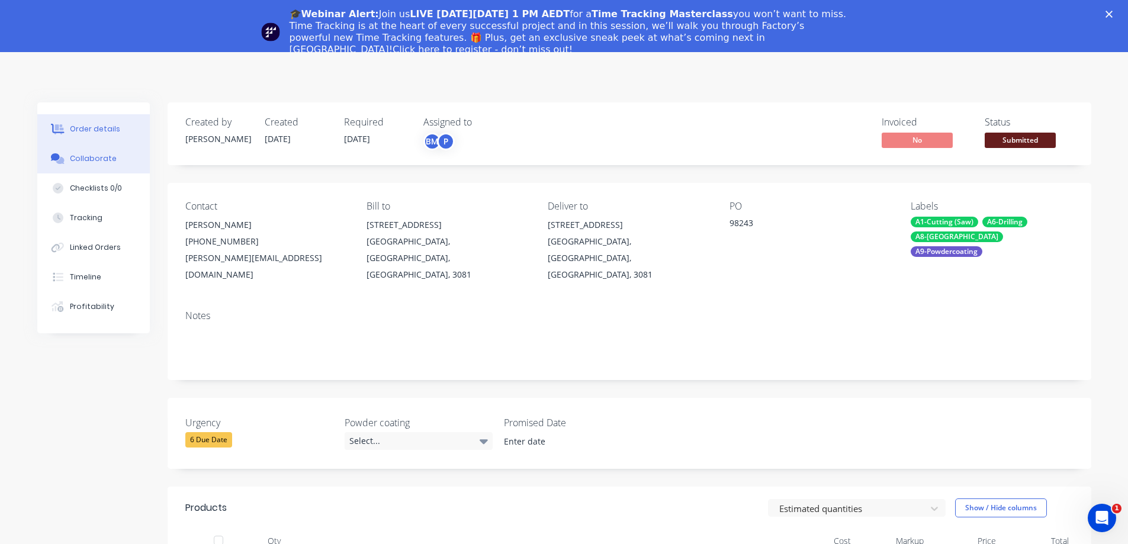
click at [102, 162] on div "Collaborate" at bounding box center [93, 158] width 47 height 11
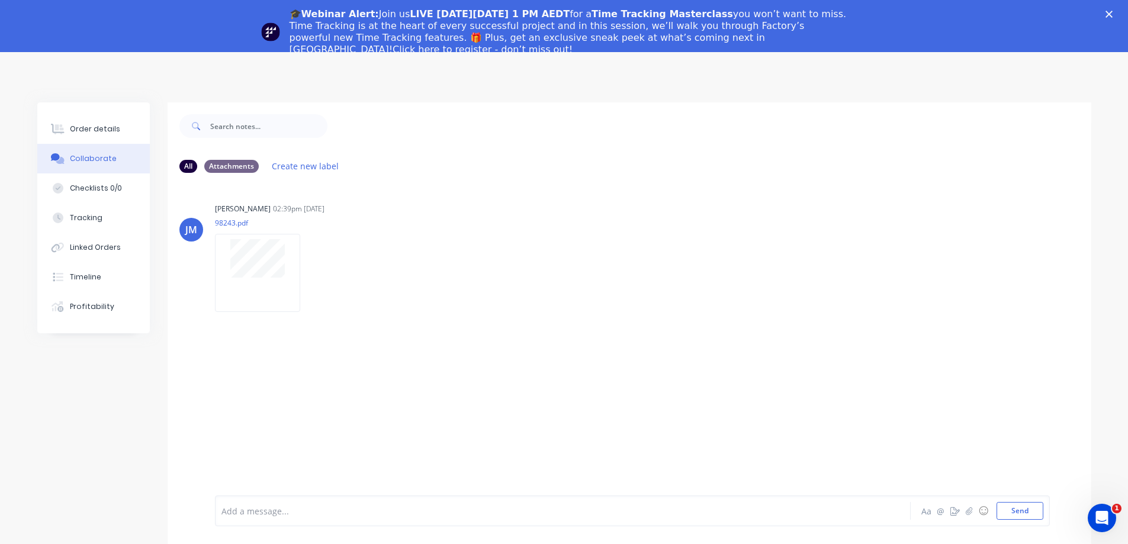
click at [147, 82] on div "Order details Collaborate Checklists 0/0 Tracking Linked Orders Timeline Profit…" at bounding box center [564, 333] width 1128 height 562
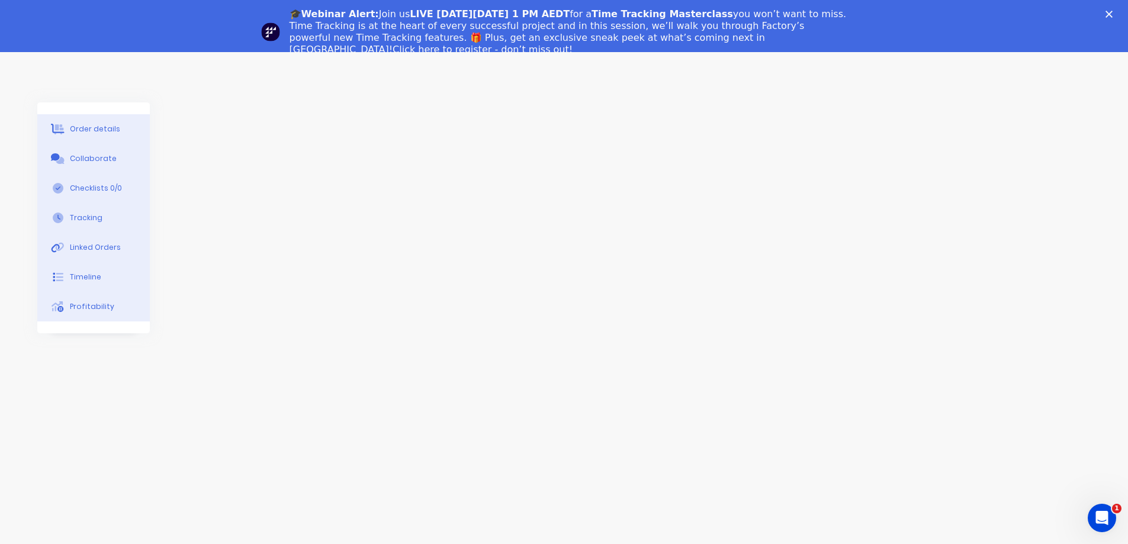
drag, startPoint x: 927, startPoint y: 14, endPoint x: 926, endPoint y: 20, distance: 6.6
click at [926, 20] on div "🎓Webinar Alert: Join us LIVE on Thursday, October 16 at 1 PM AEDT for a Time Tr…" at bounding box center [564, 32] width 1128 height 54
click at [1113, 12] on polygon "Close" at bounding box center [1109, 14] width 7 height 7
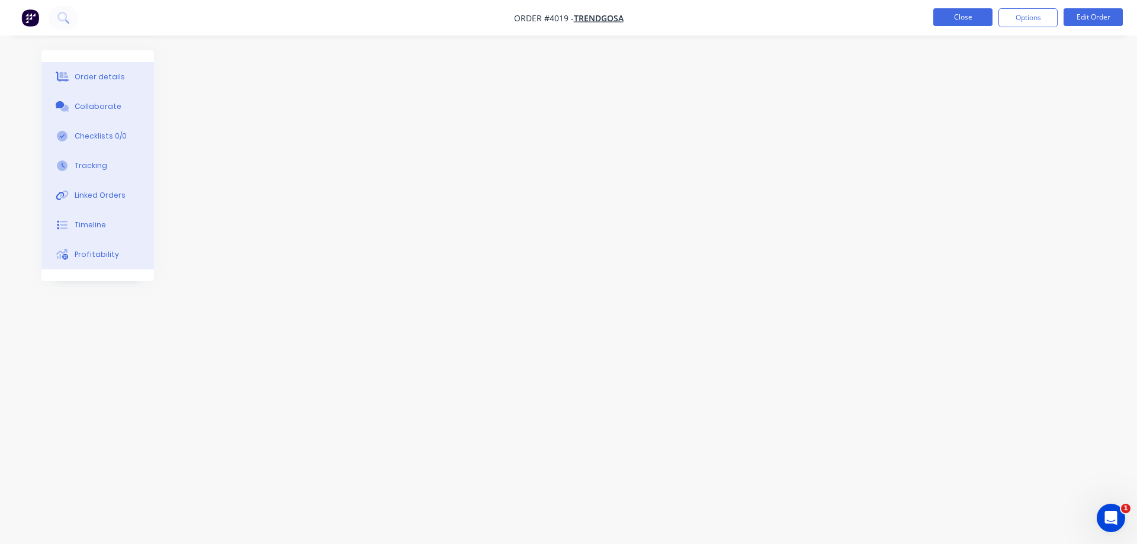
click at [945, 21] on button "Close" at bounding box center [962, 17] width 59 height 18
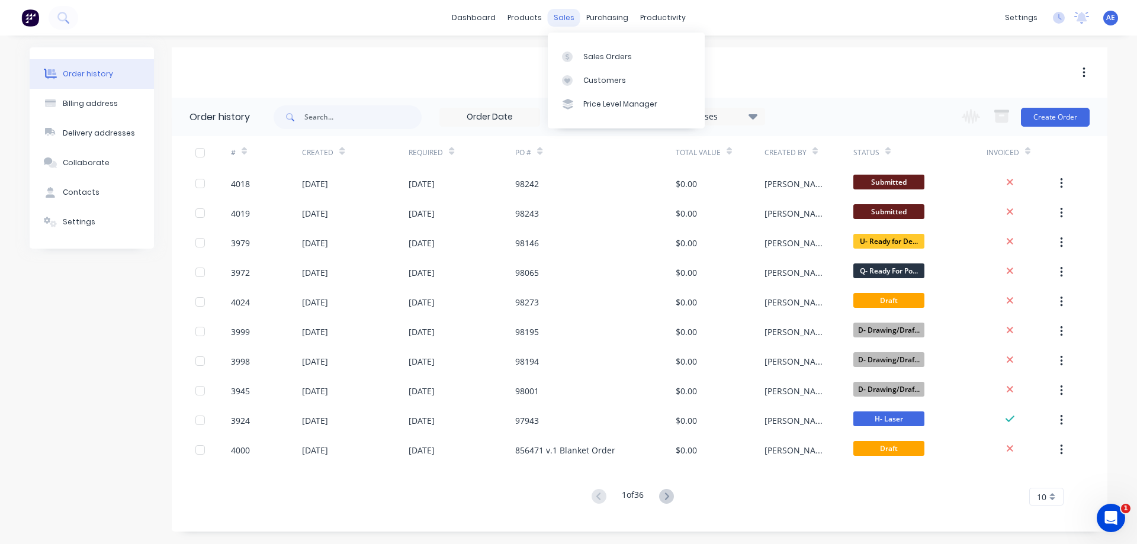
click at [561, 21] on div "sales" at bounding box center [564, 18] width 33 height 18
click at [598, 61] on div "Sales Orders" at bounding box center [607, 57] width 49 height 11
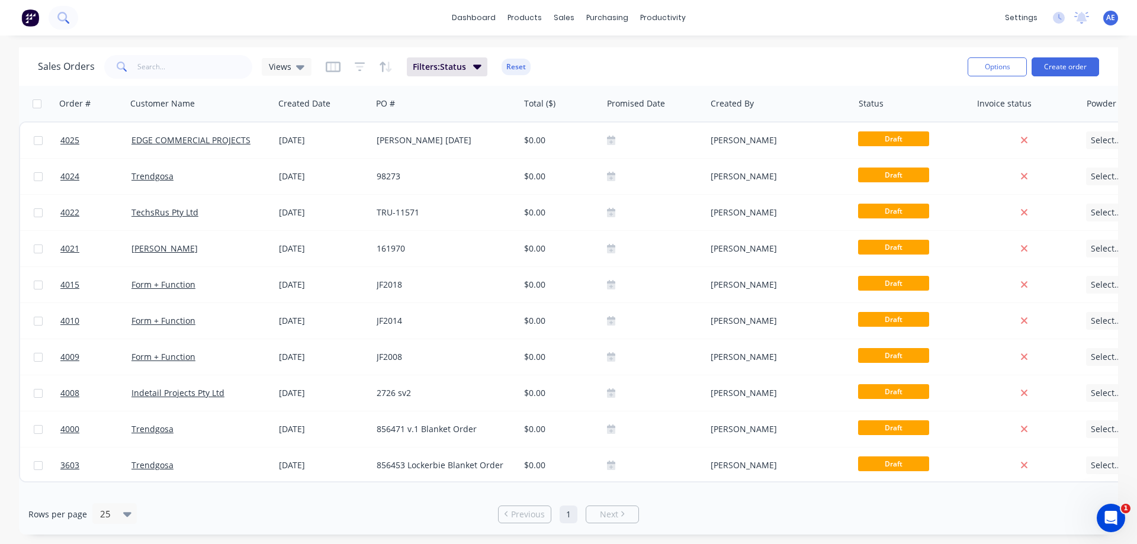
click at [63, 15] on icon at bounding box center [62, 17] width 11 height 11
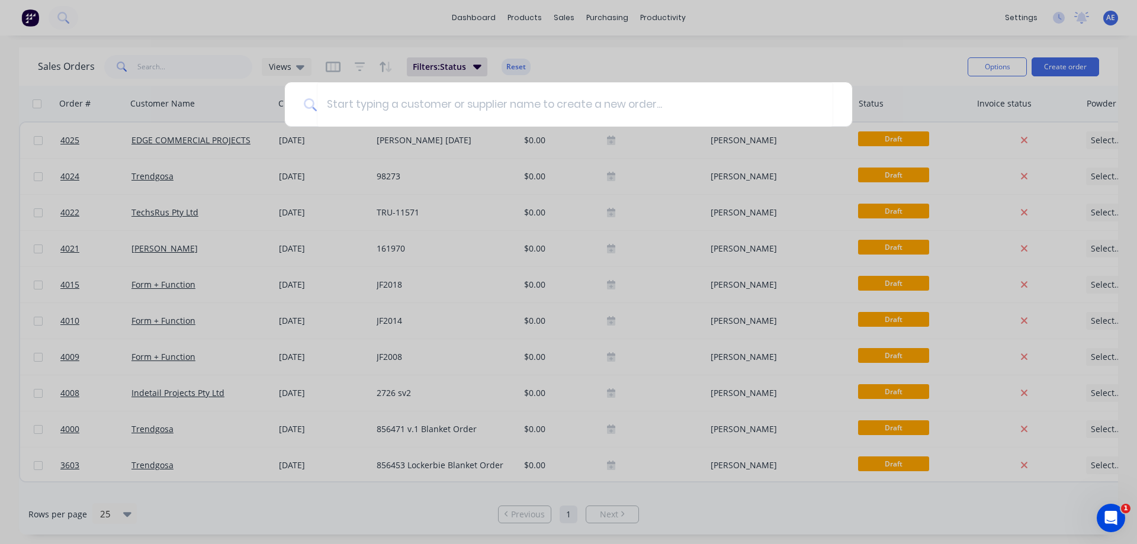
type input "1"
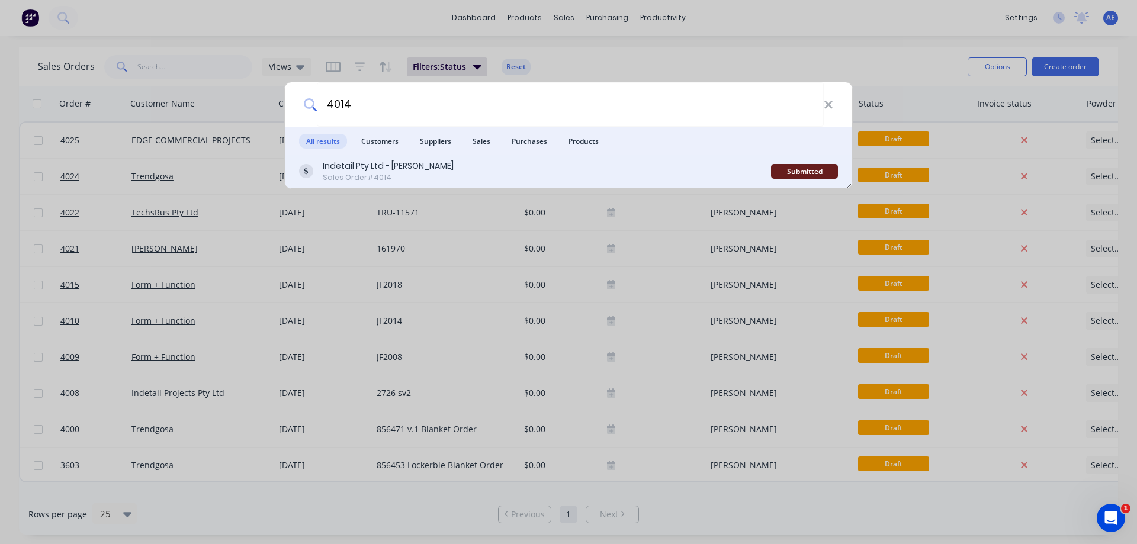
type input "4014"
click at [351, 169] on div "Indetail Pty Ltd - [PERSON_NAME]" at bounding box center [388, 166] width 131 height 12
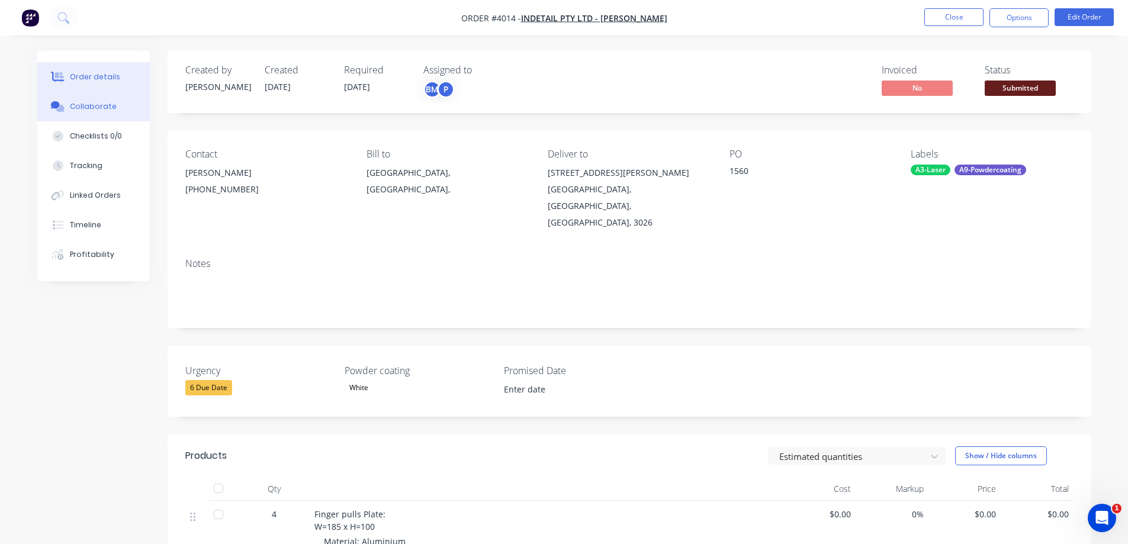
click at [98, 110] on div "Collaborate" at bounding box center [93, 106] width 47 height 11
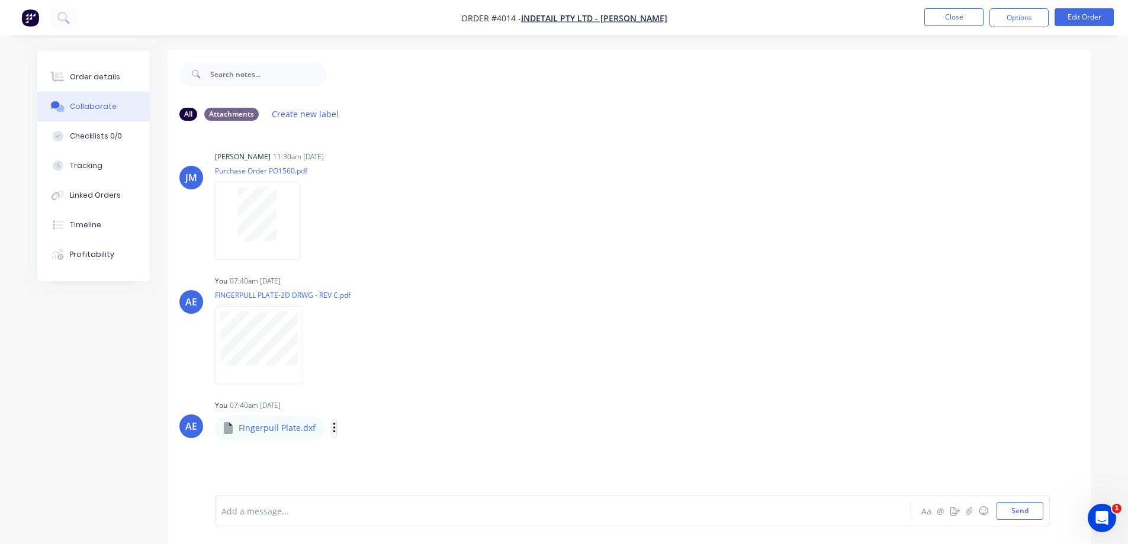
click at [333, 428] on icon "button" at bounding box center [334, 428] width 2 height 11
click at [0, 0] on button "Download" at bounding box center [0, 0] width 0 height 0
click at [315, 345] on button "button" at bounding box center [313, 345] width 5 height 17
